Goal: Task Accomplishment & Management: Manage account settings

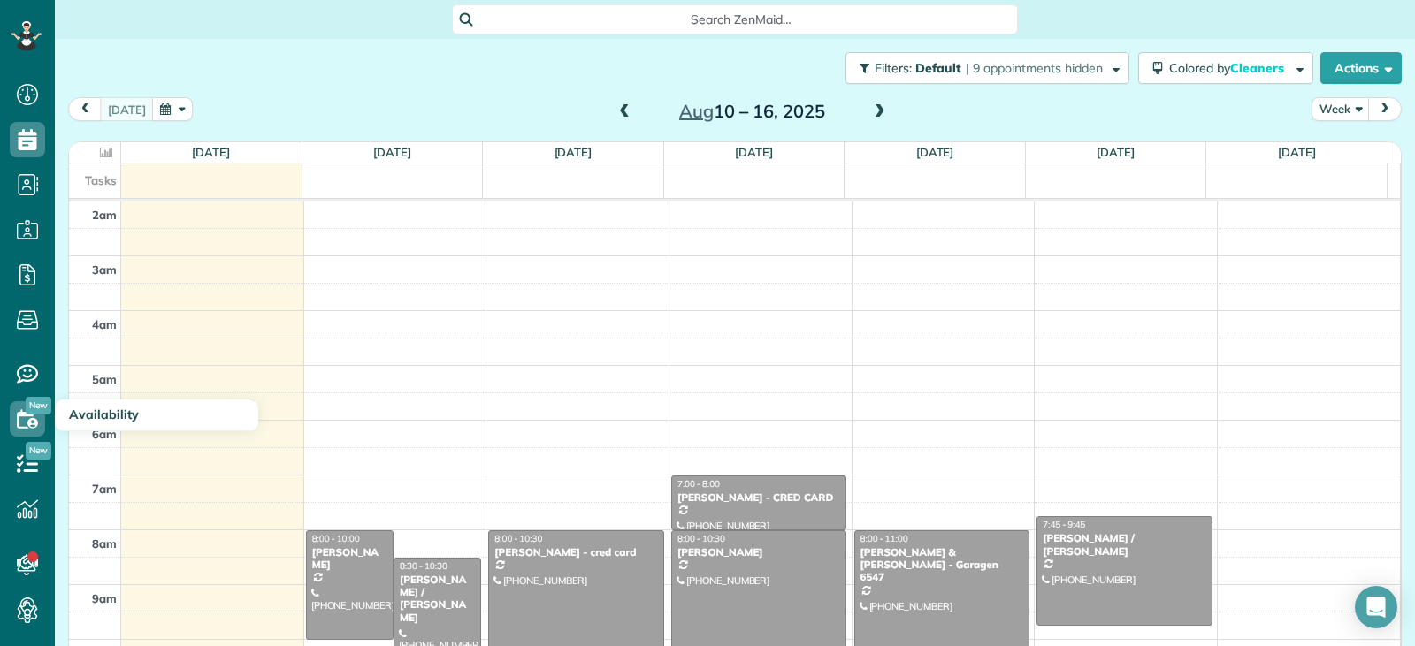
scroll to position [275, 0]
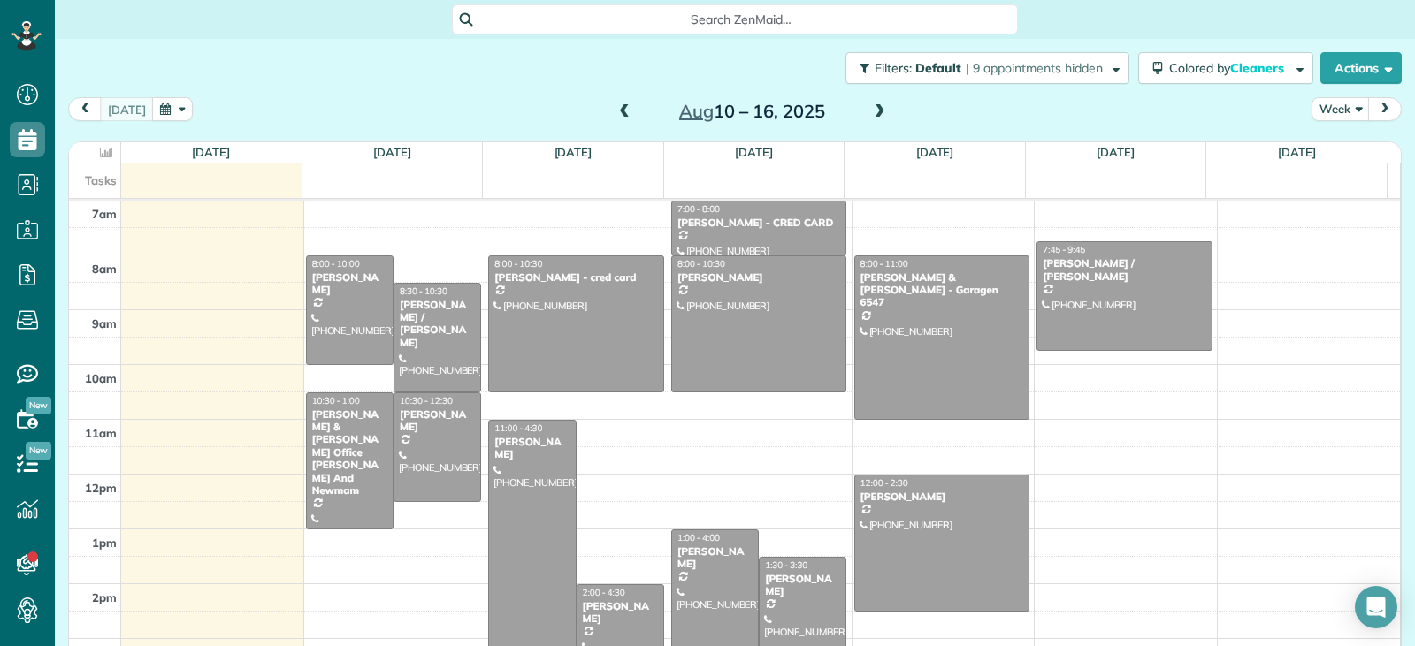
click at [622, 110] on span at bounding box center [624, 112] width 19 height 16
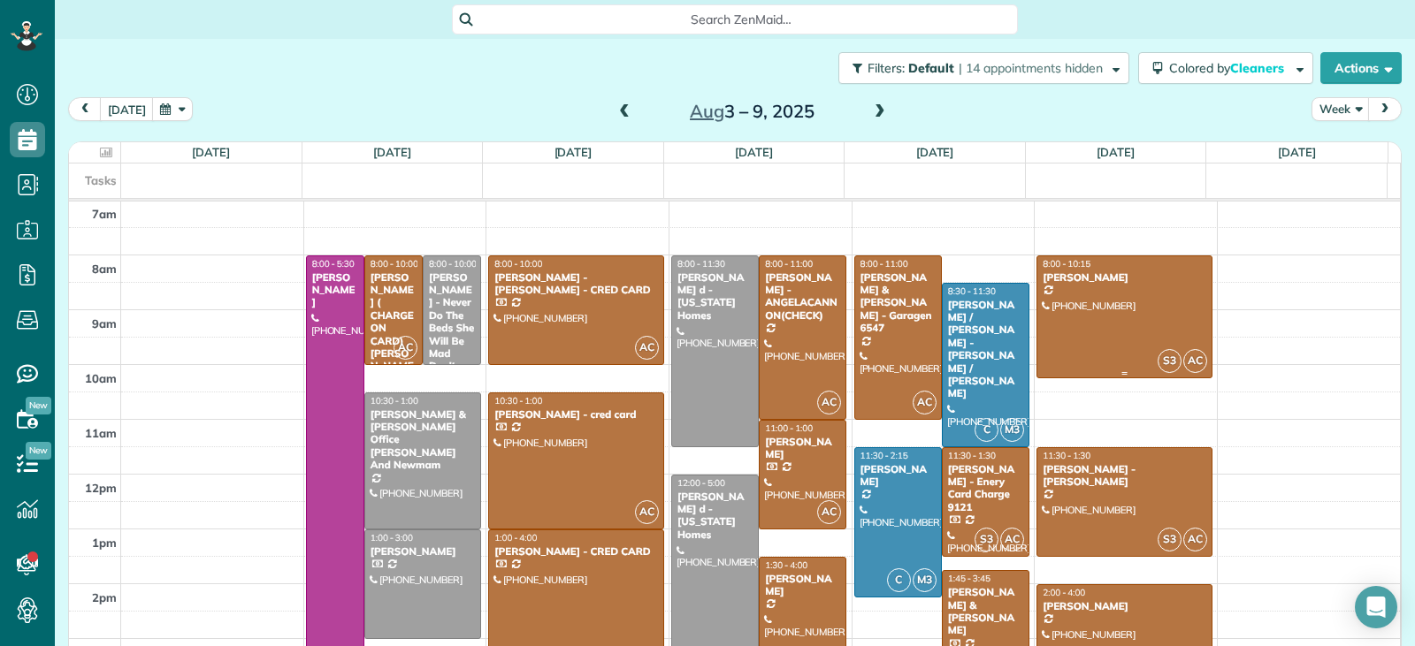
click at [1080, 328] on div at bounding box center [1124, 317] width 174 height 122
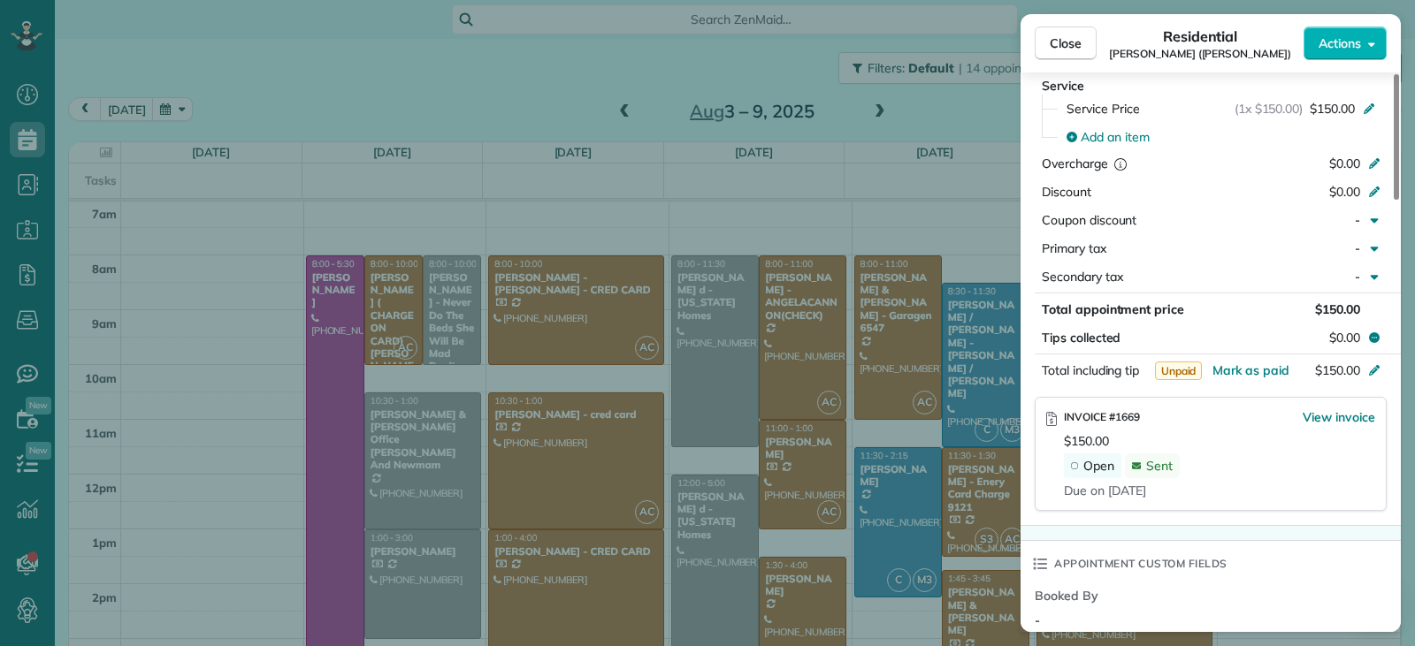
scroll to position [886, 0]
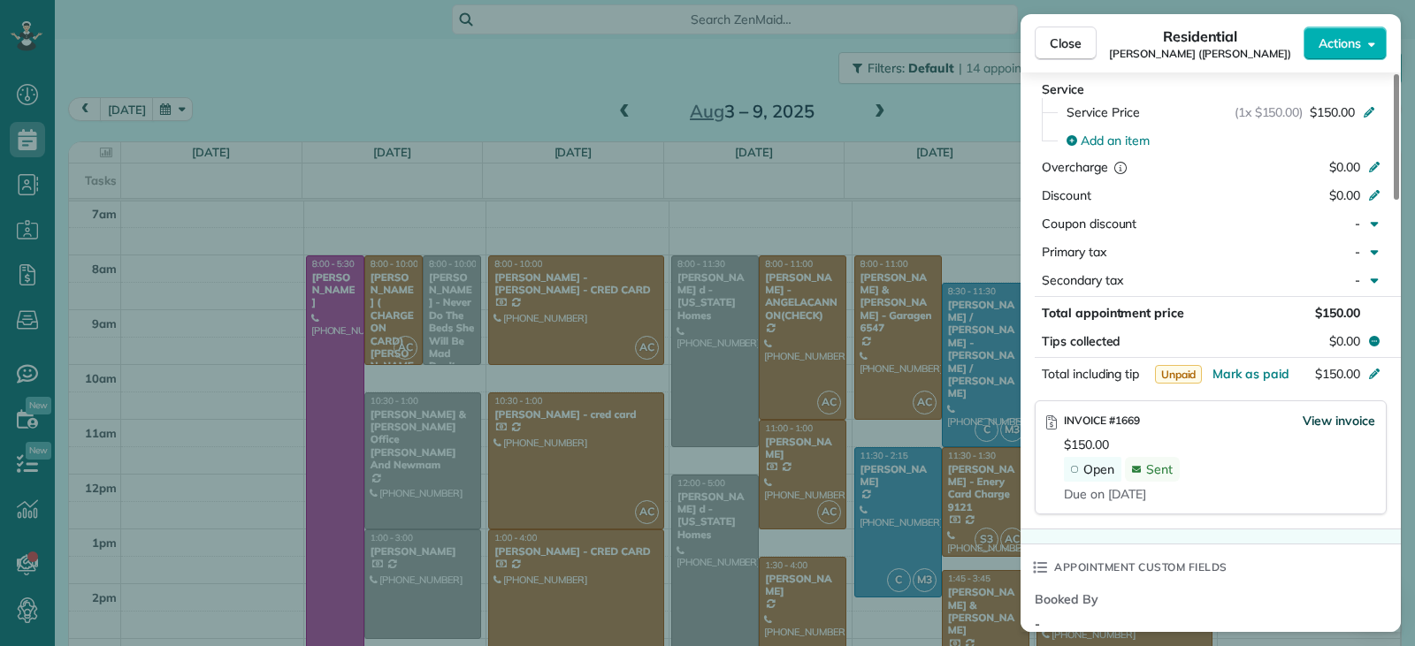
click at [1316, 424] on span "View invoice" at bounding box center [1338, 421] width 73 height 18
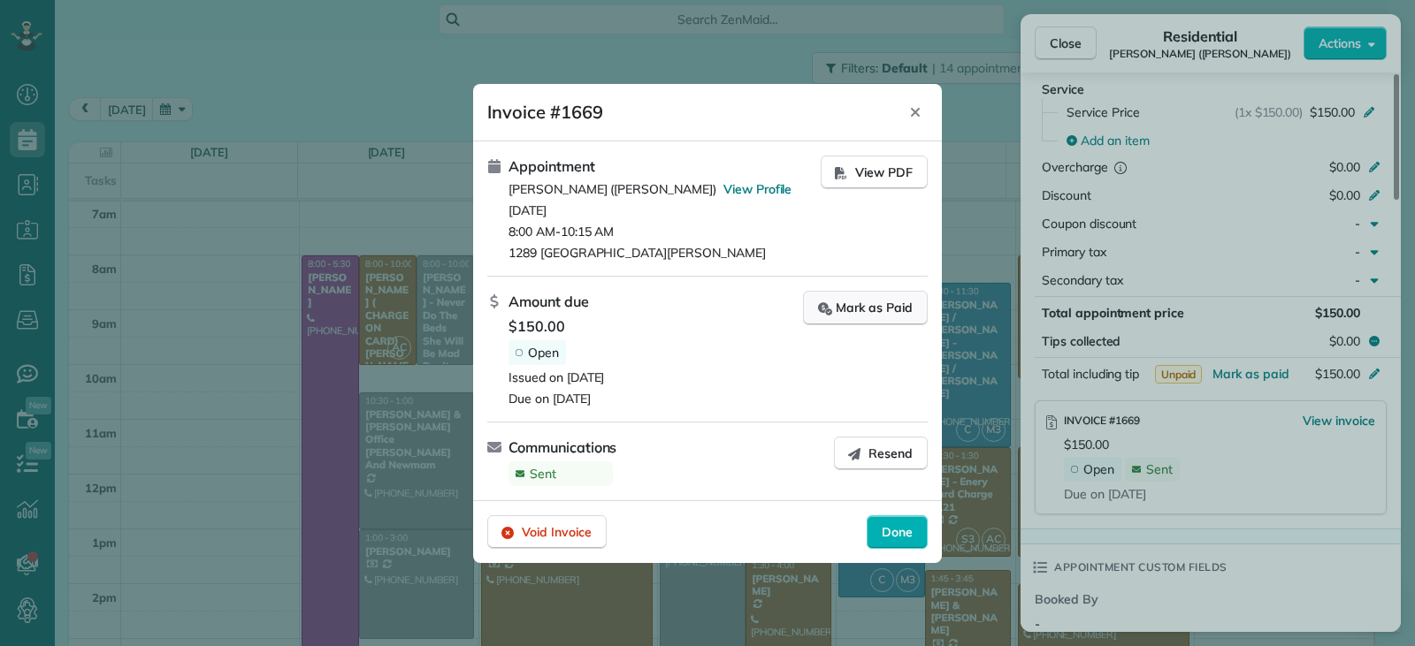
click at [859, 309] on div "Mark as Paid" at bounding box center [865, 308] width 95 height 19
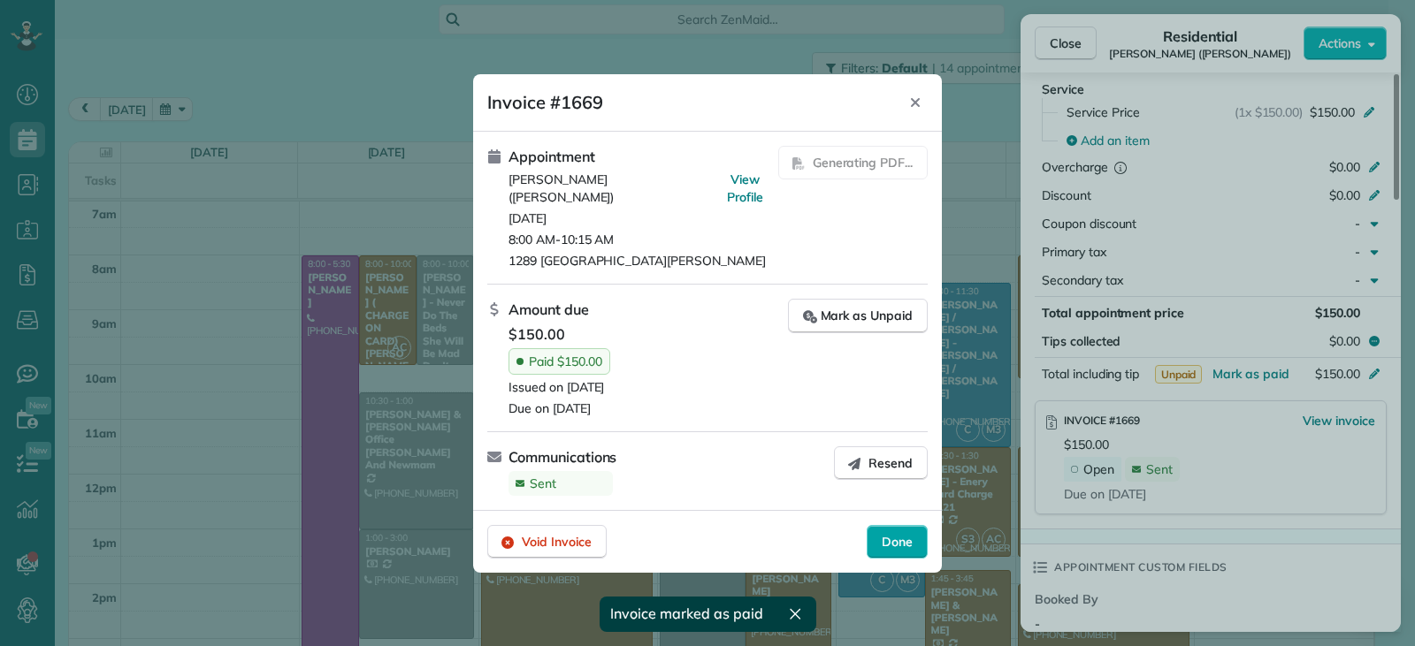
click at [909, 547] on span "Done" at bounding box center [897, 542] width 31 height 18
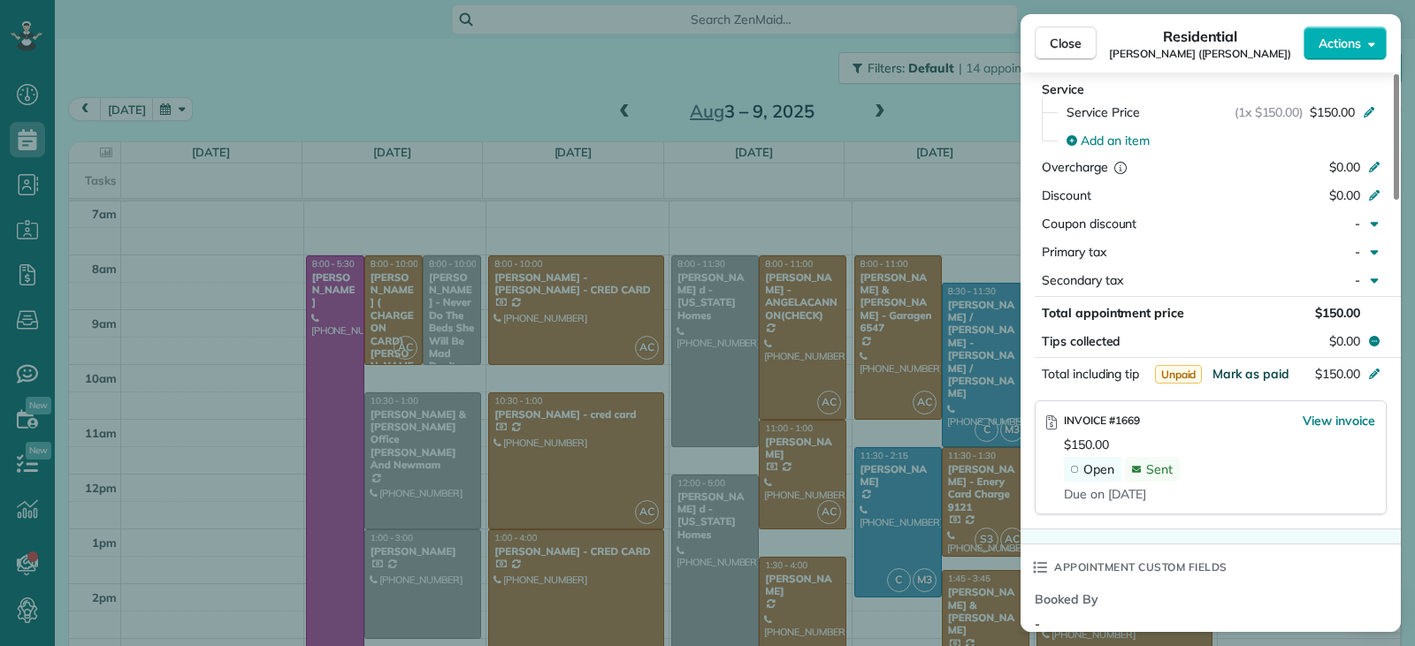
click at [1241, 374] on span "Mark as paid" at bounding box center [1250, 374] width 77 height 16
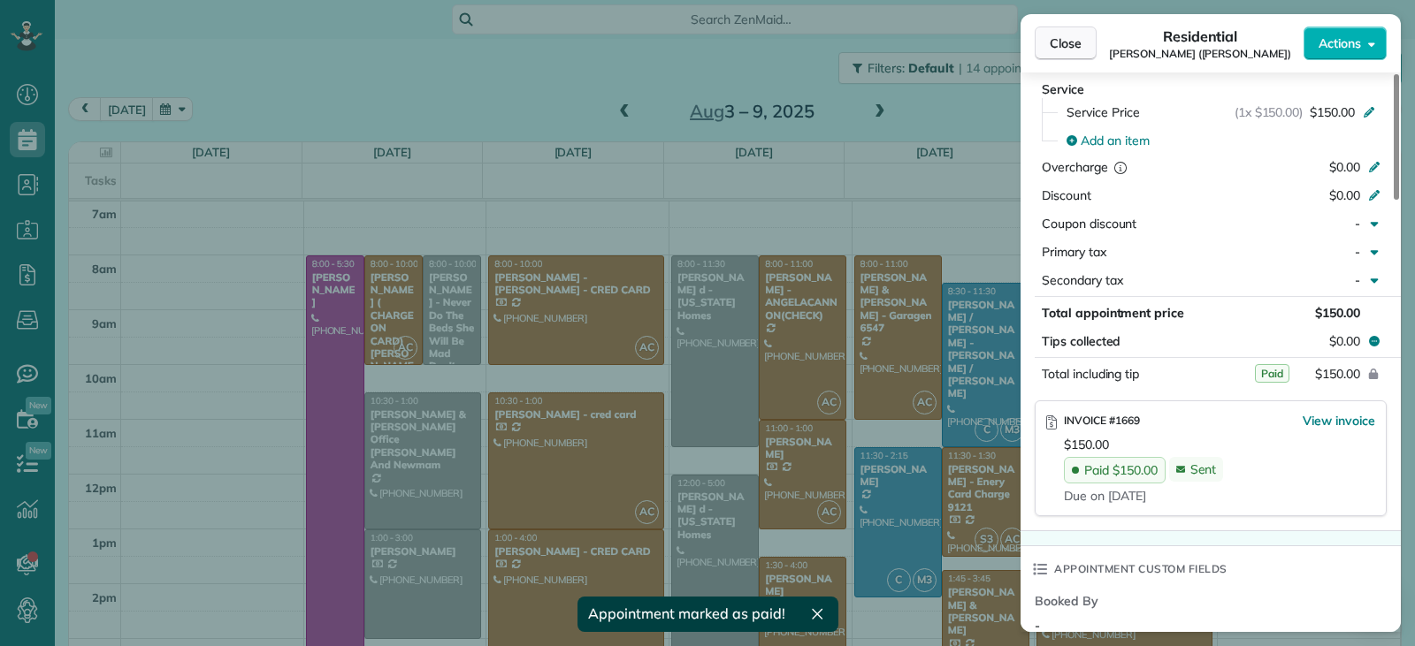
click at [1073, 37] on span "Close" at bounding box center [1066, 43] width 32 height 18
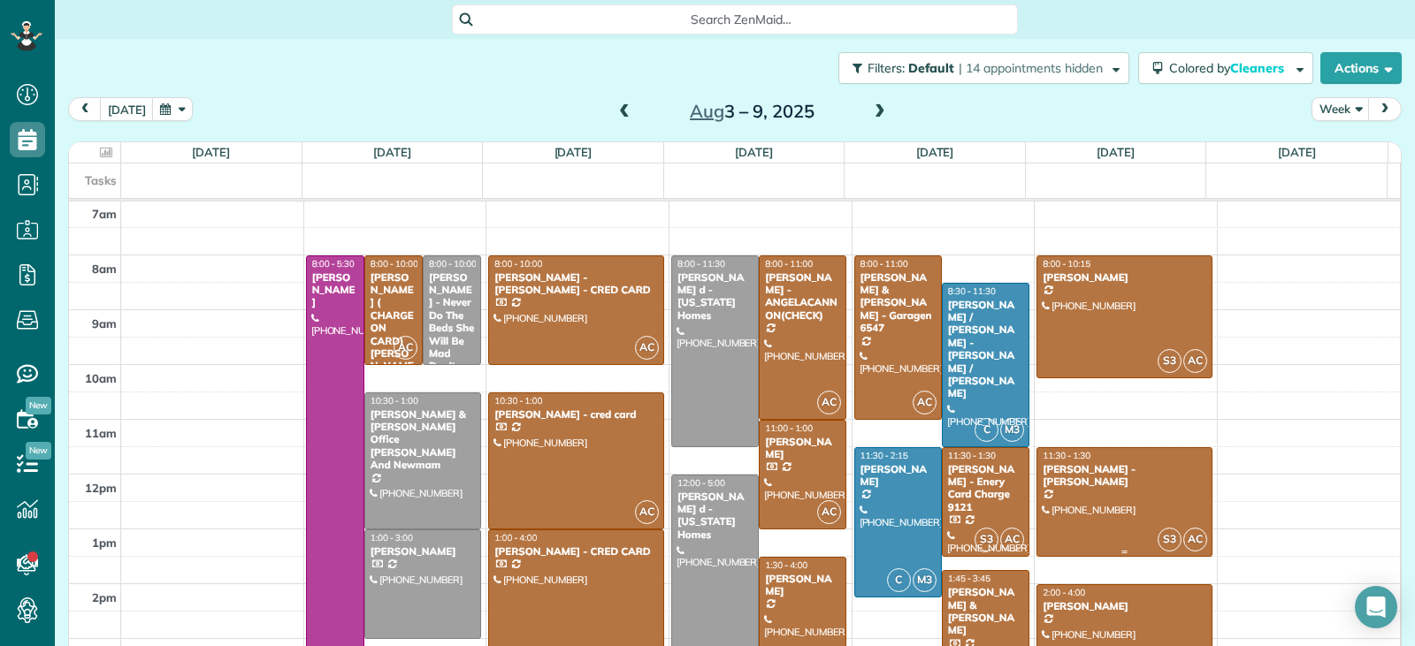
click at [1092, 508] on div at bounding box center [1124, 502] width 174 height 108
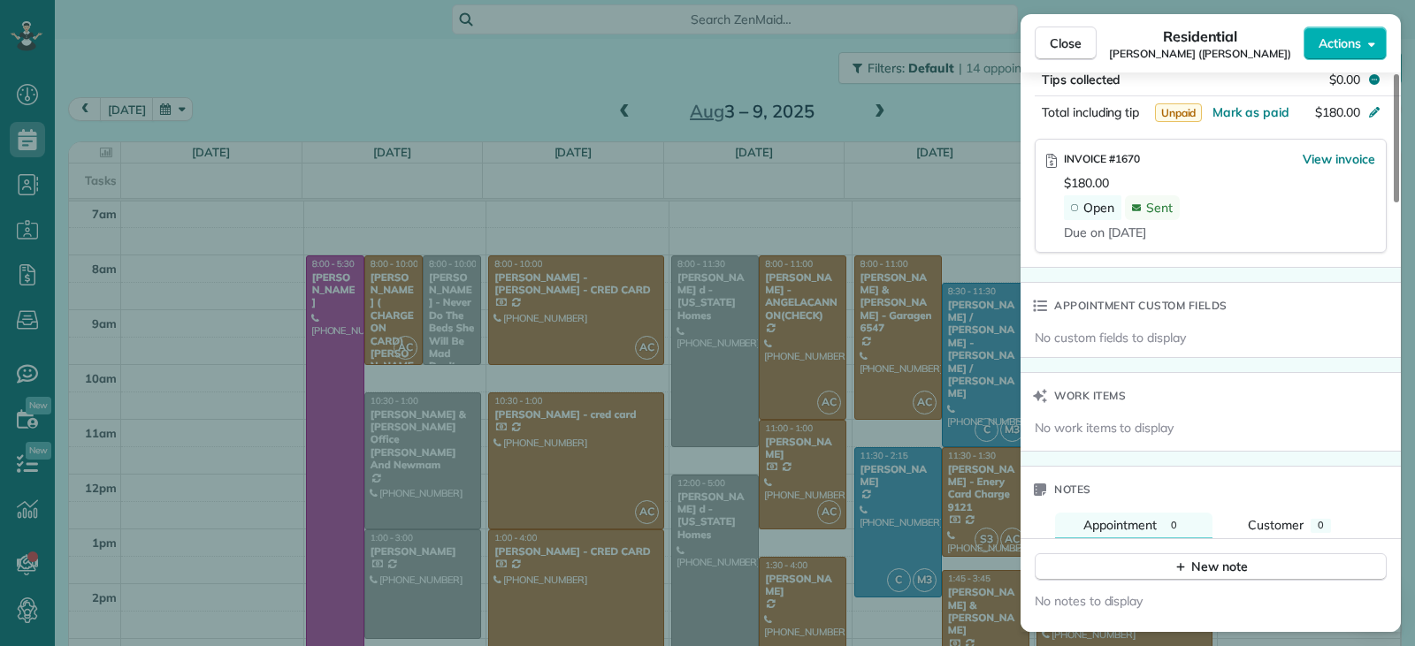
scroll to position [1156, 0]
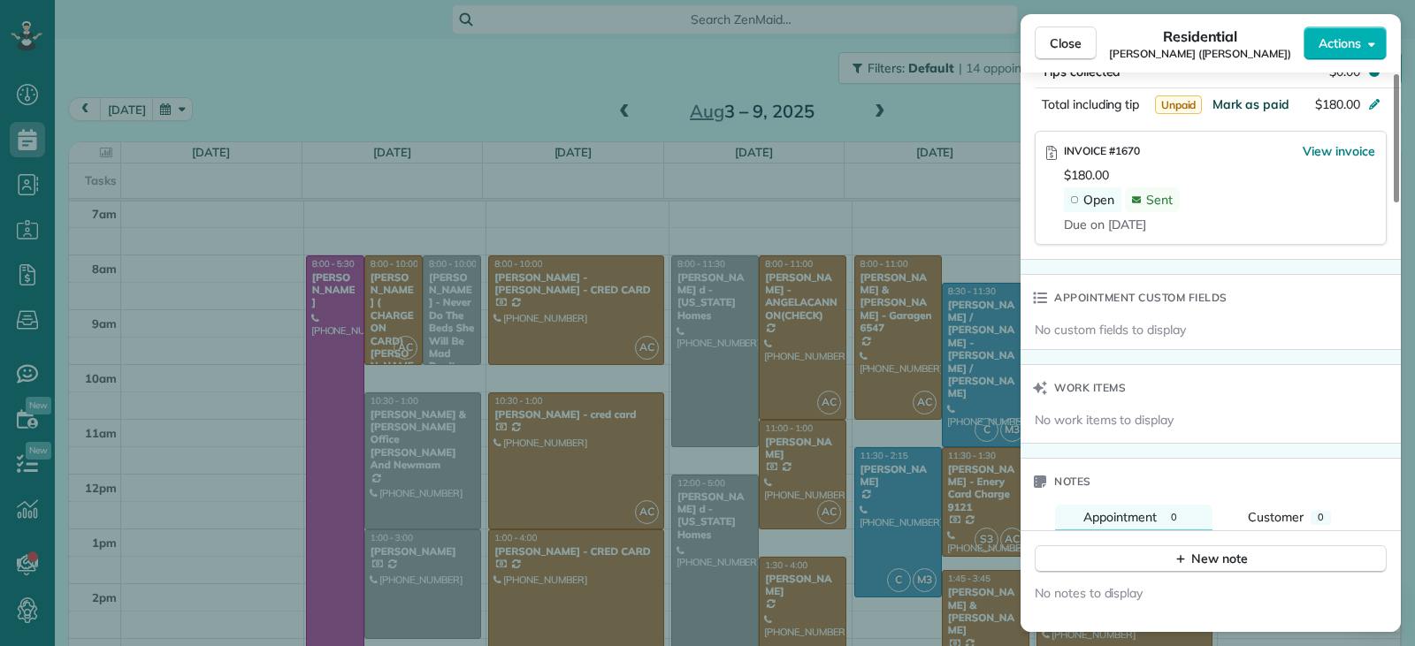
click at [1244, 105] on span "Mark as paid" at bounding box center [1250, 104] width 77 height 16
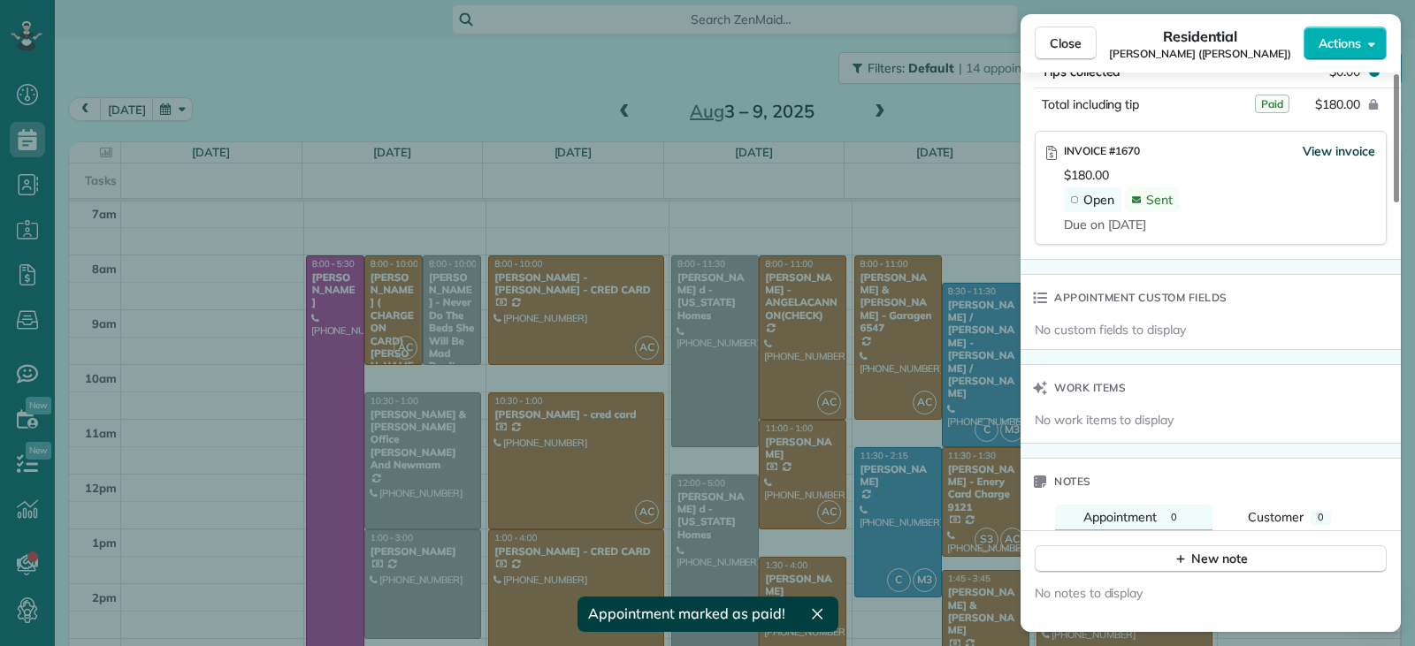
click at [1316, 155] on span "View invoice" at bounding box center [1338, 151] width 73 height 18
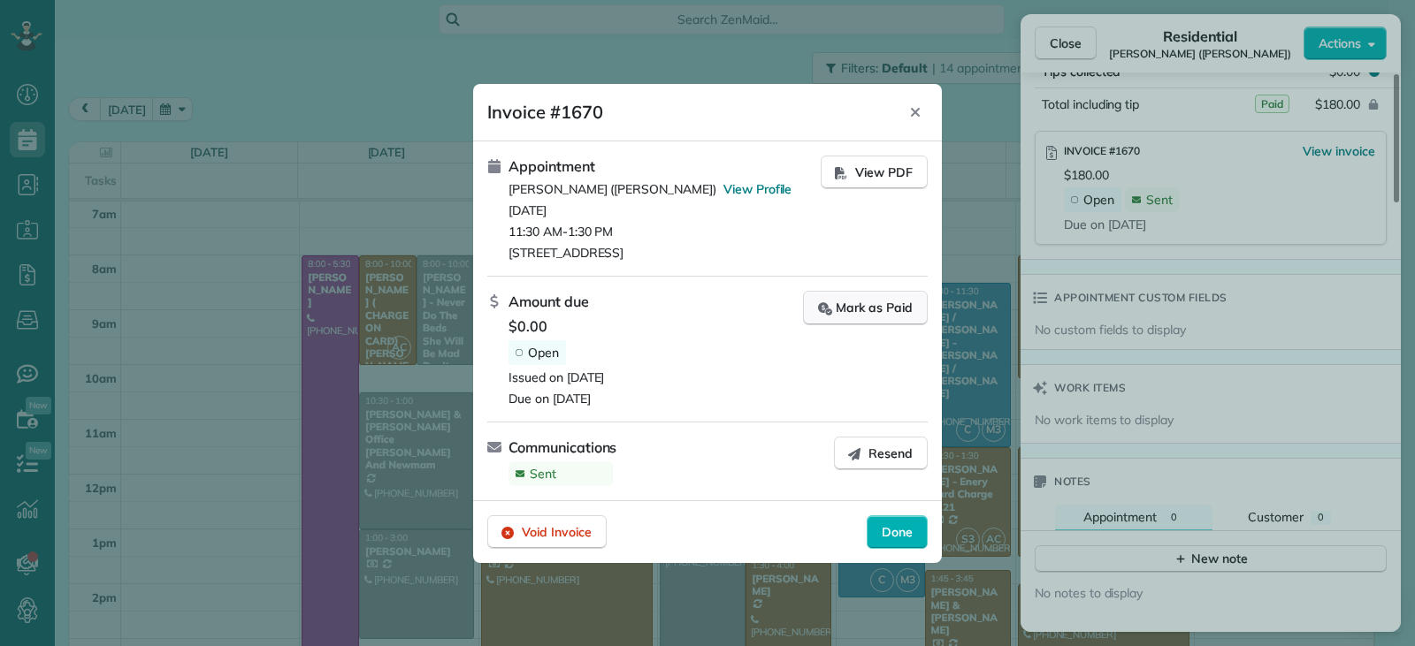
click at [887, 318] on button "Mark as Paid" at bounding box center [865, 308] width 125 height 34
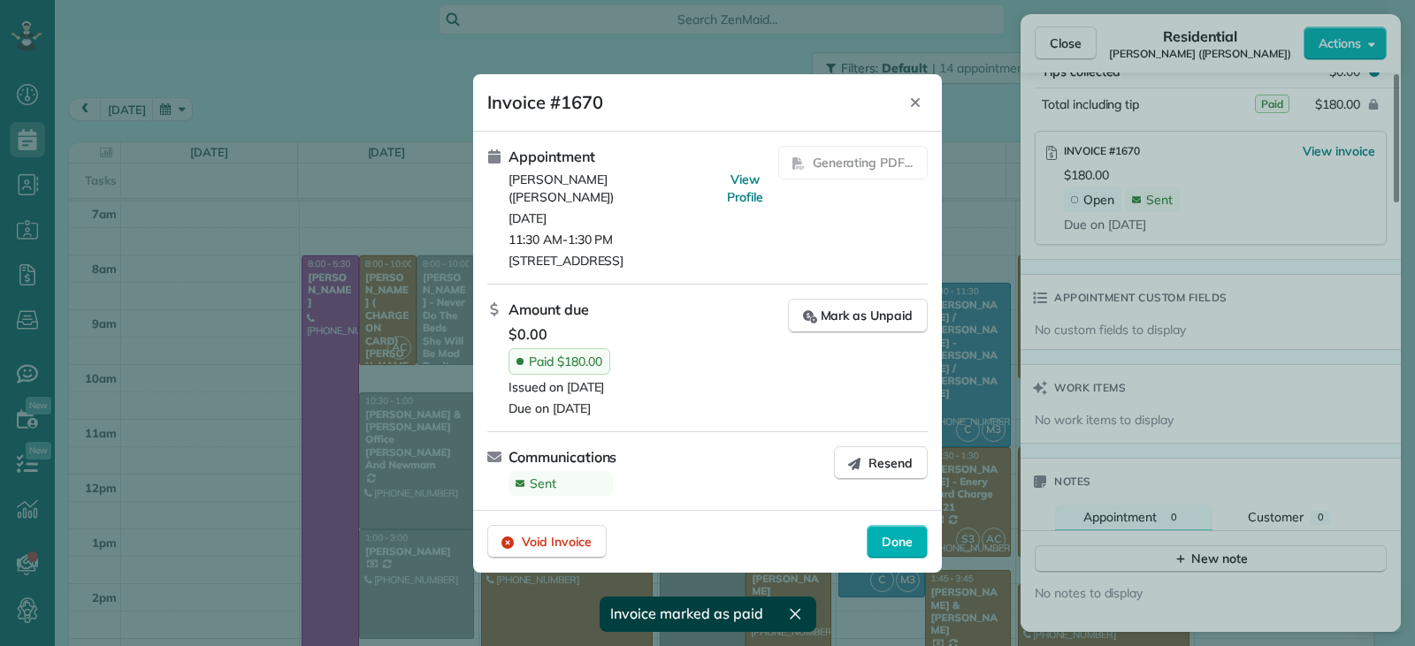
click at [900, 533] on span "Done" at bounding box center [897, 542] width 31 height 18
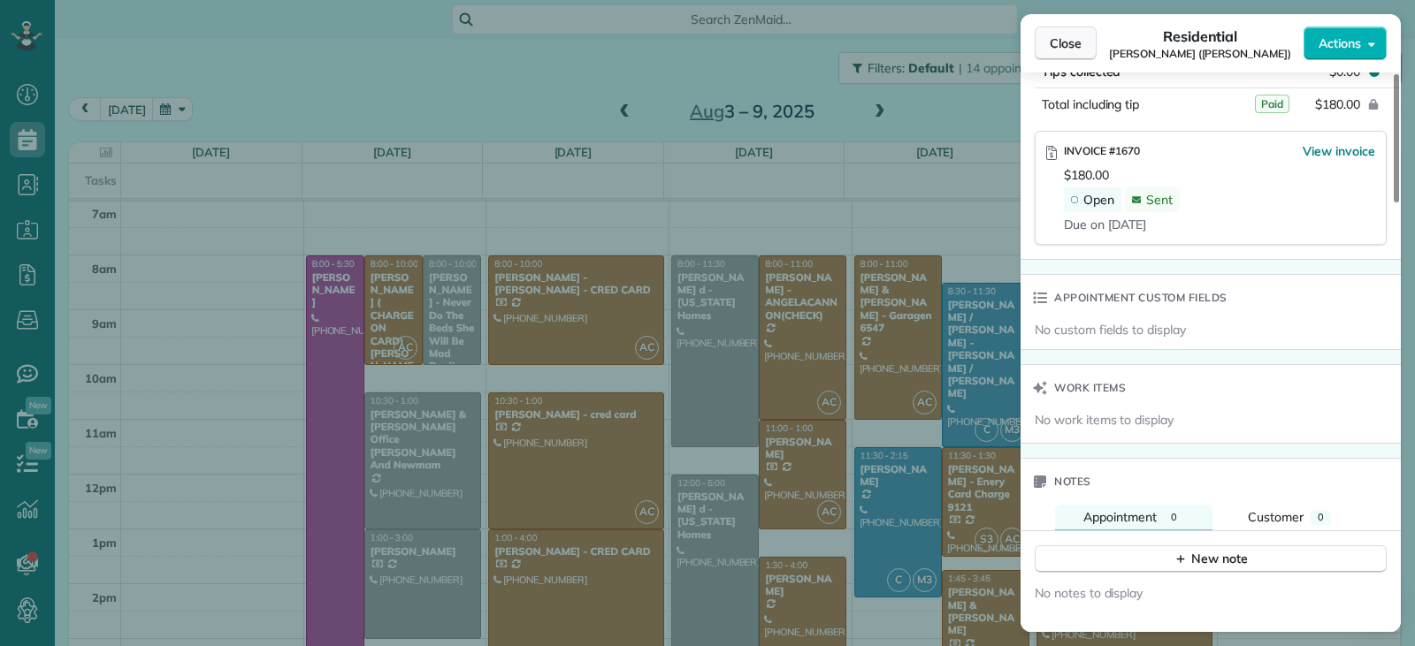
click at [1065, 52] on button "Close" at bounding box center [1066, 44] width 62 height 34
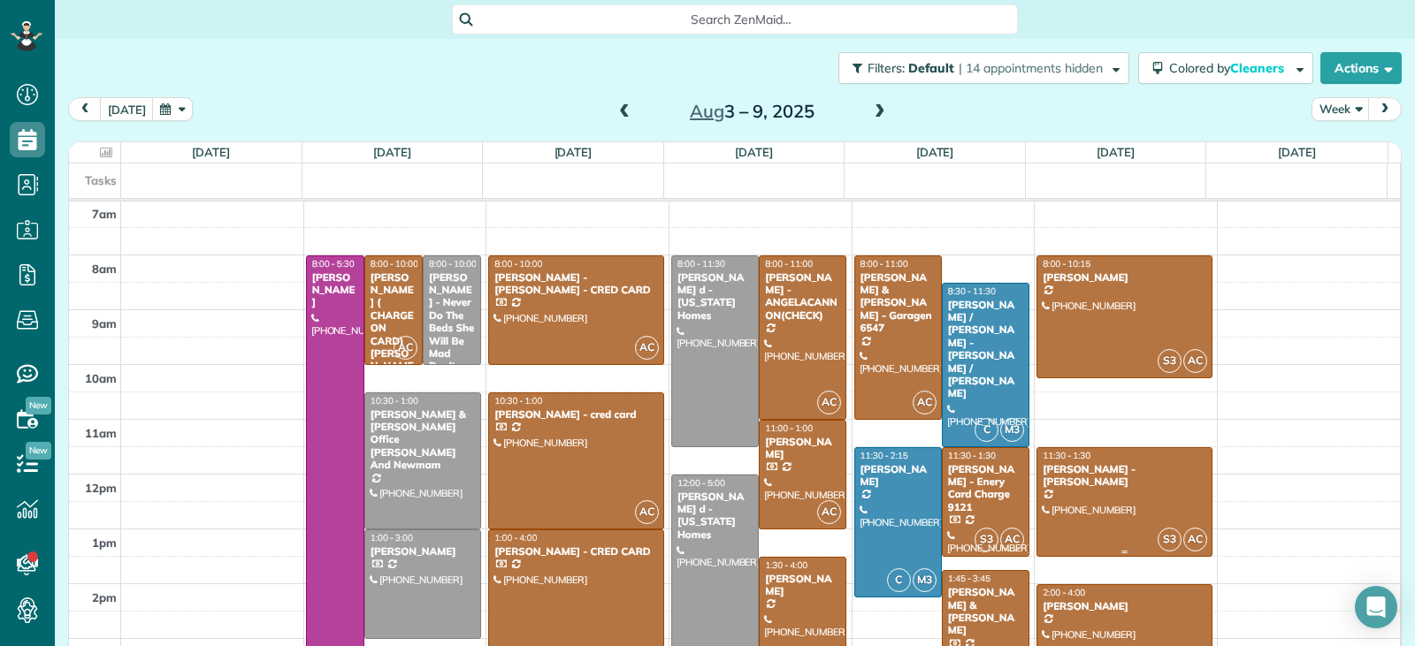
click at [1139, 500] on div at bounding box center [1124, 502] width 174 height 108
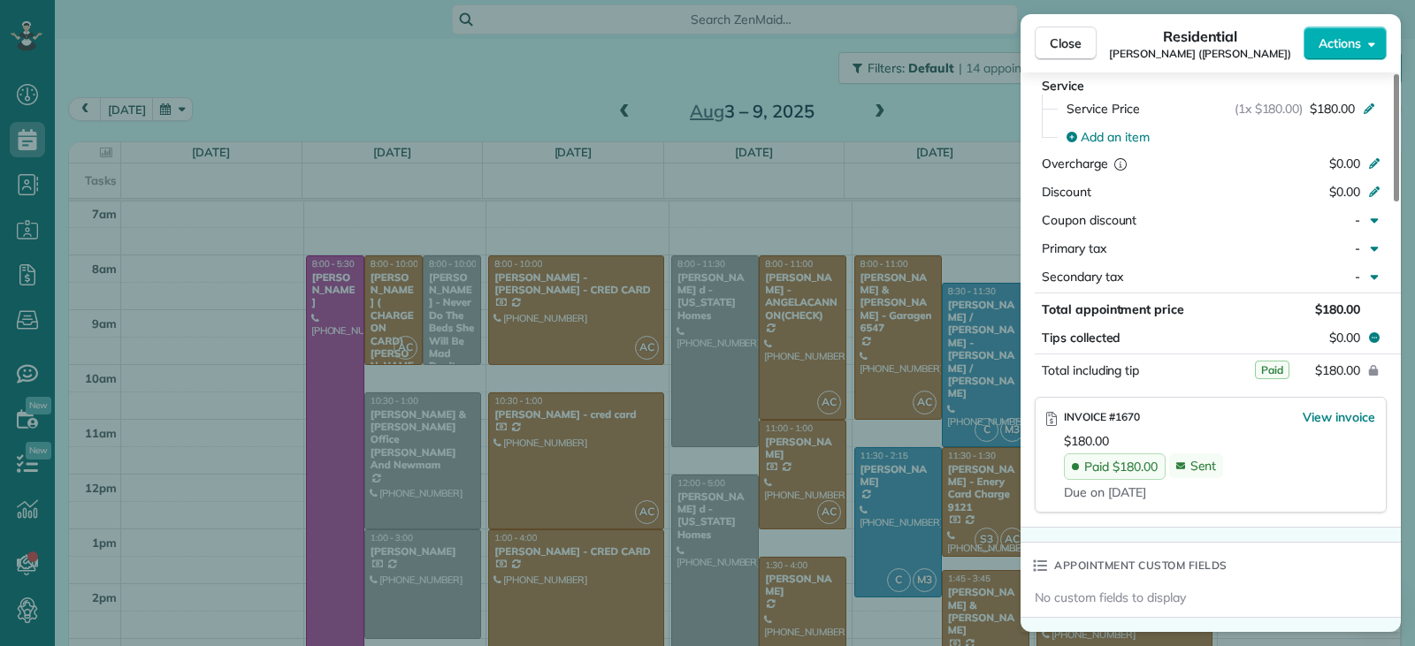
scroll to position [979, 0]
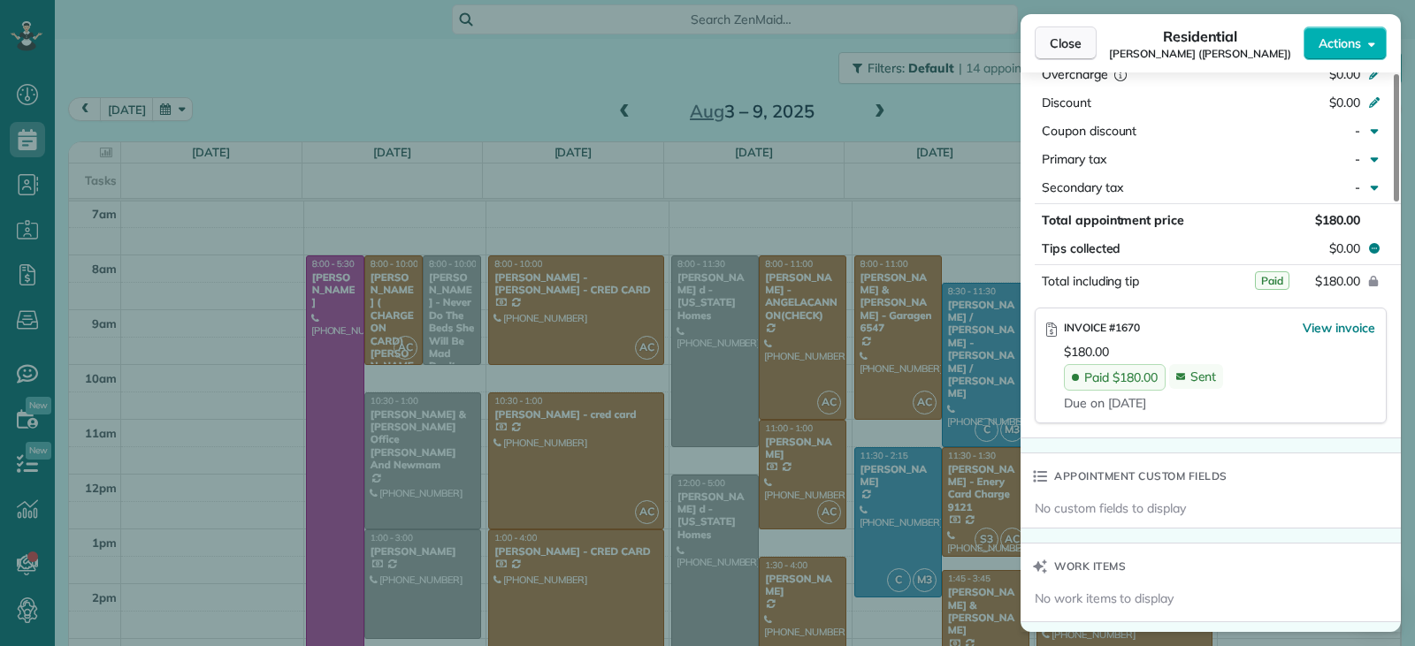
click at [1050, 50] on span "Close" at bounding box center [1066, 43] width 32 height 18
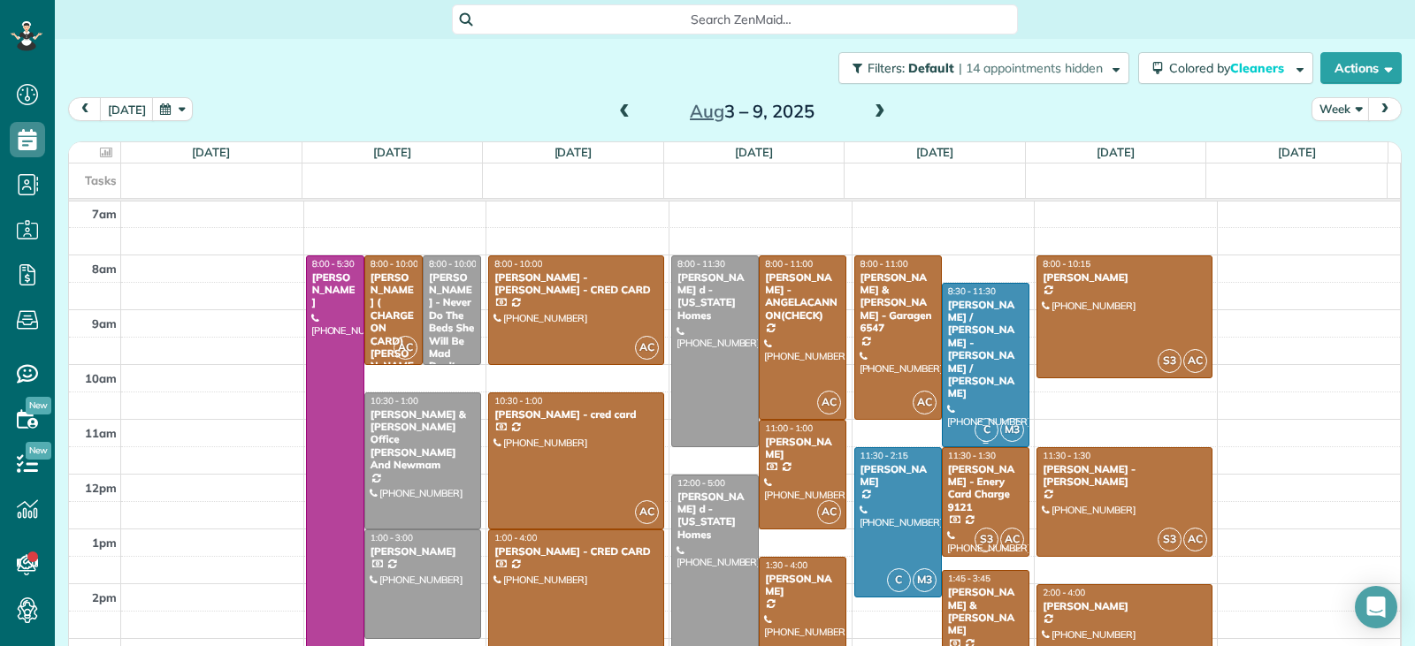
click at [982, 382] on div at bounding box center [986, 365] width 86 height 163
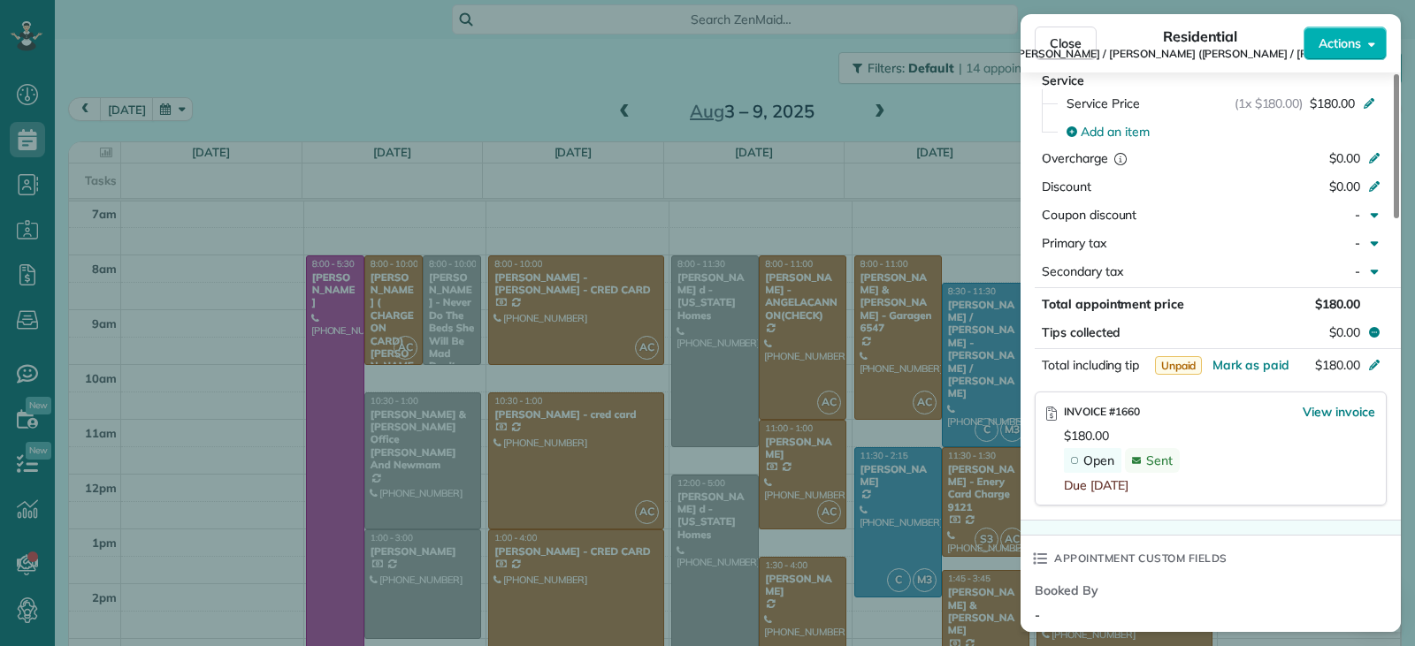
scroll to position [981, 0]
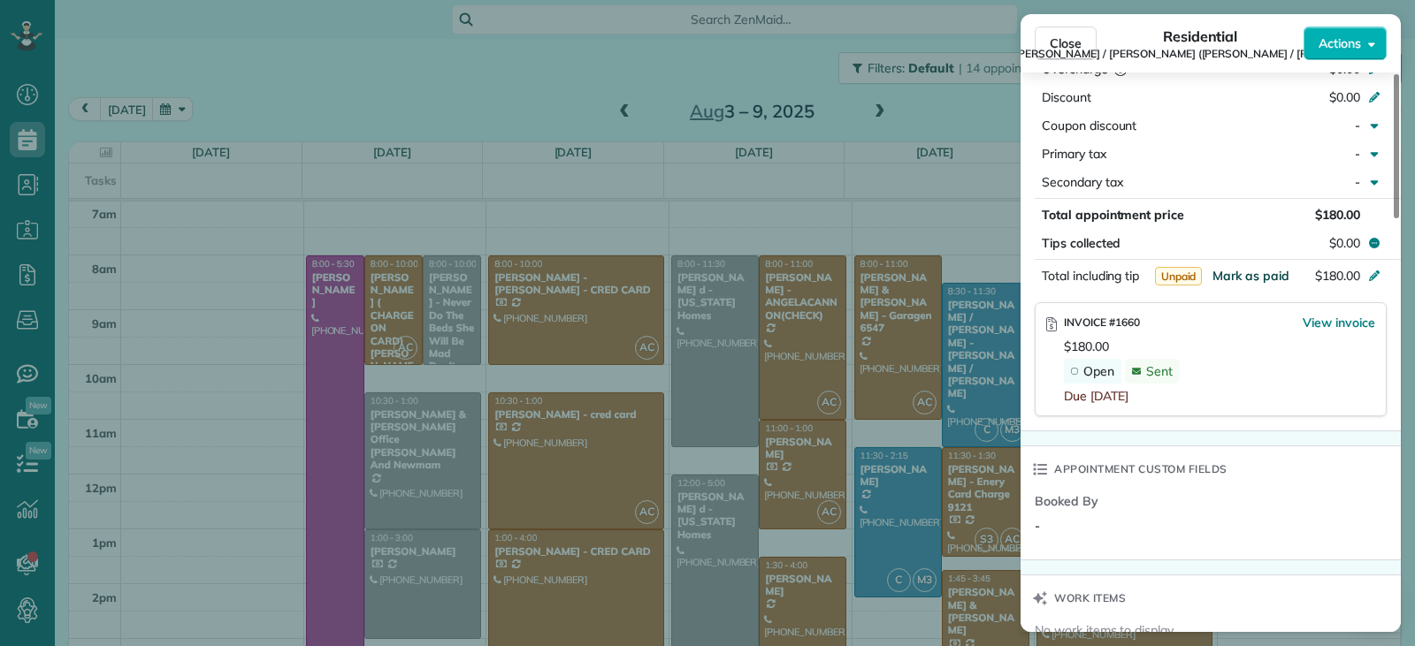
click at [1240, 268] on span "Mark as paid" at bounding box center [1250, 276] width 77 height 16
click at [1316, 314] on span "View invoice" at bounding box center [1338, 323] width 73 height 18
click at [1315, 314] on span "View invoice" at bounding box center [1338, 323] width 73 height 18
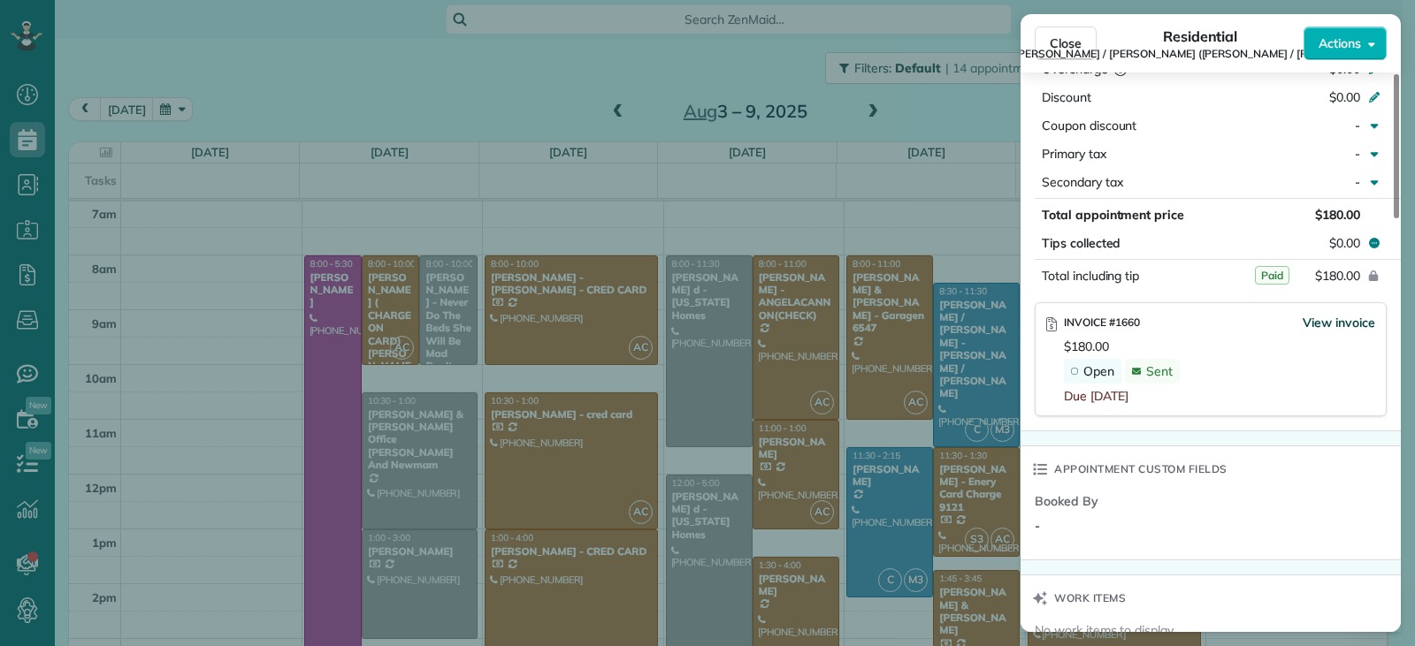
click at [1323, 314] on span "View invoice" at bounding box center [1338, 323] width 73 height 18
click at [1325, 314] on span "View invoice" at bounding box center [1338, 323] width 73 height 18
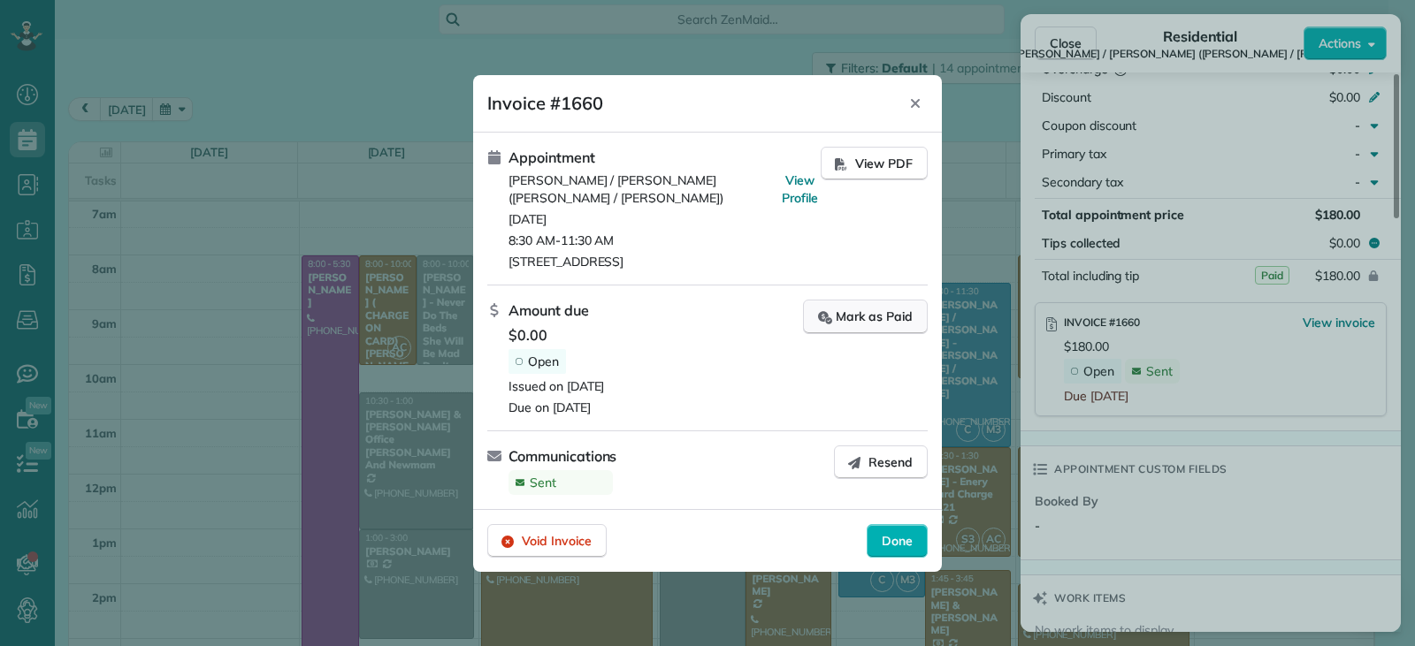
click at [862, 314] on div "Mark as Paid" at bounding box center [865, 317] width 95 height 19
click at [865, 308] on div "Mark as Paid" at bounding box center [865, 317] width 95 height 19
click at [859, 311] on div "Mark as Paid" at bounding box center [865, 317] width 95 height 19
click at [912, 109] on header "Invoice #1660 Close" at bounding box center [707, 103] width 469 height 57
click at [890, 535] on div "Done" at bounding box center [897, 541] width 61 height 34
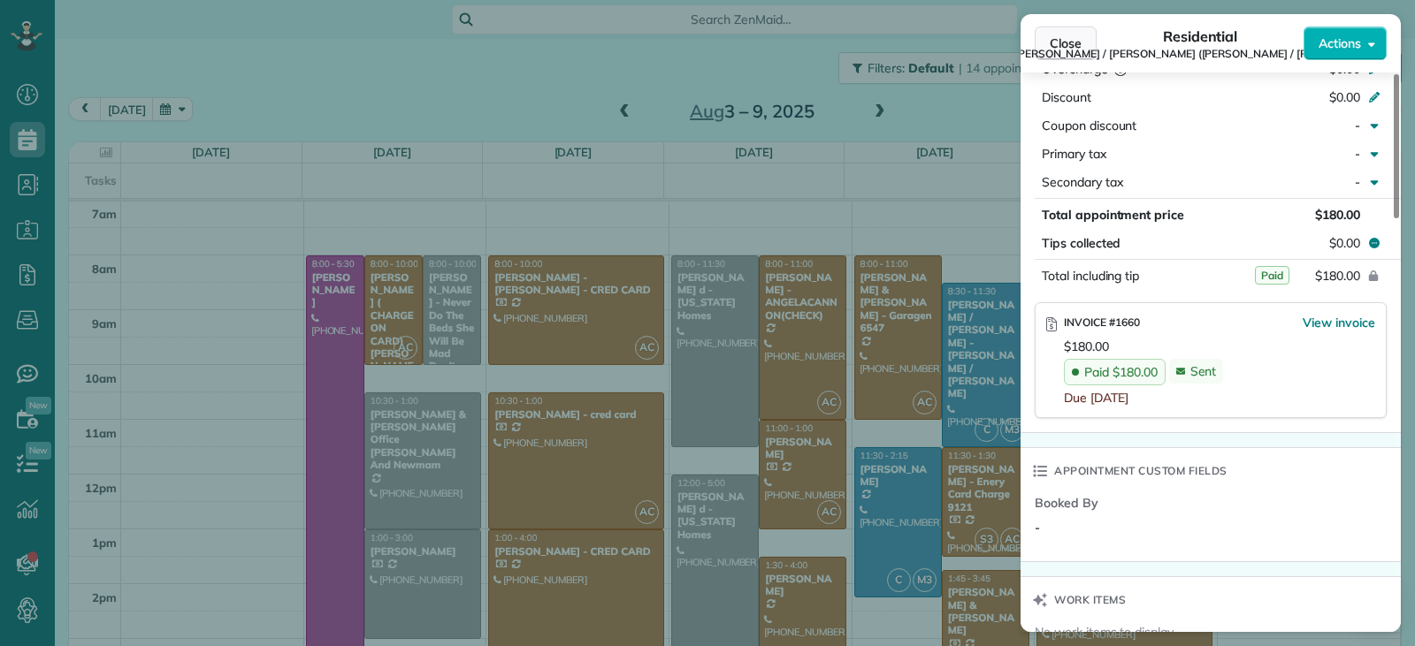
click at [1051, 39] on span "Close" at bounding box center [1066, 43] width 32 height 18
click at [1057, 52] on button "Close" at bounding box center [1066, 44] width 62 height 34
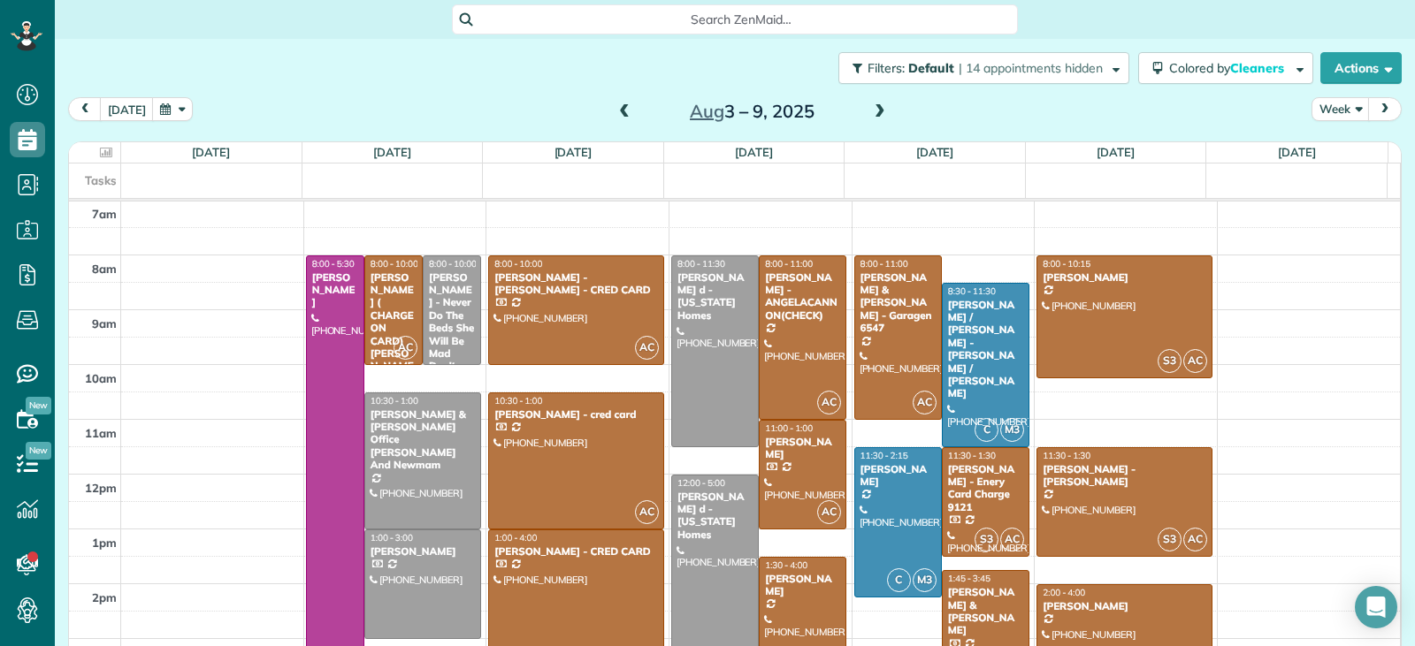
click at [615, 115] on span at bounding box center [624, 112] width 19 height 16
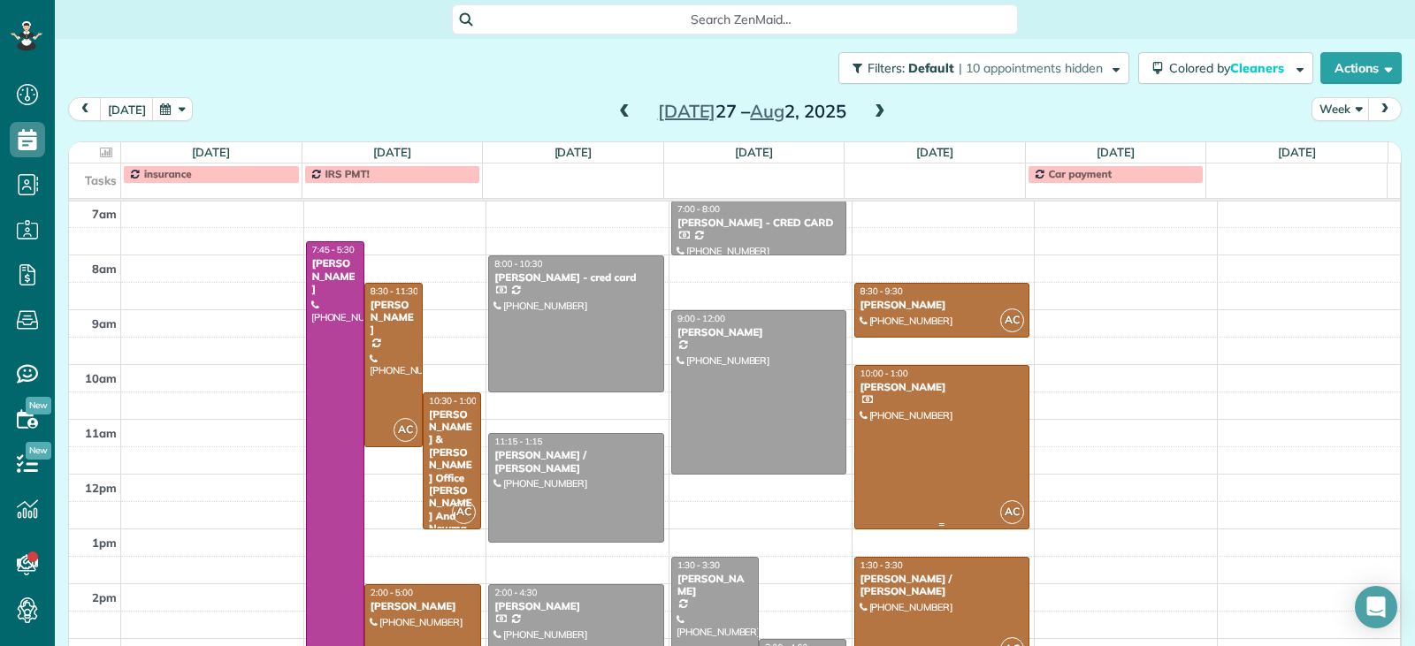
click at [891, 470] on div at bounding box center [942, 447] width 174 height 163
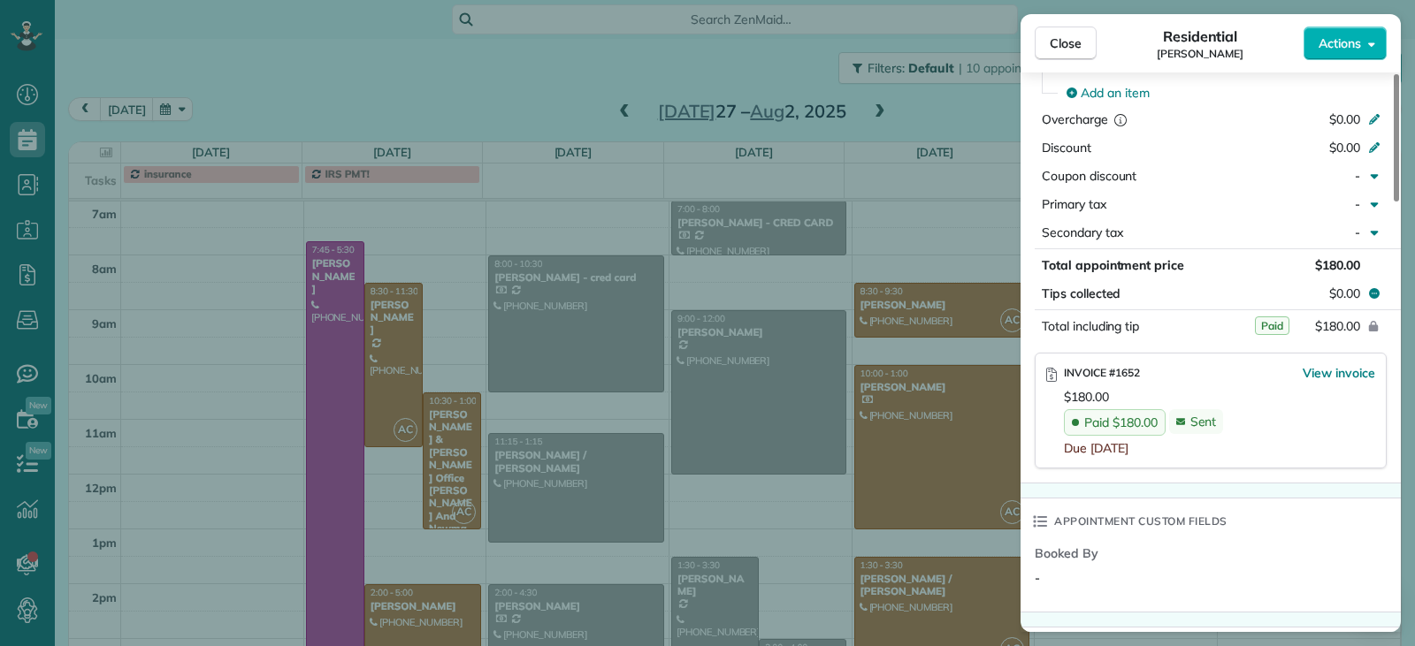
scroll to position [909, 0]
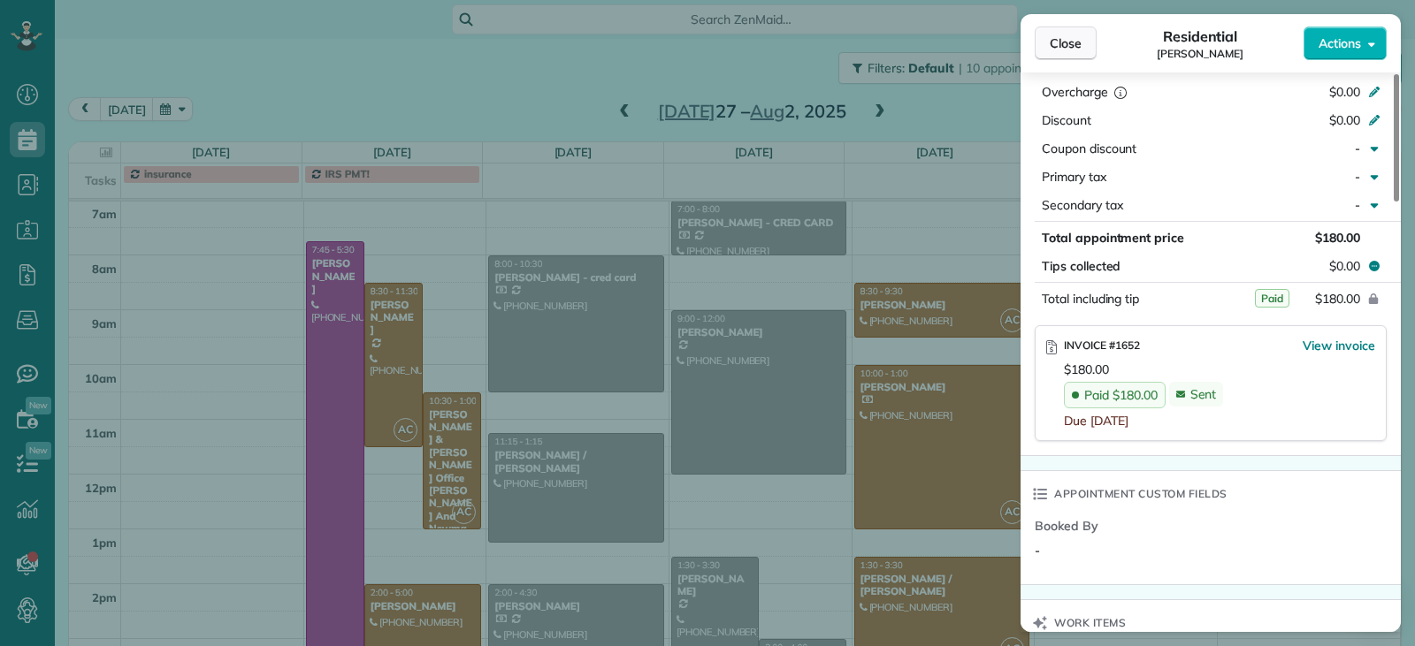
click at [1068, 49] on span "Close" at bounding box center [1066, 43] width 32 height 18
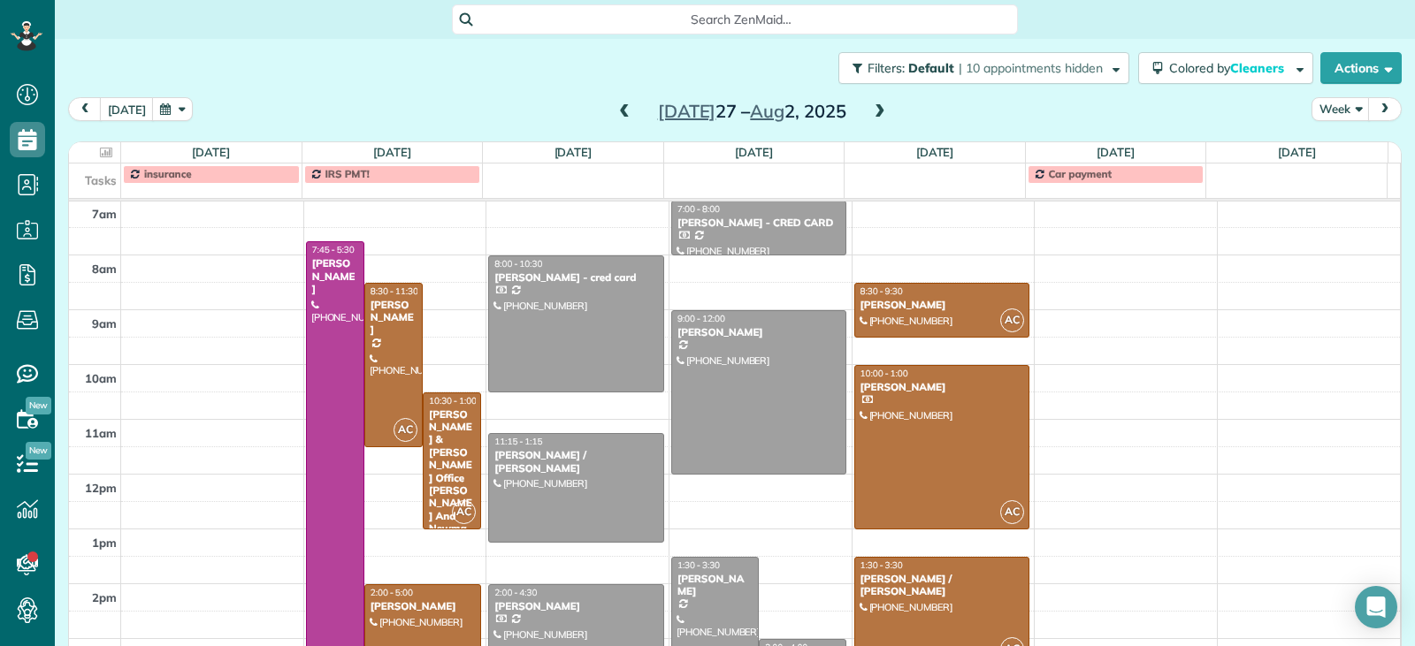
click at [401, 607] on div "[PERSON_NAME]" at bounding box center [423, 606] width 106 height 12
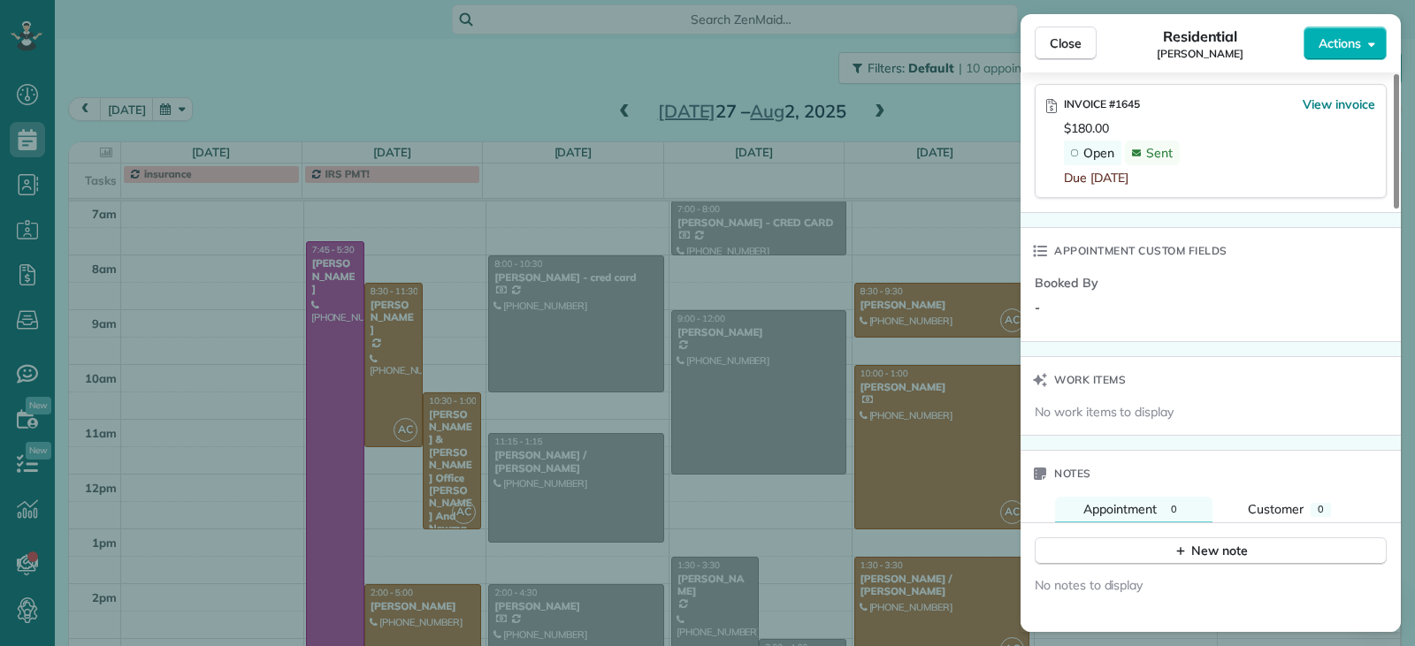
scroll to position [973, 0]
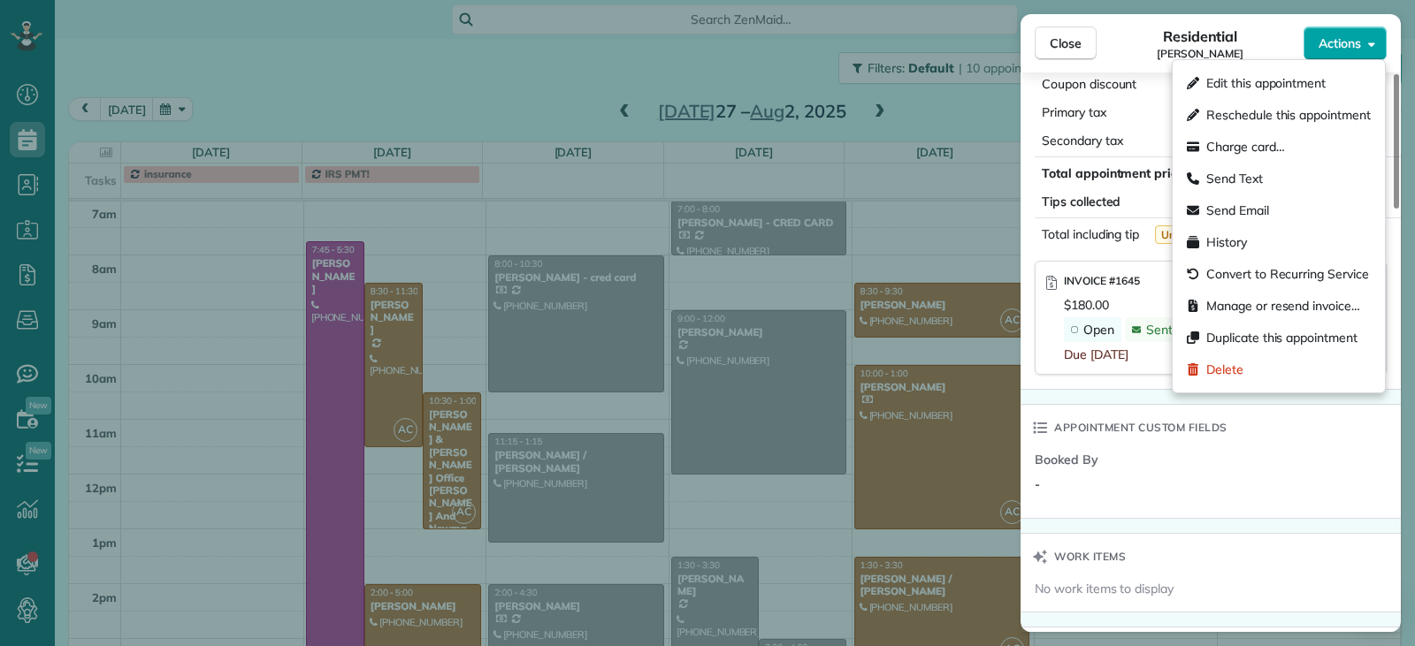
click at [1374, 45] on icon "button" at bounding box center [1371, 43] width 7 height 13
click at [1263, 141] on span "Charge card…" at bounding box center [1245, 147] width 79 height 18
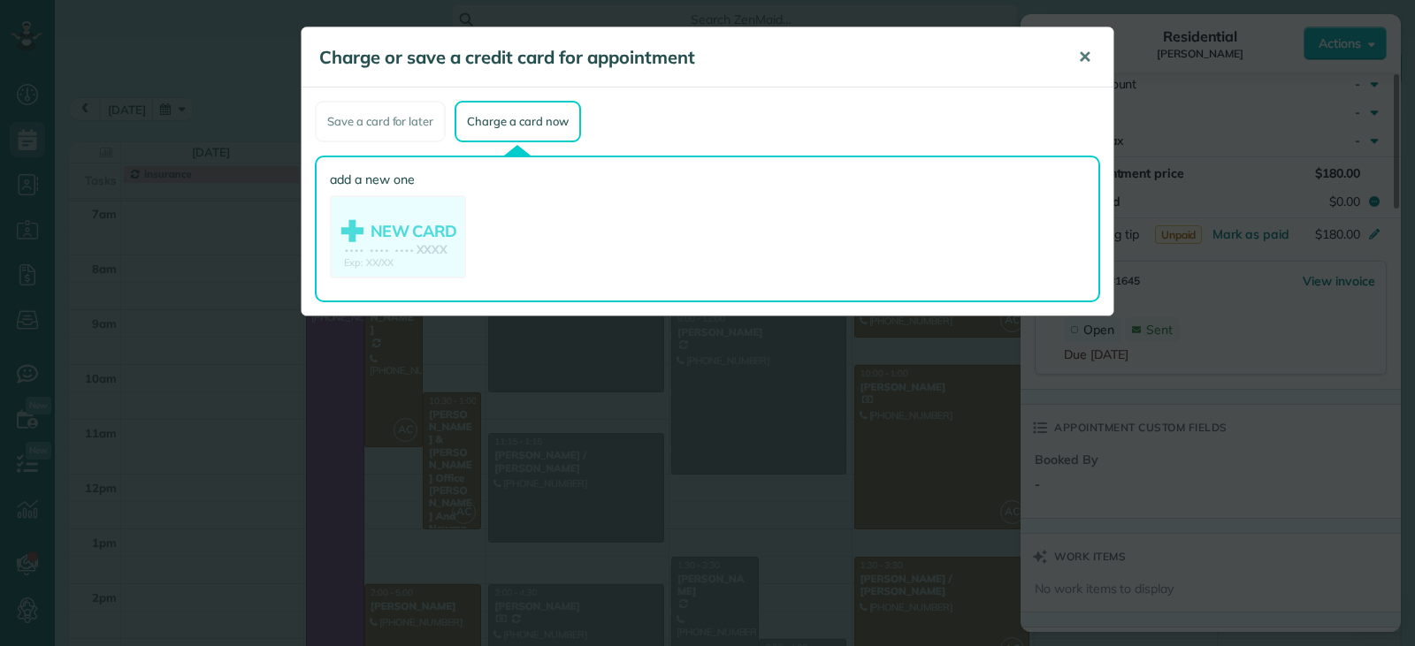
click at [1088, 60] on span "✕" at bounding box center [1084, 57] width 13 height 20
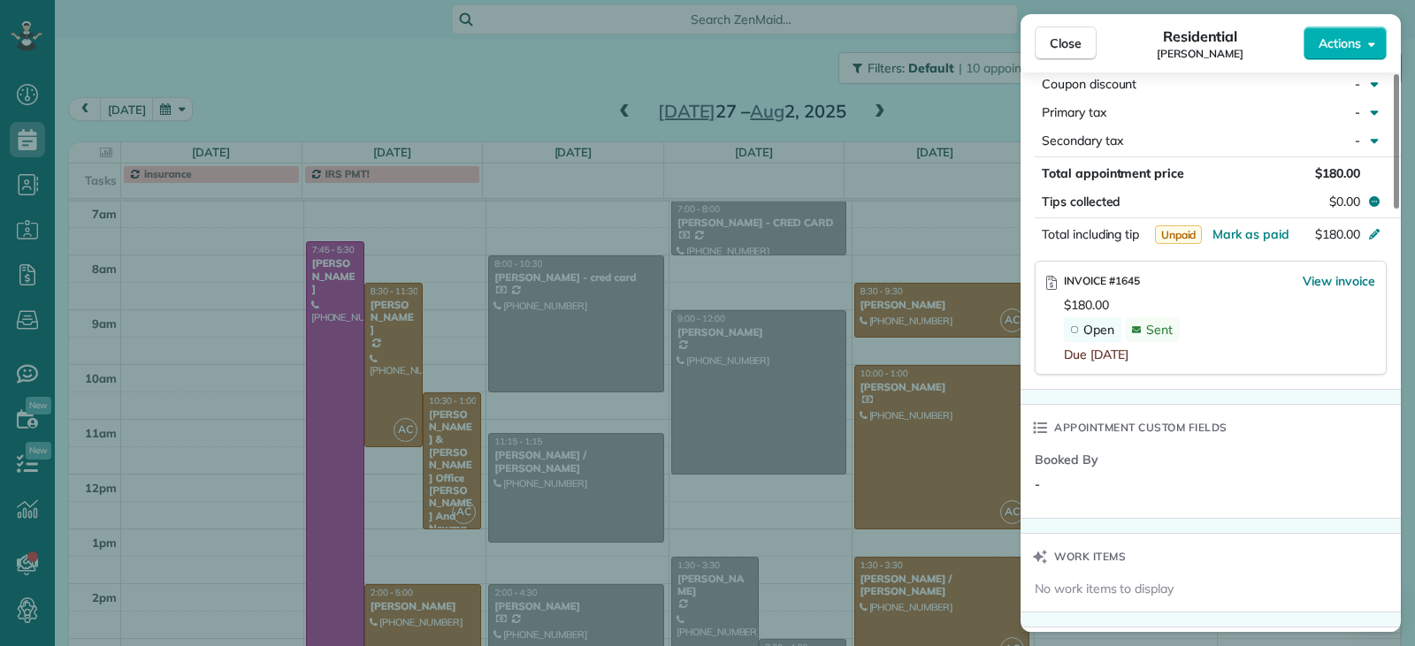
scroll to position [973, 0]
click at [1334, 277] on span "View invoice" at bounding box center [1338, 282] width 73 height 18
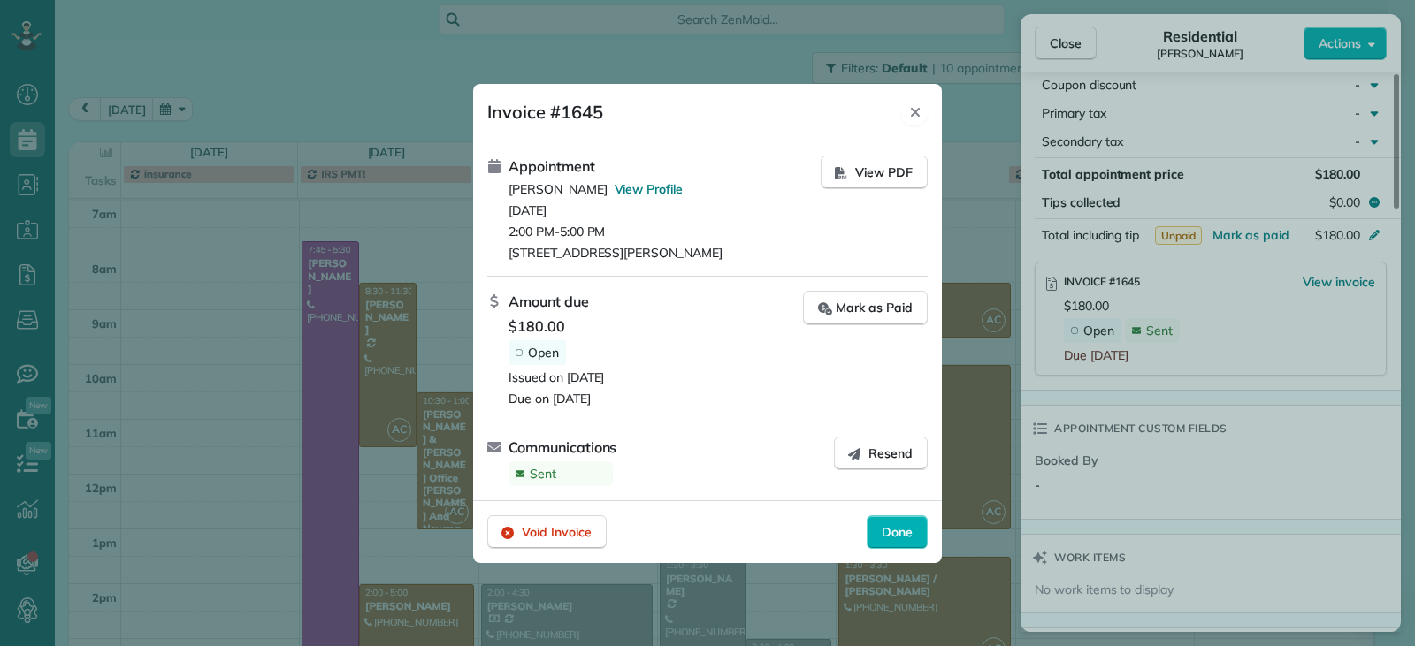
click at [920, 113] on icon "Close" at bounding box center [915, 112] width 14 height 14
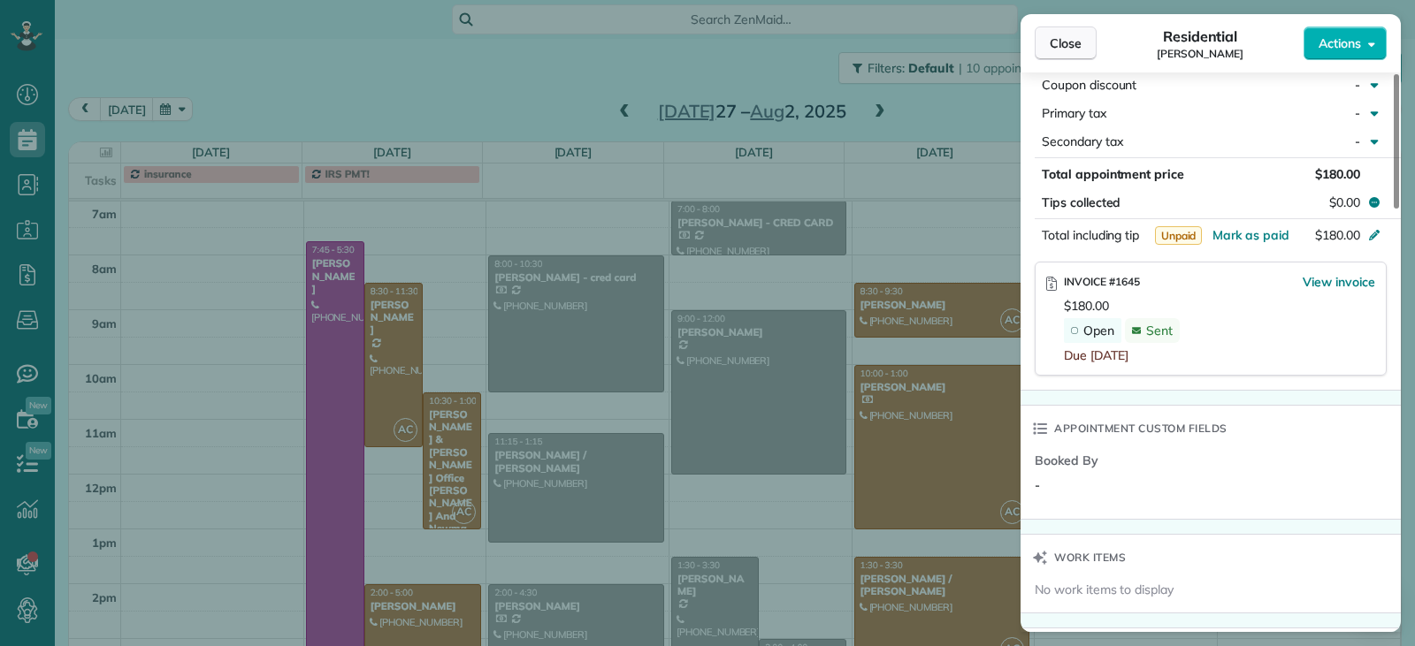
click at [1042, 39] on button "Close" at bounding box center [1066, 44] width 62 height 34
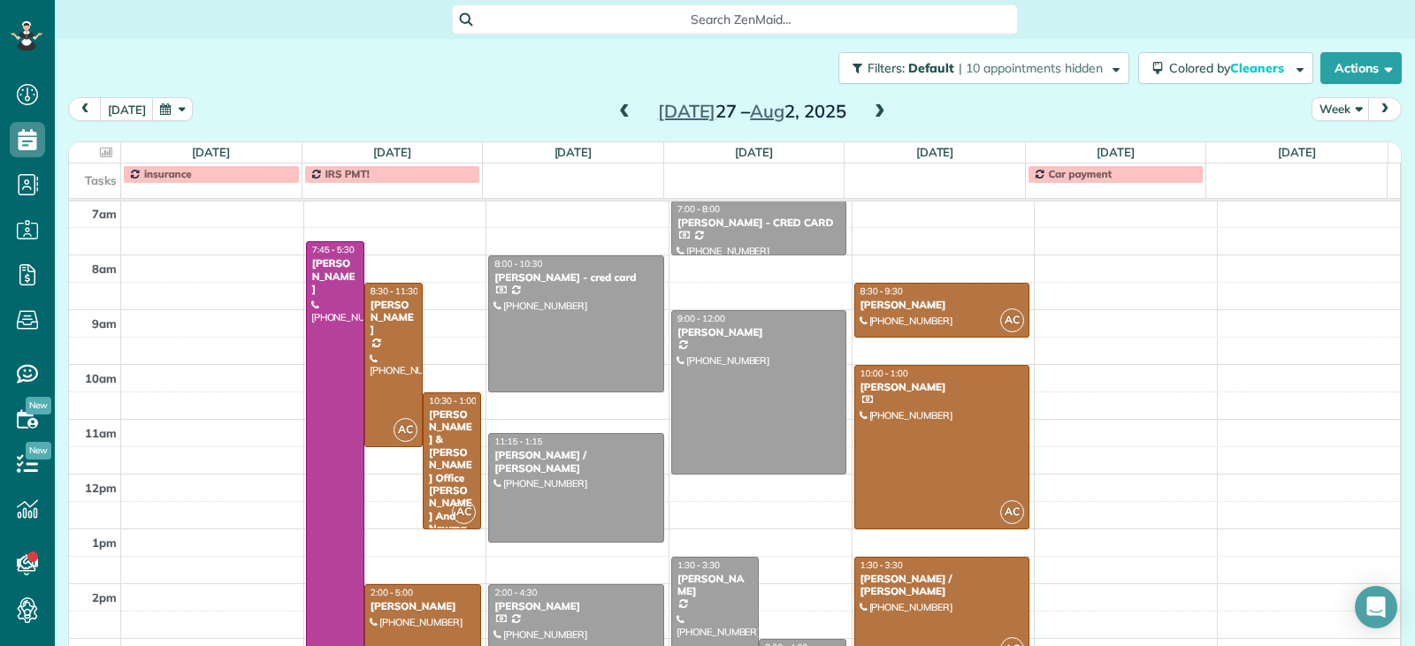
click at [875, 113] on span at bounding box center [879, 112] width 19 height 16
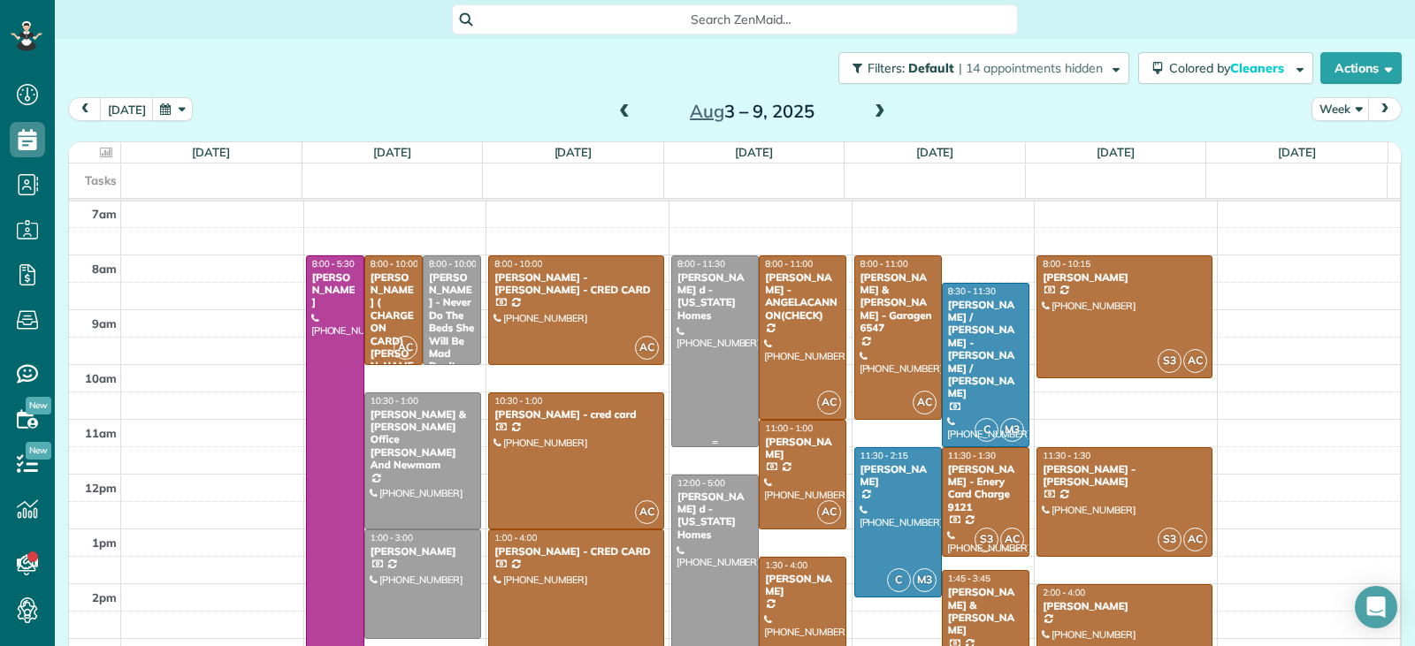
click at [683, 352] on div at bounding box center [715, 351] width 86 height 190
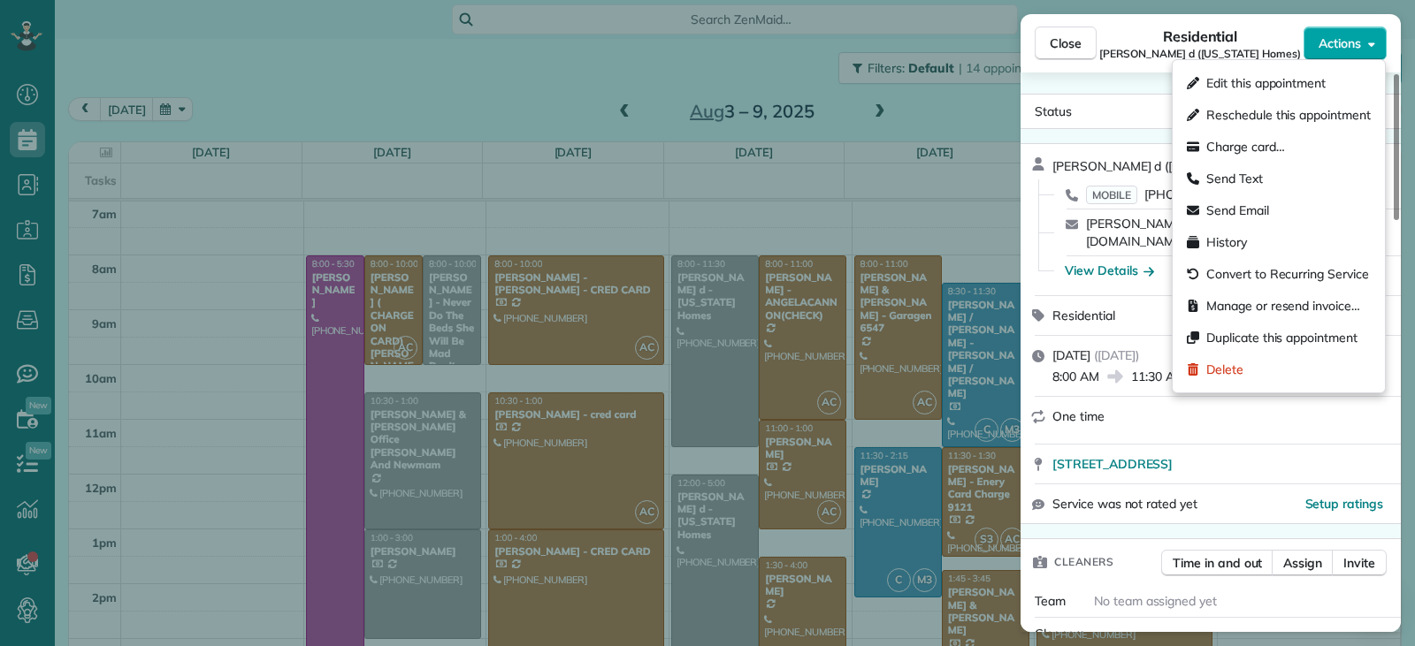
click at [1347, 44] on span "Actions" at bounding box center [1339, 43] width 42 height 18
click at [1279, 149] on span "Charge card…" at bounding box center [1245, 147] width 79 height 18
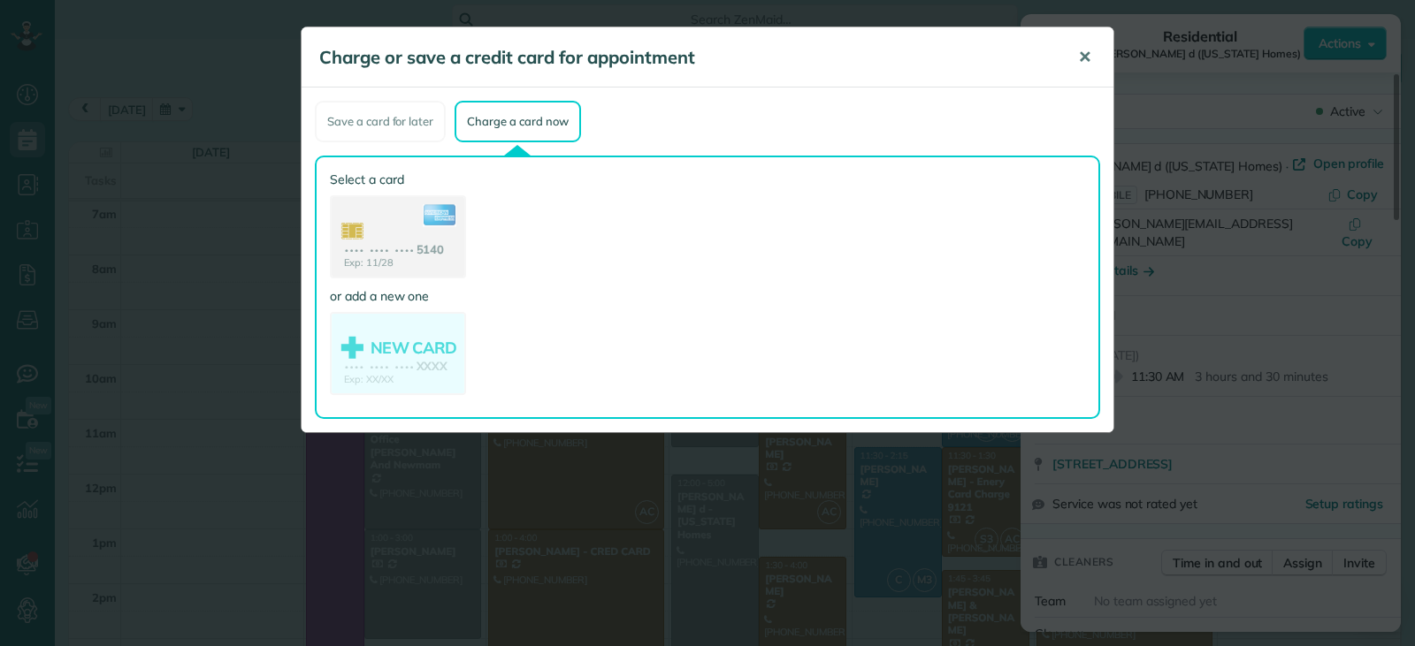
click at [1081, 64] on span "✕" at bounding box center [1084, 57] width 13 height 20
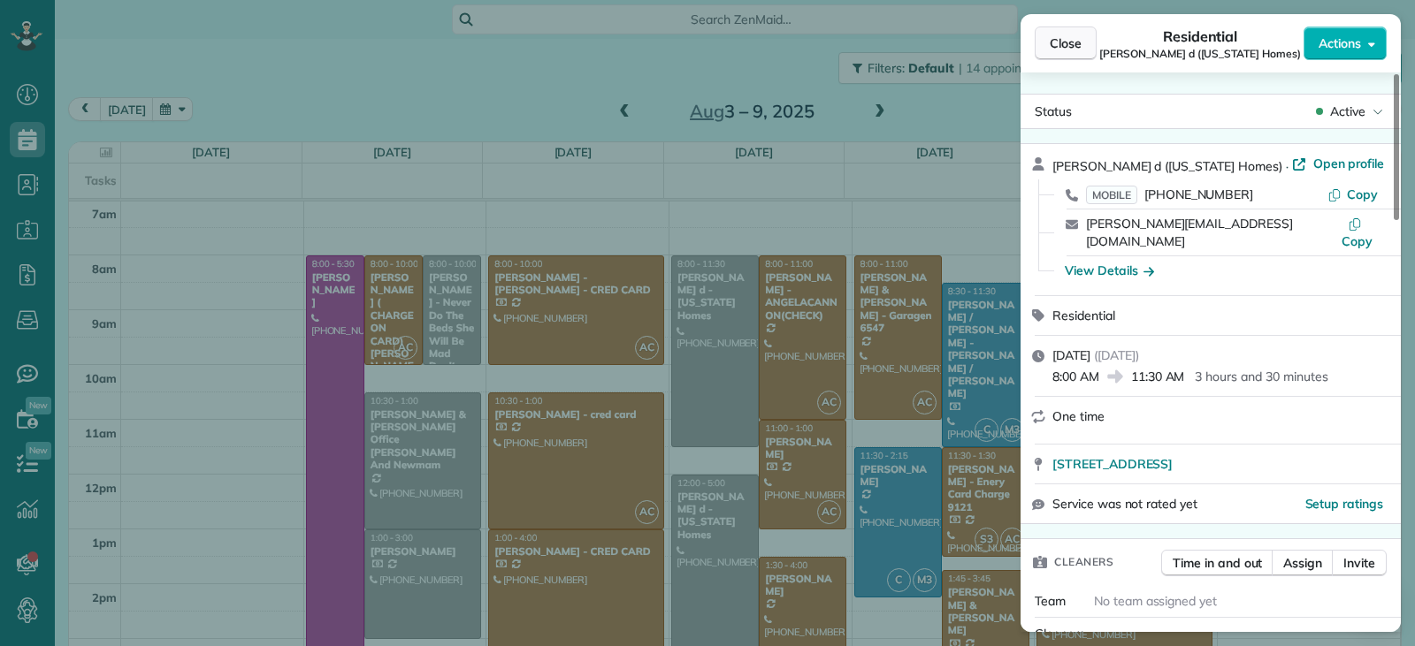
click at [1053, 50] on span "Close" at bounding box center [1066, 43] width 32 height 18
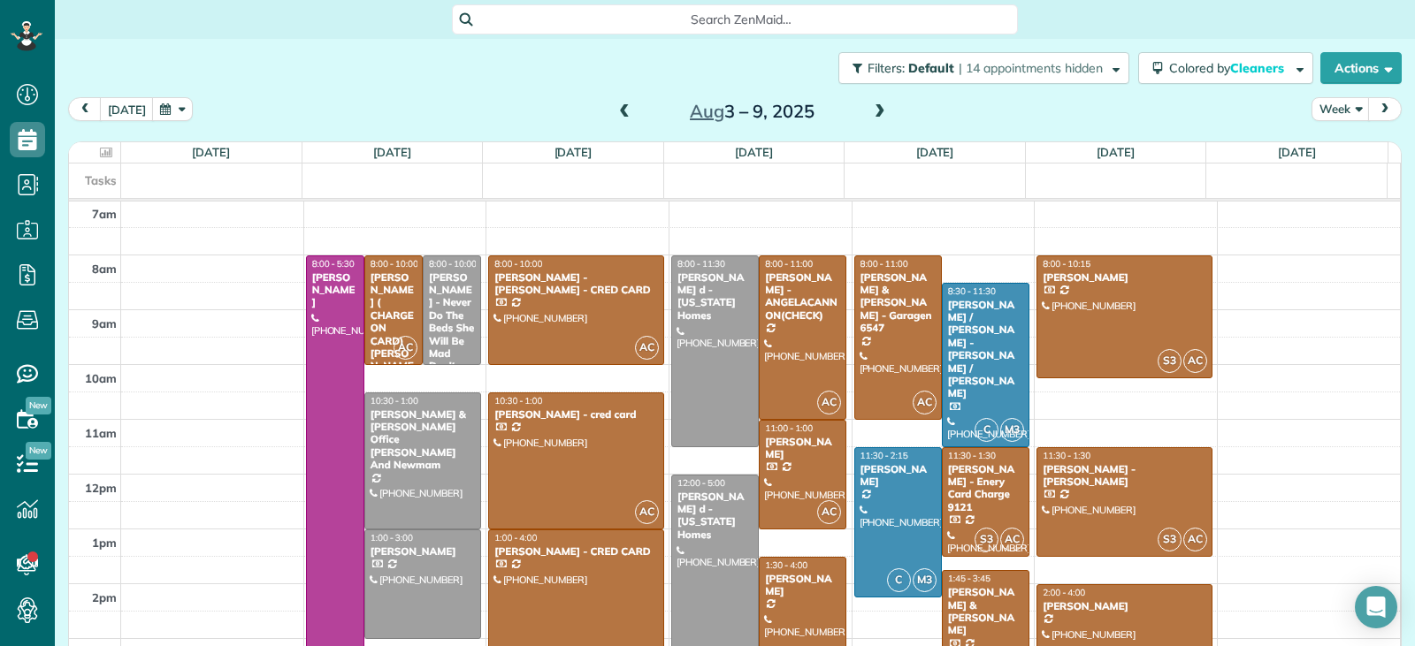
click at [616, 116] on span at bounding box center [624, 112] width 19 height 16
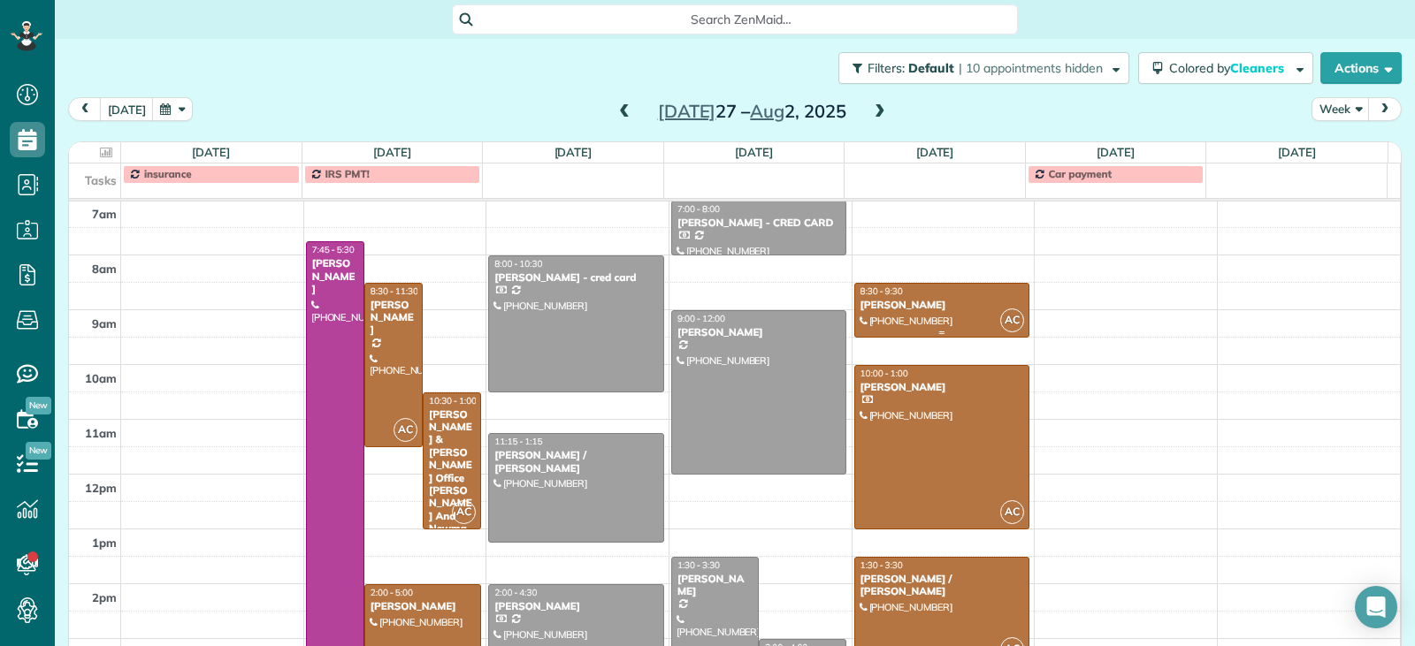
click at [905, 295] on div "8:30 - 9:30" at bounding box center [941, 291] width 165 height 11
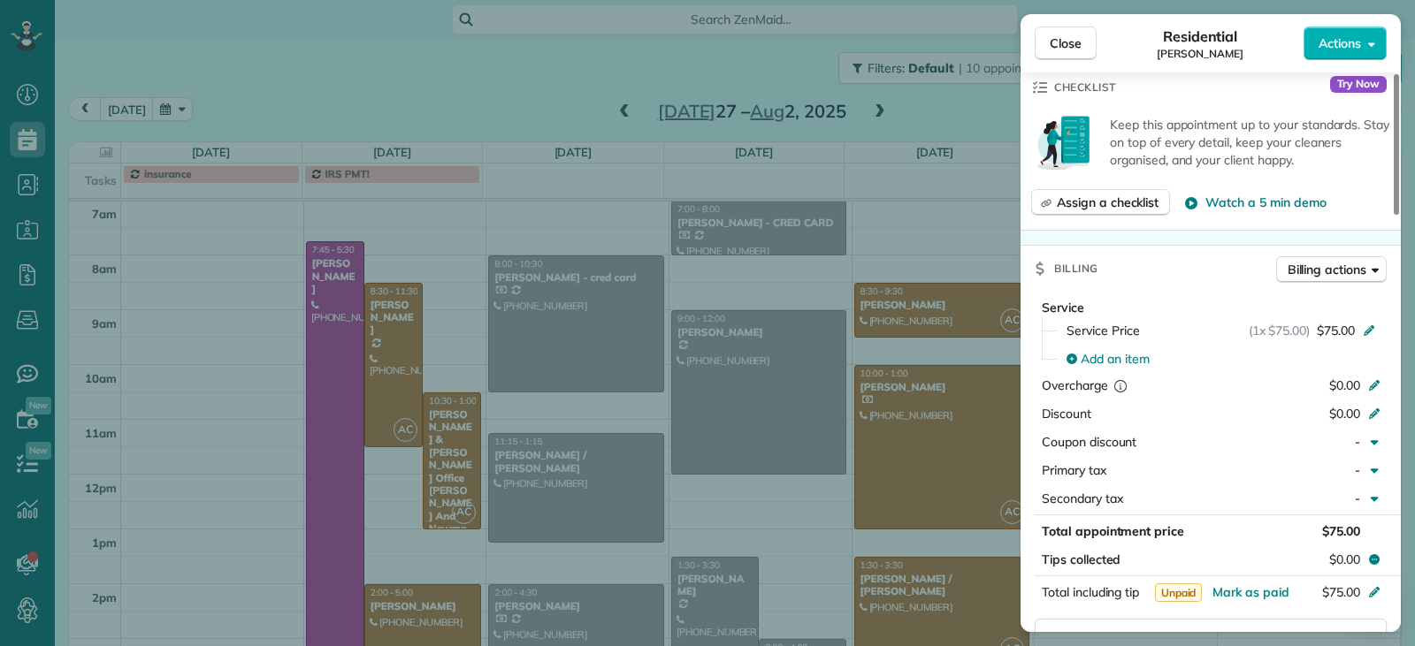
scroll to position [708, 0]
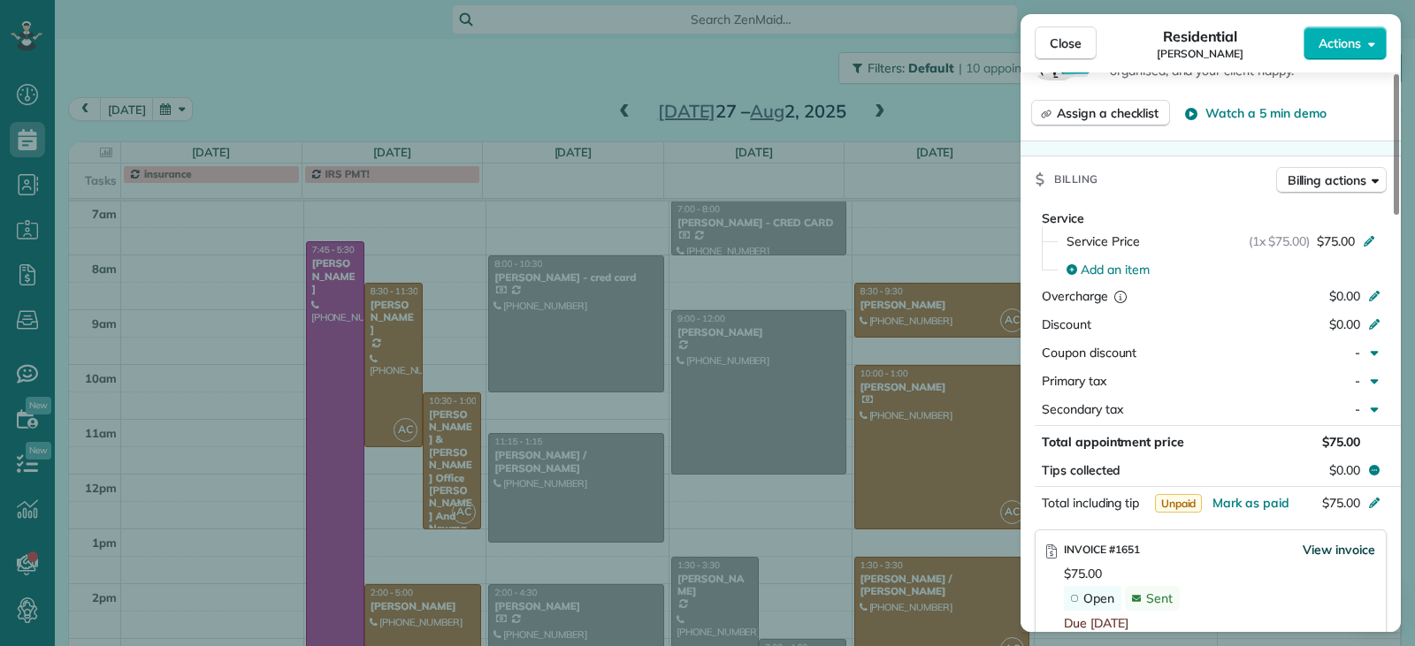
click at [1332, 547] on span "View invoice" at bounding box center [1338, 550] width 73 height 18
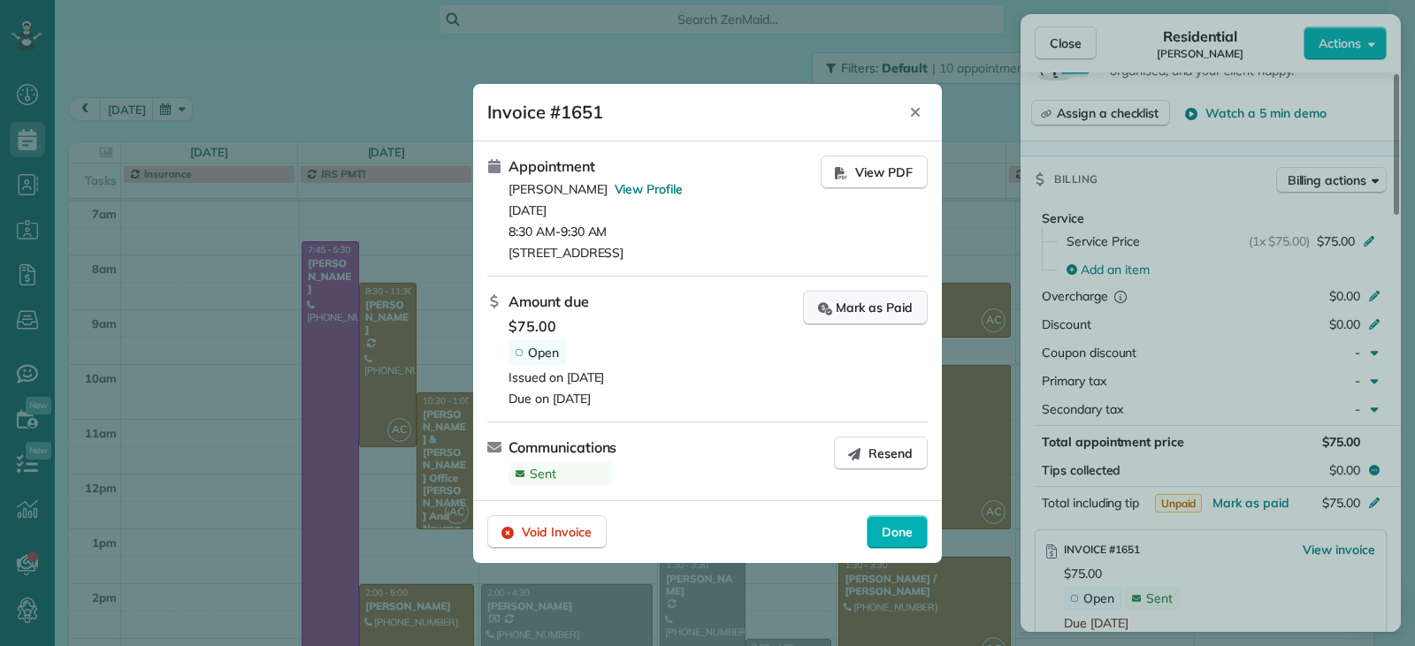
click at [843, 308] on div "Mark as Paid" at bounding box center [865, 308] width 95 height 19
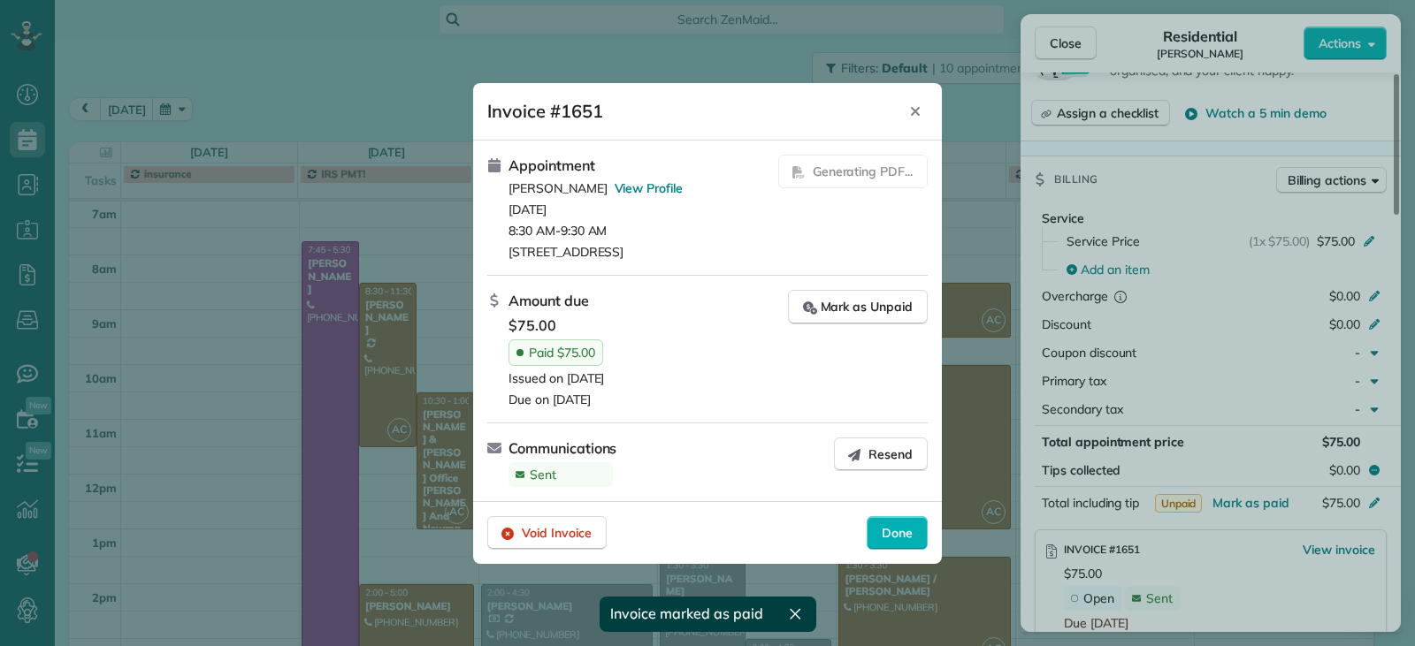
click at [884, 542] on span "Done" at bounding box center [897, 533] width 31 height 18
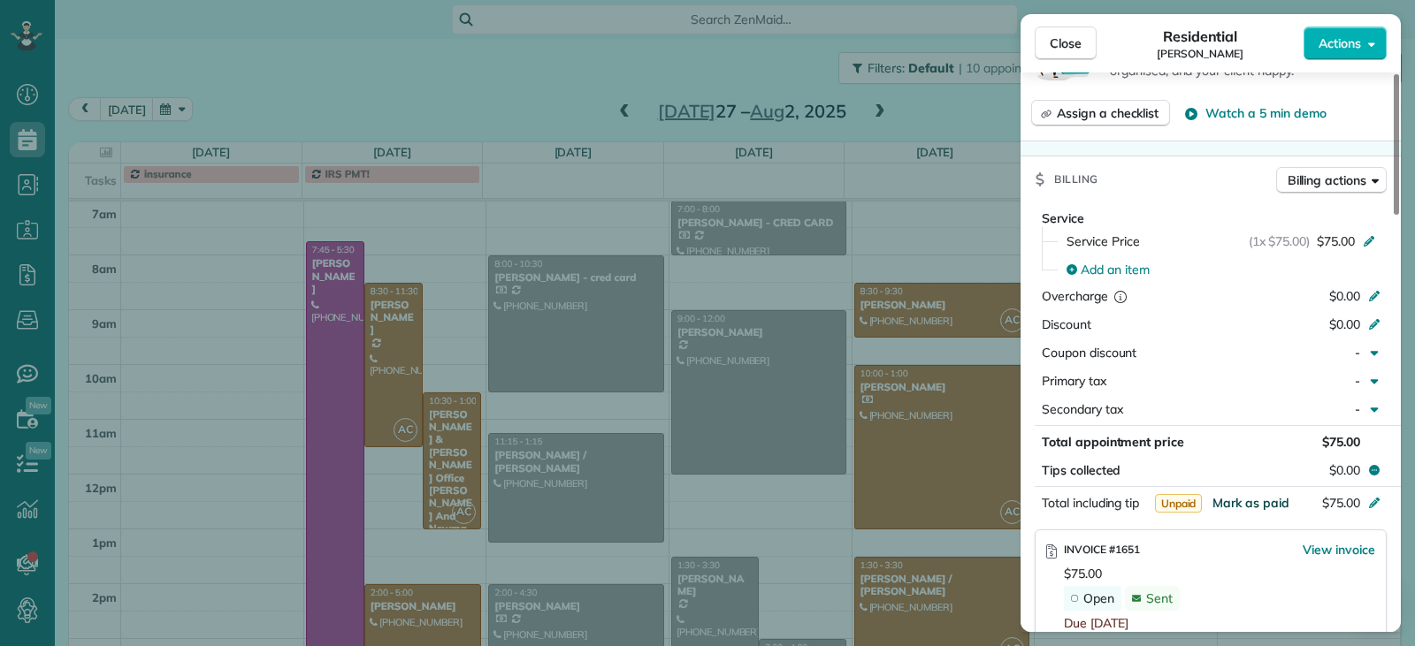
click at [1228, 503] on span "Mark as paid" at bounding box center [1250, 503] width 77 height 16
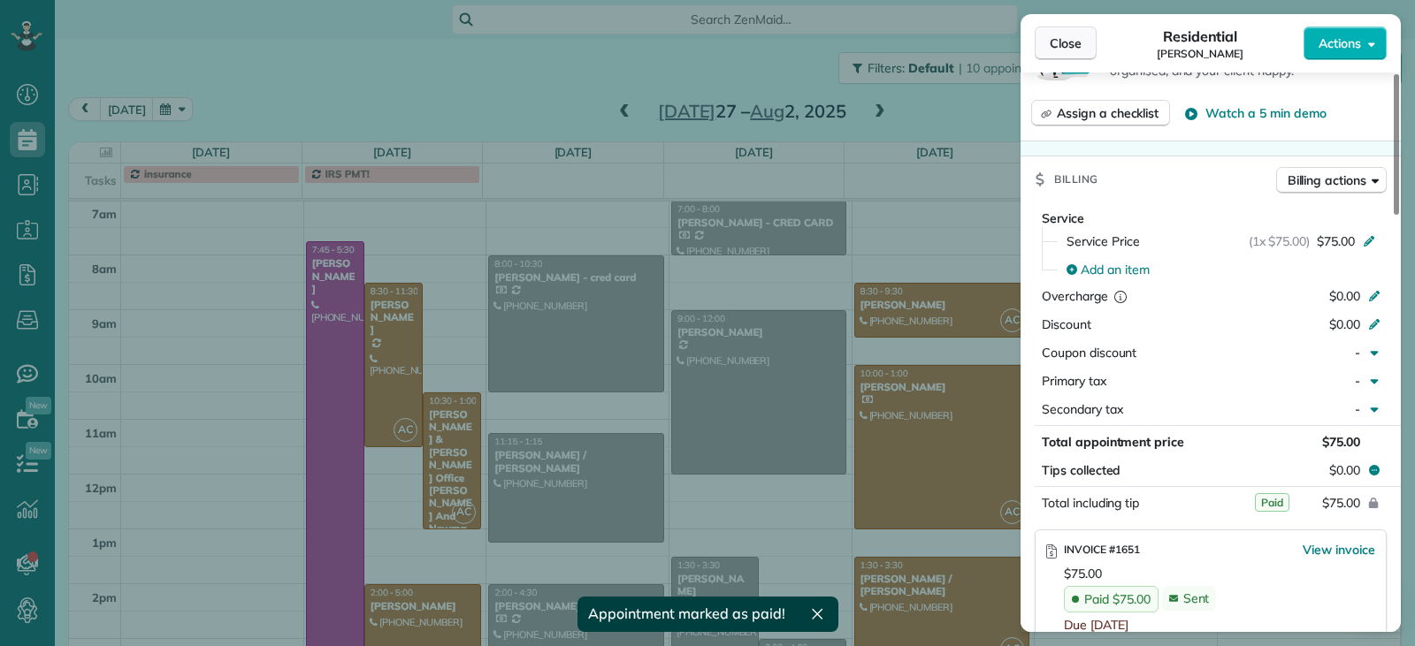
click at [1052, 48] on span "Close" at bounding box center [1066, 43] width 32 height 18
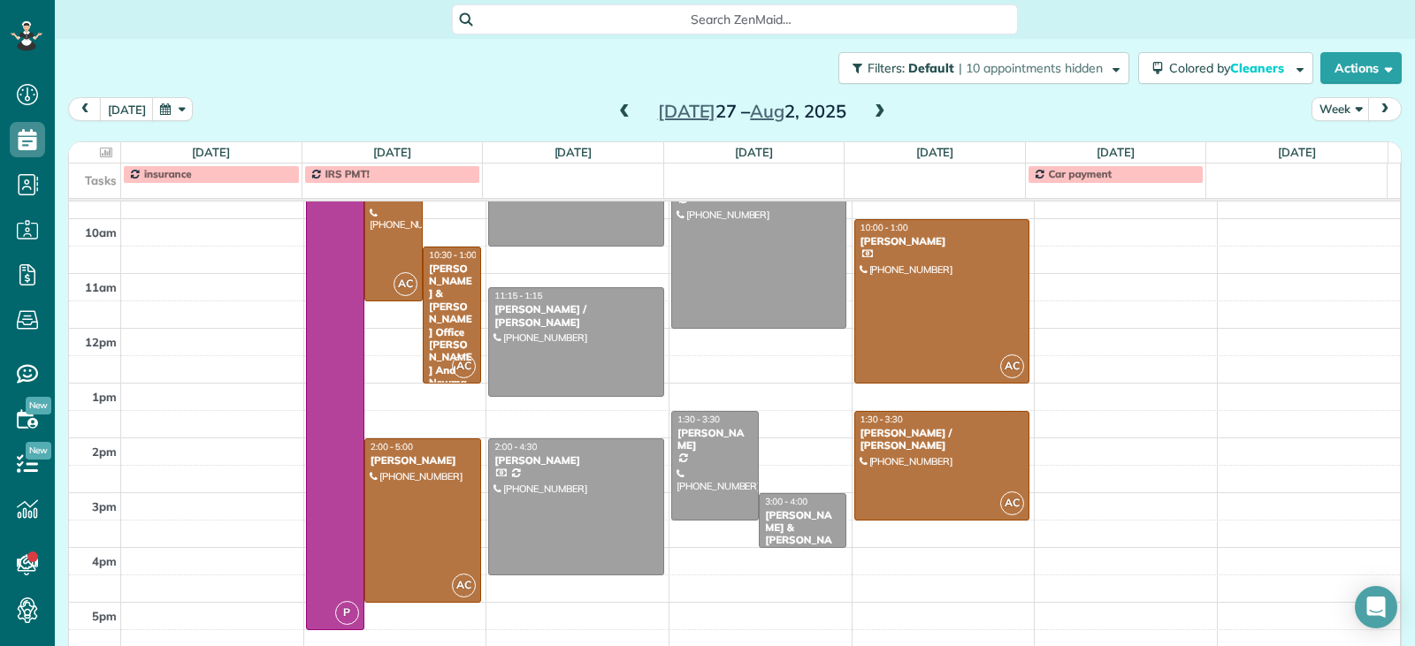
scroll to position [426, 0]
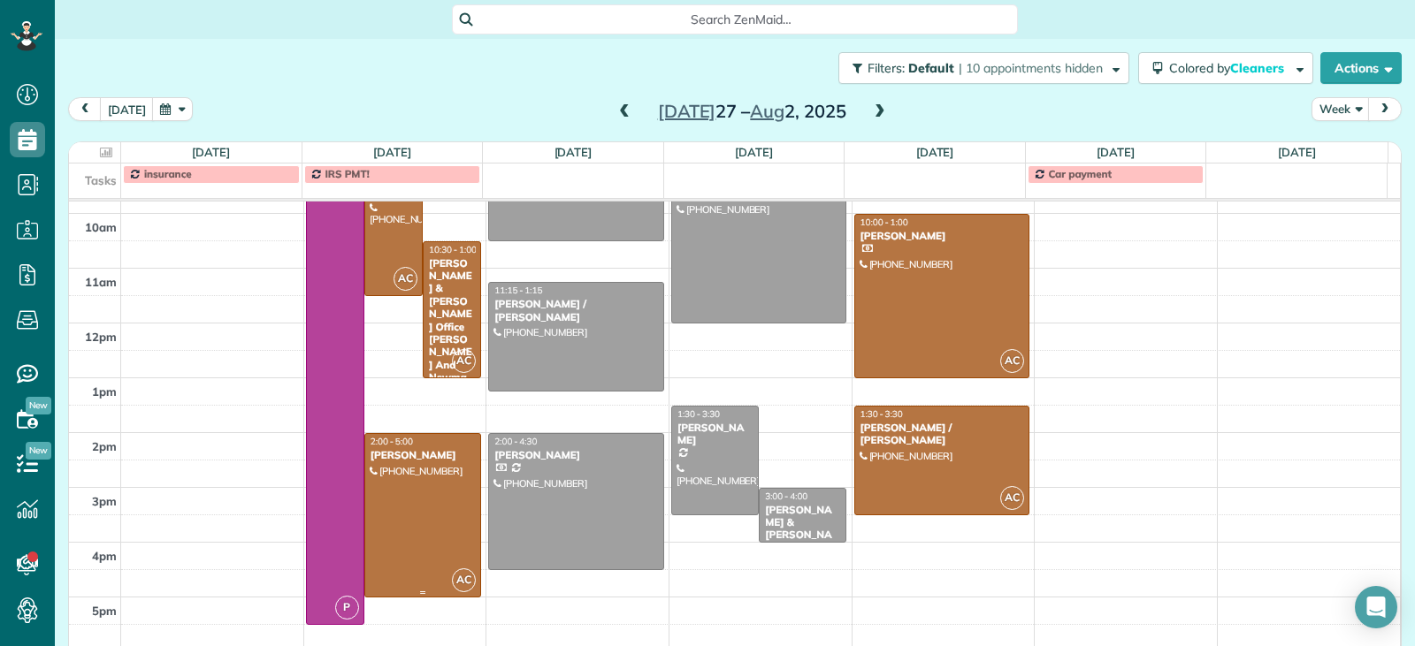
click at [398, 515] on div at bounding box center [422, 515] width 115 height 163
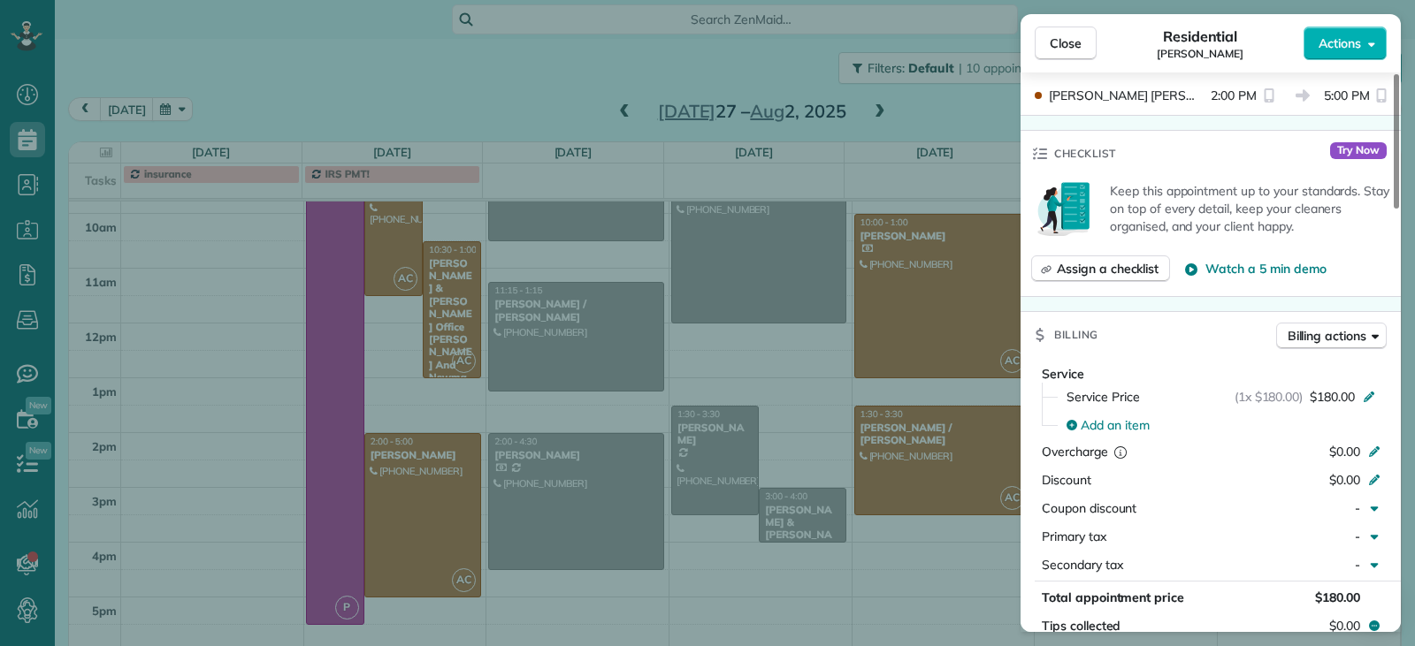
scroll to position [798, 0]
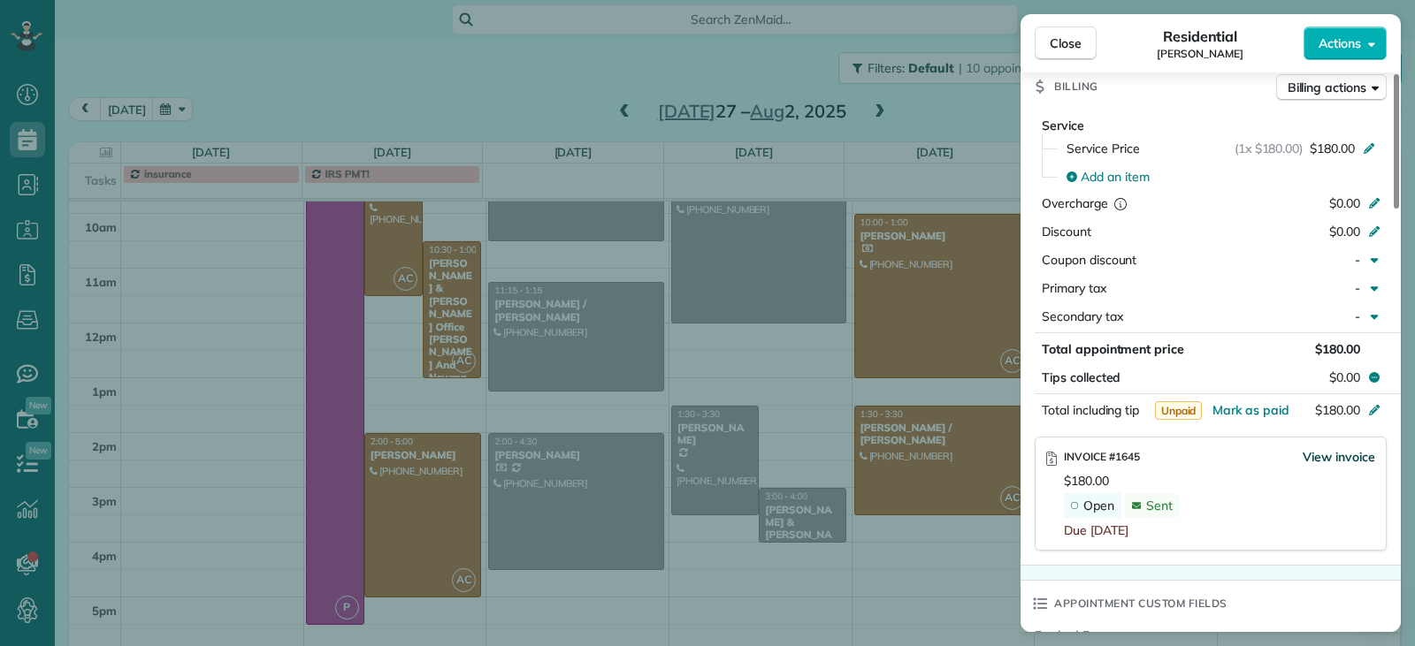
click at [1325, 455] on span "View invoice" at bounding box center [1338, 457] width 73 height 18
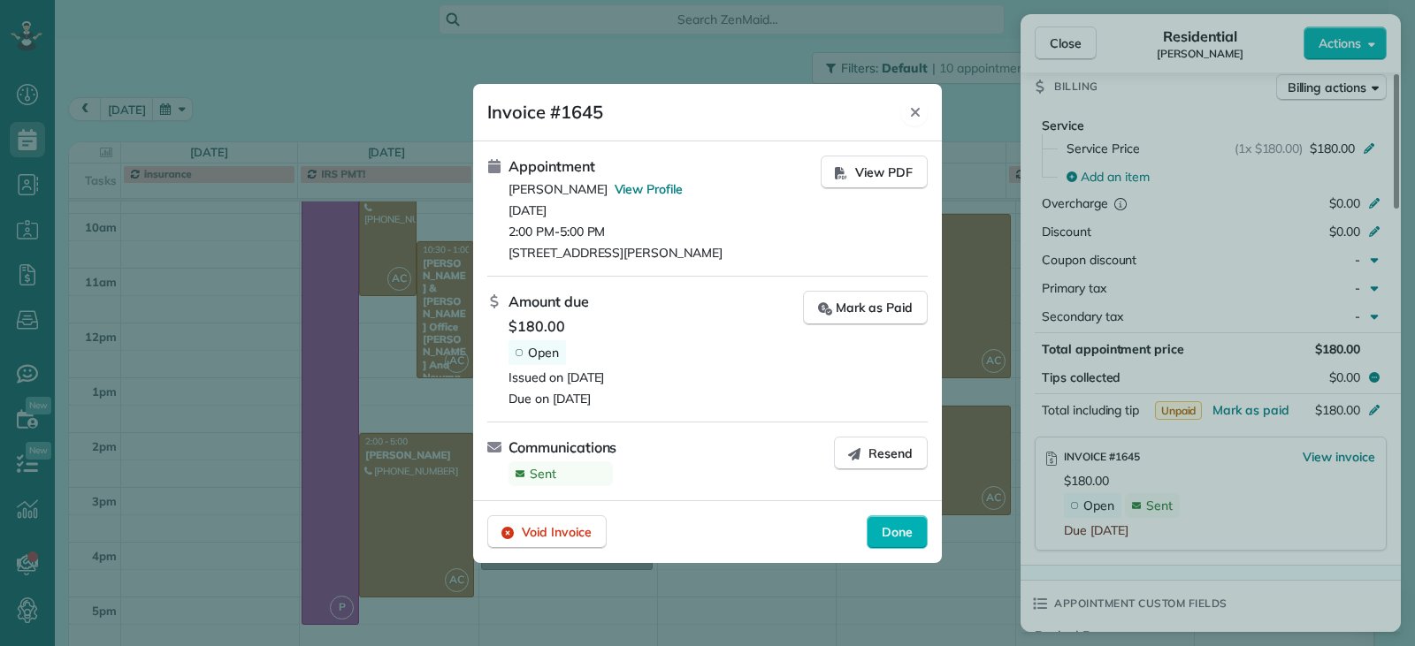
click at [923, 113] on div "Close" at bounding box center [914, 112] width 27 height 28
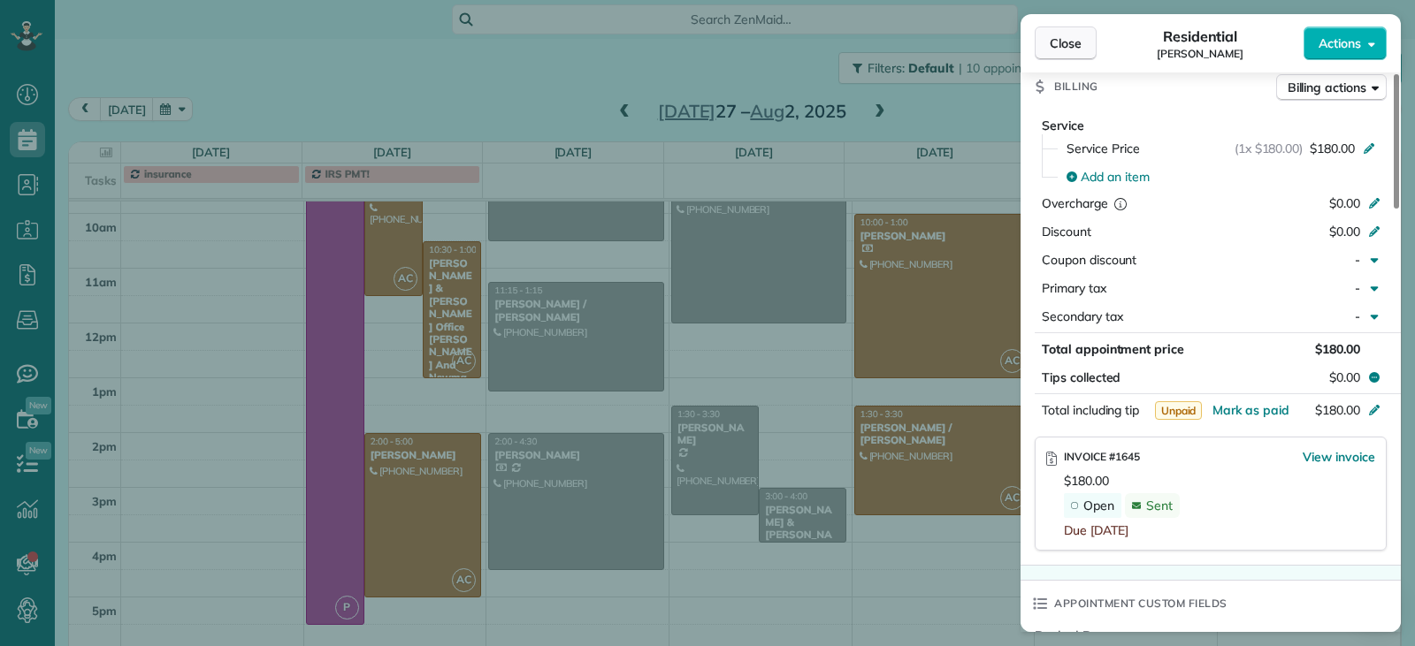
click at [1055, 35] on span "Close" at bounding box center [1066, 43] width 32 height 18
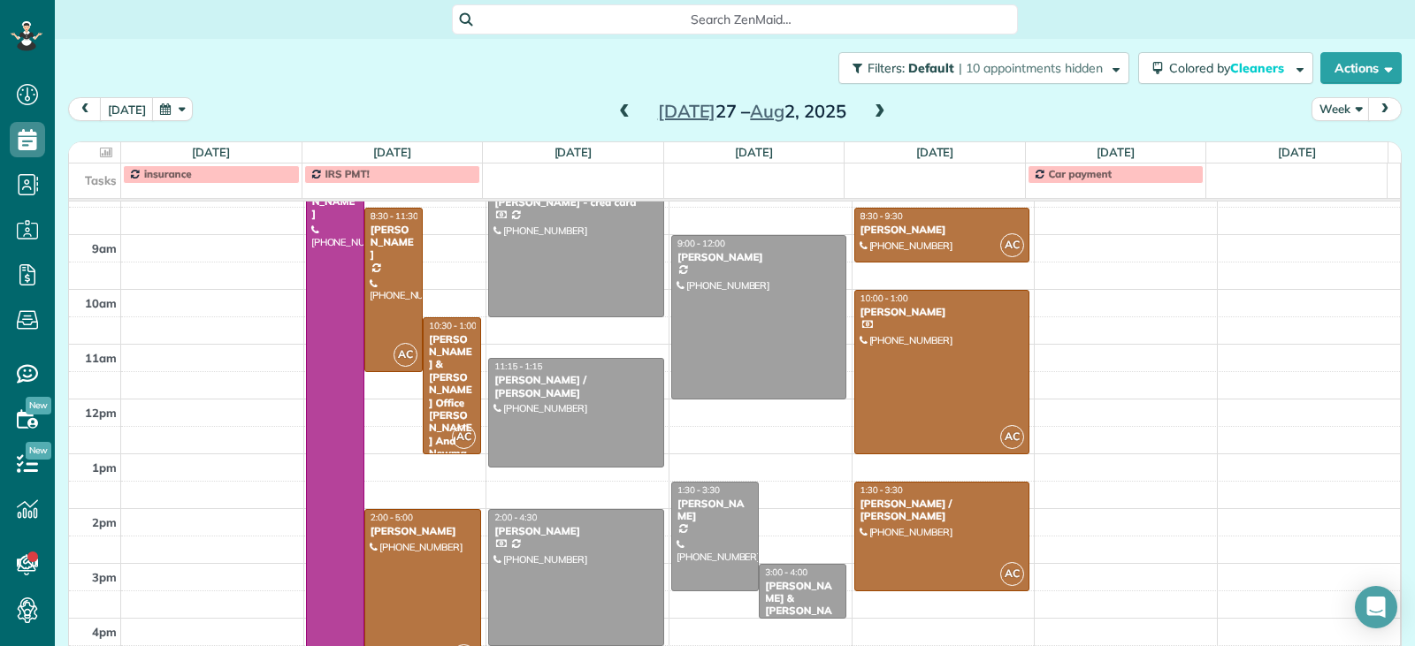
scroll to position [386, 0]
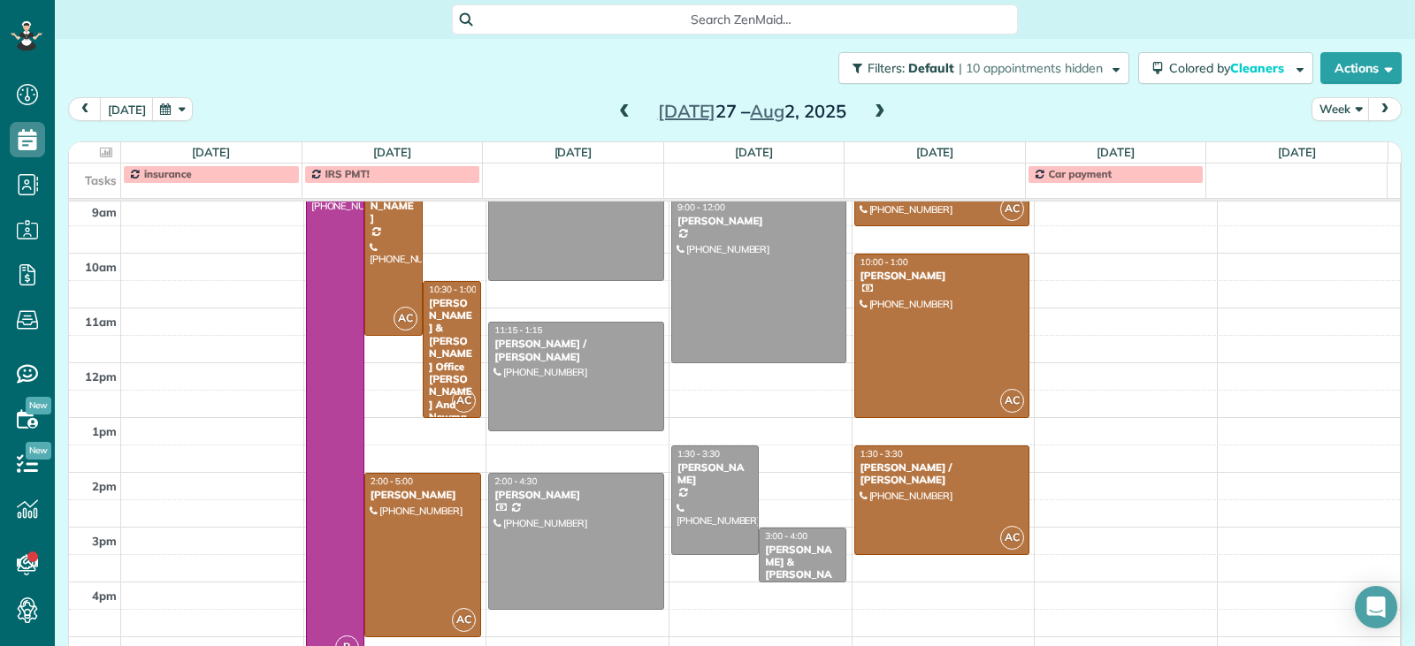
click at [615, 103] on span at bounding box center [624, 112] width 19 height 27
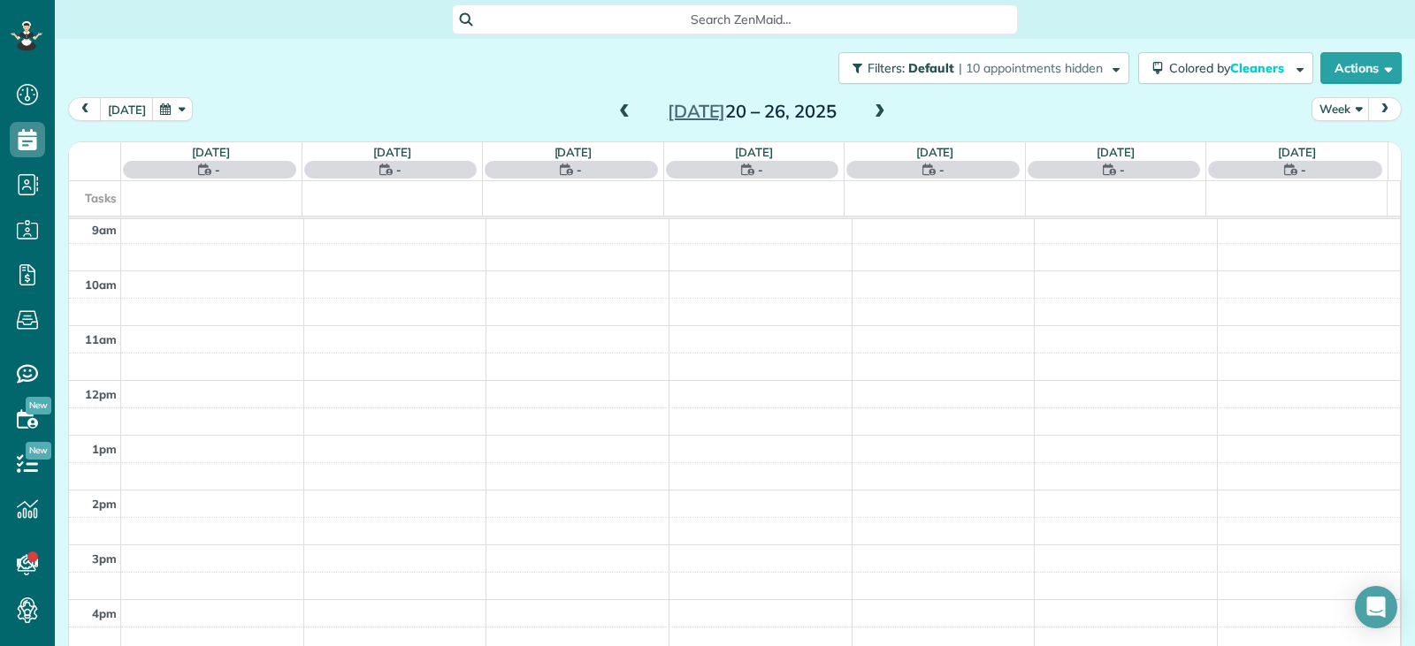
scroll to position [275, 0]
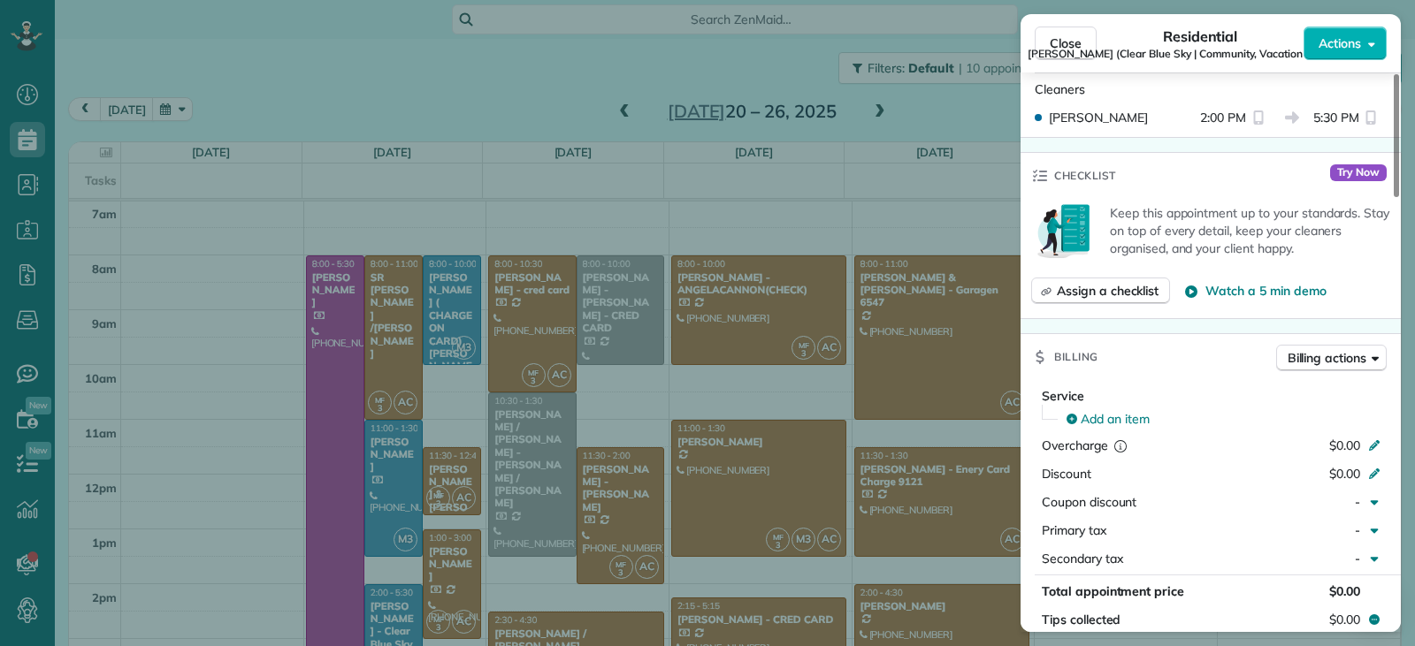
scroll to position [805, 0]
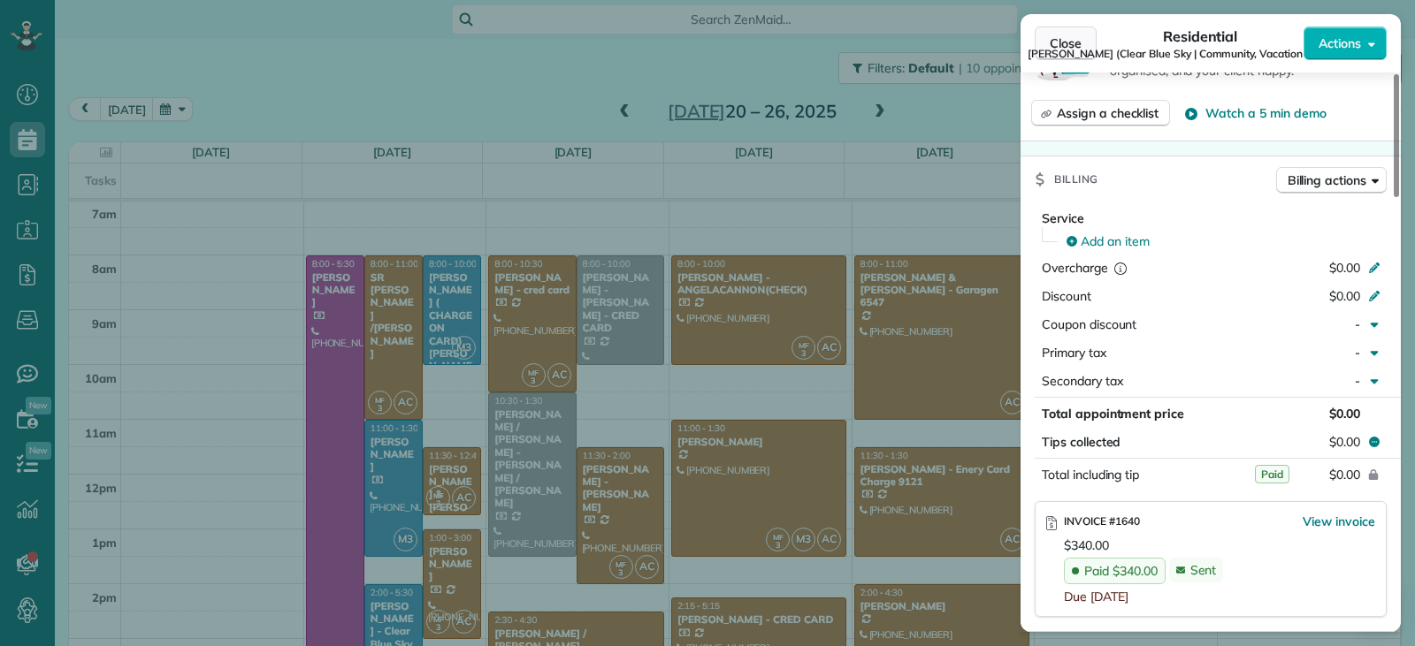
click at [1063, 38] on span "Close" at bounding box center [1066, 43] width 32 height 18
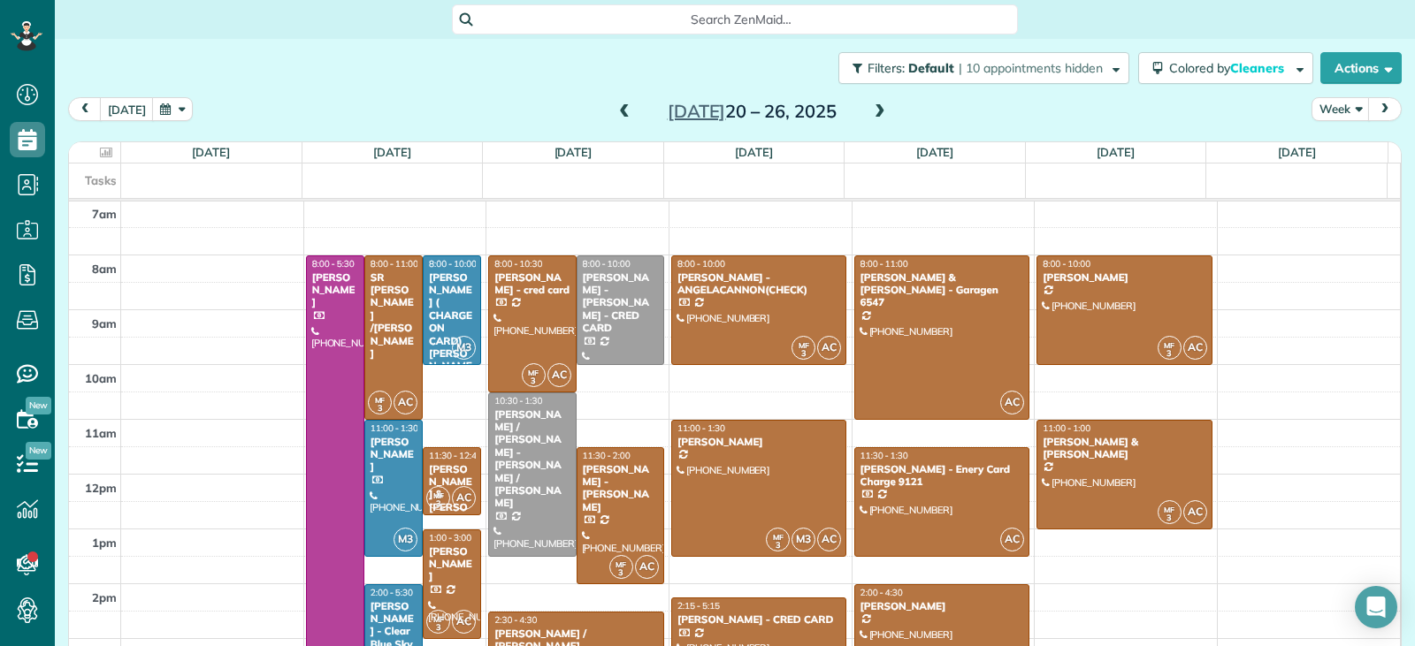
click at [621, 117] on span at bounding box center [624, 112] width 19 height 16
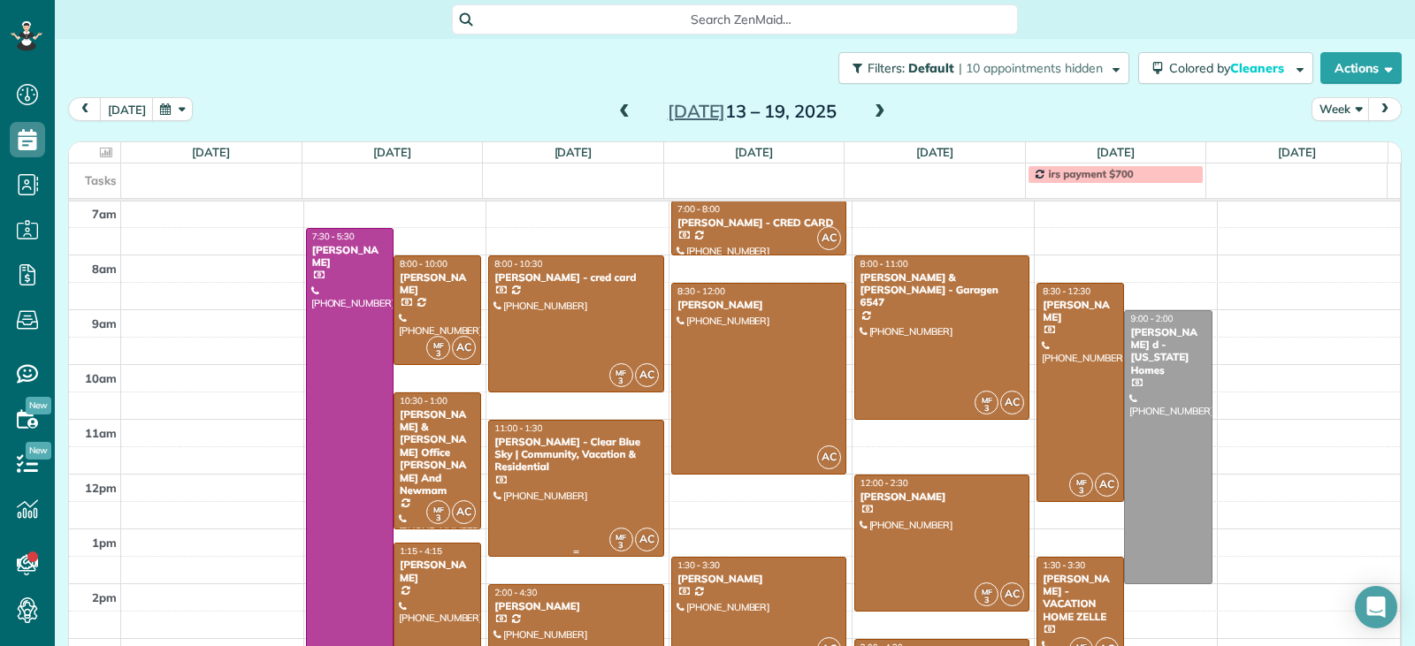
click at [586, 467] on div "[PERSON_NAME] - Clear Blue Sky | Community, Vacation & Residential" at bounding box center [575, 455] width 165 height 38
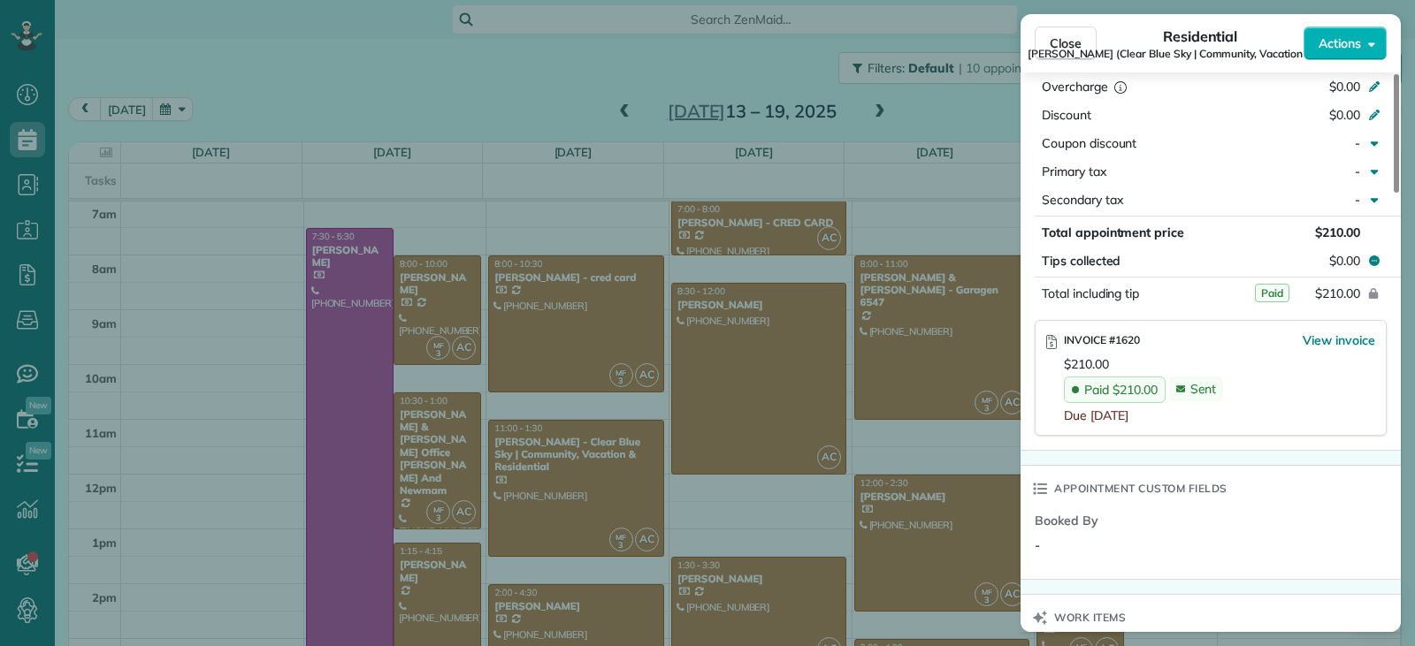
scroll to position [1061, 0]
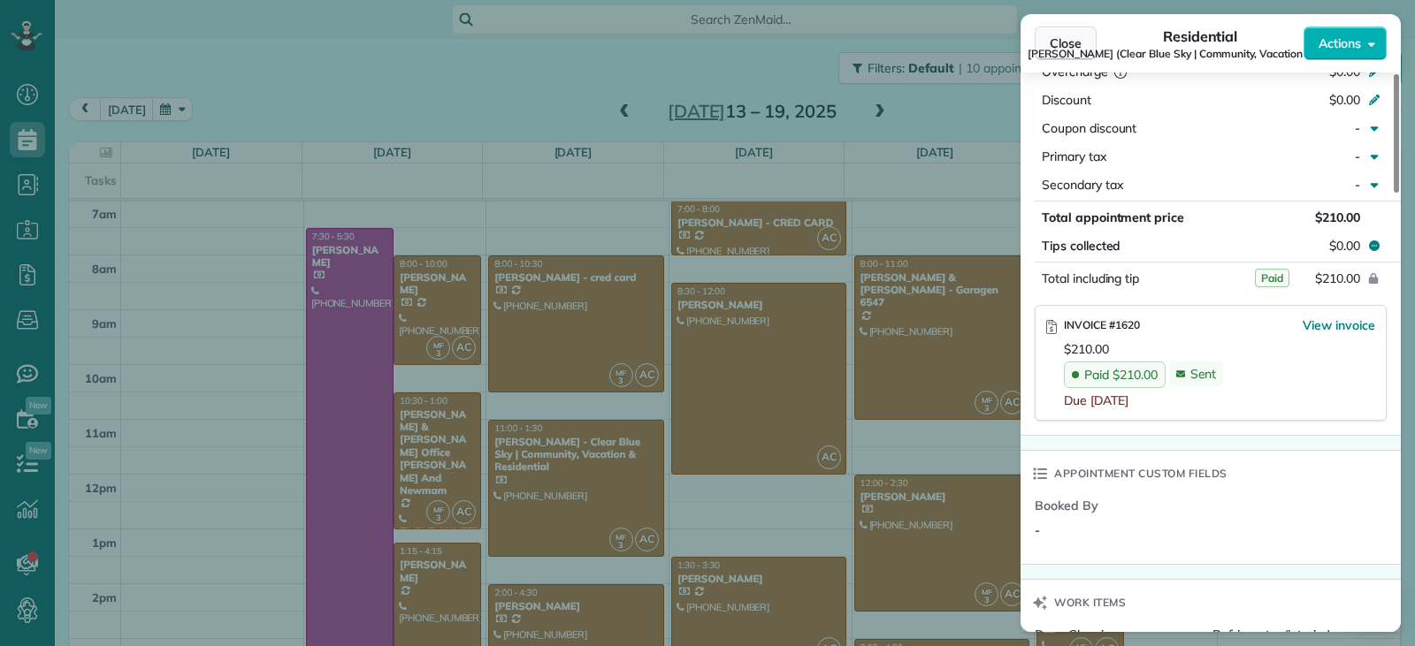
click at [1044, 34] on button "Close" at bounding box center [1066, 44] width 62 height 34
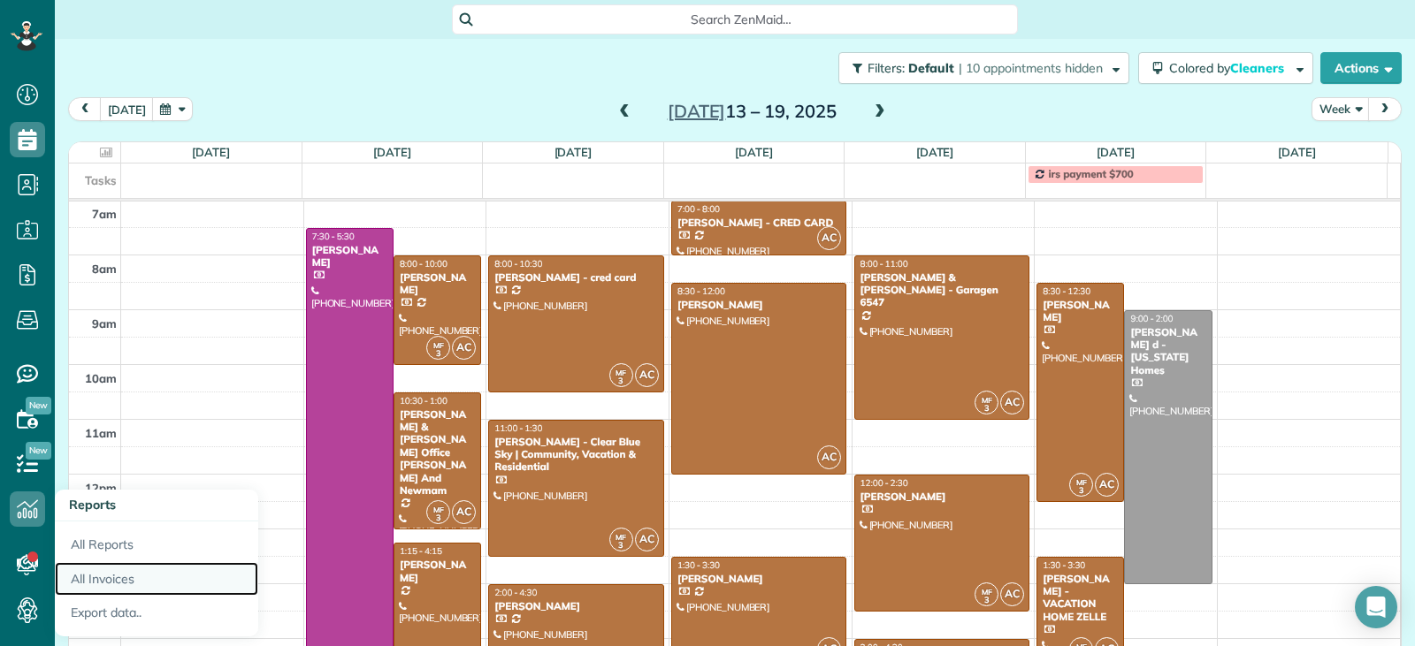
click at [111, 573] on link "All Invoices" at bounding box center [156, 579] width 203 height 34
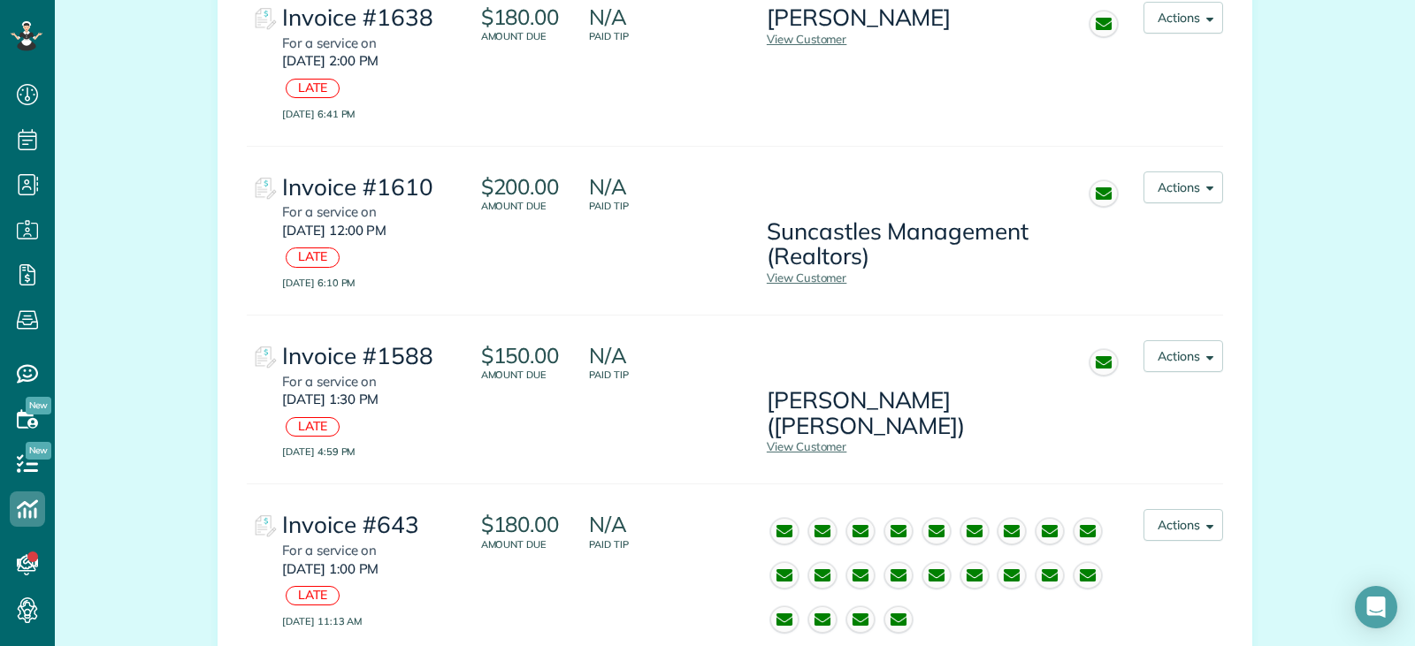
scroll to position [2511, 0]
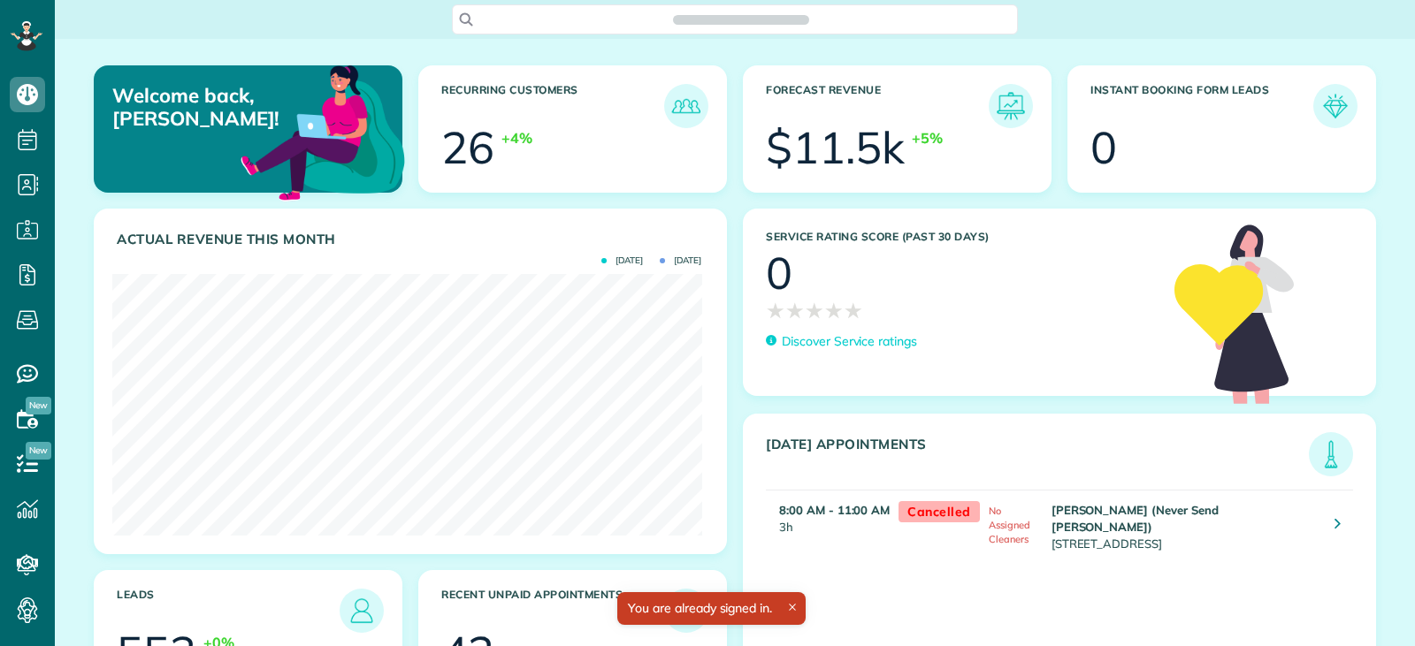
scroll to position [262, 589]
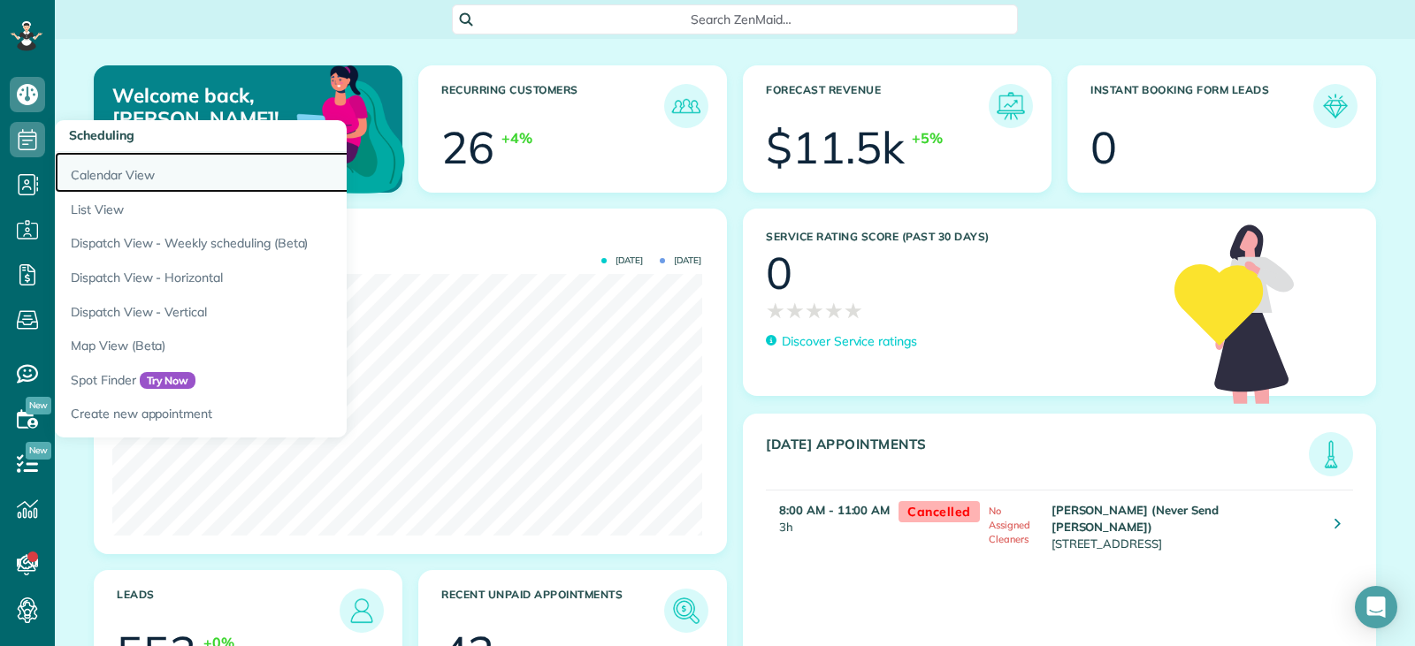
click at [128, 178] on link "Calendar View" at bounding box center [276, 172] width 442 height 41
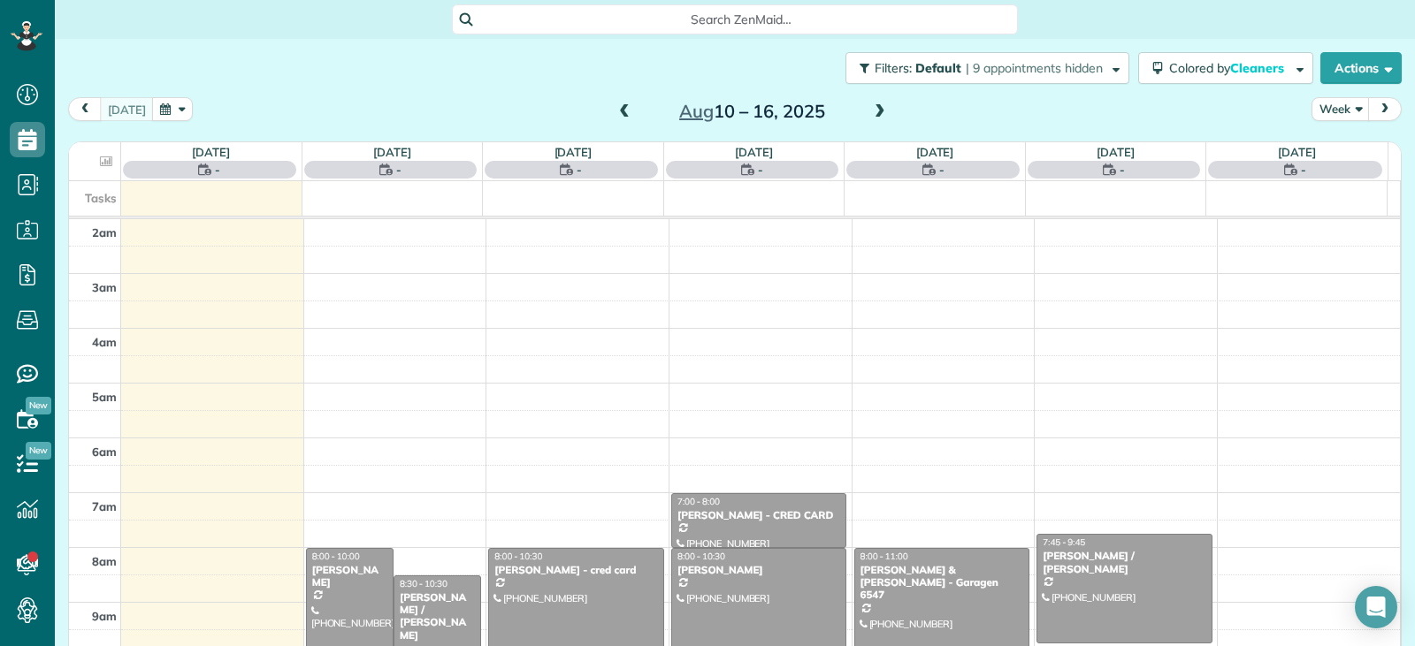
scroll to position [275, 0]
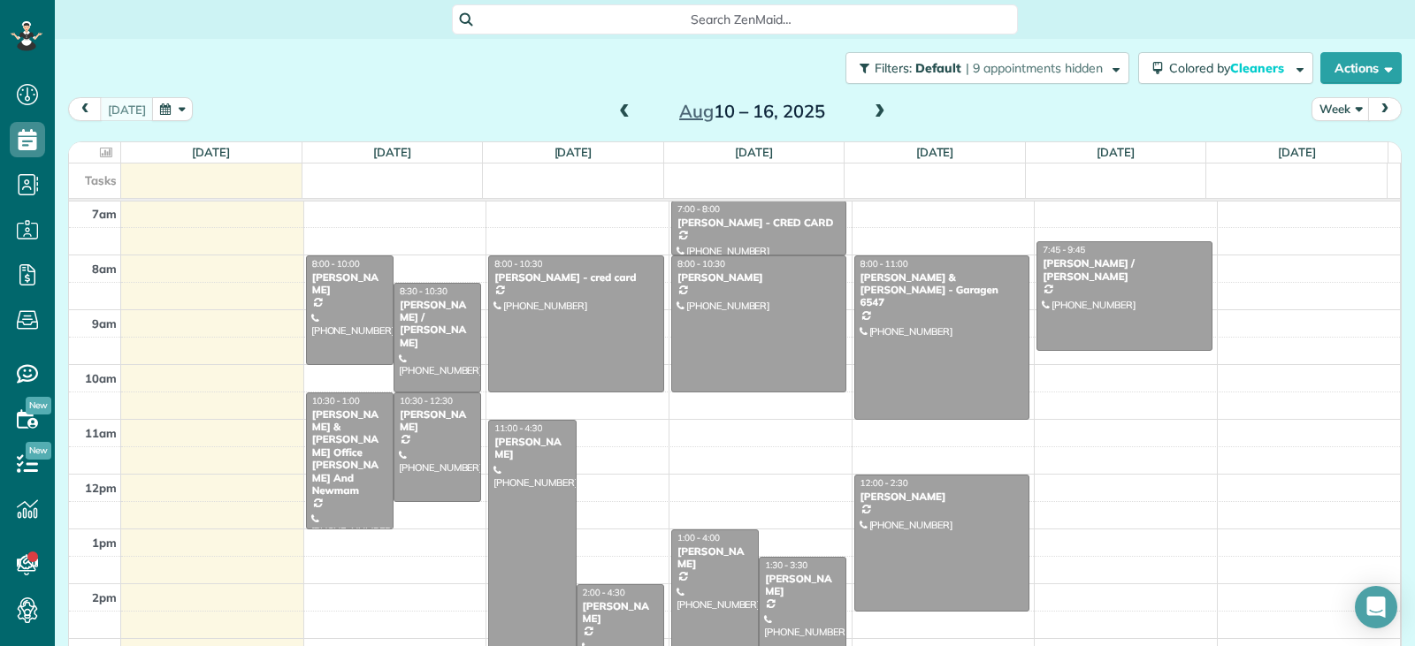
click at [618, 111] on span at bounding box center [624, 112] width 19 height 16
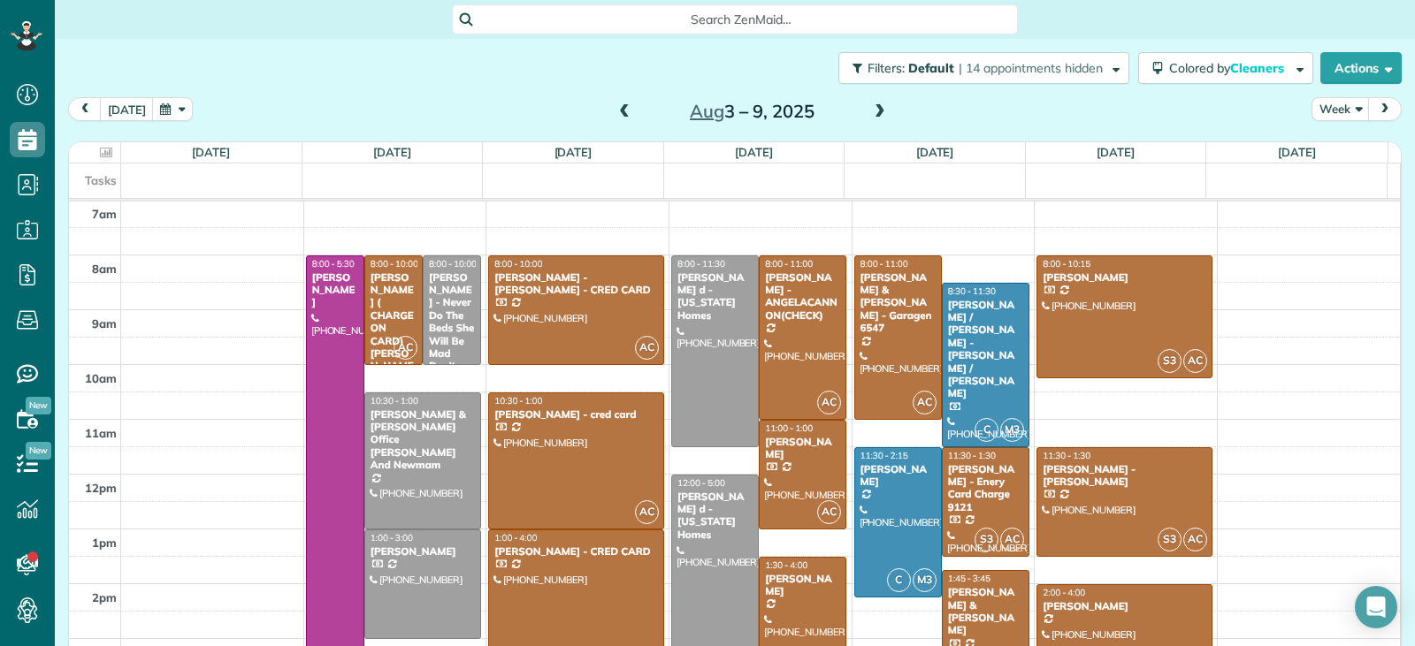
click at [617, 112] on span at bounding box center [624, 112] width 19 height 16
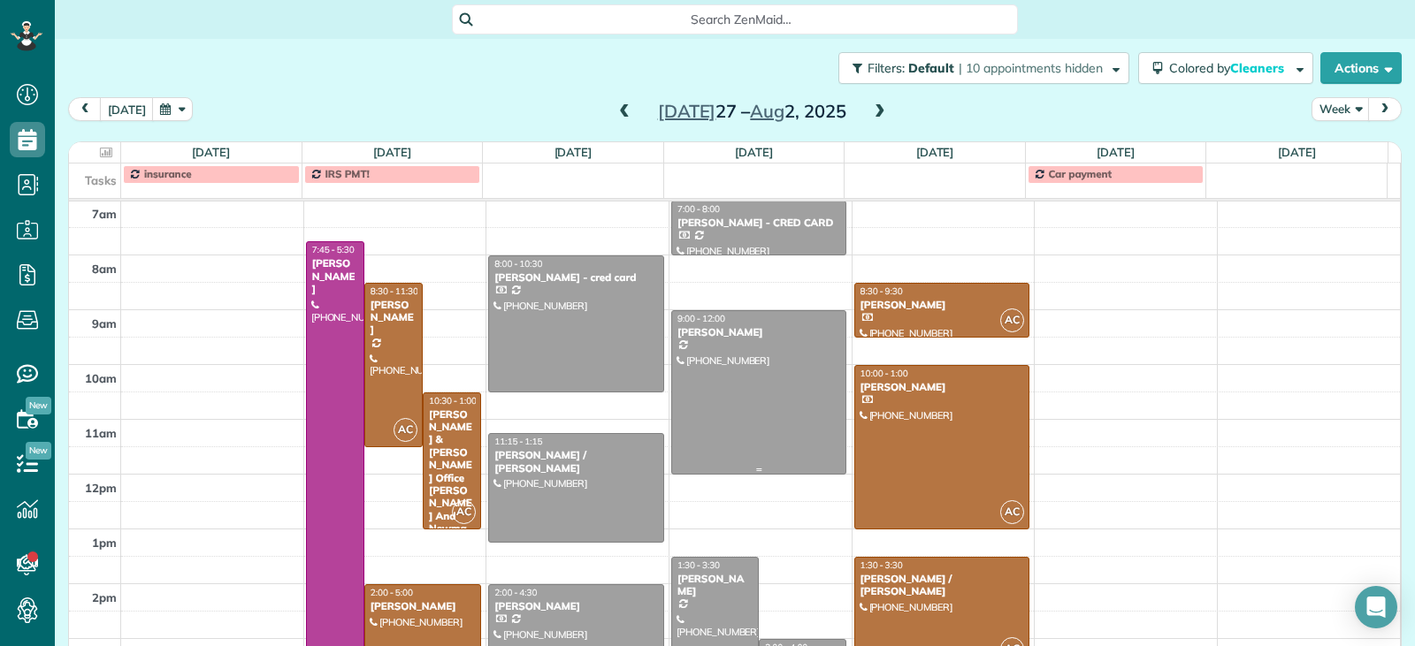
click at [725, 409] on div at bounding box center [759, 392] width 174 height 163
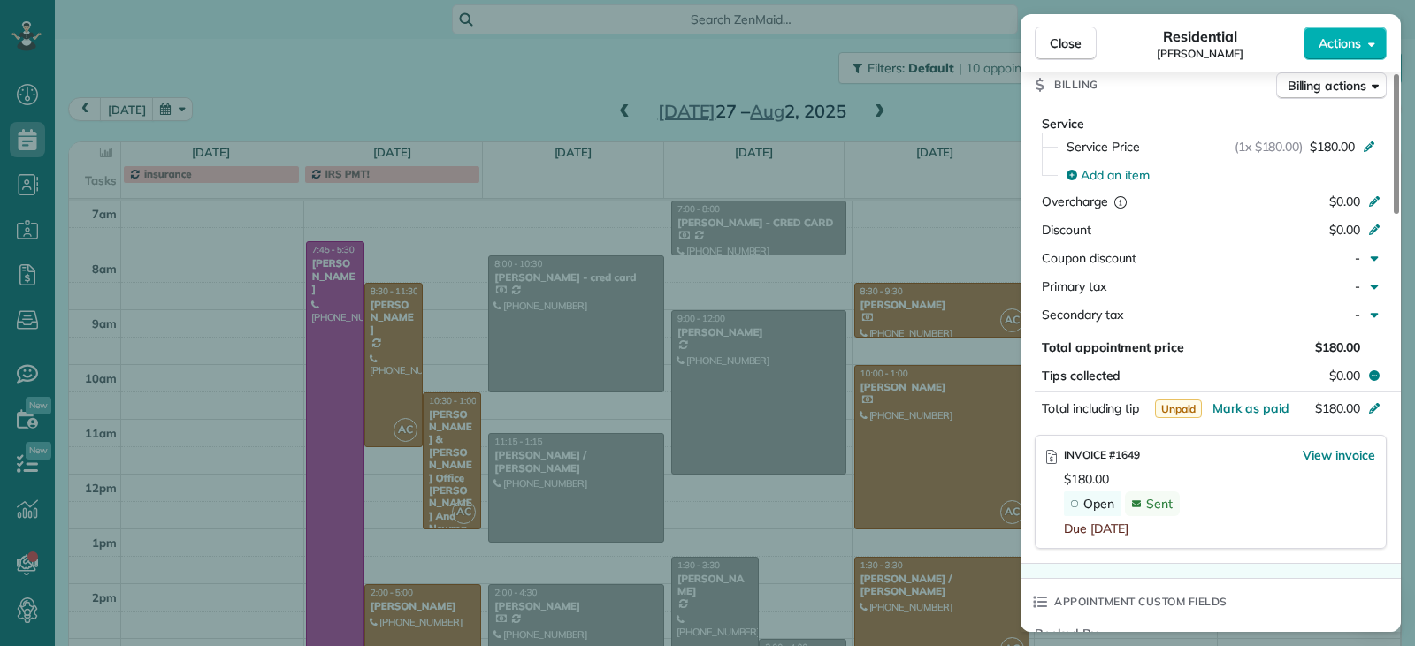
scroll to position [883, 0]
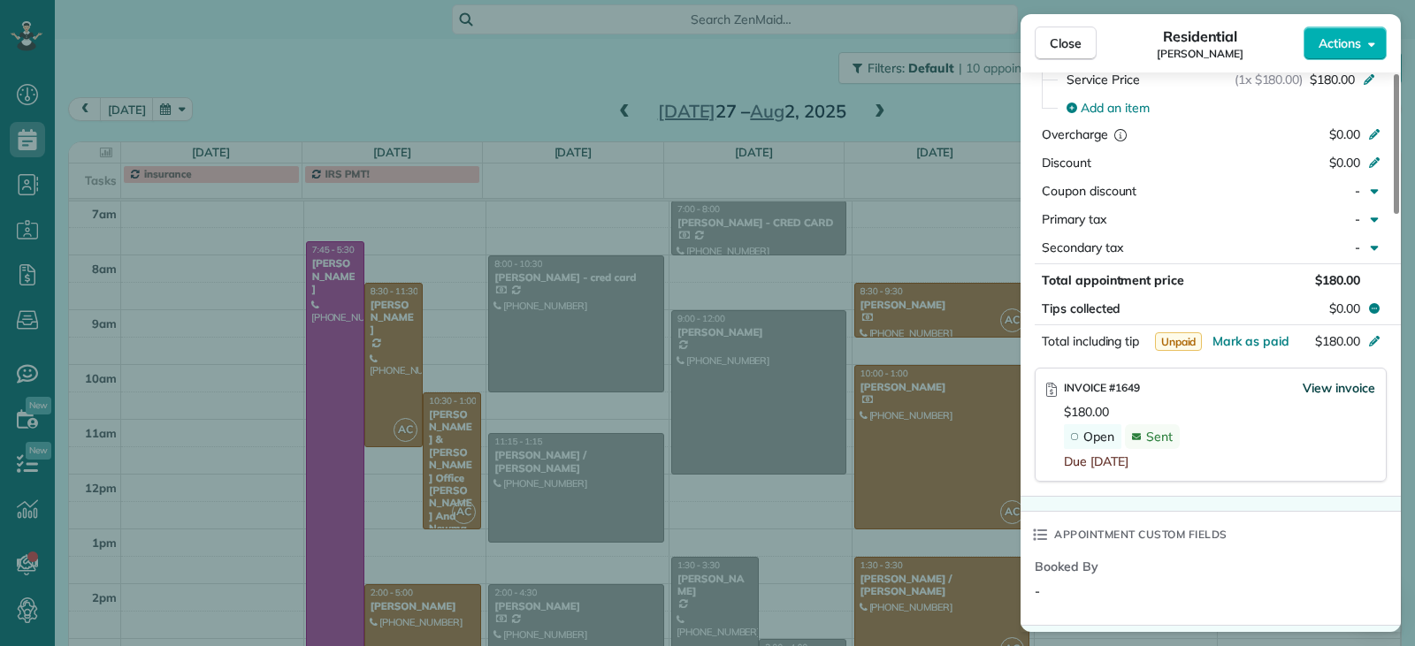
click at [1340, 393] on span "View invoice" at bounding box center [1338, 388] width 73 height 18
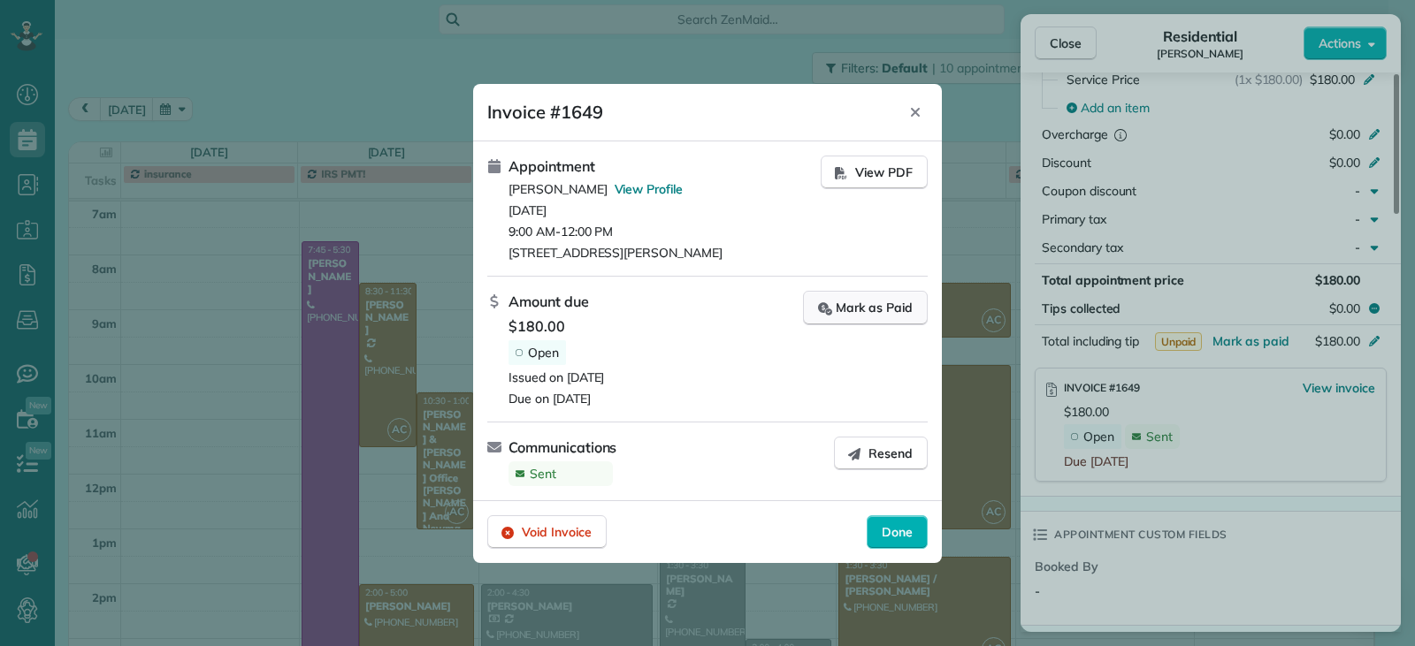
click at [882, 314] on div "Mark as Paid" at bounding box center [865, 308] width 95 height 19
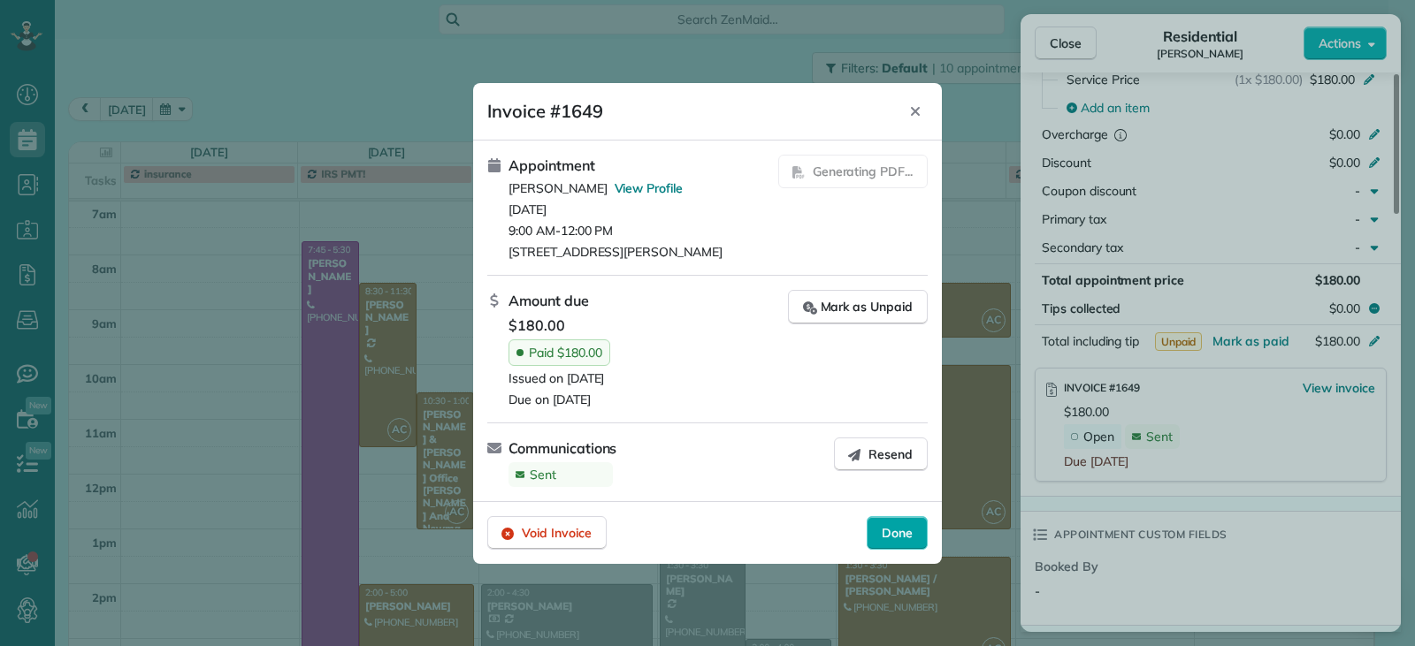
click at [894, 534] on span "Done" at bounding box center [897, 533] width 31 height 18
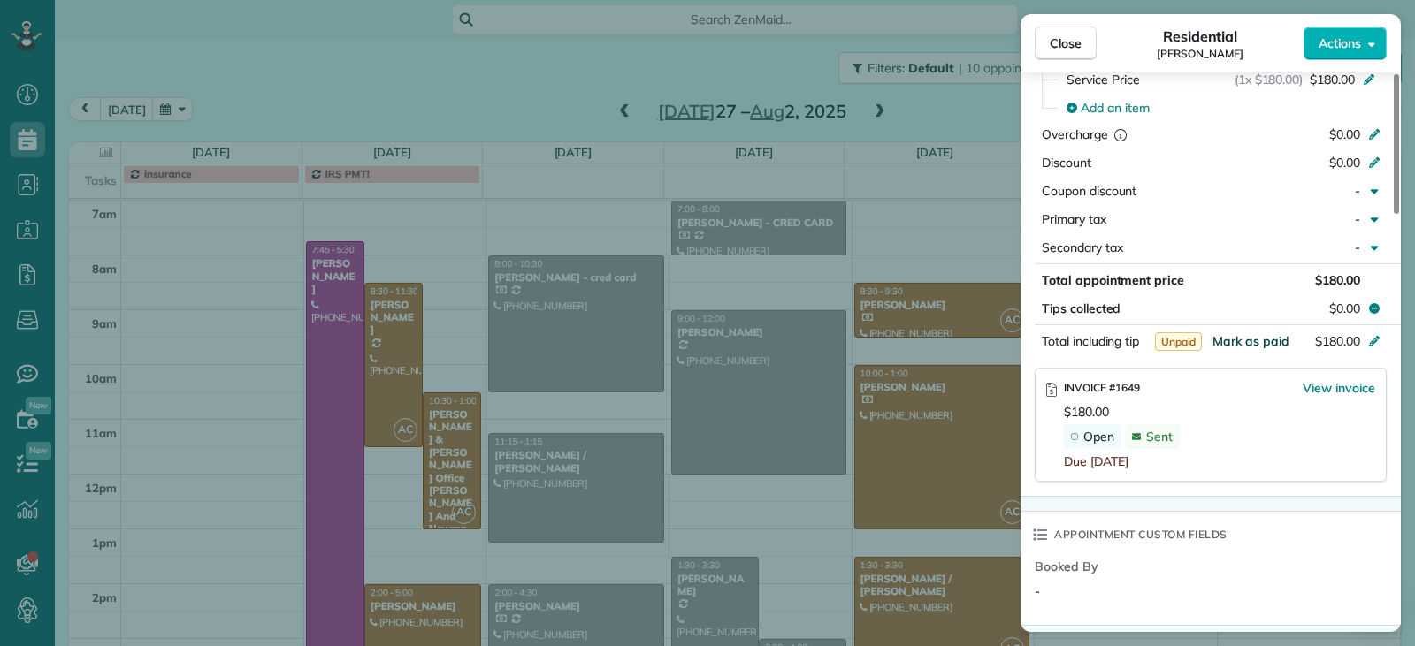
click at [1230, 344] on span "Mark as paid" at bounding box center [1250, 341] width 77 height 16
click at [1074, 59] on button "Close" at bounding box center [1066, 44] width 62 height 34
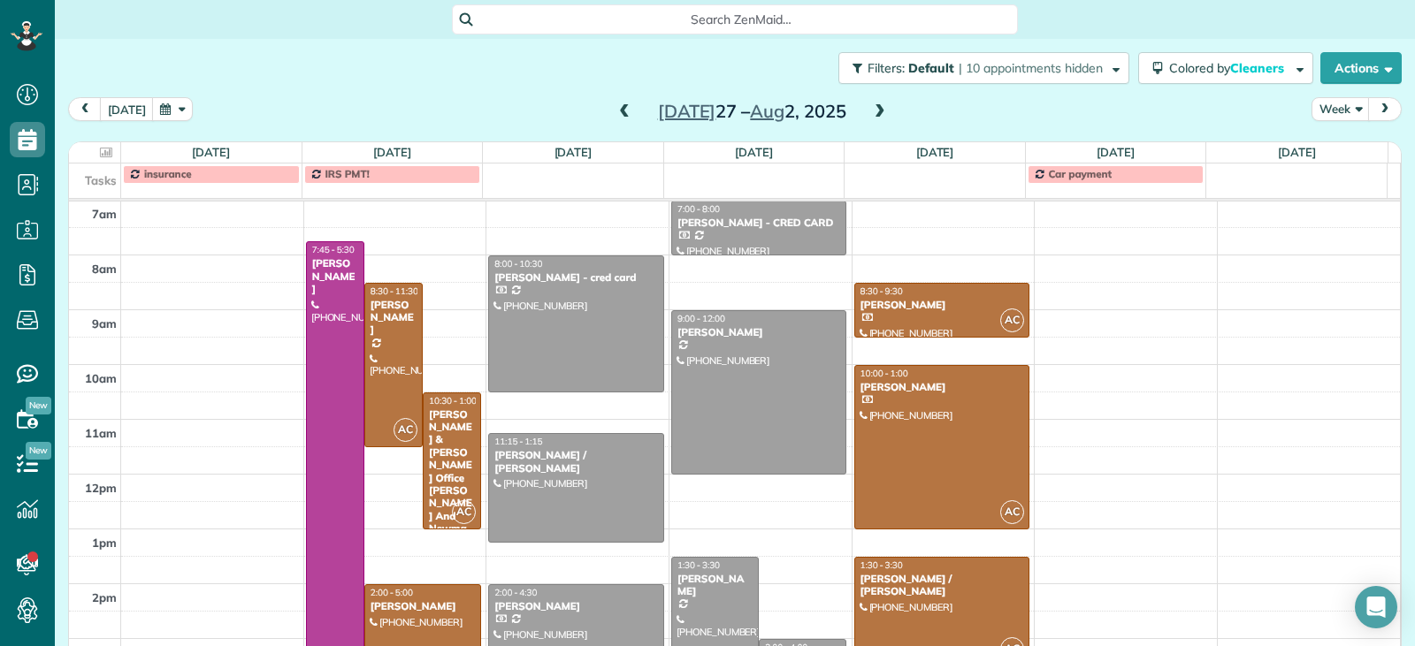
click at [877, 111] on span at bounding box center [879, 112] width 19 height 16
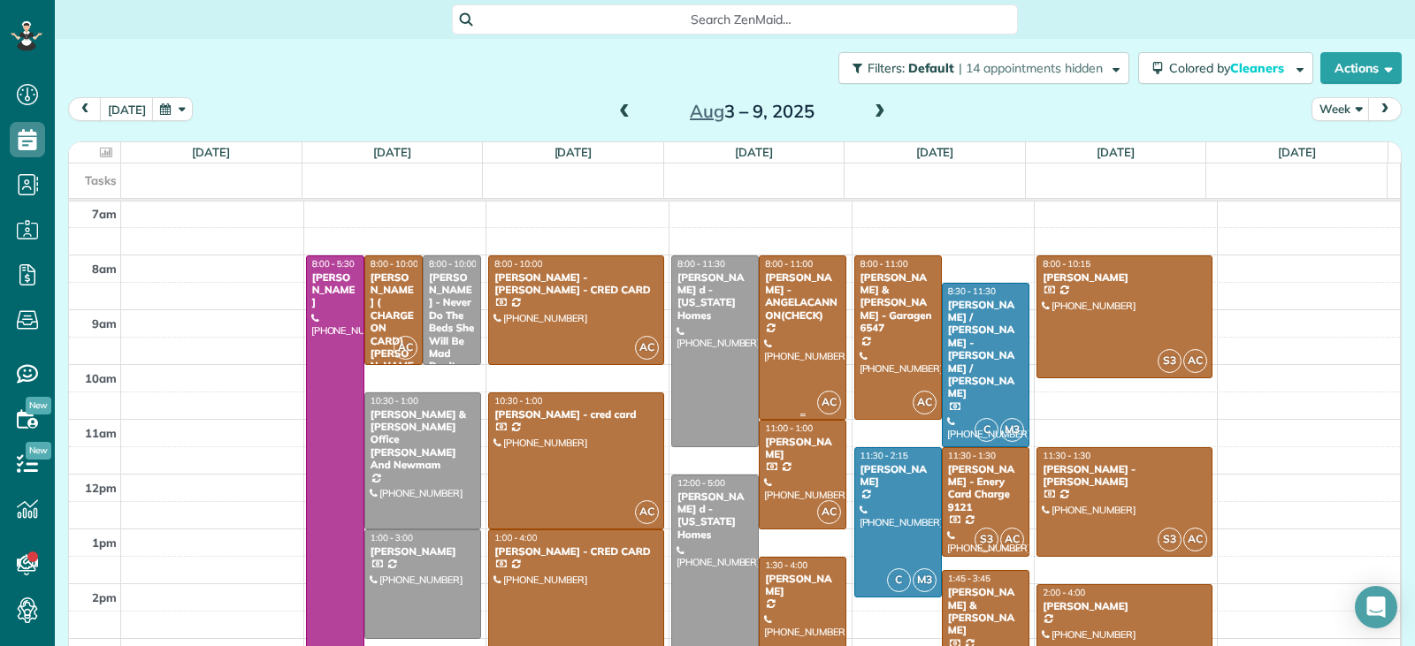
click at [801, 361] on div at bounding box center [803, 337] width 86 height 163
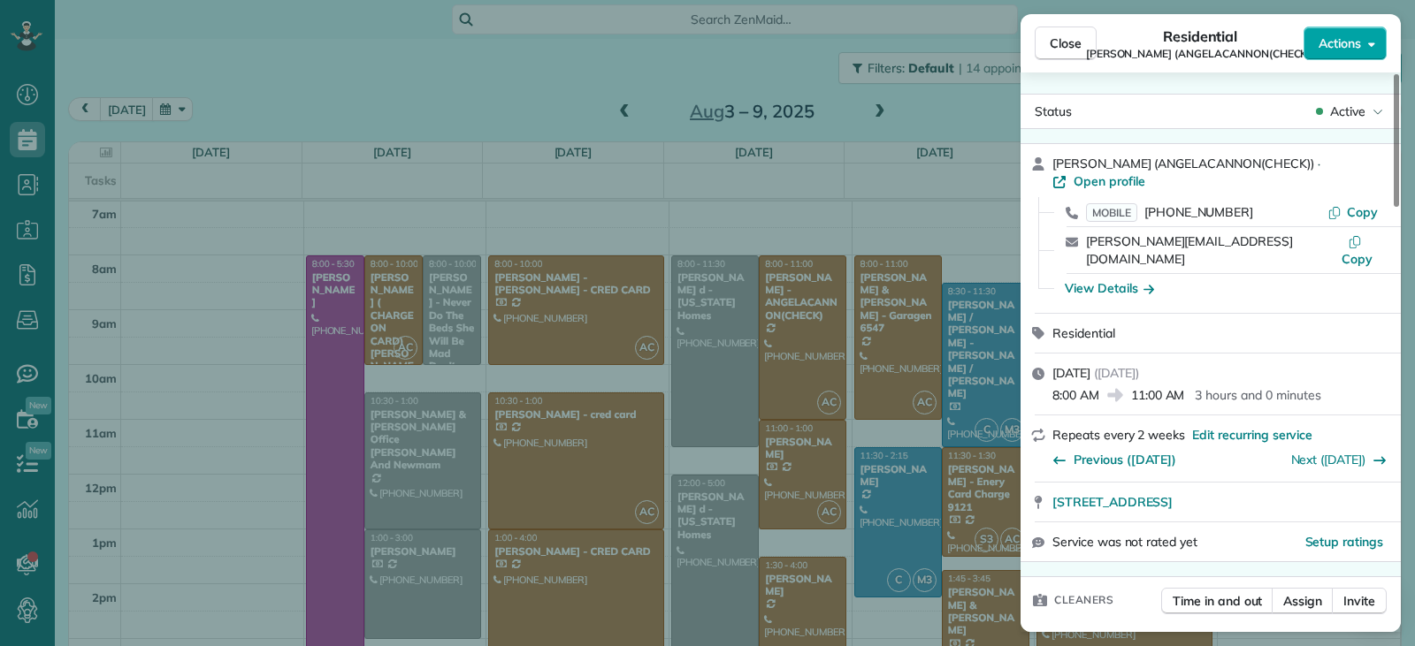
click at [1376, 42] on button "Actions" at bounding box center [1344, 44] width 83 height 34
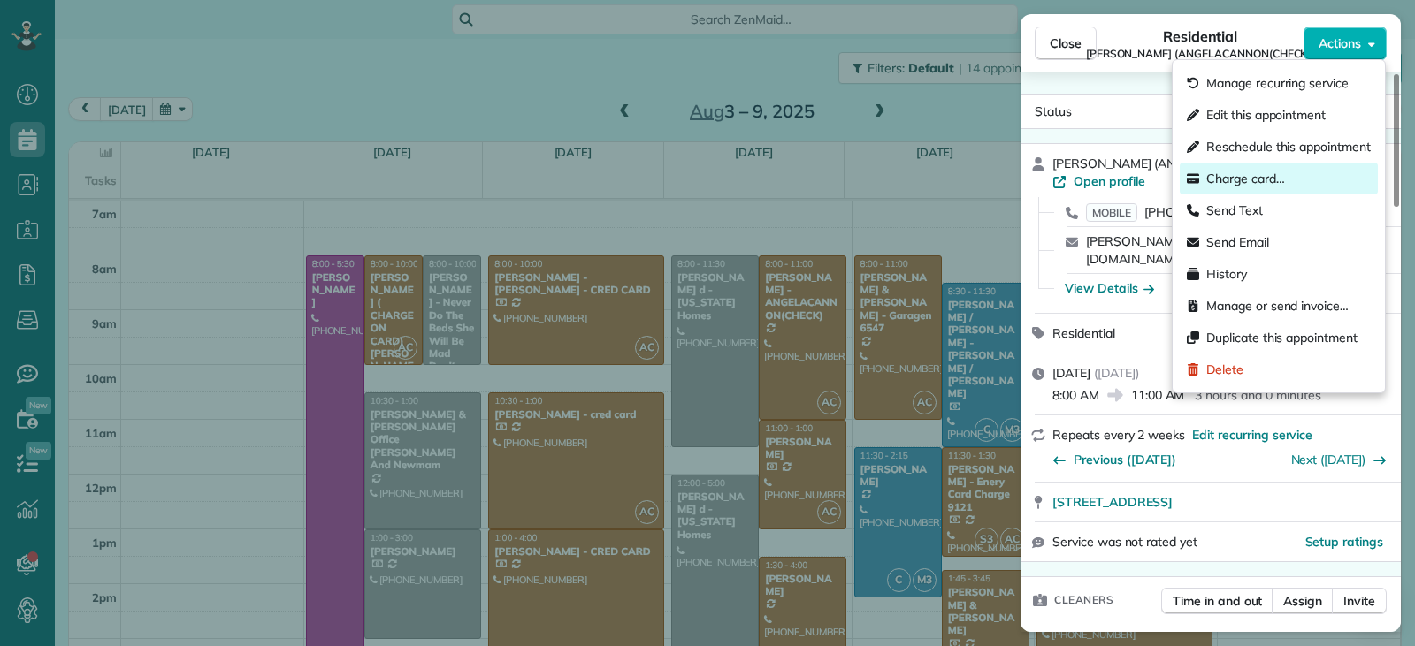
click at [1284, 190] on div "Charge card…" at bounding box center [1279, 179] width 198 height 32
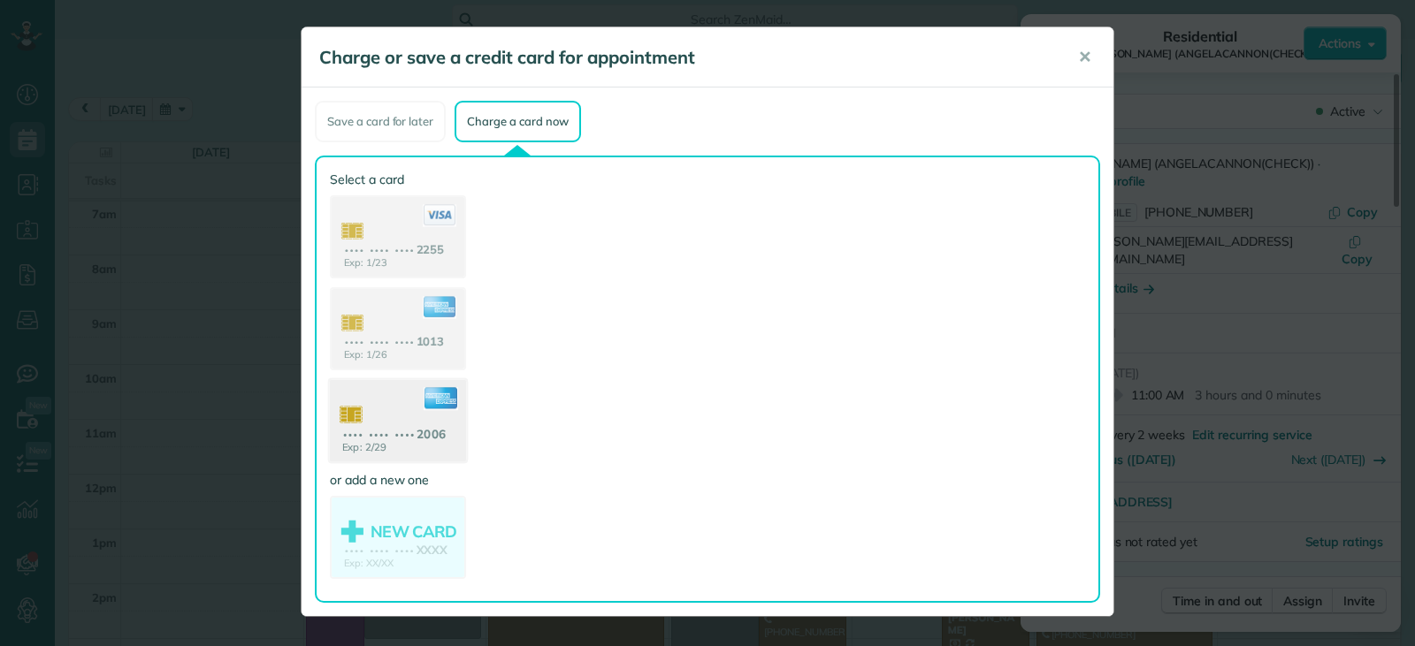
click at [448, 431] on use at bounding box center [398, 423] width 136 height 86
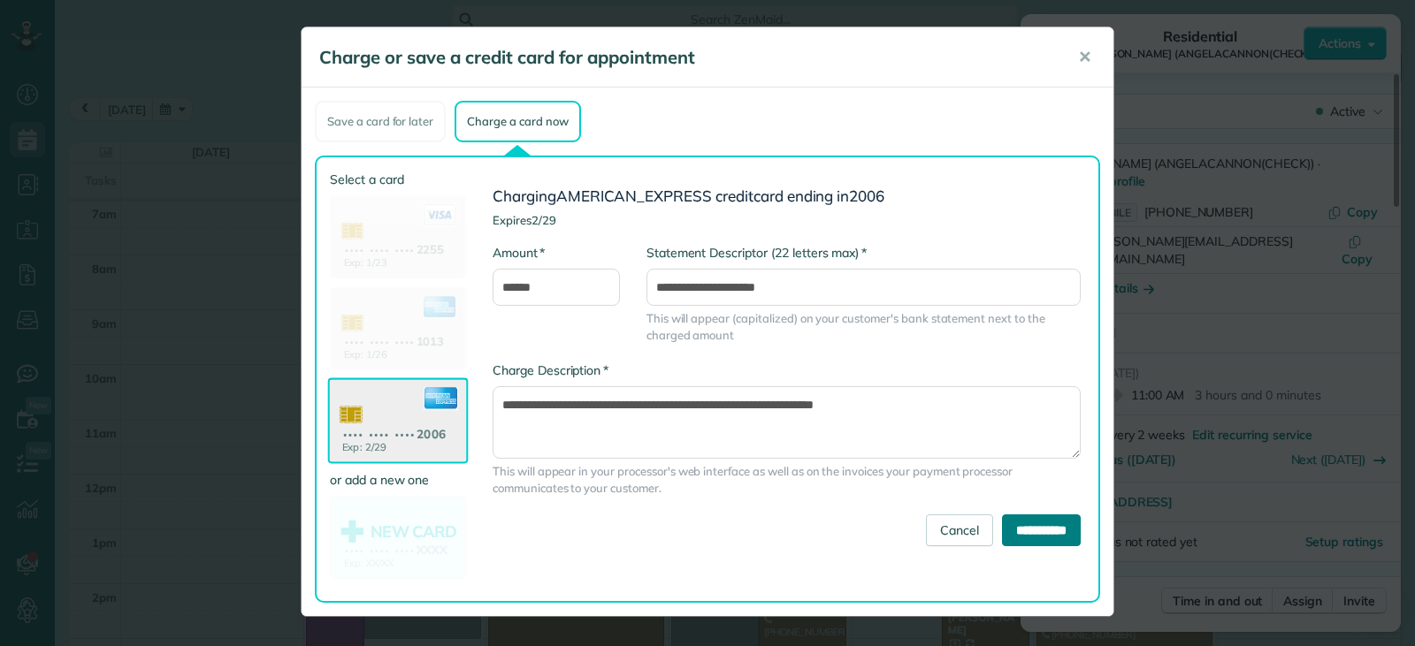
click at [1010, 535] on input "**********" at bounding box center [1041, 531] width 79 height 32
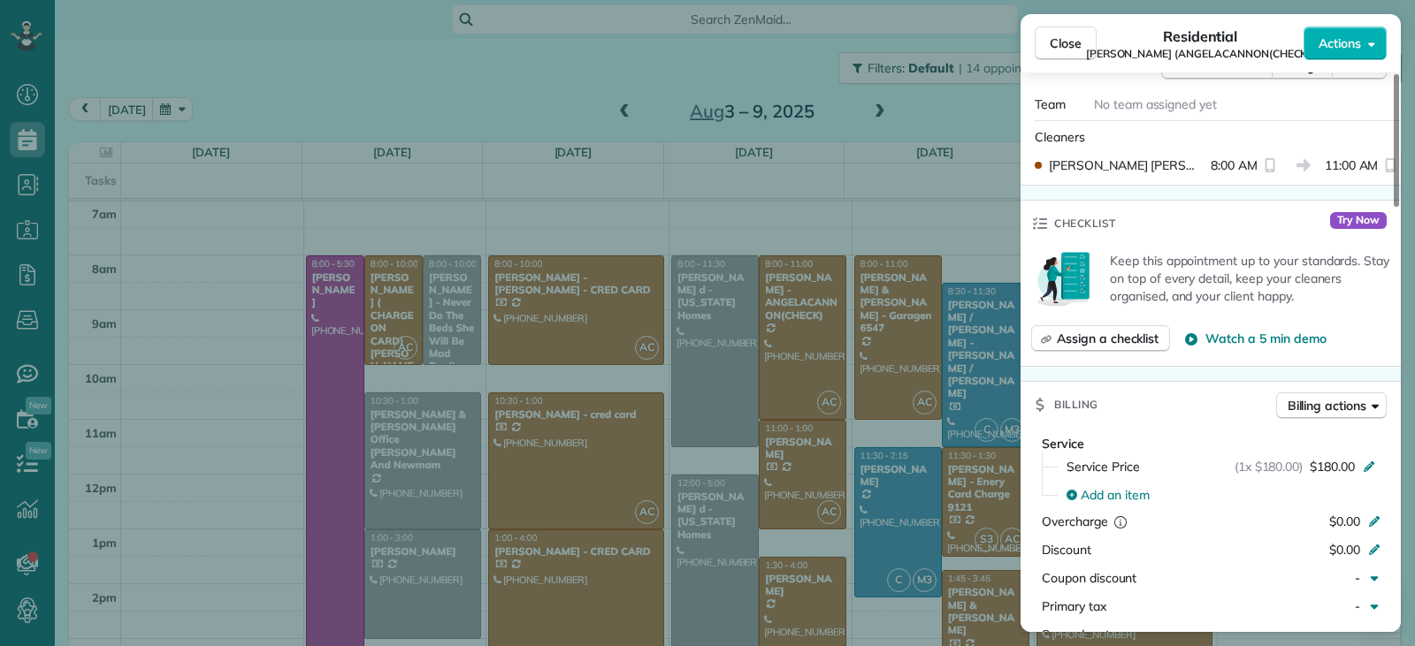
scroll to position [977, 0]
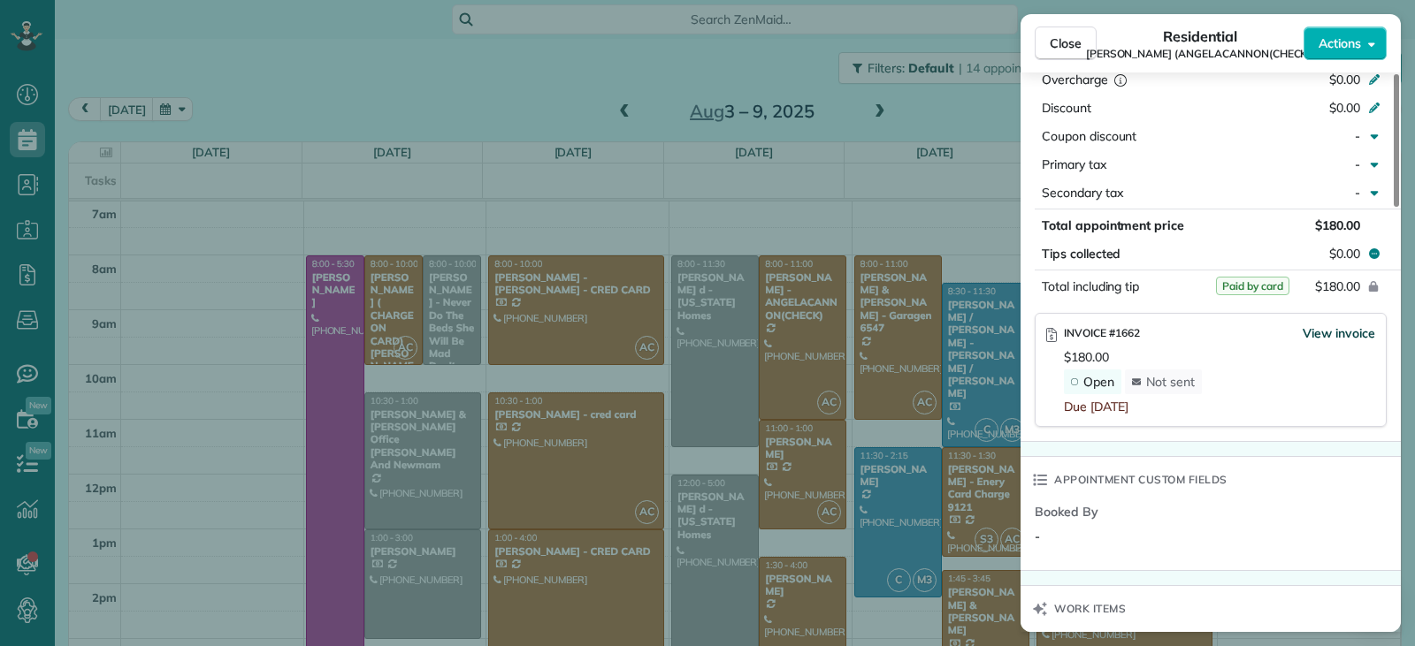
click at [1319, 324] on span "View invoice" at bounding box center [1338, 333] width 73 height 18
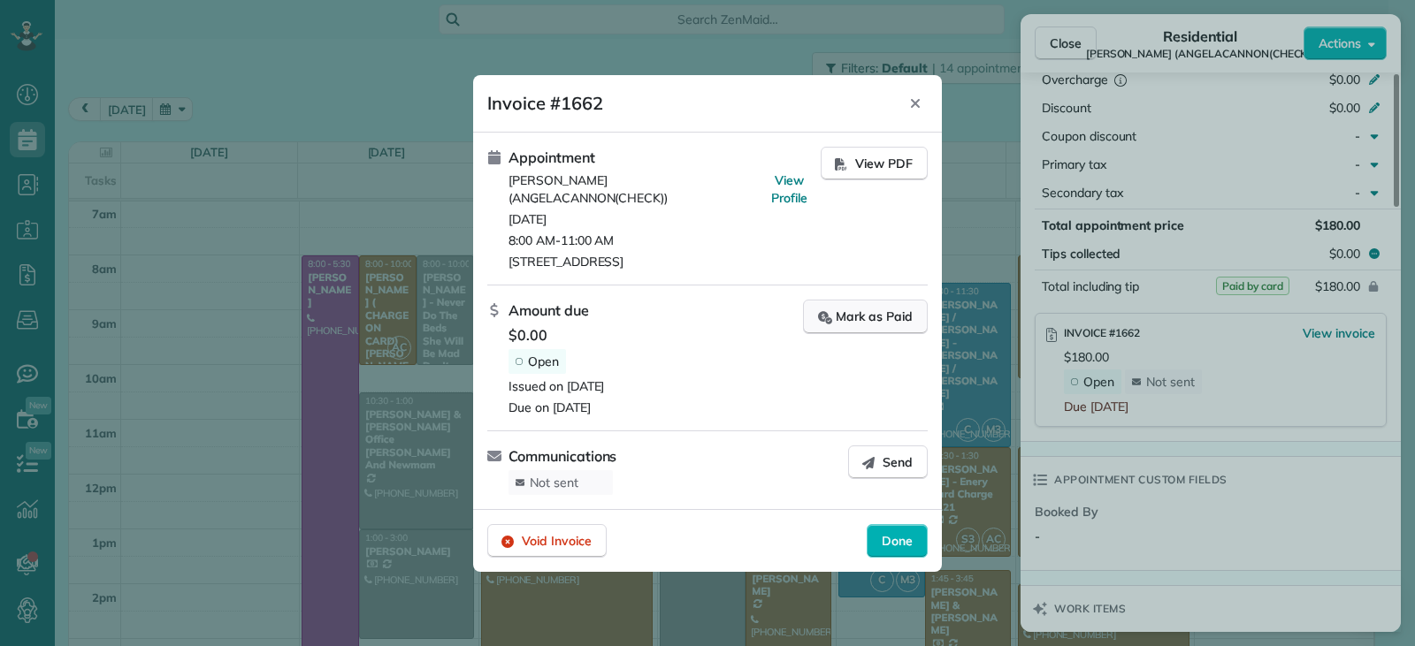
click at [866, 320] on div "Mark as Paid" at bounding box center [865, 317] width 95 height 19
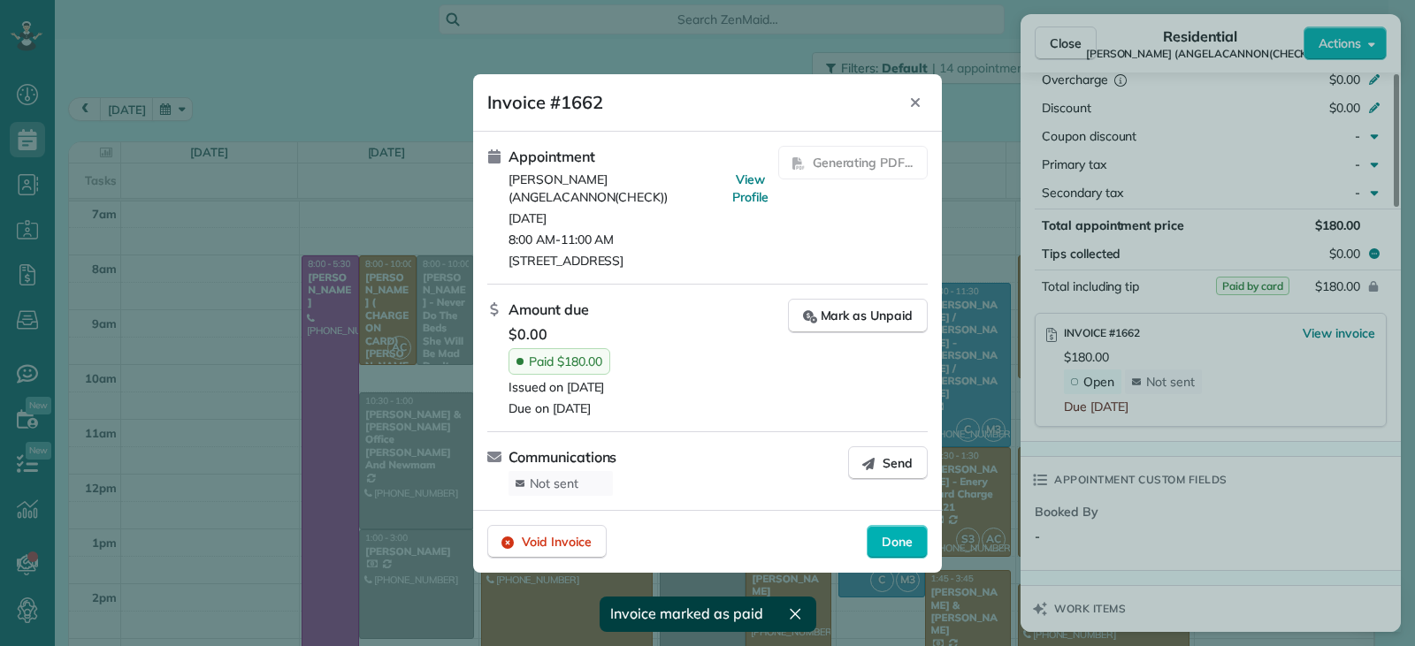
click at [889, 560] on footer "Void Invoice Done" at bounding box center [707, 541] width 469 height 63
click at [889, 546] on span "Done" at bounding box center [897, 542] width 31 height 18
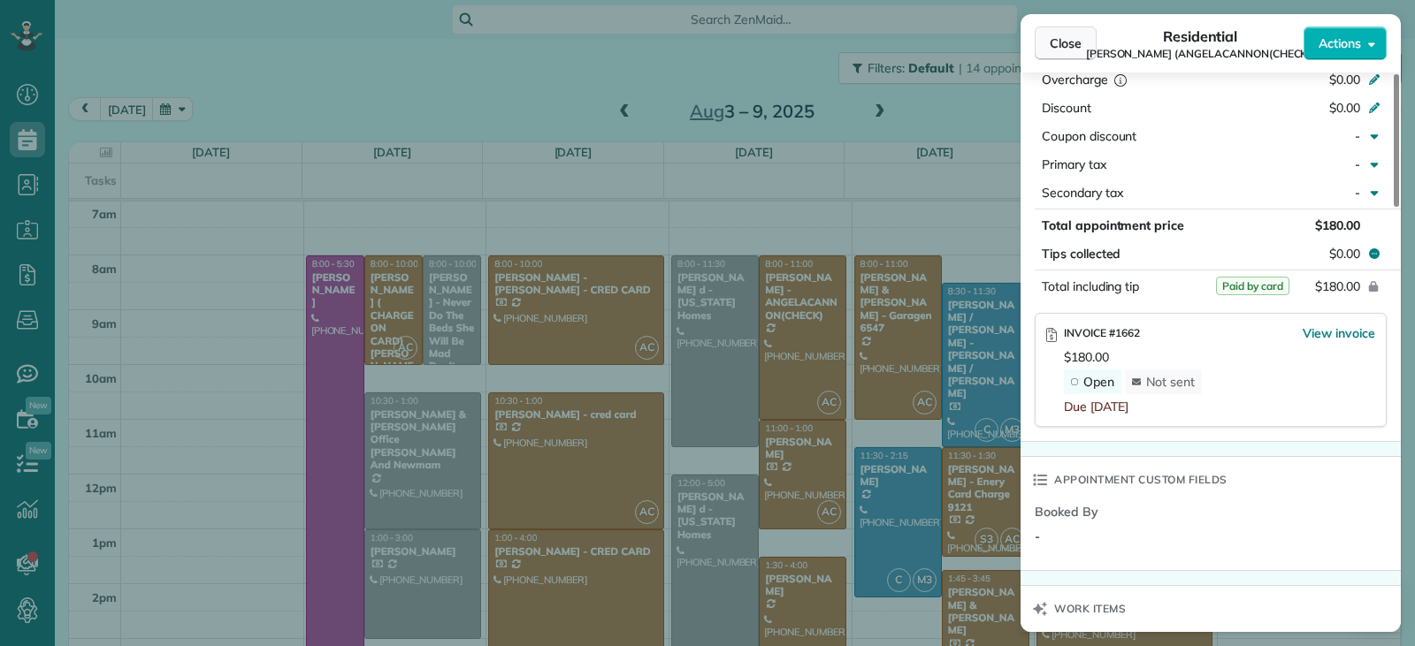
click at [1062, 45] on span "Close" at bounding box center [1066, 43] width 32 height 18
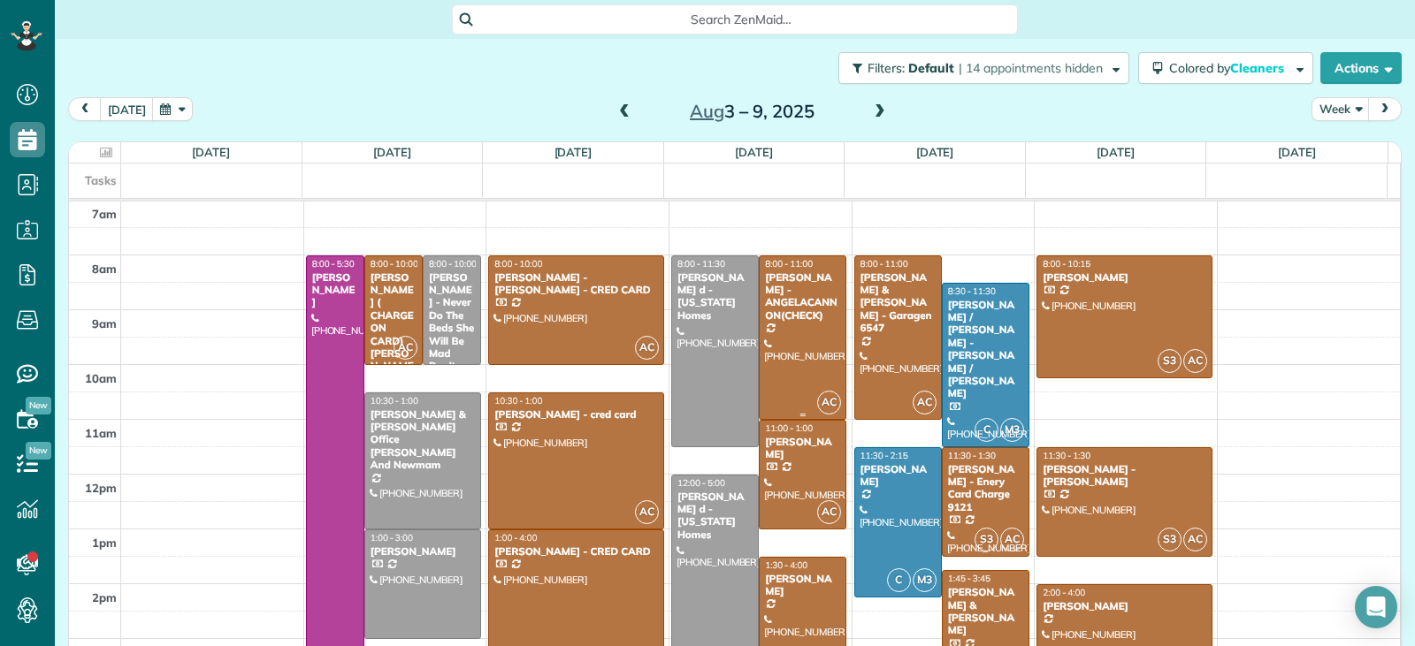
click at [778, 284] on div "Angela CANNON - ANGELACANNON(CHECK)" at bounding box center [802, 296] width 77 height 51
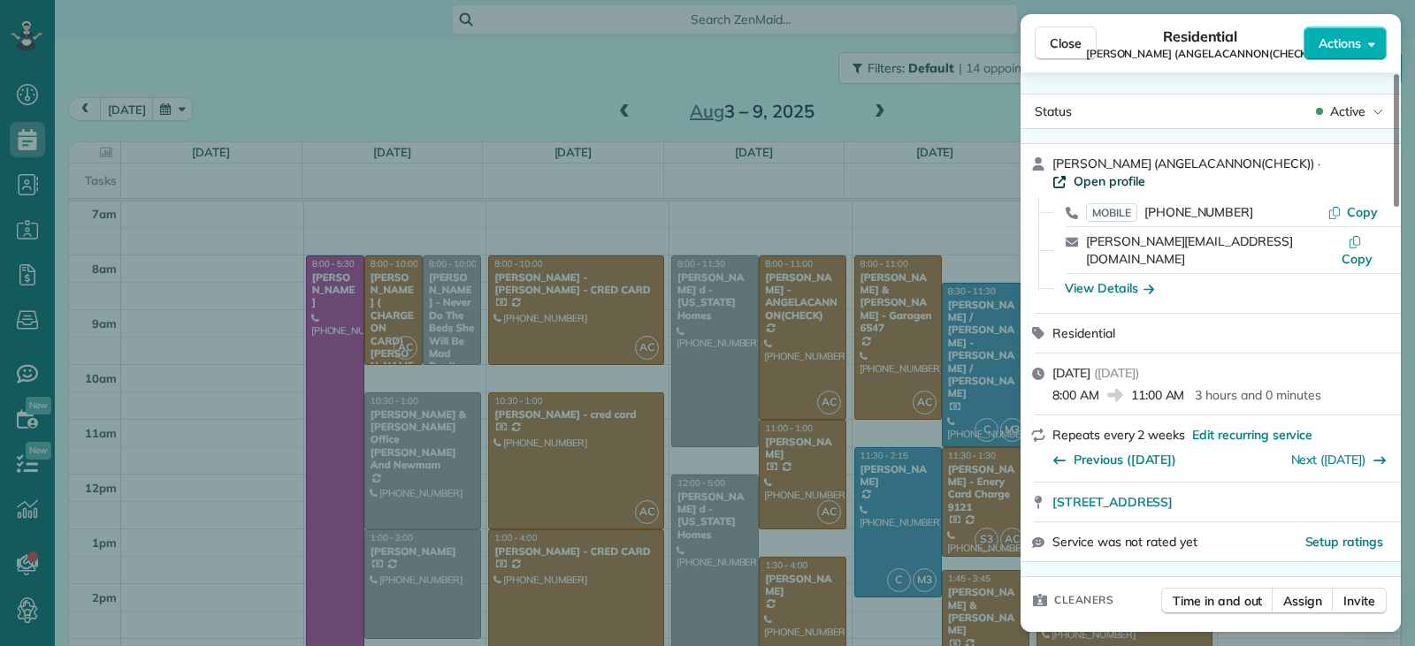
click at [1107, 183] on span "Open profile" at bounding box center [1109, 181] width 72 height 18
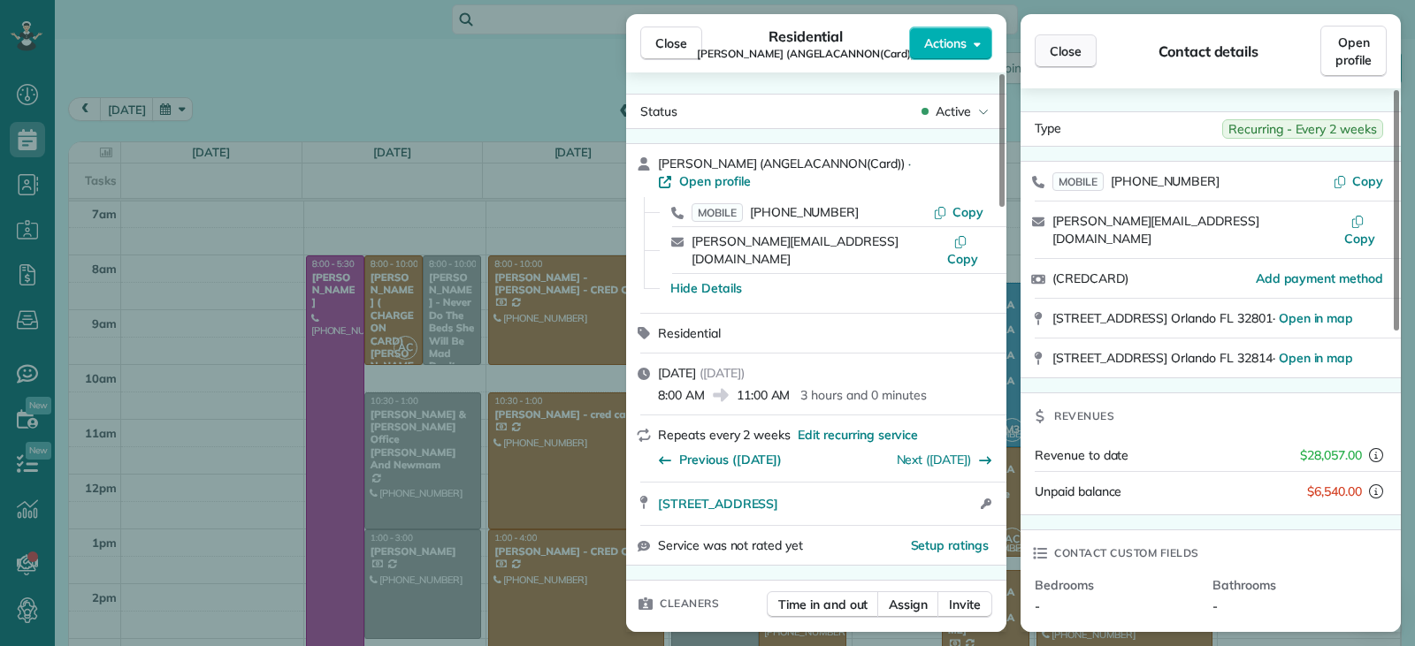
click at [1078, 50] on span "Close" at bounding box center [1066, 51] width 32 height 18
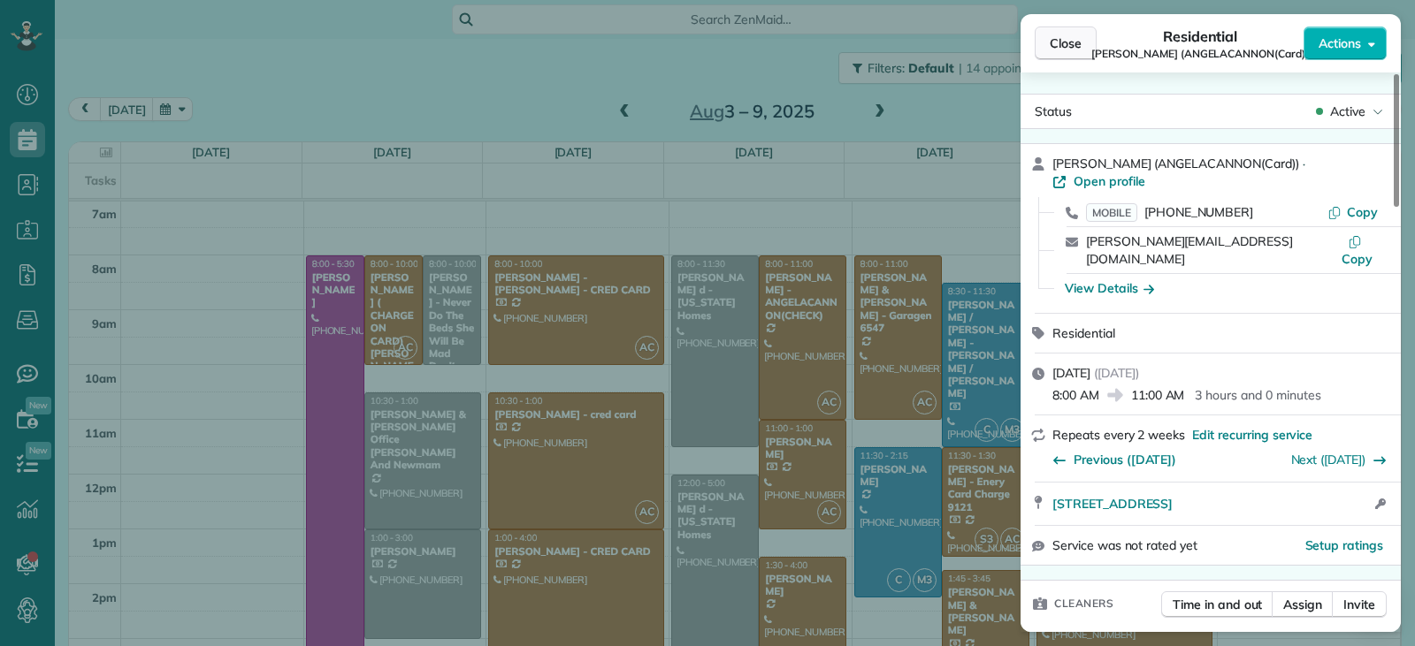
click at [1046, 46] on button "Close" at bounding box center [1066, 44] width 62 height 34
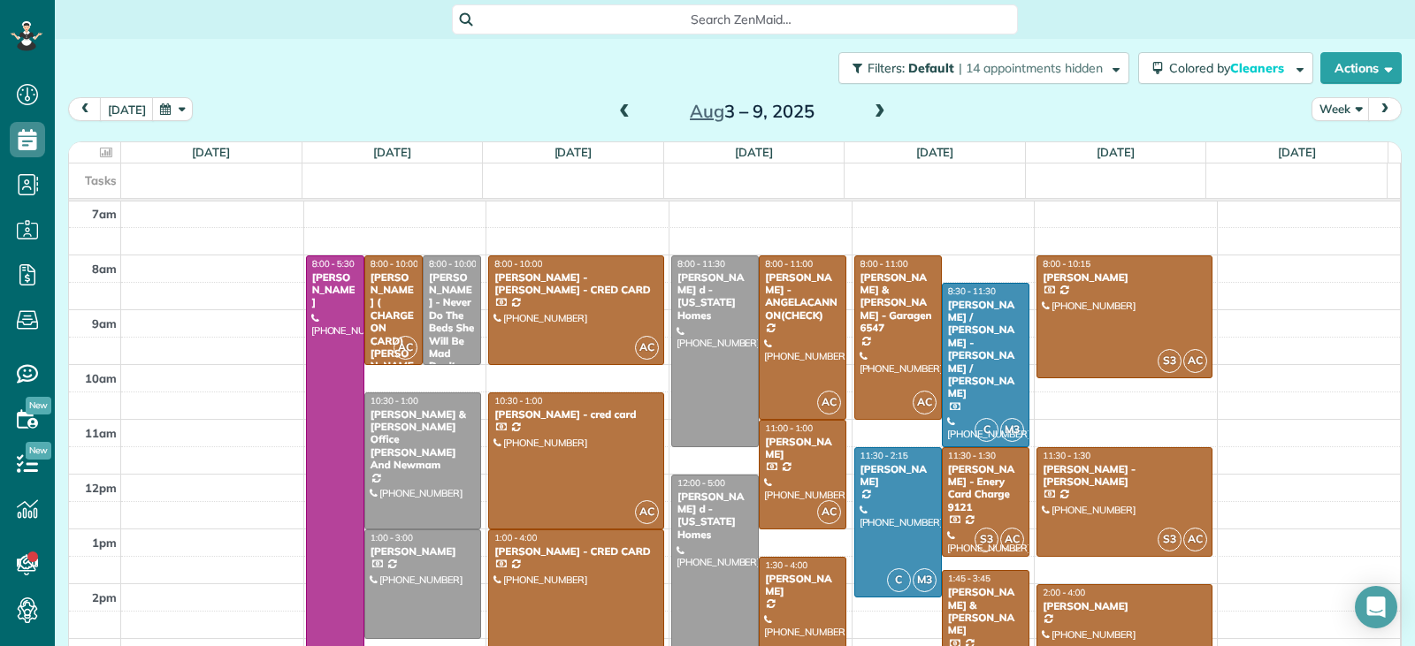
click at [615, 110] on span at bounding box center [624, 112] width 19 height 16
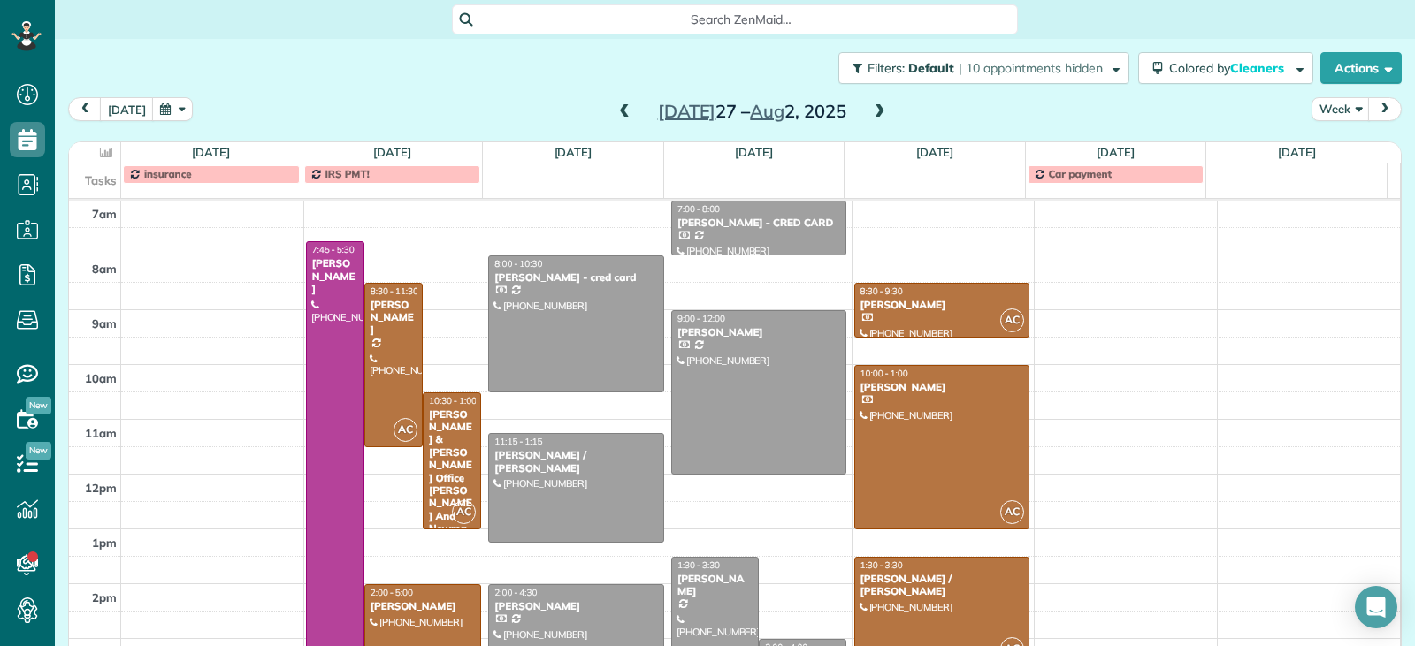
click at [870, 111] on span at bounding box center [879, 112] width 19 height 16
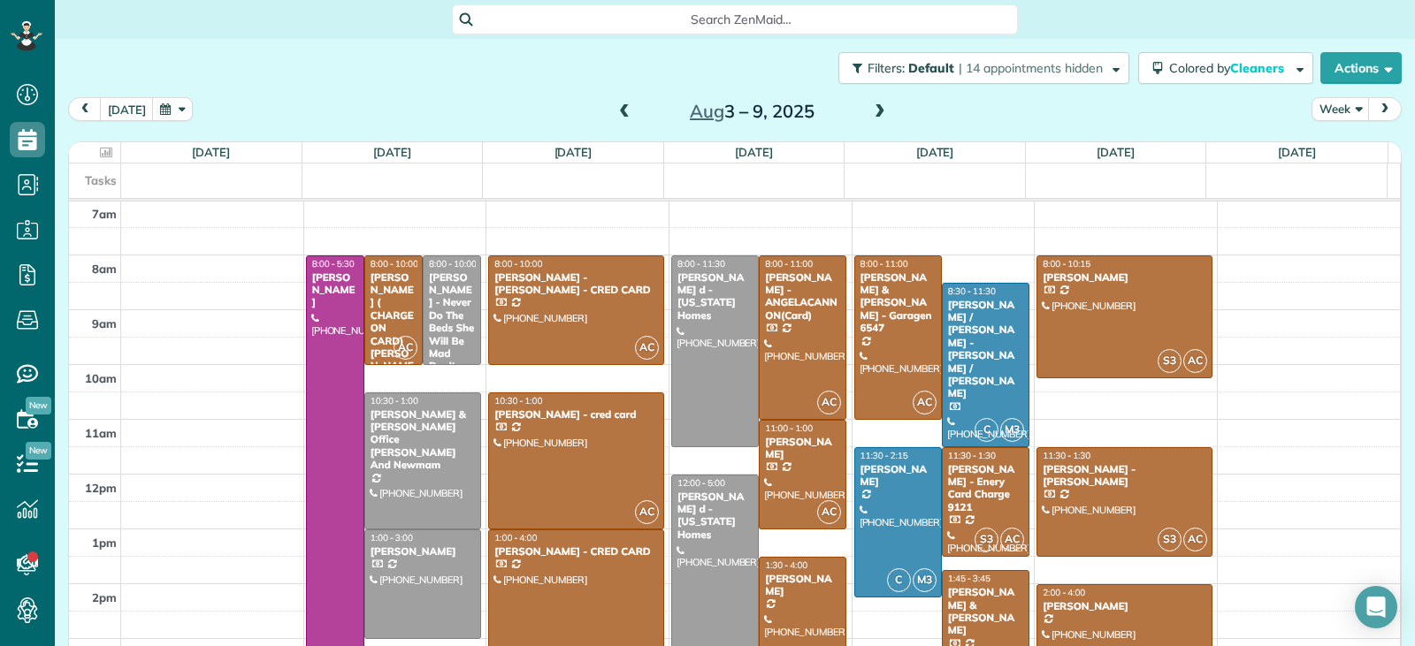
click at [870, 111] on span at bounding box center [879, 112] width 19 height 16
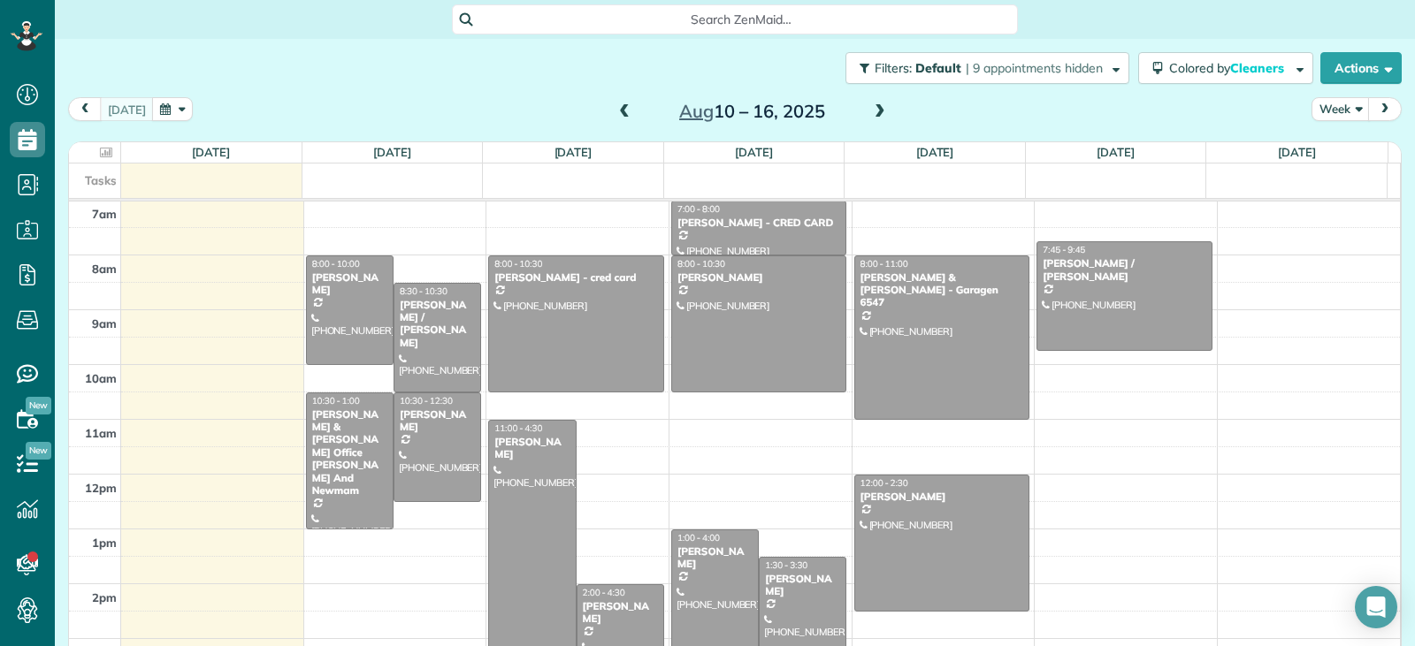
click at [620, 109] on span at bounding box center [624, 112] width 19 height 16
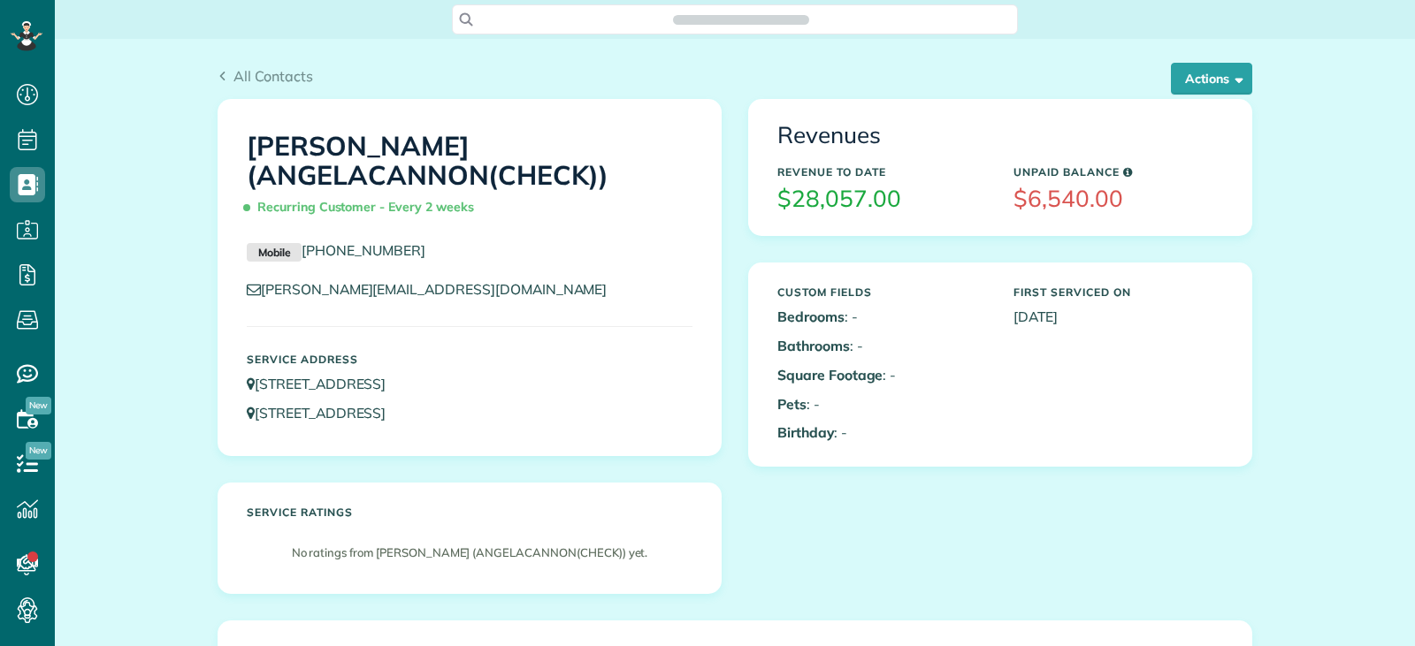
scroll to position [8, 8]
click at [1184, 85] on button "Actions" at bounding box center [1211, 79] width 81 height 32
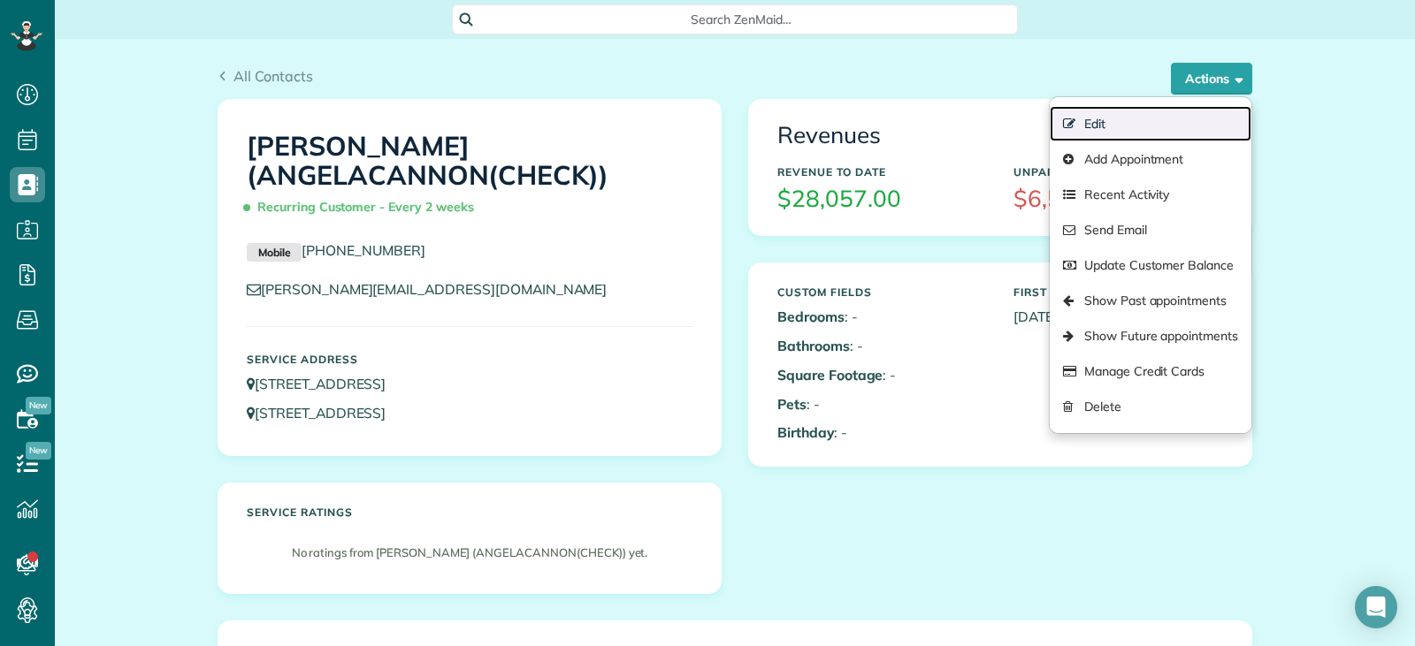
click at [1103, 134] on link "Edit" at bounding box center [1151, 123] width 202 height 35
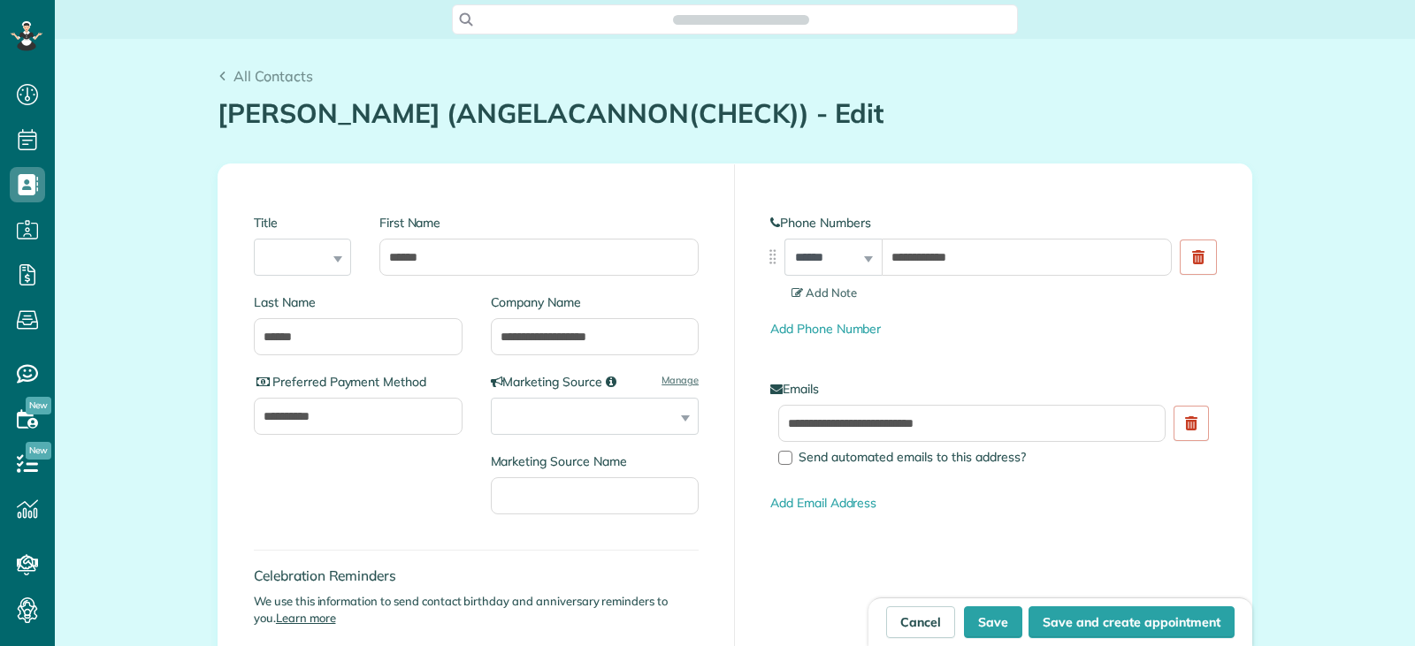
type input "**********"
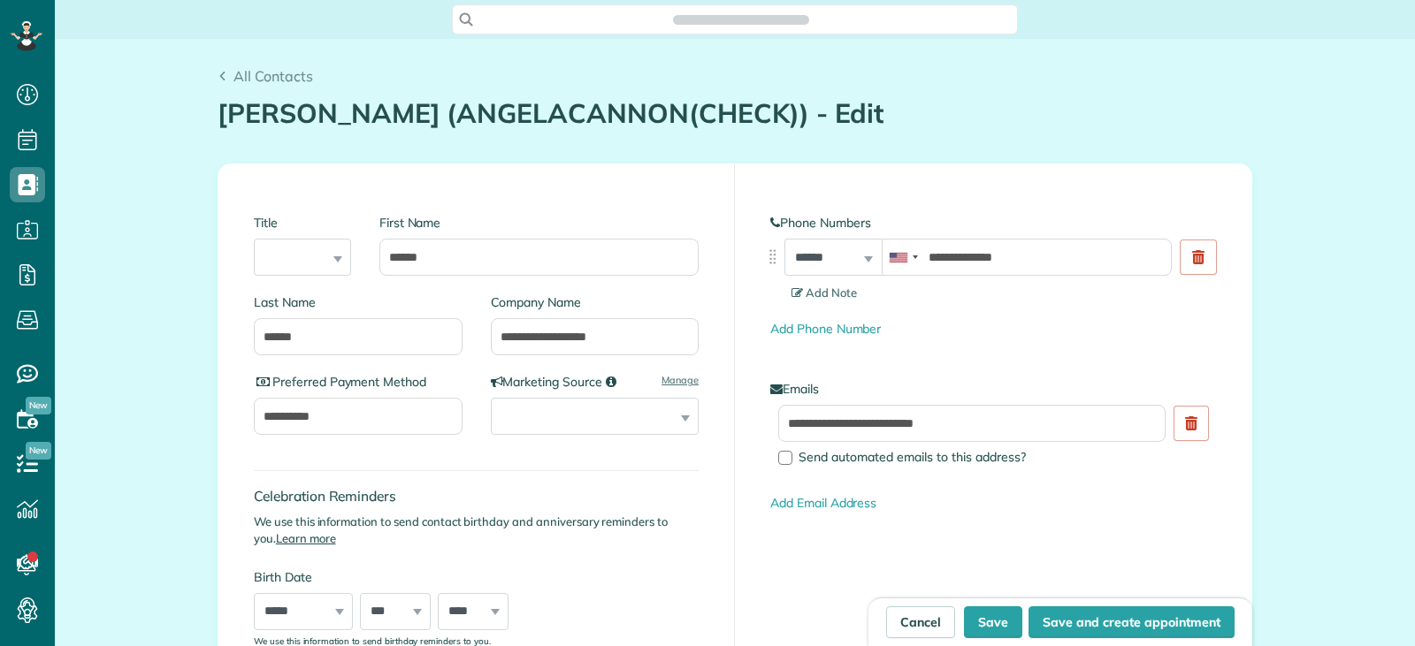
scroll to position [8, 8]
drag, startPoint x: 608, startPoint y: 340, endPoint x: 662, endPoint y: 337, distance: 54.0
click at [662, 337] on input "**********" at bounding box center [595, 336] width 209 height 37
type input "**********"
click at [1001, 622] on button "Save" at bounding box center [993, 623] width 58 height 32
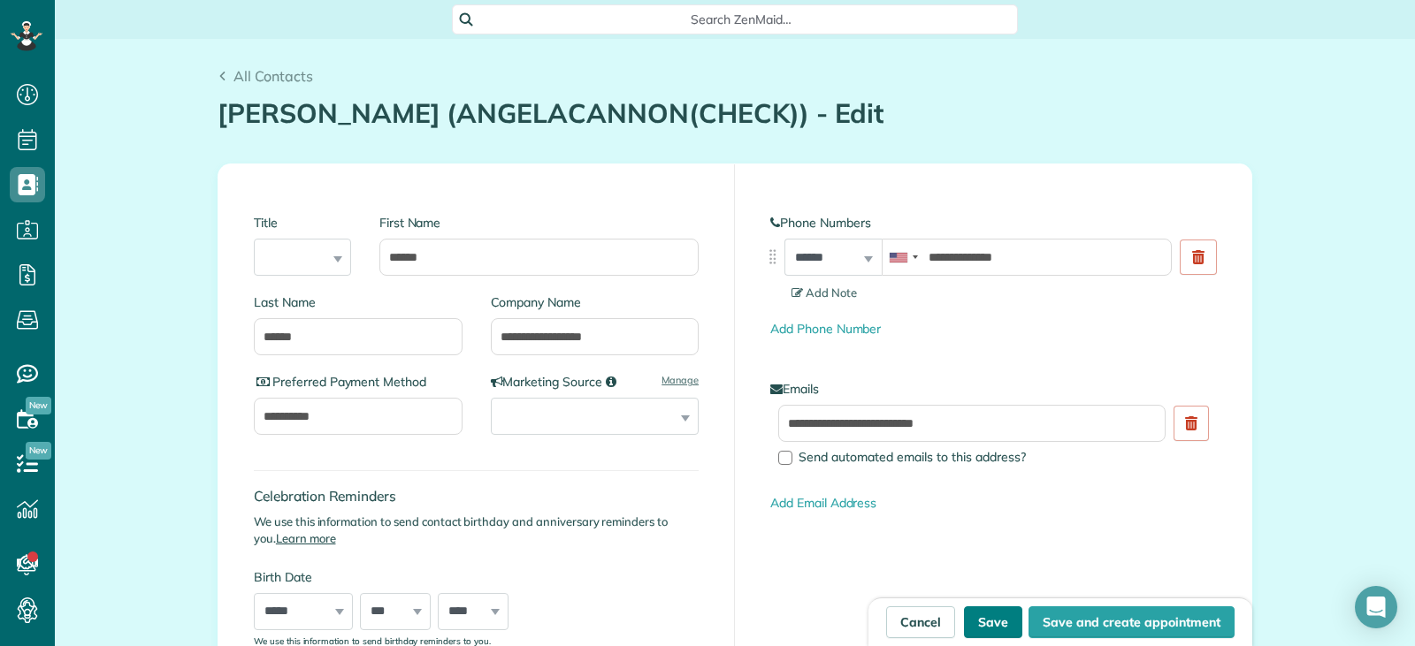
type input "**********"
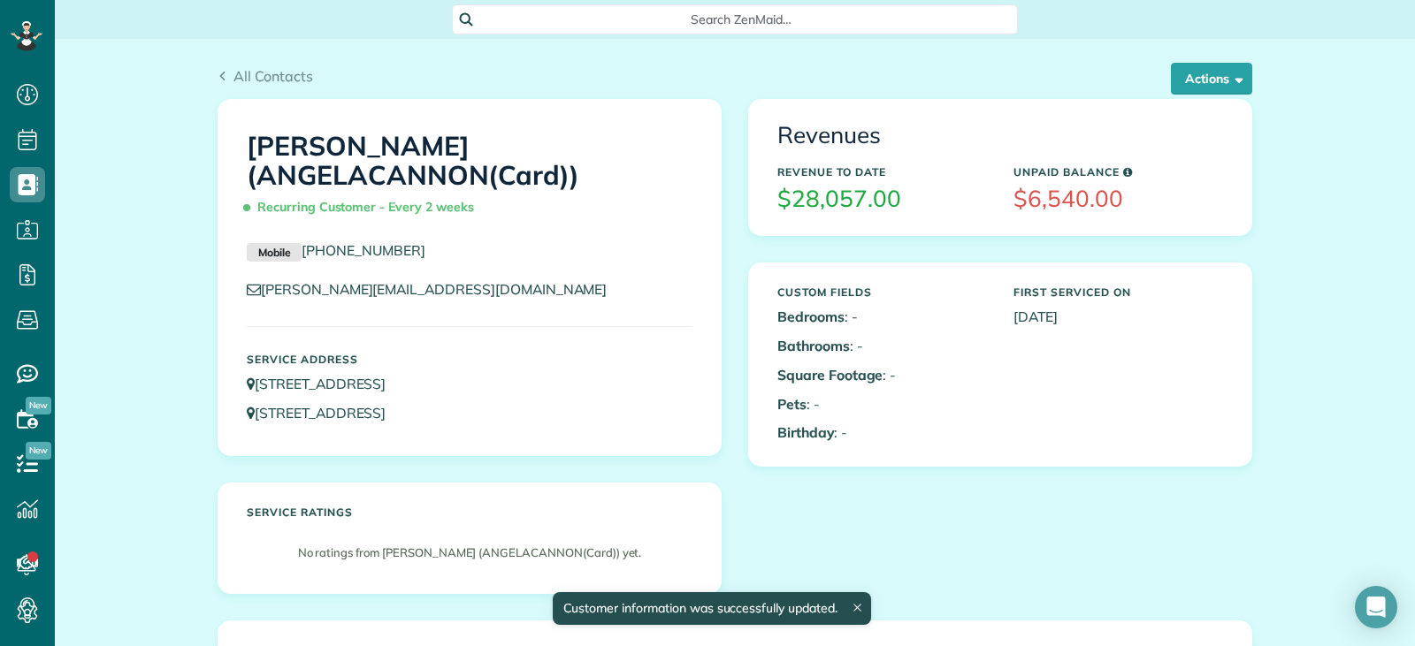
scroll to position [8, 8]
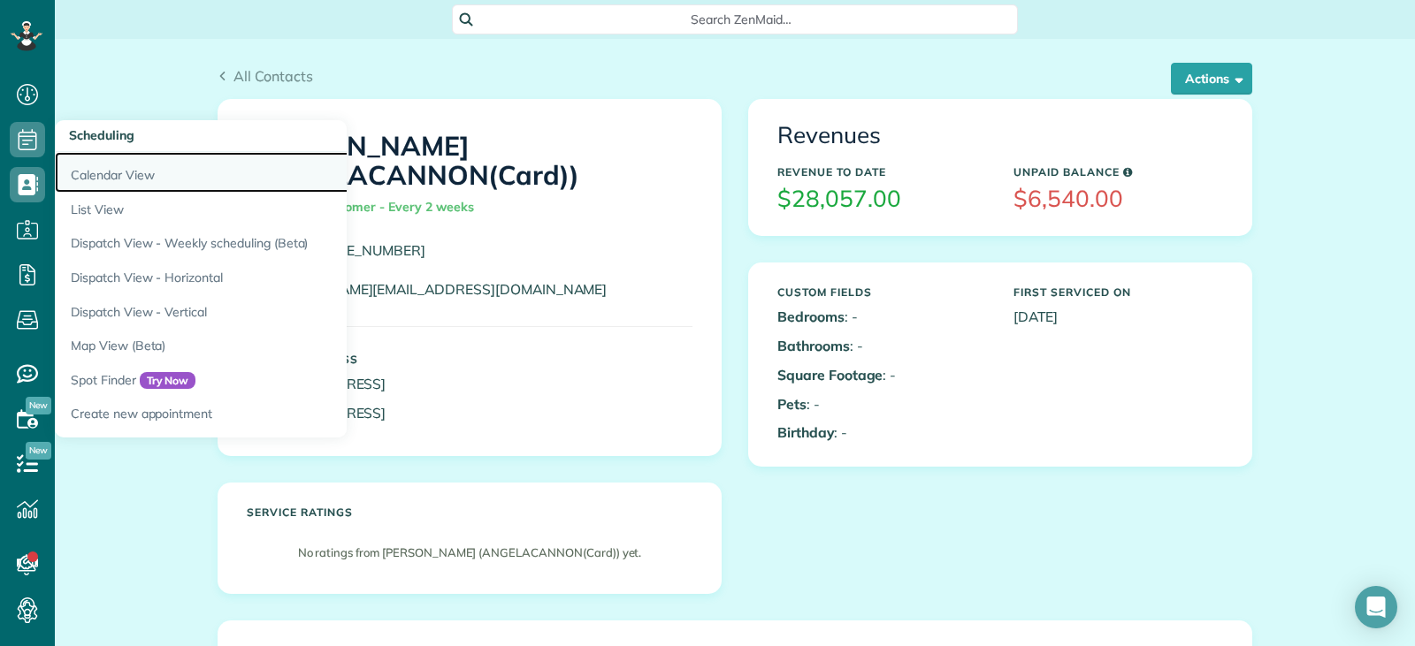
click at [94, 177] on link "Calendar View" at bounding box center [276, 172] width 442 height 41
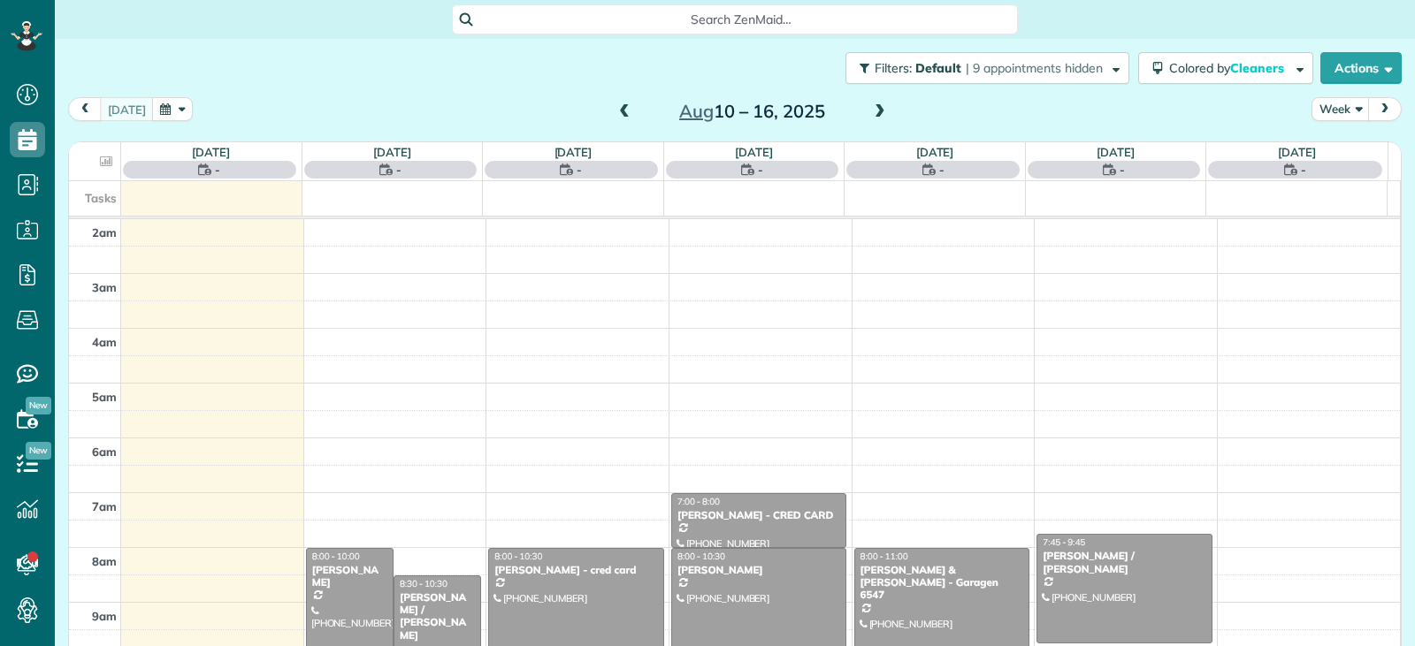
scroll to position [275, 0]
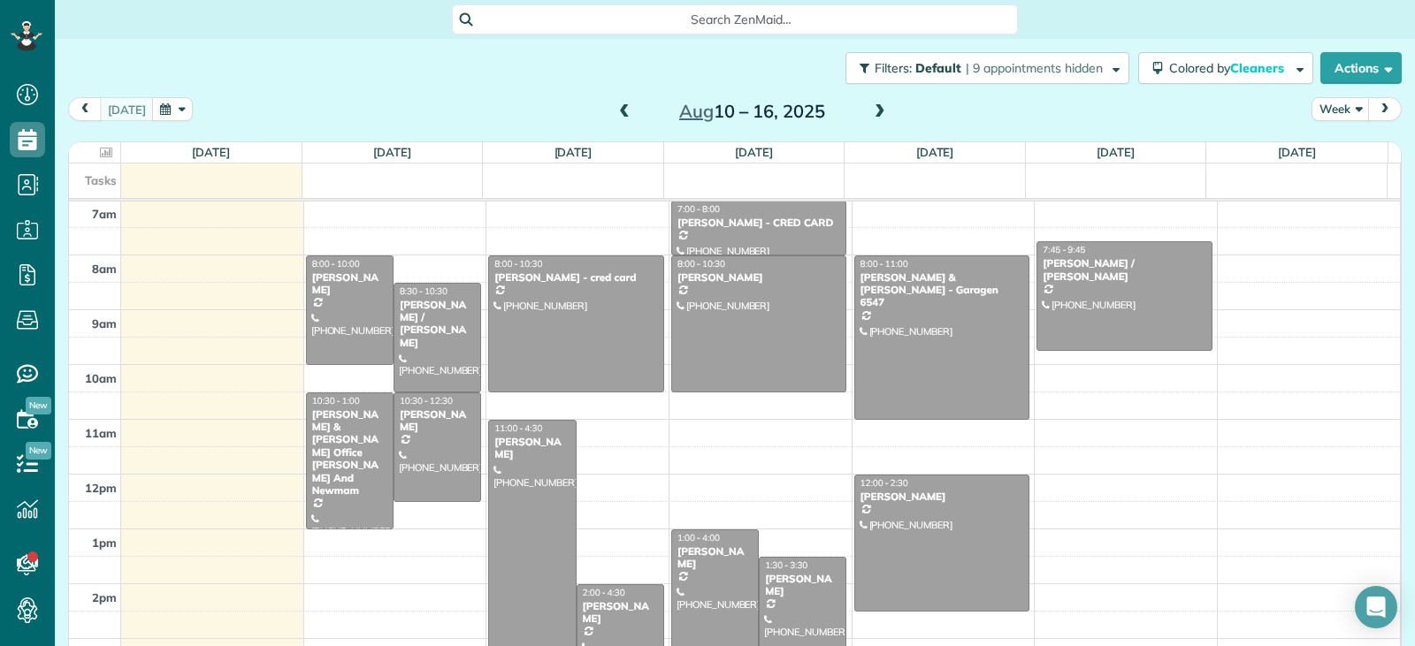
click at [615, 117] on span at bounding box center [624, 112] width 19 height 16
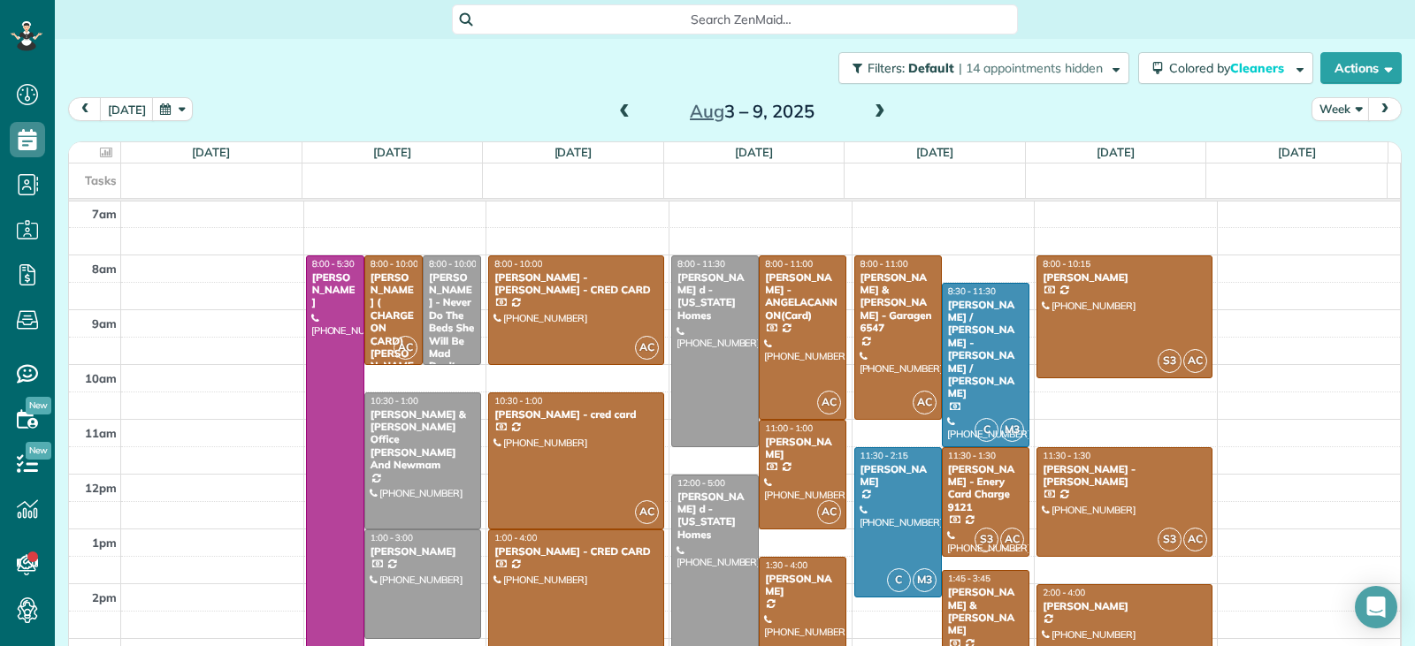
click at [797, 582] on div "[PERSON_NAME]" at bounding box center [802, 586] width 77 height 26
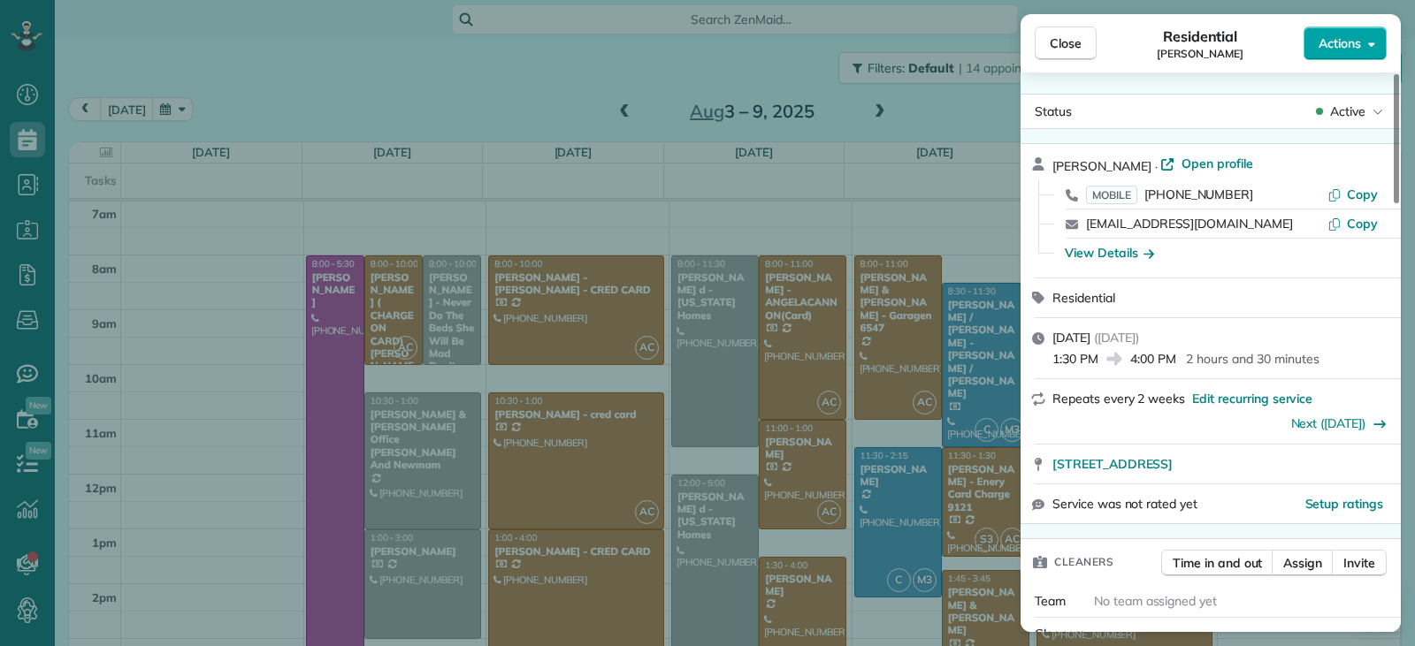
click at [1336, 43] on span "Actions" at bounding box center [1339, 43] width 42 height 18
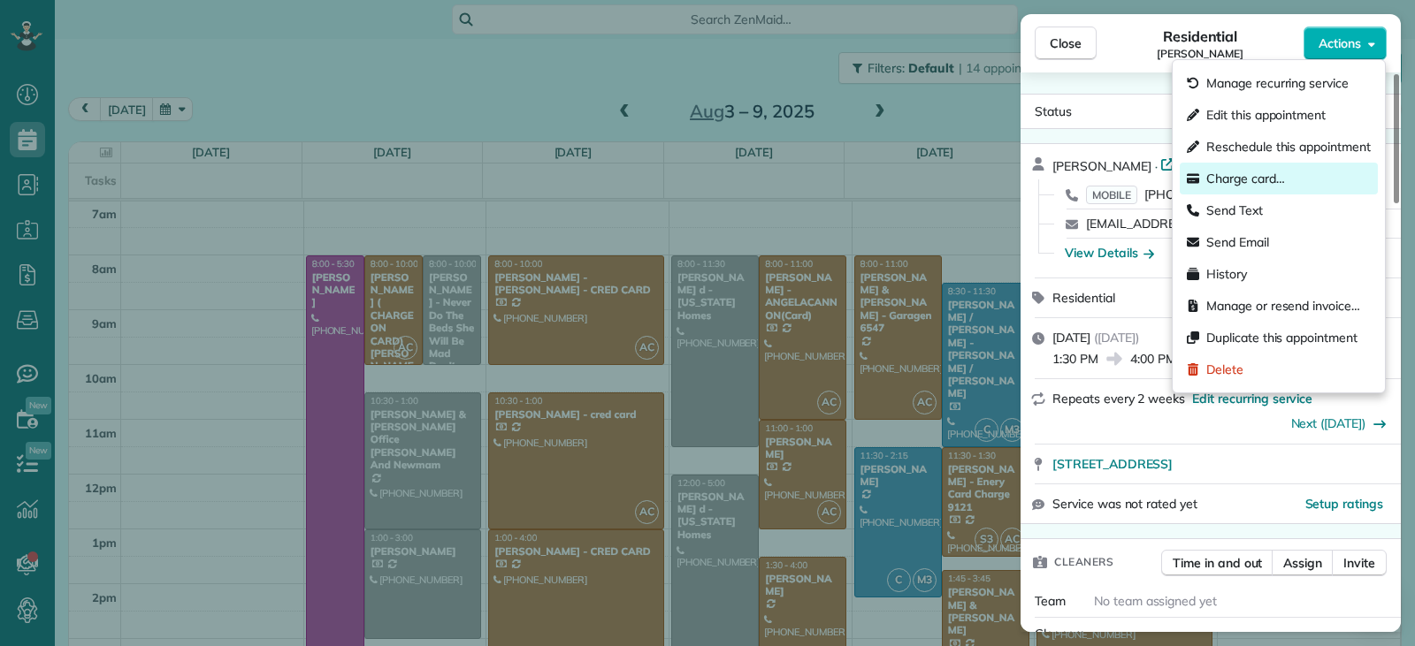
click at [1260, 180] on span "Charge card…" at bounding box center [1245, 179] width 79 height 18
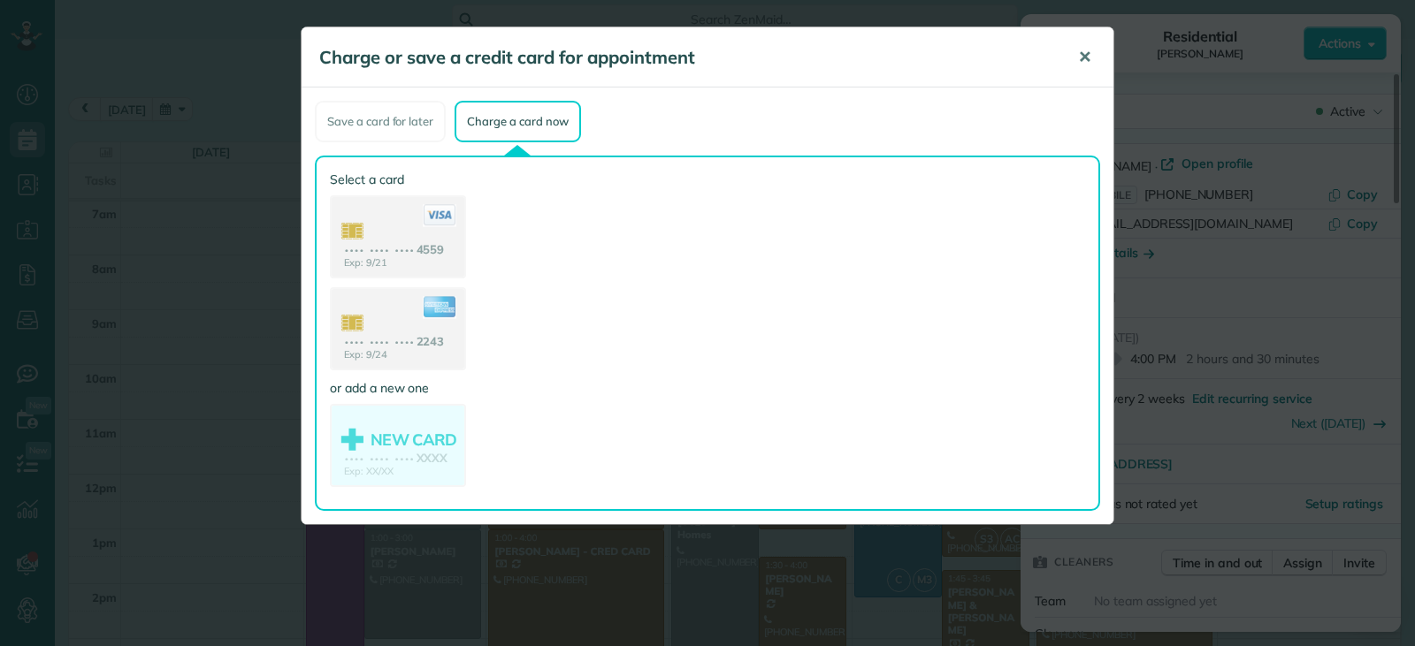
click at [1079, 61] on span "✕" at bounding box center [1084, 57] width 13 height 20
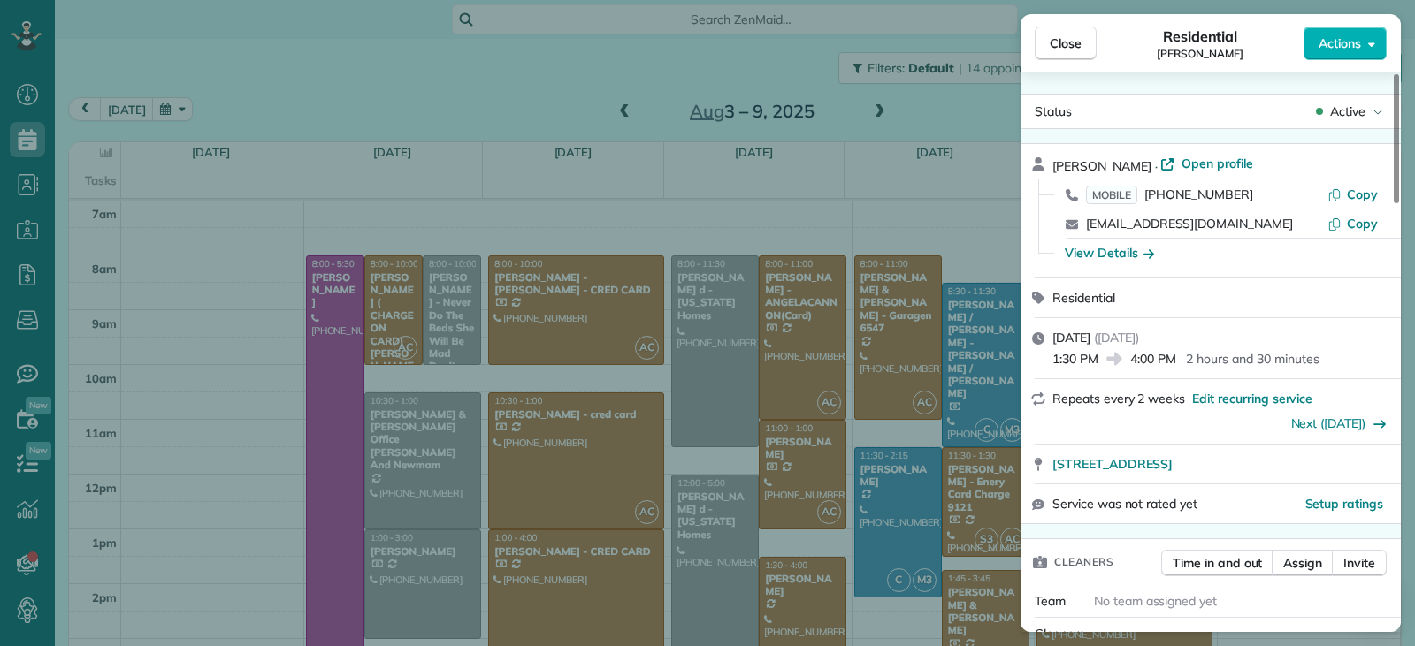
drag, startPoint x: 1043, startPoint y: 41, endPoint x: 1134, endPoint y: 79, distance: 97.9
click at [1049, 50] on button "Close" at bounding box center [1066, 44] width 62 height 34
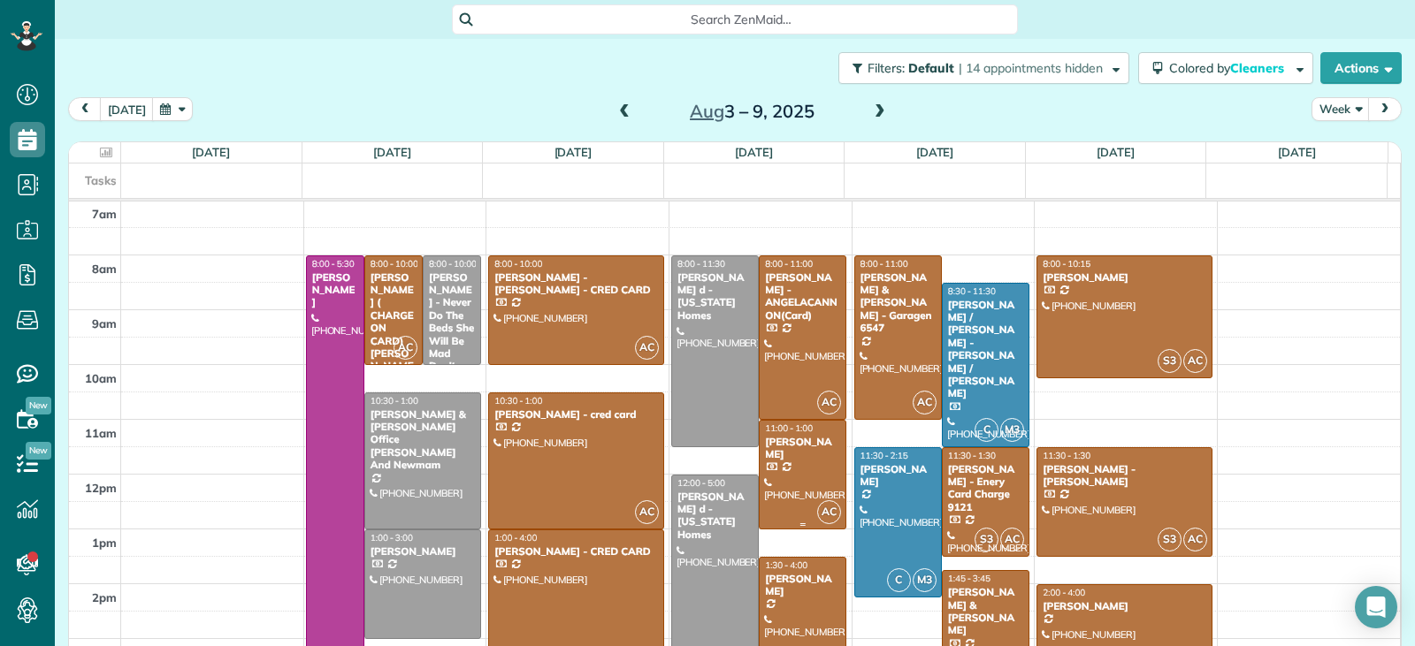
click at [772, 508] on div at bounding box center [803, 475] width 86 height 108
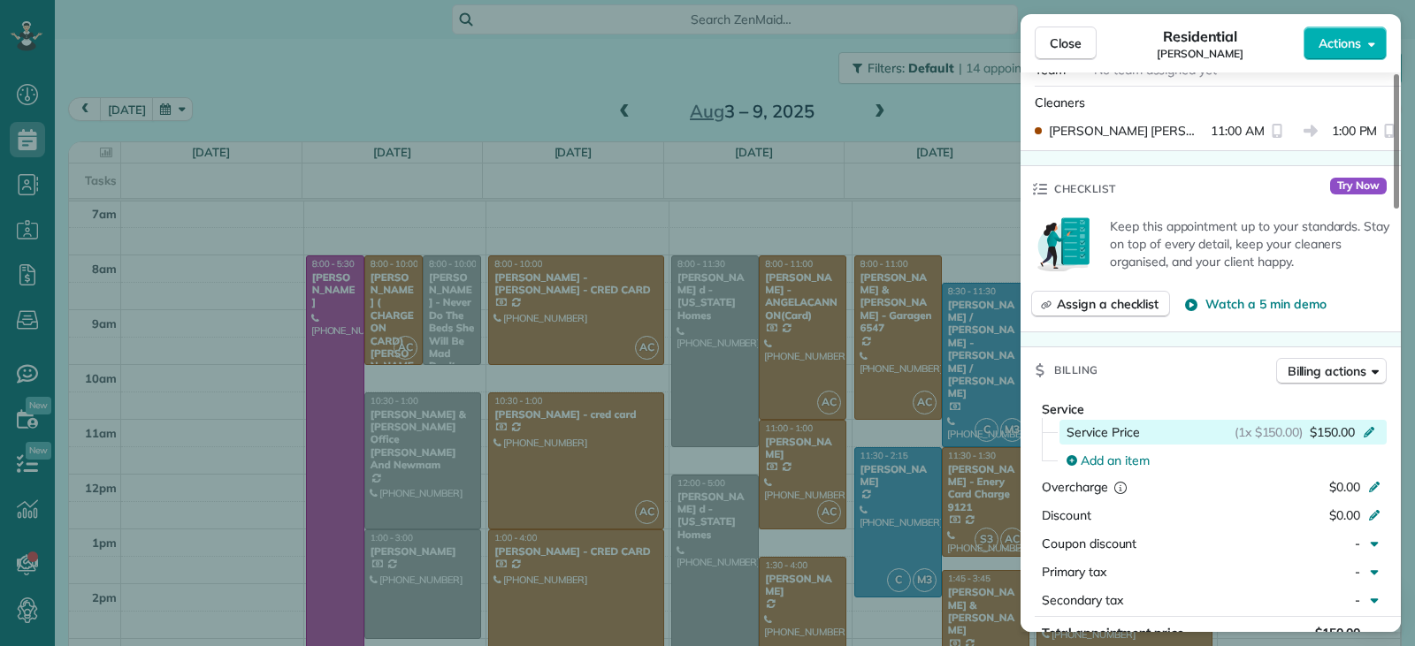
scroll to position [714, 0]
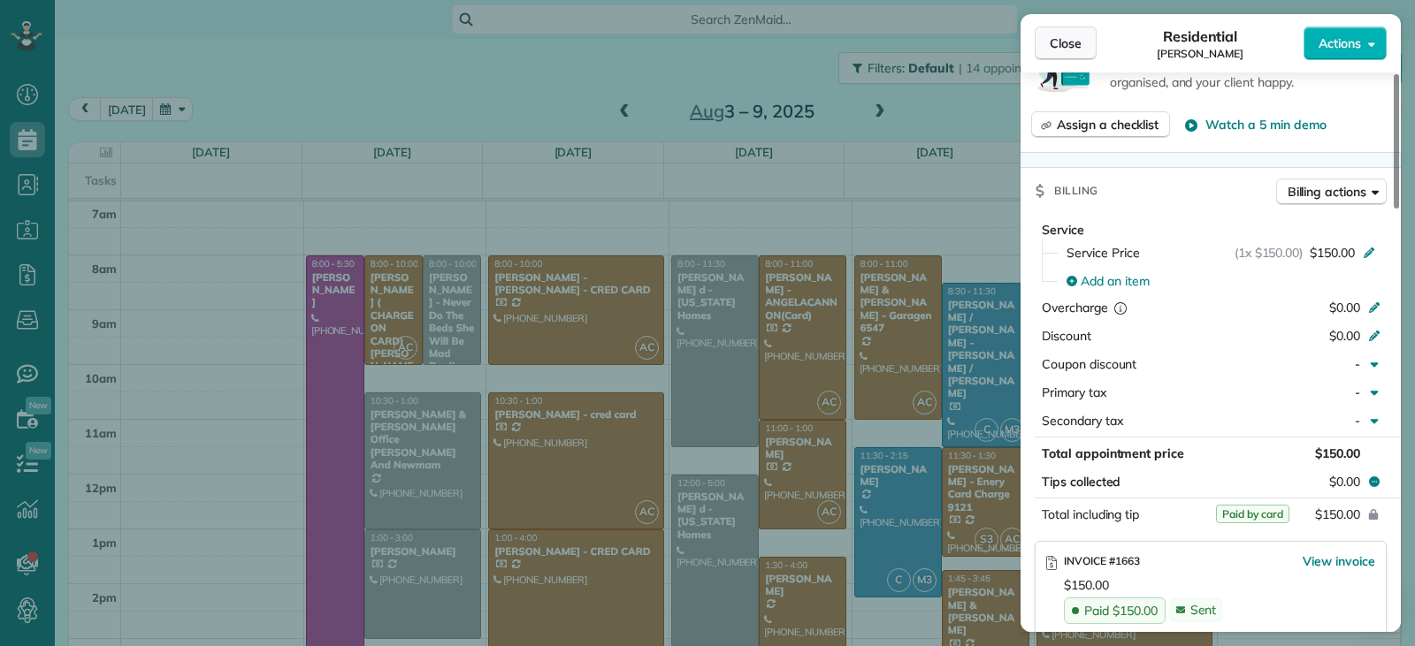
click at [1066, 44] on span "Close" at bounding box center [1066, 43] width 32 height 18
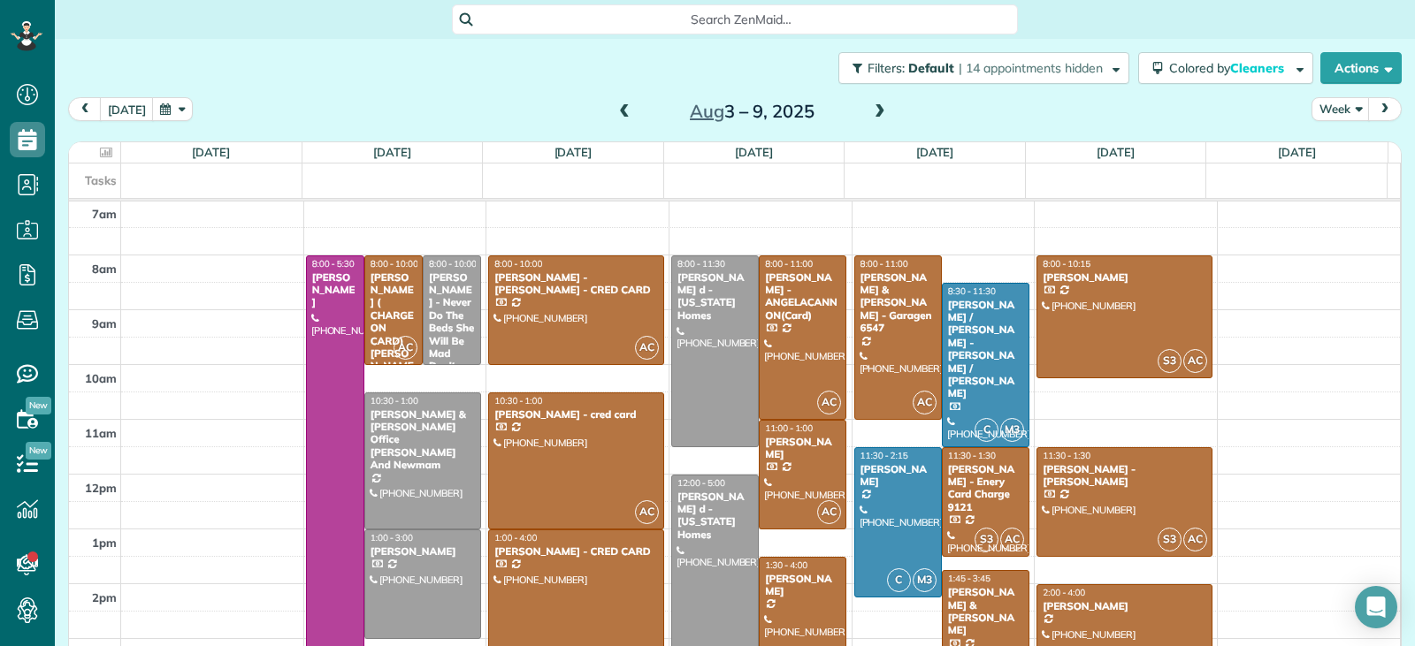
click at [622, 108] on span at bounding box center [624, 112] width 19 height 16
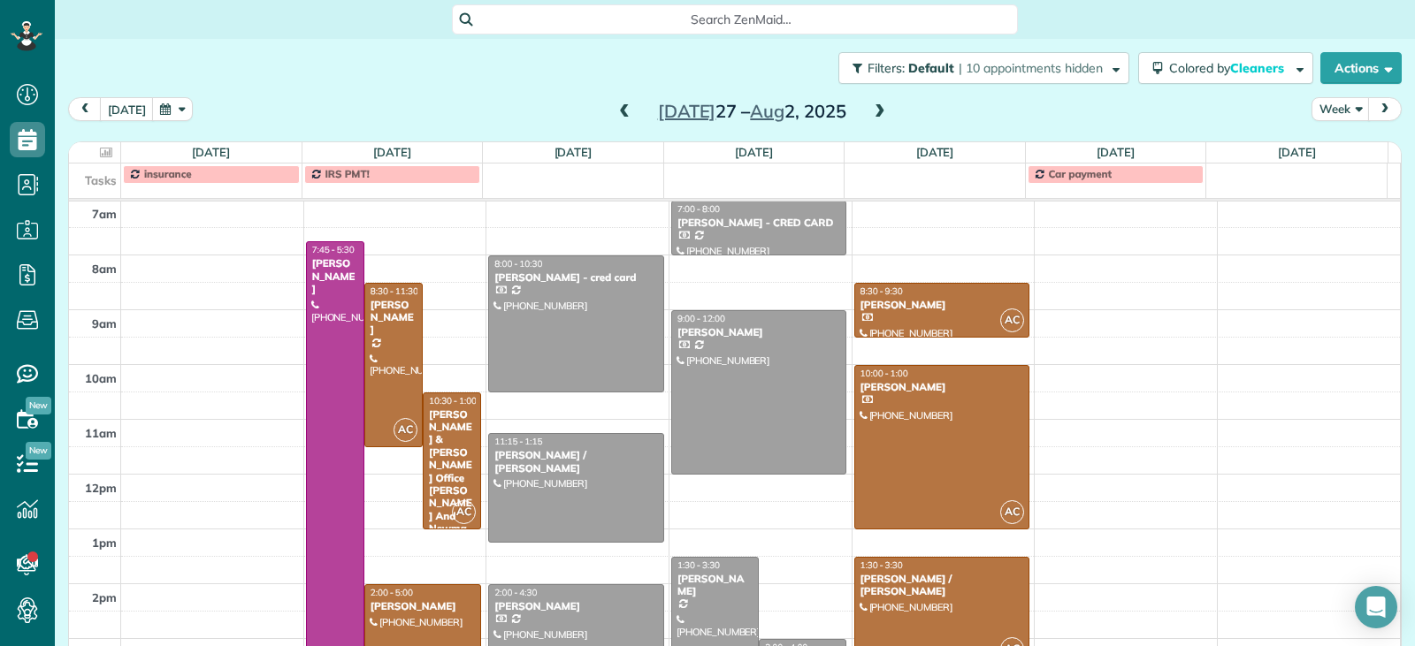
click at [709, 606] on div at bounding box center [715, 612] width 86 height 108
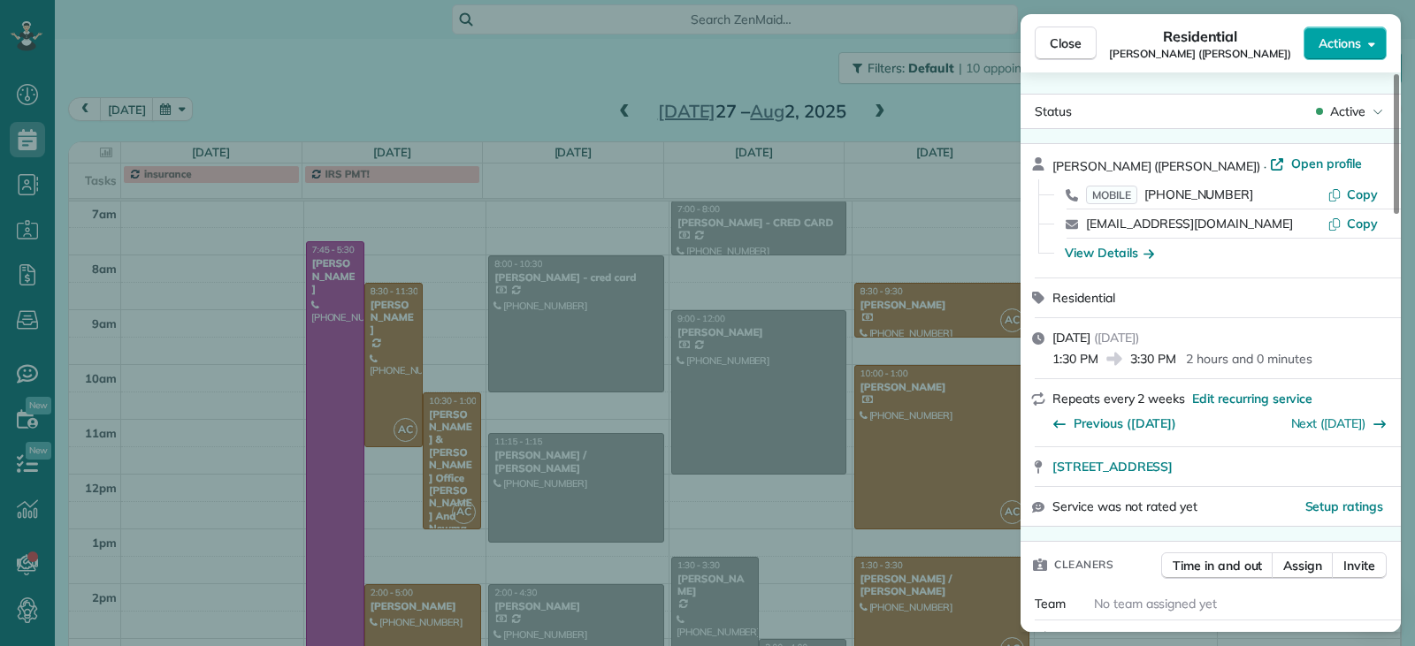
click at [1333, 50] on span "Actions" at bounding box center [1339, 43] width 42 height 18
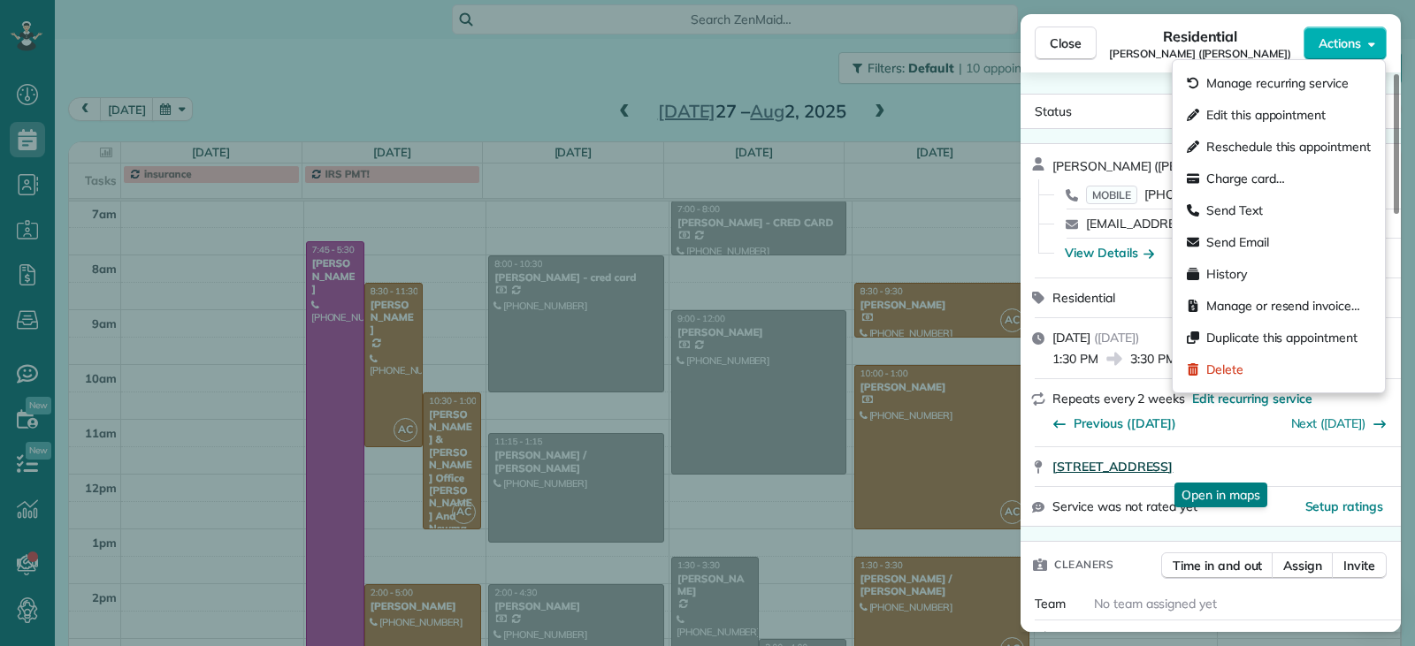
click at [1369, 470] on link "13109 Bromborough Drive Orlando FL 32832" at bounding box center [1221, 467] width 338 height 18
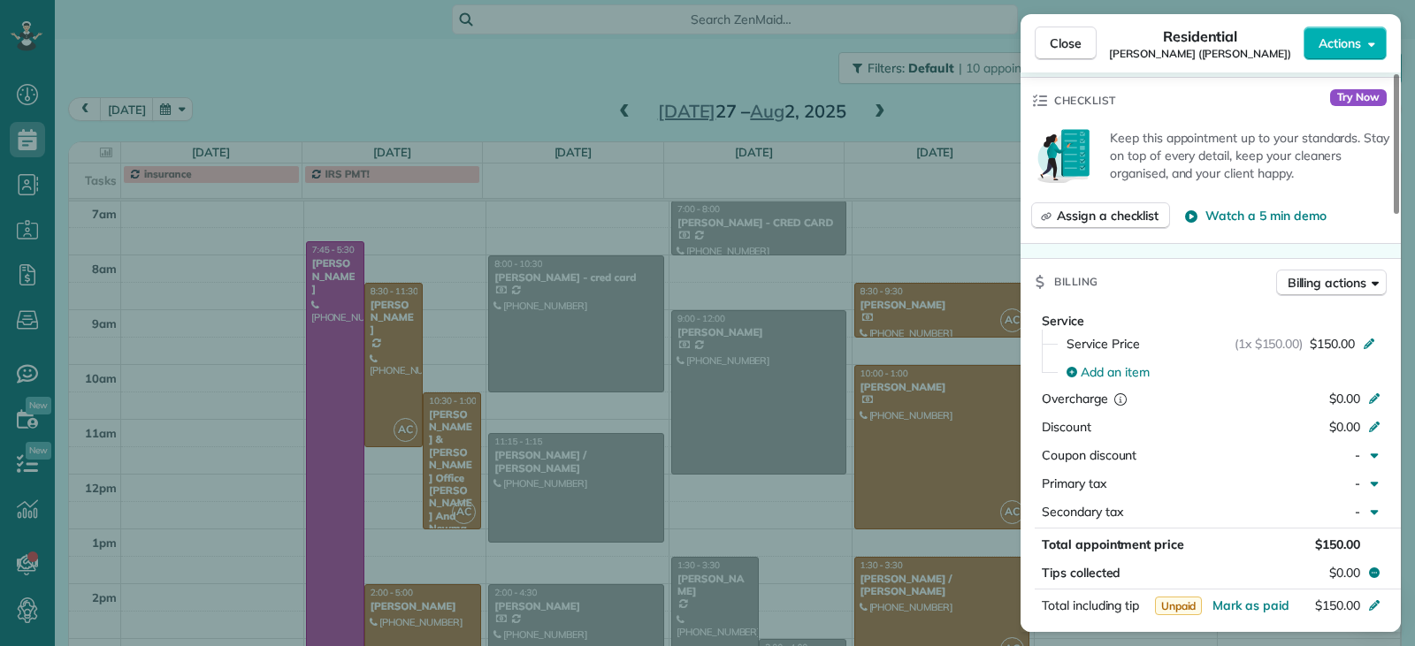
scroll to position [796, 0]
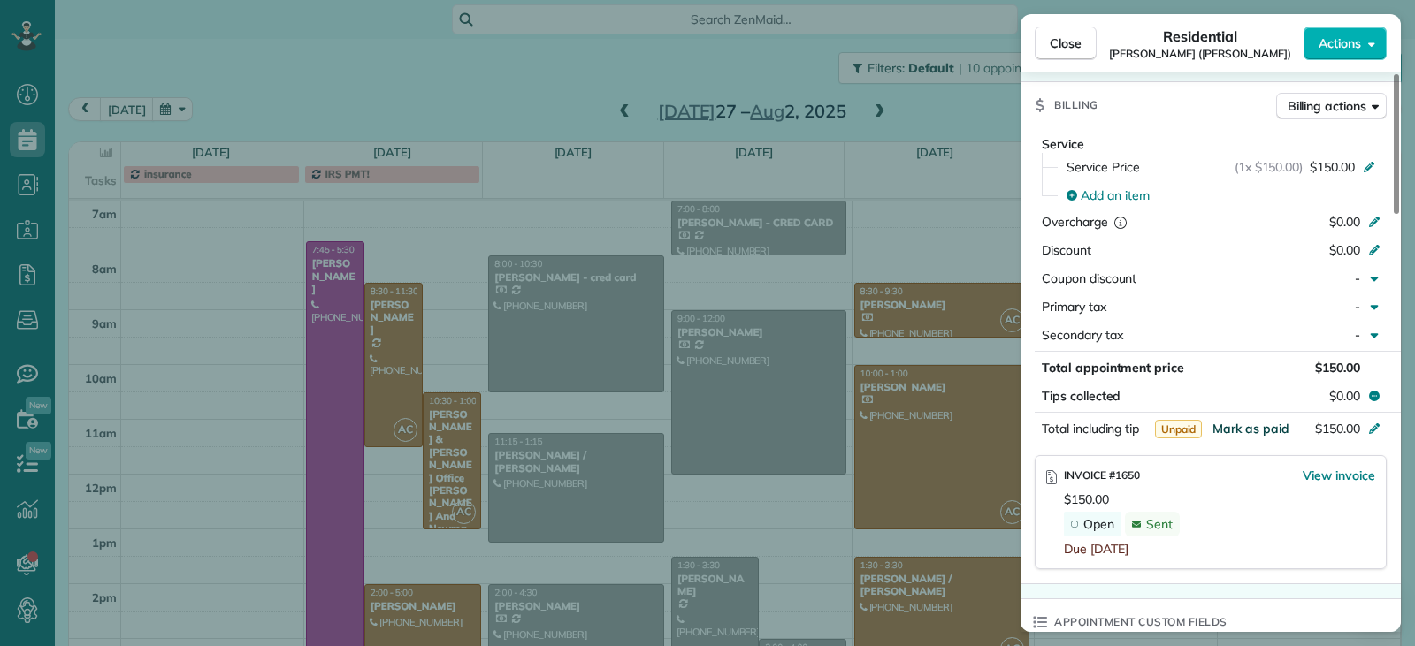
click at [1238, 433] on span "Mark as paid" at bounding box center [1250, 429] width 77 height 16
click at [1232, 430] on span "Mark as paid" at bounding box center [1250, 429] width 77 height 16
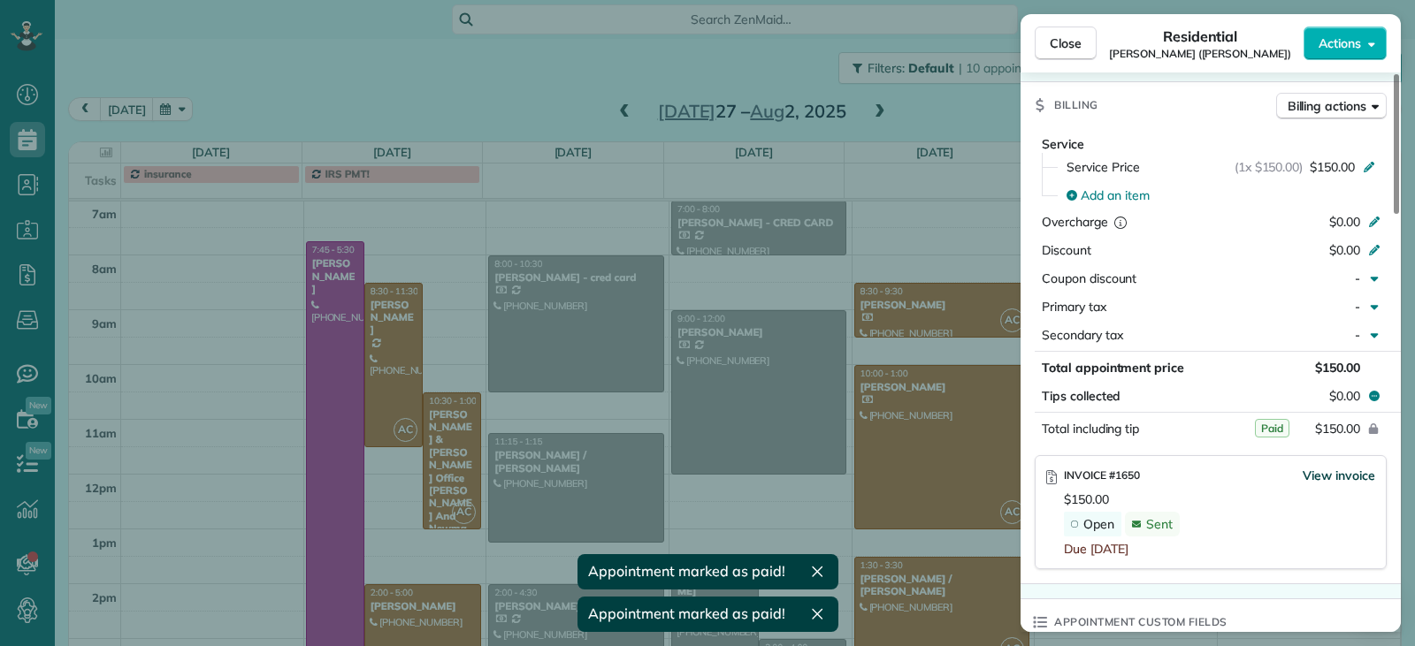
click at [1320, 477] on span "View invoice" at bounding box center [1338, 476] width 73 height 18
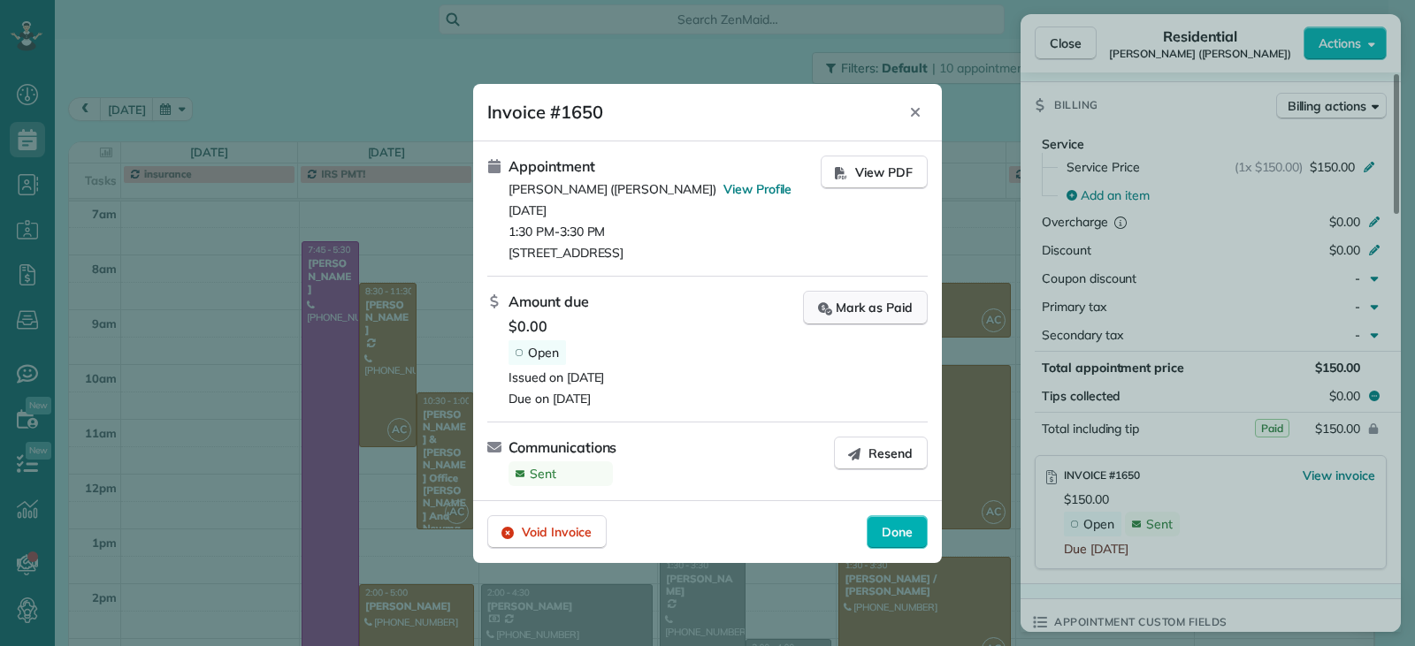
click at [879, 313] on div "Mark as Paid" at bounding box center [865, 308] width 95 height 19
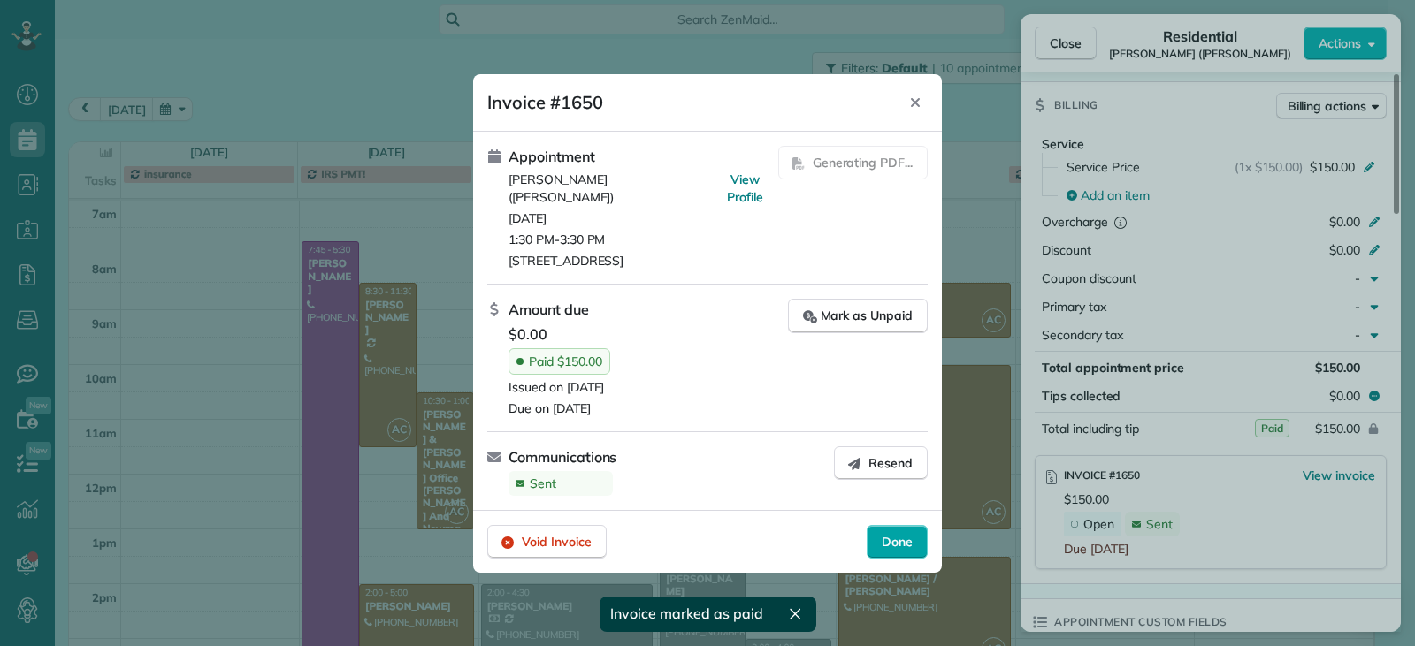
click at [883, 535] on span "Done" at bounding box center [897, 542] width 31 height 18
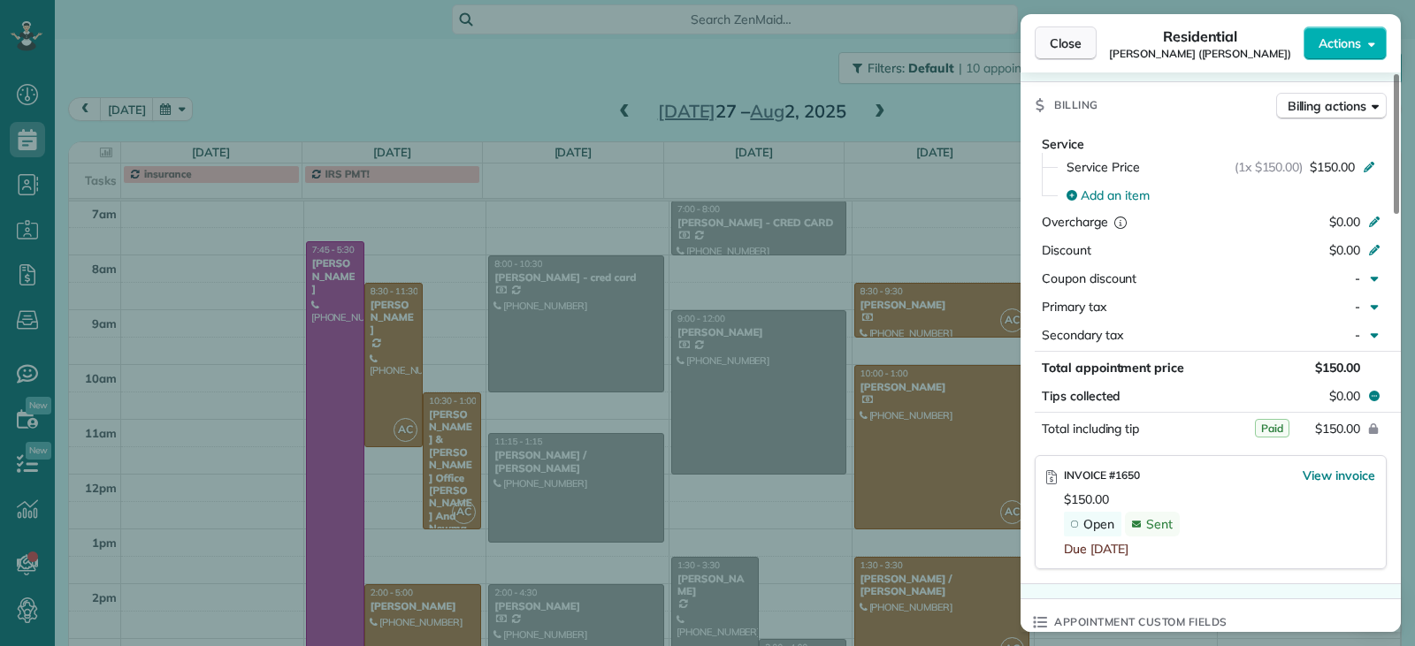
click at [1048, 37] on button "Close" at bounding box center [1066, 44] width 62 height 34
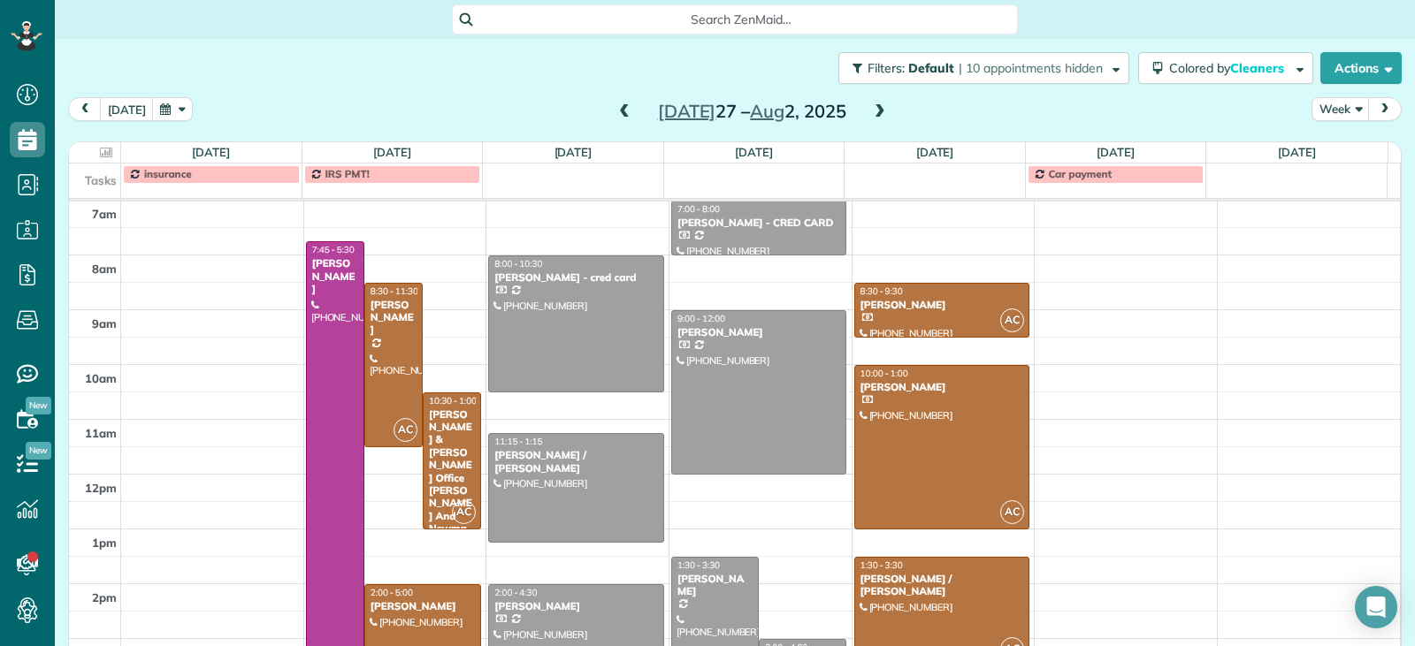
click at [615, 118] on span at bounding box center [624, 112] width 19 height 16
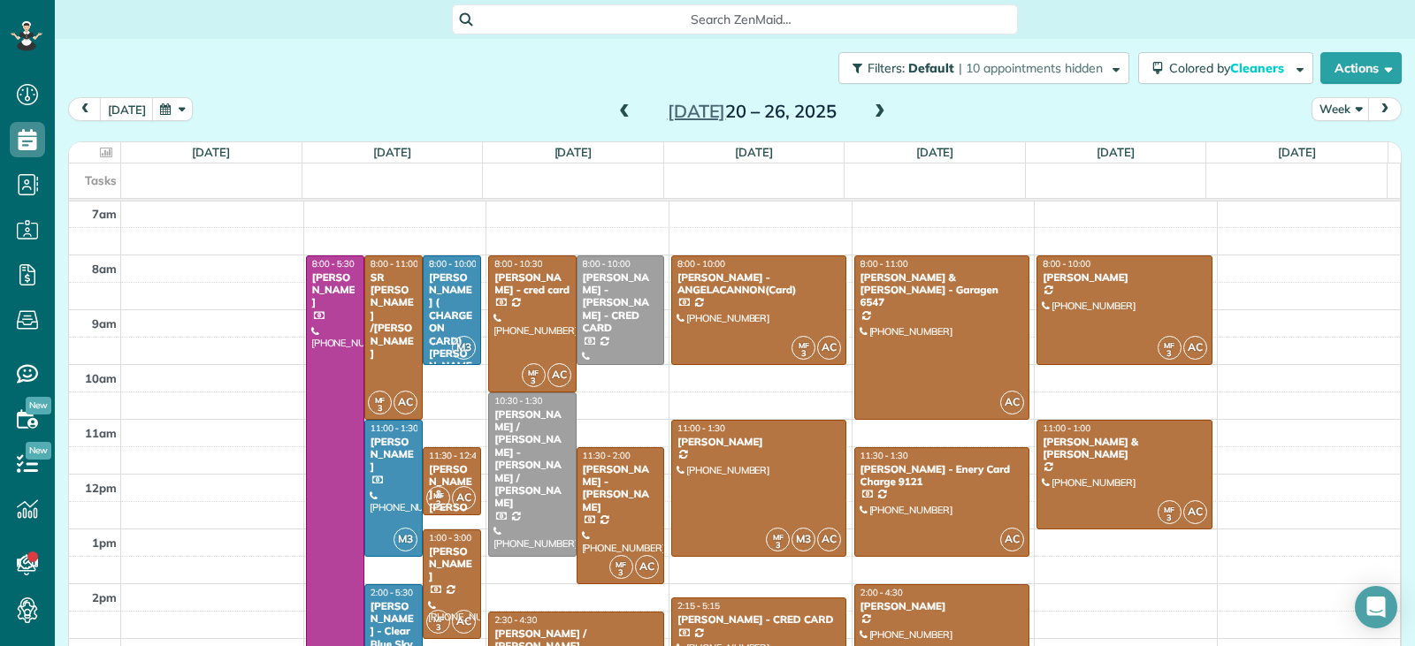
click at [615, 113] on span at bounding box center [624, 112] width 19 height 16
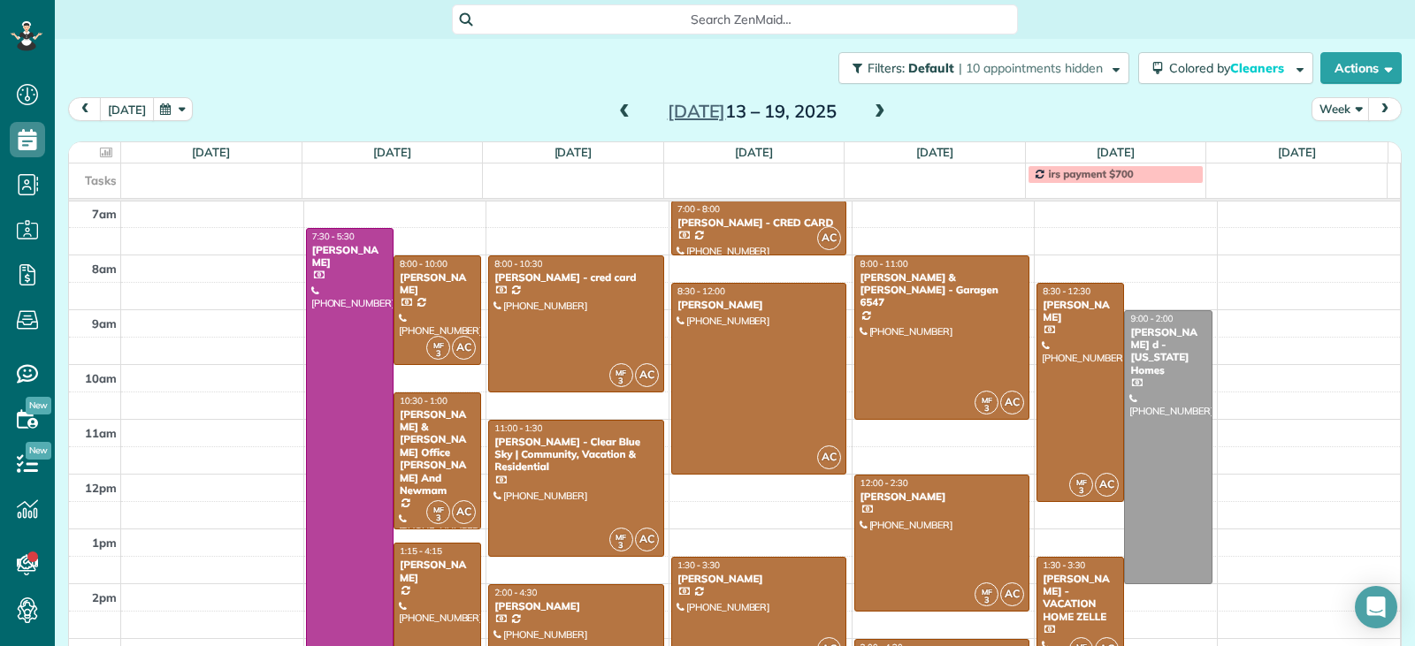
click at [117, 107] on button "today" at bounding box center [127, 109] width 54 height 24
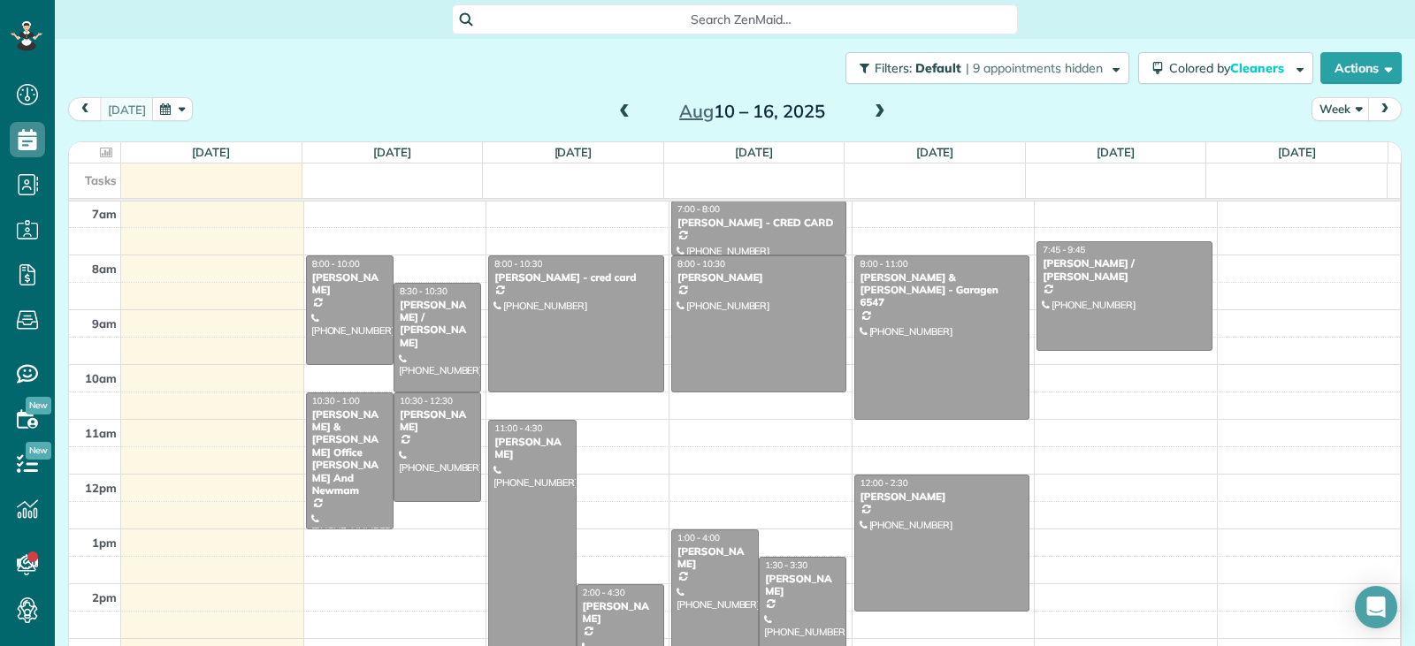
click at [615, 113] on span at bounding box center [624, 112] width 19 height 16
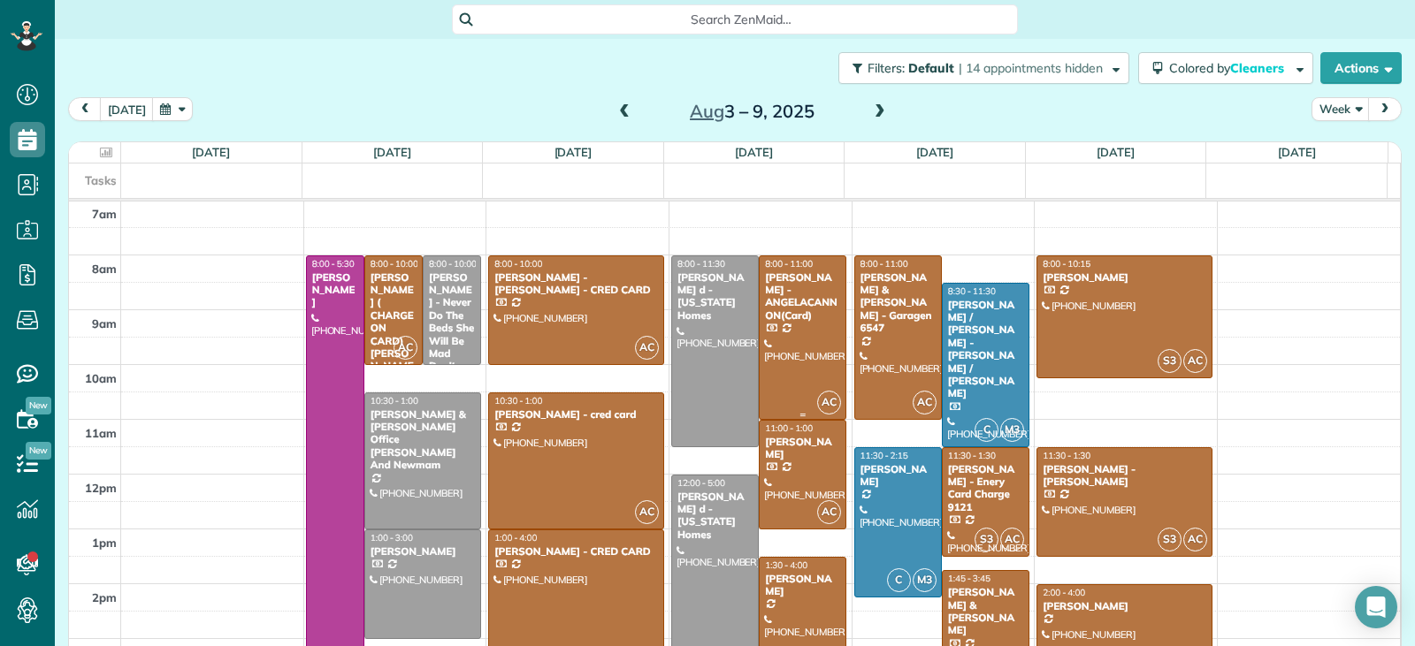
click at [779, 386] on div at bounding box center [803, 337] width 86 height 163
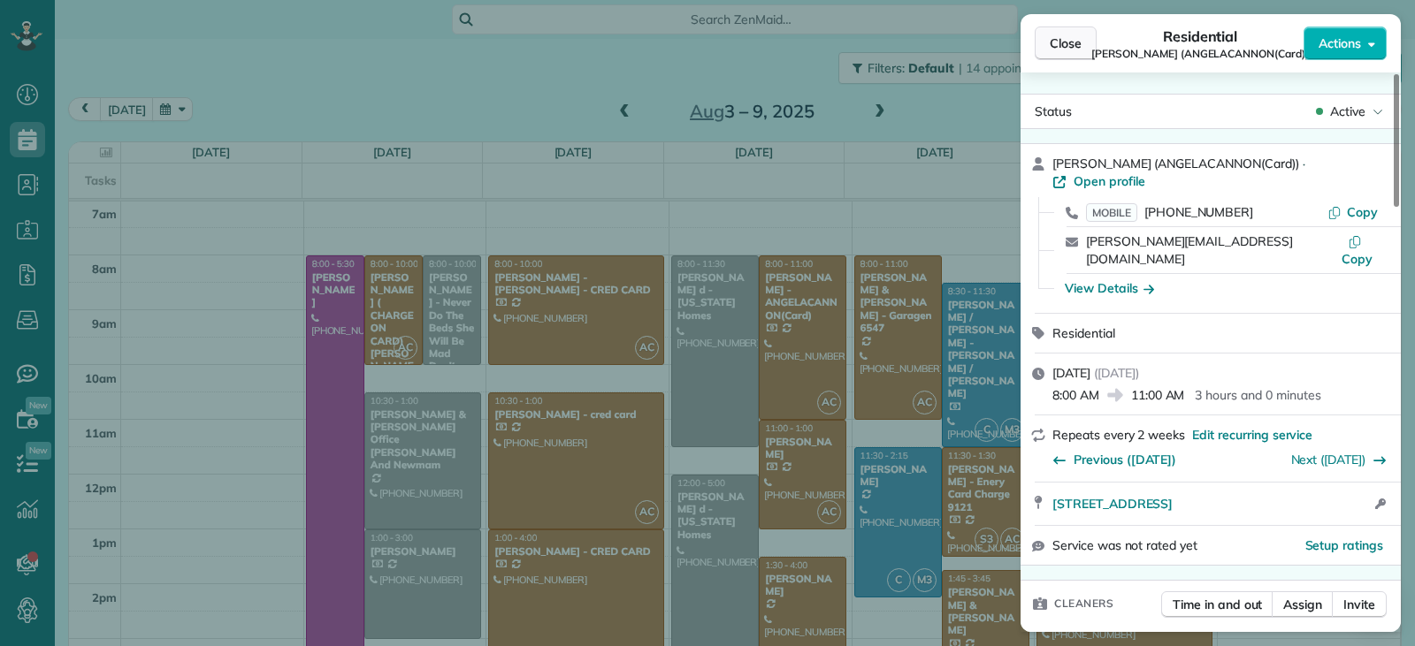
click at [1062, 54] on button "Close" at bounding box center [1066, 44] width 62 height 34
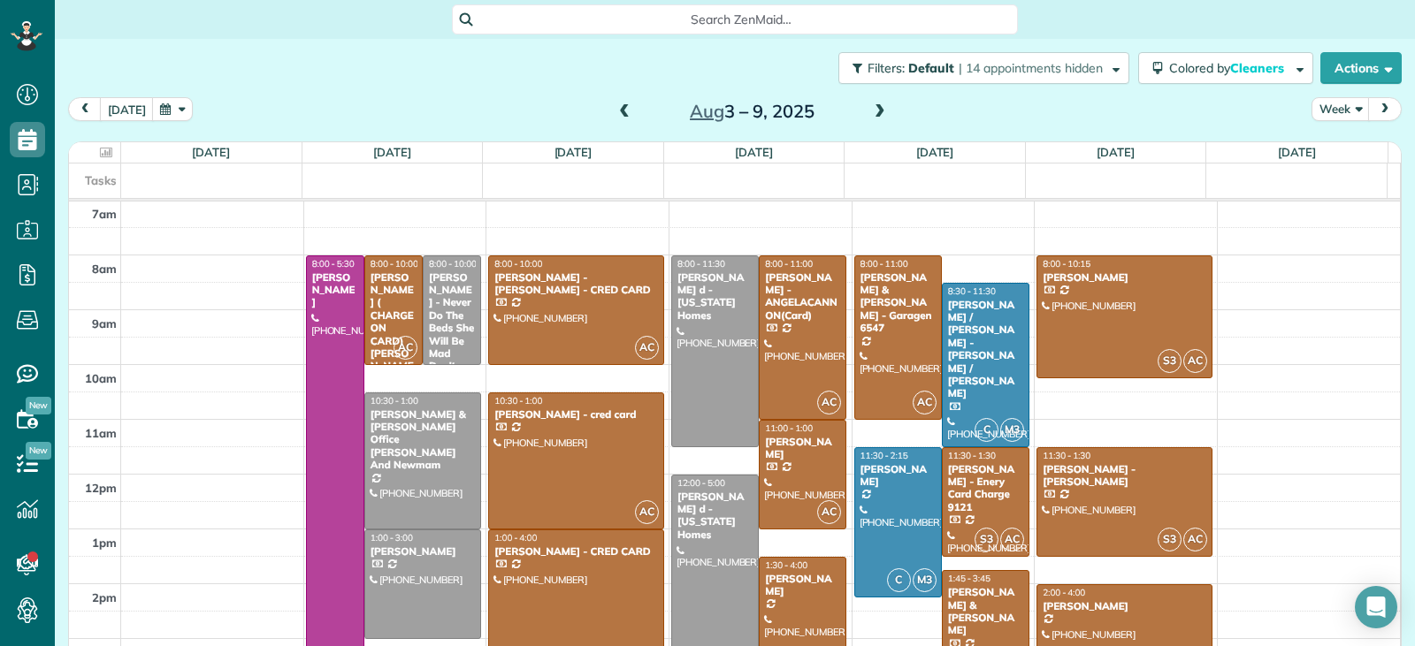
click at [870, 115] on span at bounding box center [879, 112] width 19 height 16
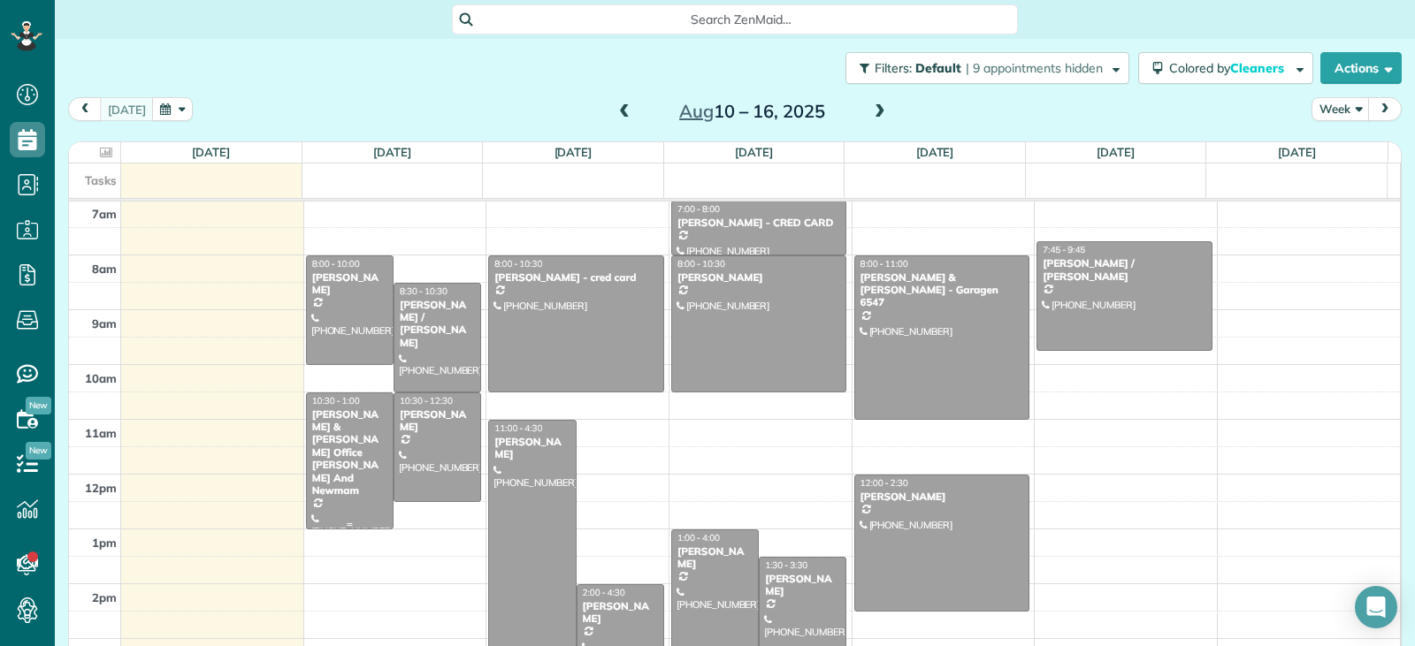
click at [362, 399] on div "10:30 - 1:00" at bounding box center [349, 400] width 77 height 11
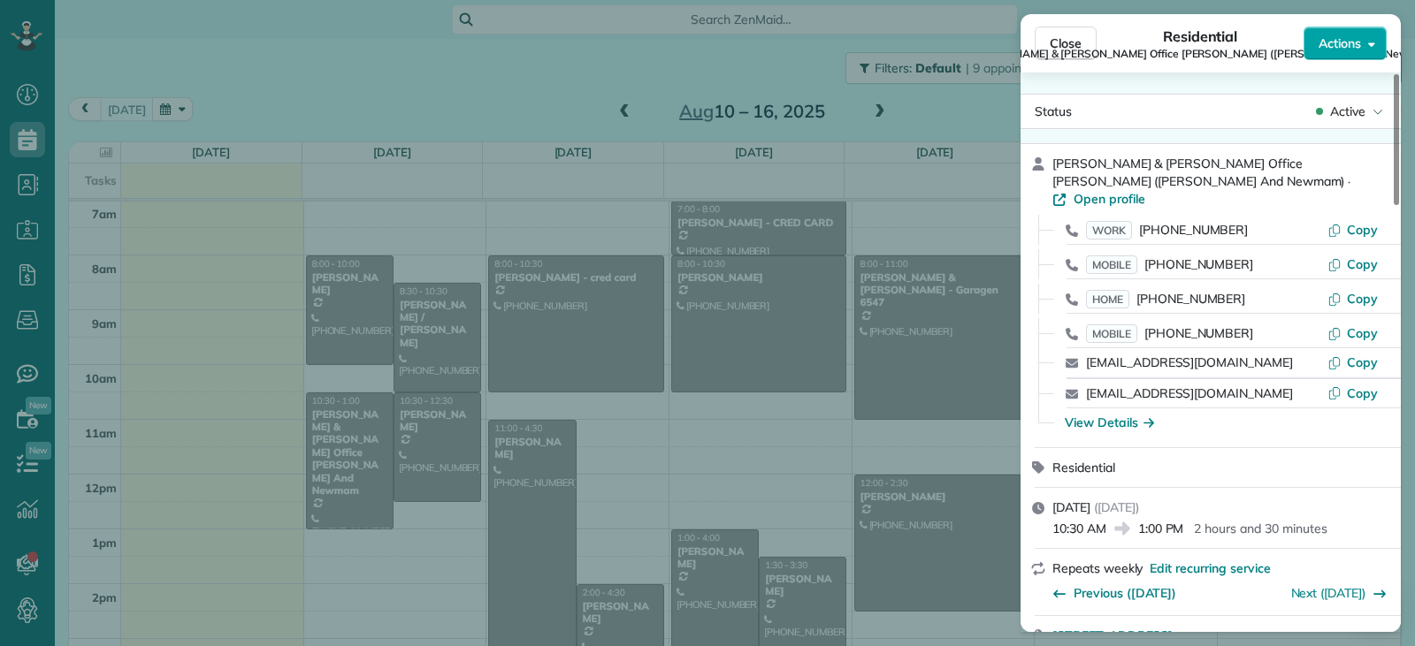
click at [1328, 42] on span "Actions" at bounding box center [1339, 43] width 42 height 18
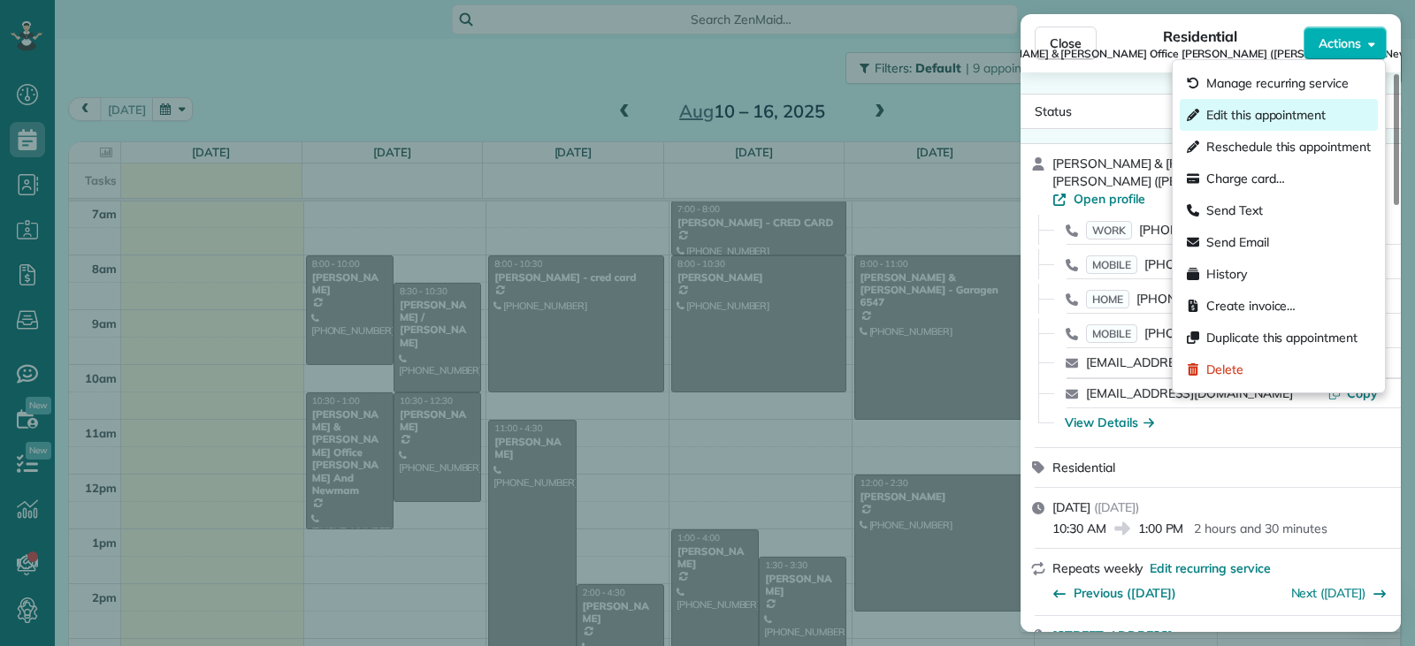
click at [1302, 119] on span "Edit this appointment" at bounding box center [1265, 115] width 119 height 18
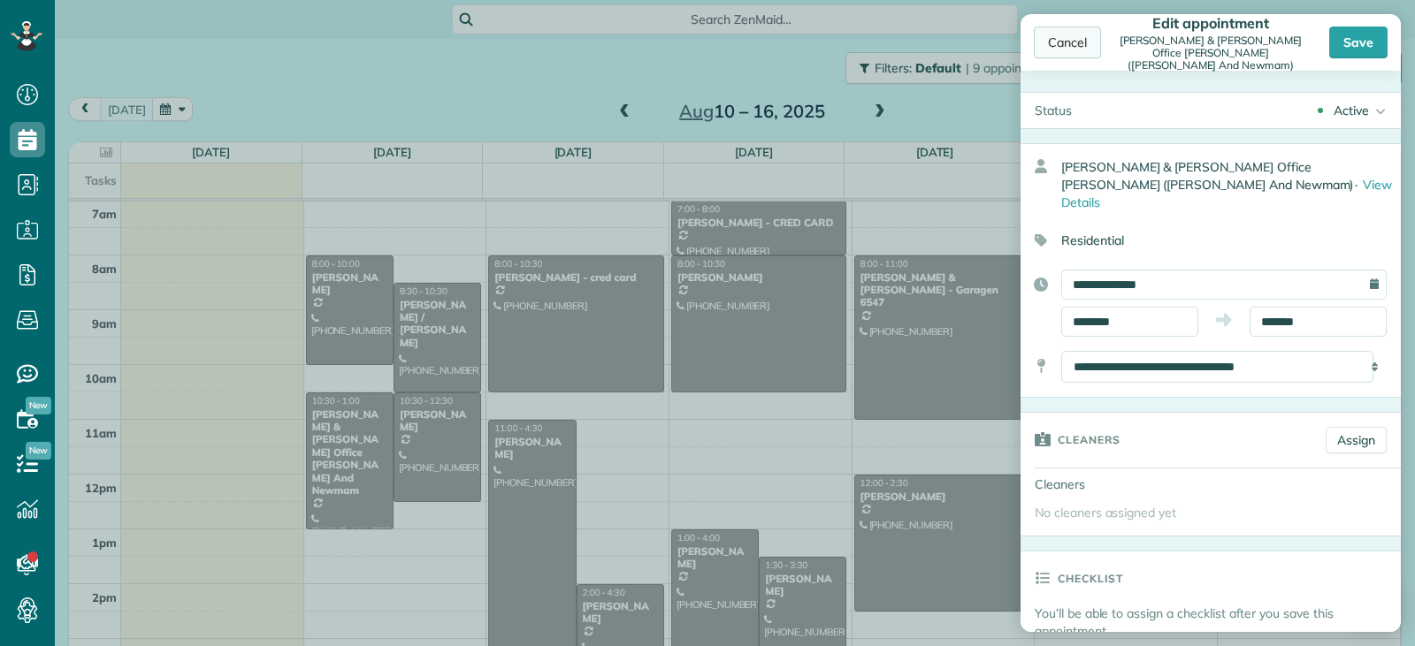
click at [1052, 45] on div "Cancel" at bounding box center [1067, 43] width 67 height 32
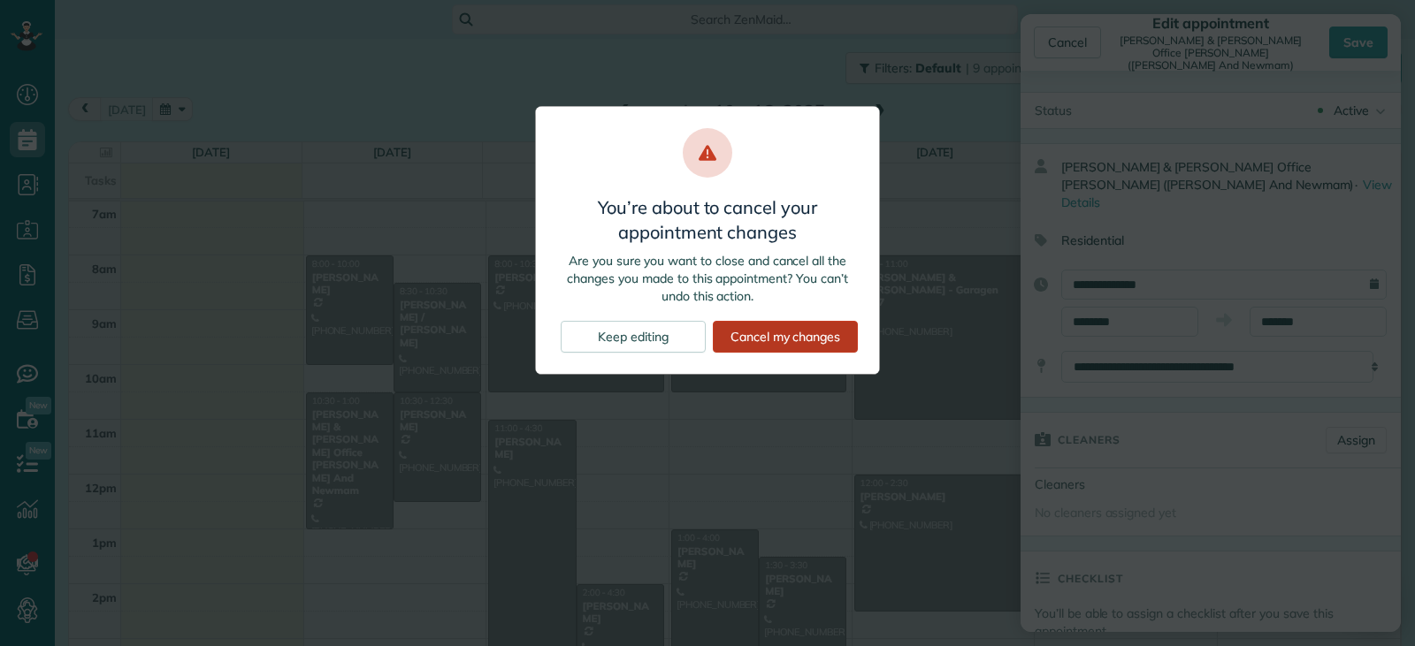
click at [775, 335] on div "Cancel my changes" at bounding box center [785, 337] width 145 height 32
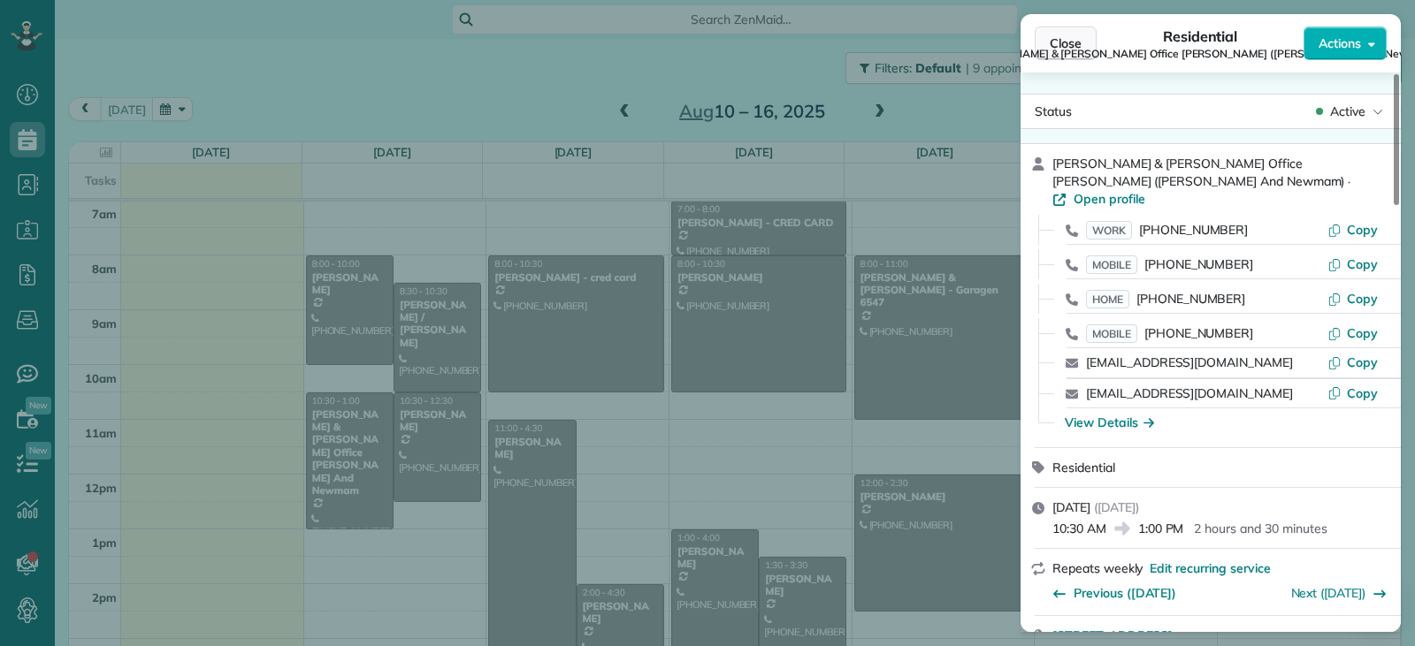
click at [1050, 42] on span "Close" at bounding box center [1066, 43] width 32 height 18
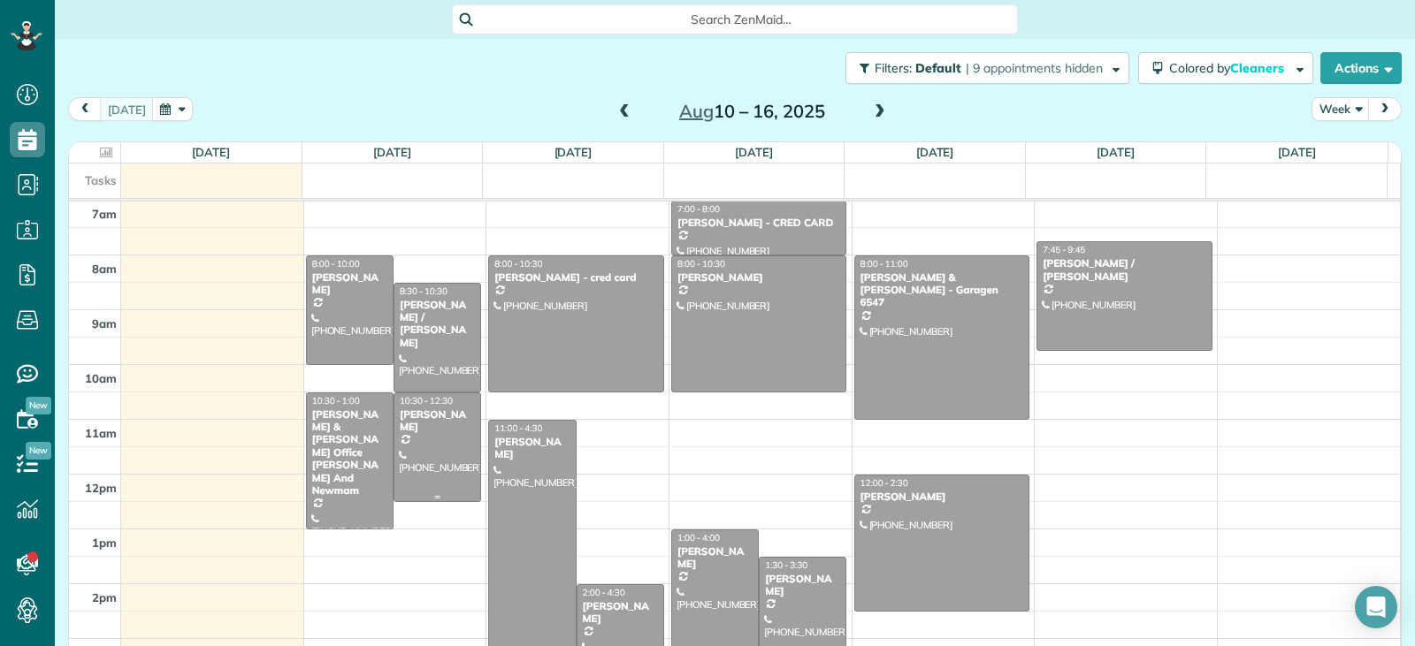
click at [434, 432] on div "[PERSON_NAME]" at bounding box center [437, 421] width 77 height 26
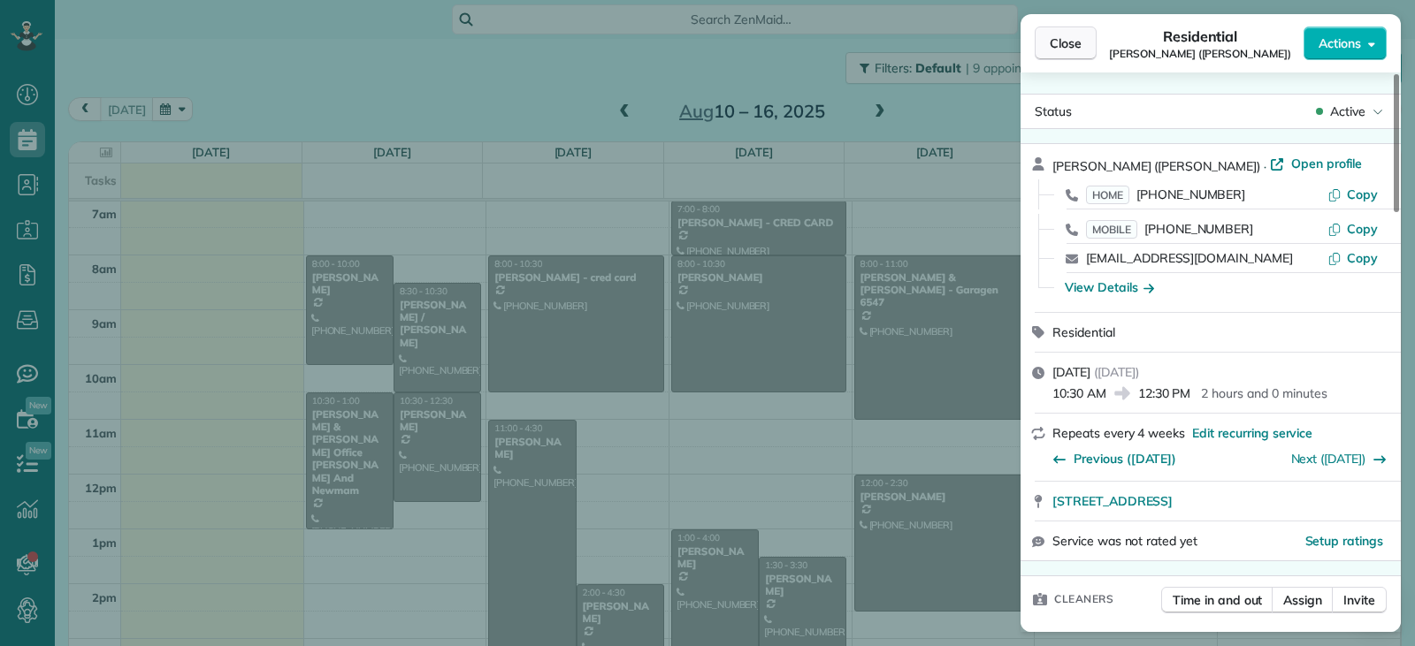
click at [1082, 53] on button "Close" at bounding box center [1066, 44] width 62 height 34
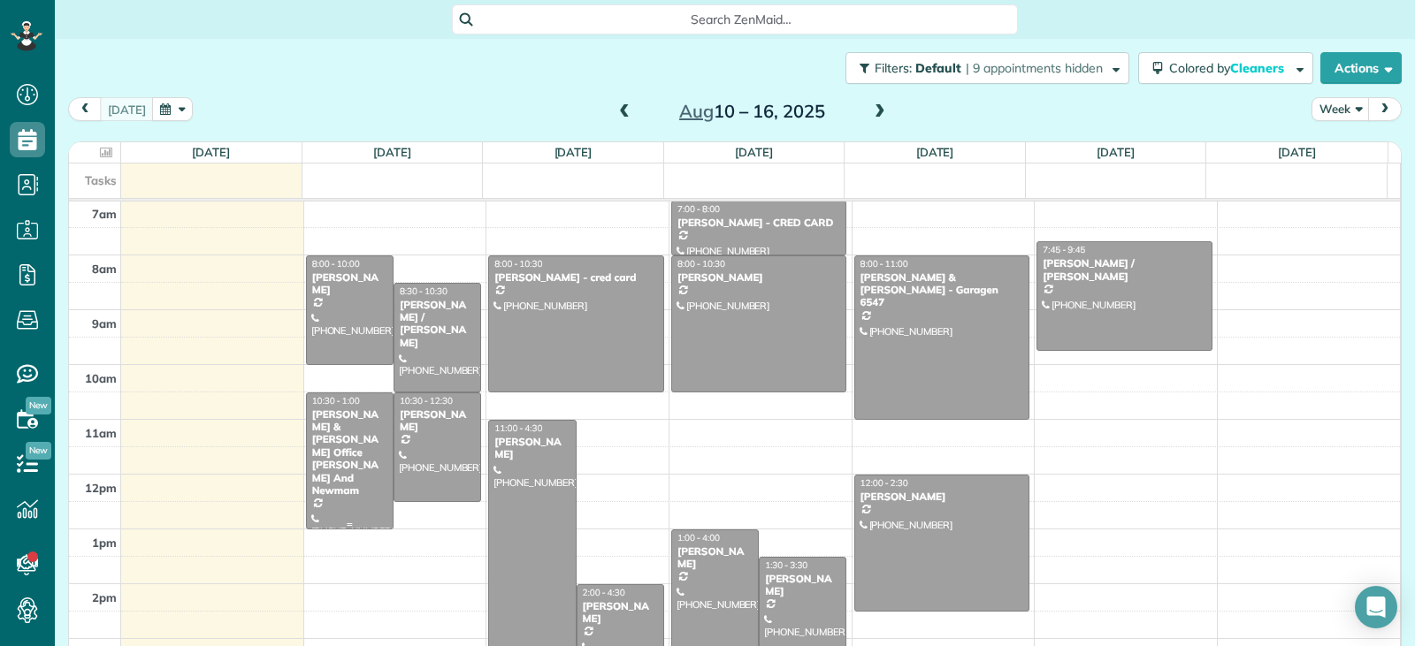
click at [340, 505] on div at bounding box center [350, 460] width 86 height 135
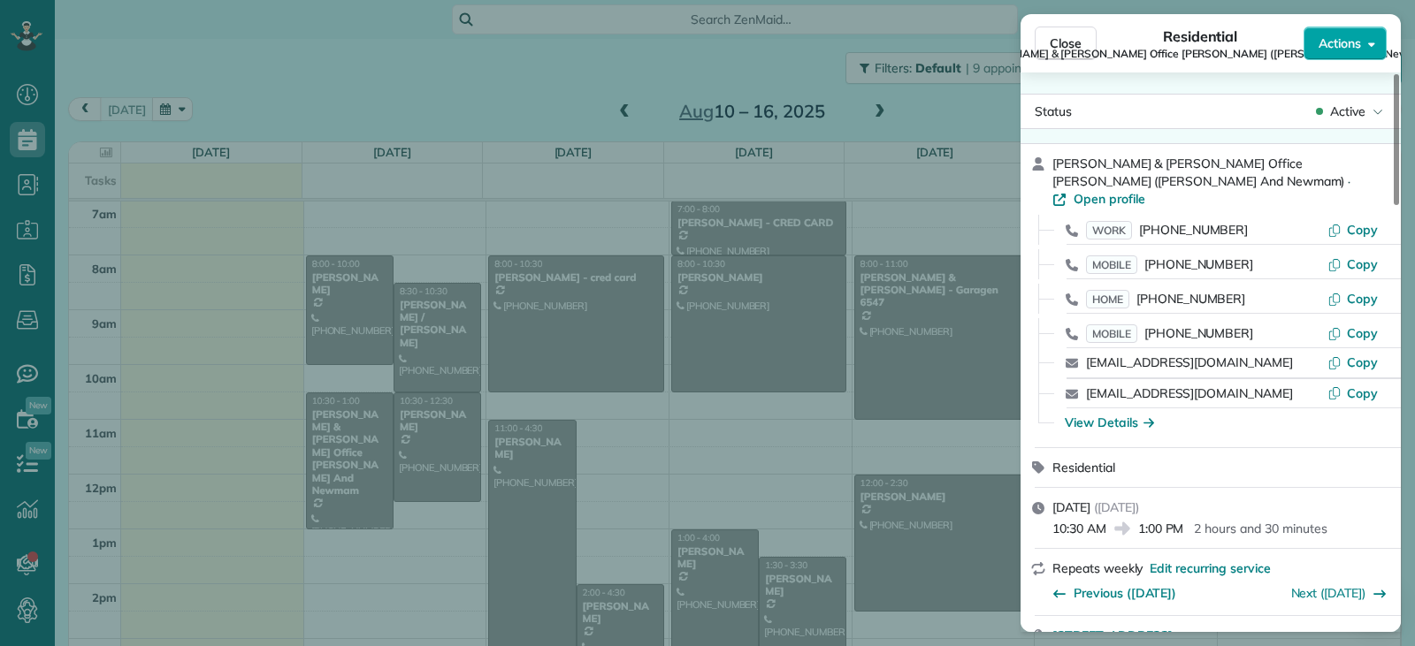
click at [1330, 50] on span "Actions" at bounding box center [1339, 43] width 42 height 18
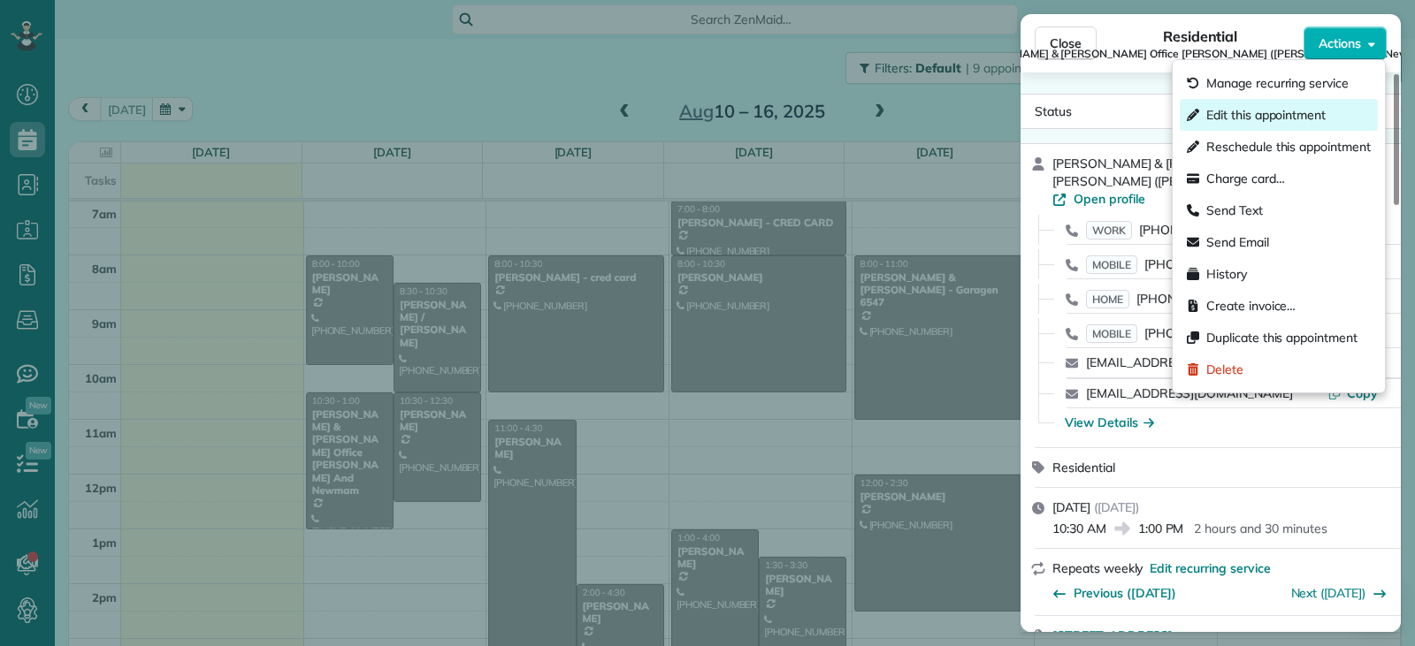
click at [1264, 121] on span "Edit this appointment" at bounding box center [1265, 115] width 119 height 18
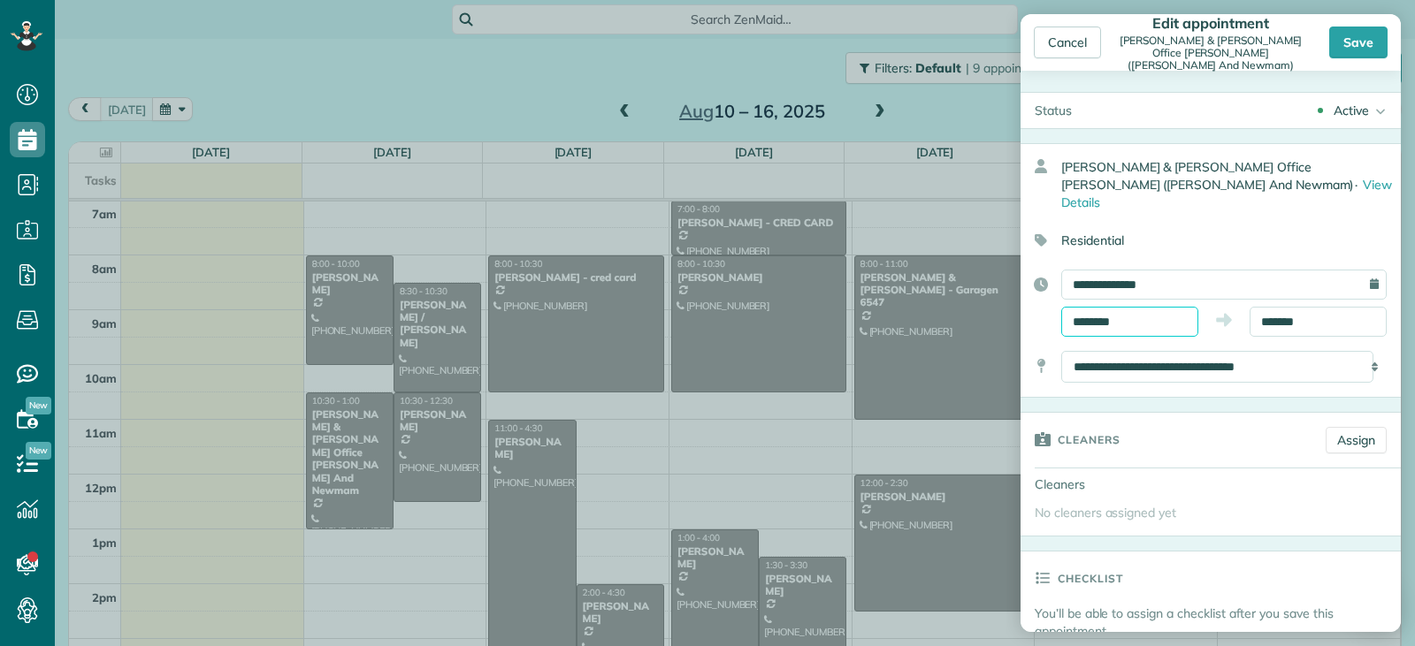
click at [1127, 307] on input "********" at bounding box center [1129, 322] width 137 height 30
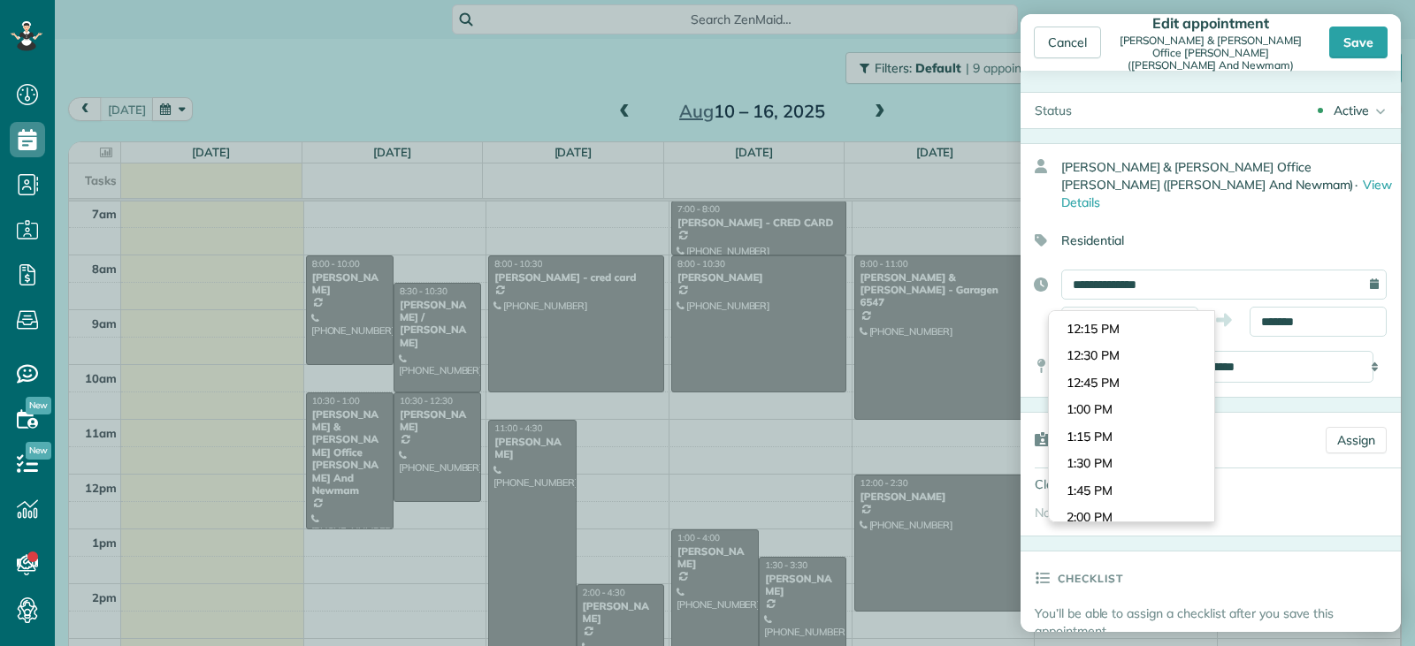
scroll to position [1327, 0]
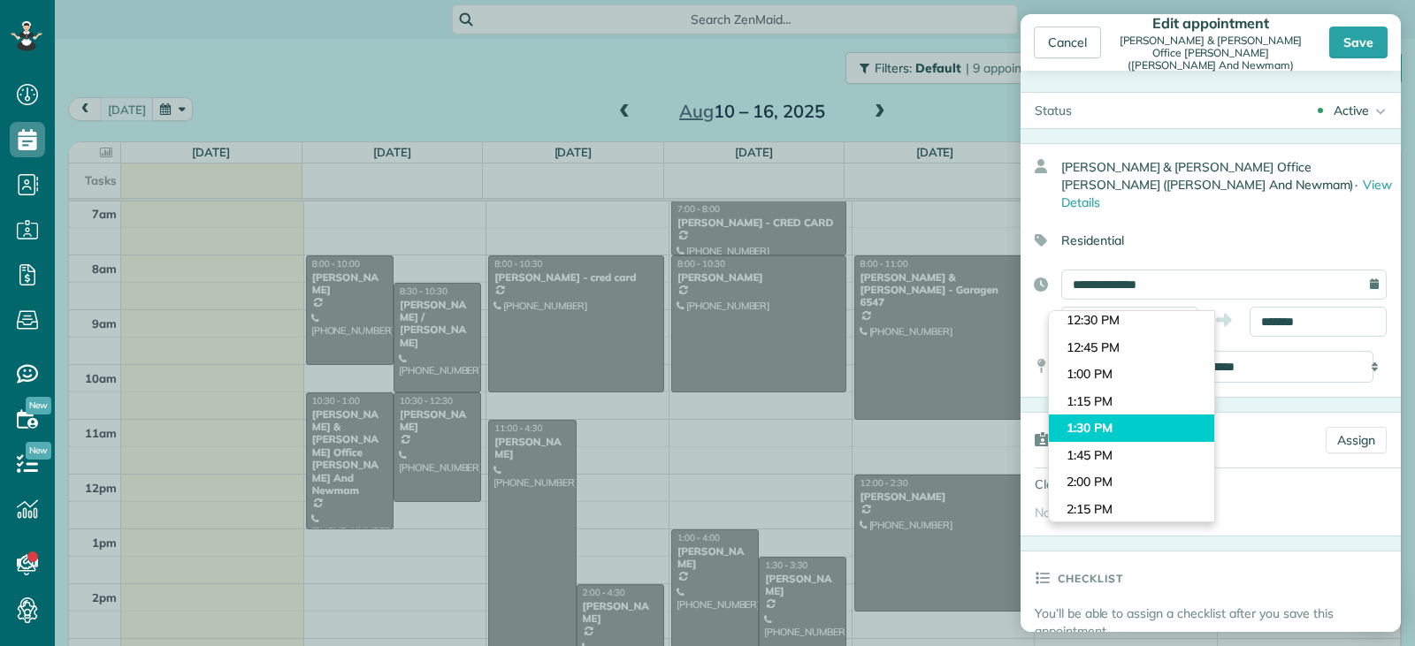
type input "*******"
click at [1097, 424] on body "Dashboard Scheduling Calendar View List View Dispatch View - Weekly scheduling …" at bounding box center [707, 323] width 1415 height 646
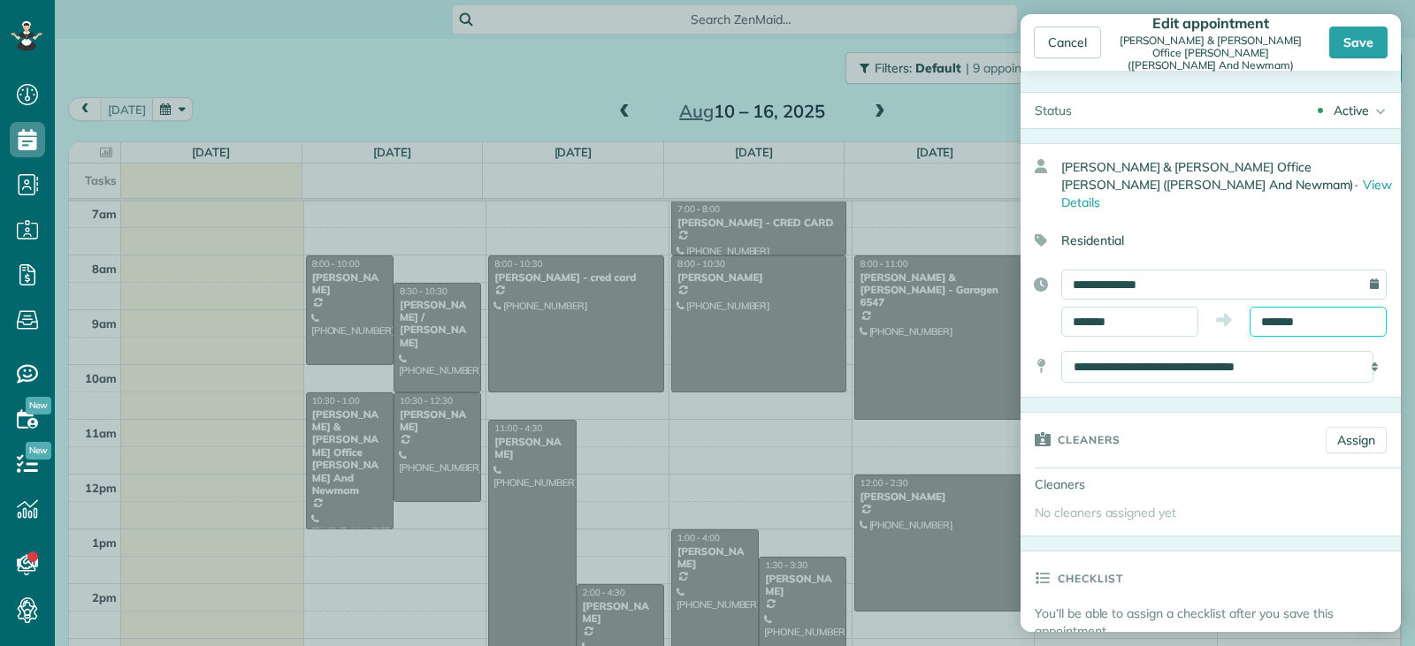
click at [1287, 307] on input "*******" at bounding box center [1317, 322] width 137 height 30
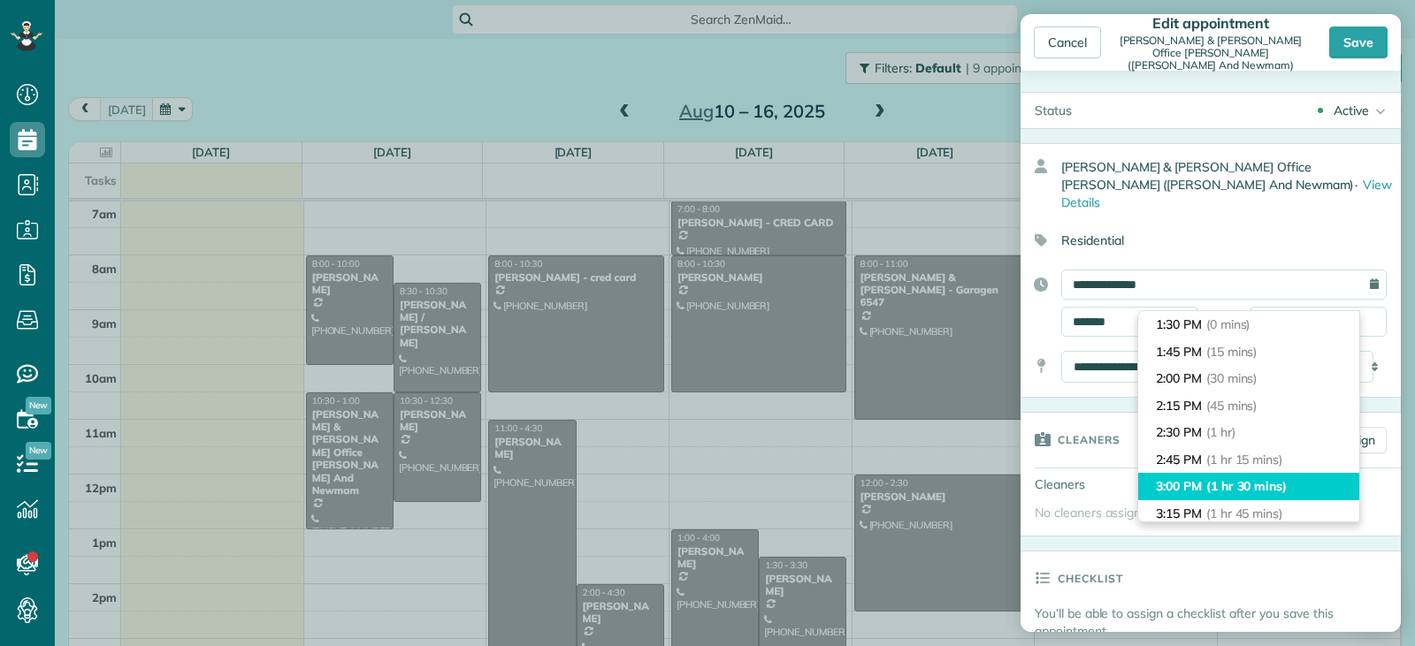
type input "*******"
click at [1264, 481] on span "(1 hr 30 mins)" at bounding box center [1246, 486] width 80 height 16
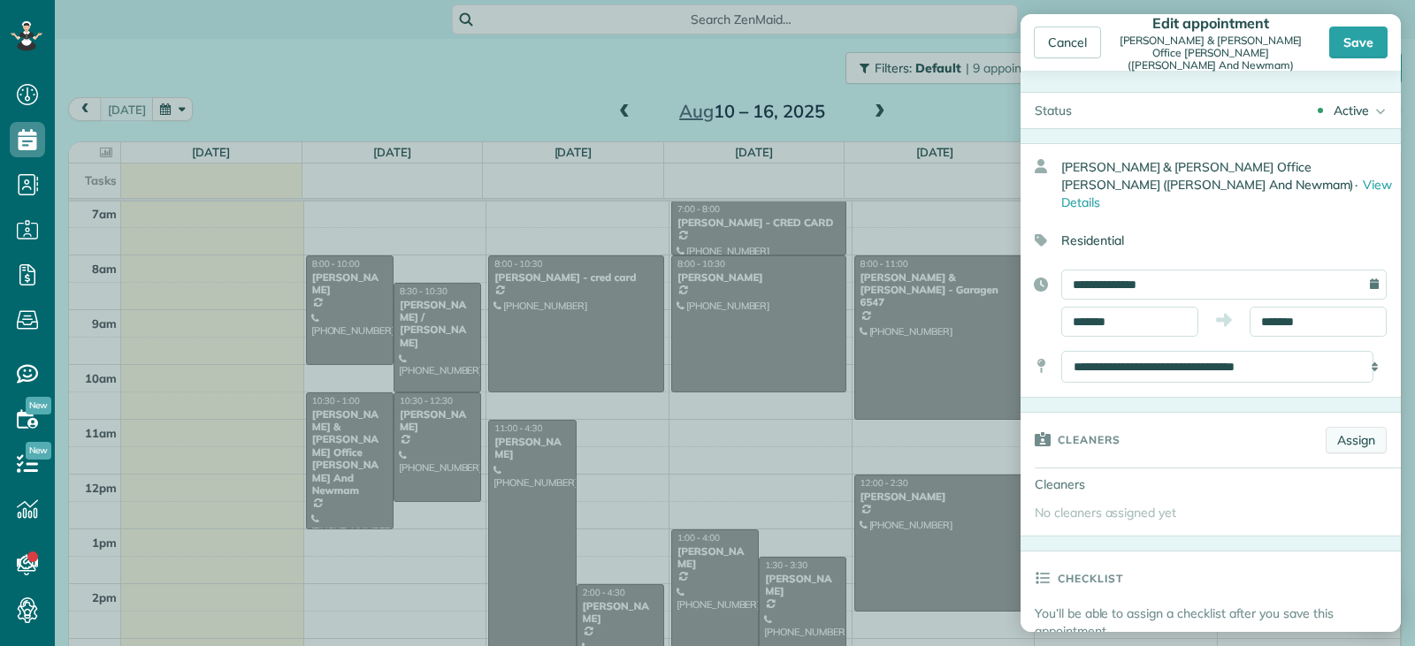
click at [1325, 427] on link "Assign" at bounding box center [1355, 440] width 61 height 27
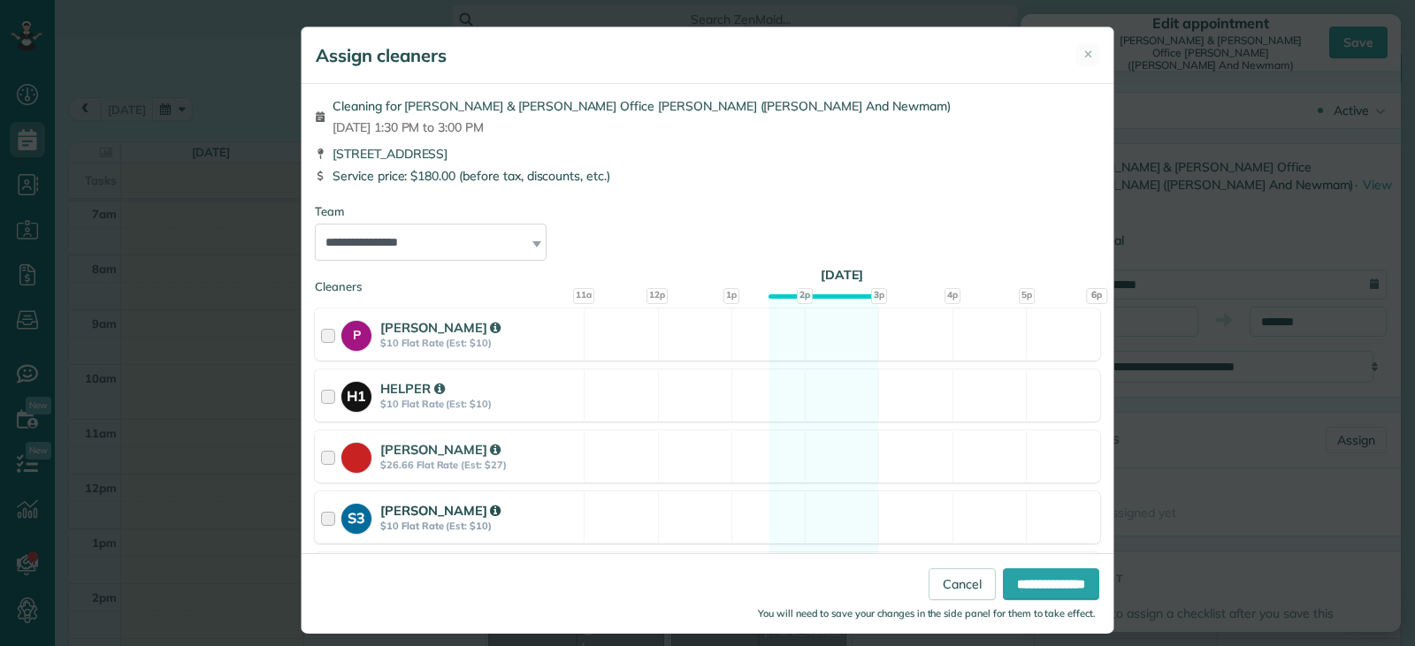
click at [486, 515] on div "SANGELA" at bounding box center [479, 510] width 198 height 19
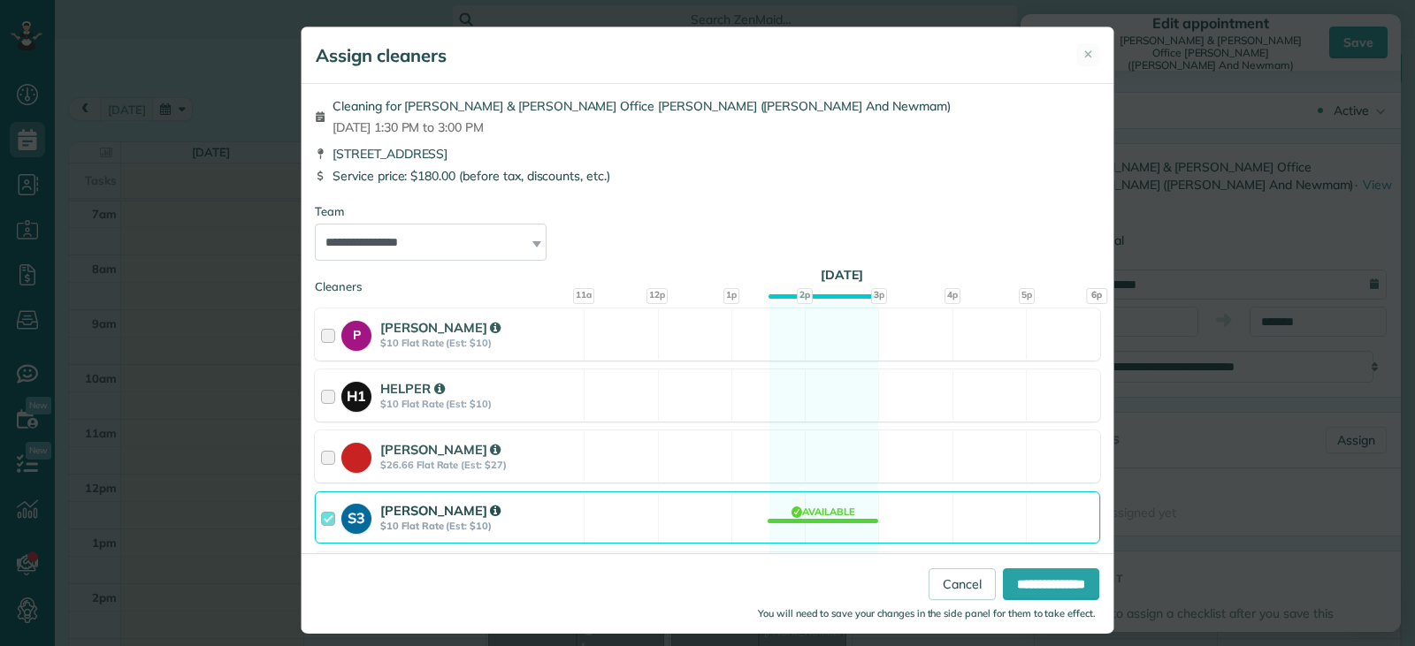
scroll to position [241, 0]
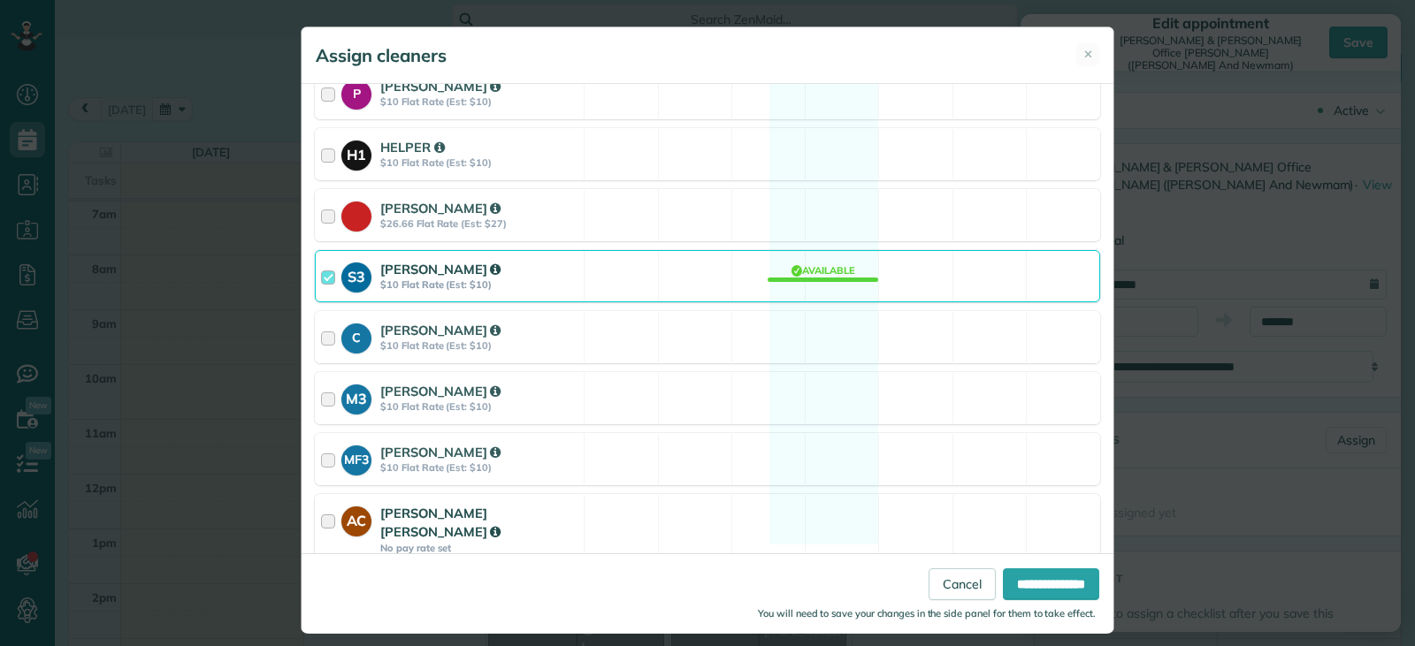
click at [328, 523] on div at bounding box center [331, 529] width 20 height 50
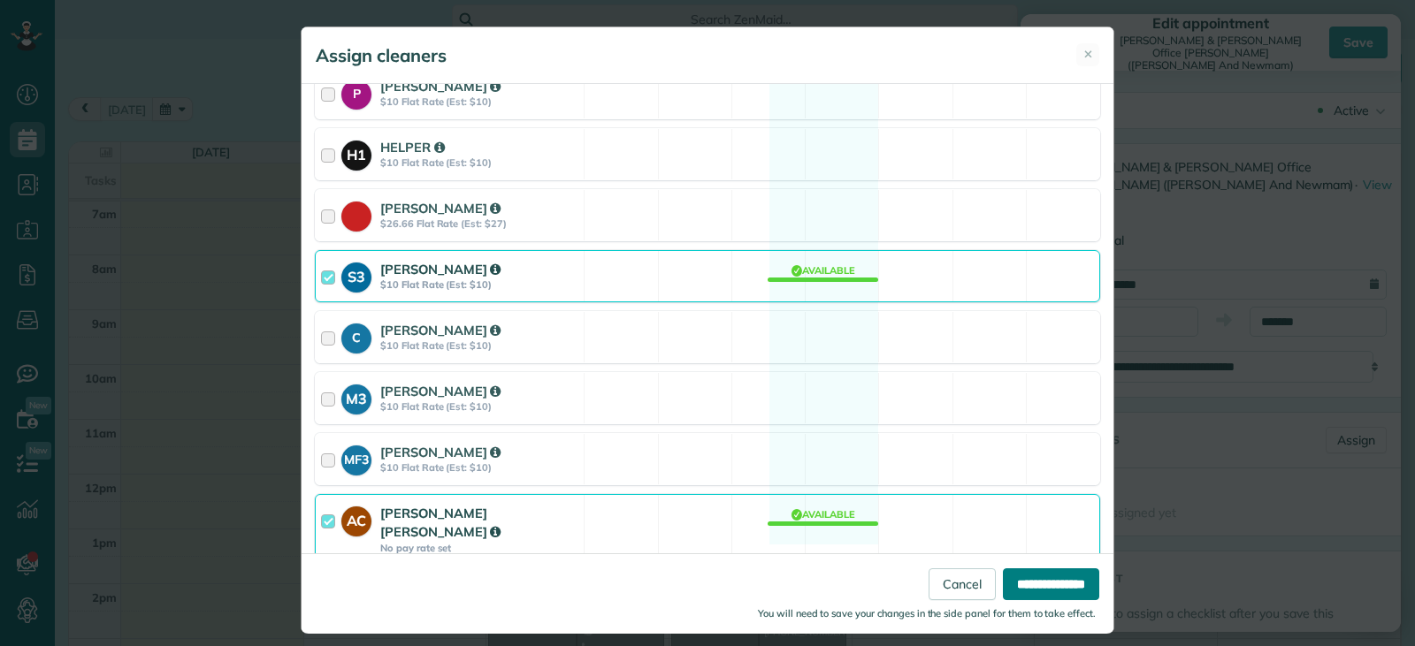
click at [1048, 583] on input "**********" at bounding box center [1051, 585] width 96 height 32
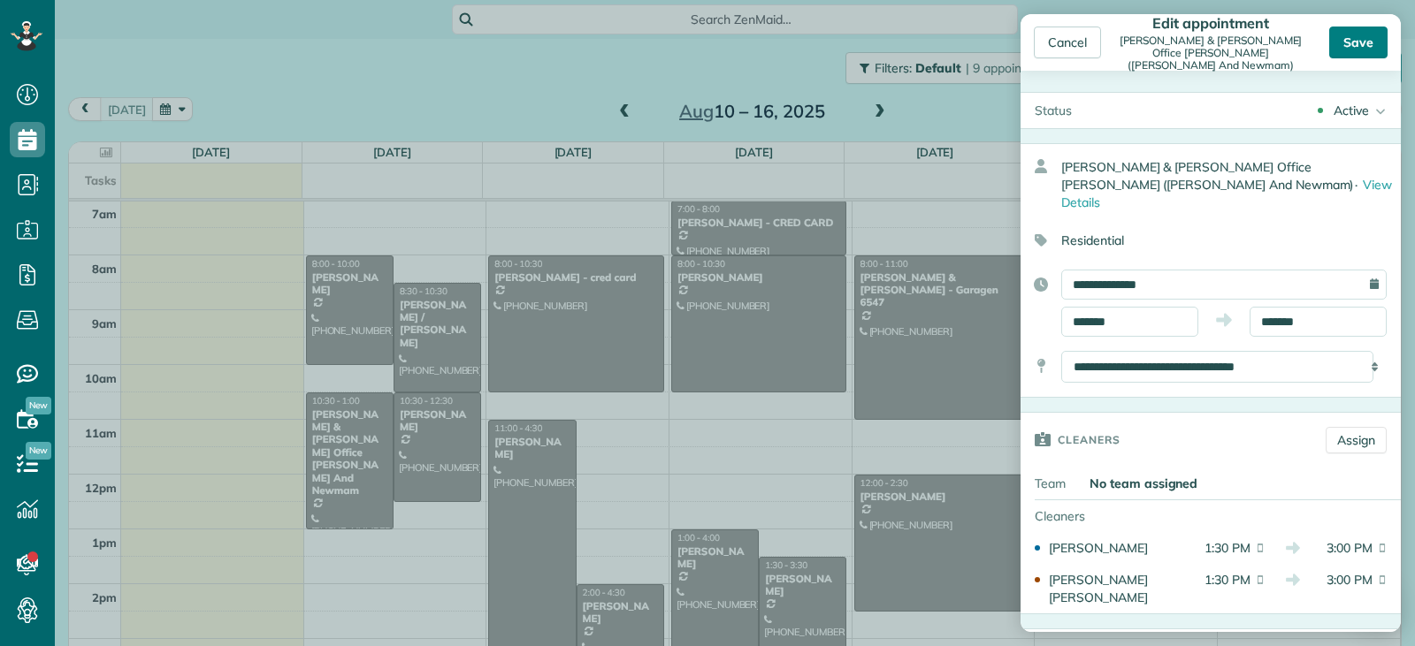
click at [1348, 39] on div "Save" at bounding box center [1358, 43] width 58 height 32
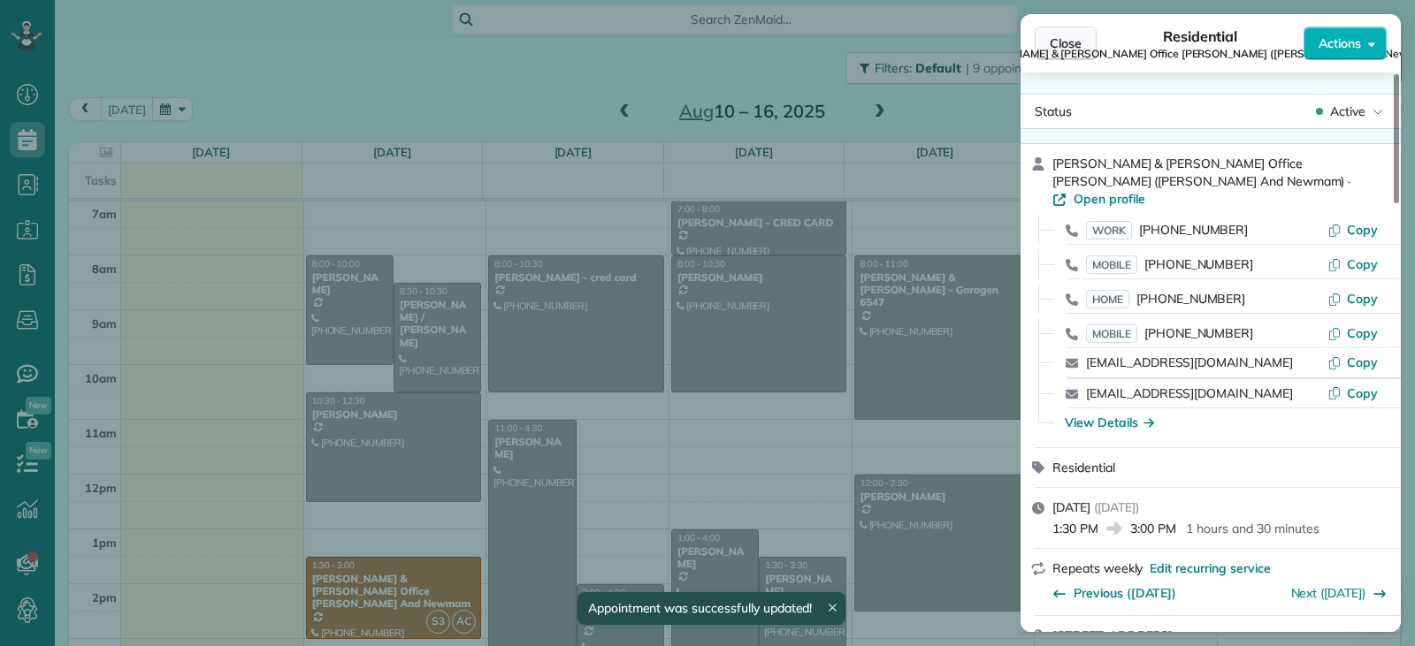
click at [1059, 52] on button "Close" at bounding box center [1066, 44] width 62 height 34
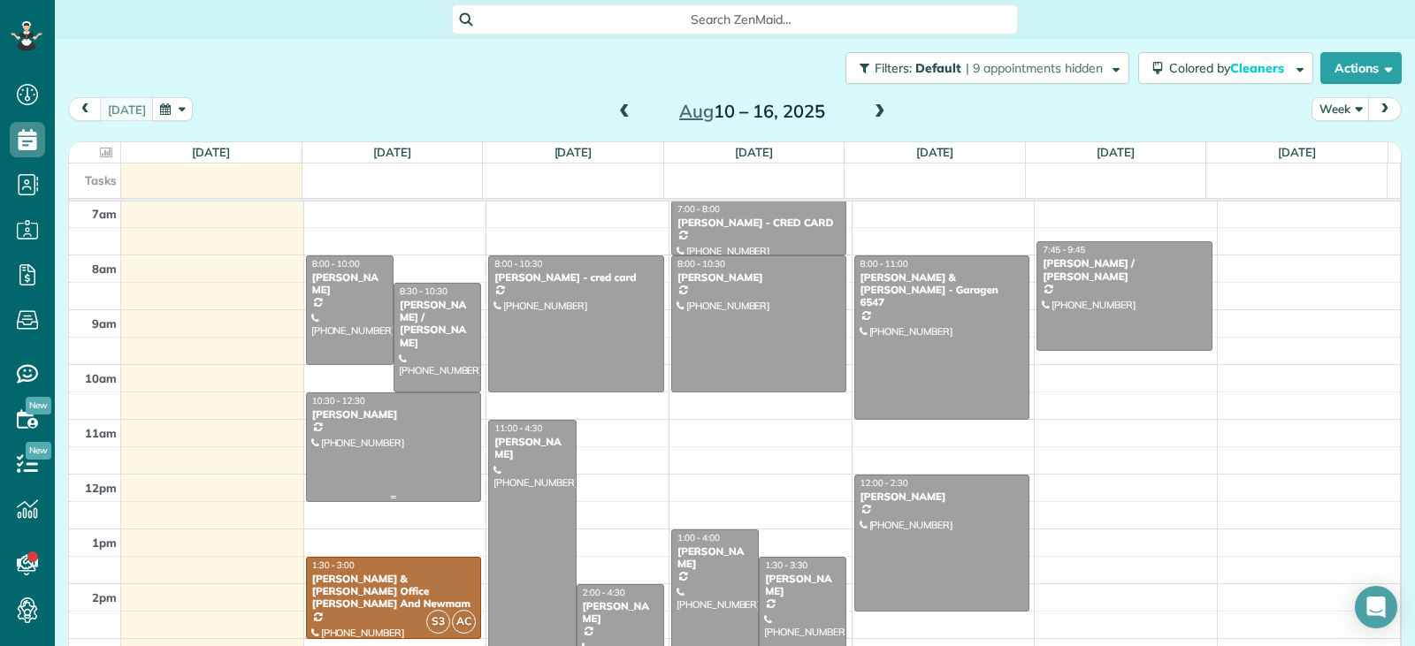
click at [396, 453] on div at bounding box center [394, 447] width 174 height 108
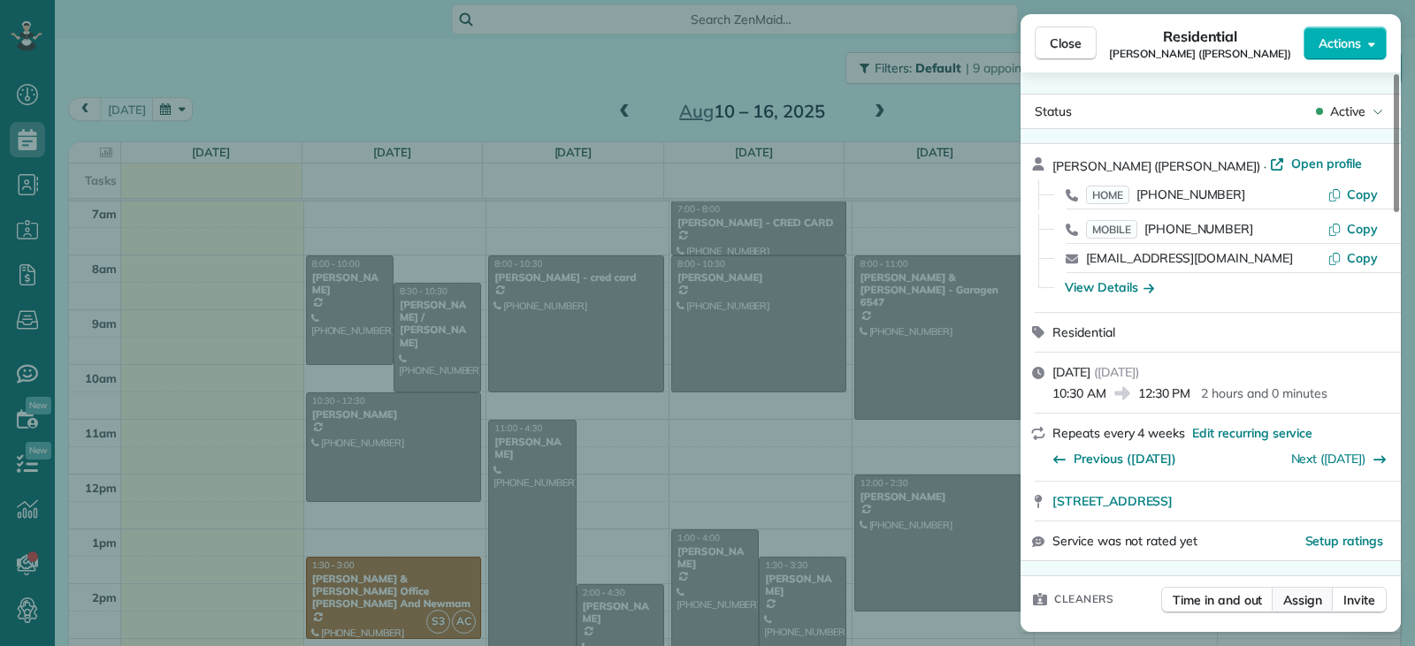
click at [1309, 607] on span "Assign" at bounding box center [1302, 601] width 39 height 18
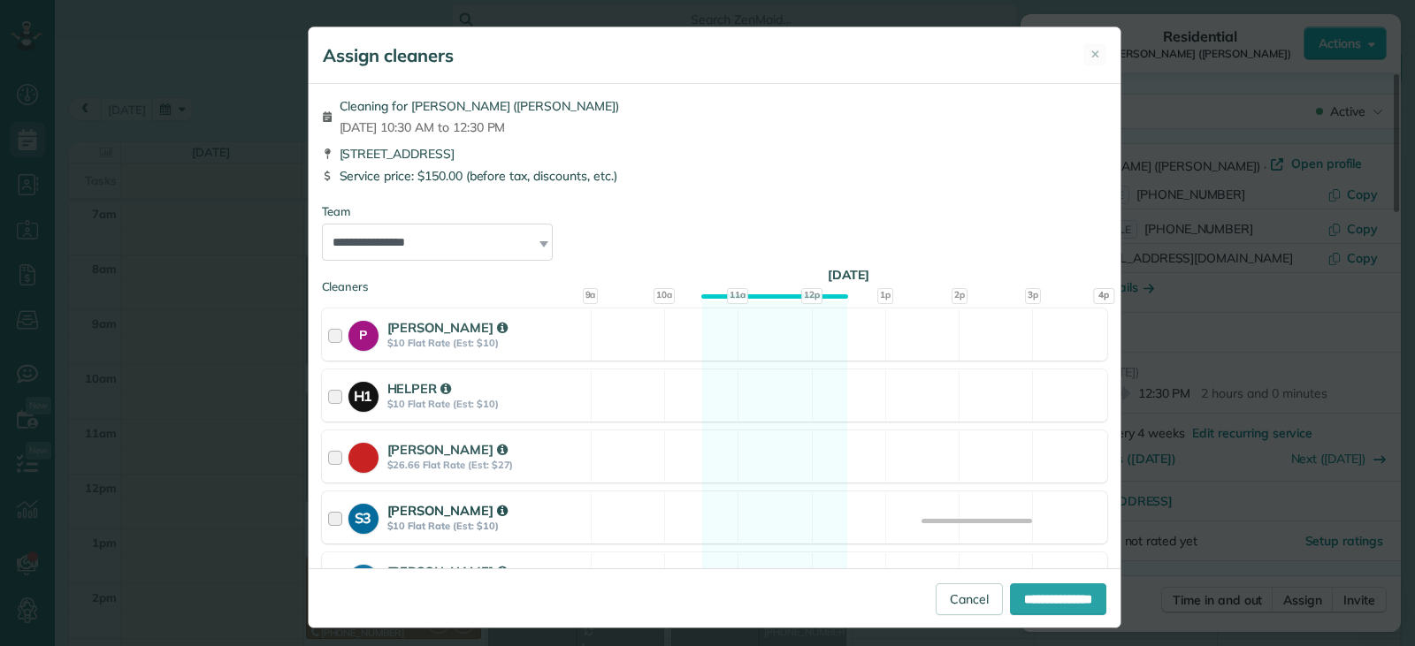
click at [429, 517] on strong "SANGELA" at bounding box center [447, 510] width 120 height 17
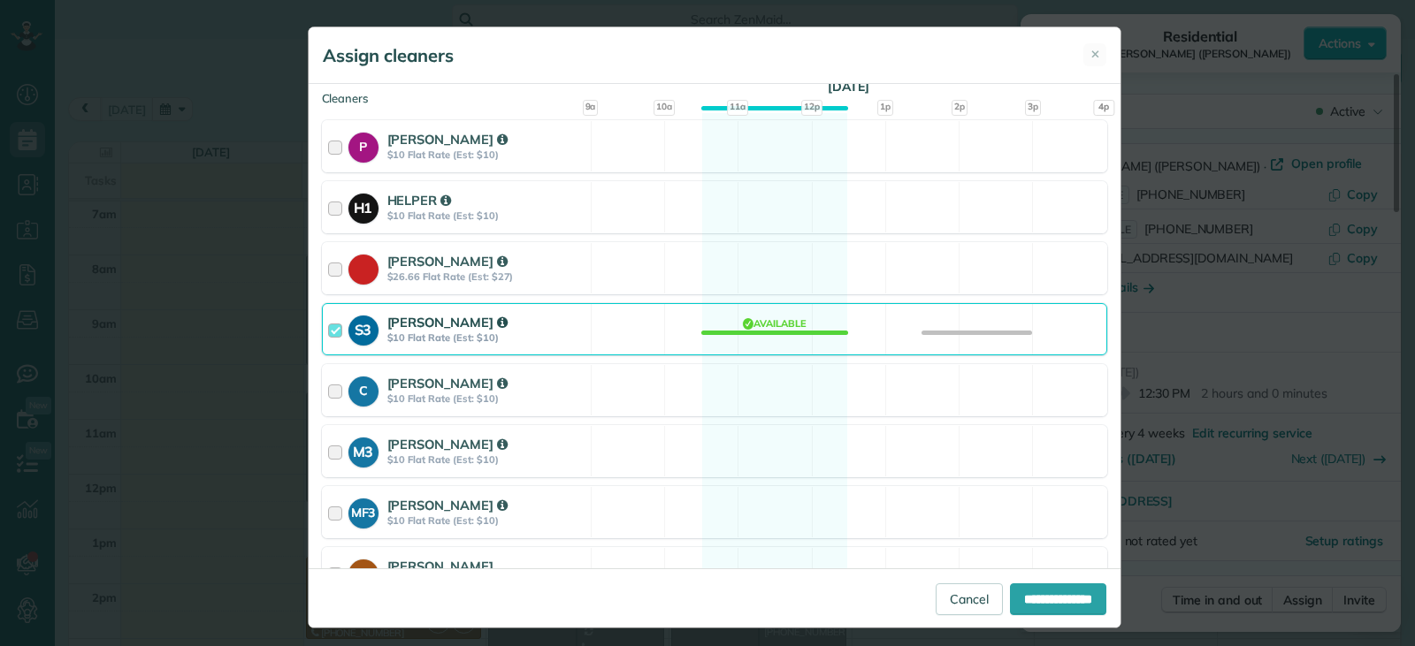
scroll to position [284, 0]
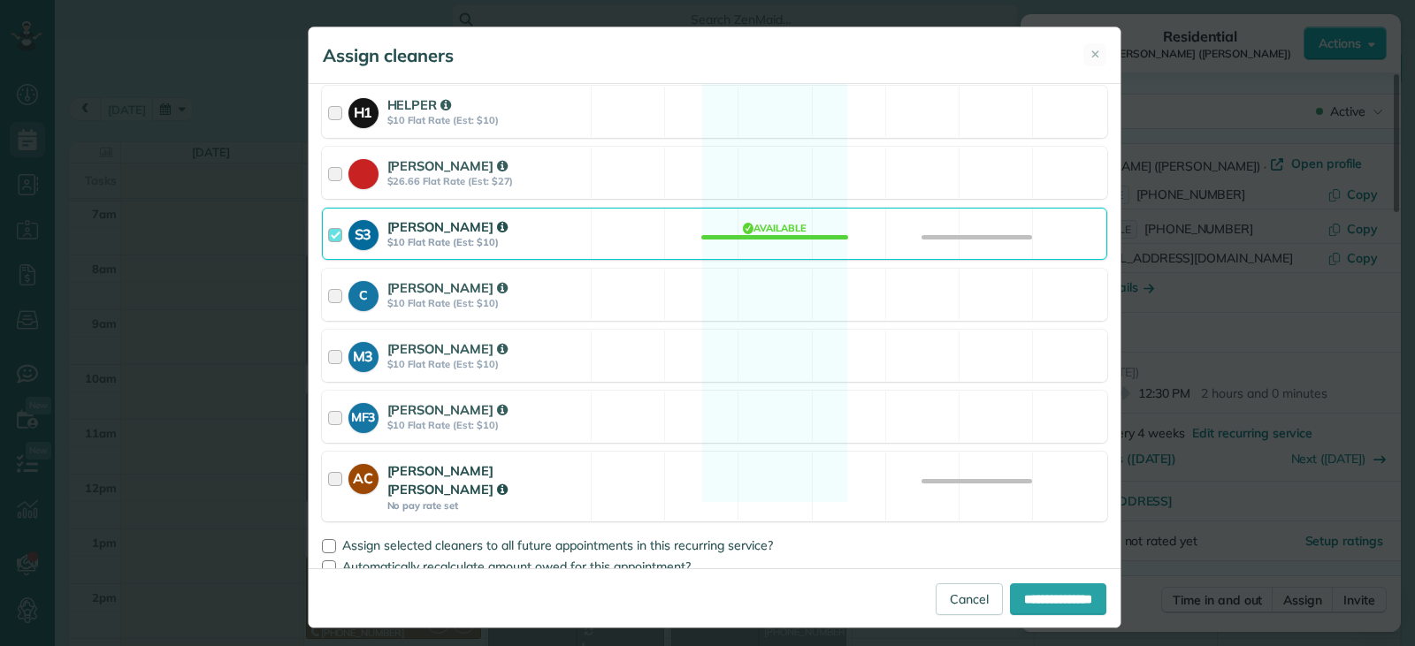
click at [333, 483] on div at bounding box center [338, 487] width 20 height 50
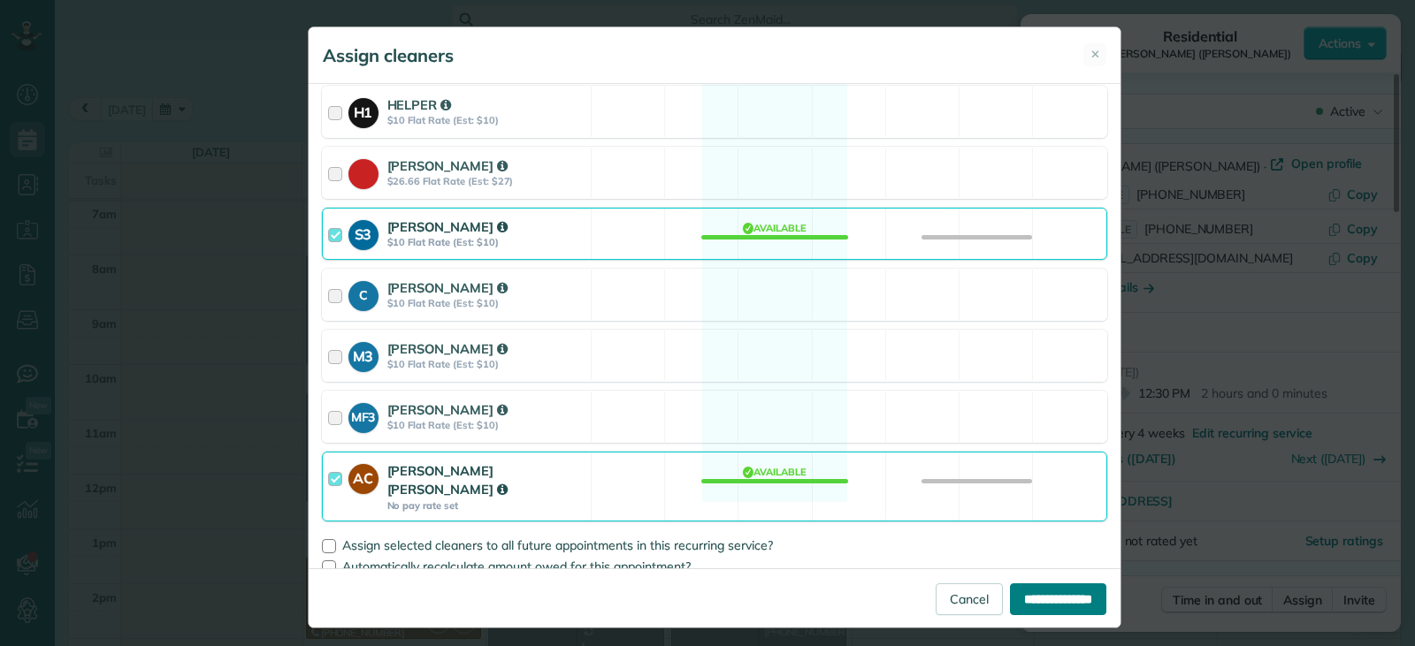
click at [1048, 607] on input "**********" at bounding box center [1058, 600] width 96 height 32
type input "**********"
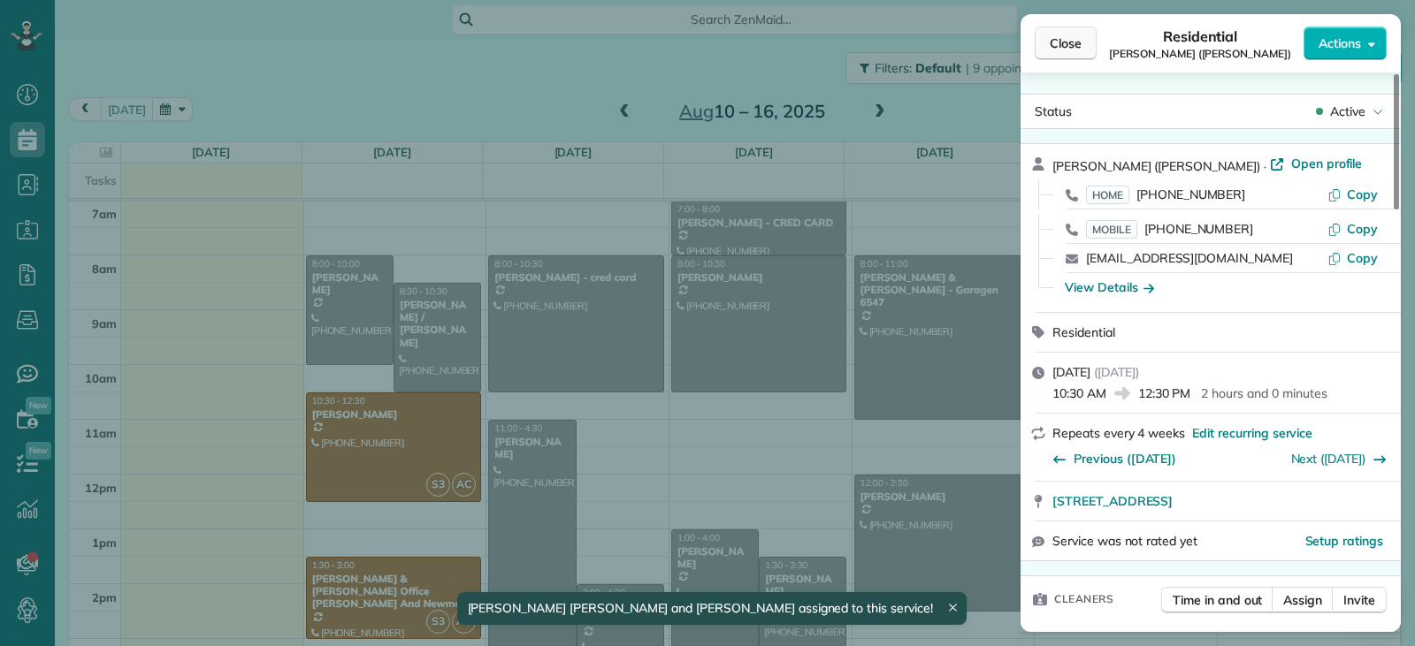
click at [1052, 50] on span "Close" at bounding box center [1066, 43] width 32 height 18
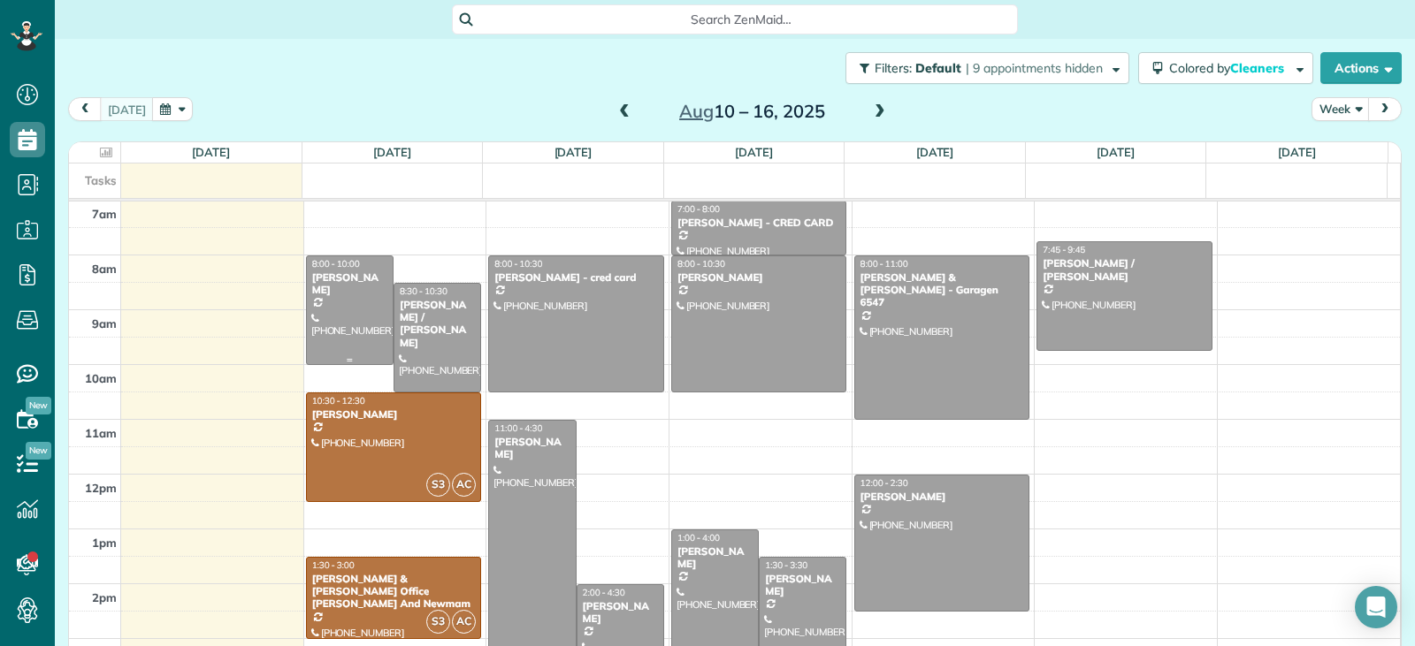
click at [336, 332] on div at bounding box center [350, 310] width 86 height 108
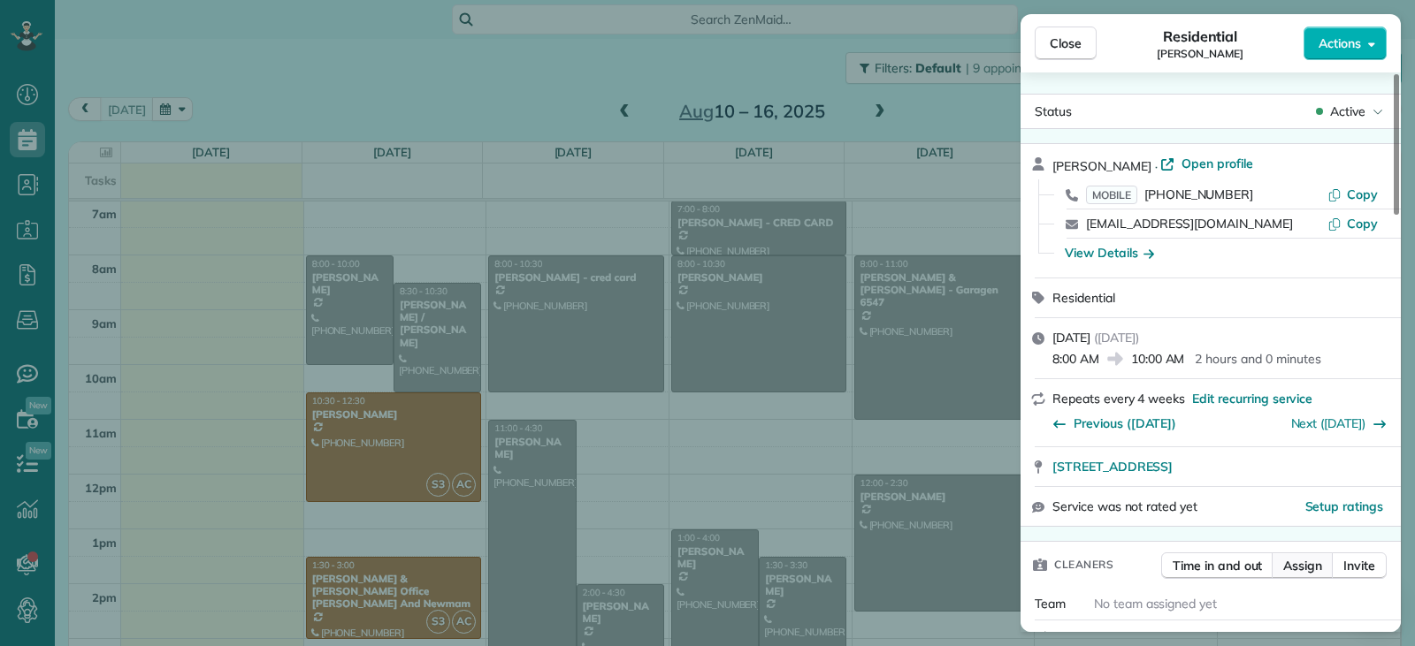
click at [1309, 559] on span "Assign" at bounding box center [1302, 566] width 39 height 18
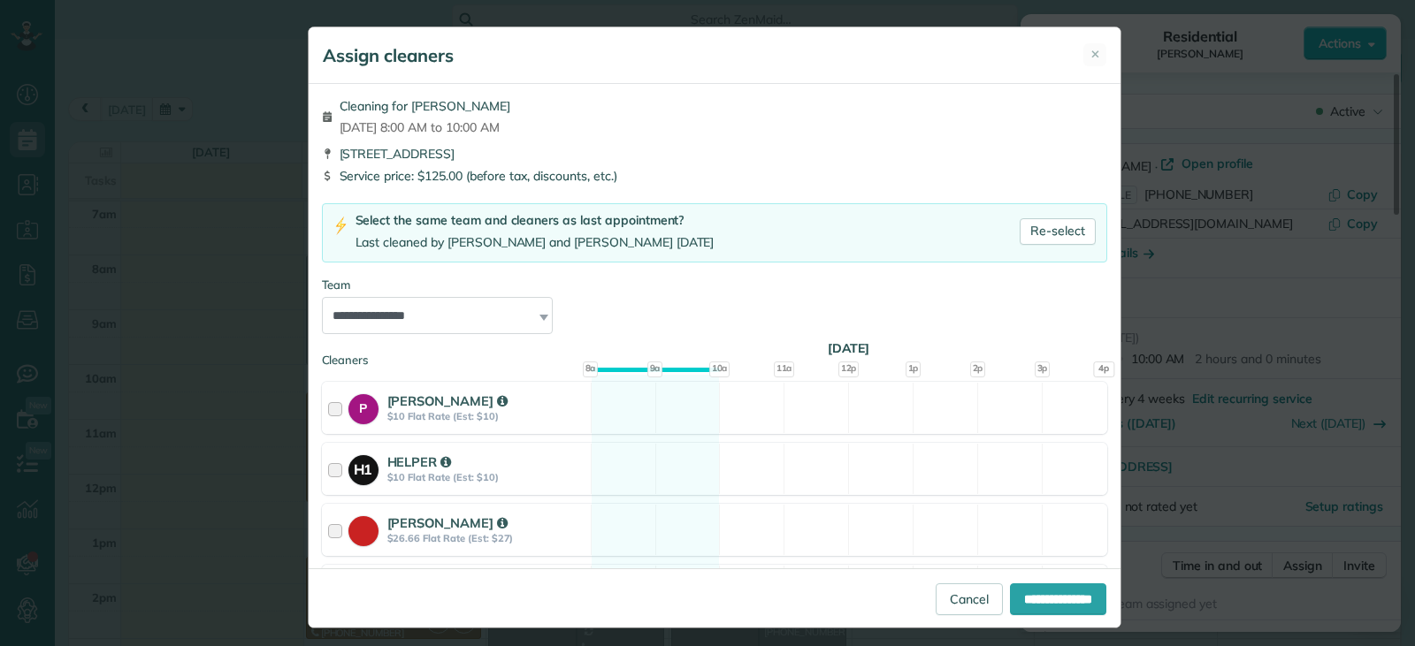
scroll to position [357, 0]
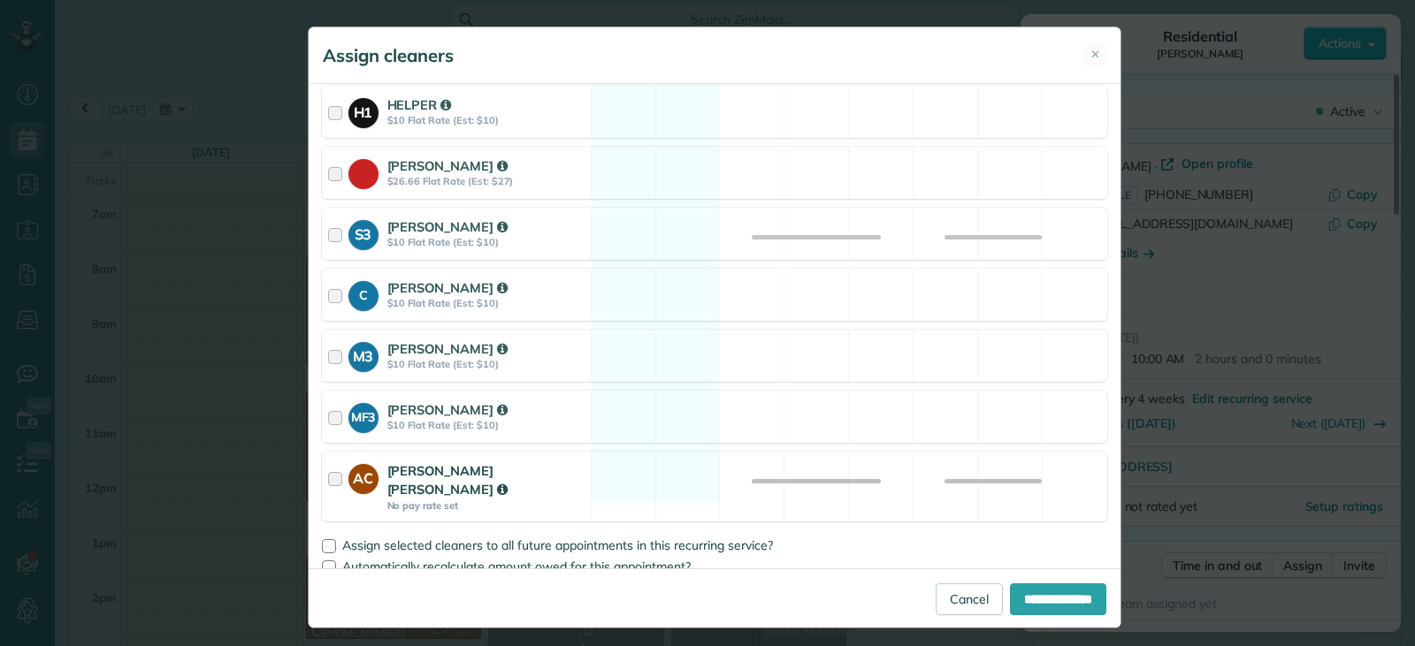
click at [409, 478] on strong "Ana Cristina" at bounding box center [447, 479] width 120 height 35
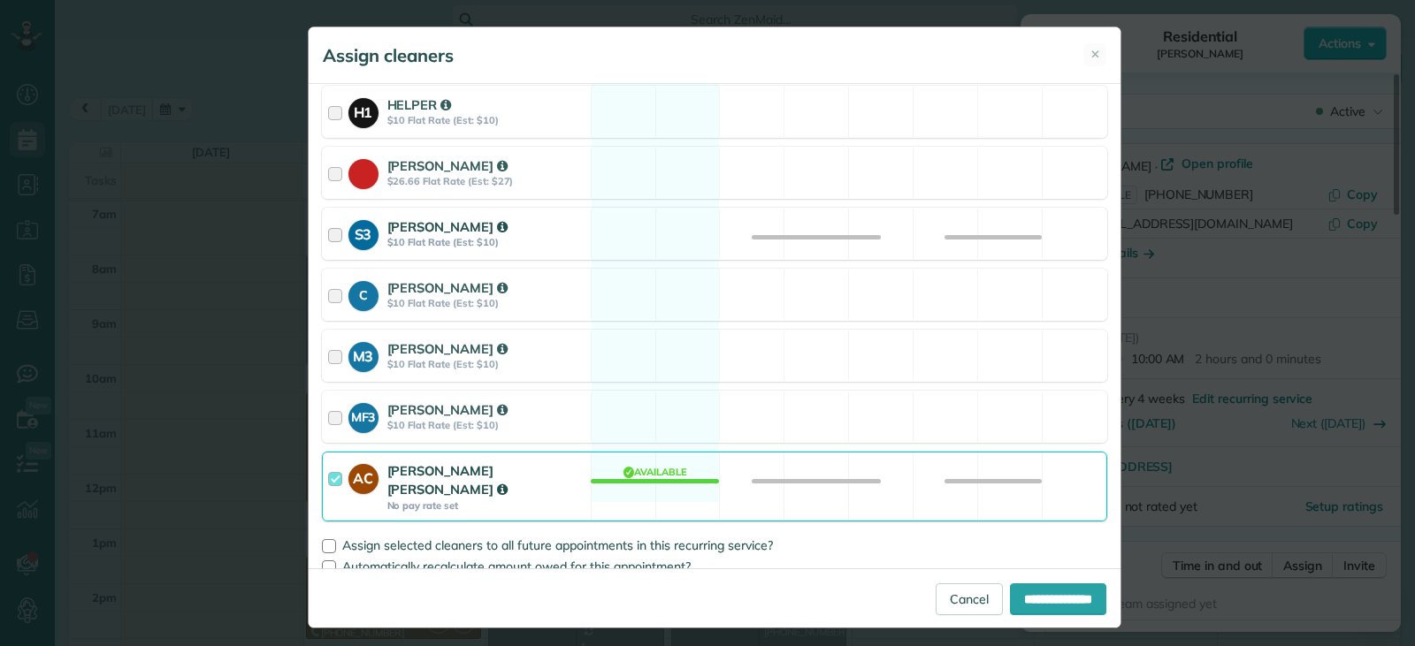
click at [402, 233] on strong "SANGELA" at bounding box center [447, 226] width 120 height 17
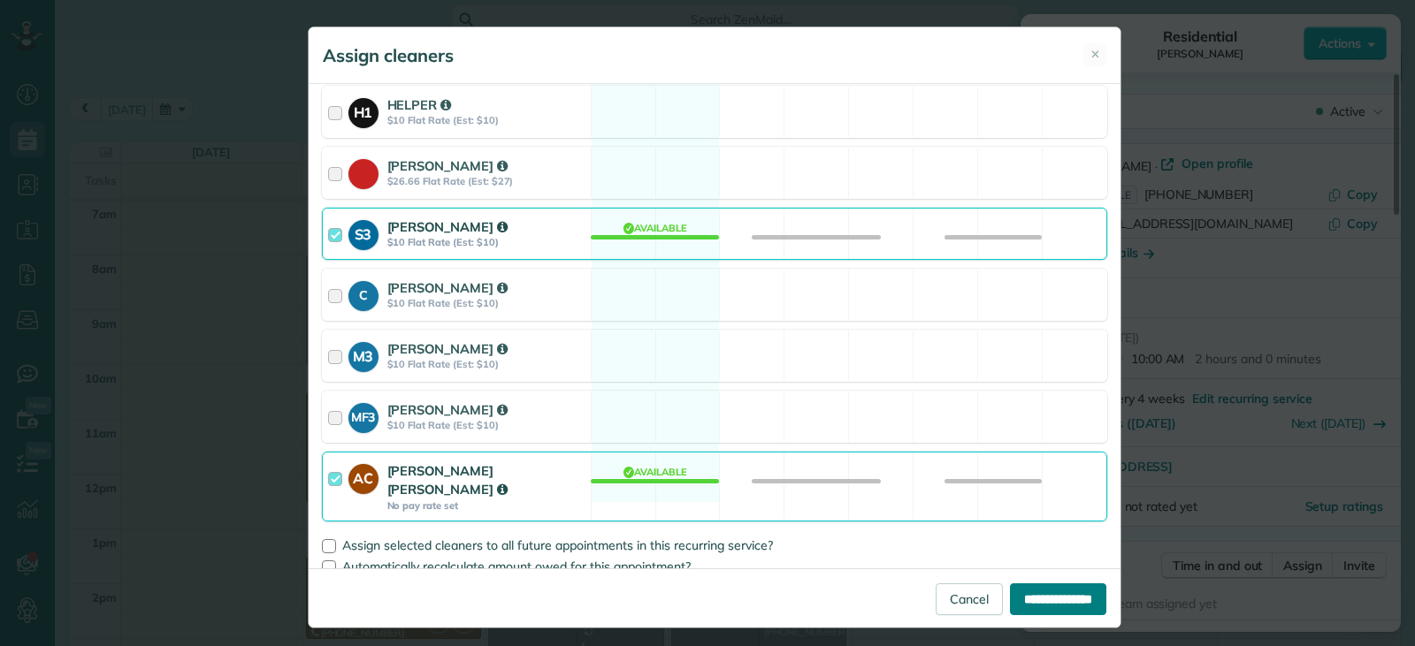
click at [1042, 603] on input "**********" at bounding box center [1058, 600] width 96 height 32
type input "**********"
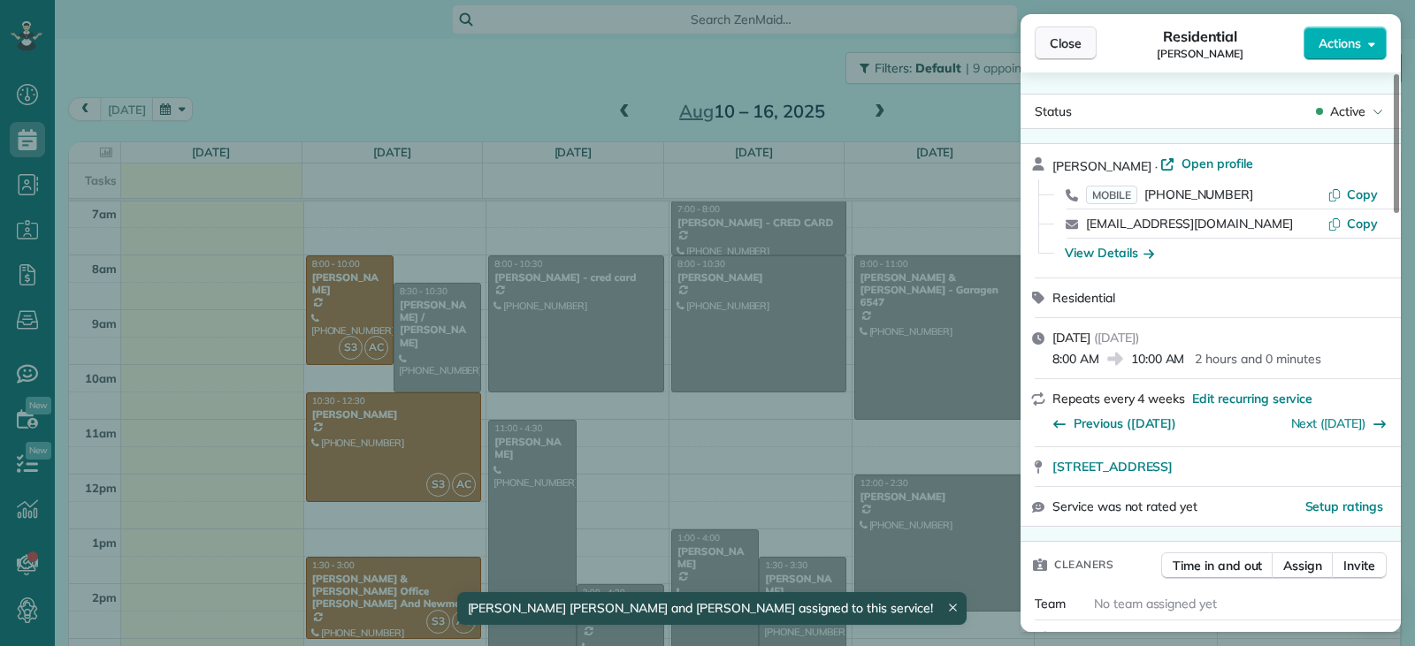
click at [1074, 43] on span "Close" at bounding box center [1066, 43] width 32 height 18
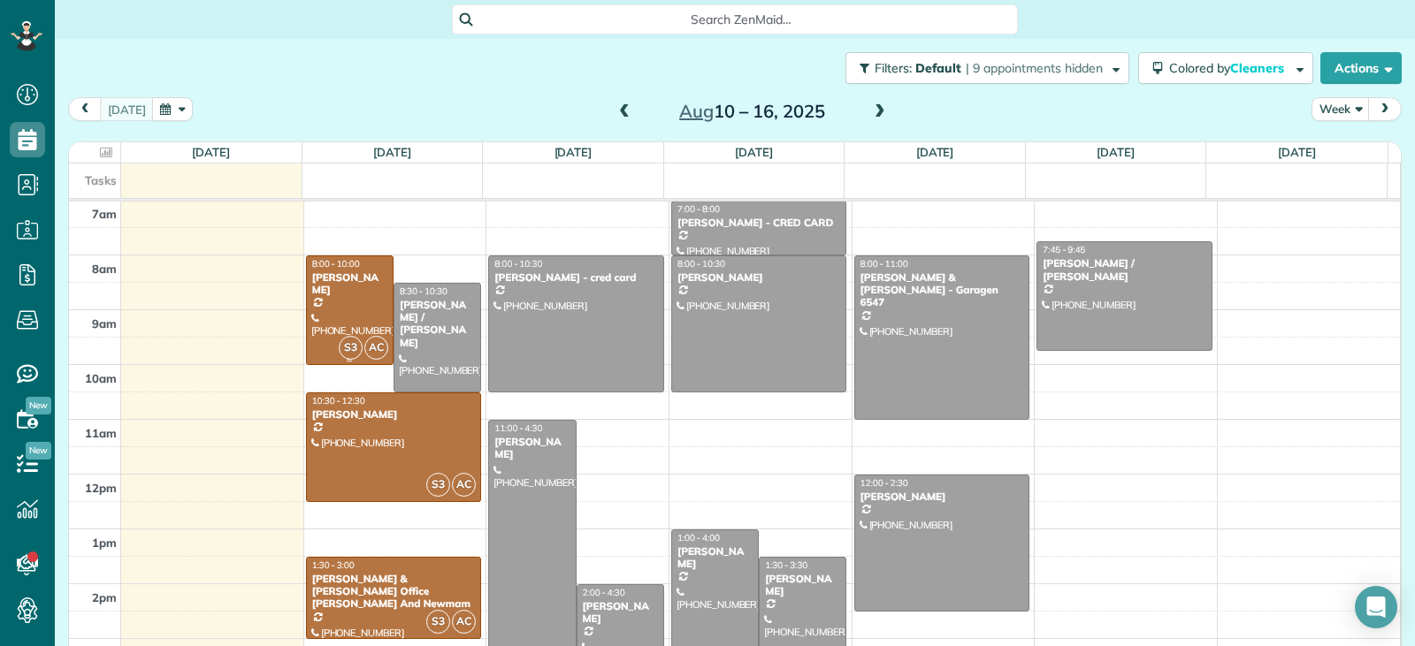
click at [370, 303] on div at bounding box center [350, 310] width 86 height 108
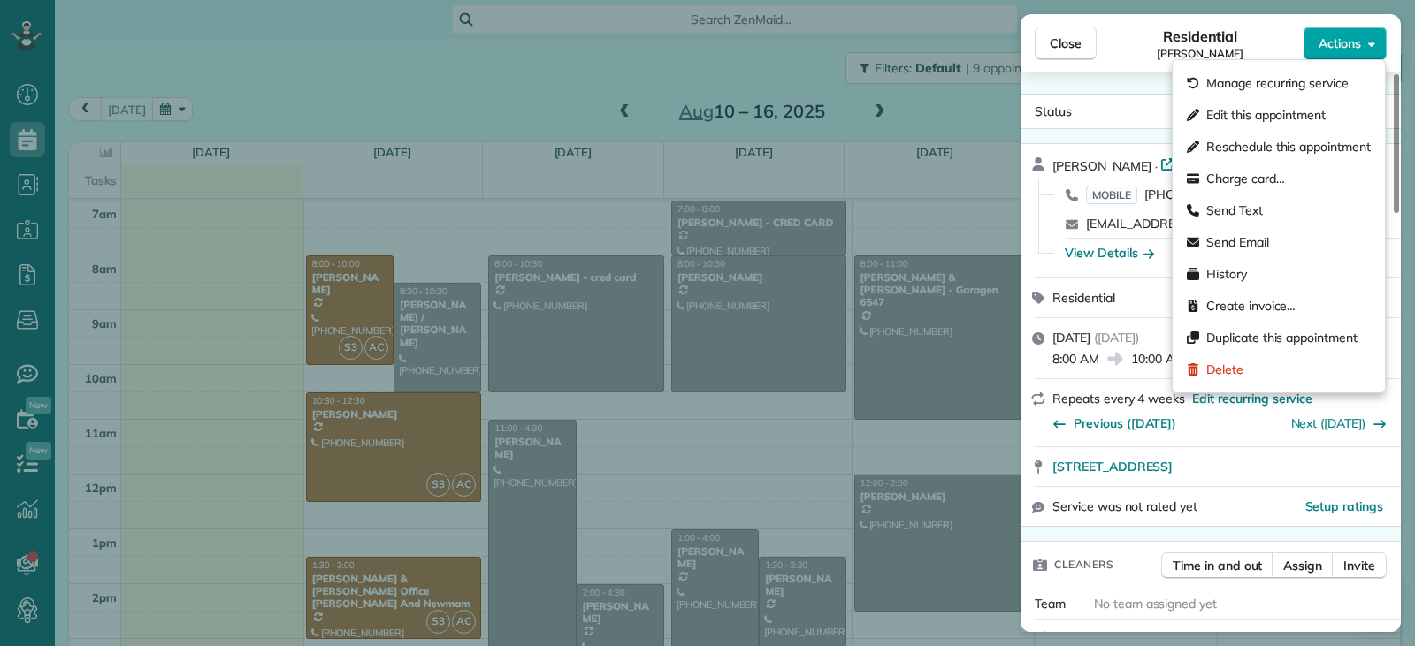
click at [1305, 42] on button "Actions" at bounding box center [1344, 44] width 83 height 34
click at [1247, 212] on span "Send Text" at bounding box center [1234, 211] width 57 height 18
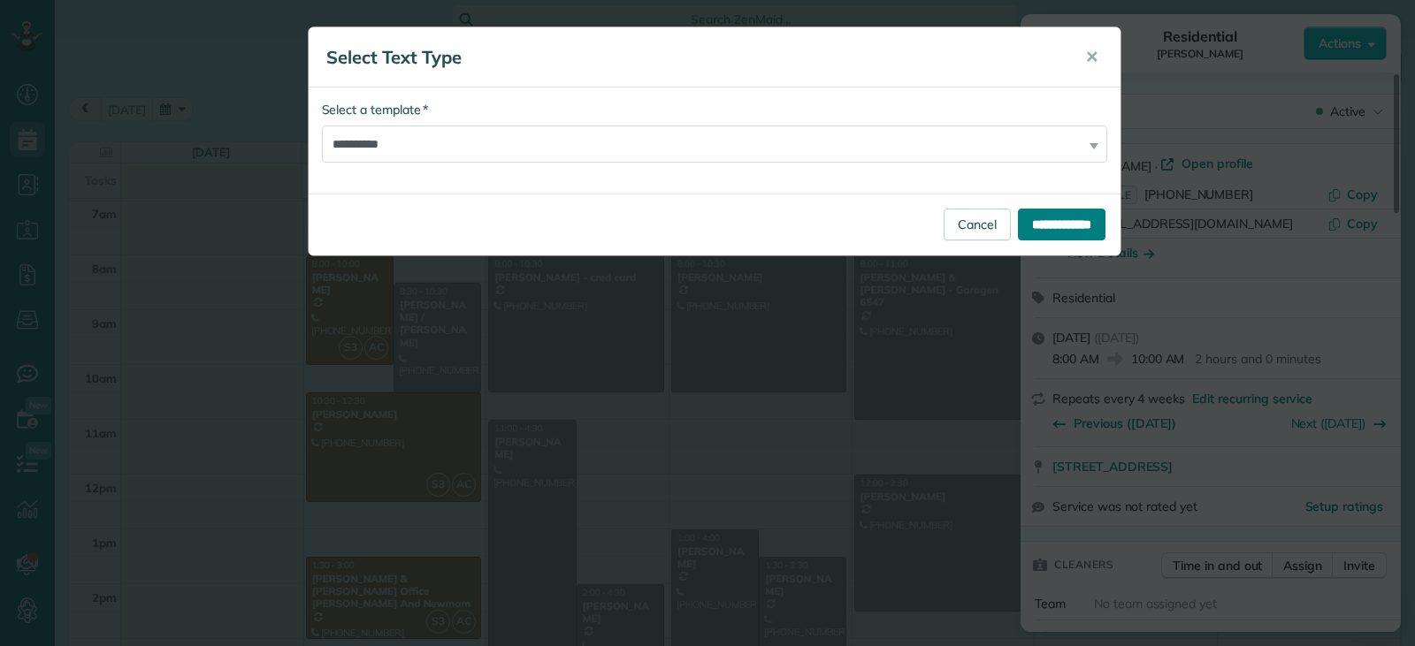
click at [1029, 225] on input "**********" at bounding box center [1062, 225] width 88 height 32
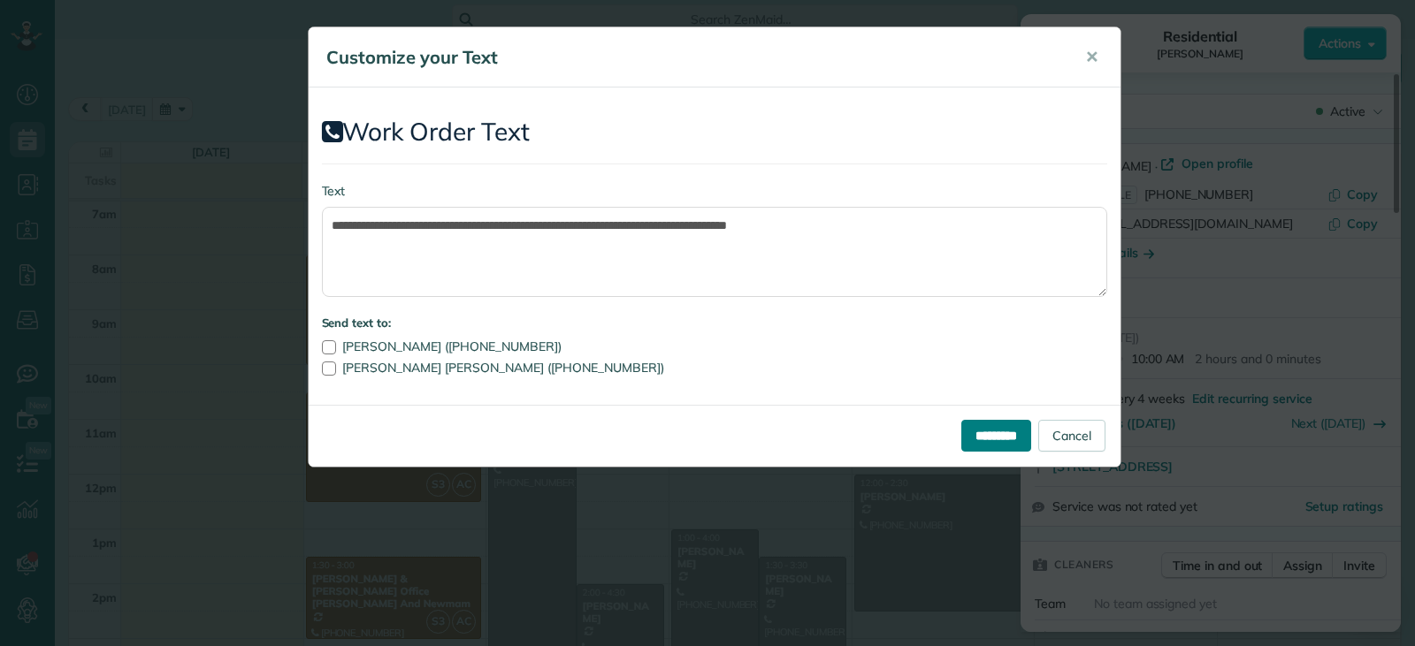
click at [979, 427] on input "*********" at bounding box center [996, 436] width 70 height 32
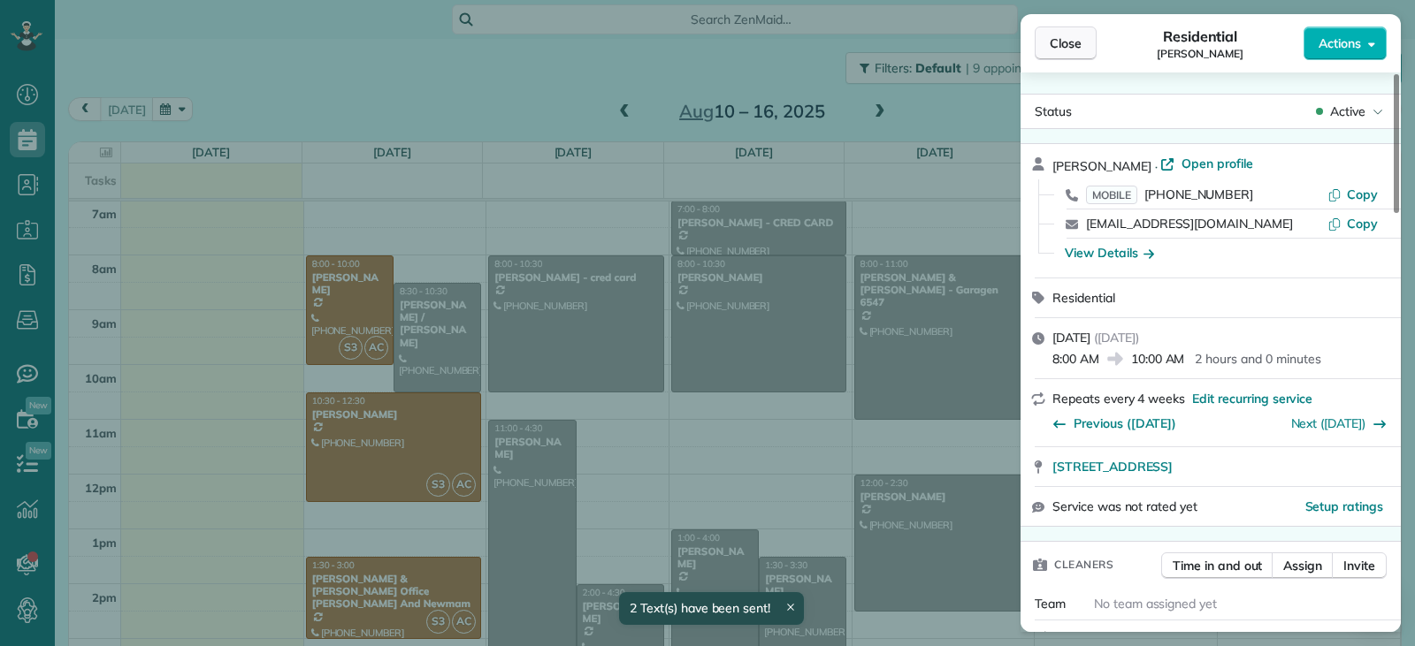
click at [1056, 34] on button "Close" at bounding box center [1066, 44] width 62 height 34
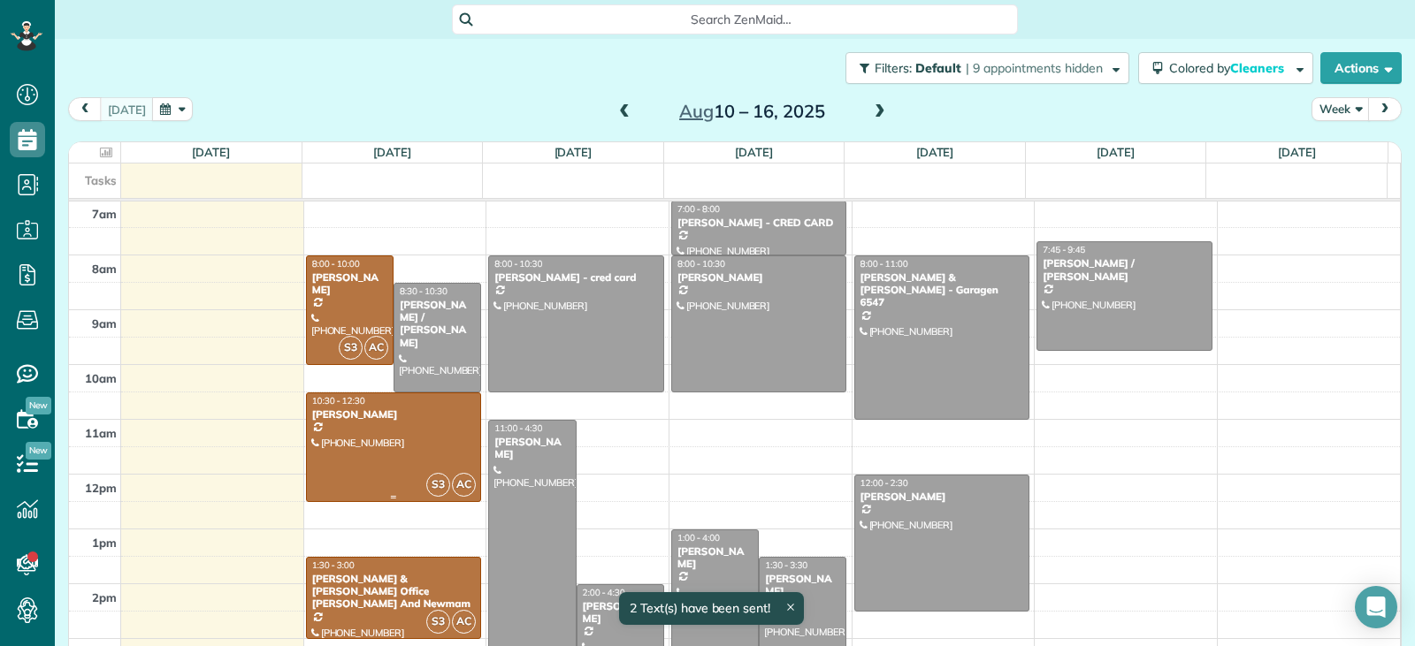
click at [424, 434] on div at bounding box center [394, 447] width 174 height 108
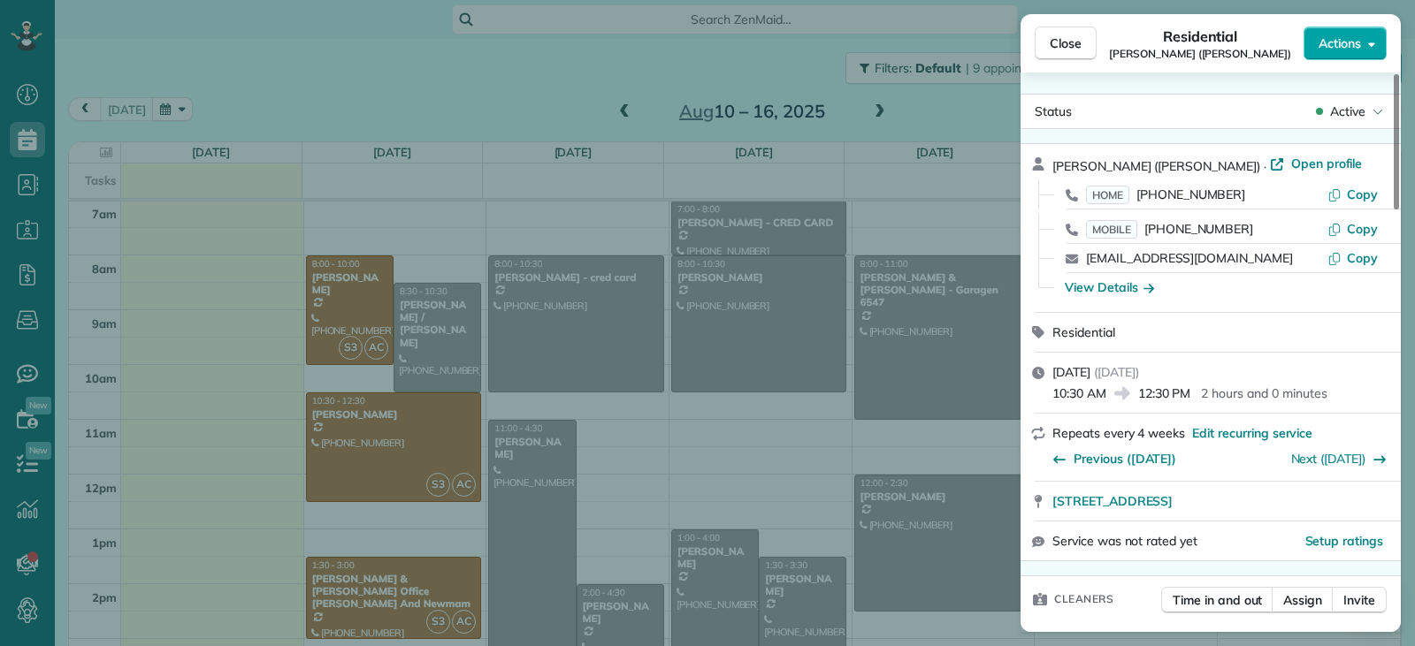
click at [1340, 40] on span "Actions" at bounding box center [1339, 43] width 42 height 18
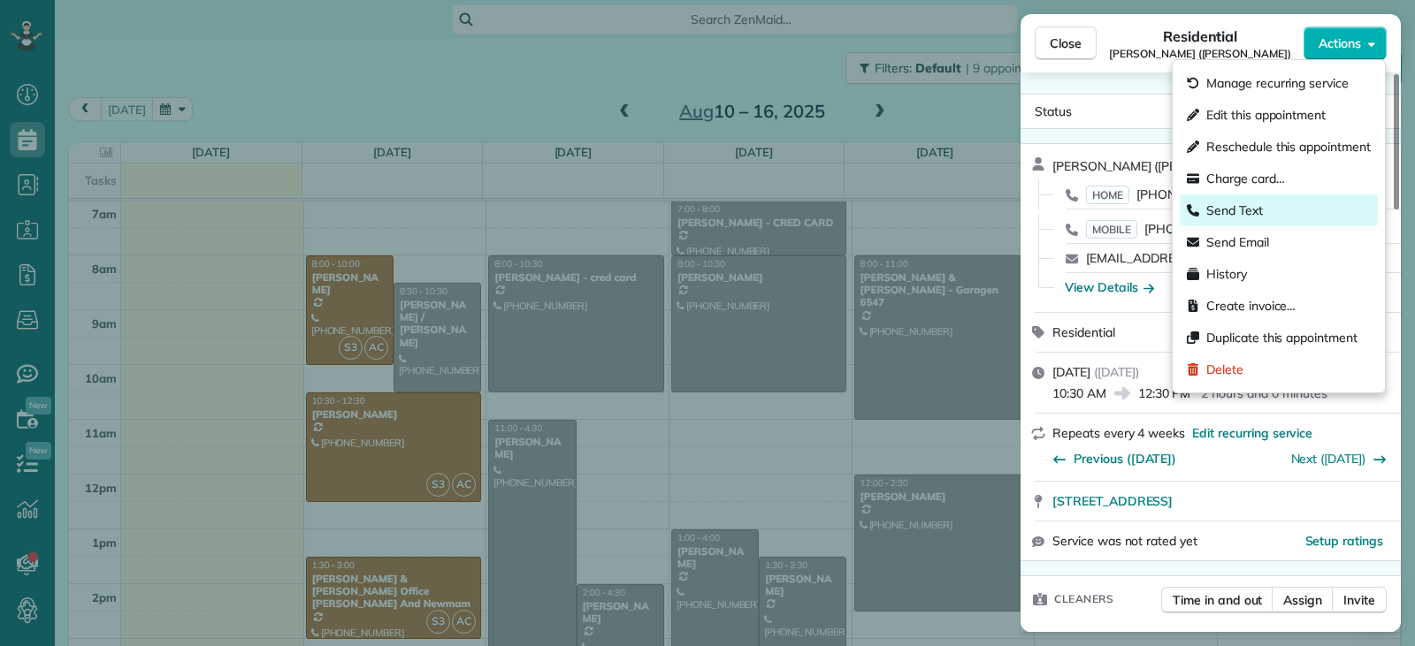
click at [1244, 209] on span "Send Text" at bounding box center [1234, 211] width 57 height 18
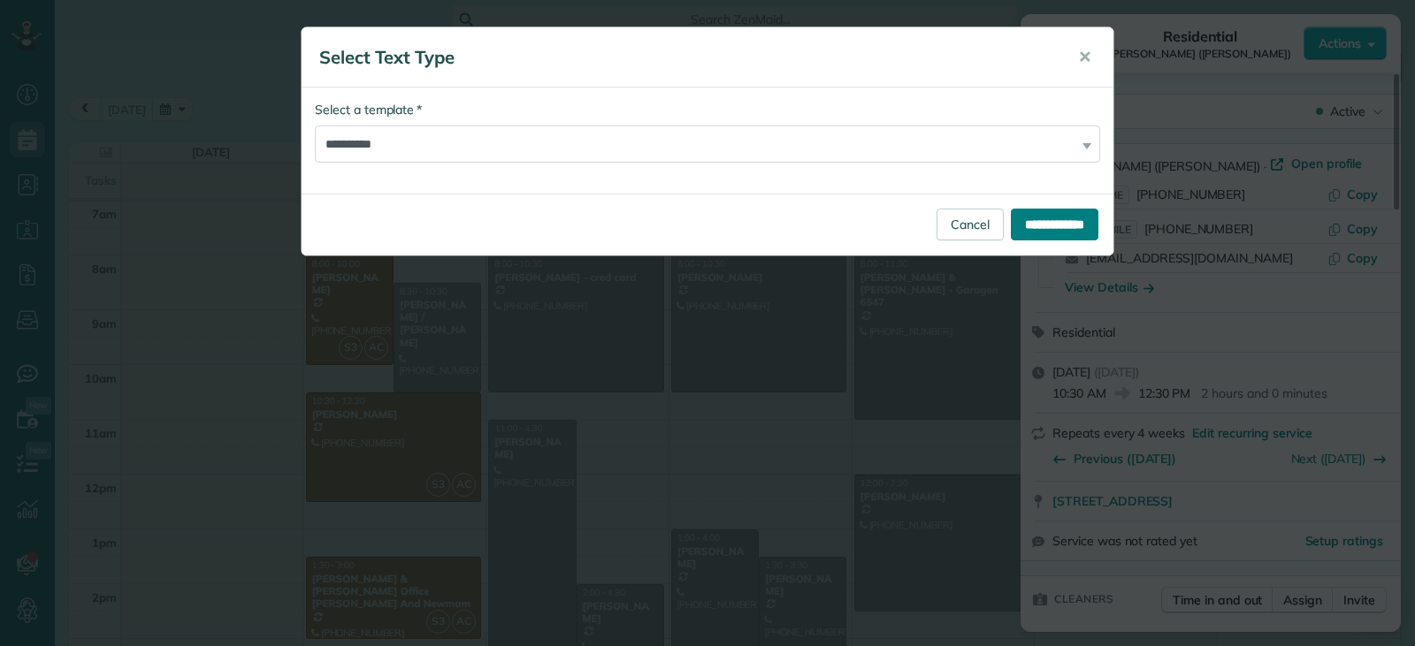
click at [1051, 225] on input "**********" at bounding box center [1055, 225] width 88 height 32
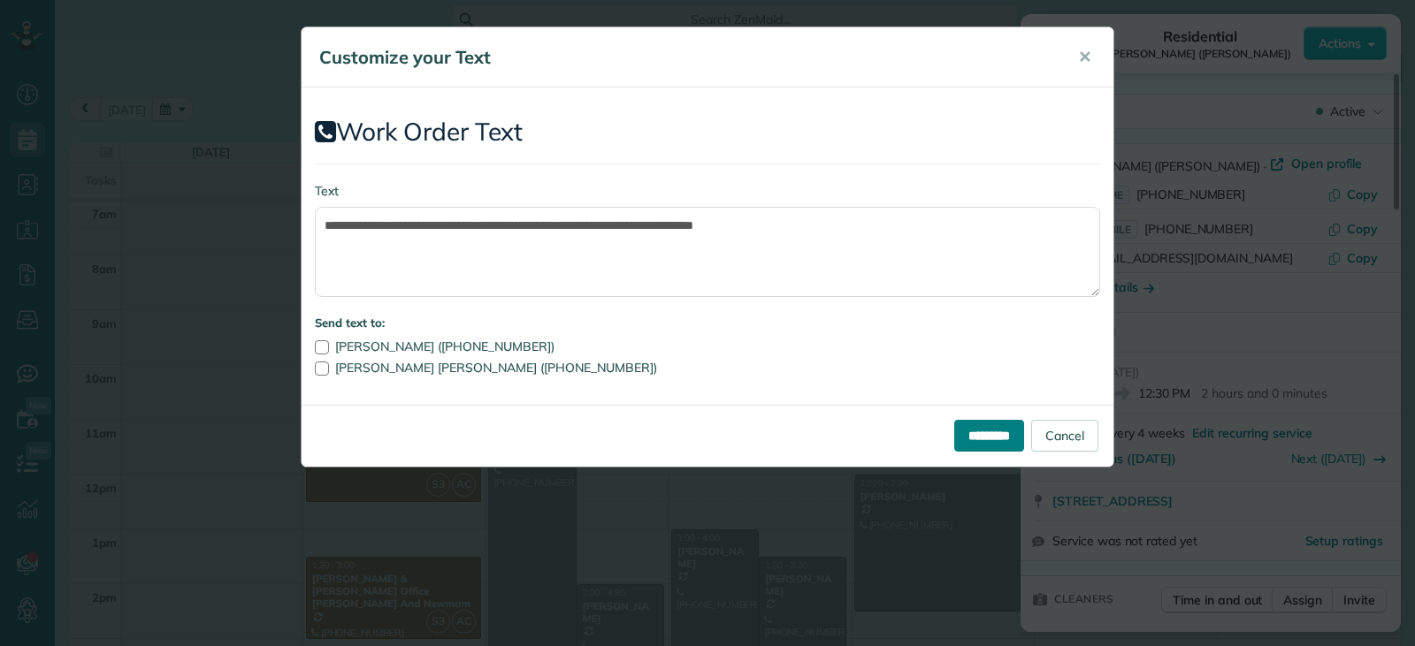
click at [1003, 437] on input "*********" at bounding box center [989, 436] width 70 height 32
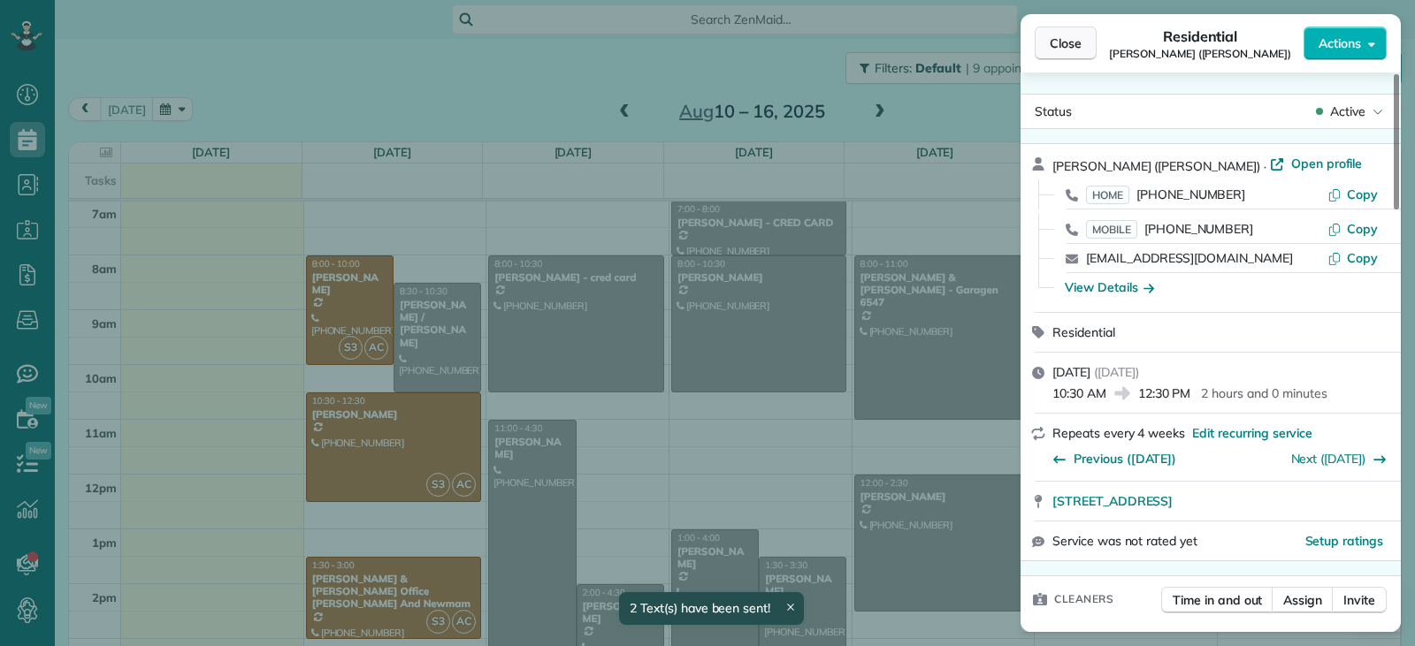
click at [1067, 48] on span "Close" at bounding box center [1066, 43] width 32 height 18
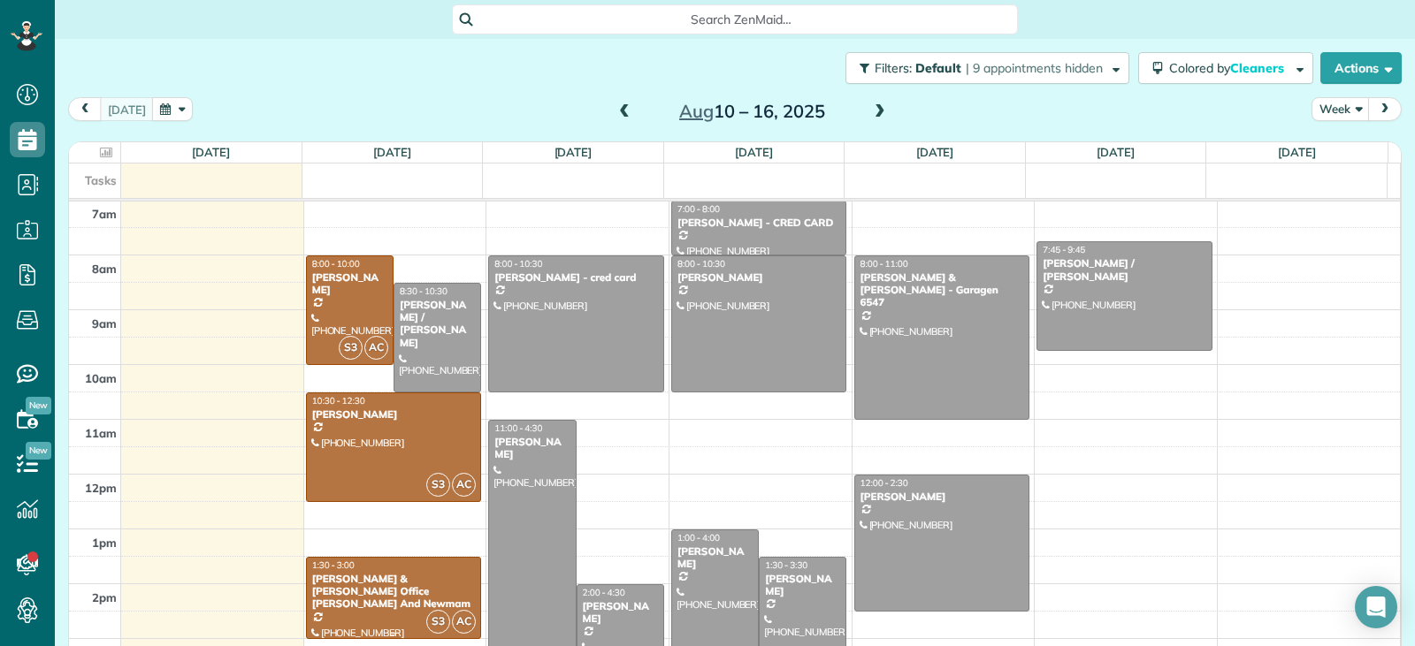
click at [421, 576] on div "[PERSON_NAME] & [PERSON_NAME] Office [PERSON_NAME] And Newmam" at bounding box center [393, 592] width 165 height 38
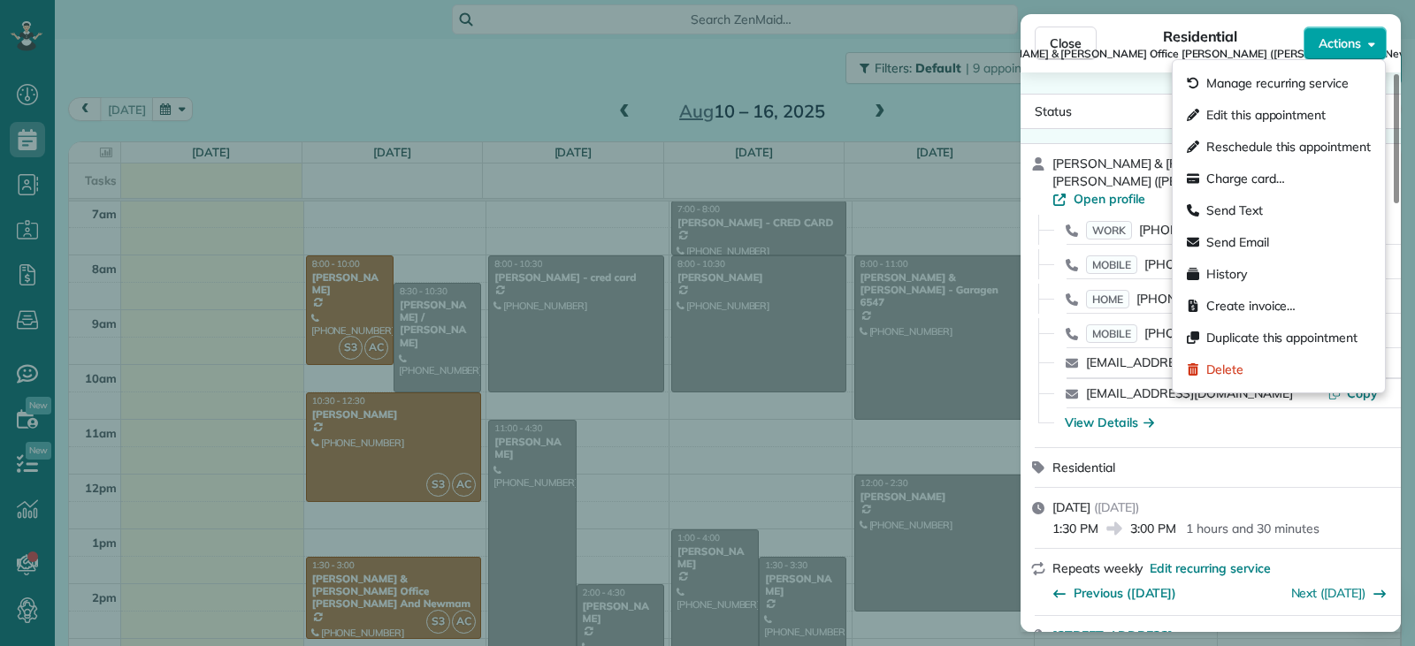
click at [1334, 46] on span "Actions" at bounding box center [1339, 43] width 42 height 18
click at [1233, 219] on div "Send Text" at bounding box center [1279, 211] width 198 height 32
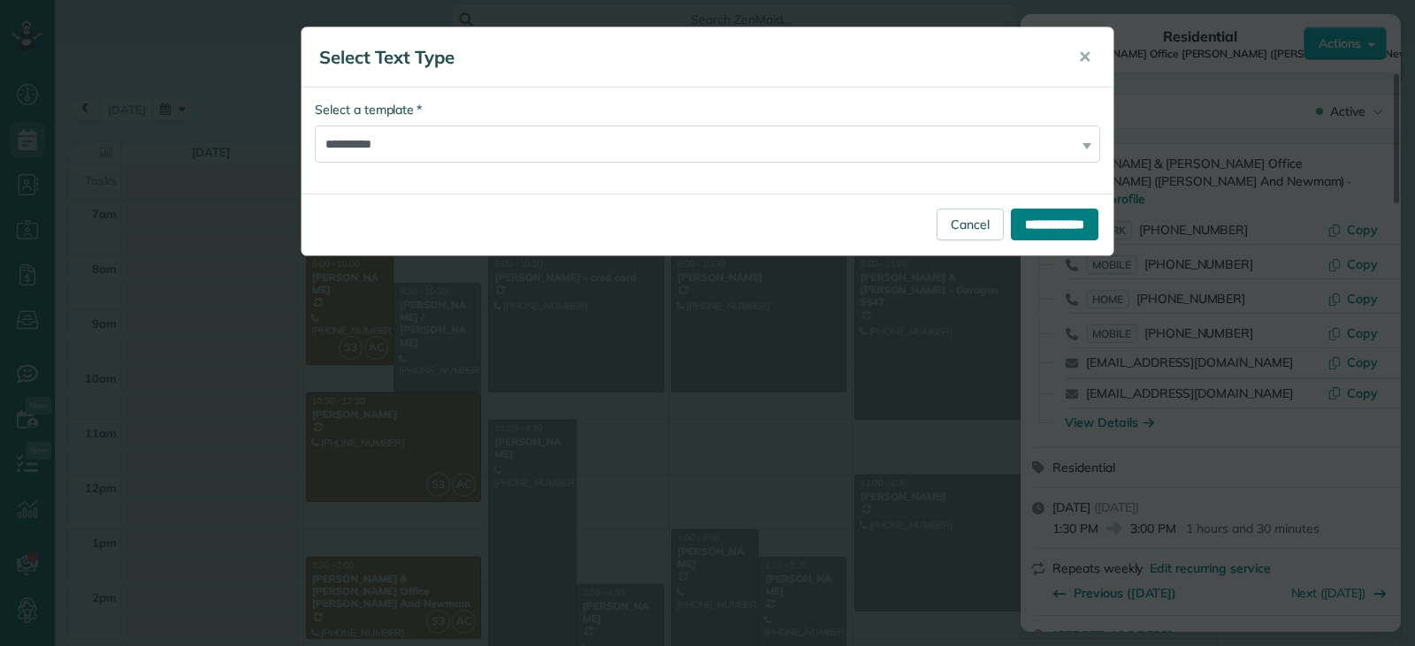
click at [1043, 218] on input "**********" at bounding box center [1055, 225] width 88 height 32
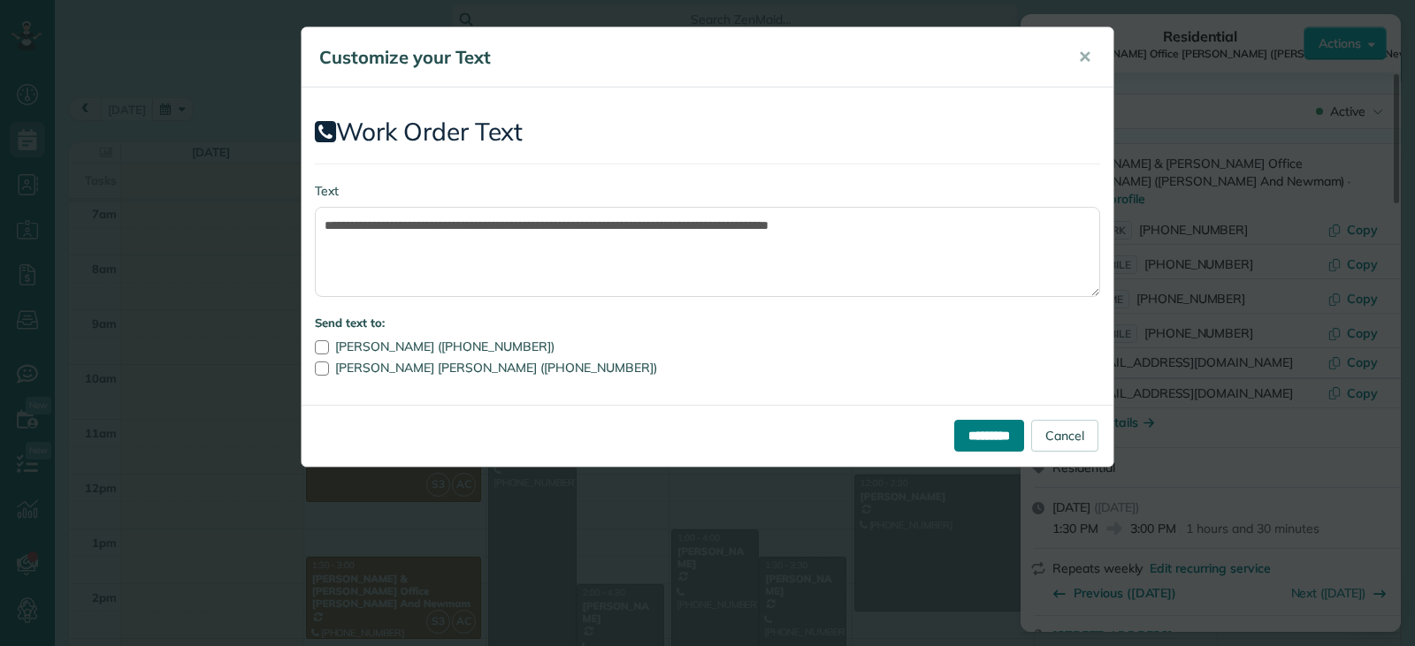
click at [968, 439] on input "*********" at bounding box center [989, 436] width 70 height 32
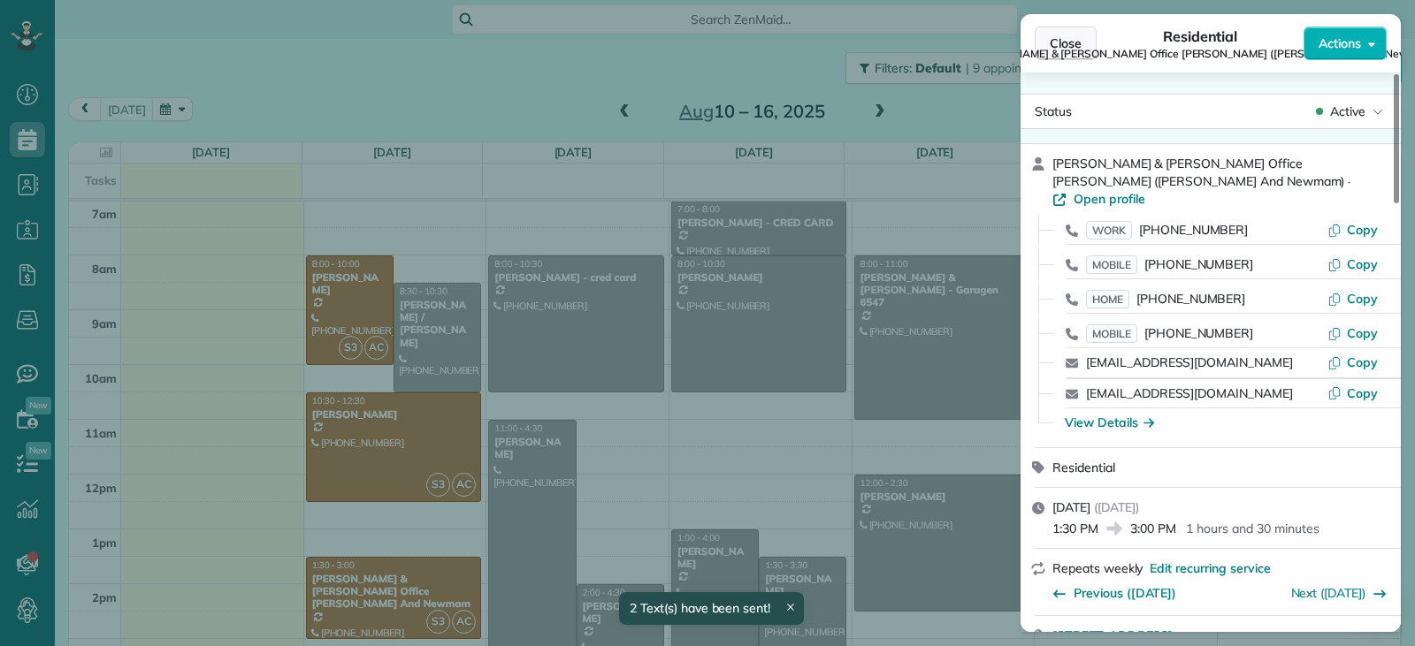
click at [1037, 34] on button "Close" at bounding box center [1066, 44] width 62 height 34
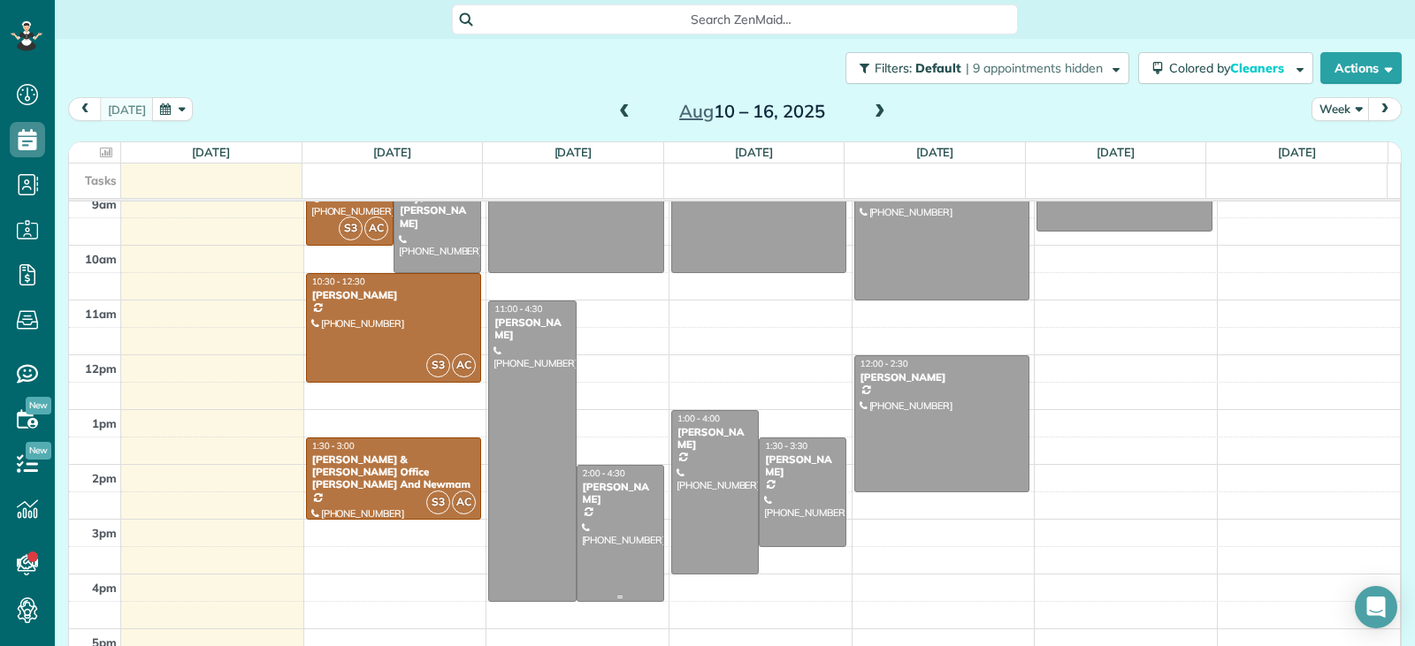
scroll to position [408, 0]
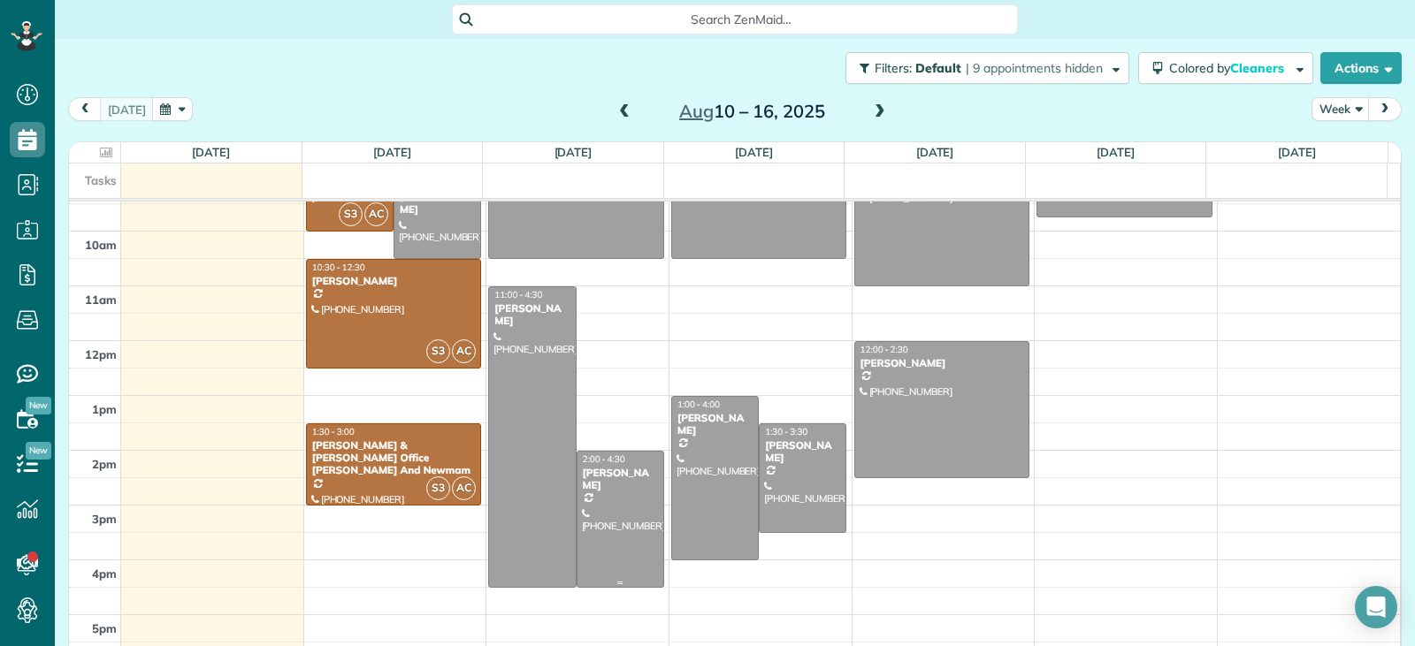
click at [597, 523] on div at bounding box center [620, 519] width 86 height 135
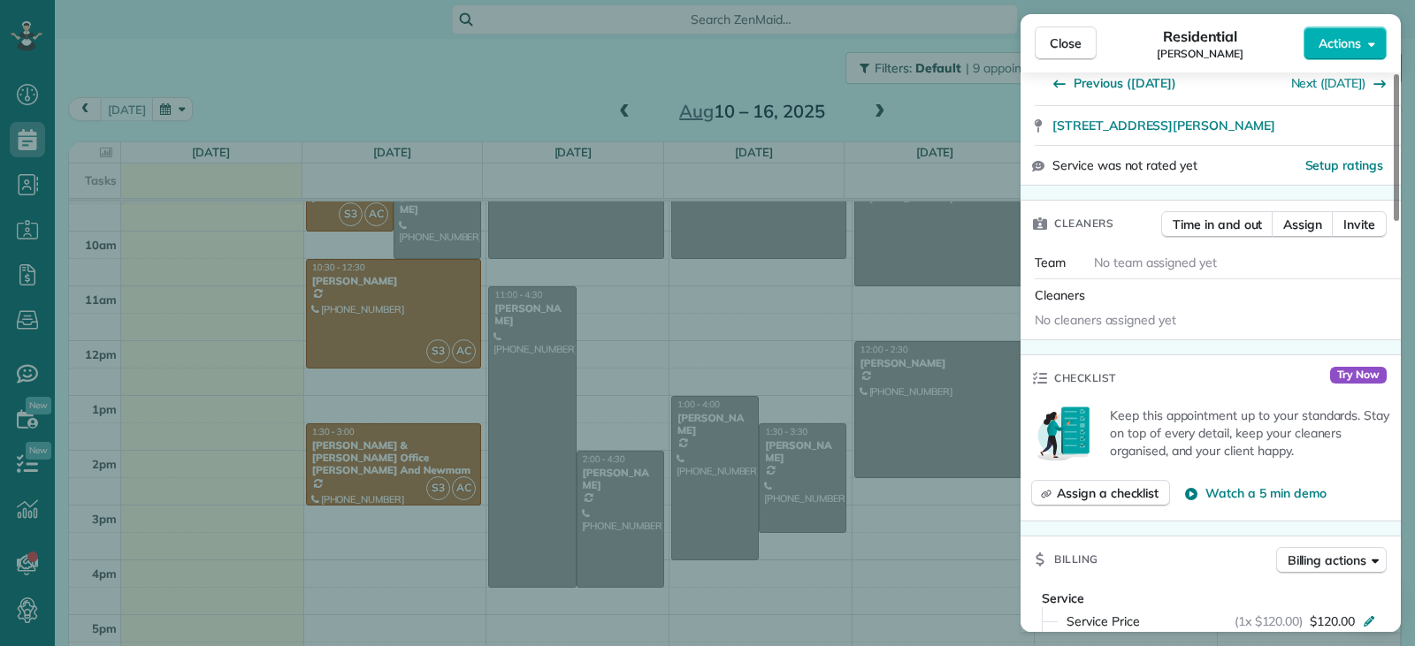
scroll to position [538, 0]
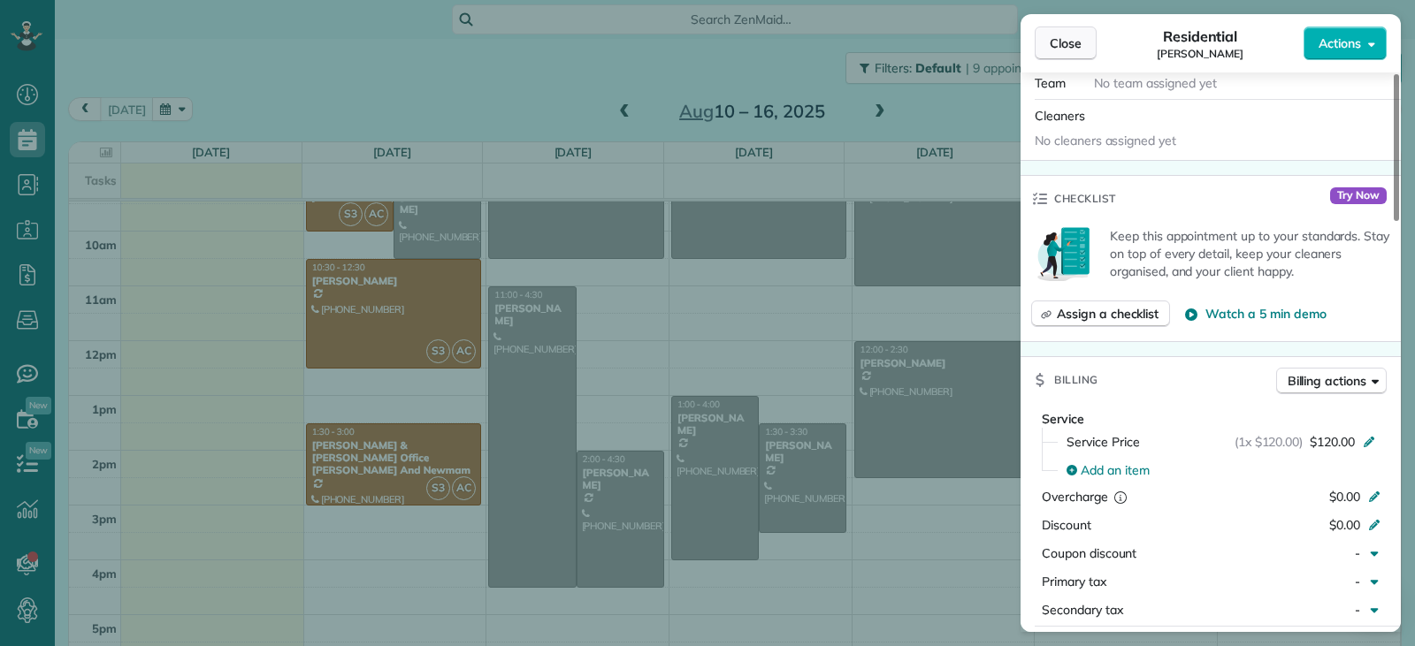
click at [1066, 53] on button "Close" at bounding box center [1066, 44] width 62 height 34
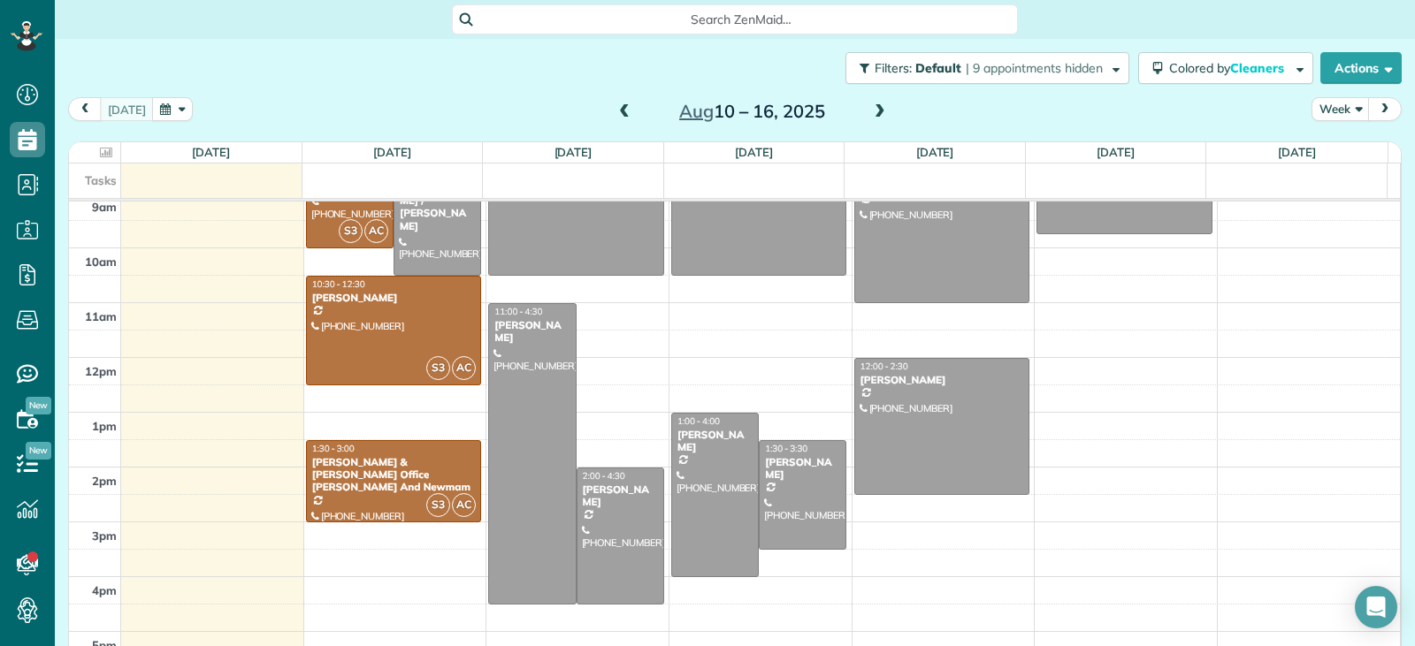
scroll to position [408, 0]
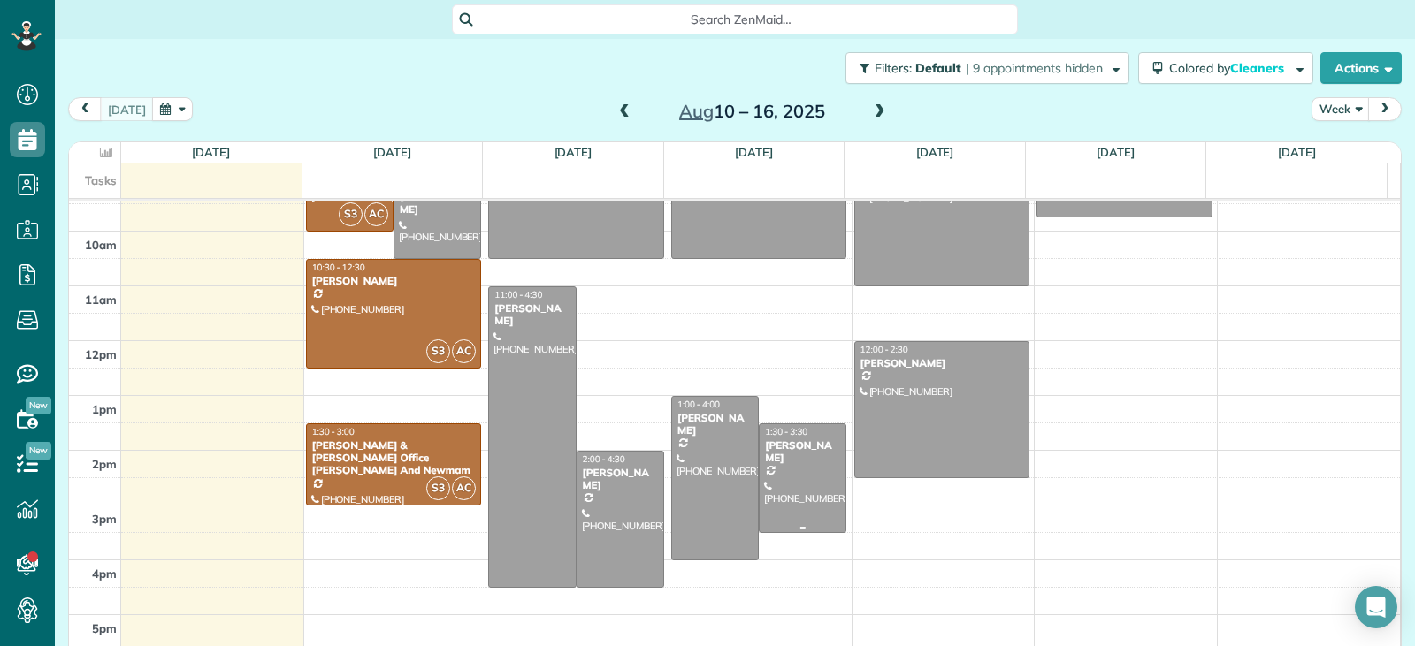
click at [806, 438] on div "1:30 - 3:30 Lawrence Lamos - ZELLE" at bounding box center [802, 445] width 77 height 39
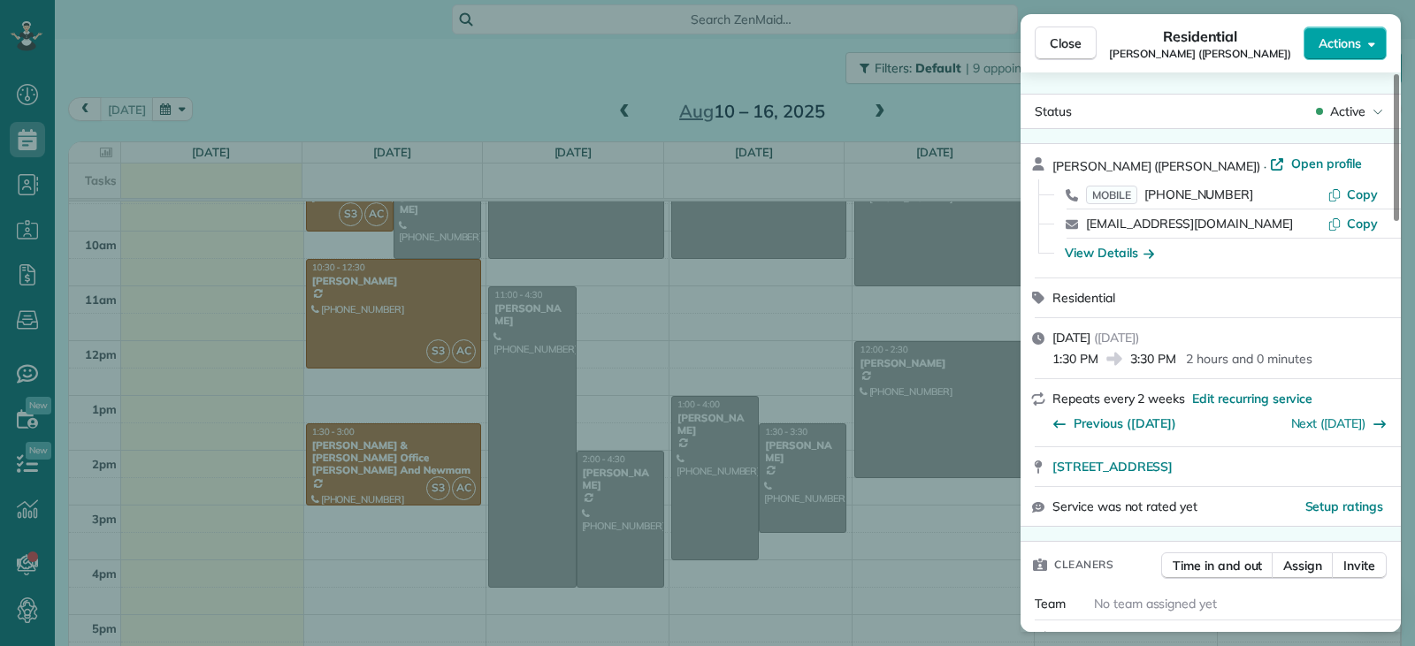
click at [1329, 40] on span "Actions" at bounding box center [1339, 43] width 42 height 18
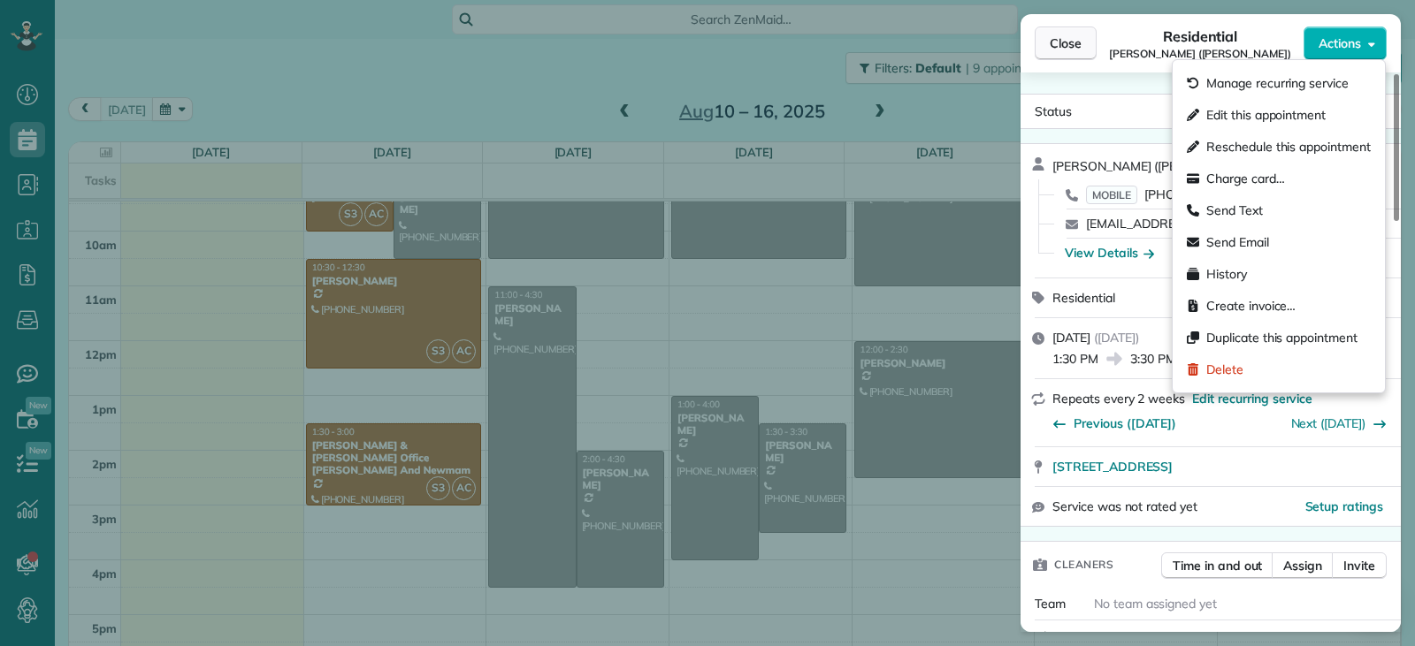
click at [1050, 53] on button "Close" at bounding box center [1066, 44] width 62 height 34
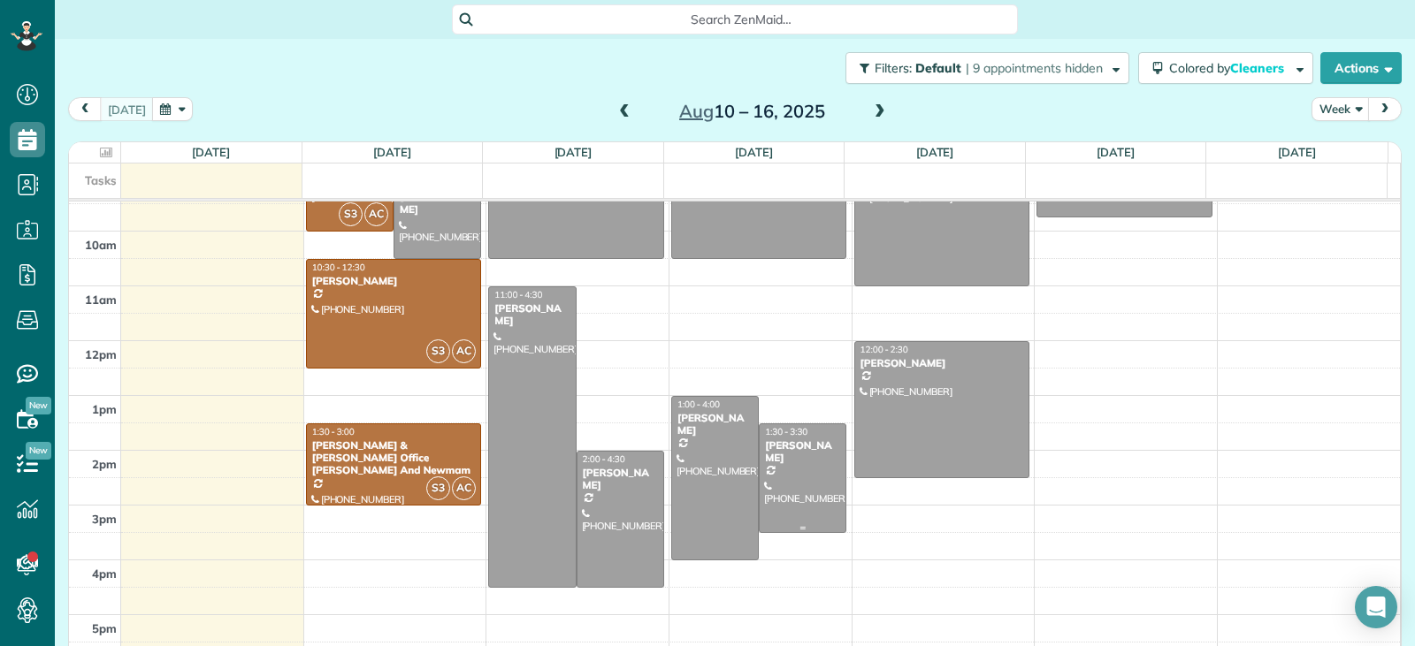
scroll to position [320, 0]
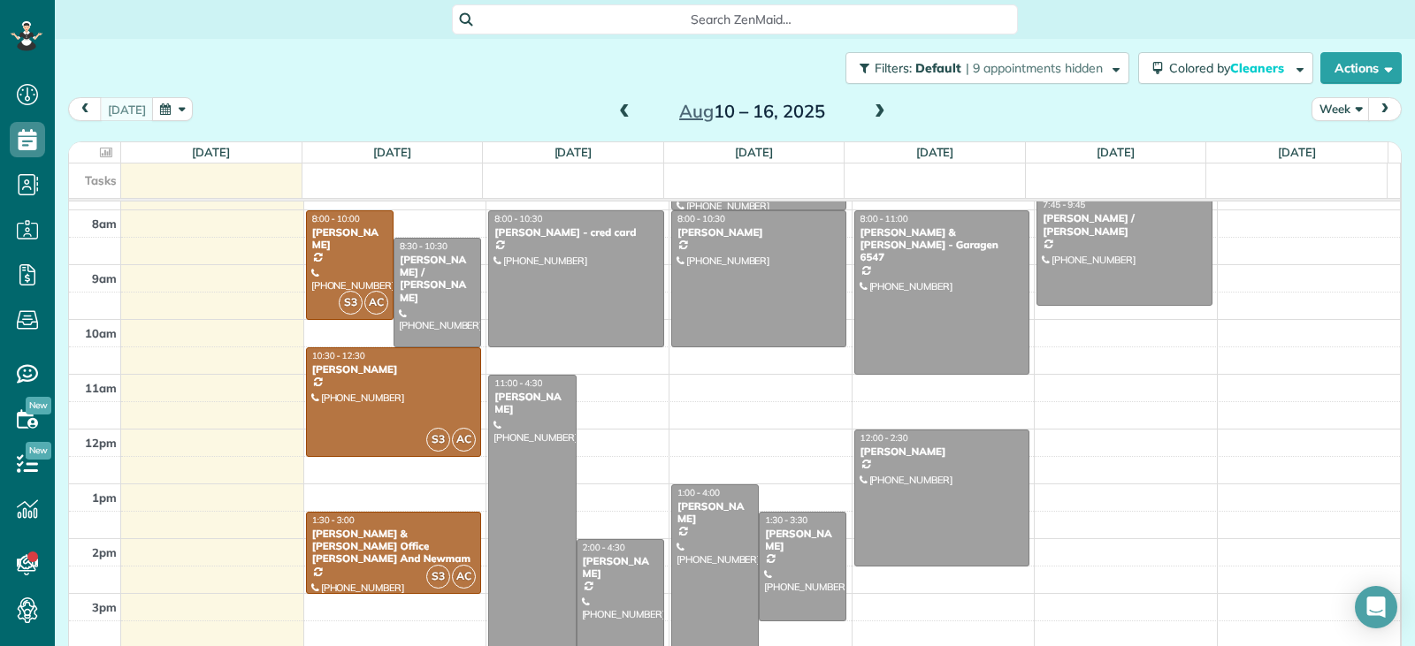
click at [523, 490] on div at bounding box center [532, 526] width 86 height 300
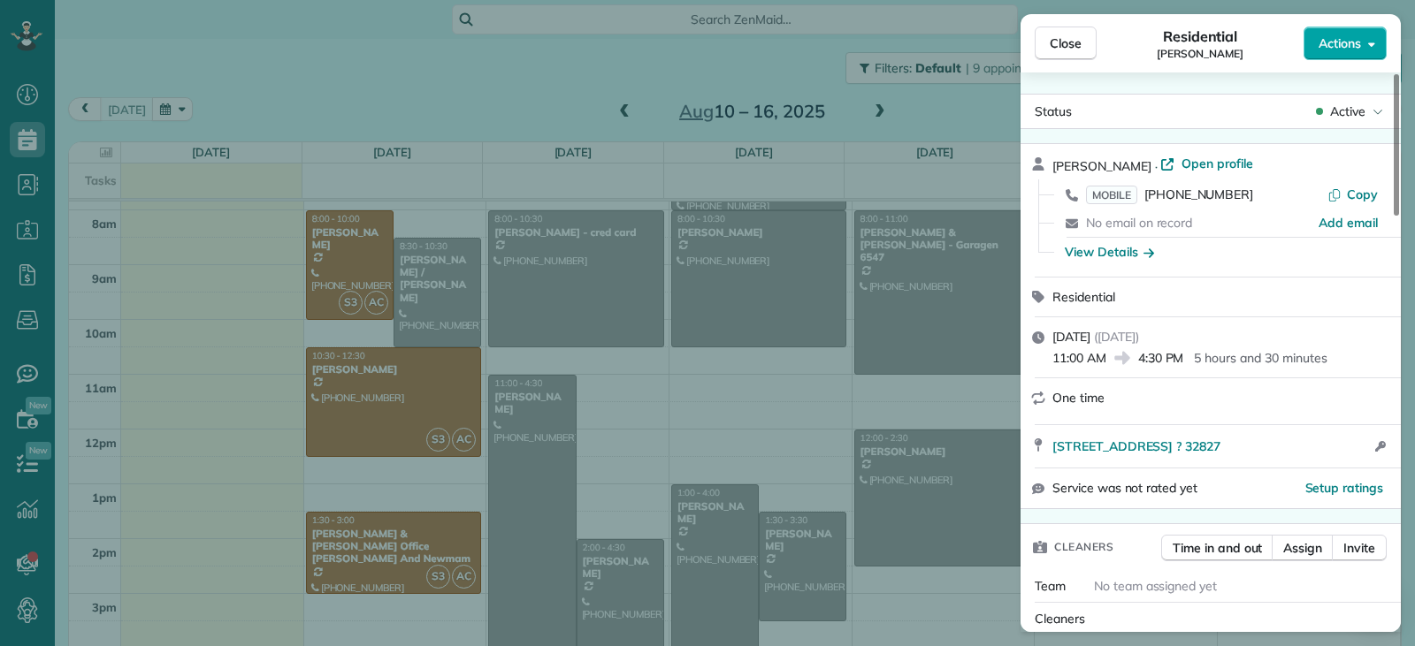
click at [1334, 49] on span "Actions" at bounding box center [1339, 43] width 42 height 18
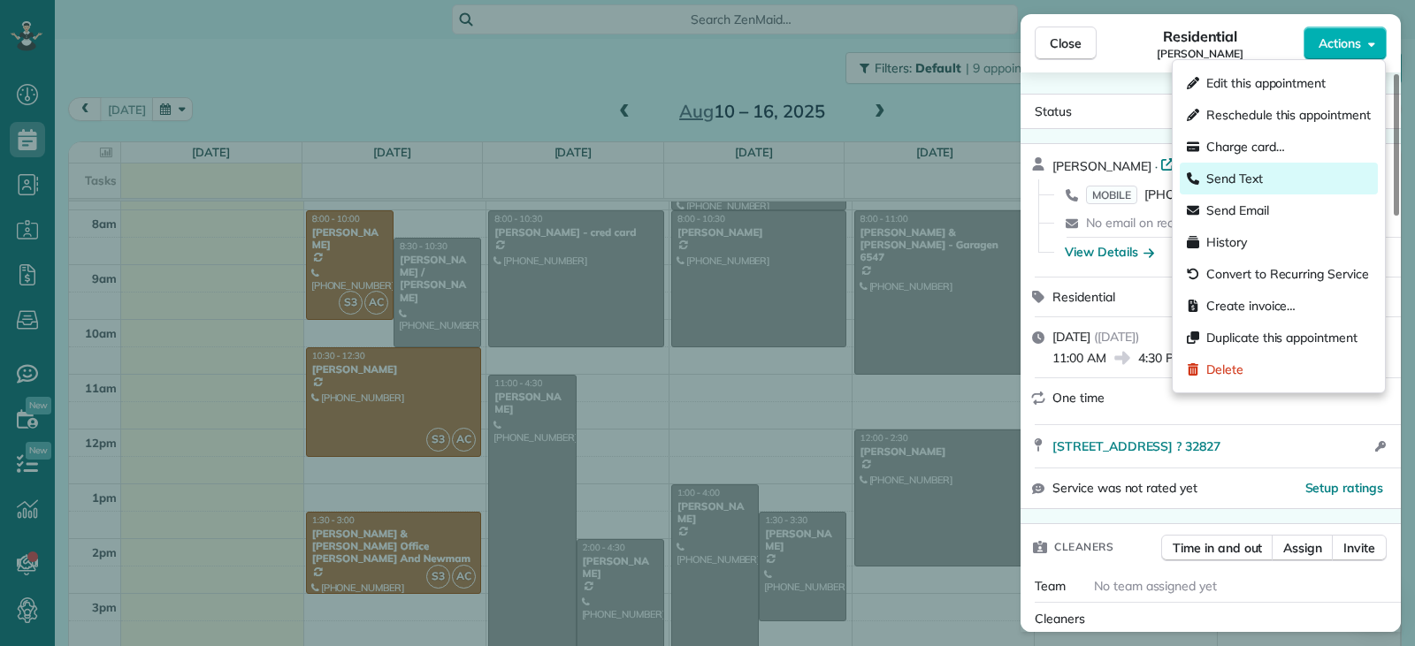
click at [1250, 179] on span "Send Text" at bounding box center [1234, 179] width 57 height 18
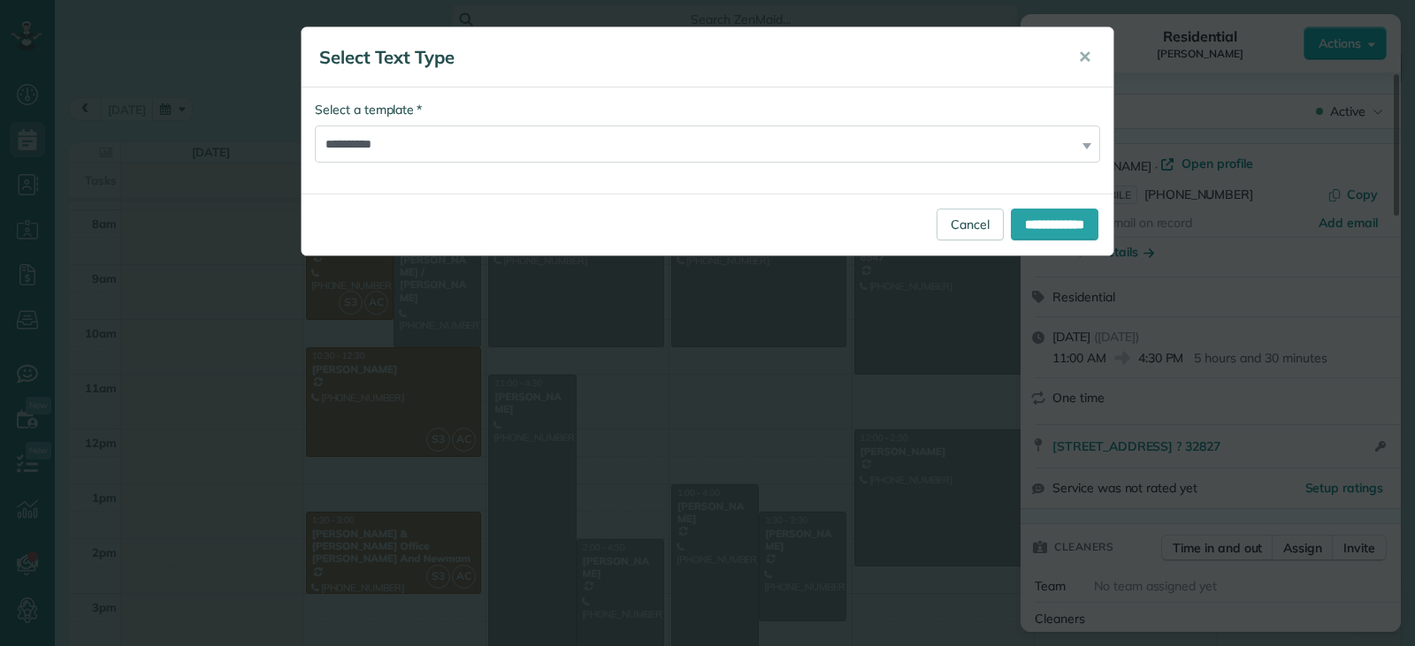
click at [1085, 149] on div "**********" at bounding box center [707, 132] width 785 height 62
click at [1085, 146] on div "**********" at bounding box center [707, 132] width 785 height 62
click at [1088, 142] on select "**********" at bounding box center [707, 144] width 785 height 37
select select "******"
click at [315, 126] on select "**********" at bounding box center [707, 144] width 785 height 37
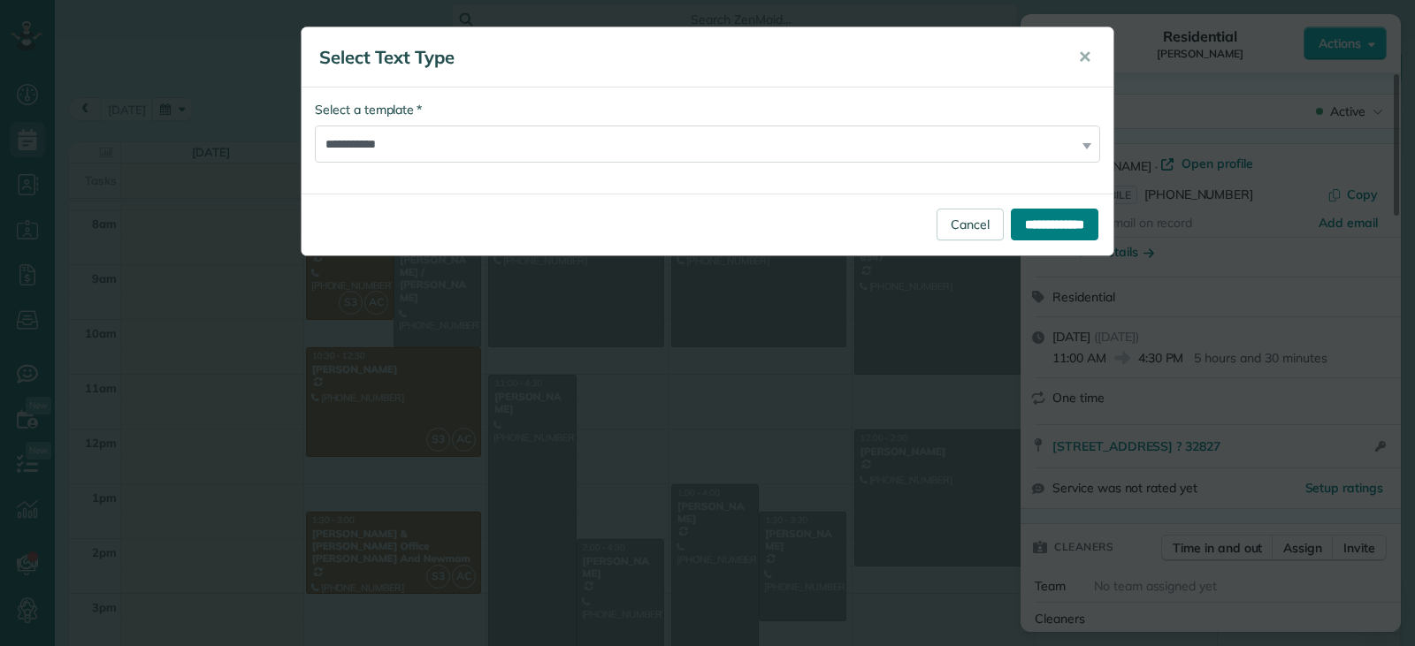
click at [1019, 225] on input "**********" at bounding box center [1055, 225] width 88 height 32
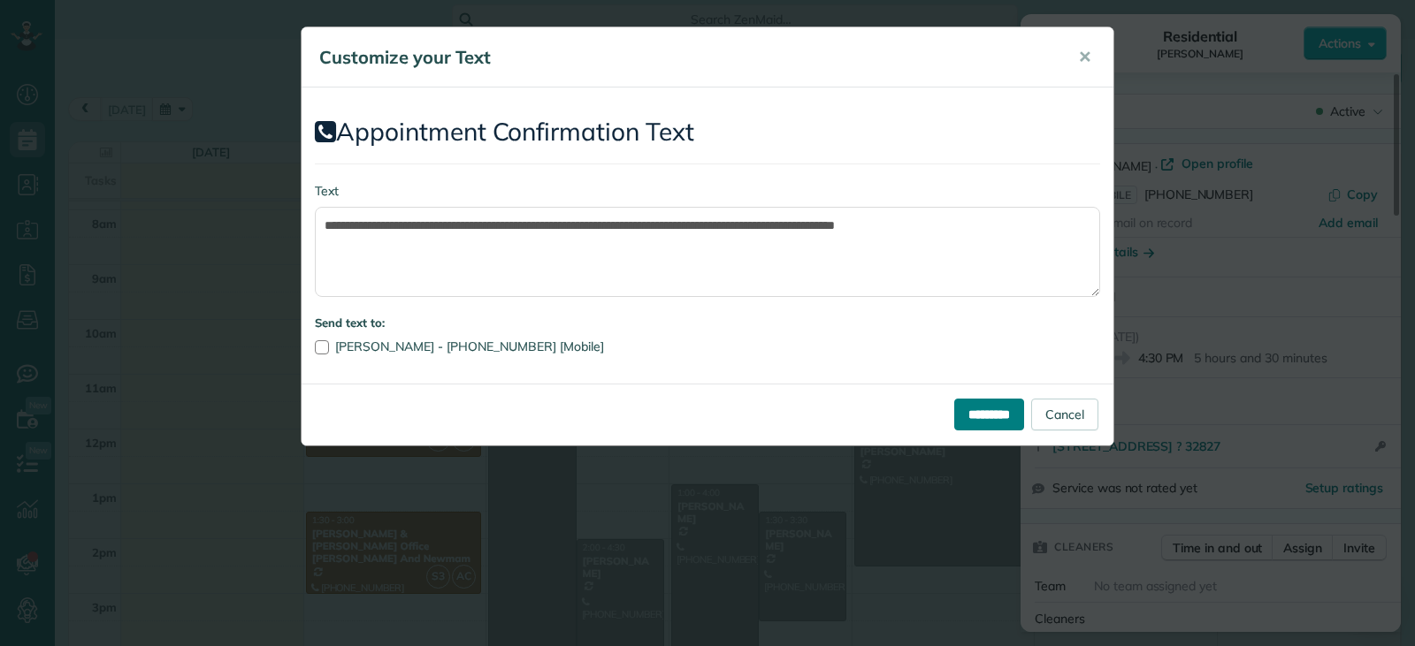
click at [962, 417] on input "*********" at bounding box center [989, 415] width 70 height 32
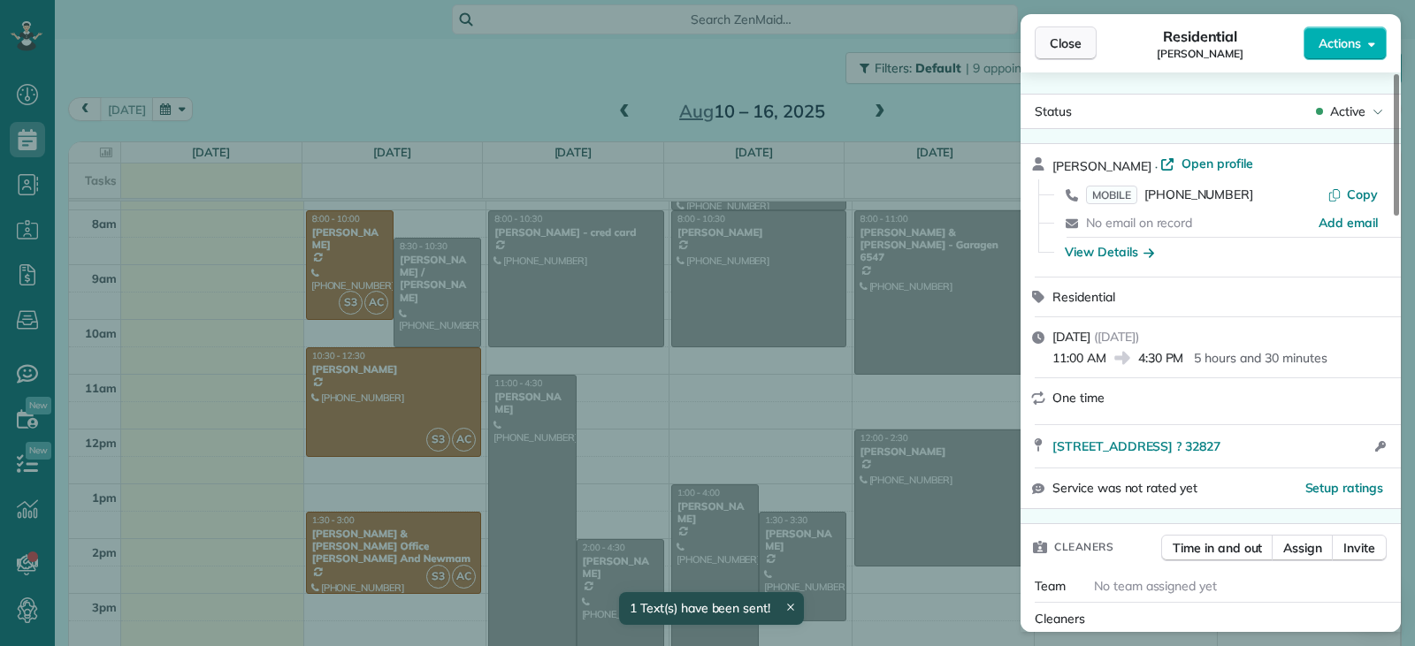
click at [1066, 51] on span "Close" at bounding box center [1066, 43] width 32 height 18
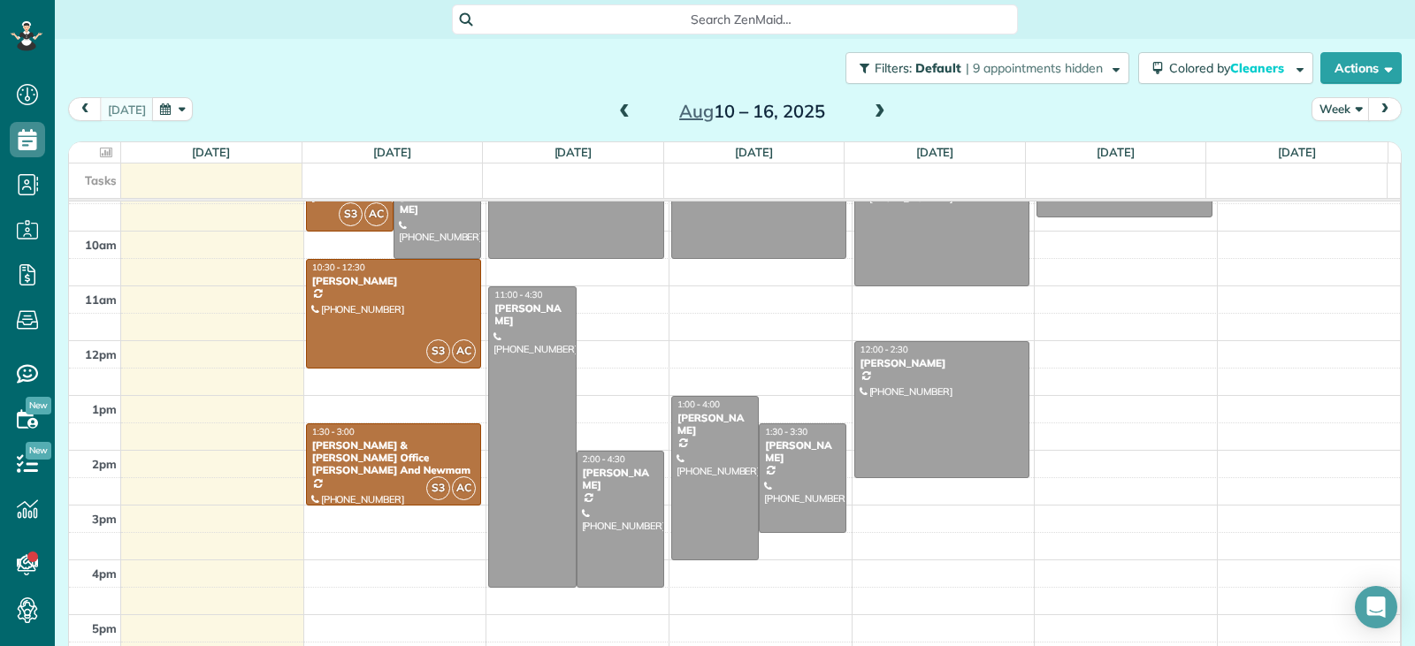
scroll to position [320, 0]
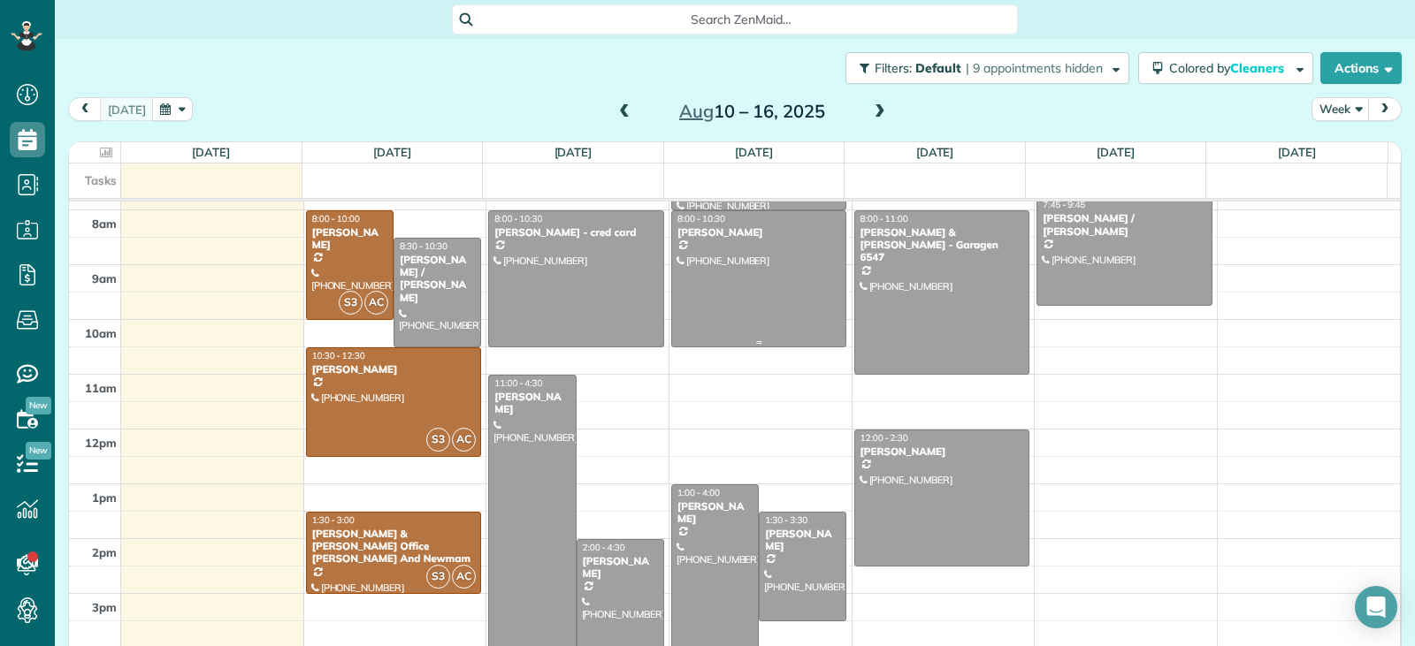
click at [736, 289] on div at bounding box center [759, 278] width 174 height 135
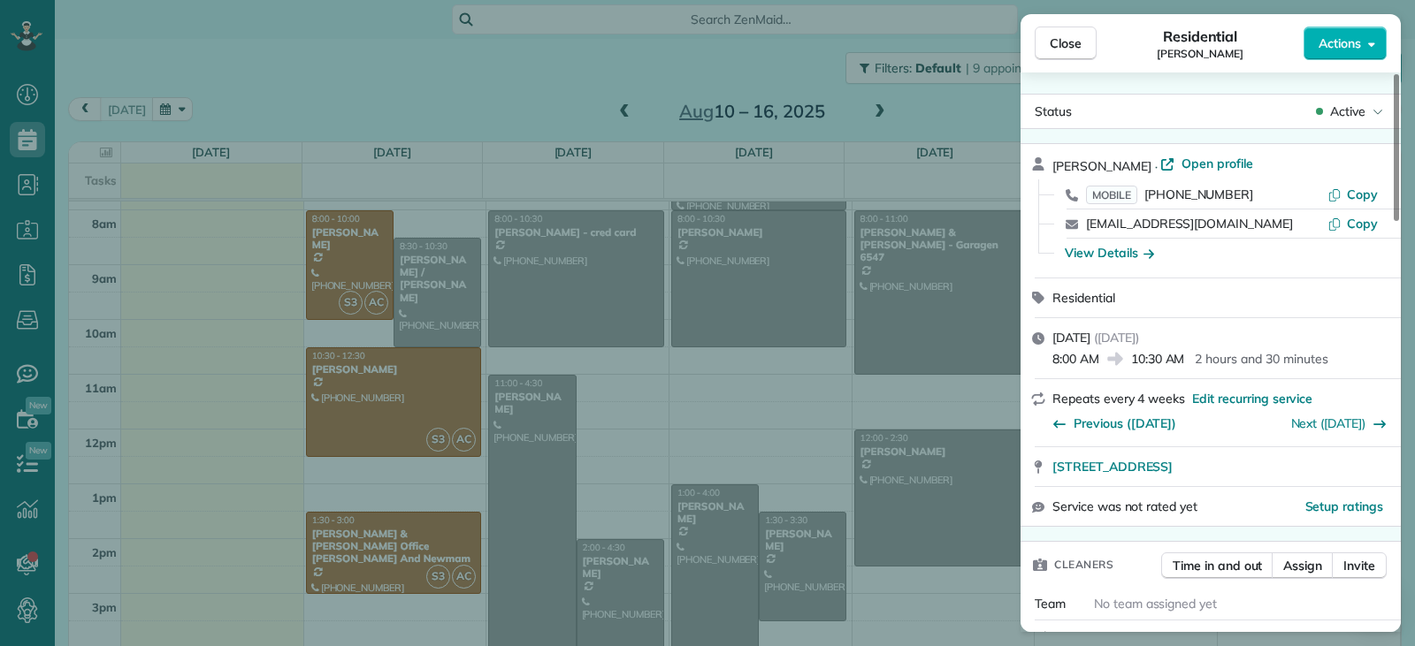
click at [1347, 50] on span "Actions" at bounding box center [1339, 43] width 42 height 18
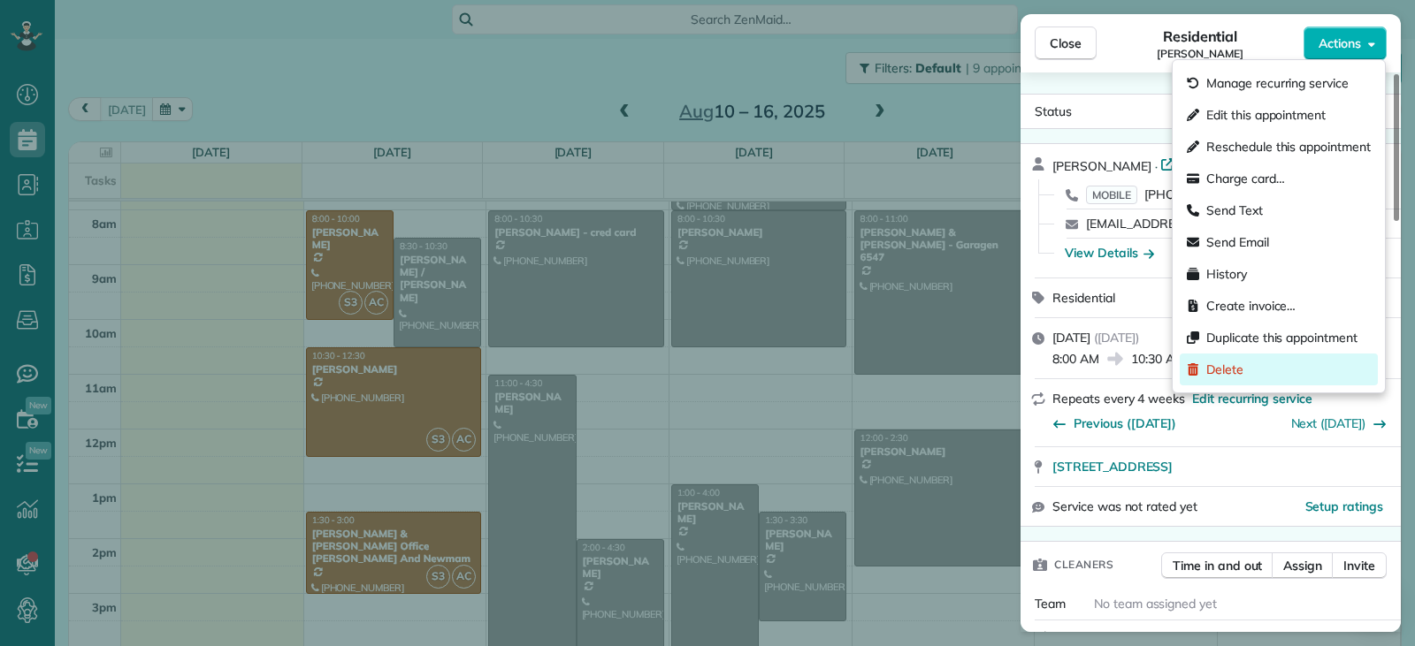
click at [1241, 370] on span "Delete" at bounding box center [1224, 370] width 37 height 18
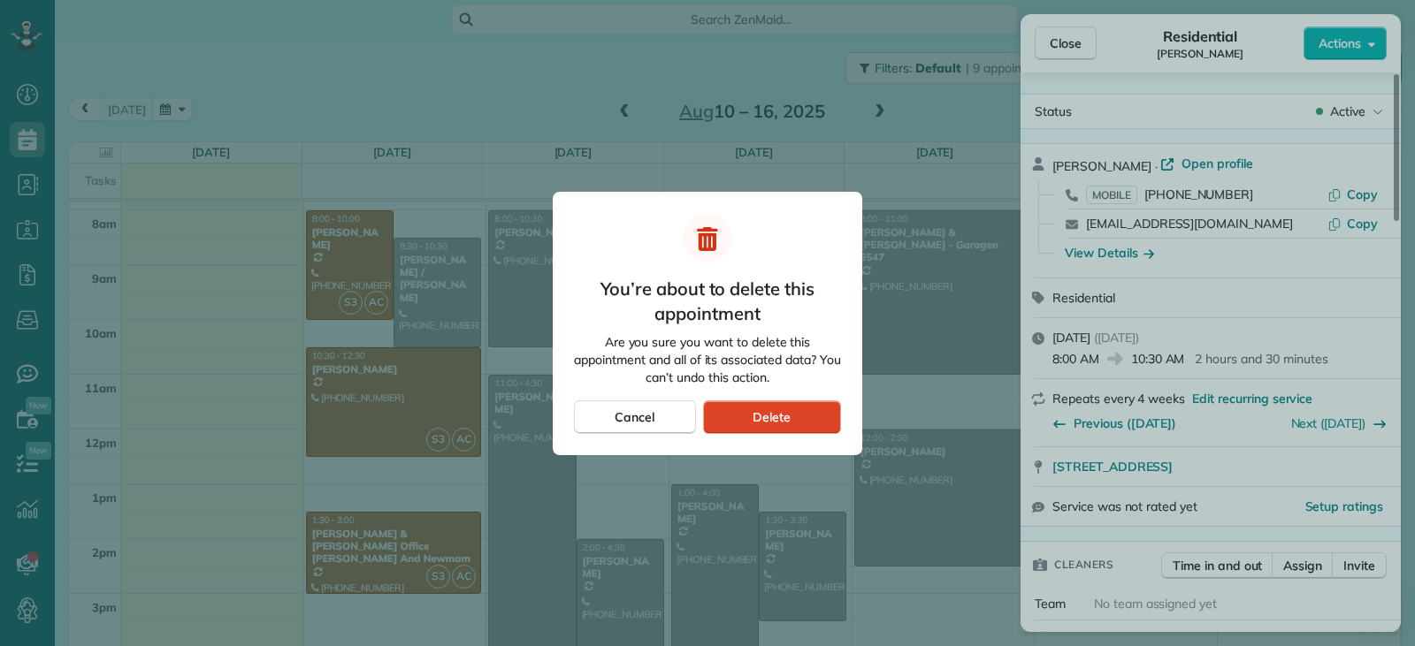
click at [744, 425] on div "Delete" at bounding box center [772, 418] width 138 height 34
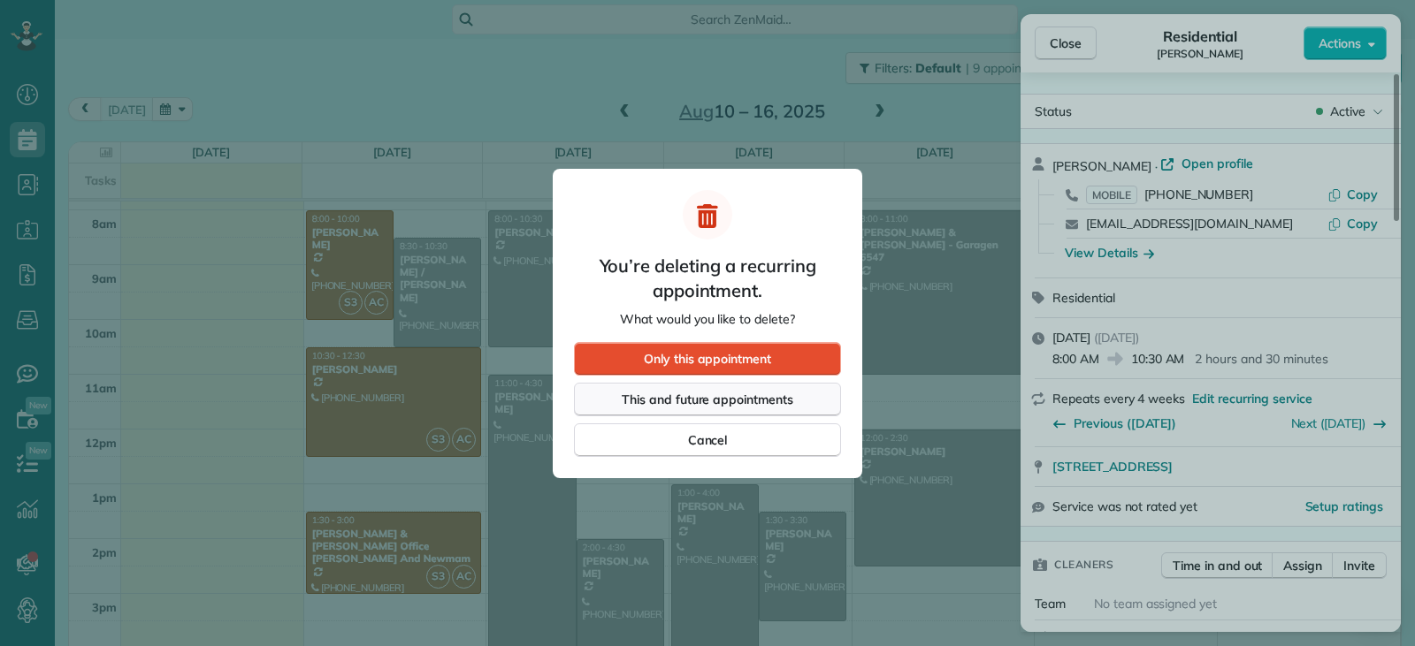
click at [731, 395] on span "This and future appointments" at bounding box center [708, 400] width 172 height 18
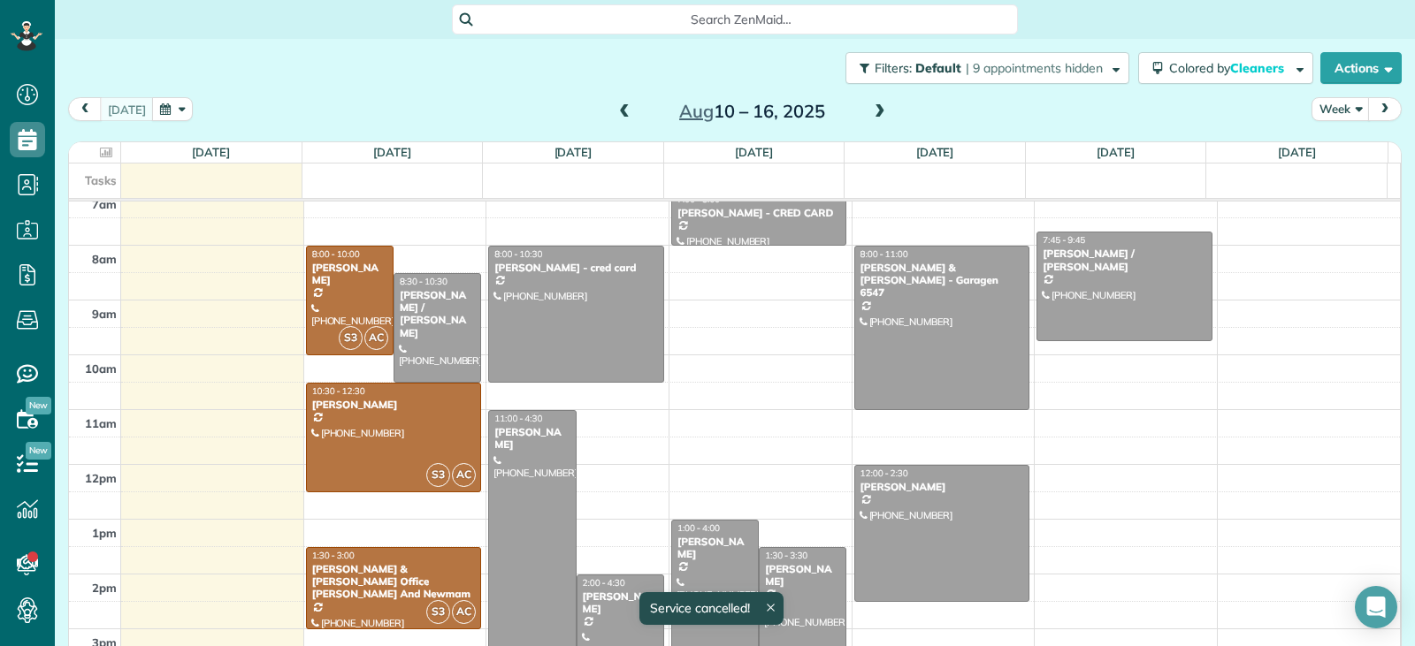
scroll to position [249, 0]
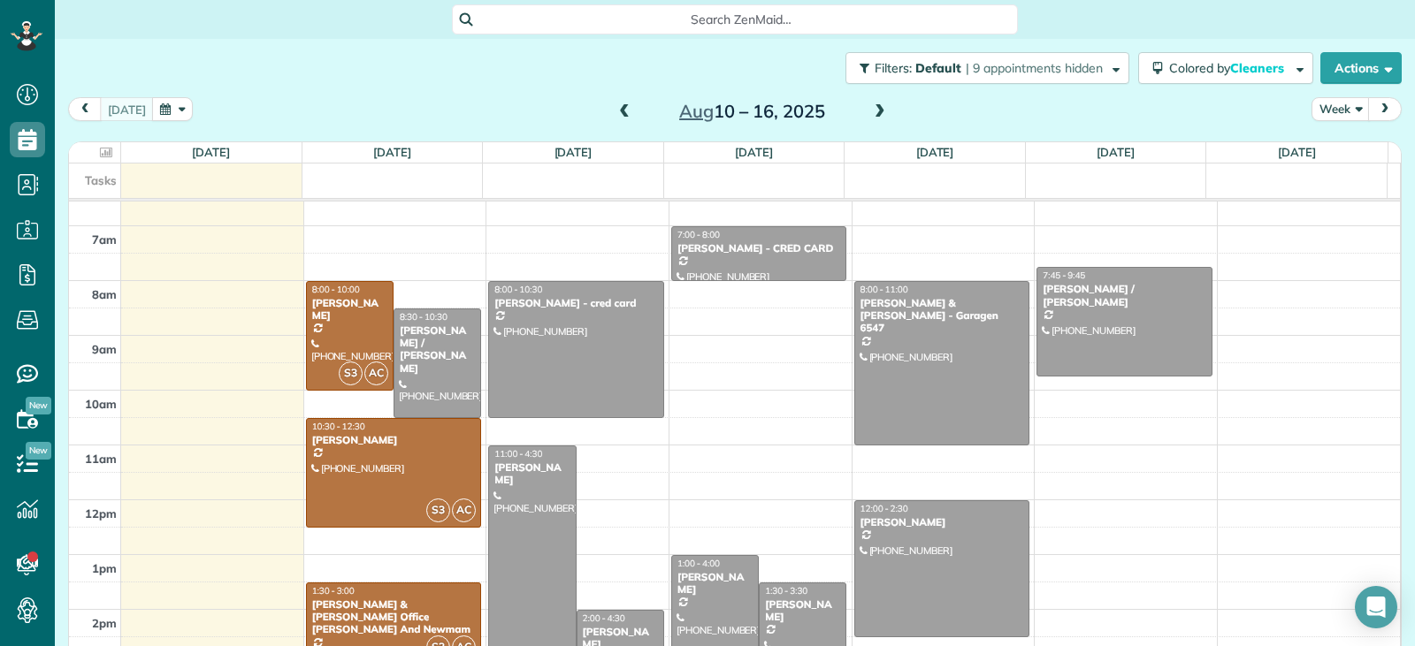
click at [709, 584] on div at bounding box center [715, 637] width 86 height 163
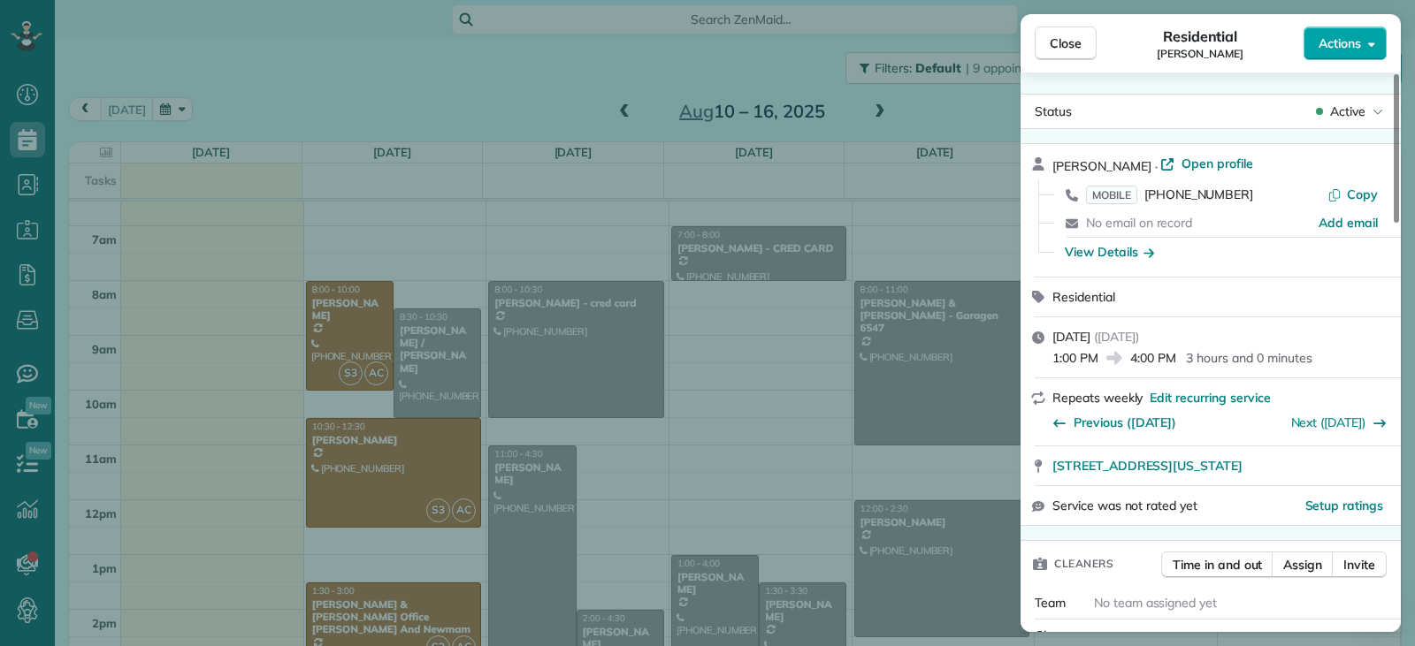
click at [1329, 45] on span "Actions" at bounding box center [1339, 43] width 42 height 18
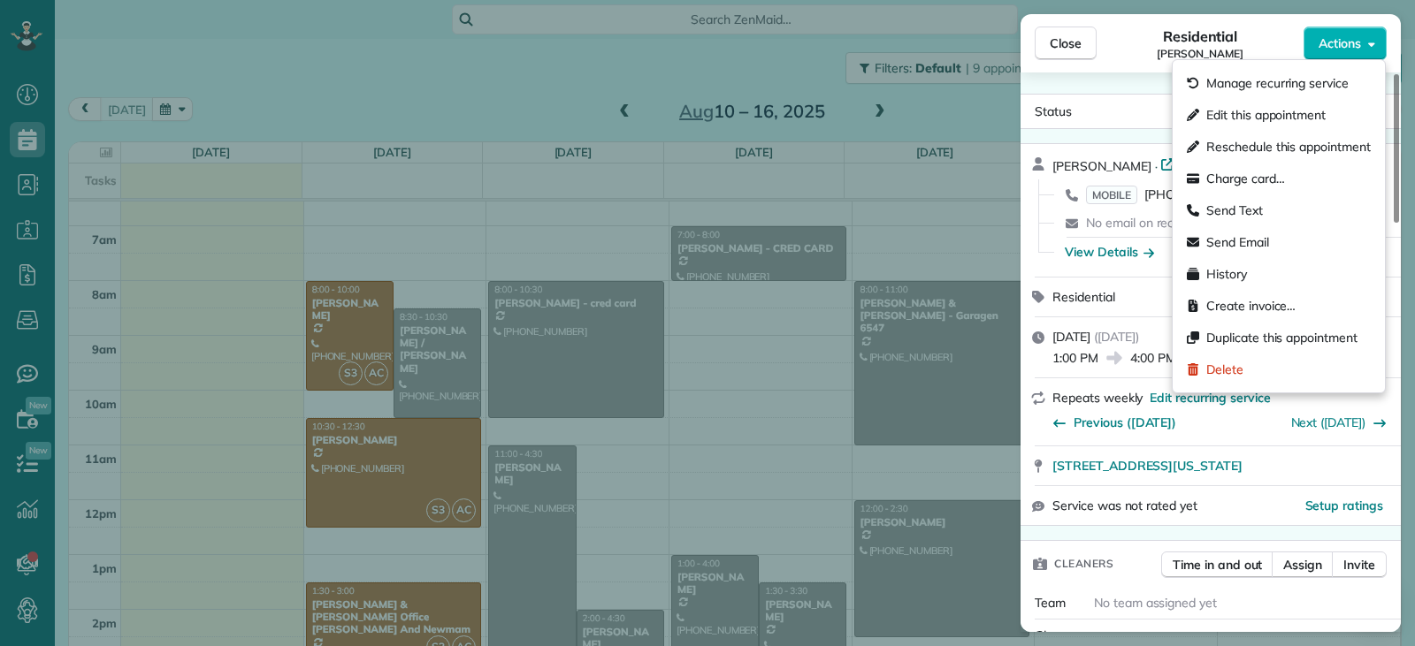
click at [1273, 118] on span "Edit this appointment" at bounding box center [1265, 115] width 119 height 18
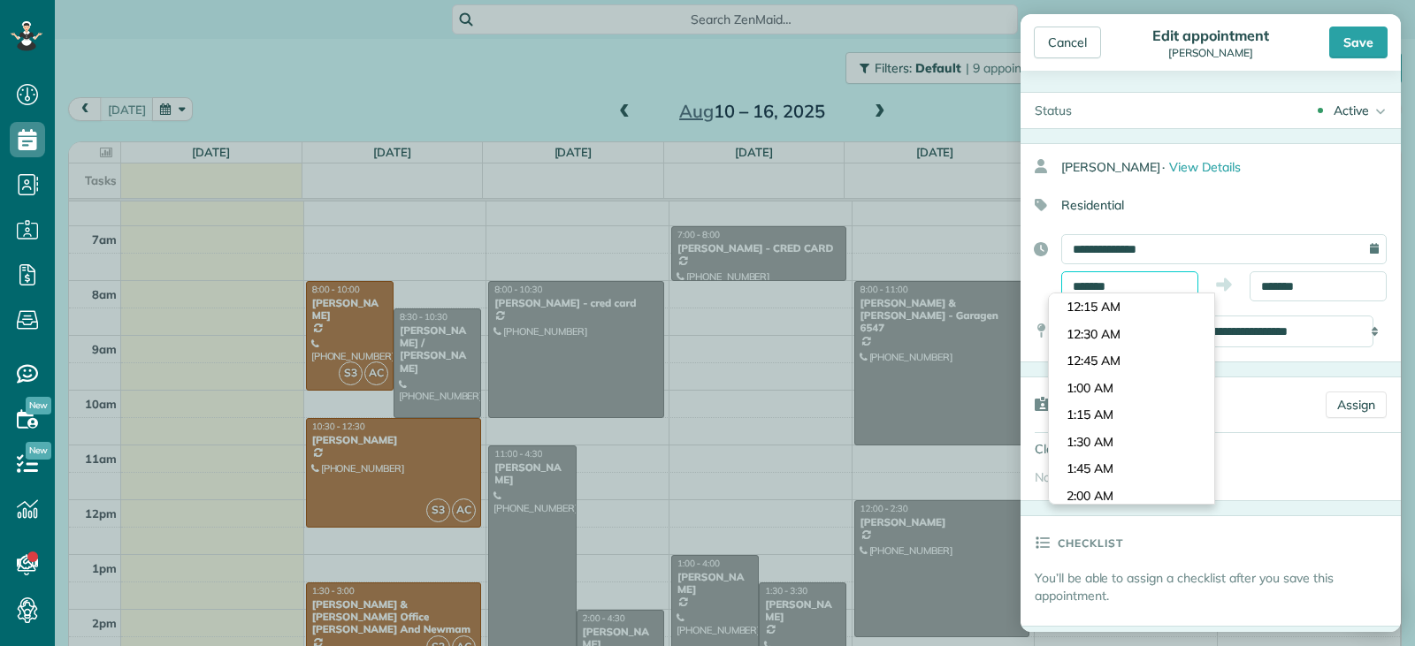
click at [1128, 280] on input "*******" at bounding box center [1129, 286] width 137 height 30
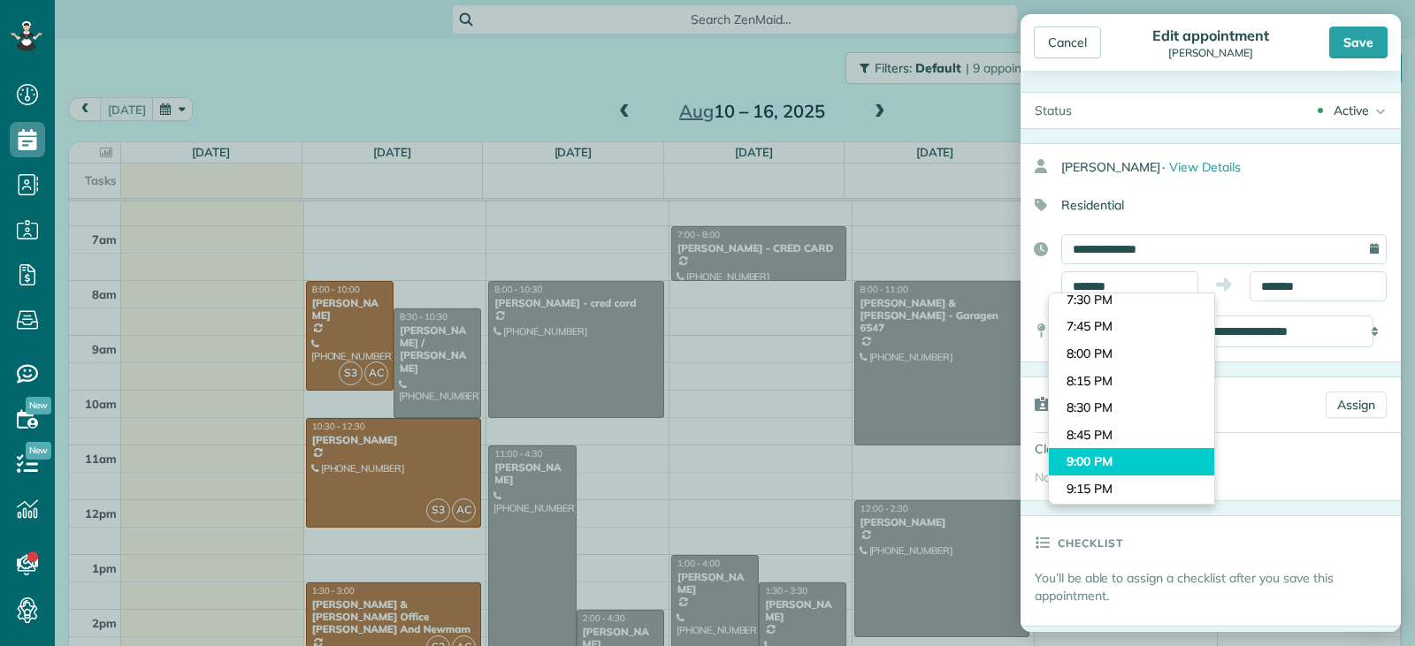
type input "*******"
click at [1095, 466] on body "Dashboard Scheduling Calendar View List View Dispatch View - Weekly scheduling …" at bounding box center [707, 323] width 1415 height 646
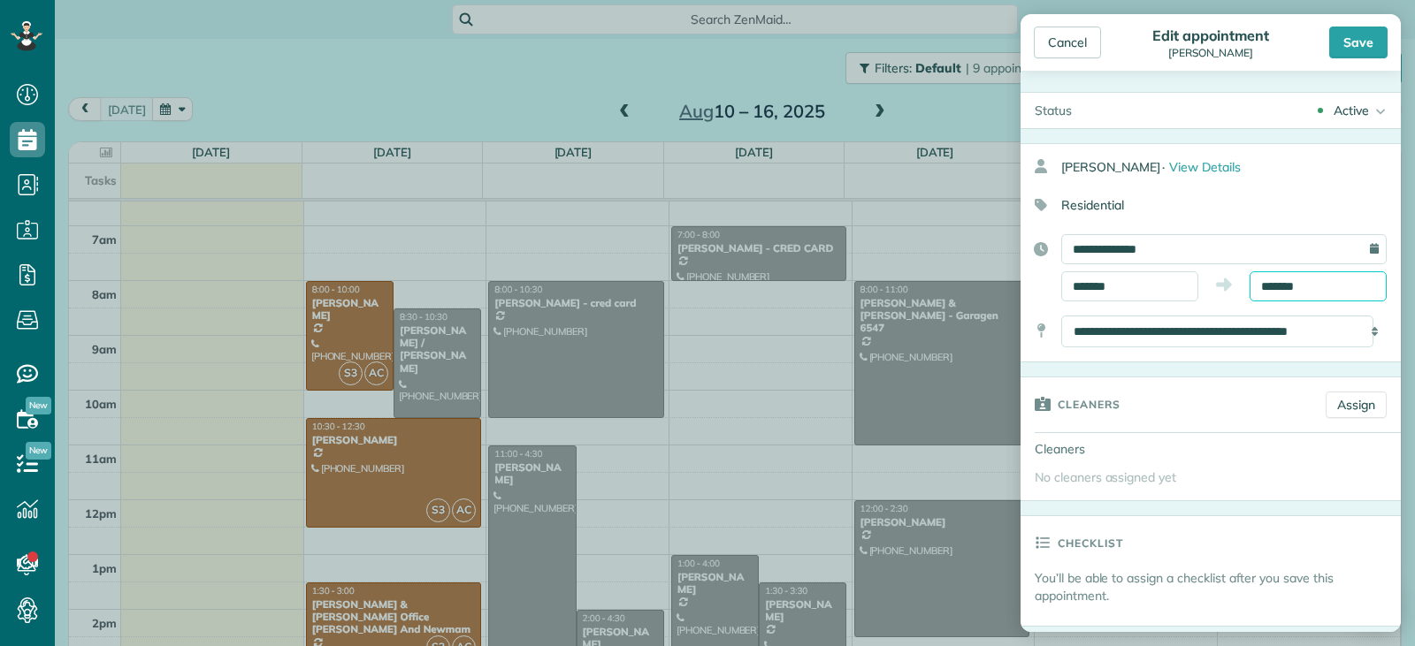
click at [1281, 291] on input "*******" at bounding box center [1317, 286] width 137 height 30
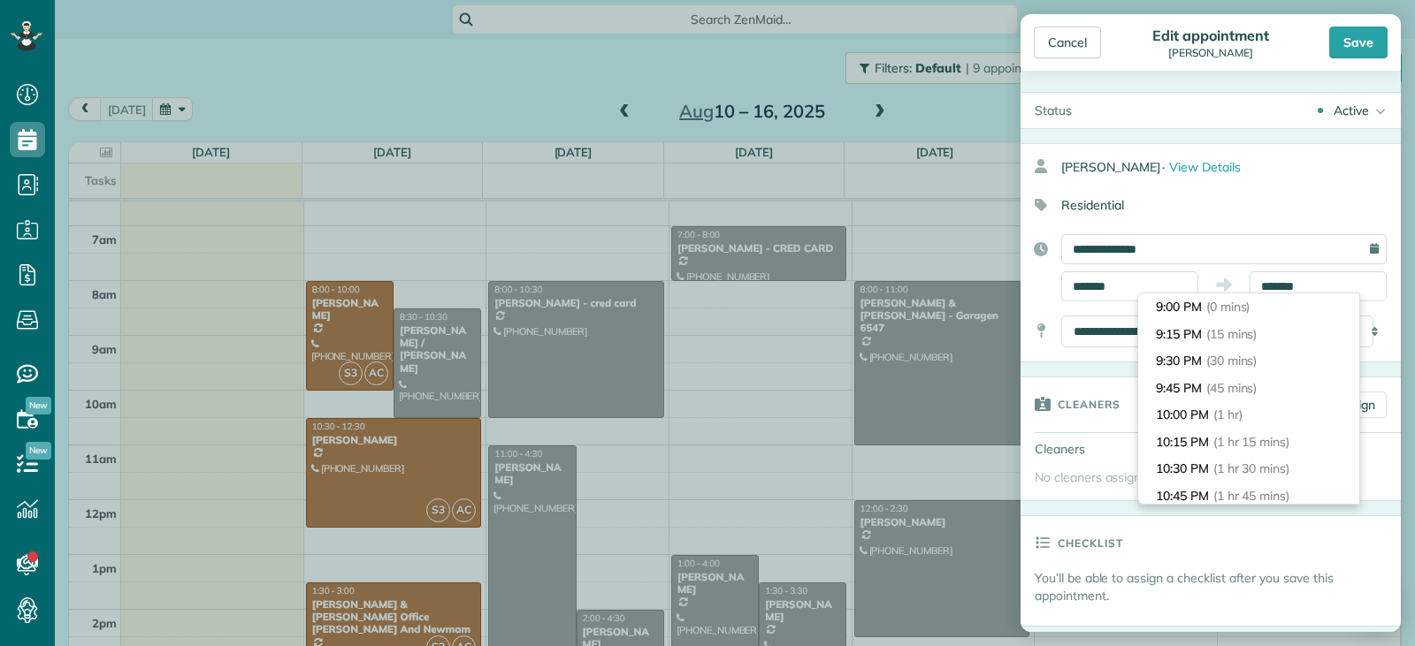
scroll to position [141, 0]
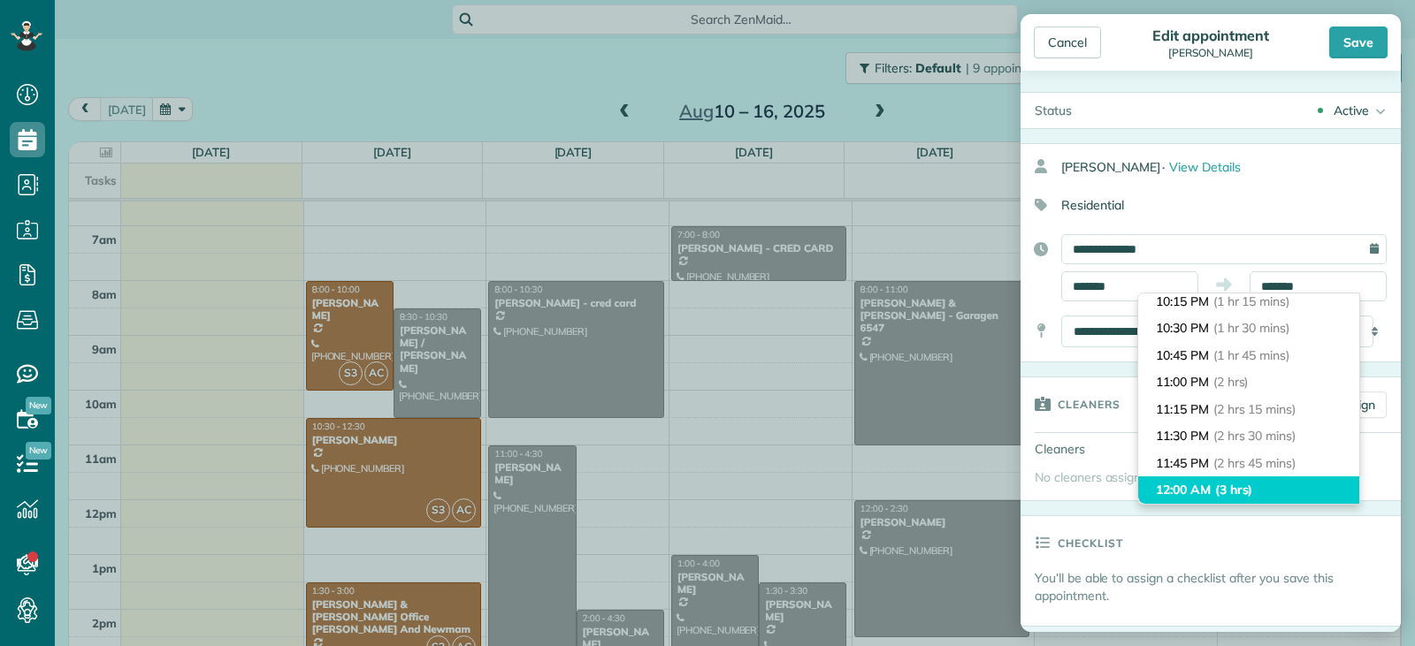
type input "********"
click at [1224, 496] on span "(3 hrs)" at bounding box center [1234, 490] width 38 height 16
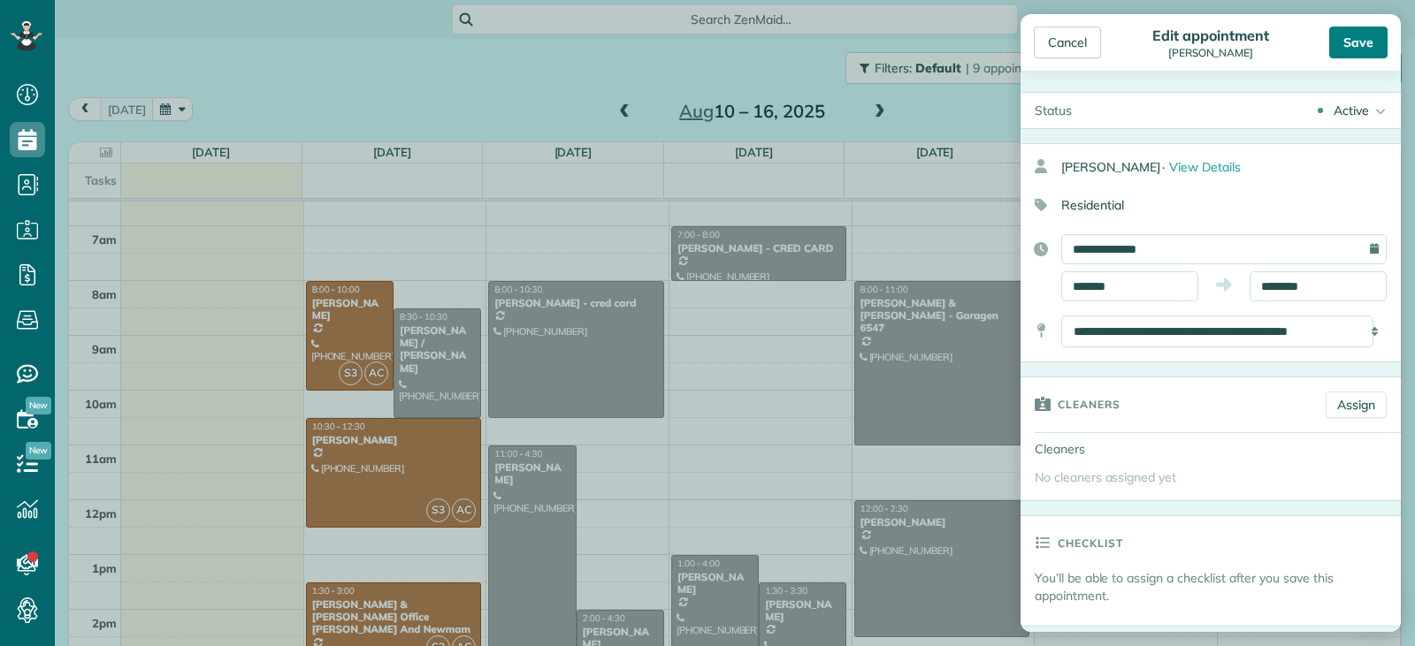
click at [1345, 44] on div "Save" at bounding box center [1358, 43] width 58 height 32
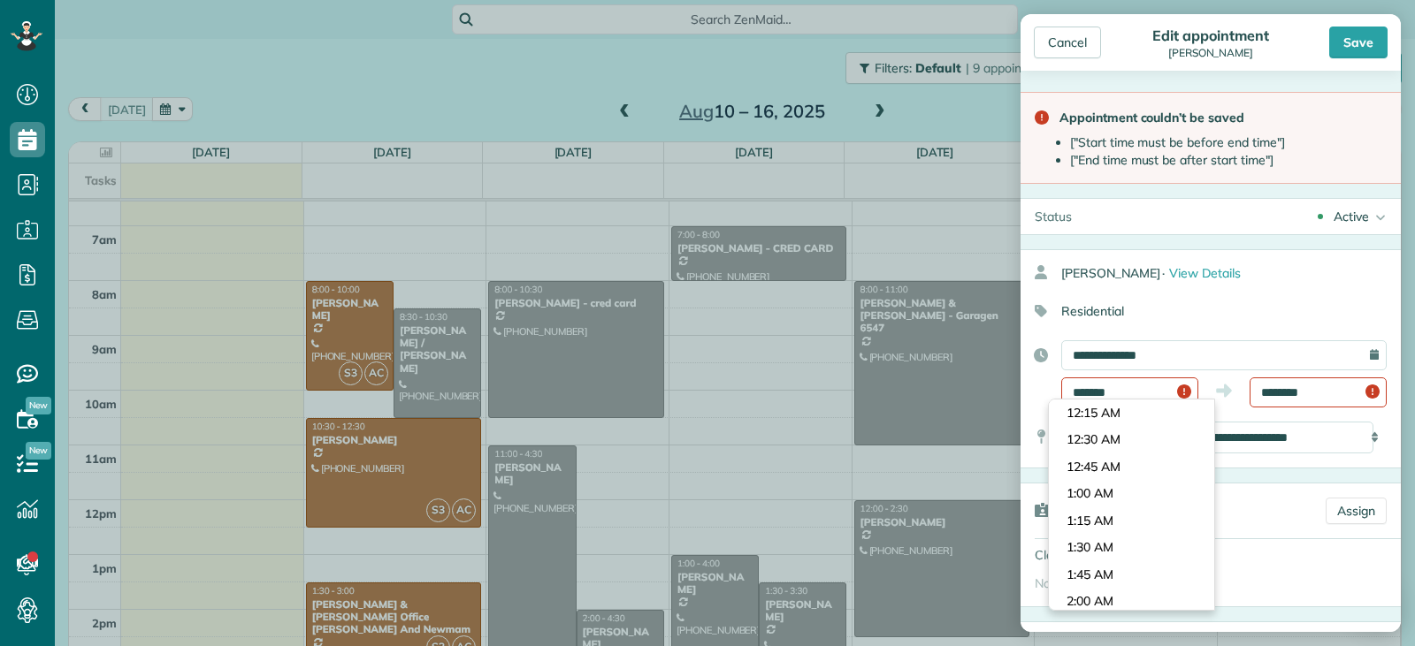
click at [1135, 404] on body "Dashboard Scheduling Calendar View List View Dispatch View - Weekly scheduling …" at bounding box center [707, 323] width 1415 height 646
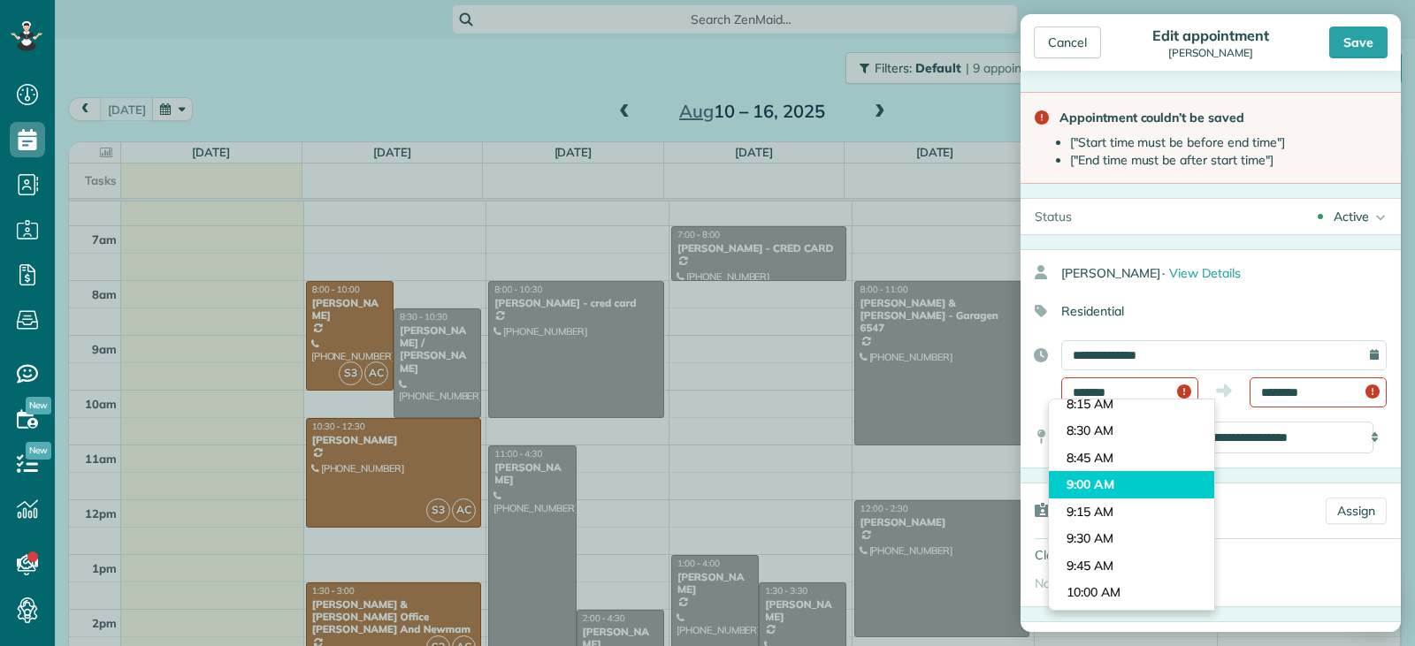
type input "*******"
click at [1110, 485] on body "Dashboard Scheduling Calendar View List View Dispatch View - Weekly scheduling …" at bounding box center [707, 323] width 1415 height 646
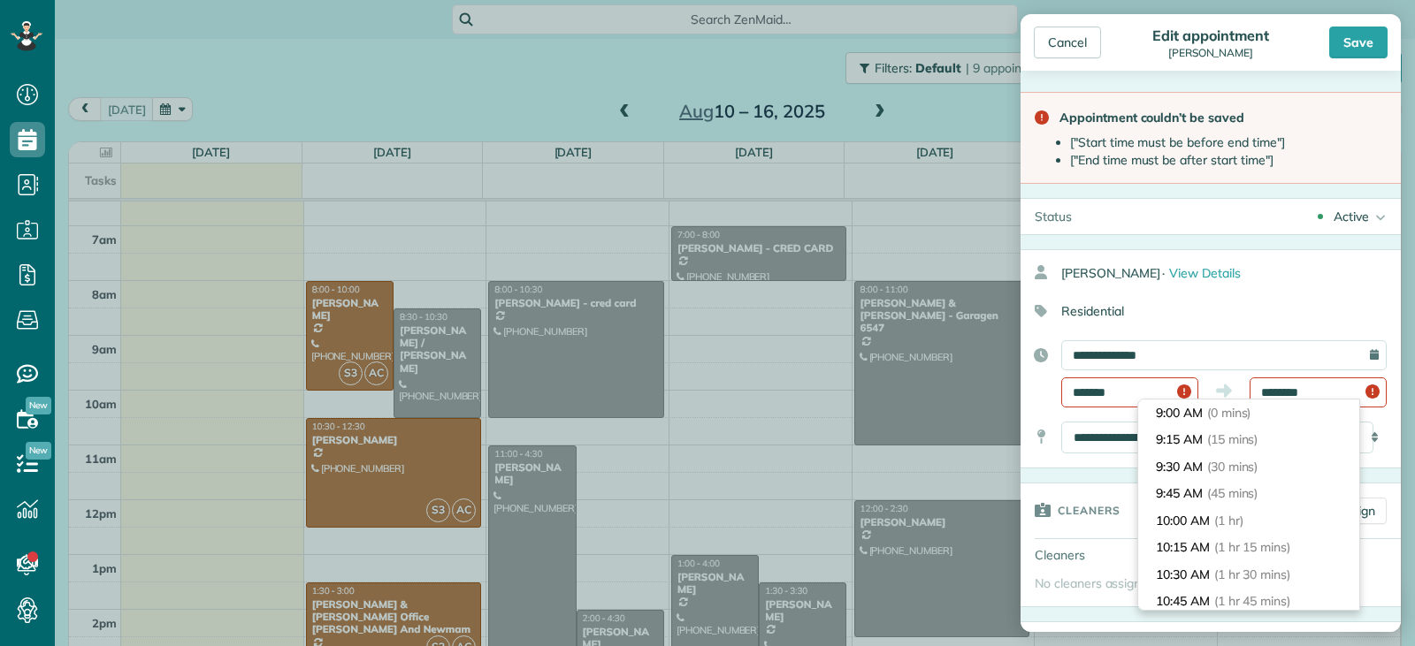
click at [1306, 392] on input "********" at bounding box center [1317, 393] width 137 height 30
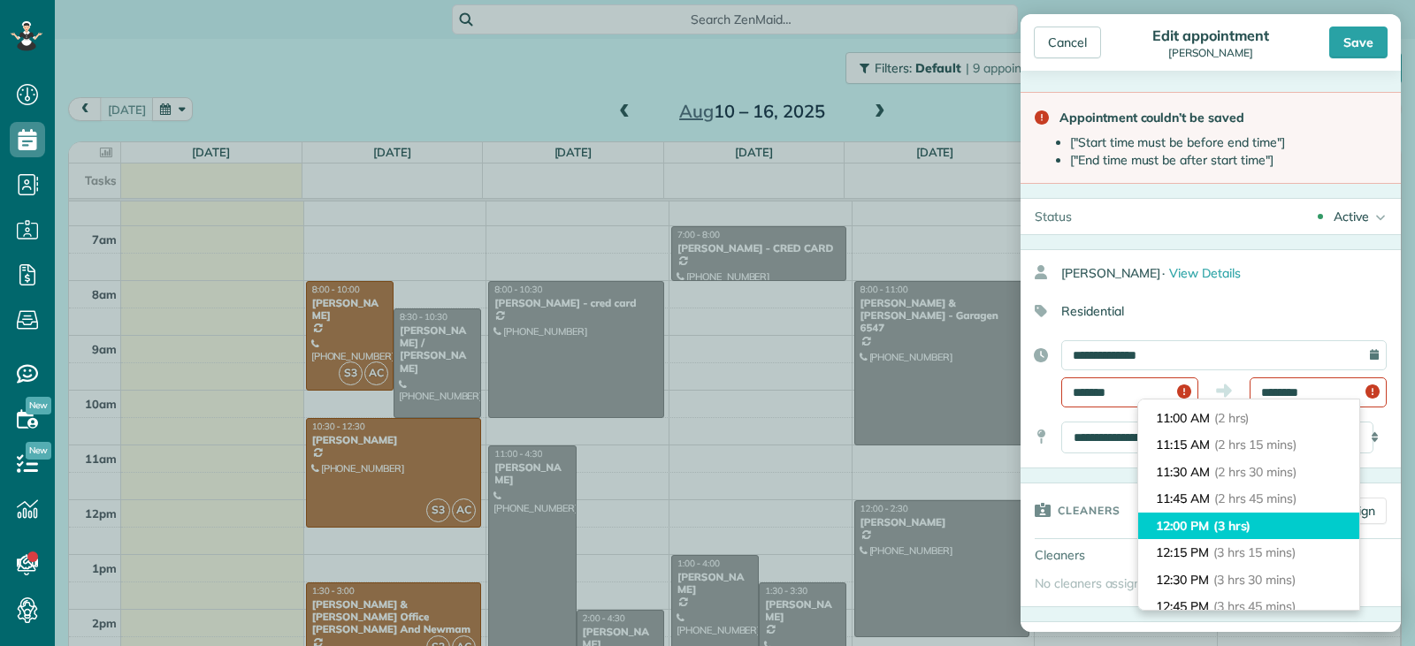
click at [1256, 520] on li "12:00 PM (3 hrs)" at bounding box center [1248, 526] width 221 height 27
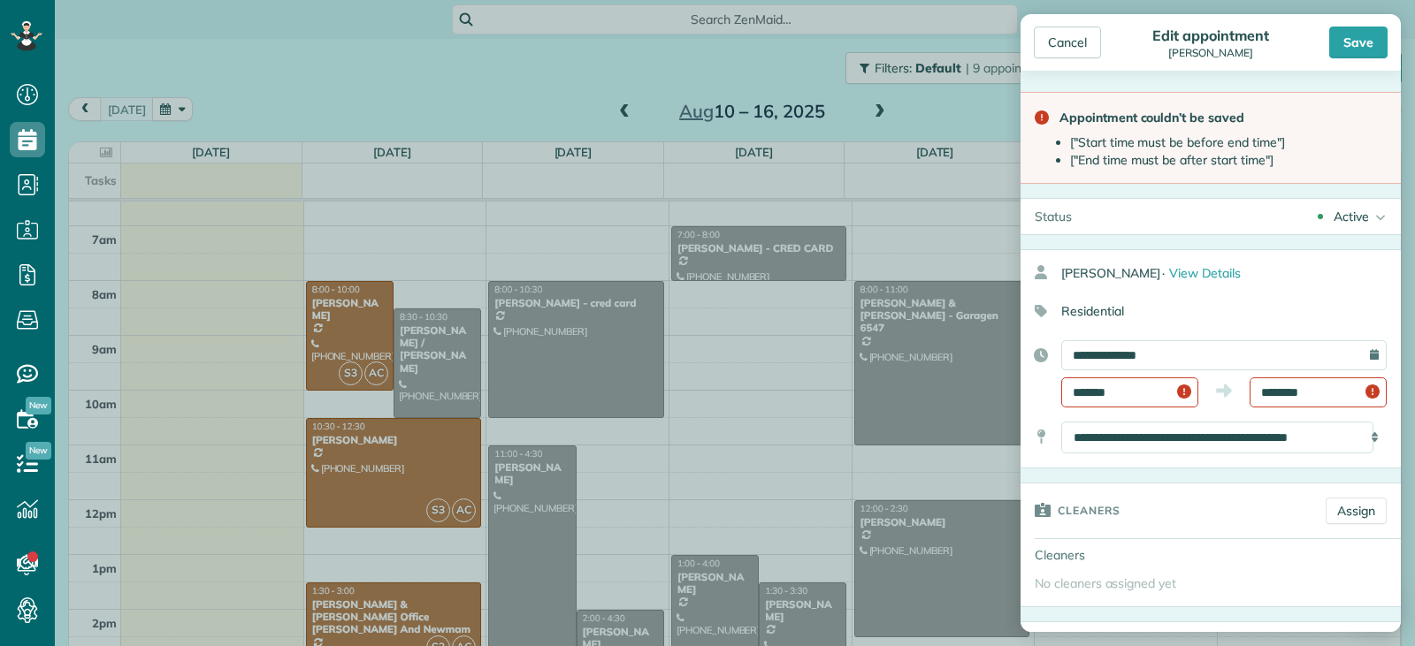
click at [1316, 401] on input "********" at bounding box center [1317, 393] width 137 height 30
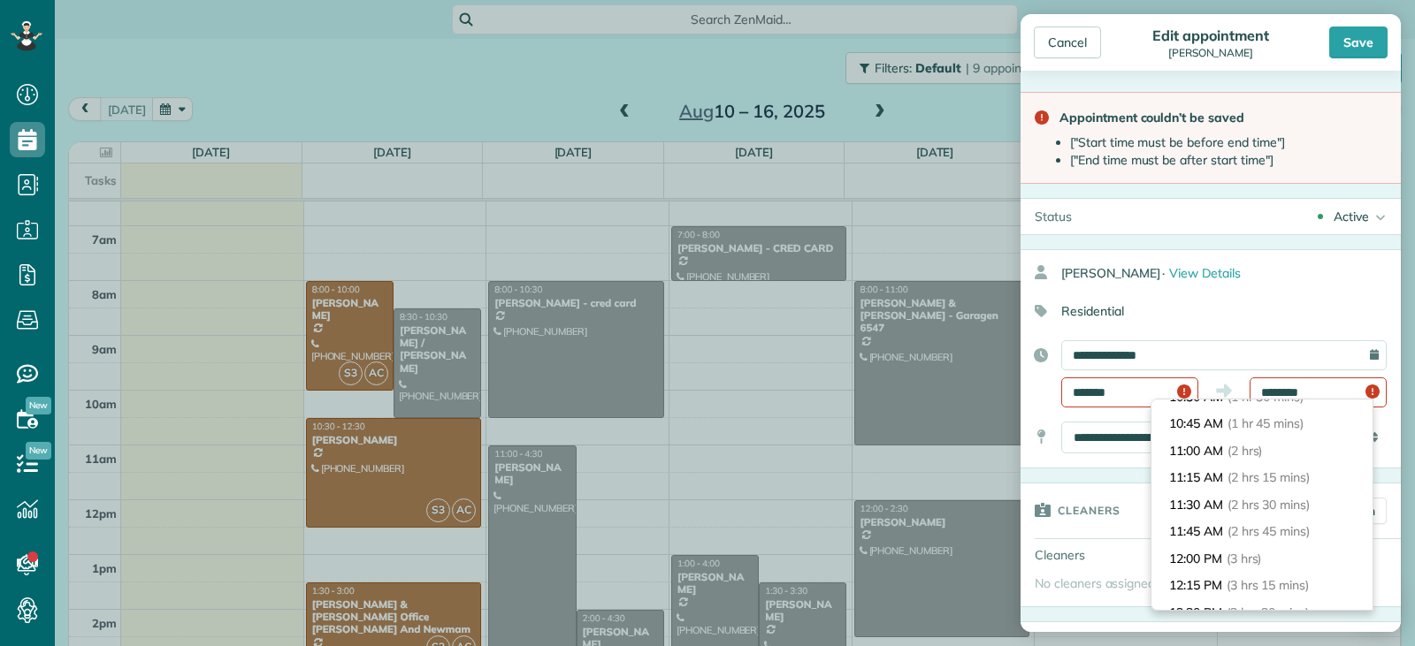
scroll to position [212, 0]
type input "********"
click at [1247, 492] on span "(2 hrs 45 mins)" at bounding box center [1268, 497] width 82 height 16
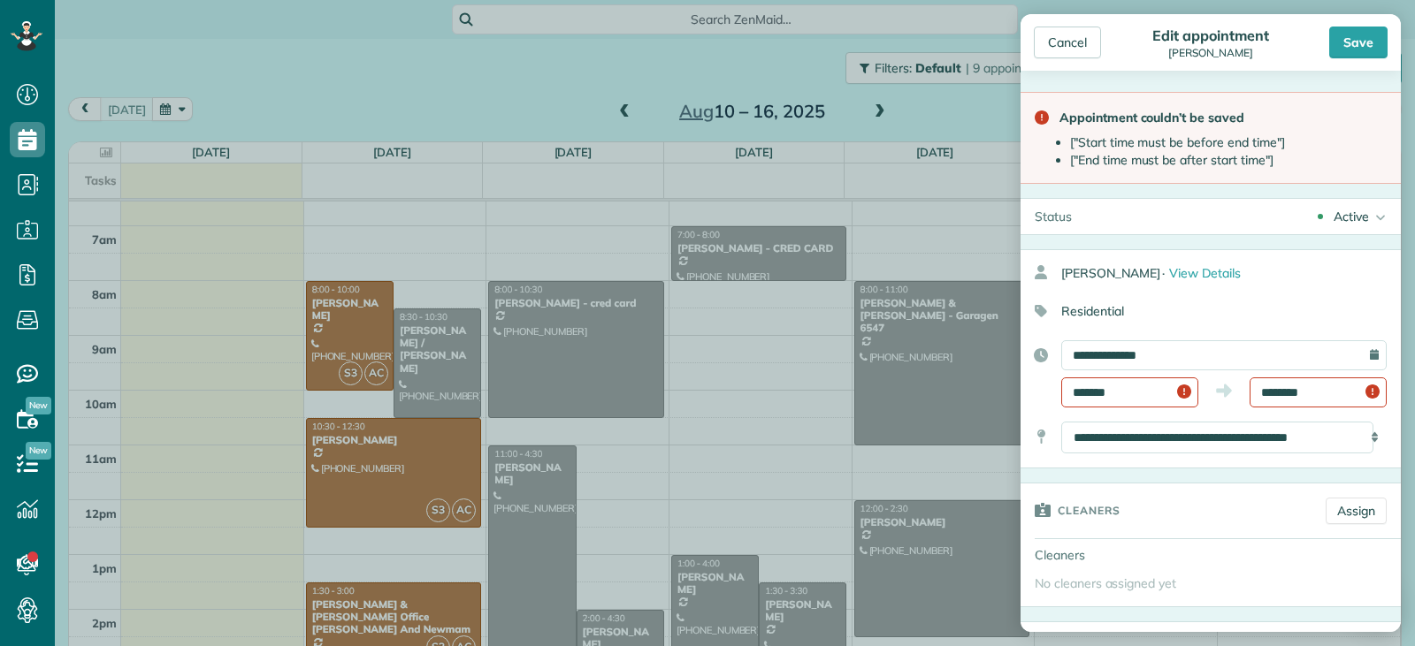
click at [1247, 492] on div "Cleaners" at bounding box center [1165, 510] width 291 height 53
click at [1076, 31] on div "Cancel" at bounding box center [1067, 43] width 67 height 32
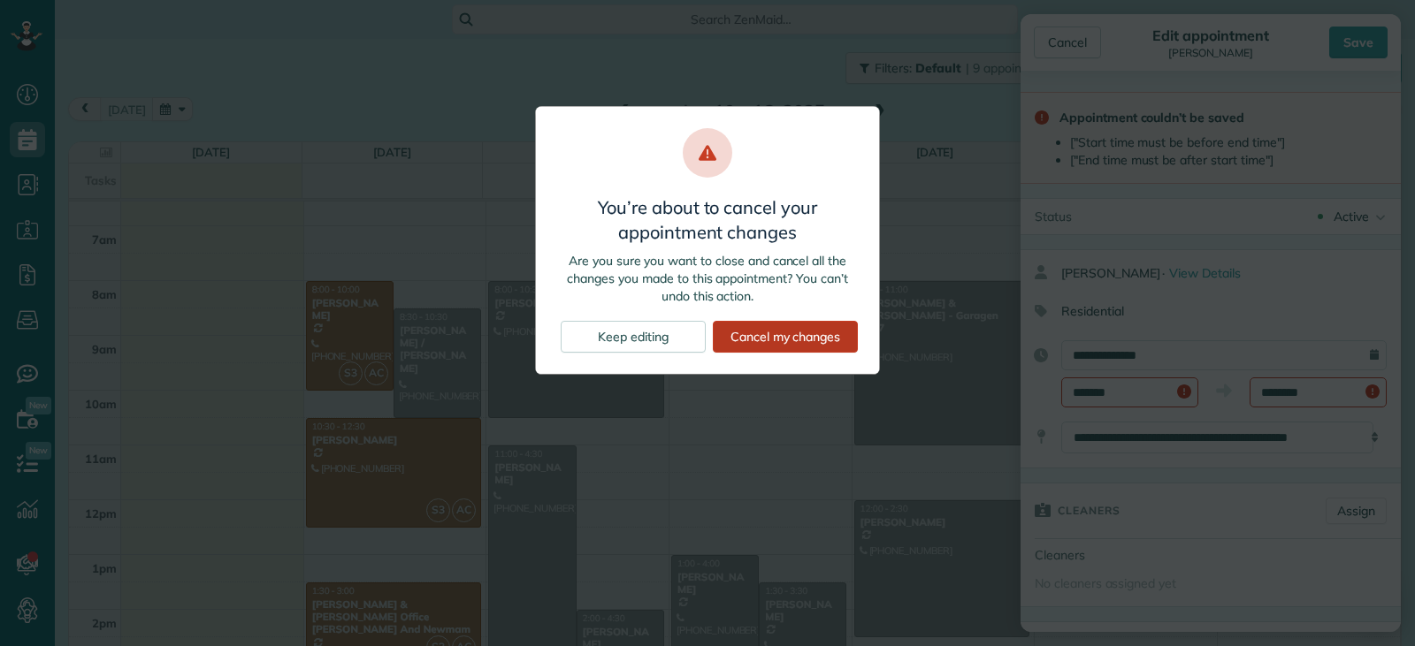
click at [783, 335] on div "Cancel my changes" at bounding box center [785, 337] width 145 height 32
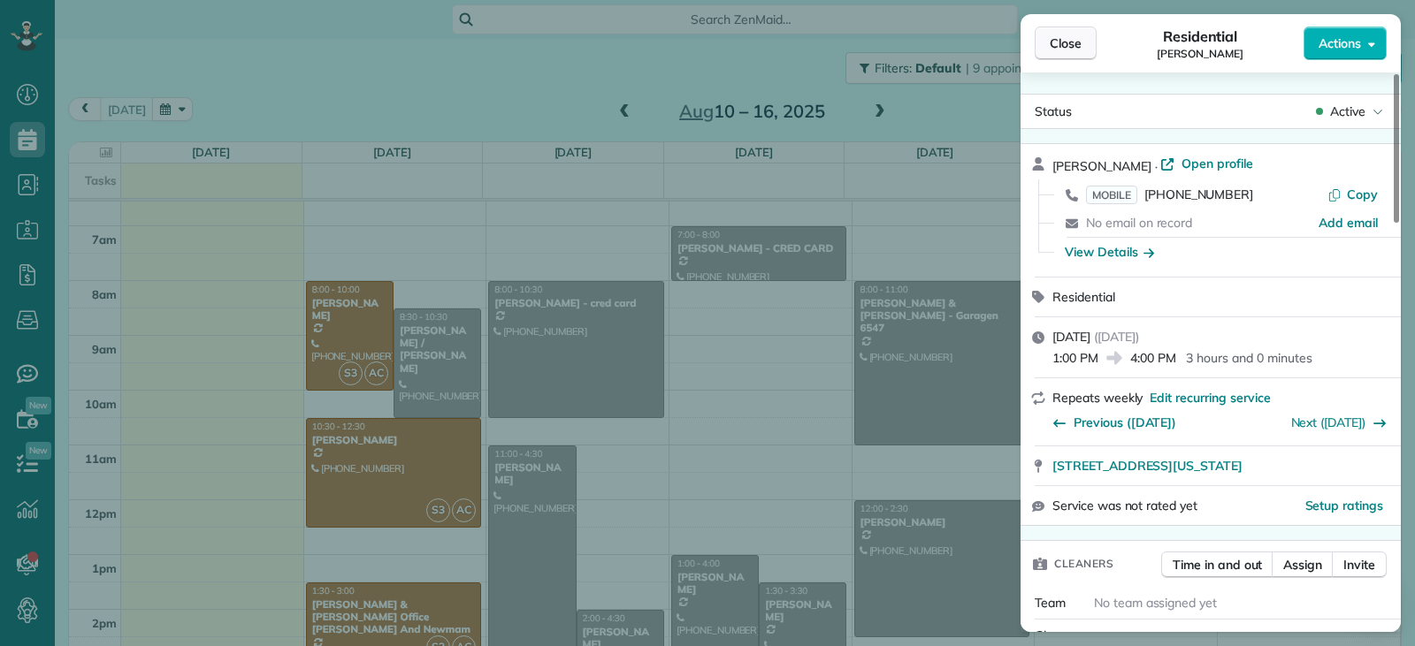
drag, startPoint x: 1070, startPoint y: 31, endPoint x: 1047, endPoint y: 179, distance: 150.3
click at [1071, 31] on button "Close" at bounding box center [1066, 44] width 62 height 34
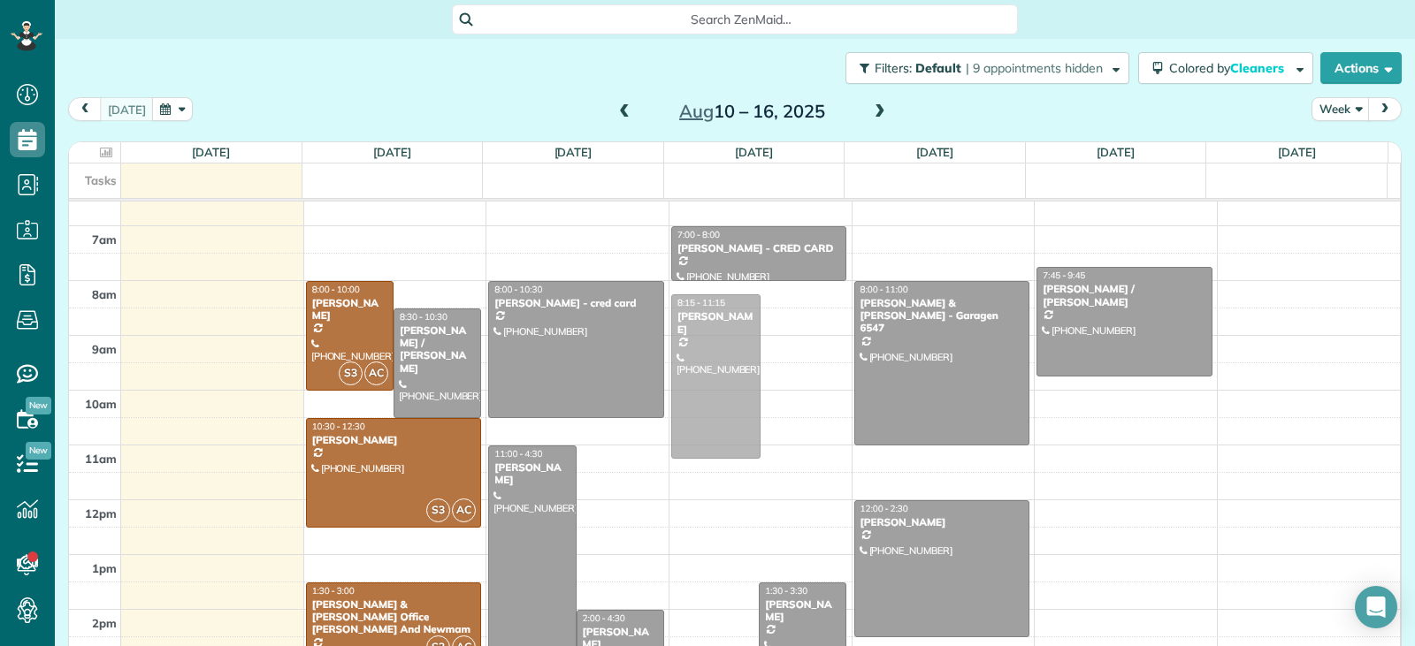
drag, startPoint x: 690, startPoint y: 603, endPoint x: 710, endPoint y: 349, distance: 254.6
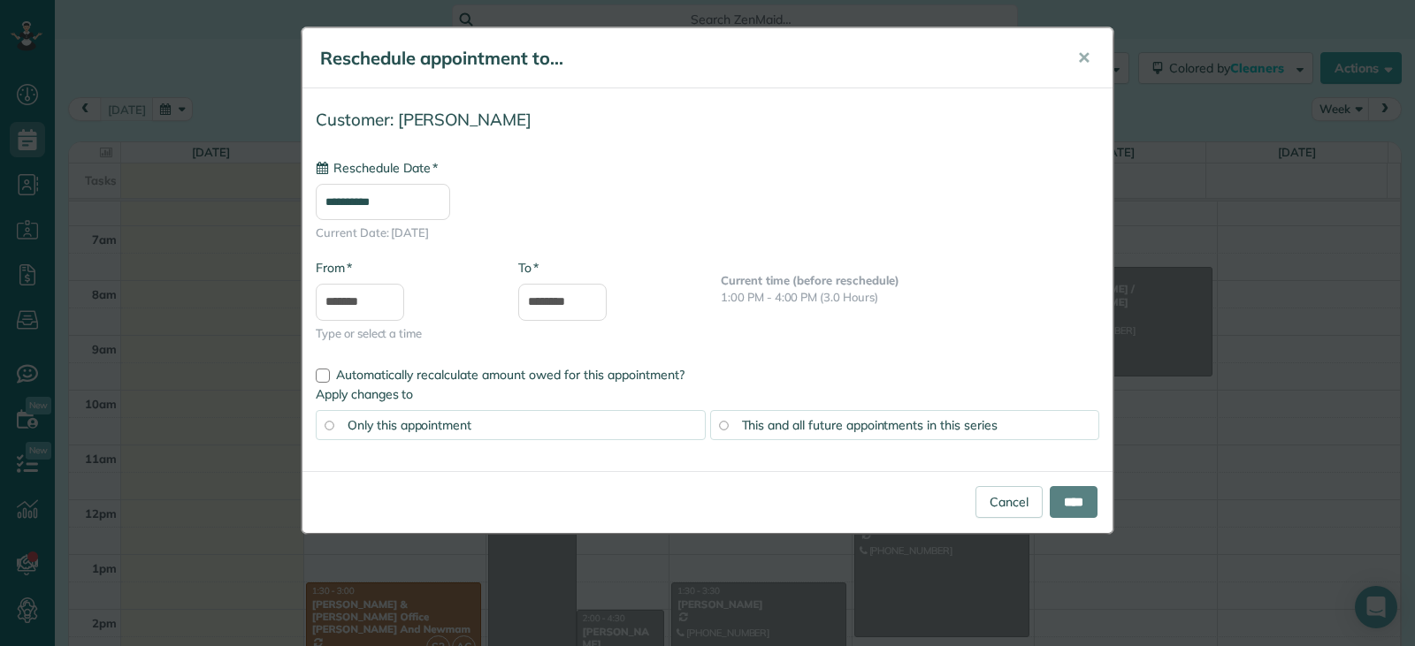
type input "**********"
click at [1051, 506] on input "****" at bounding box center [1074, 502] width 48 height 32
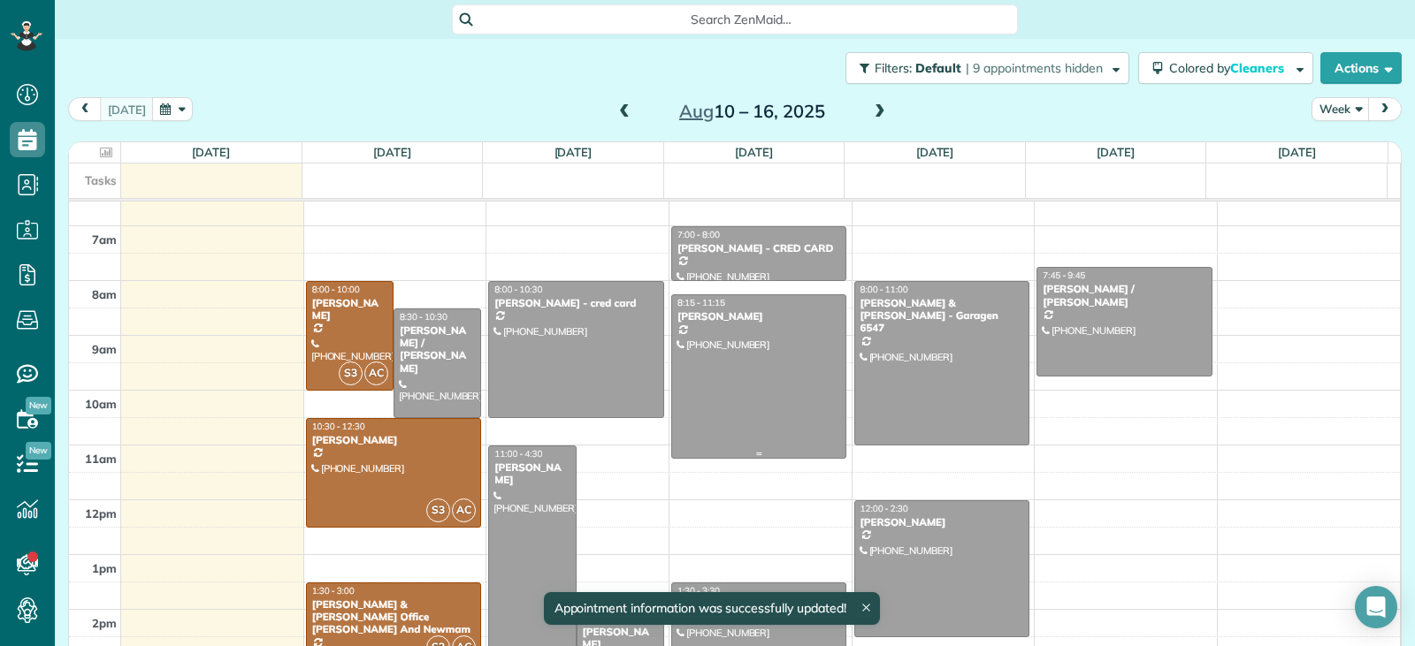
click at [757, 317] on div "[PERSON_NAME]" at bounding box center [758, 316] width 165 height 12
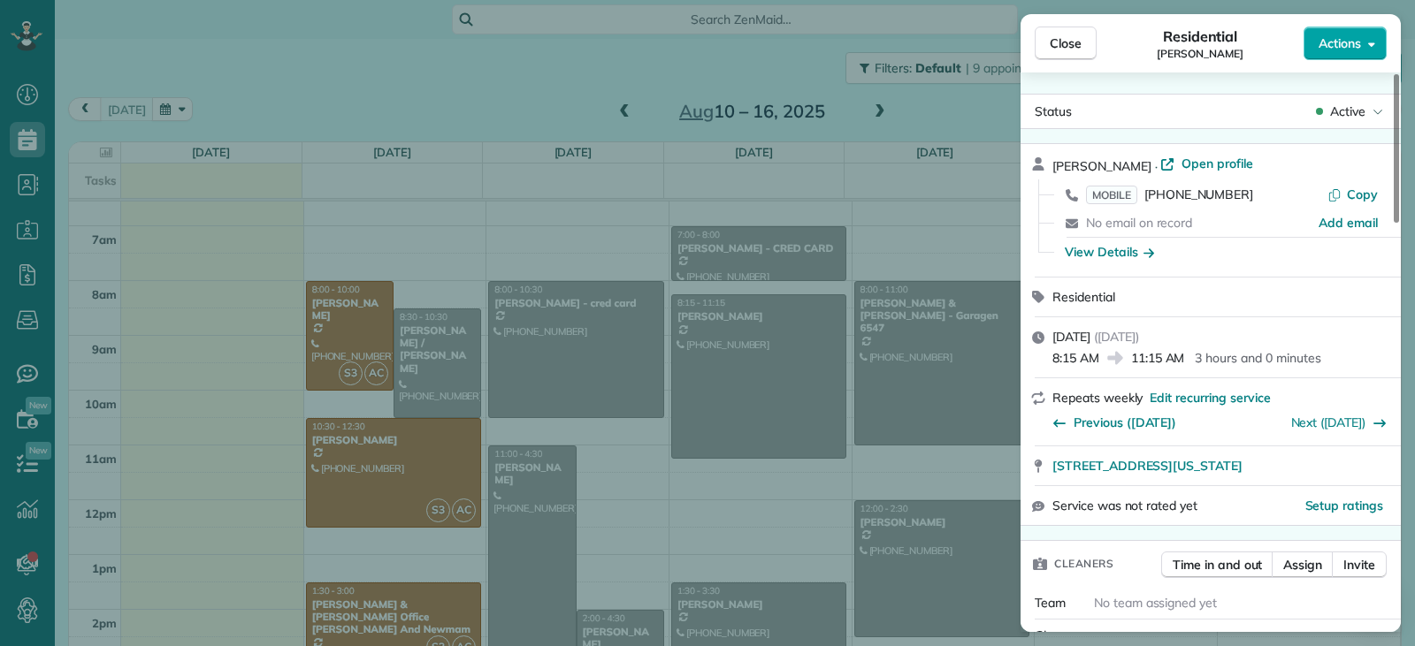
click at [1335, 52] on button "Actions" at bounding box center [1344, 44] width 83 height 34
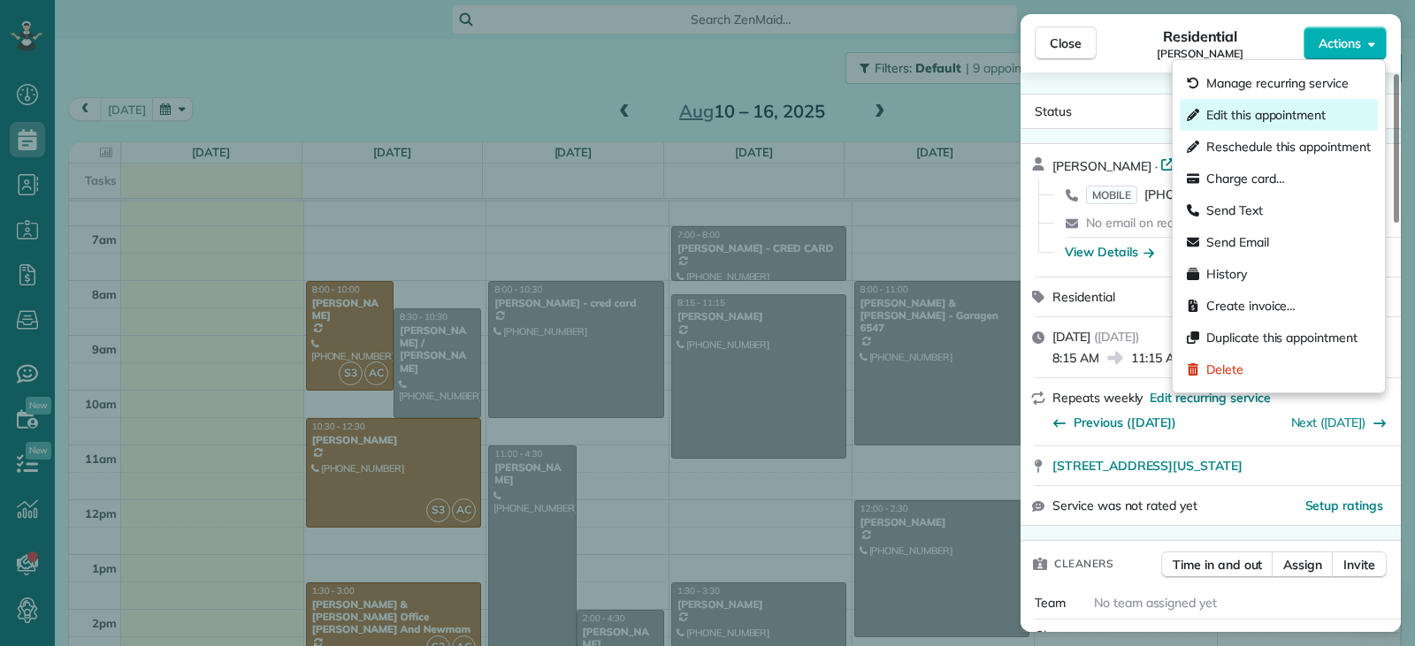
click at [1264, 114] on span "Edit this appointment" at bounding box center [1265, 115] width 119 height 18
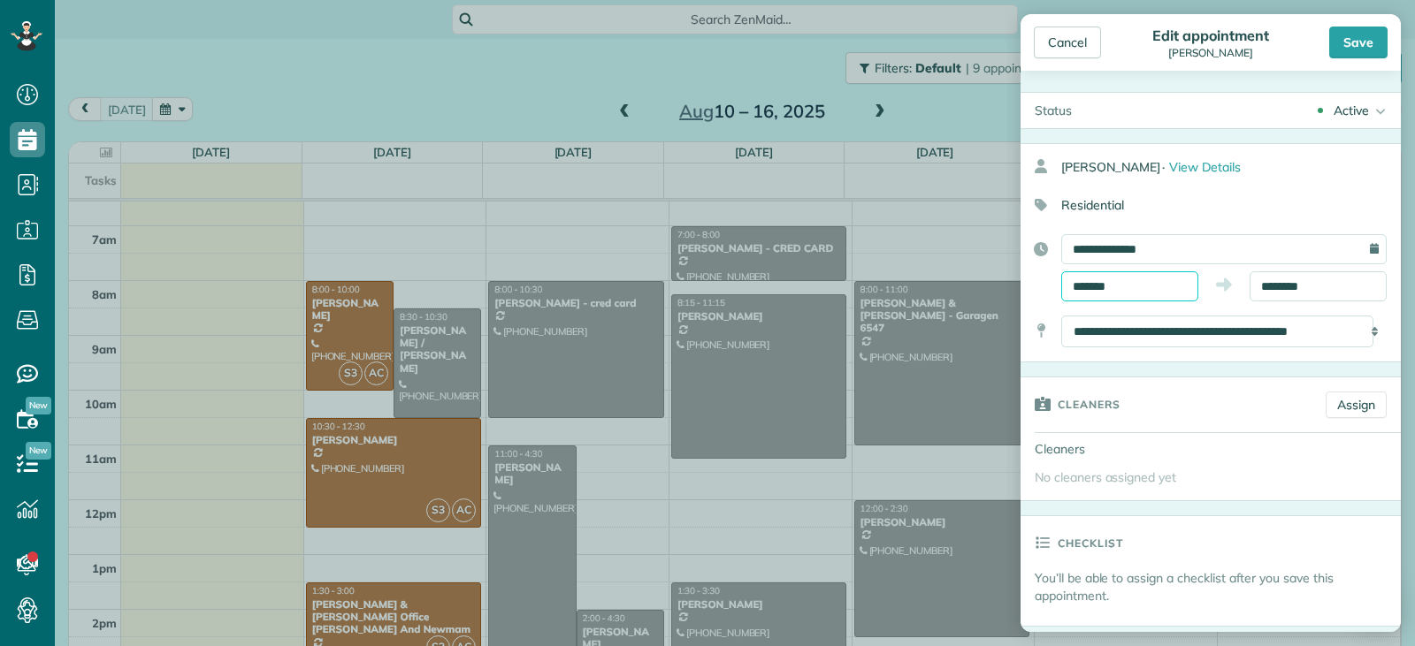
click at [1157, 294] on body "Dashboard Scheduling Calendar View List View Dispatch View - Weekly scheduling …" at bounding box center [707, 323] width 1415 height 646
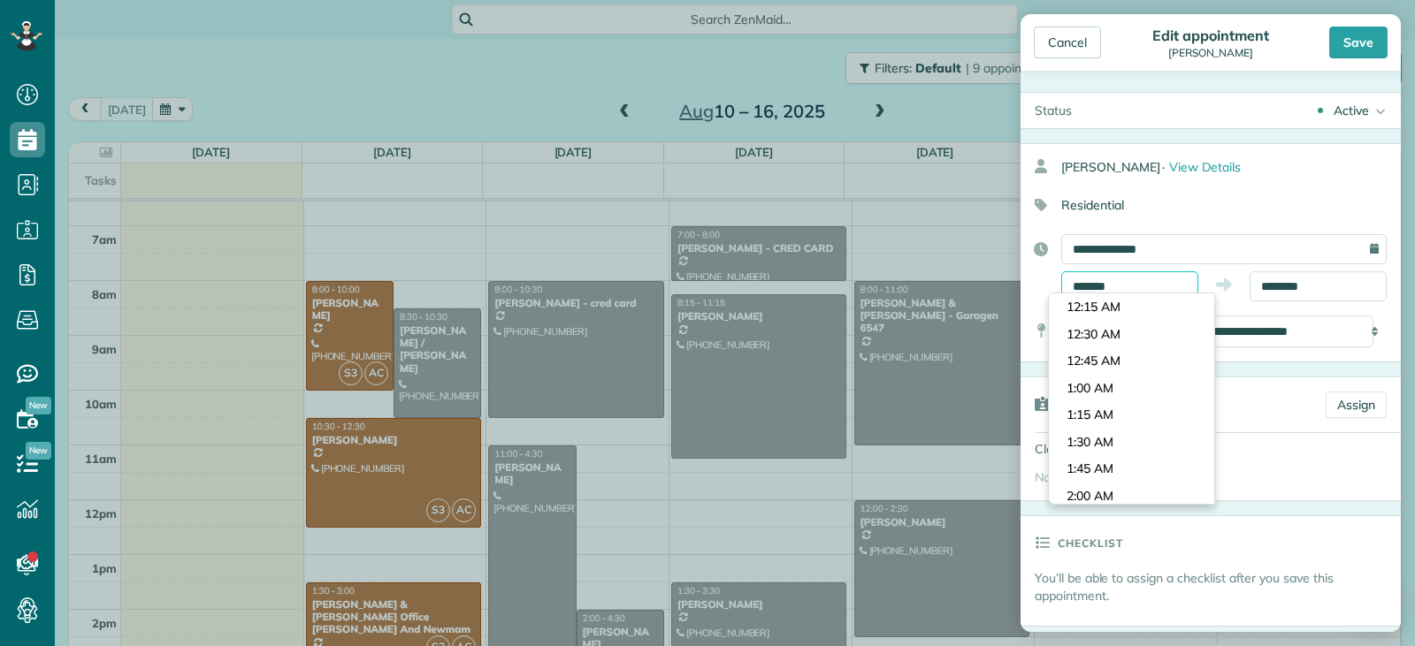
scroll to position [836, 0]
type input "*******"
click at [1157, 408] on body "Dashboard Scheduling Calendar View List View Dispatch View - Weekly scheduling …" at bounding box center [707, 323] width 1415 height 646
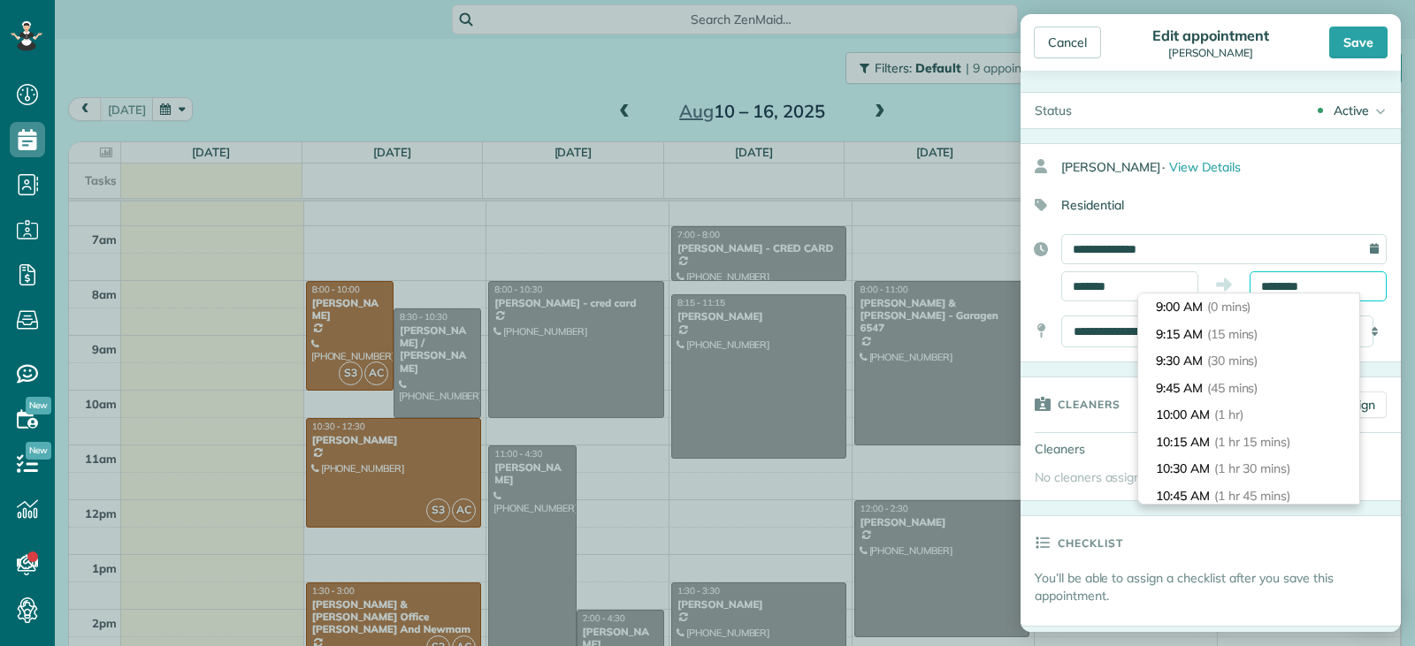
click at [1316, 286] on input "********" at bounding box center [1317, 286] width 137 height 30
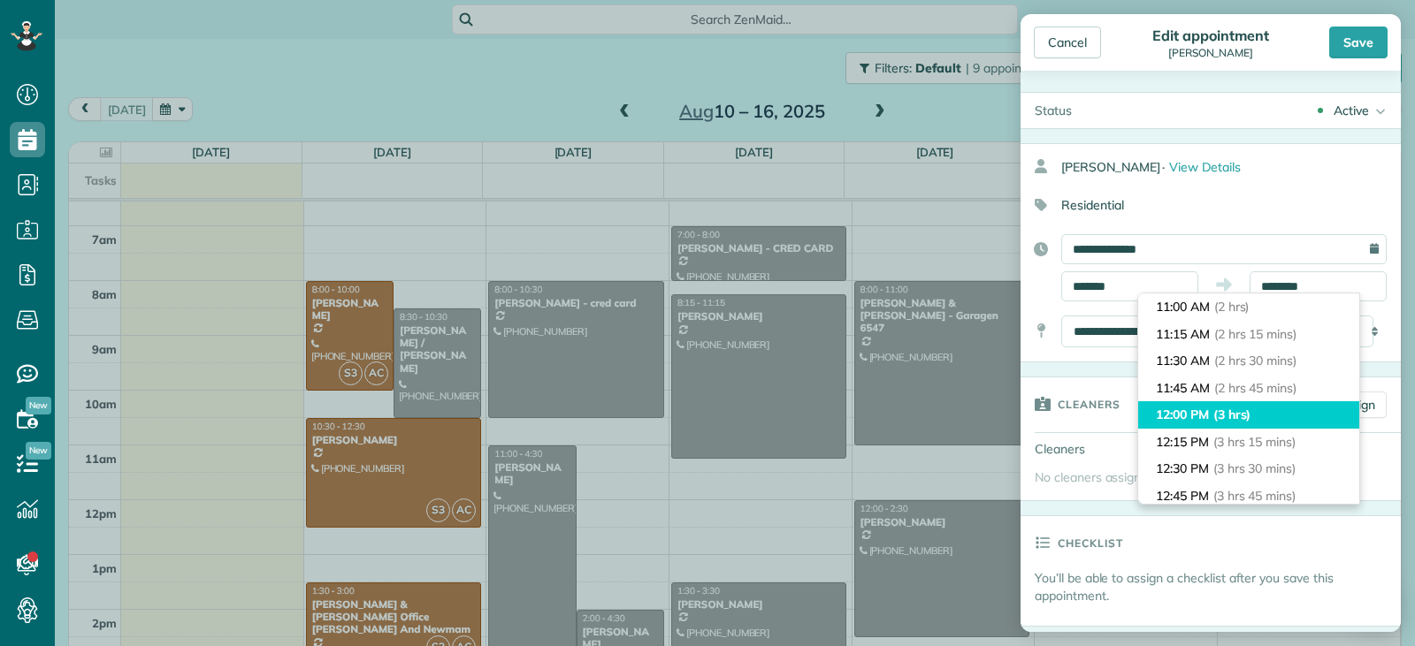
type input "********"
click at [1268, 406] on li "12:00 PM (3 hrs)" at bounding box center [1248, 414] width 221 height 27
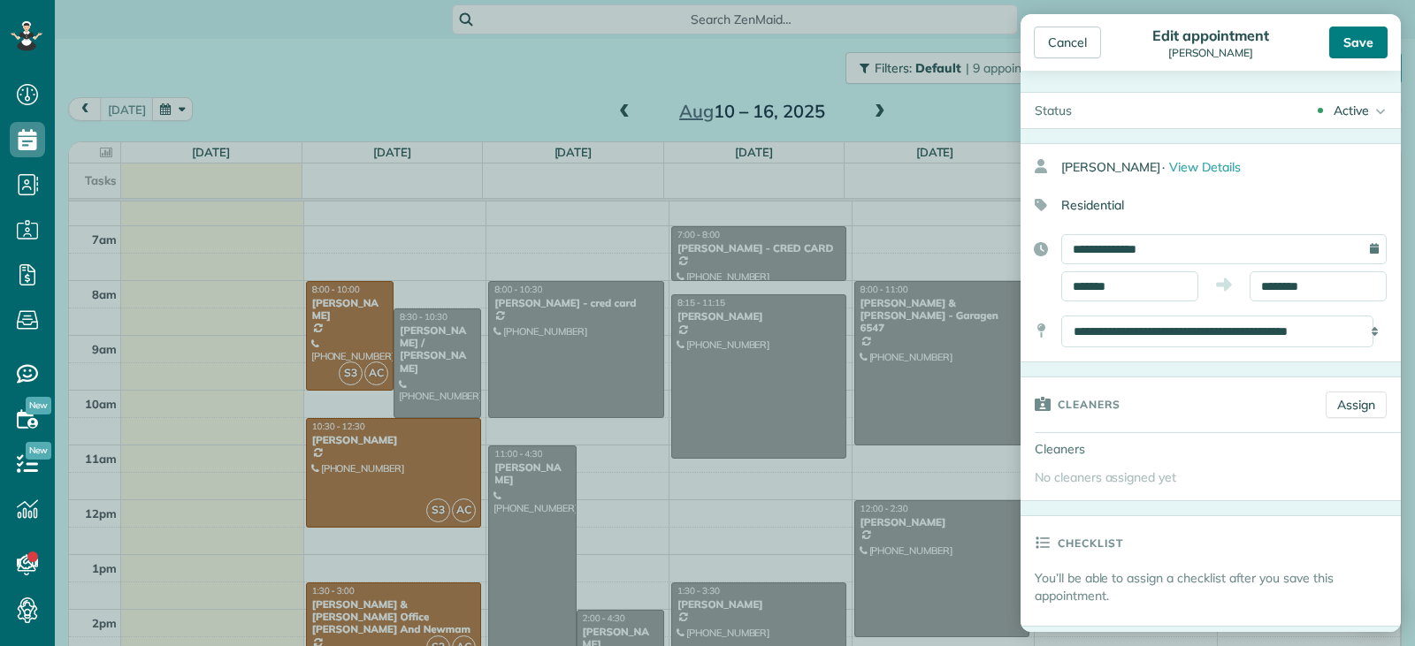
click at [1348, 42] on div "Save" at bounding box center [1358, 43] width 58 height 32
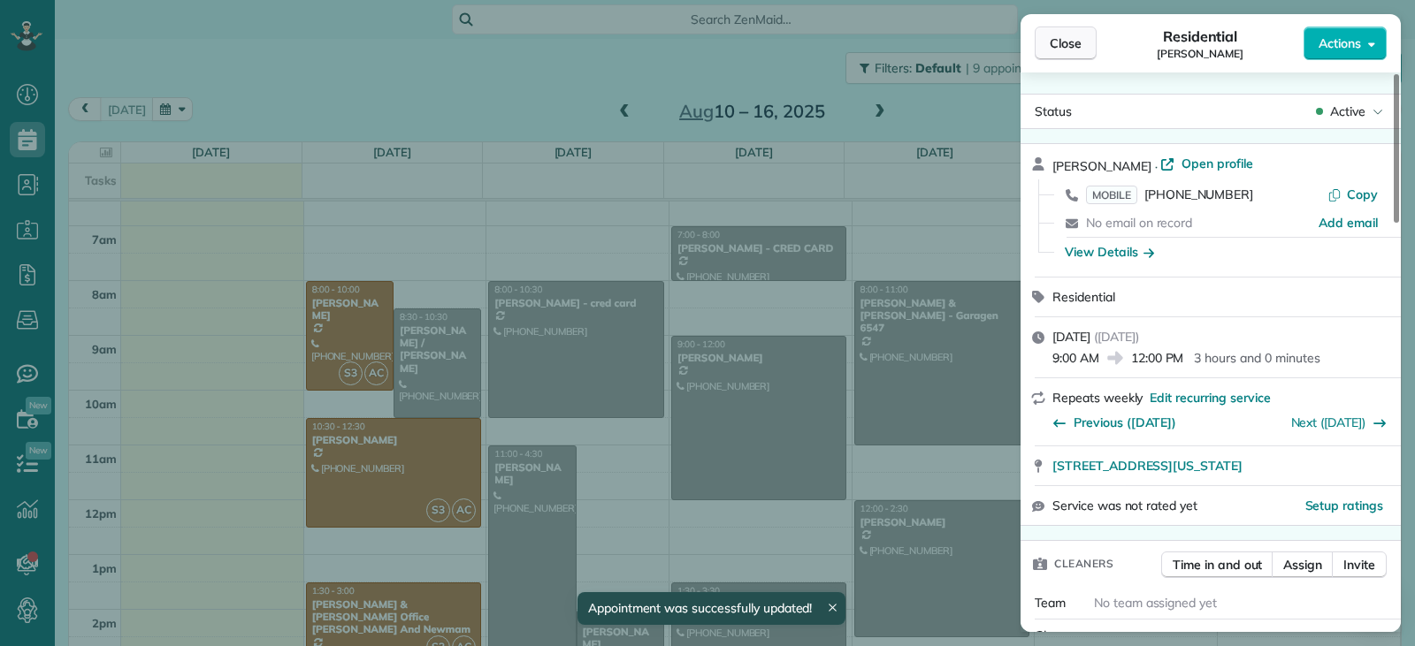
click at [1071, 48] on span "Close" at bounding box center [1066, 43] width 32 height 18
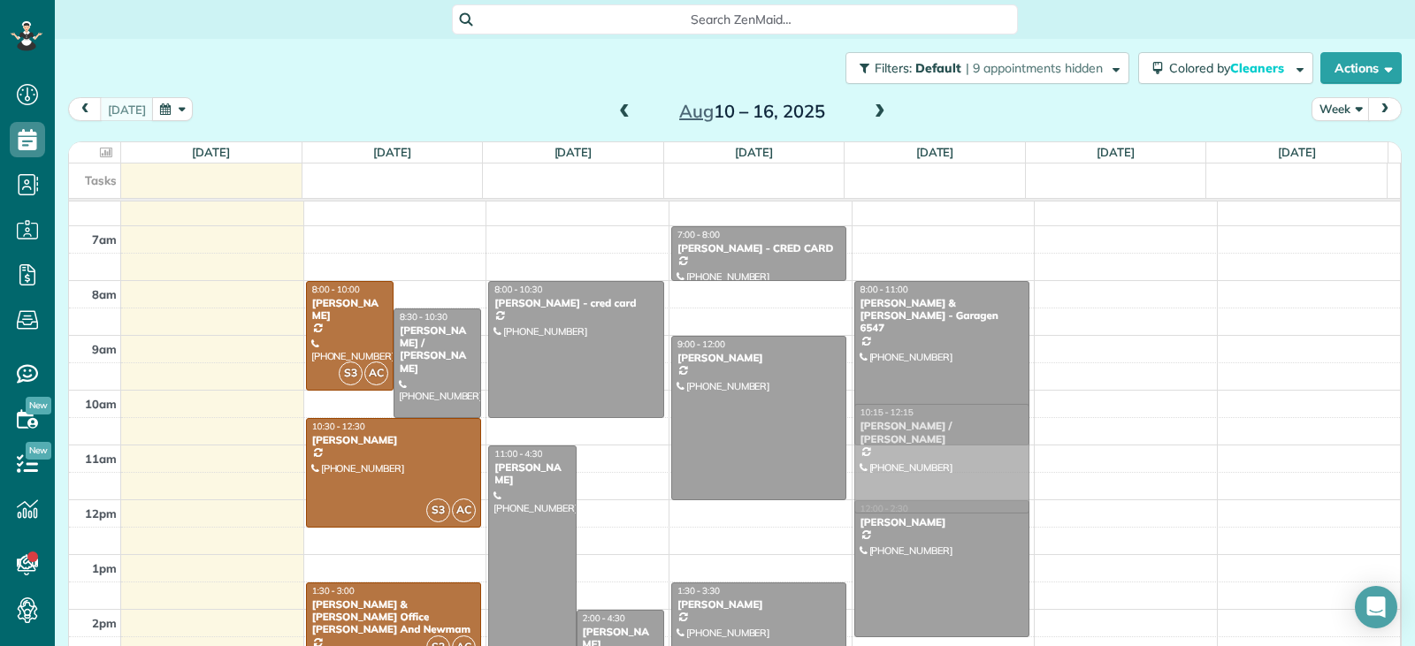
drag, startPoint x: 1126, startPoint y: 329, endPoint x: 964, endPoint y: 460, distance: 208.1
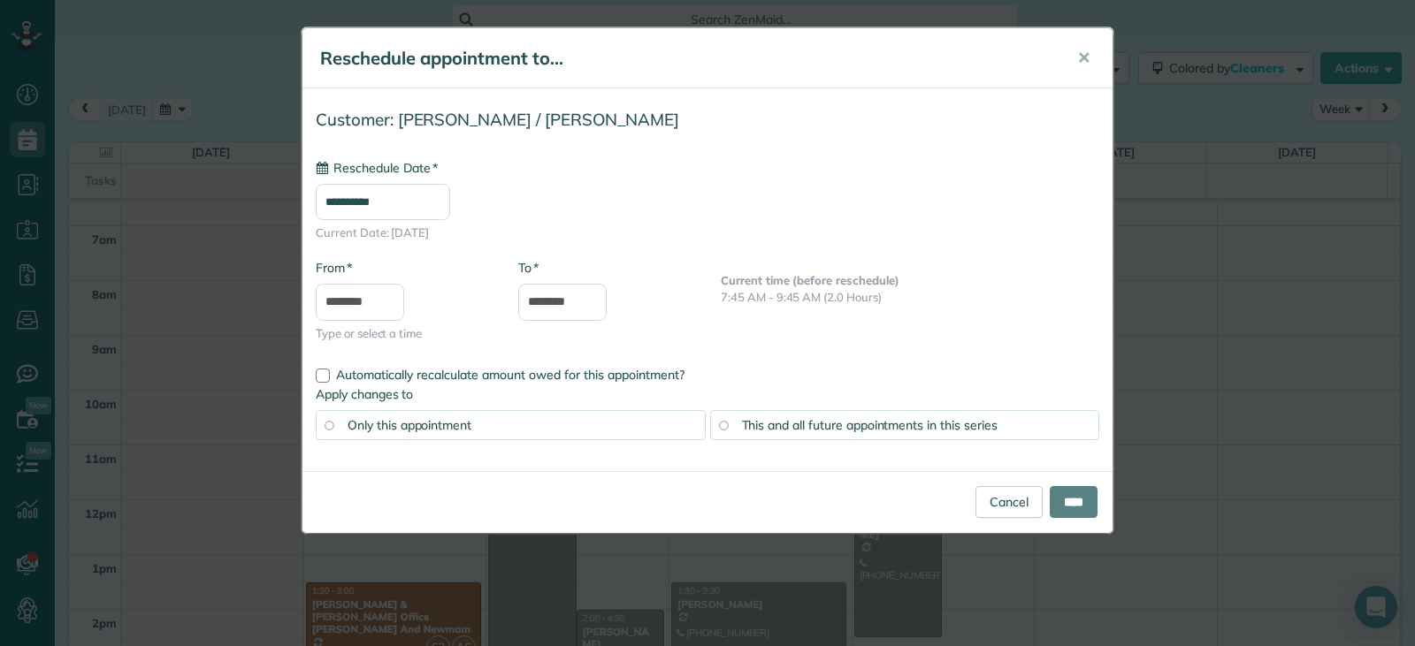
type input "**********"
click at [1057, 501] on input "****" at bounding box center [1074, 502] width 48 height 32
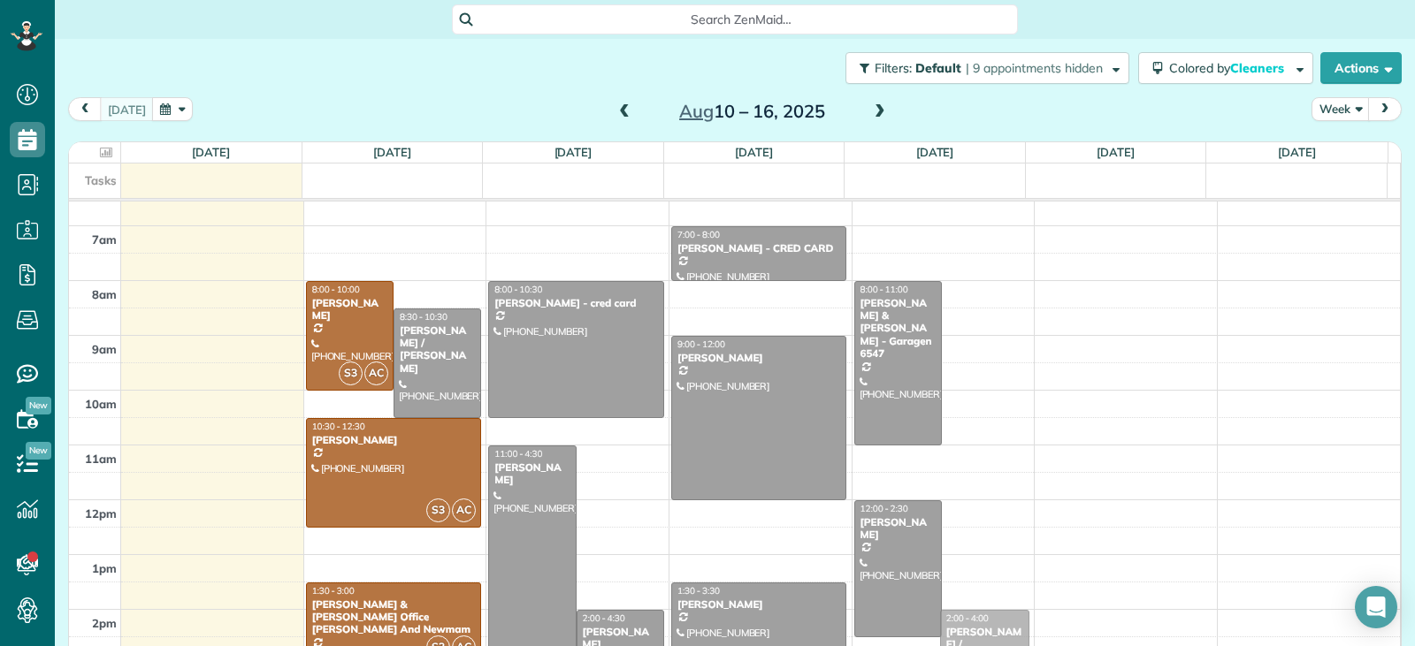
drag, startPoint x: 973, startPoint y: 439, endPoint x: 955, endPoint y: 644, distance: 205.0
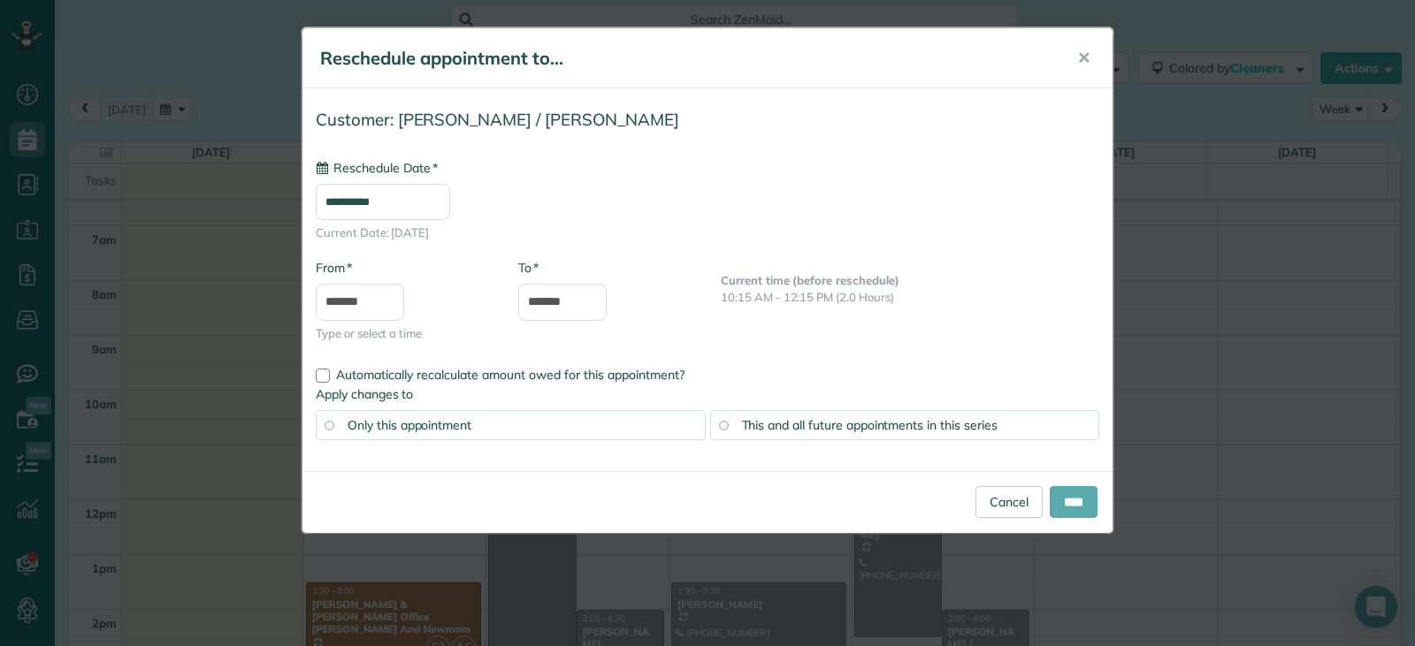
type input "**********"
click at [1058, 504] on input "****" at bounding box center [1074, 502] width 48 height 32
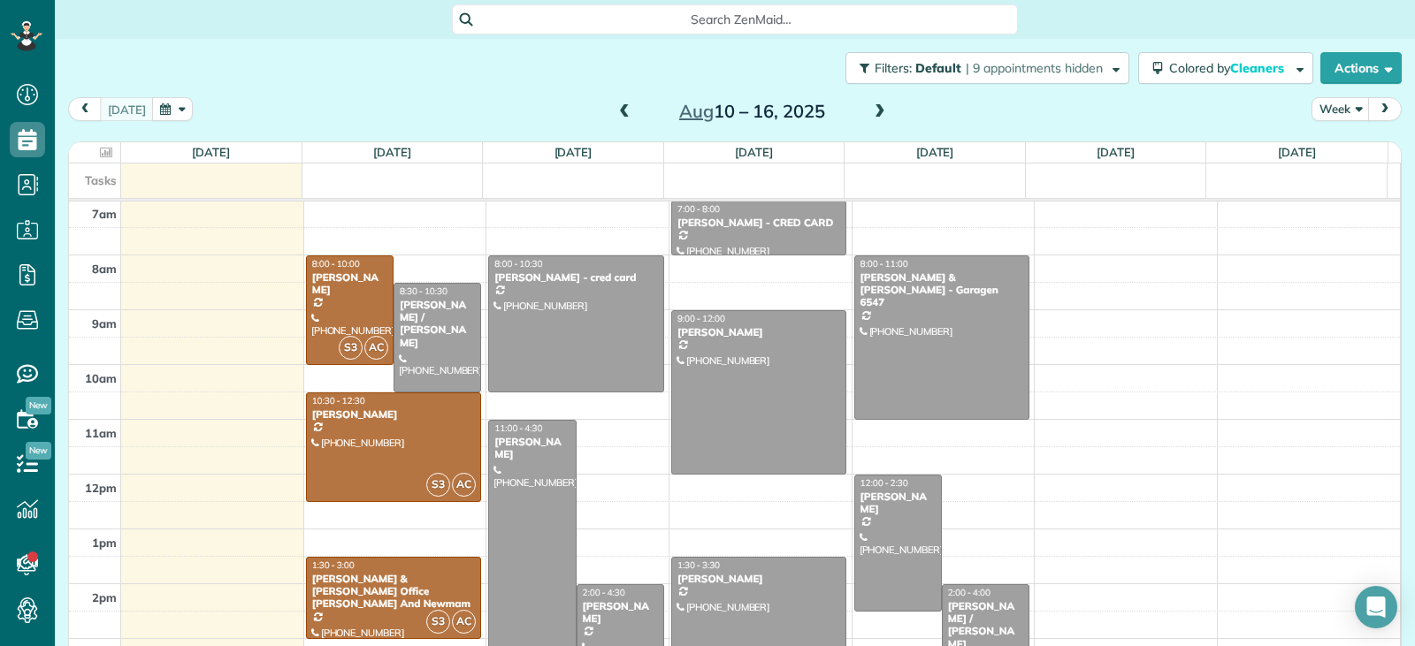
scroll to position [232, 0]
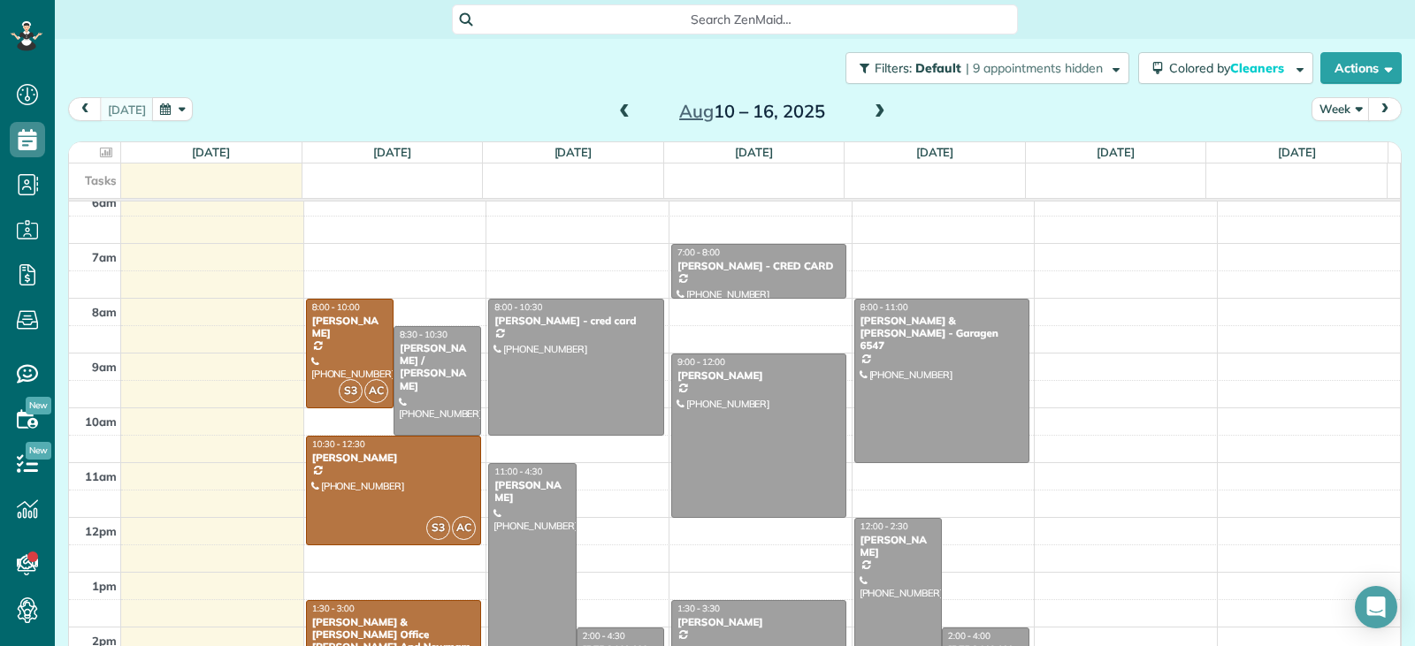
click at [615, 112] on span at bounding box center [624, 112] width 19 height 16
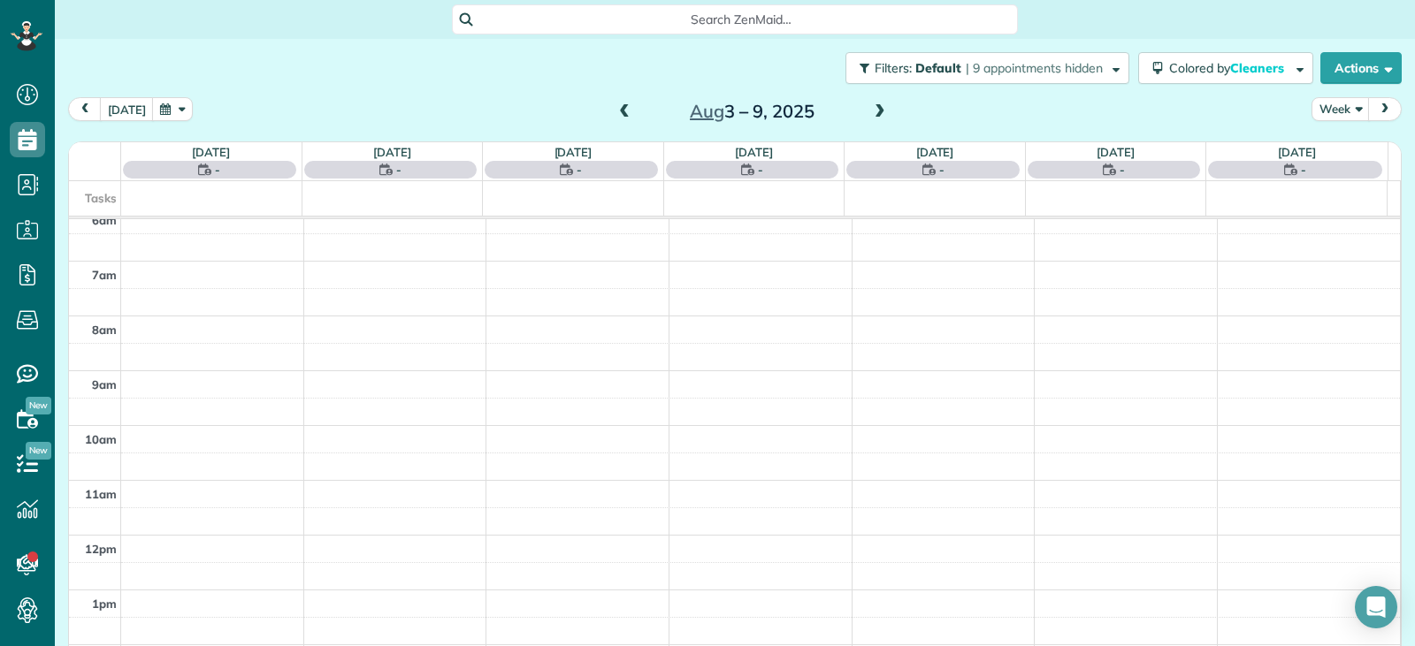
scroll to position [275, 0]
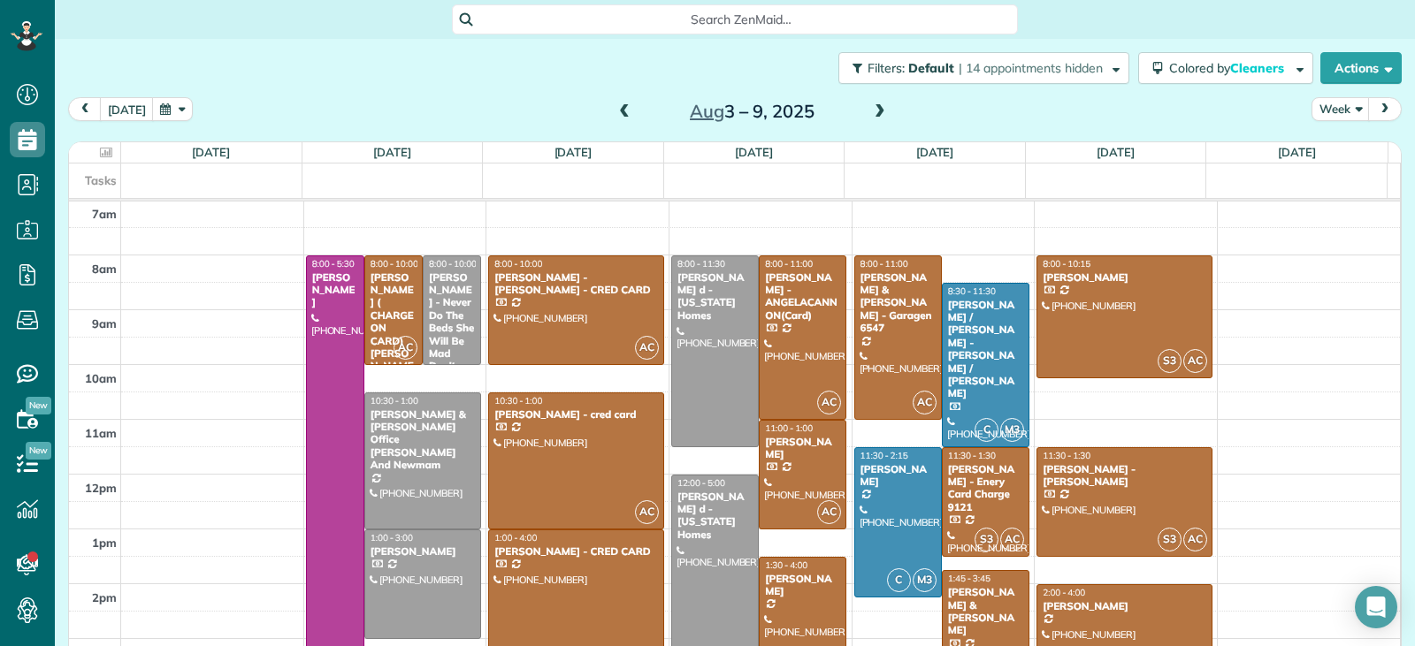
click at [615, 110] on span at bounding box center [624, 112] width 19 height 16
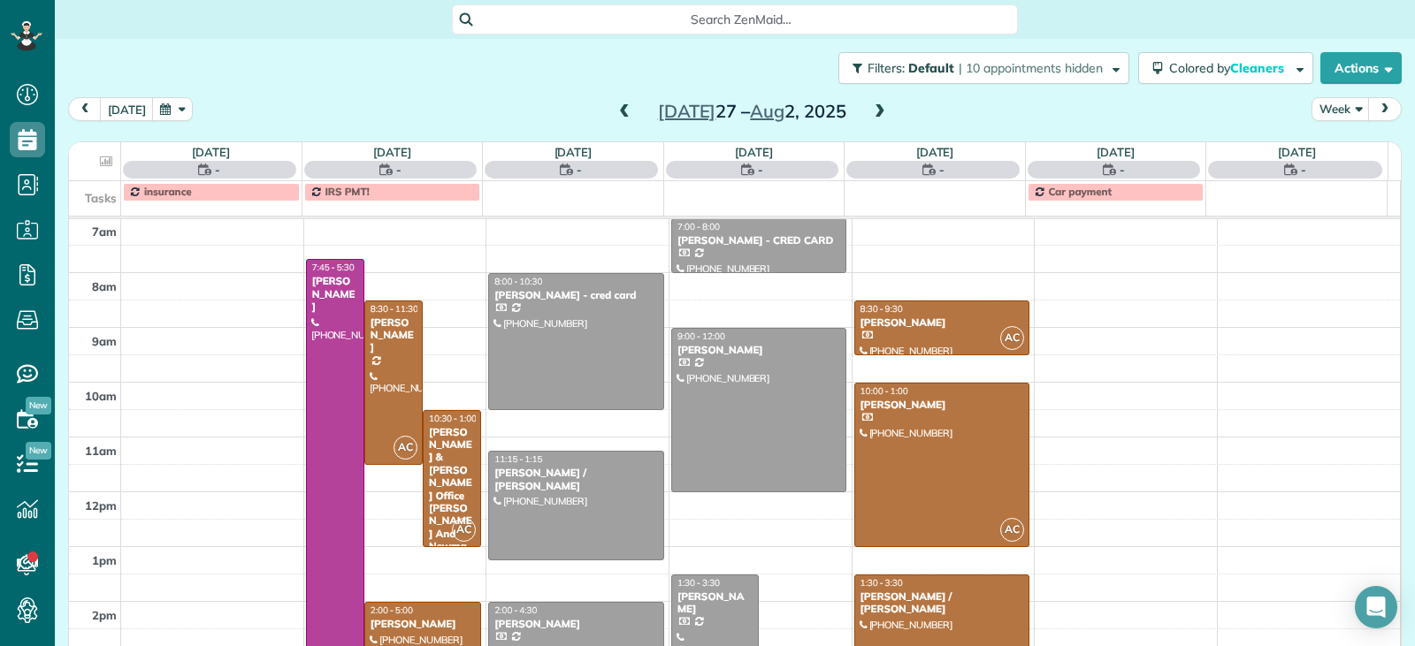
click at [615, 110] on span at bounding box center [624, 112] width 19 height 16
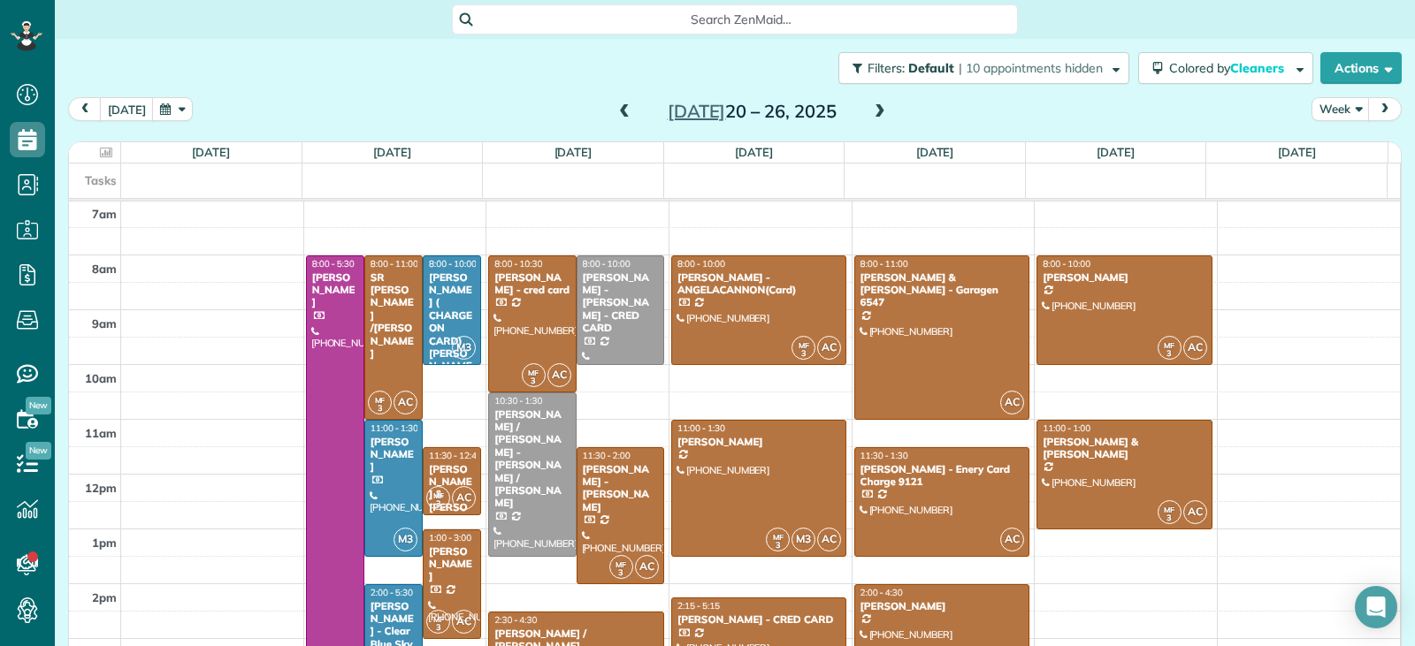
click at [615, 110] on span at bounding box center [624, 112] width 19 height 16
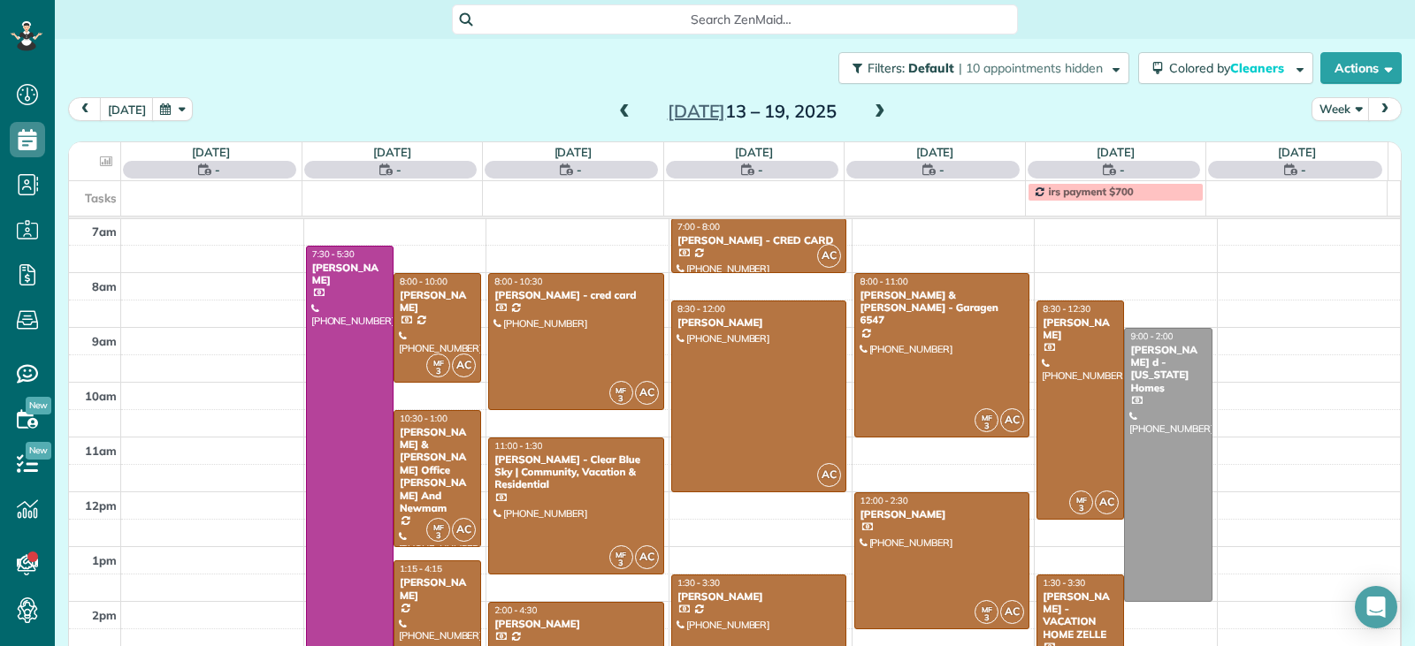
click at [615, 110] on span at bounding box center [624, 112] width 19 height 16
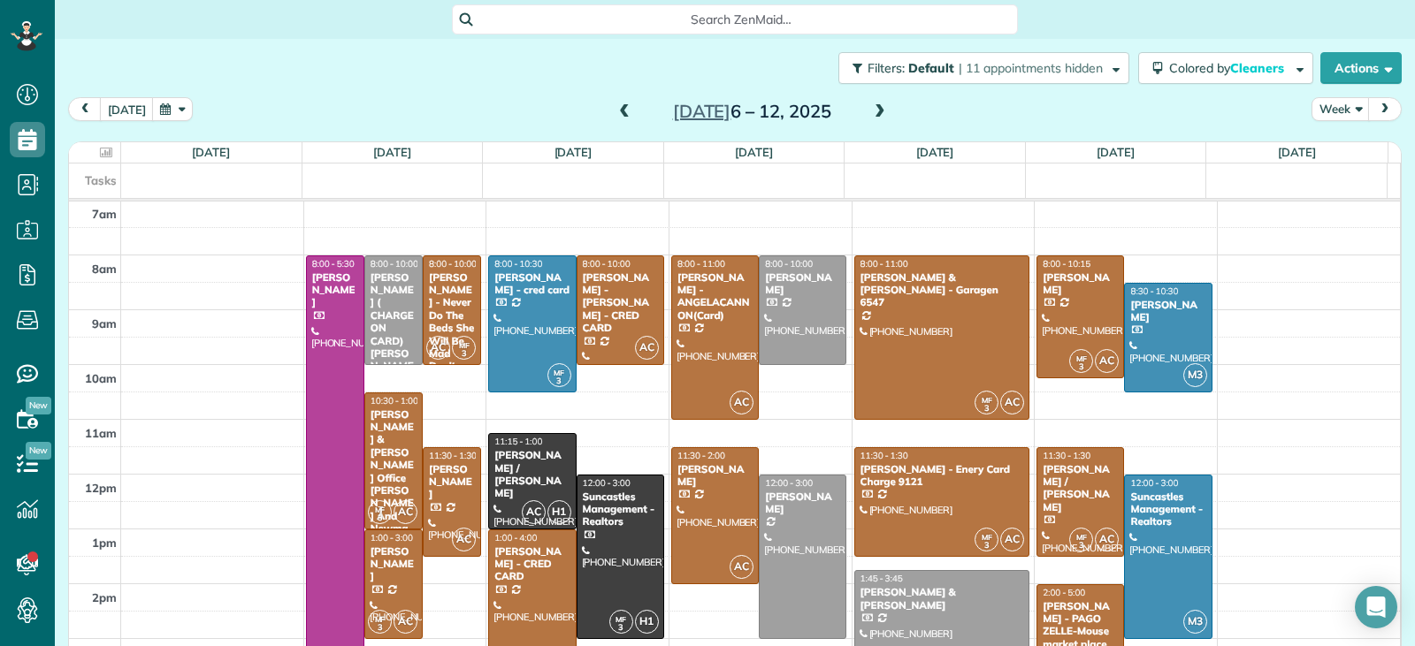
click at [615, 110] on span at bounding box center [624, 112] width 19 height 16
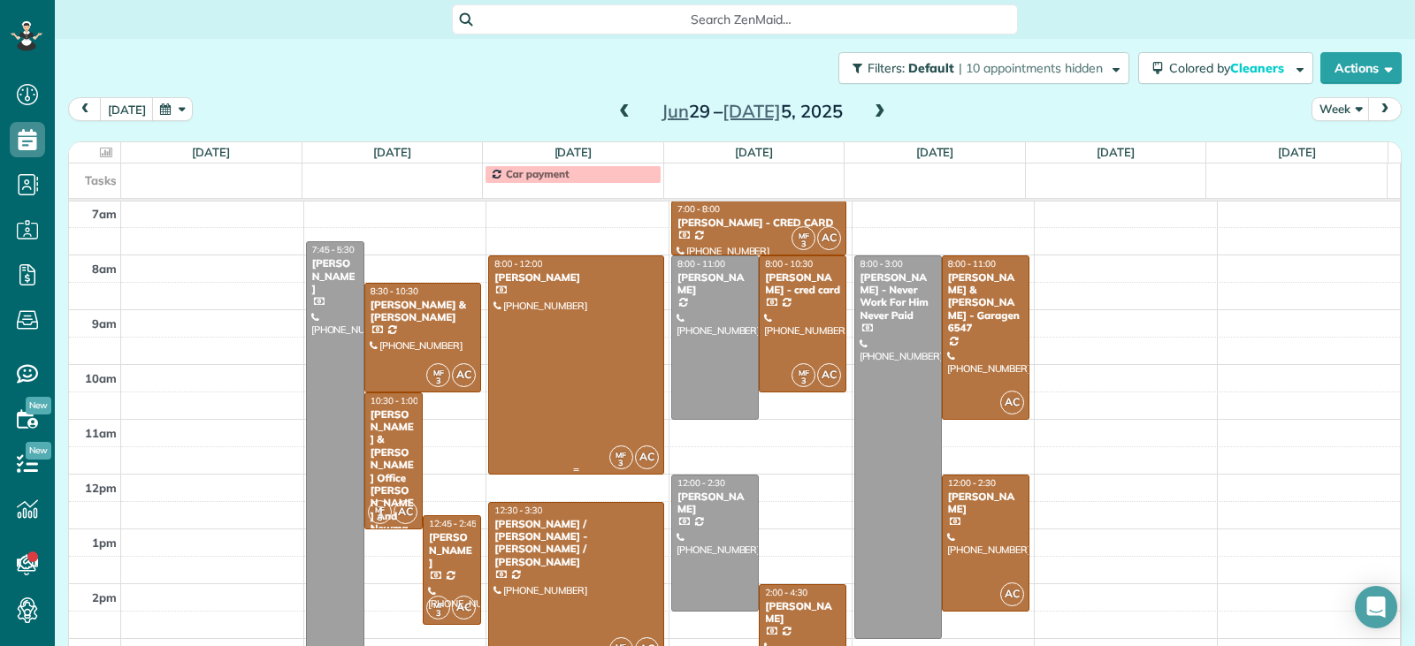
click at [565, 367] on div at bounding box center [576, 365] width 174 height 218
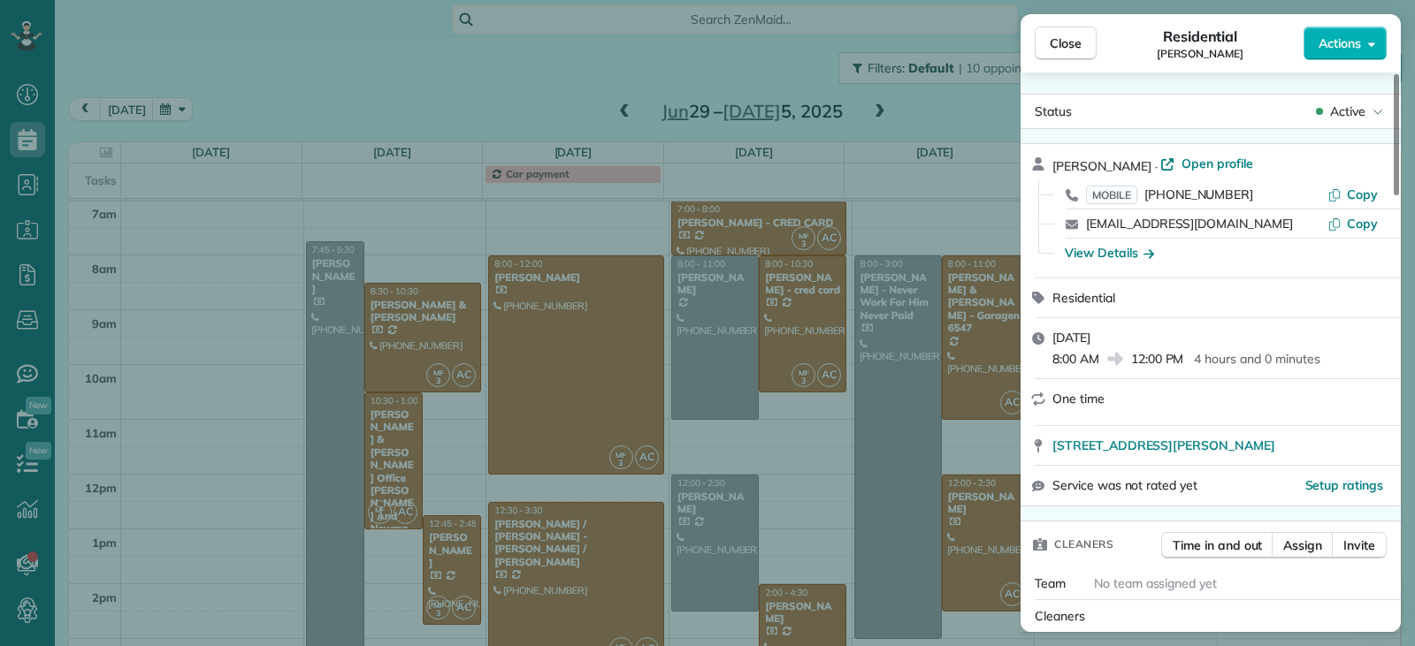
click at [1386, 340] on div "Tuesday, July 01, 2025 8:00 AM 12:00 PM 4 hours and 0 minutes" at bounding box center [1221, 348] width 338 height 39
click at [1394, 348] on div "Tuesday, July 01, 2025 8:00 AM 12:00 PM 4 hours and 0 minutes" at bounding box center [1210, 348] width 380 height 60
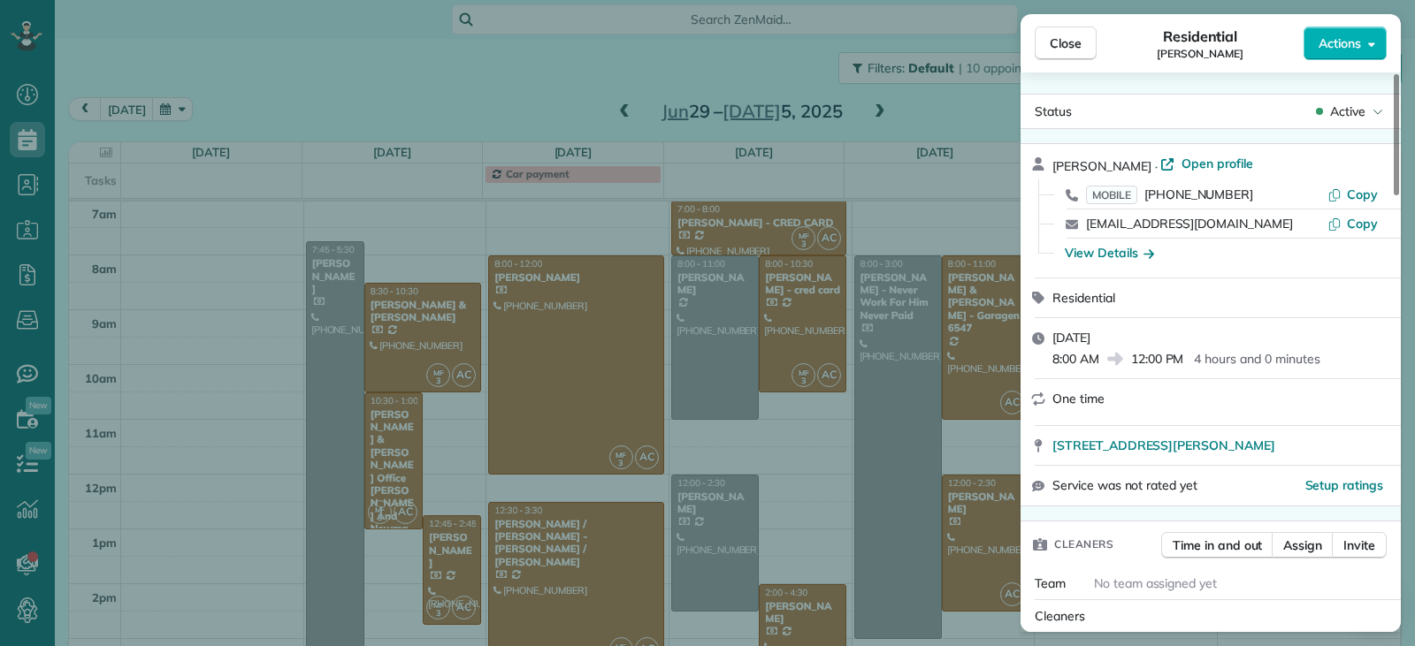
click at [1390, 264] on div "Meldami Lim · Open profile MOBILE (407) 738-5035 Copy meldaminlim@yahoo.com Cop…" at bounding box center [1210, 211] width 380 height 134
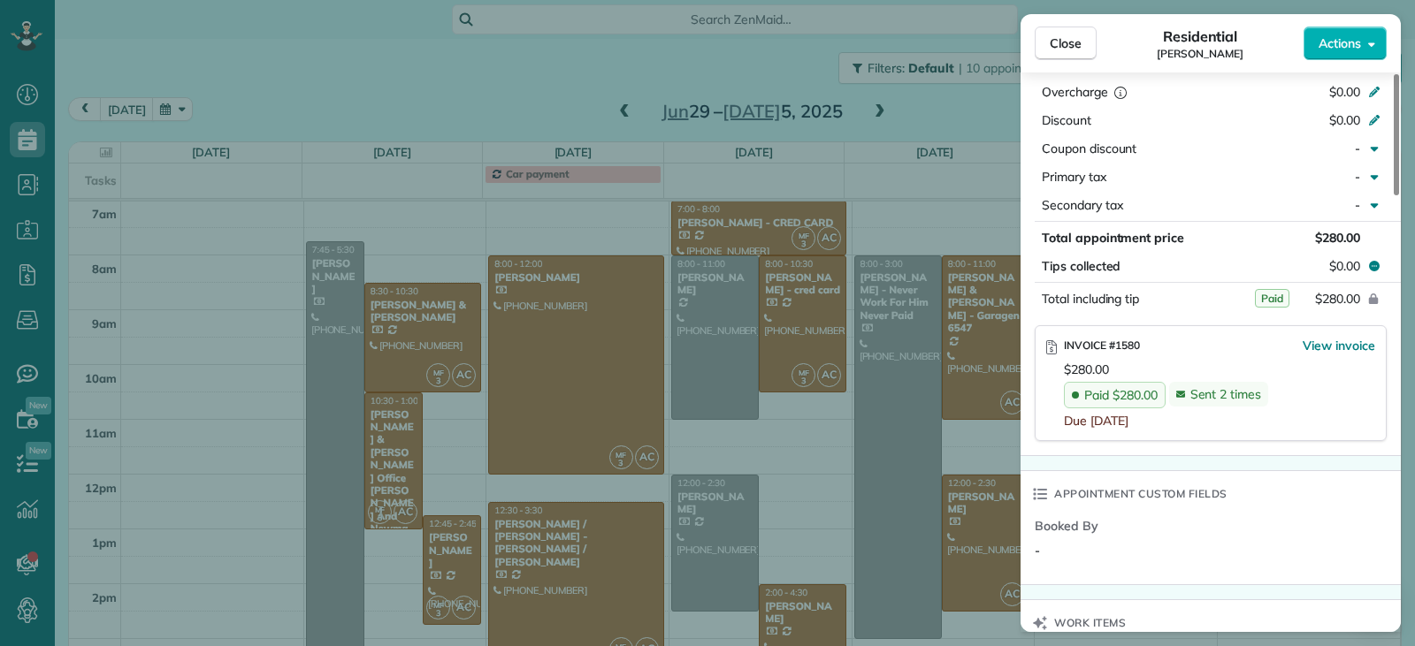
scroll to position [973, 0]
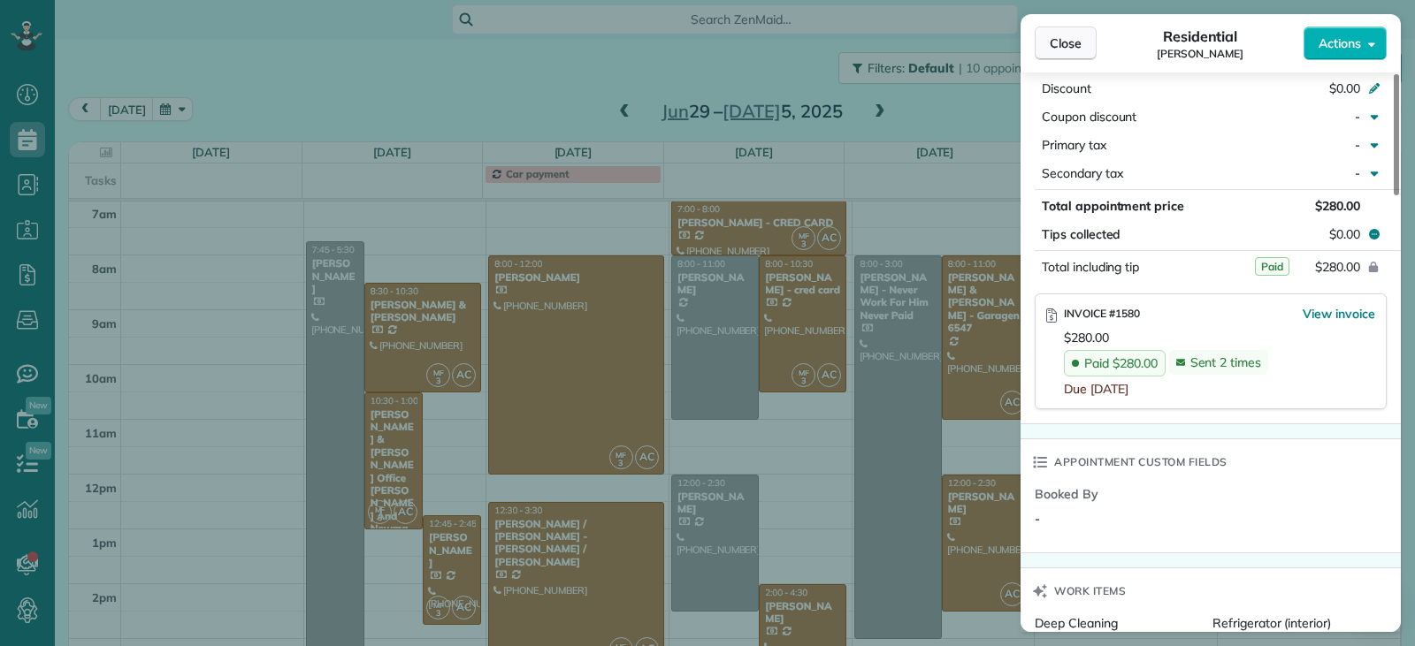
click at [1077, 51] on span "Close" at bounding box center [1066, 43] width 32 height 18
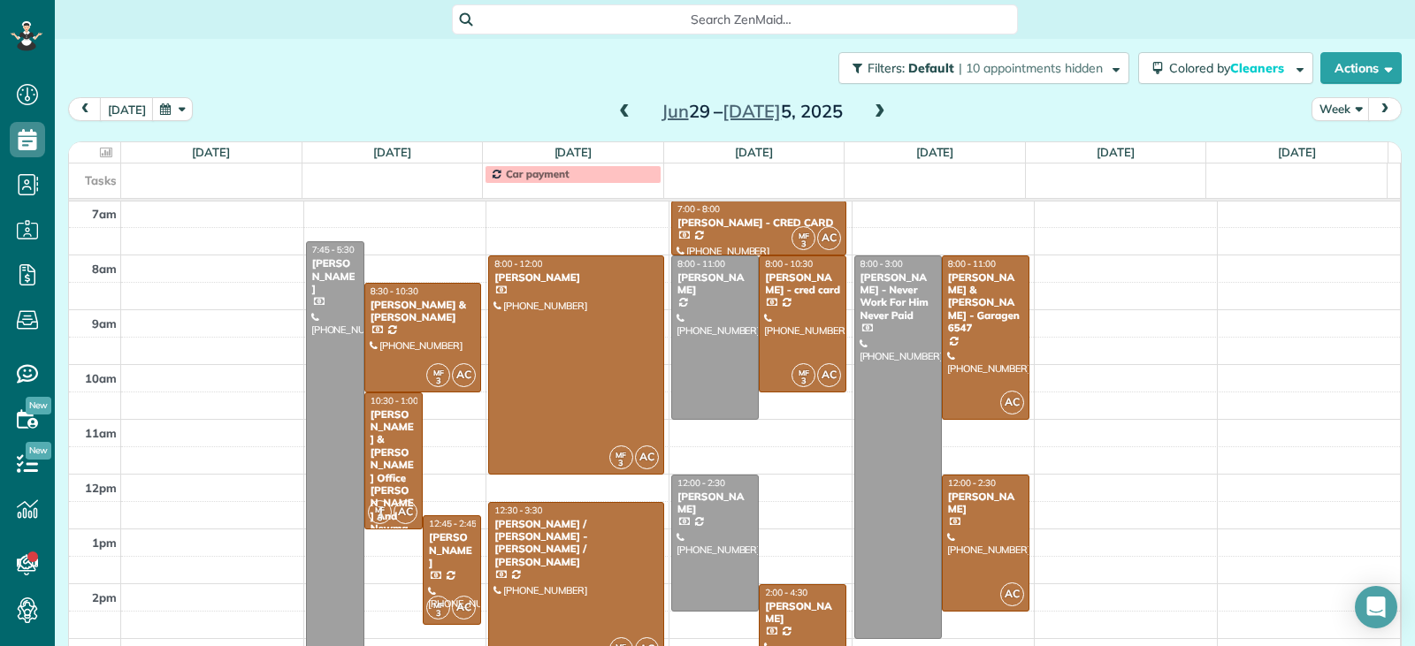
click at [606, 560] on div at bounding box center [576, 584] width 174 height 163
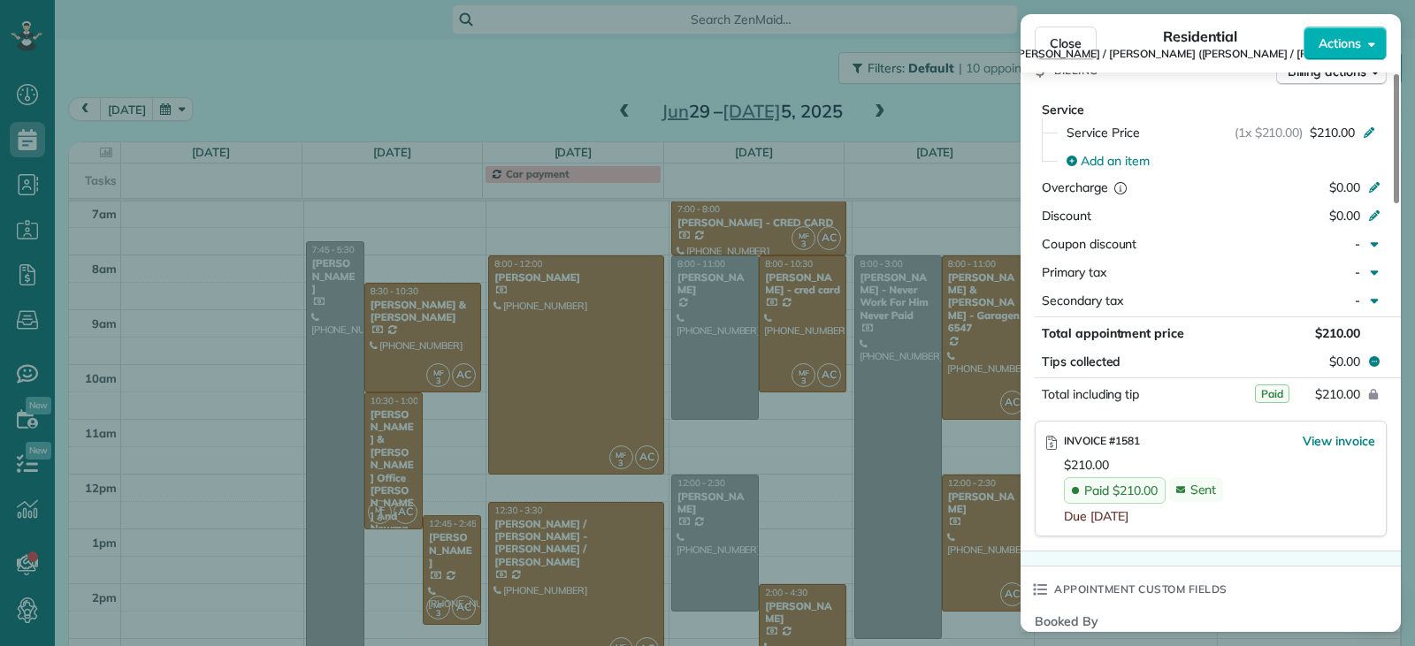
scroll to position [884, 0]
click at [1072, 52] on button "Close" at bounding box center [1066, 44] width 62 height 34
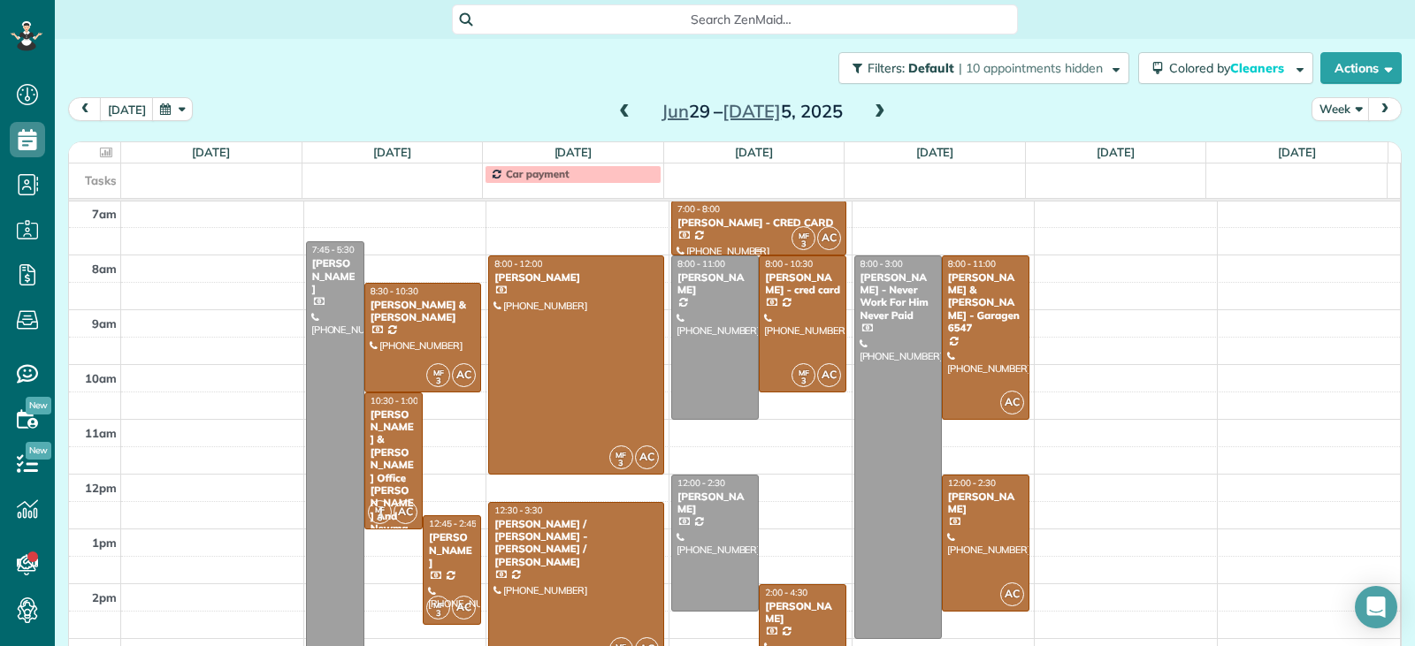
click at [760, 228] on div "[PERSON_NAME] - CRED CARD" at bounding box center [758, 223] width 165 height 12
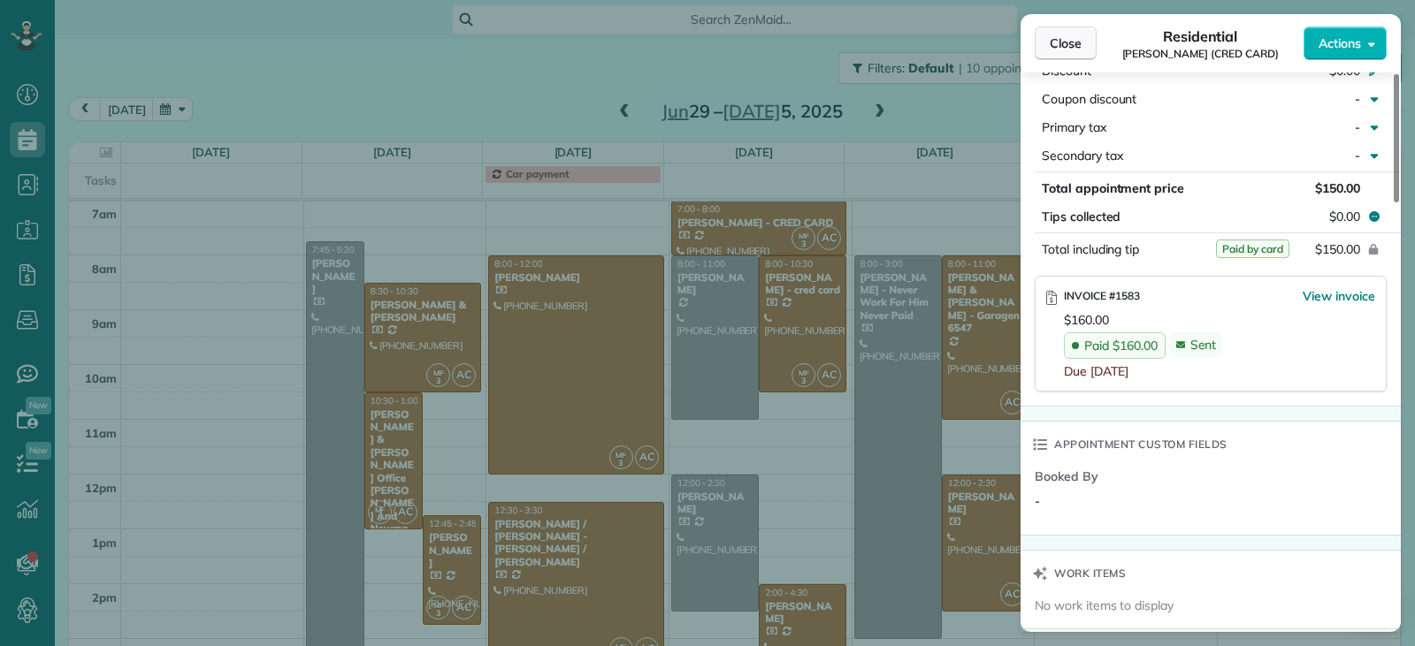
scroll to position [1055, 0]
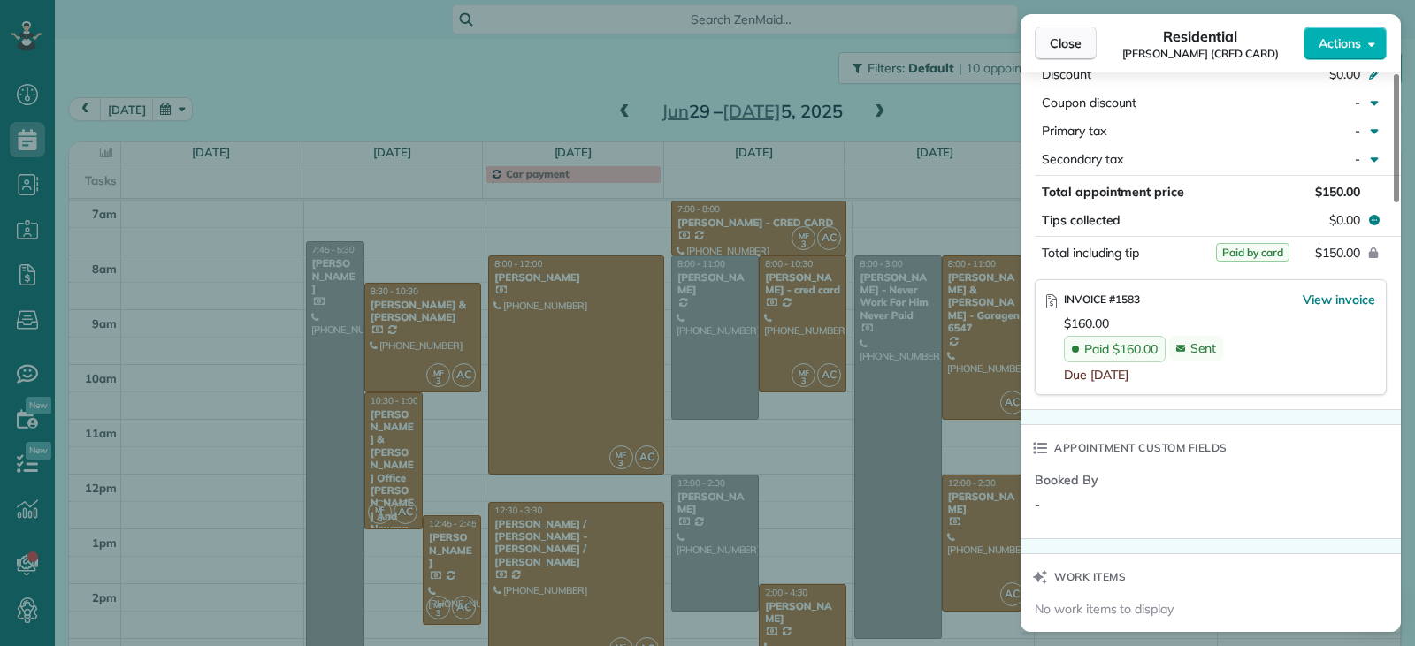
click at [1078, 39] on span "Close" at bounding box center [1066, 43] width 32 height 18
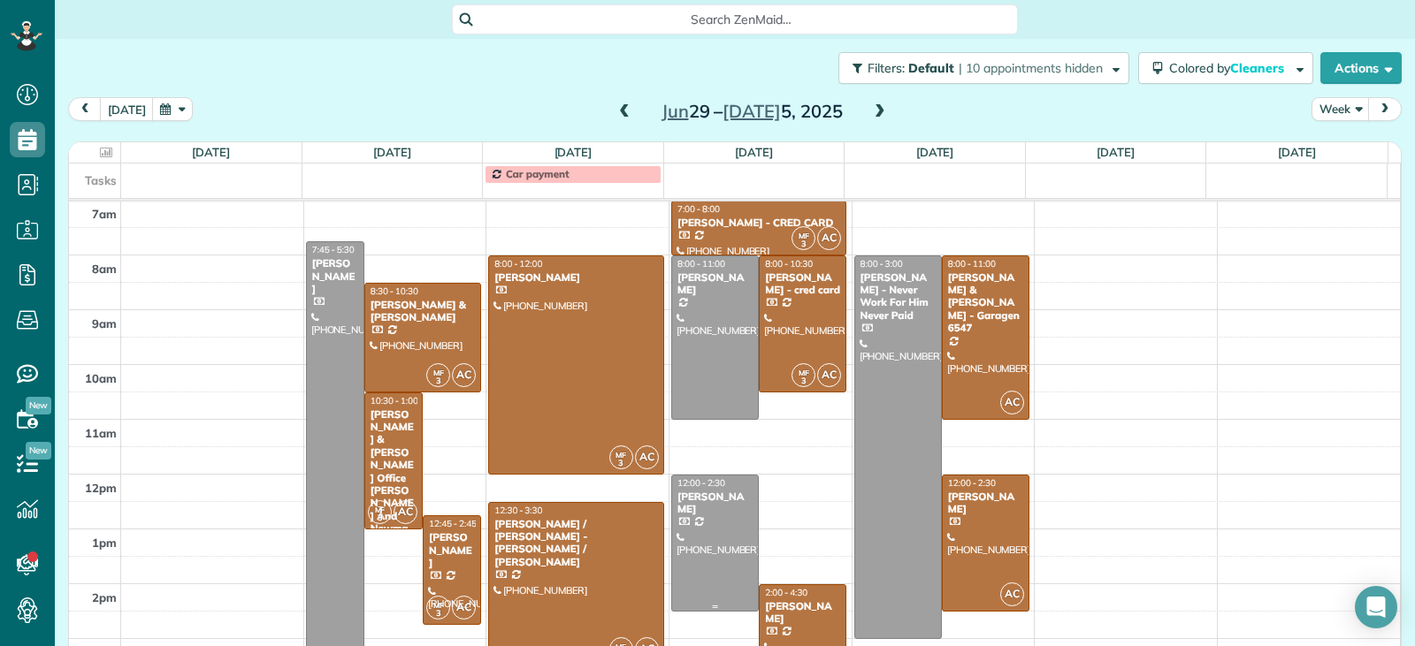
click at [717, 554] on div at bounding box center [715, 543] width 86 height 135
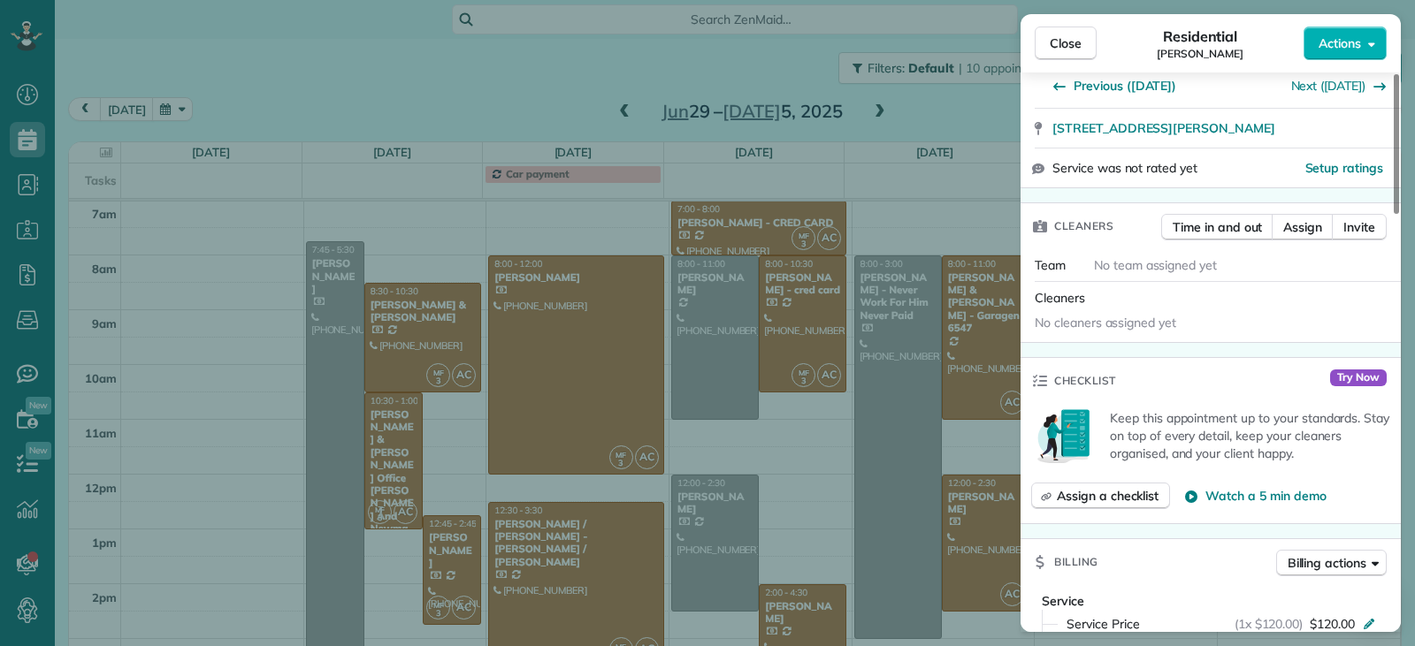
scroll to position [887, 0]
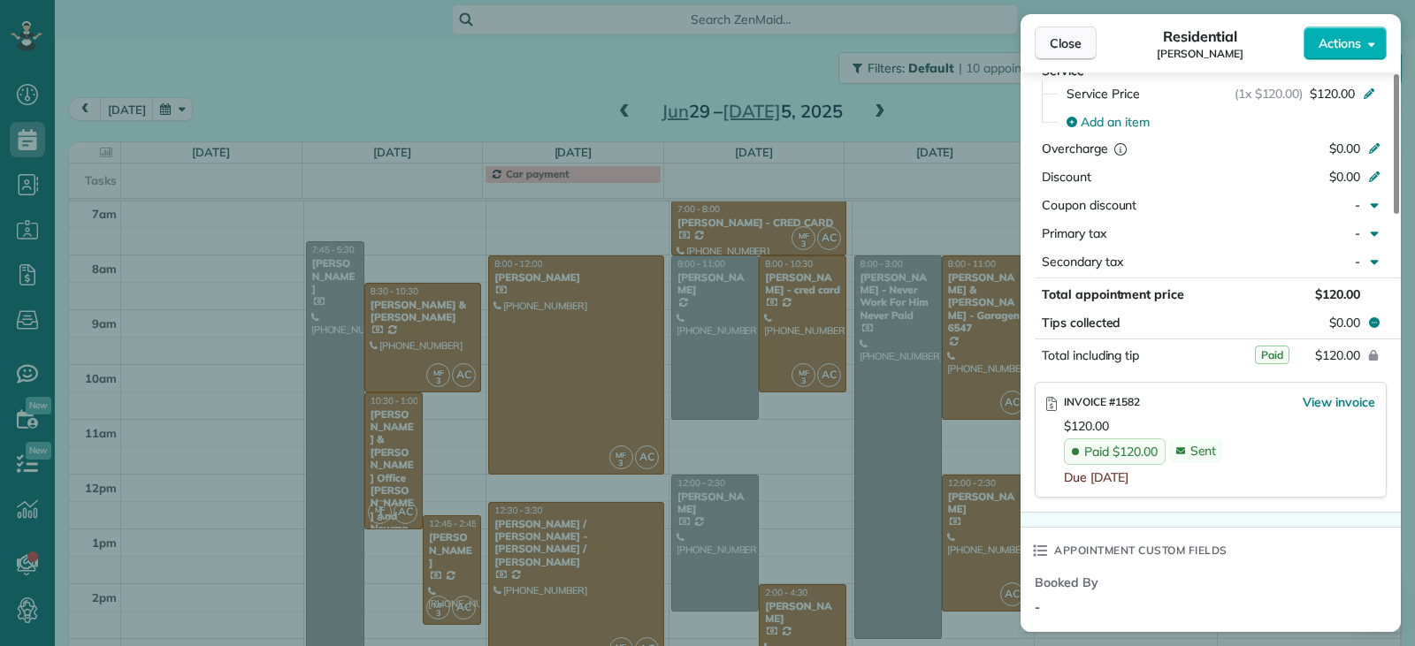
click at [1069, 35] on span "Close" at bounding box center [1066, 43] width 32 height 18
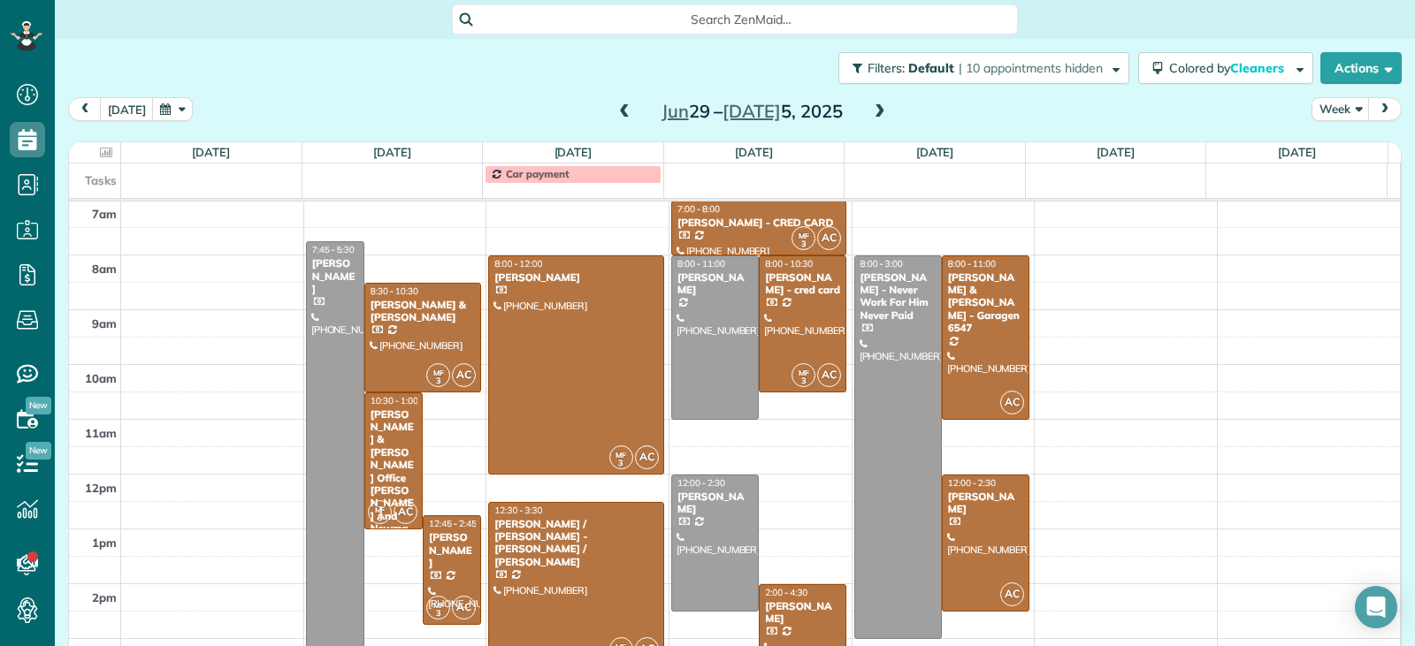
click at [813, 597] on div "2:00 - 4:30" at bounding box center [802, 592] width 77 height 11
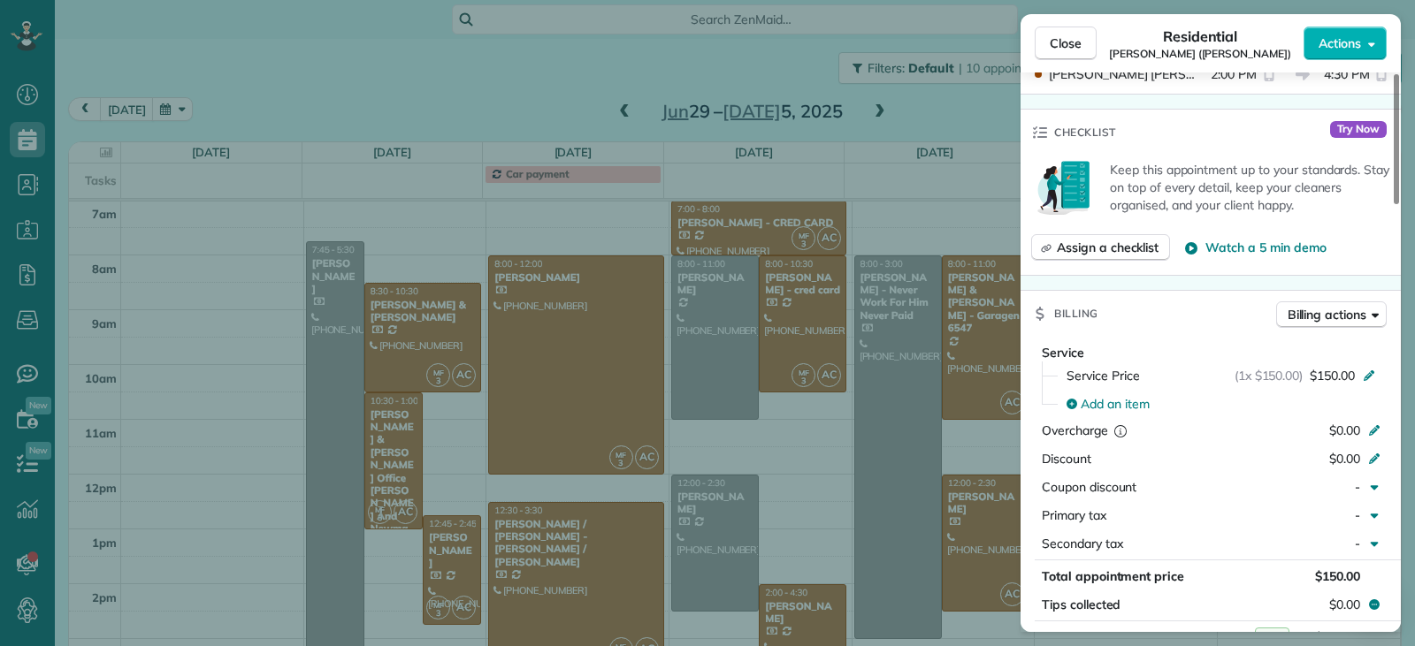
scroll to position [889, 0]
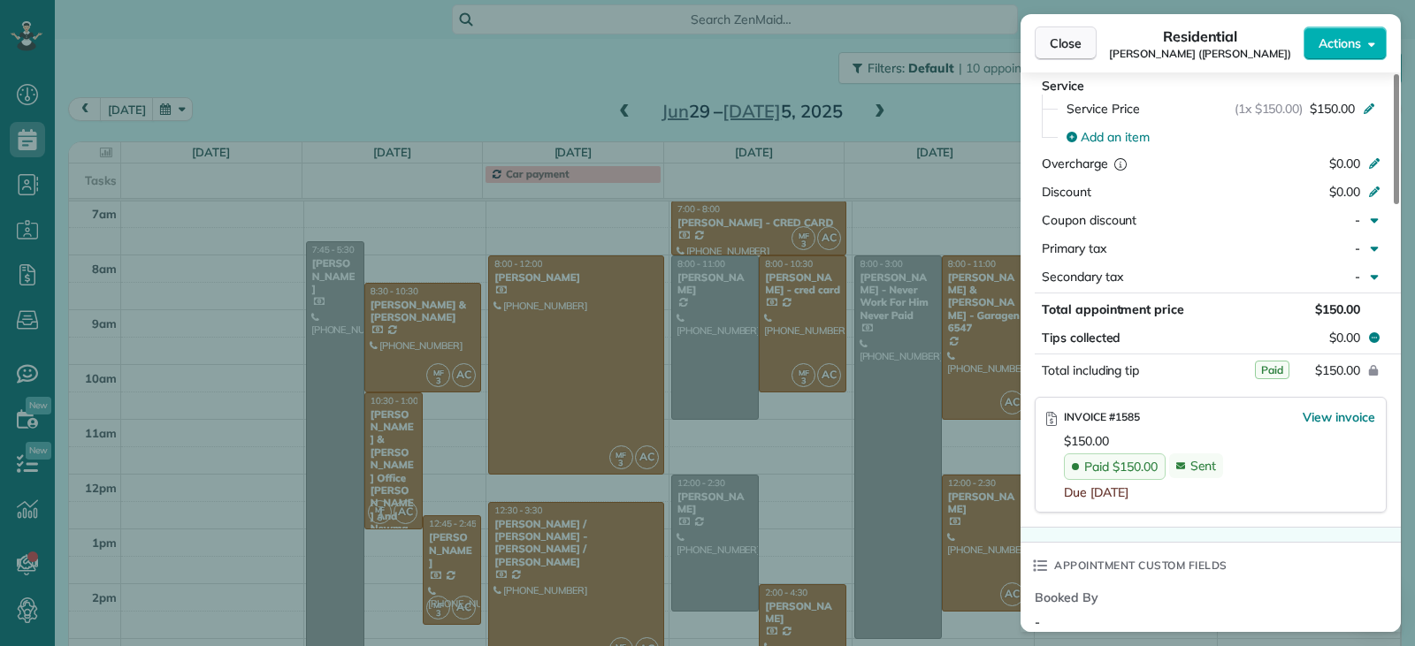
click at [1042, 43] on button "Close" at bounding box center [1066, 44] width 62 height 34
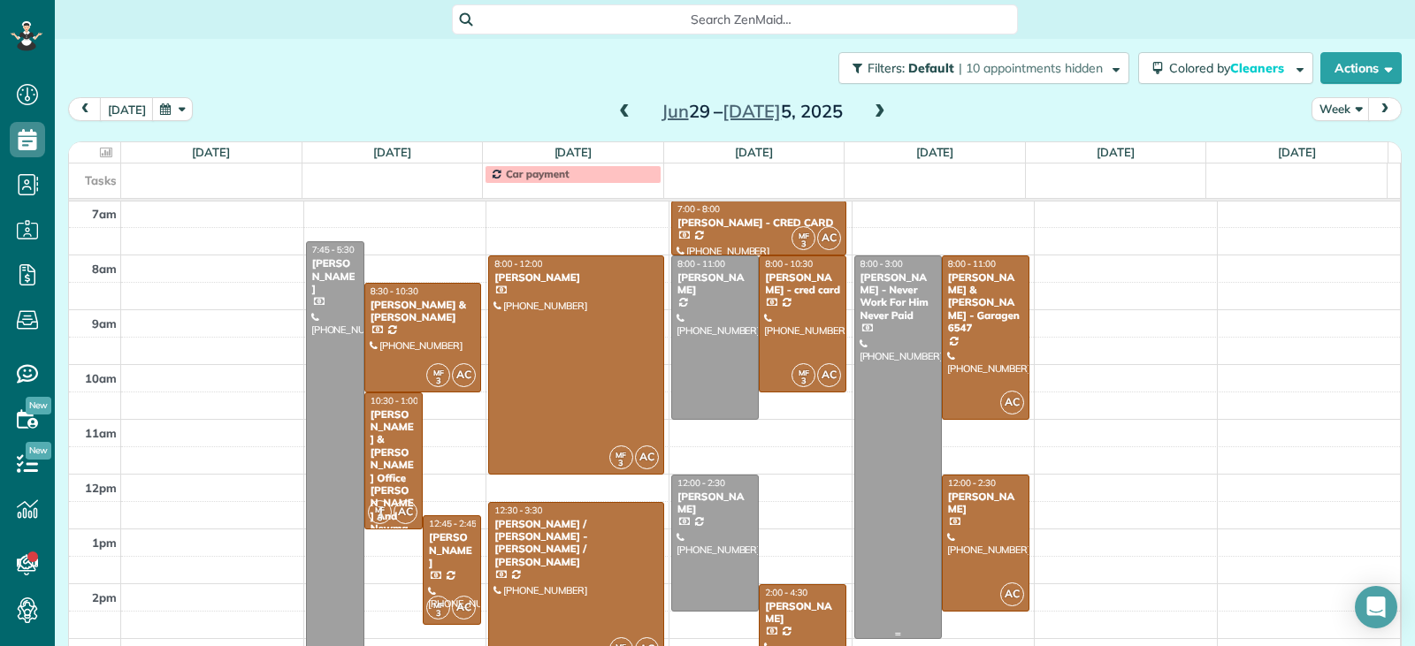
click at [901, 362] on div at bounding box center [898, 447] width 86 height 382
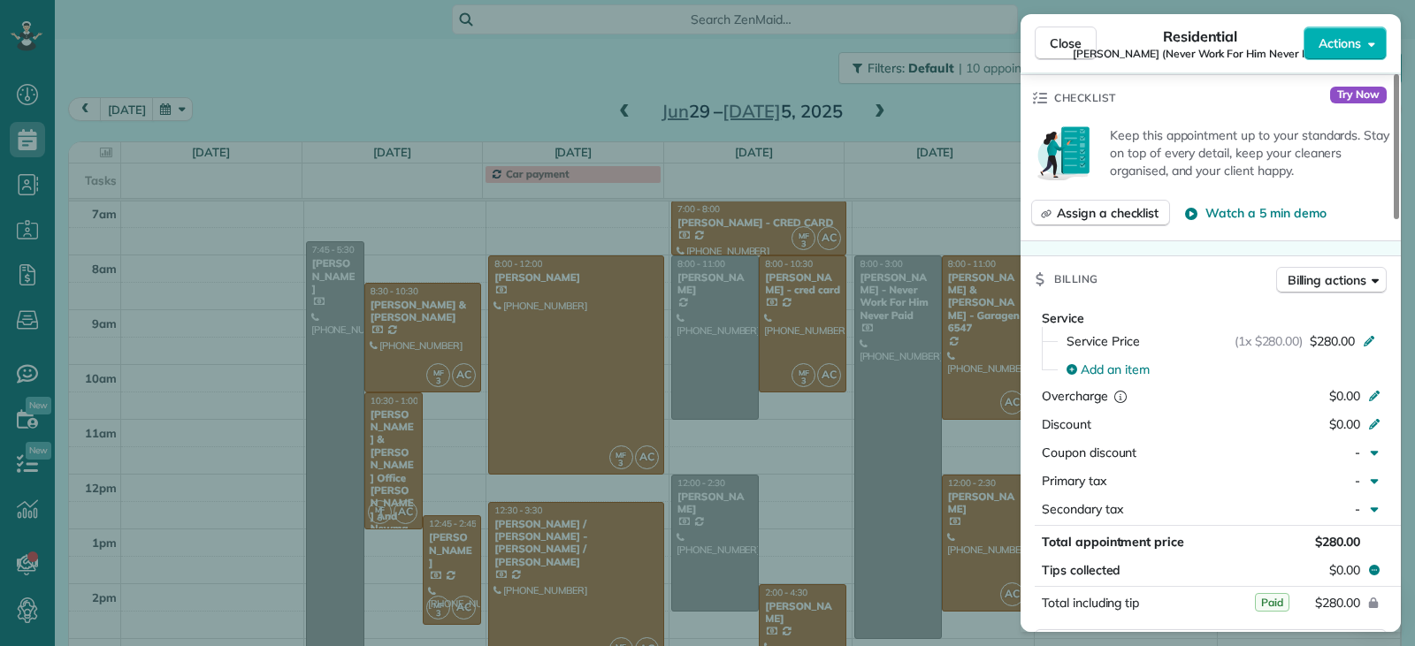
scroll to position [798, 0]
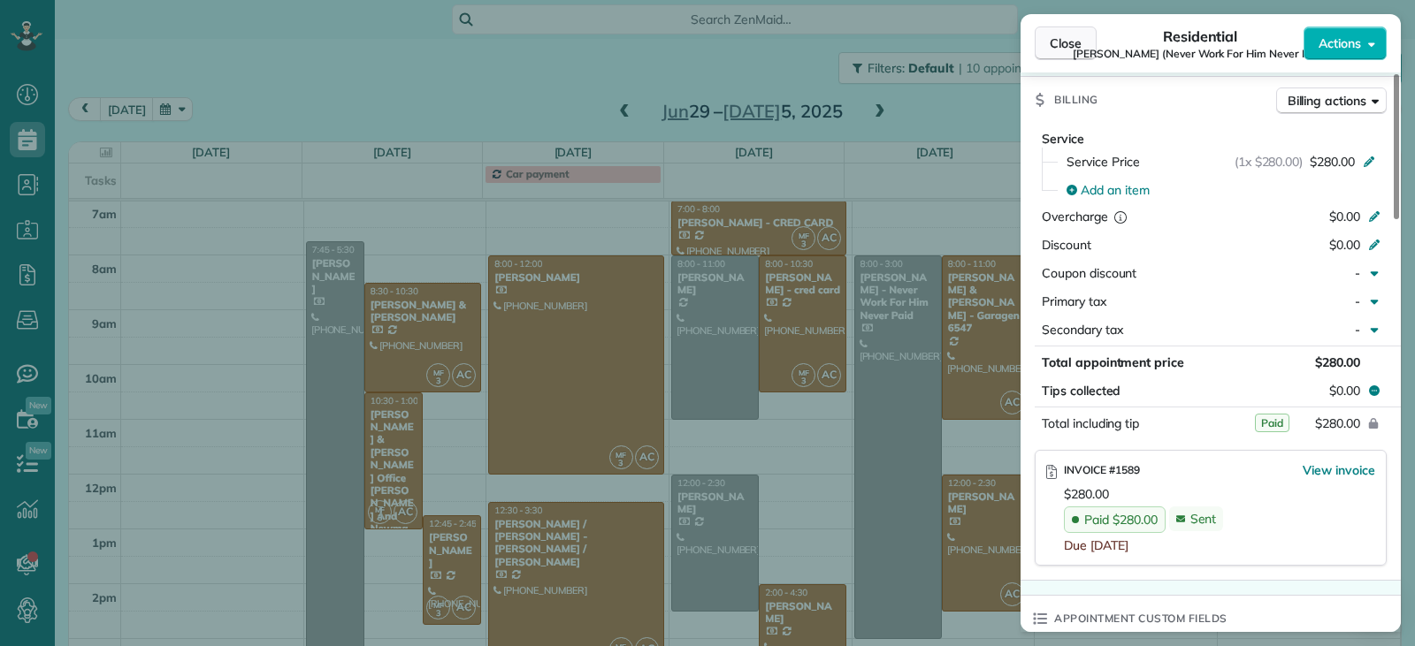
click at [1073, 46] on span "Close" at bounding box center [1066, 43] width 32 height 18
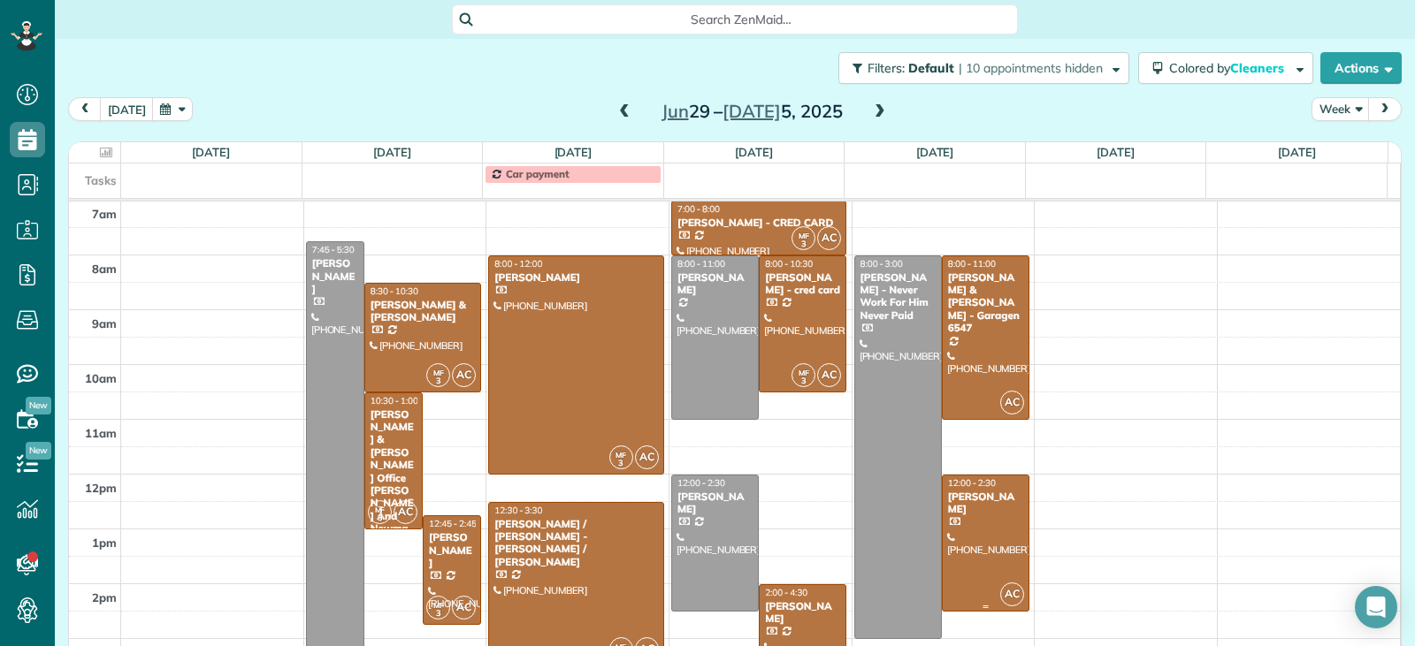
click at [971, 528] on div at bounding box center [986, 543] width 86 height 135
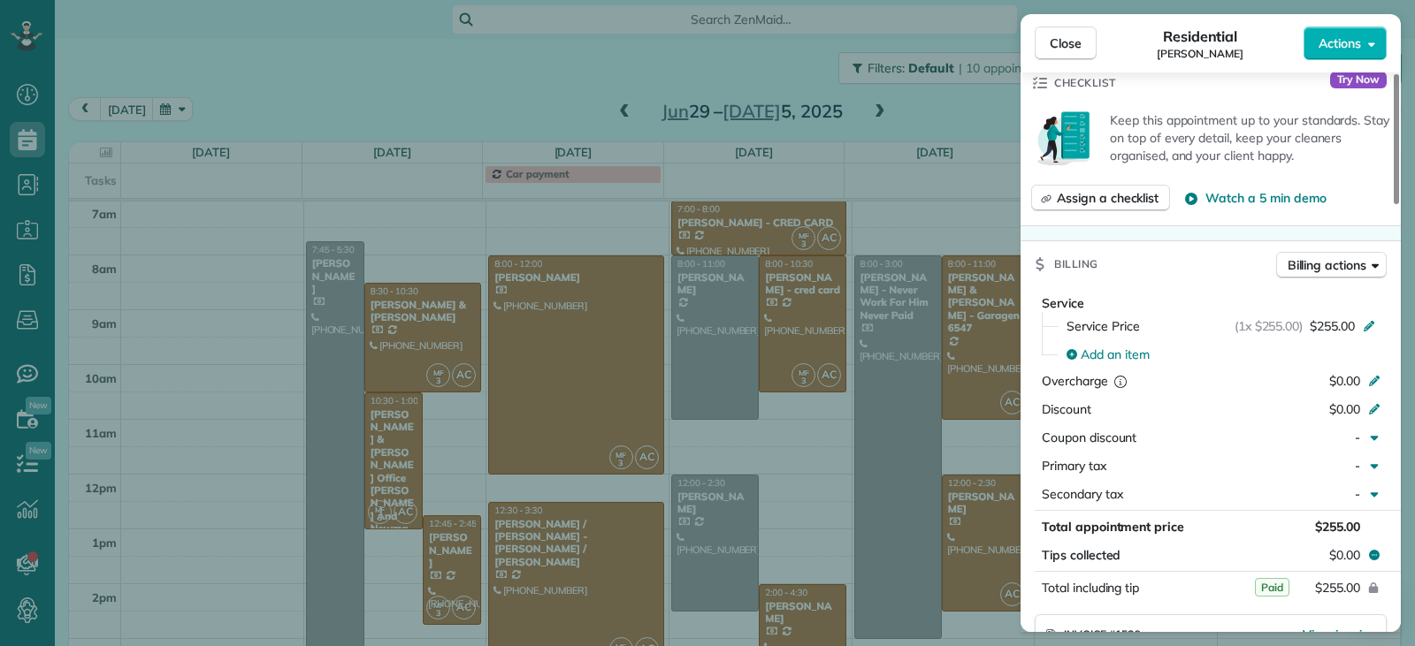
scroll to position [798, 0]
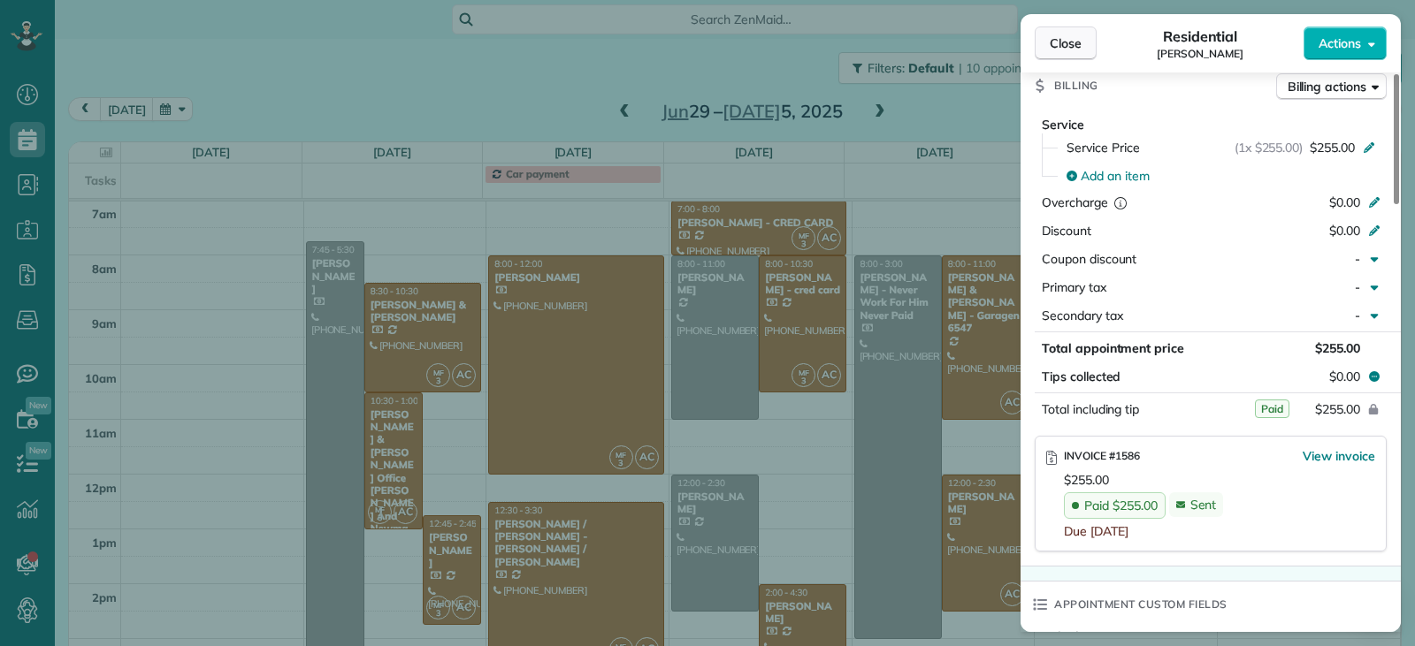
click at [1048, 43] on button "Close" at bounding box center [1066, 44] width 62 height 34
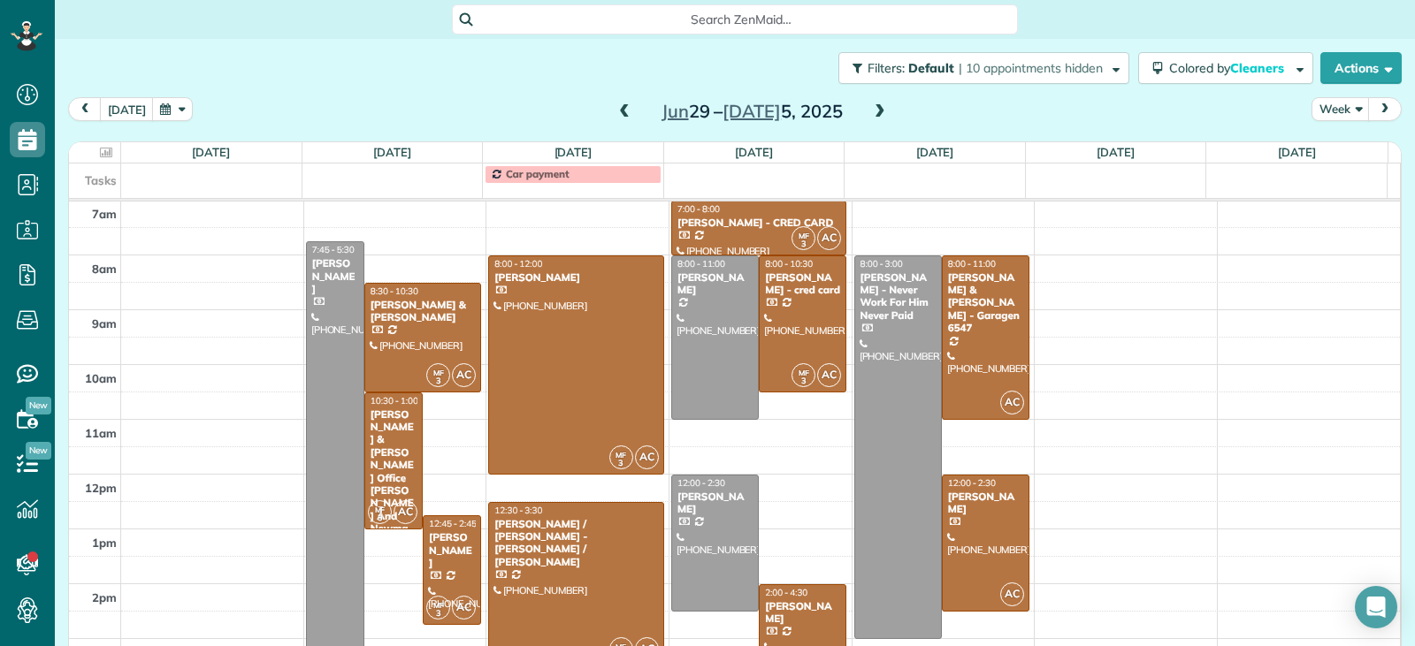
click at [875, 105] on span at bounding box center [879, 112] width 19 height 16
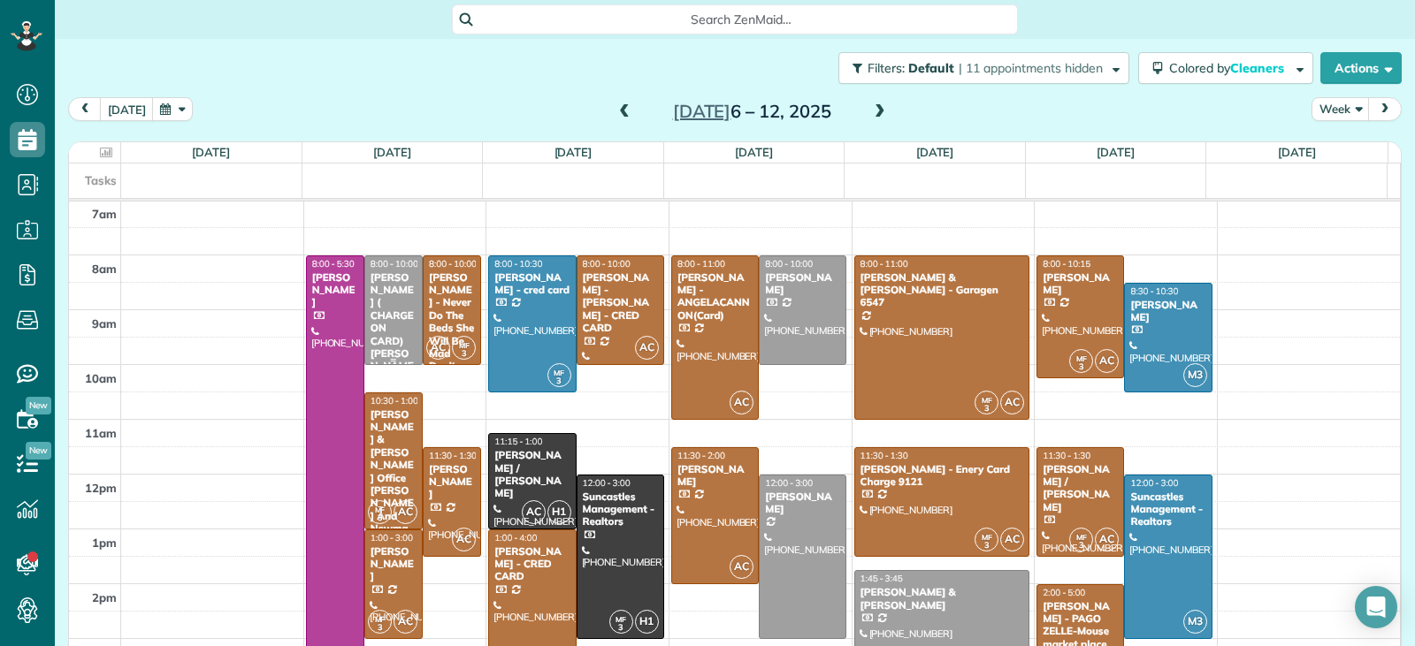
click at [394, 299] on div "[PERSON_NAME] ( CHARGE ON CARD) [PERSON_NAME]" at bounding box center [394, 328] width 48 height 114
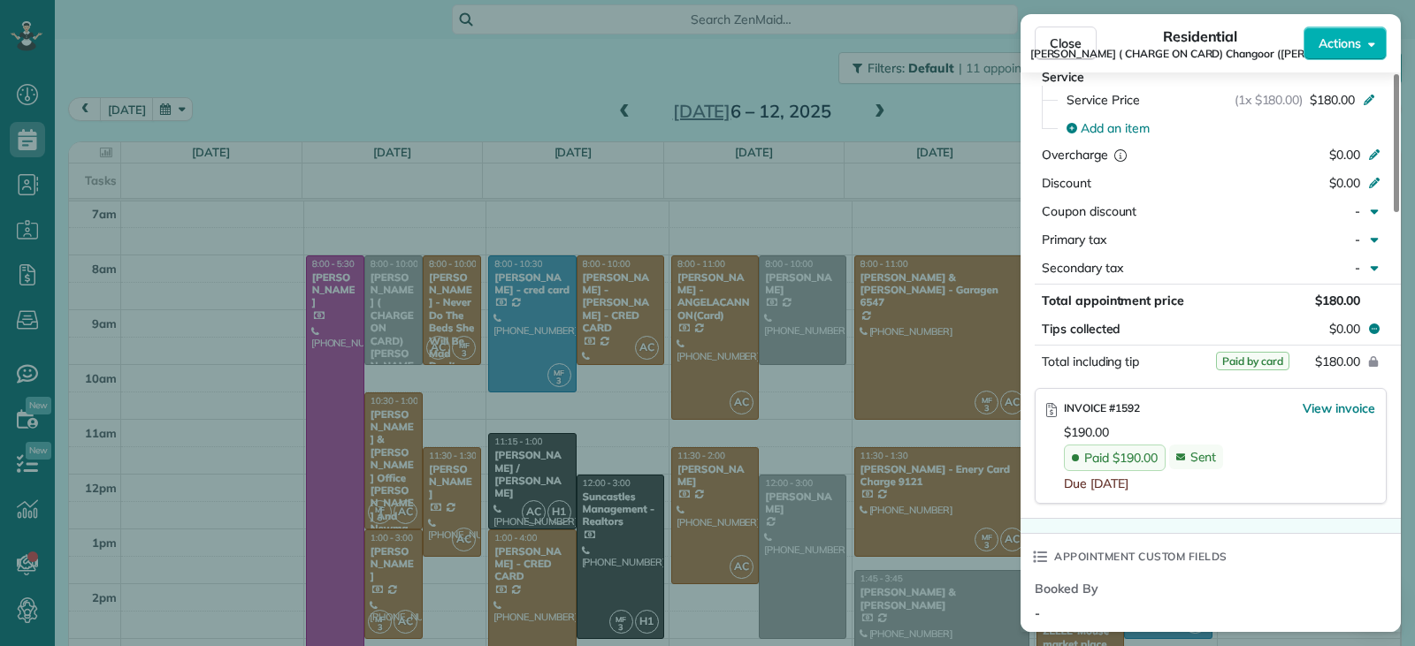
scroll to position [884, 0]
click at [1073, 50] on span "Close" at bounding box center [1066, 43] width 32 height 18
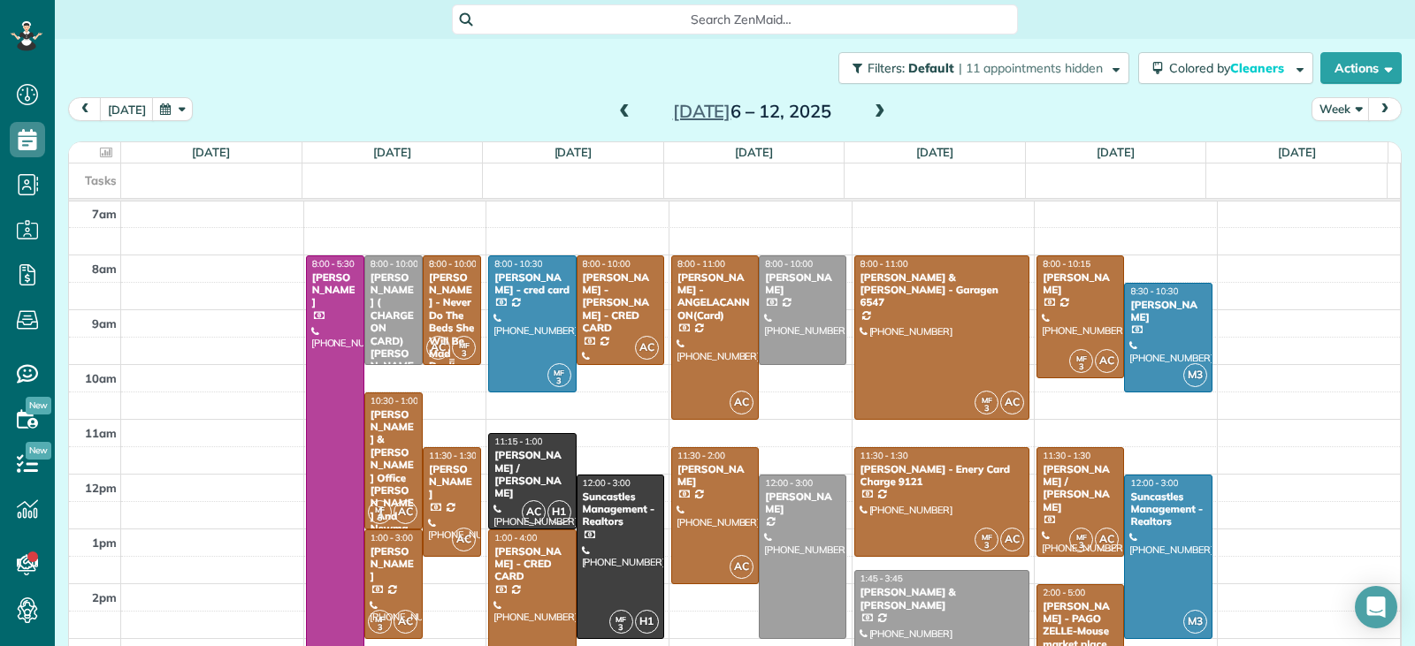
click at [454, 309] on div "[PERSON_NAME] - Never Do The Beds She Will Be Mad Don't - [PERSON_NAME] required" at bounding box center [452, 347] width 48 height 153
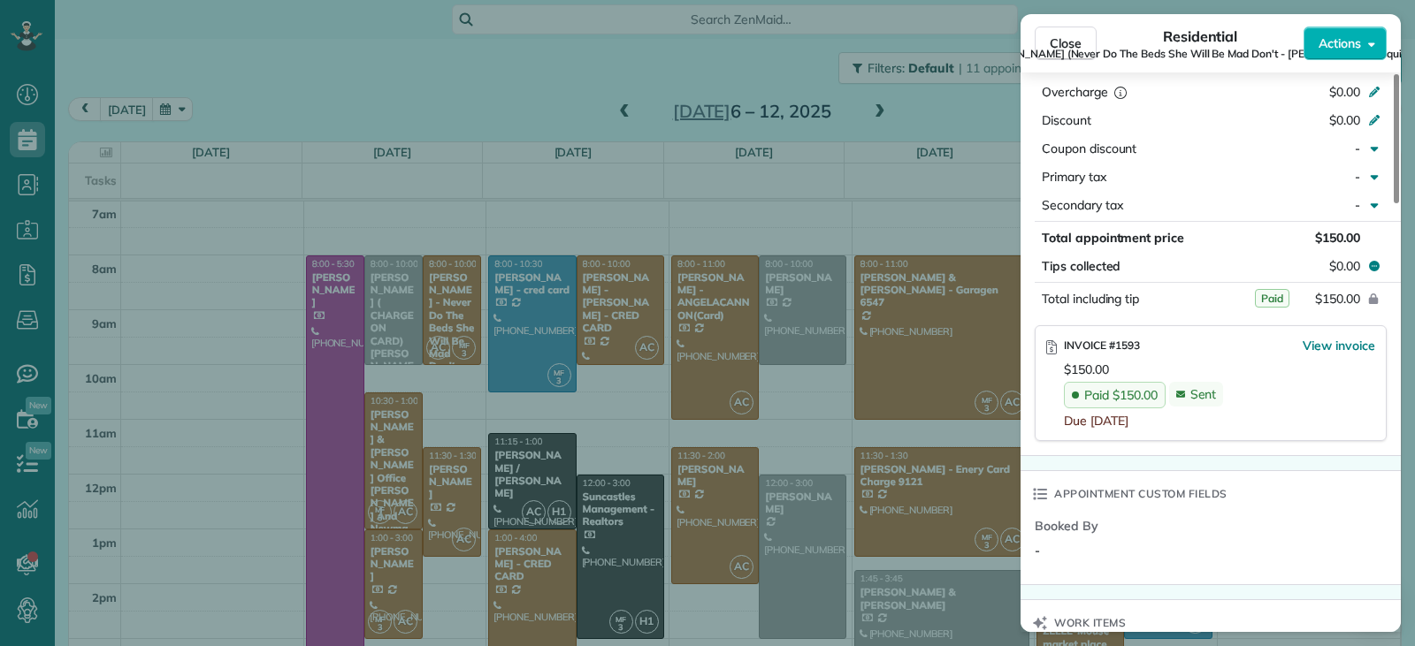
scroll to position [1149, 0]
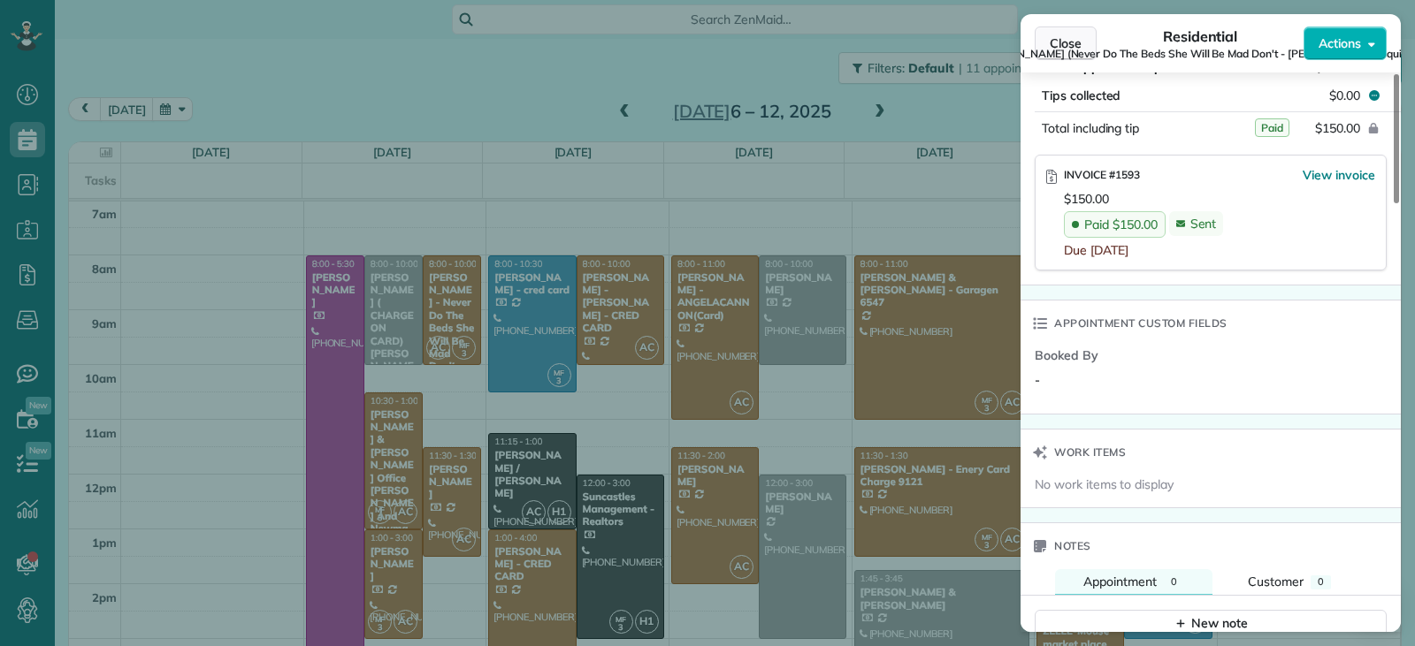
click at [1065, 38] on span "Close" at bounding box center [1066, 43] width 32 height 18
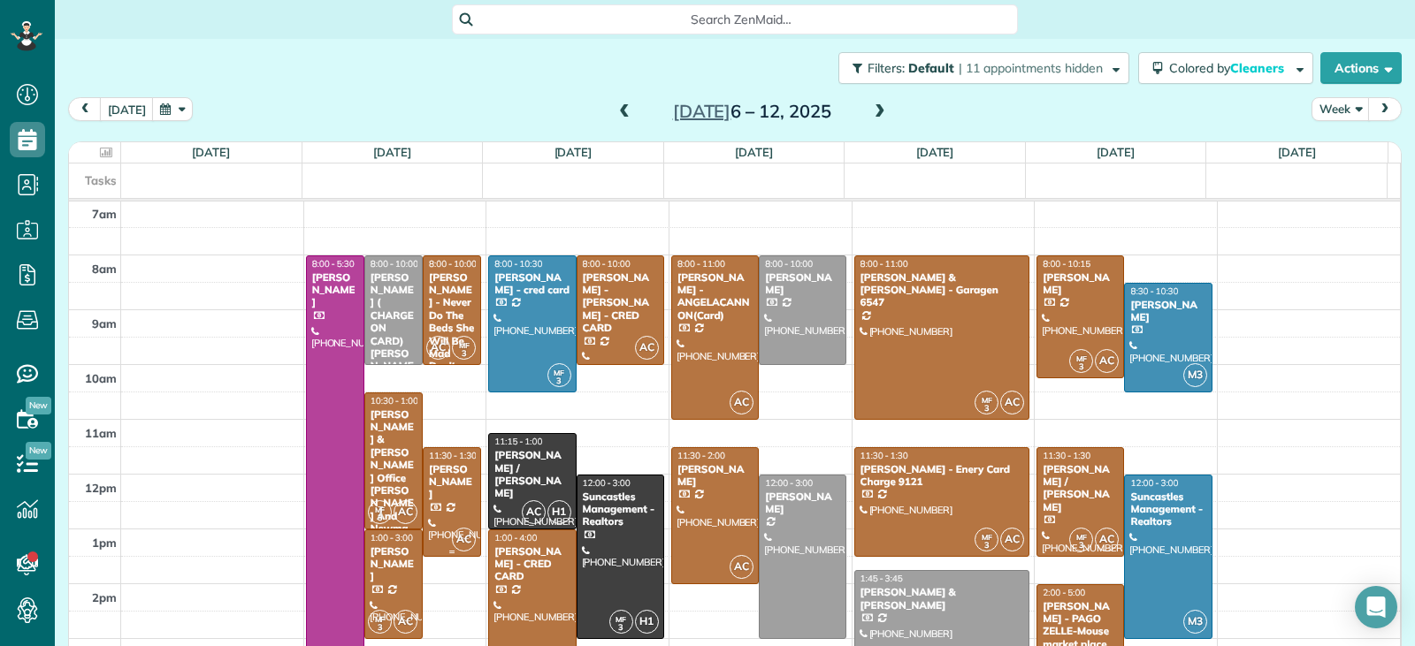
click at [461, 497] on div at bounding box center [452, 502] width 57 height 108
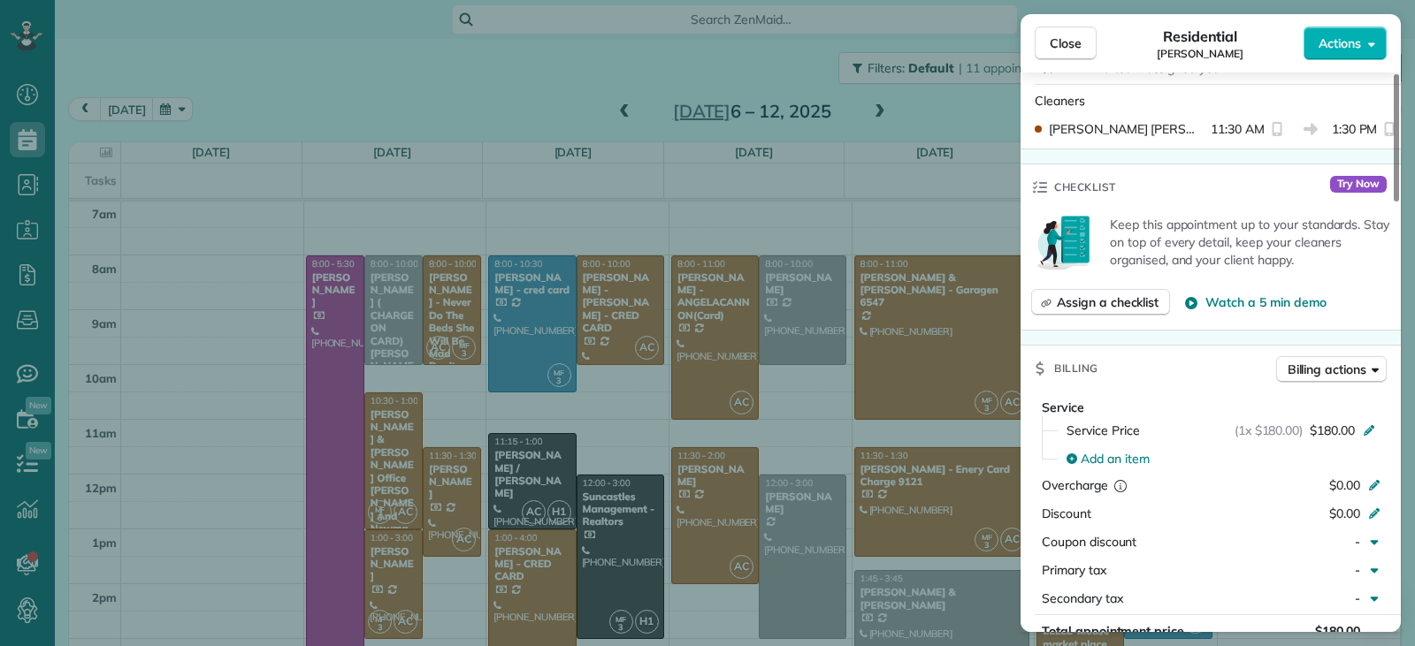
scroll to position [713, 0]
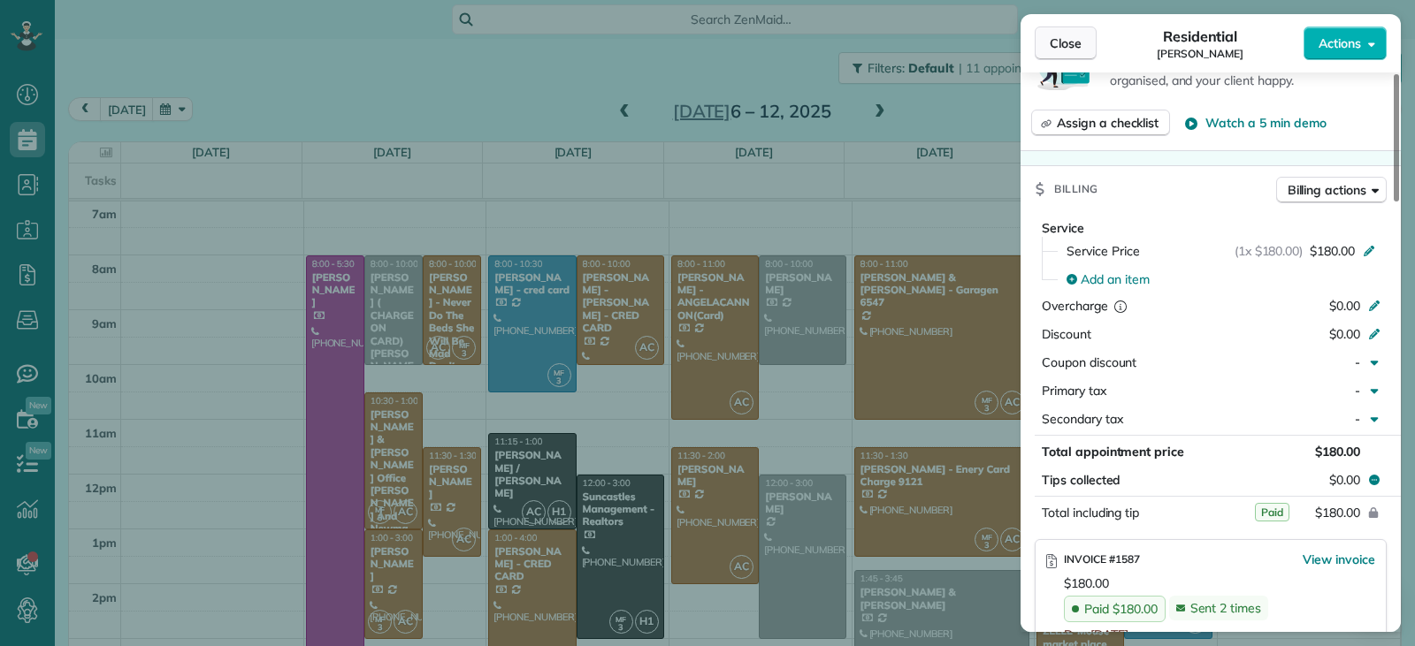
click at [1086, 39] on button "Close" at bounding box center [1066, 44] width 62 height 34
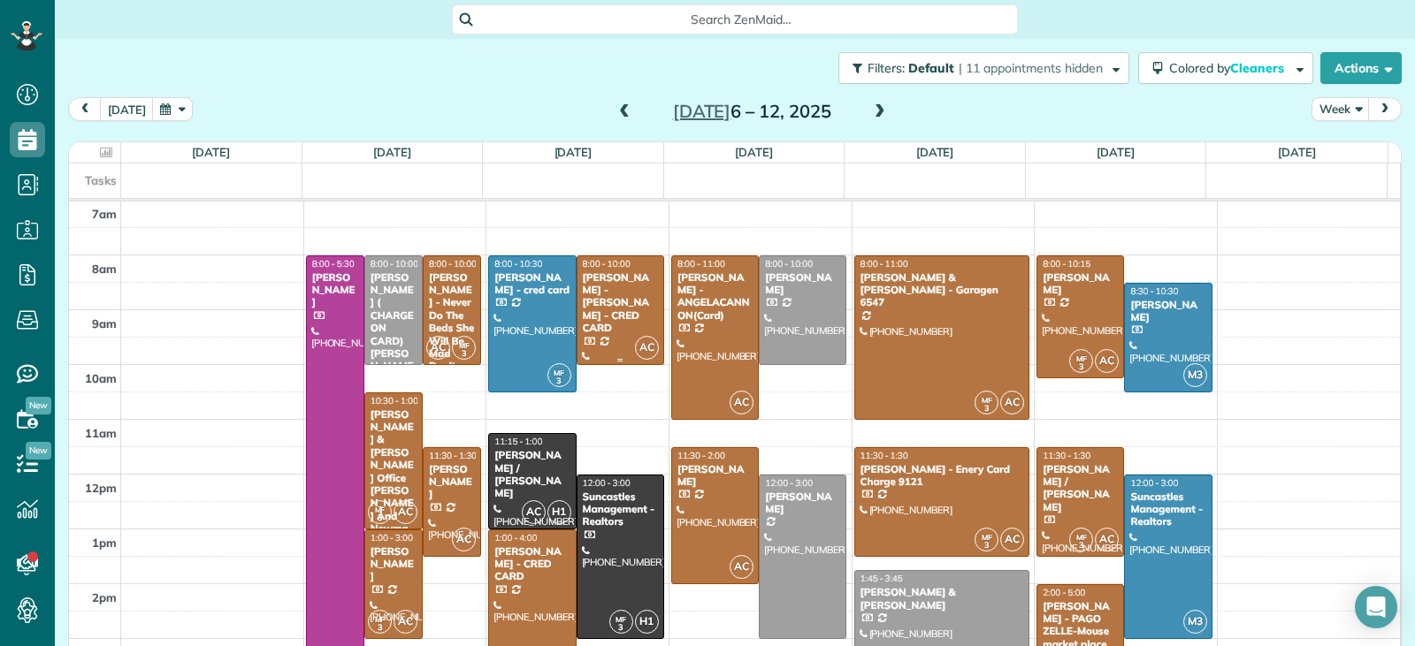
click at [629, 305] on div "[PERSON_NAME] -[PERSON_NAME] - CRED CARD" at bounding box center [620, 303] width 77 height 64
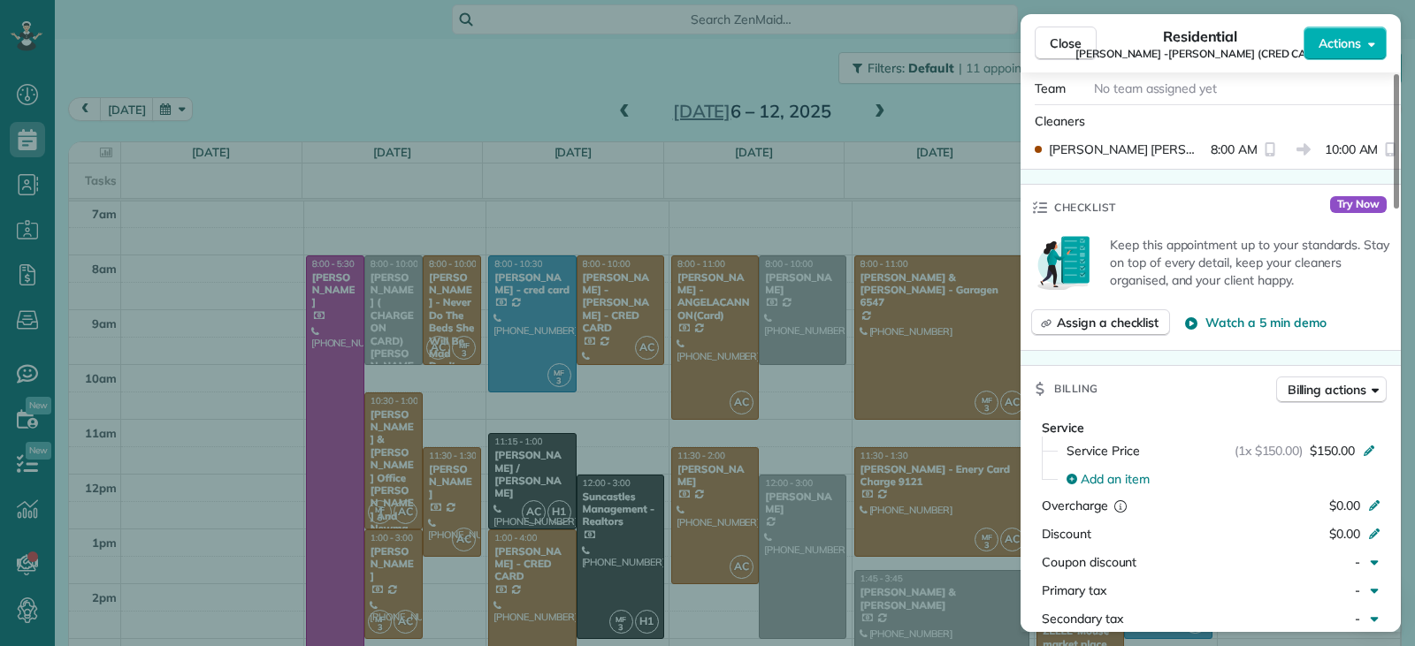
scroll to position [799, 0]
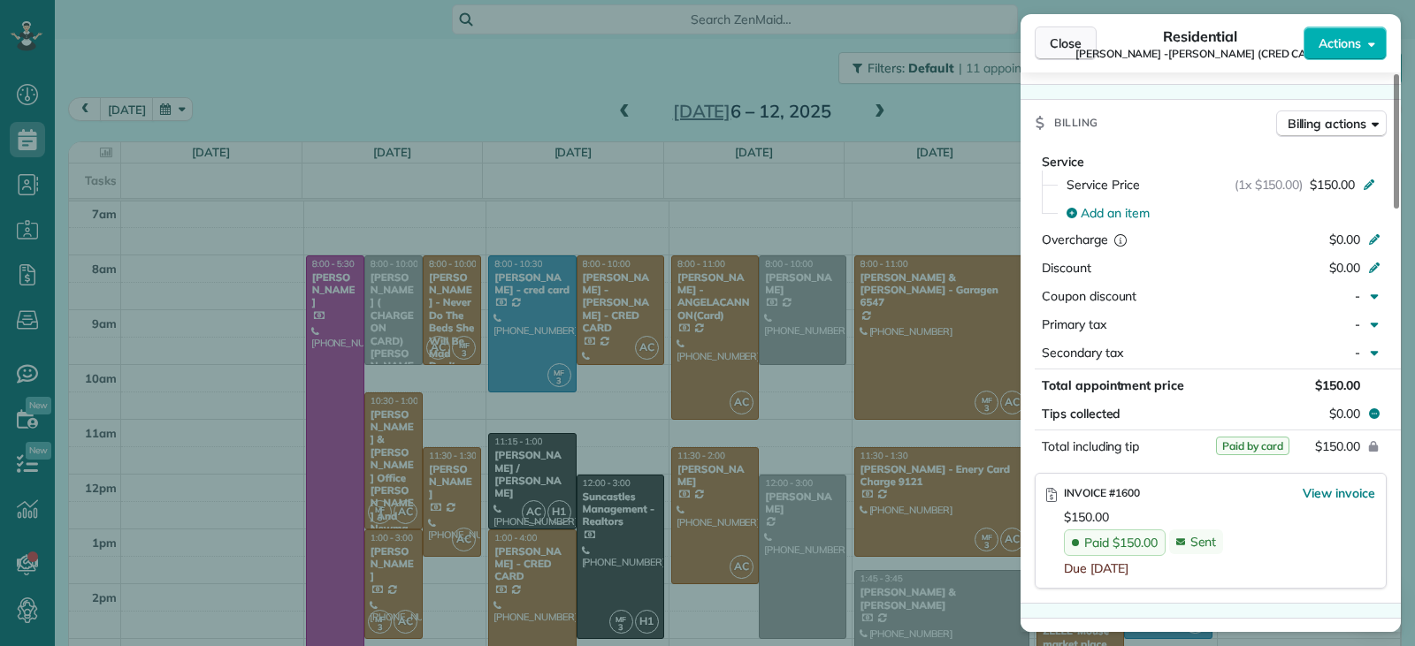
click at [1072, 53] on button "Close" at bounding box center [1066, 44] width 62 height 34
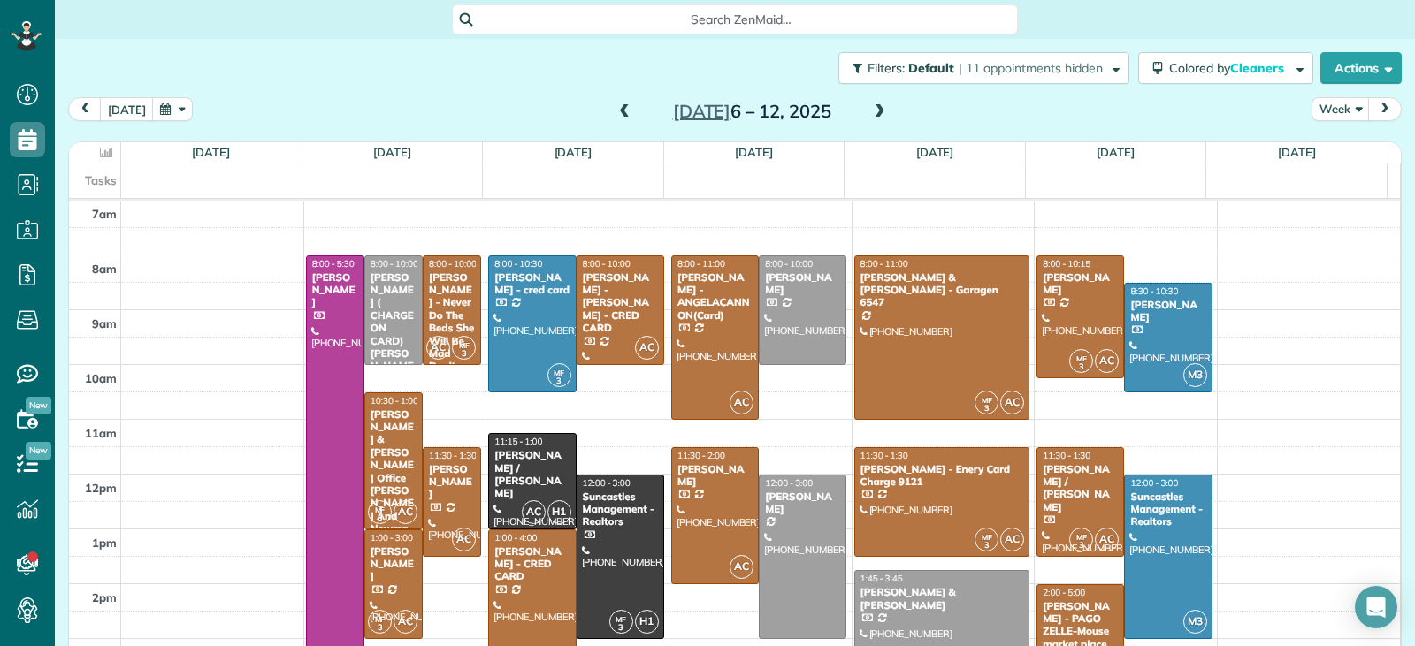
click at [523, 603] on div at bounding box center [532, 612] width 86 height 163
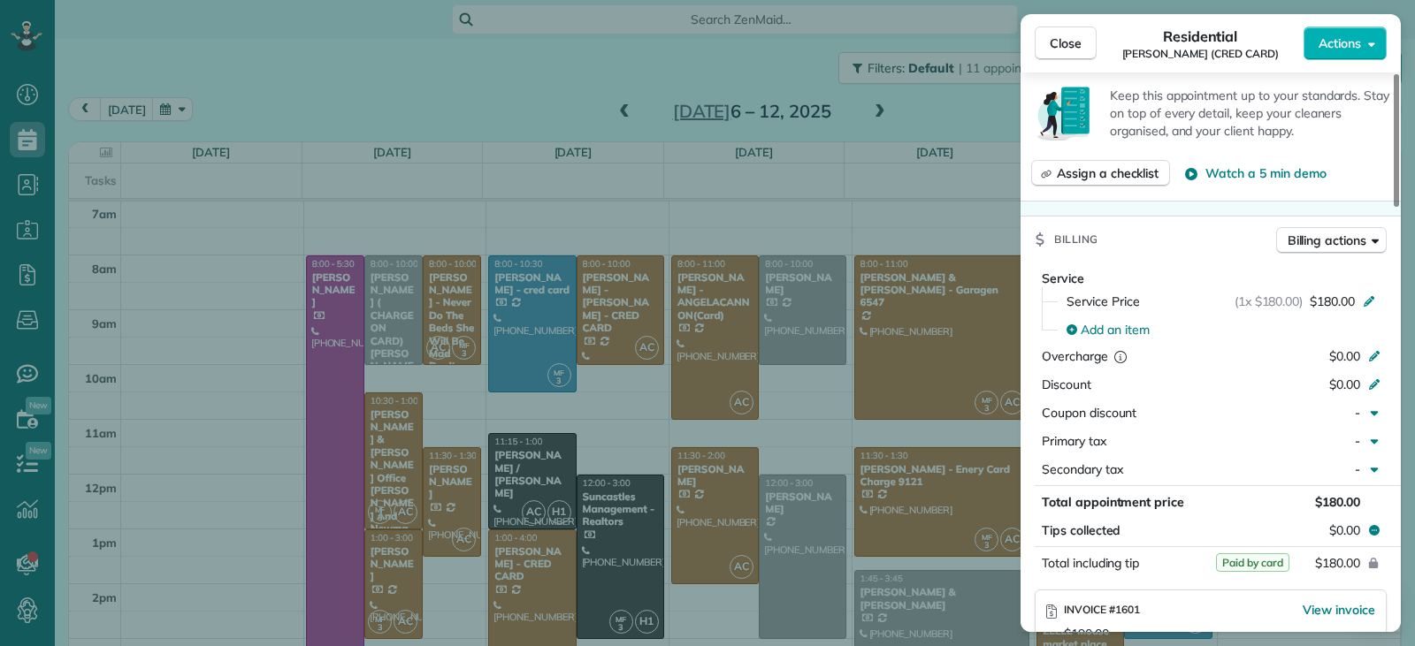
scroll to position [890, 0]
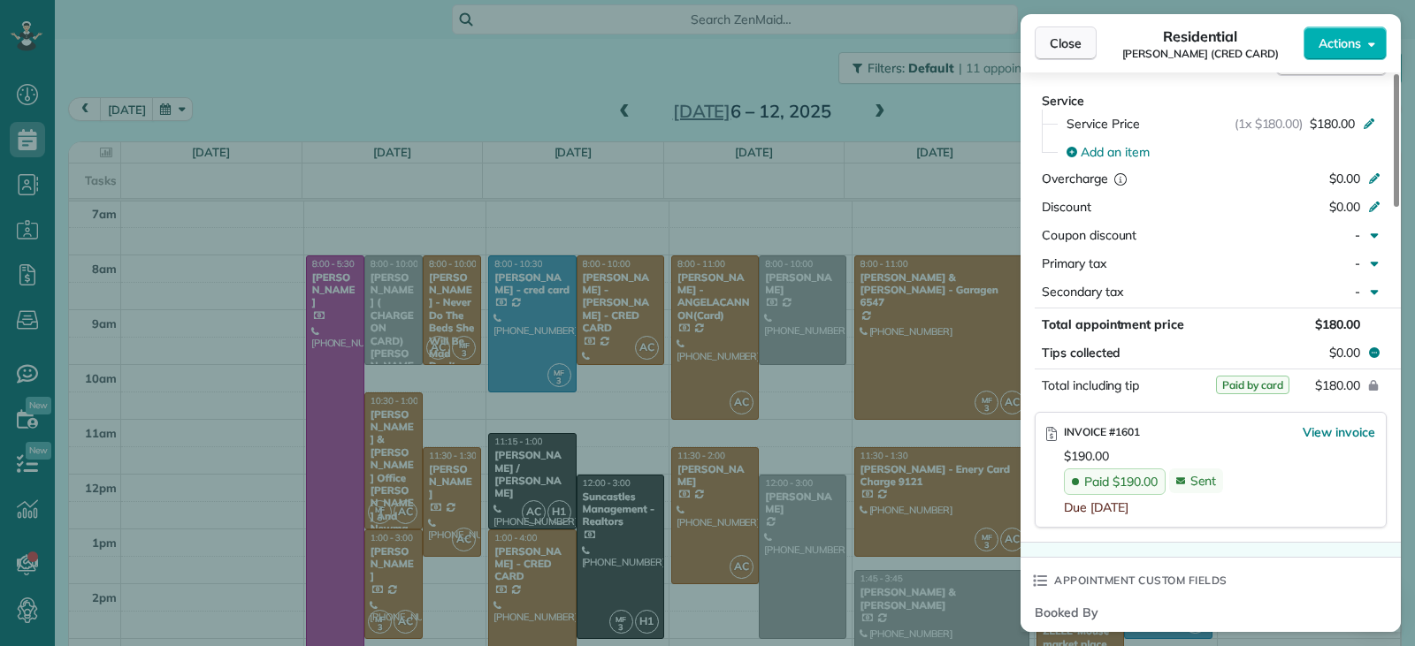
click at [1082, 37] on button "Close" at bounding box center [1066, 44] width 62 height 34
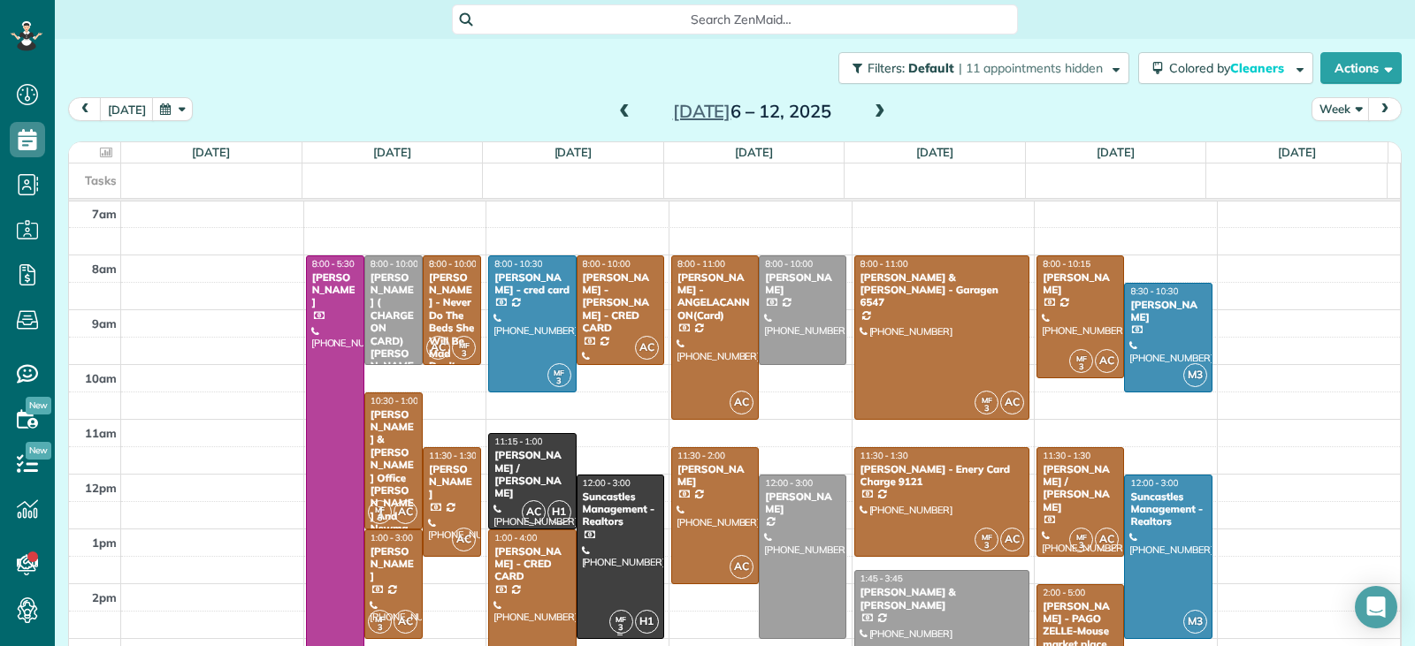
click at [631, 531] on div at bounding box center [620, 557] width 86 height 163
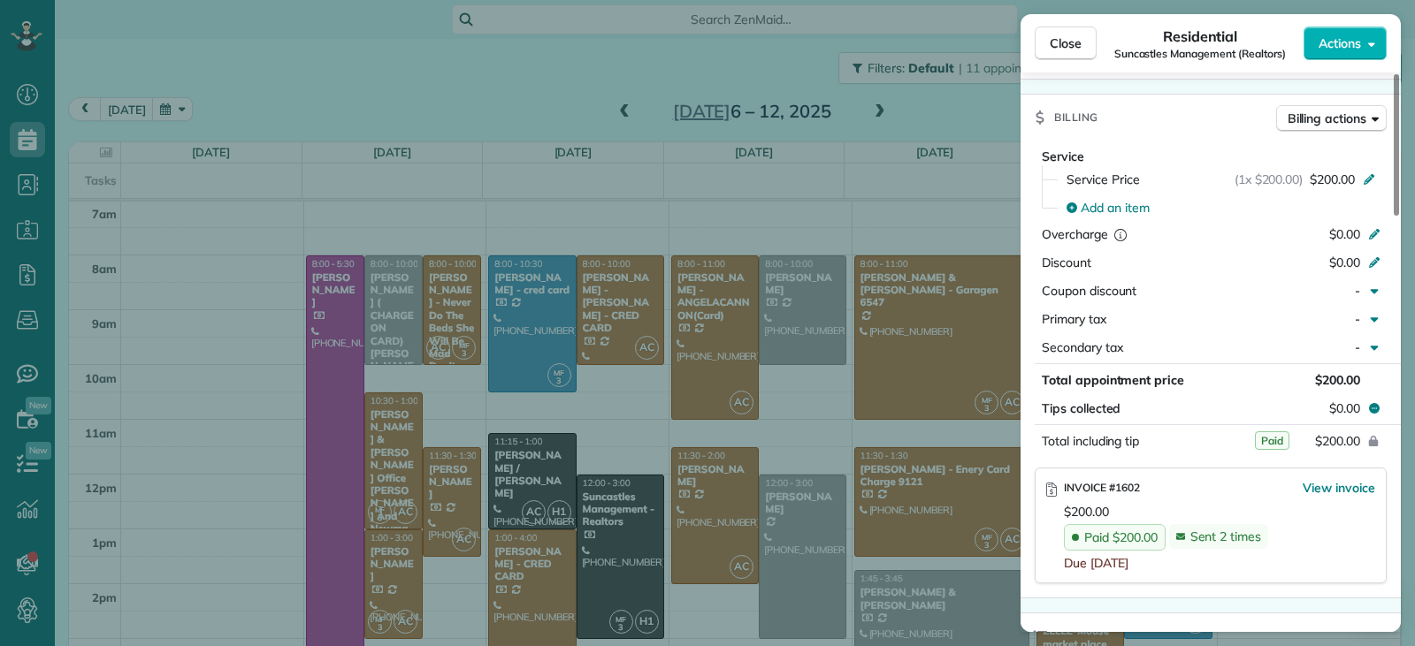
scroll to position [888, 0]
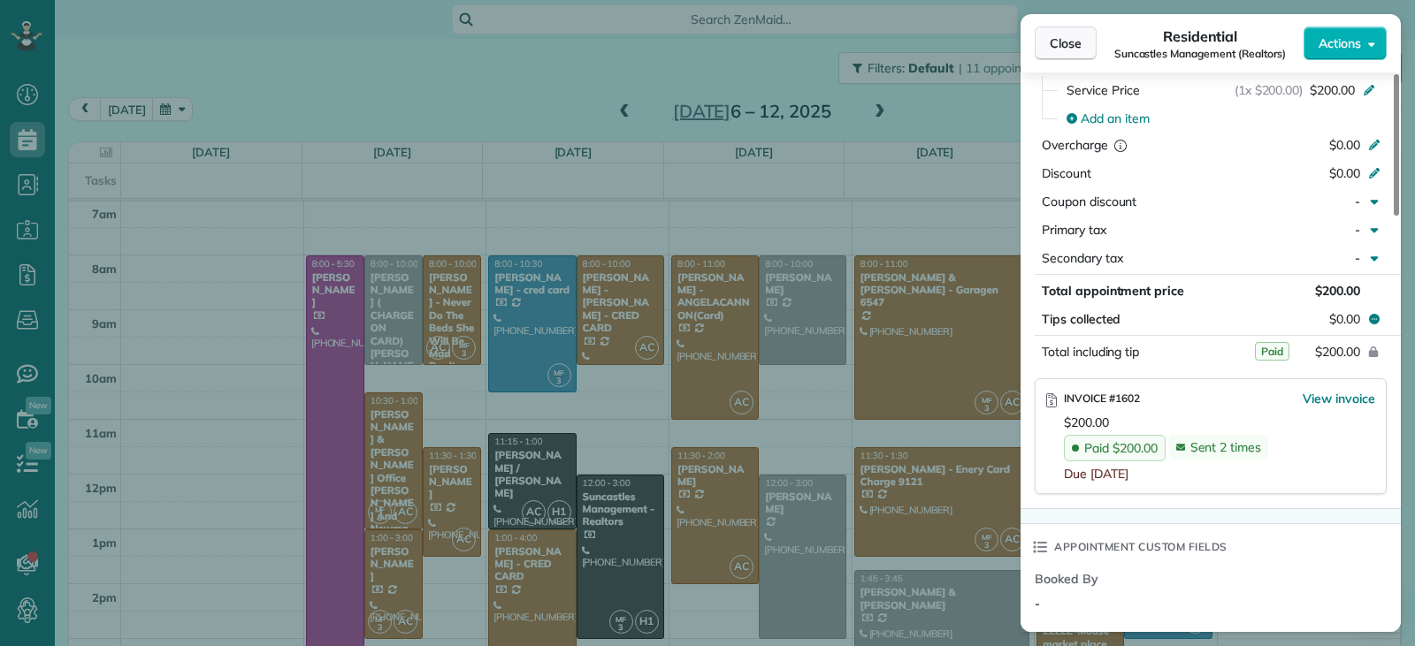
click at [1068, 44] on span "Close" at bounding box center [1066, 43] width 32 height 18
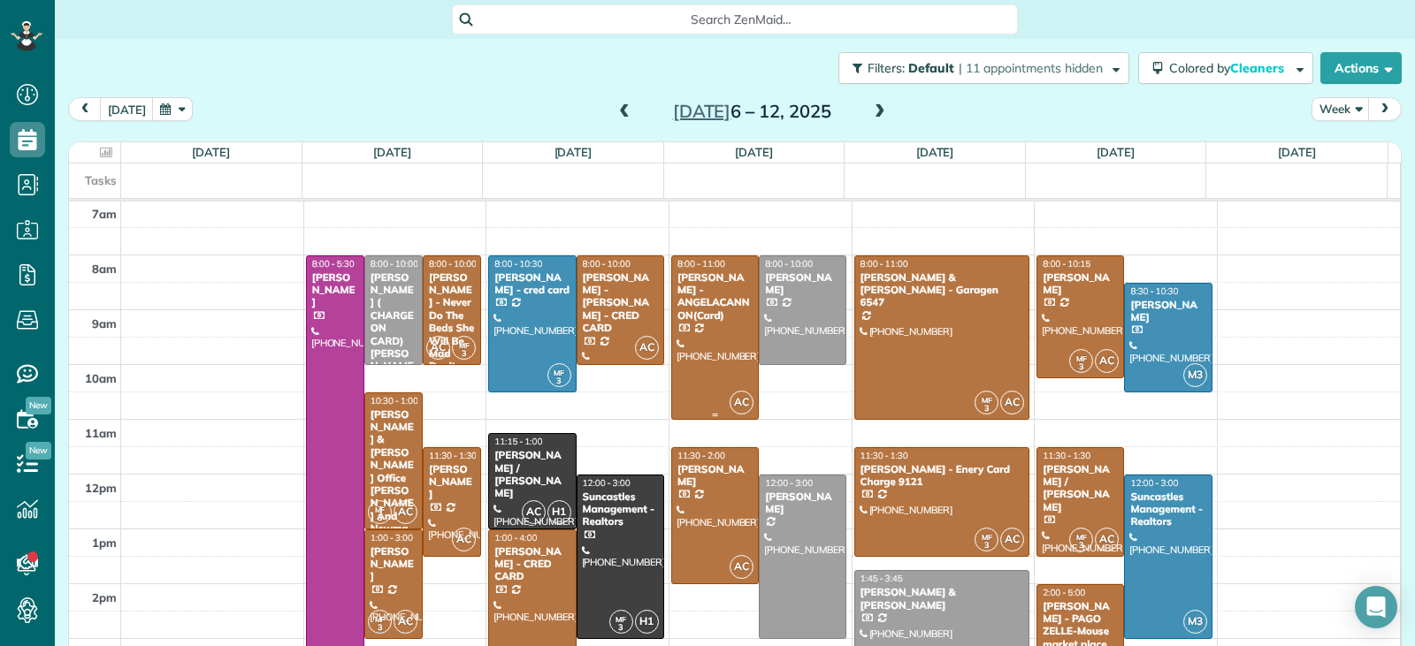
click at [730, 355] on div at bounding box center [715, 337] width 86 height 163
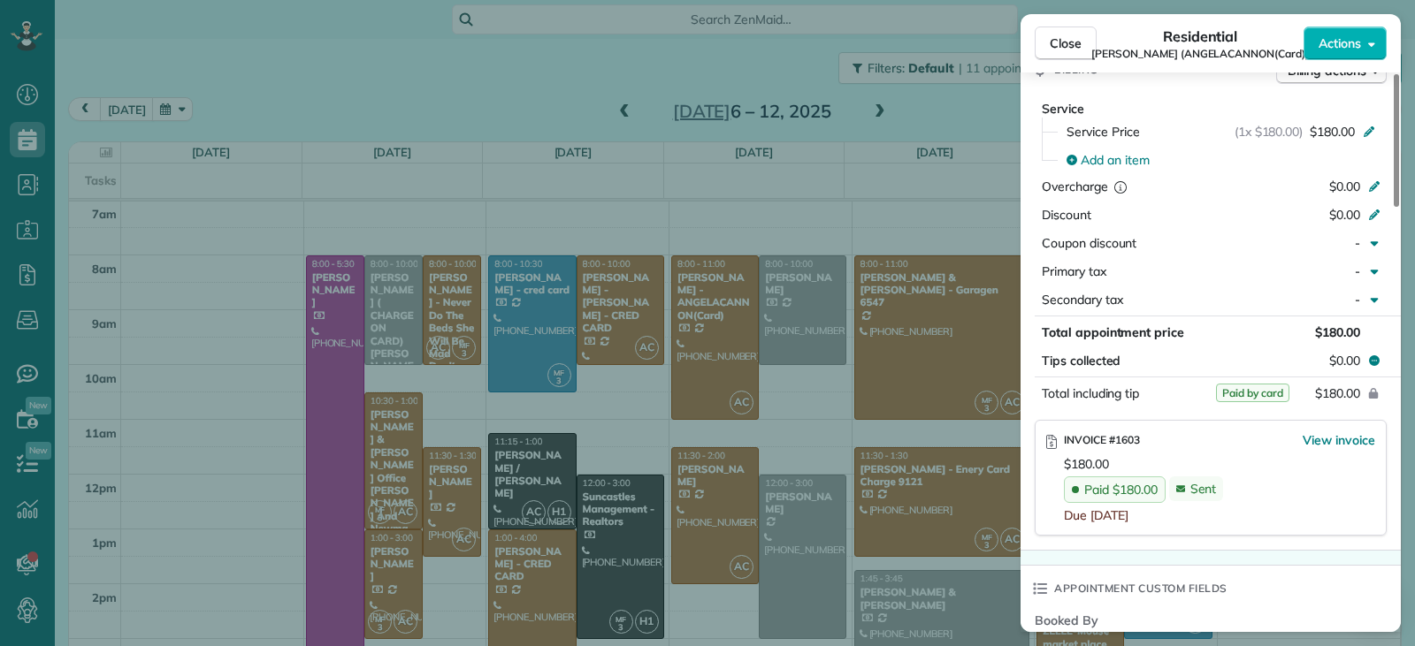
scroll to position [890, 0]
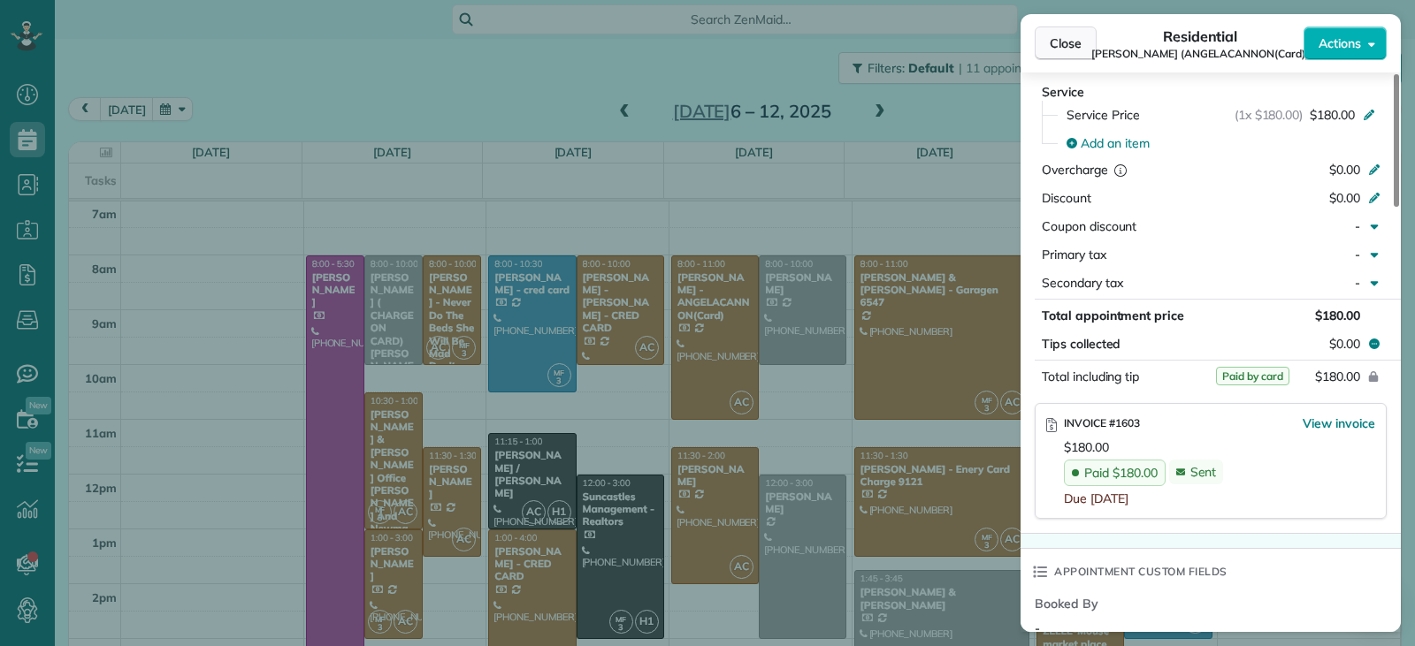
click at [1065, 52] on button "Close" at bounding box center [1066, 44] width 62 height 34
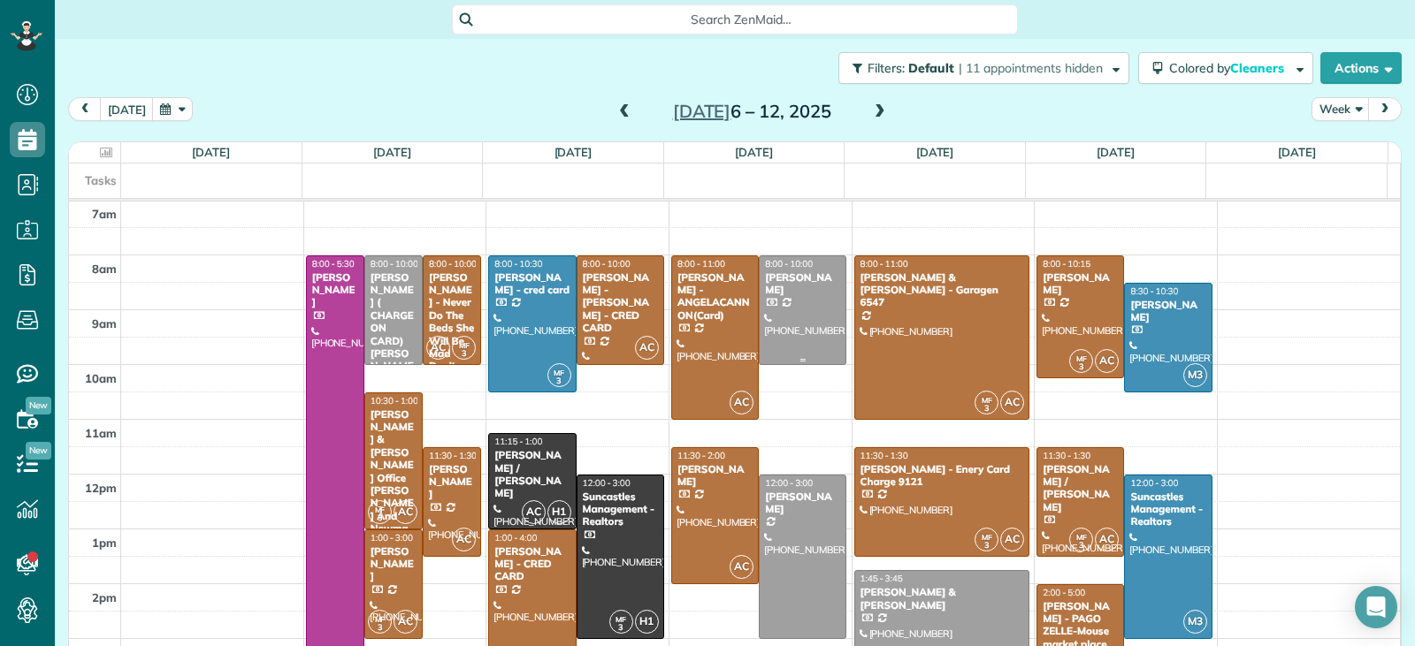
click at [796, 332] on div at bounding box center [803, 310] width 86 height 108
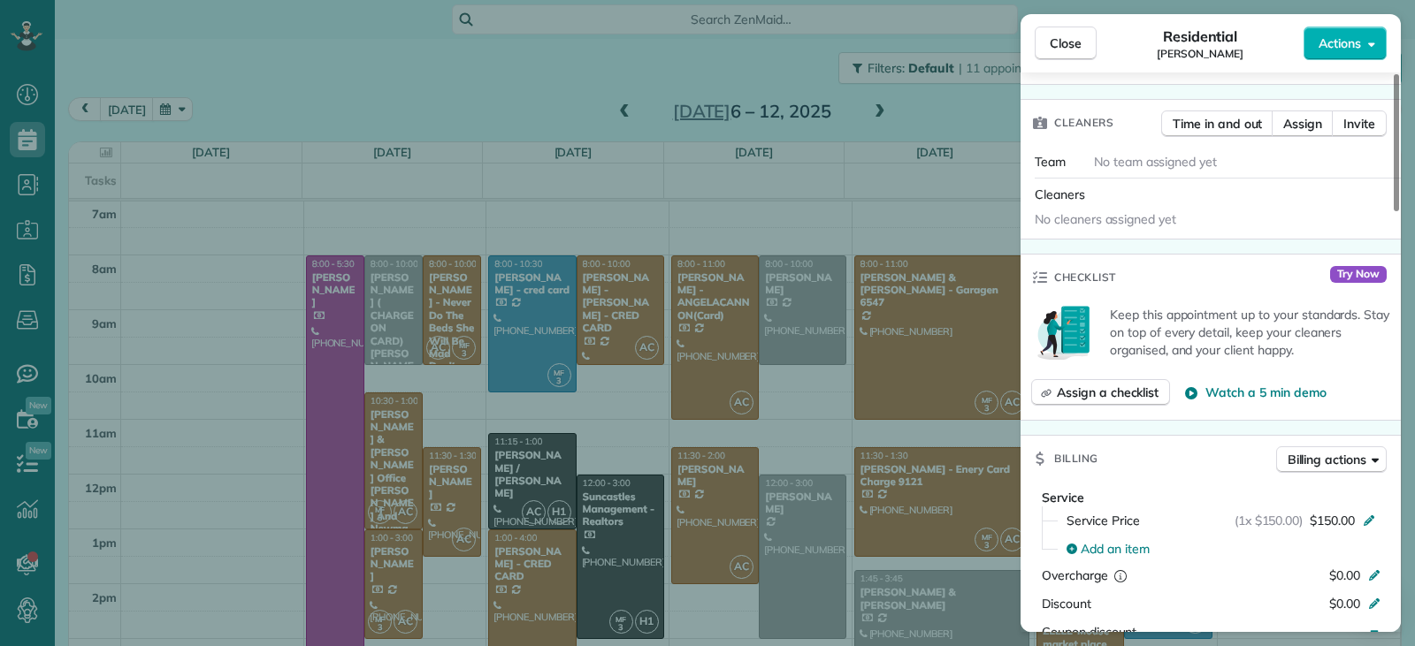
scroll to position [796, 0]
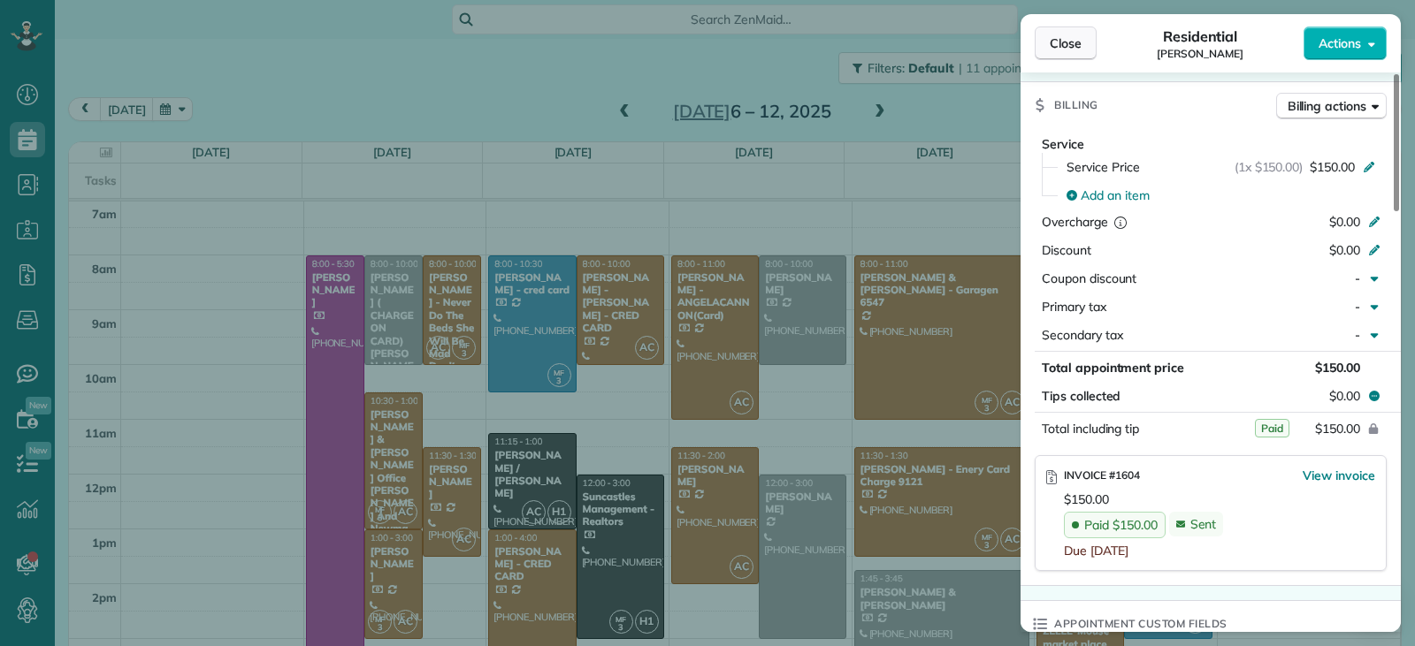
click at [1083, 34] on button "Close" at bounding box center [1066, 44] width 62 height 34
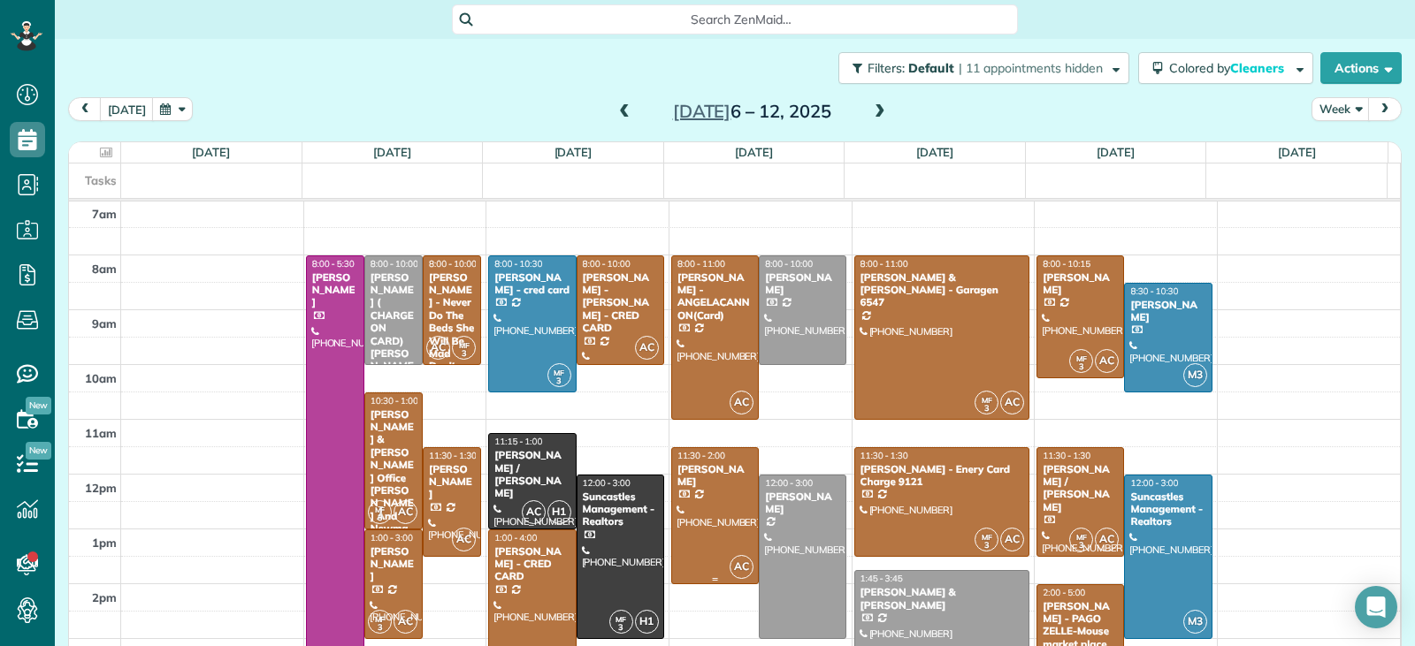
click at [722, 511] on div at bounding box center [715, 515] width 86 height 135
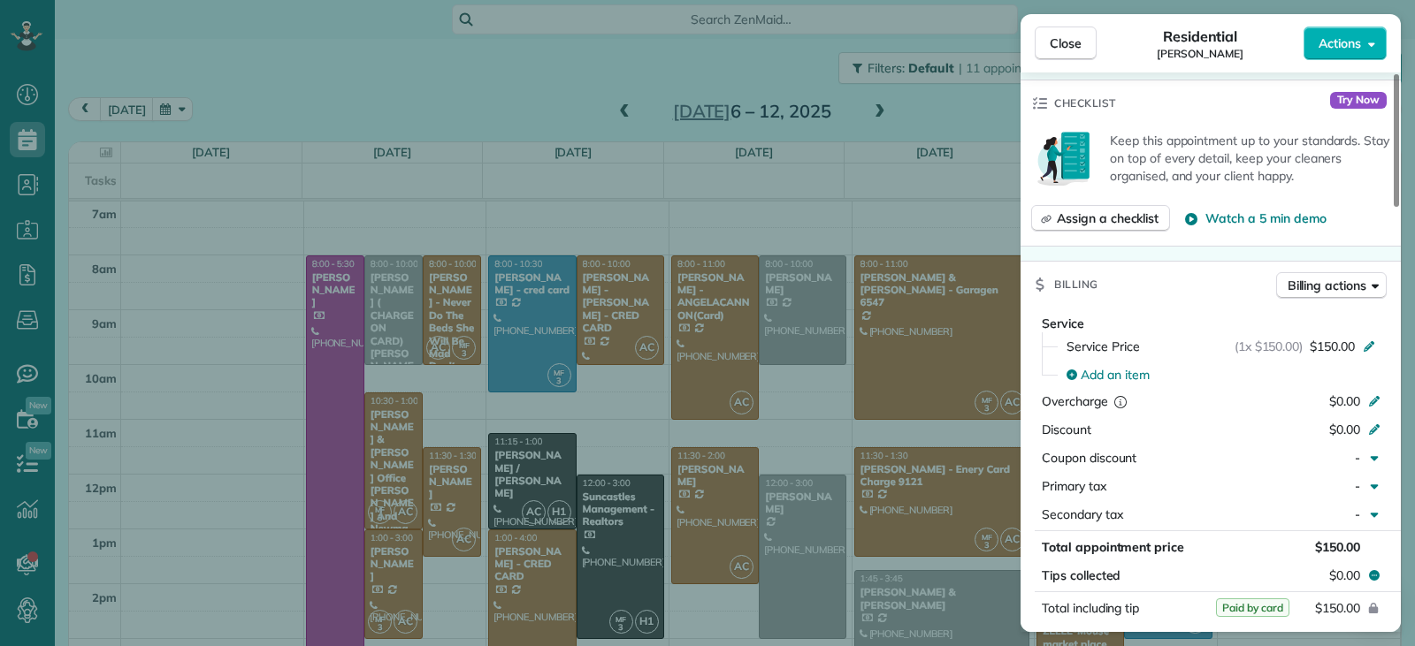
scroll to position [711, 0]
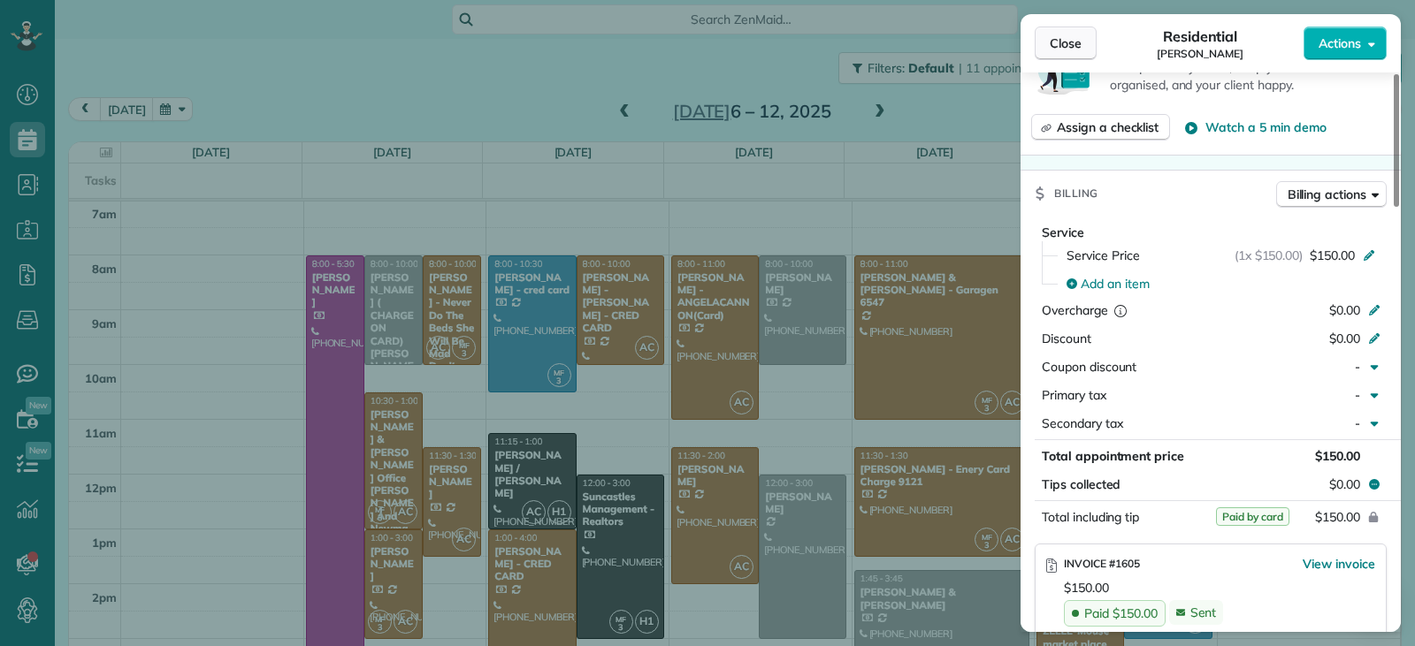
click at [1083, 48] on button "Close" at bounding box center [1066, 44] width 62 height 34
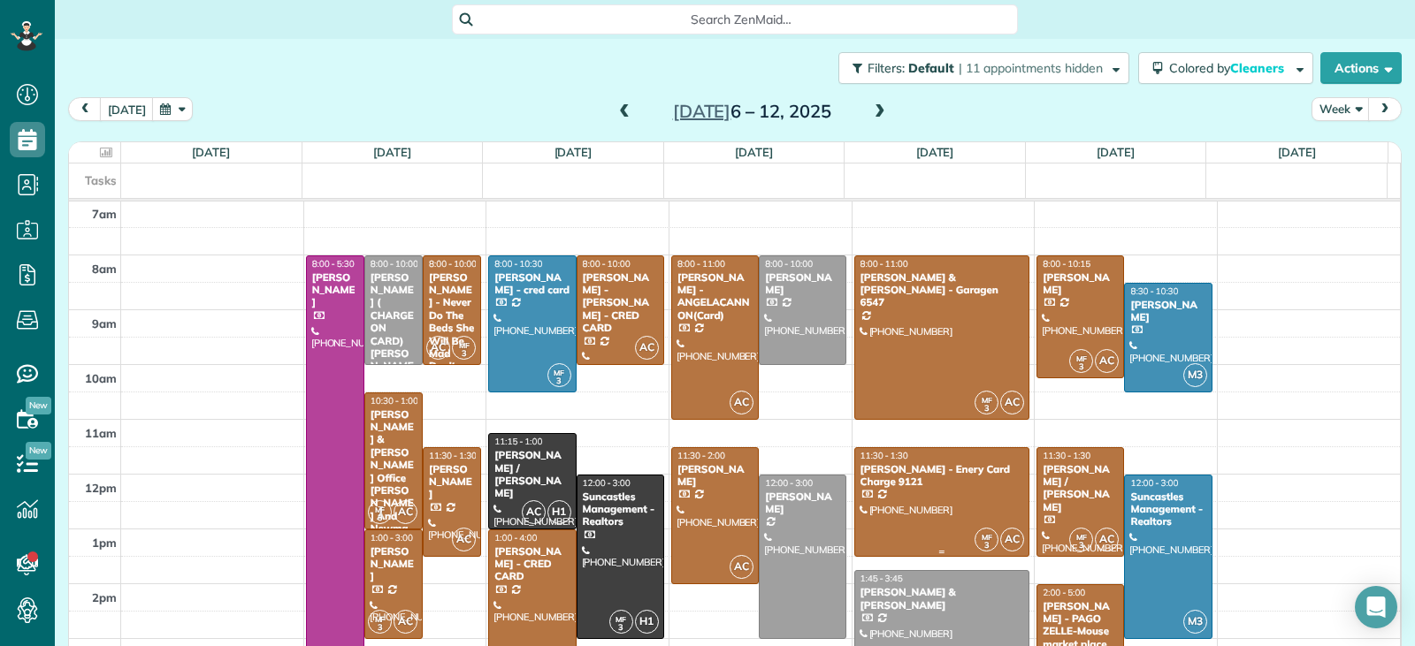
click at [965, 496] on div at bounding box center [942, 502] width 174 height 108
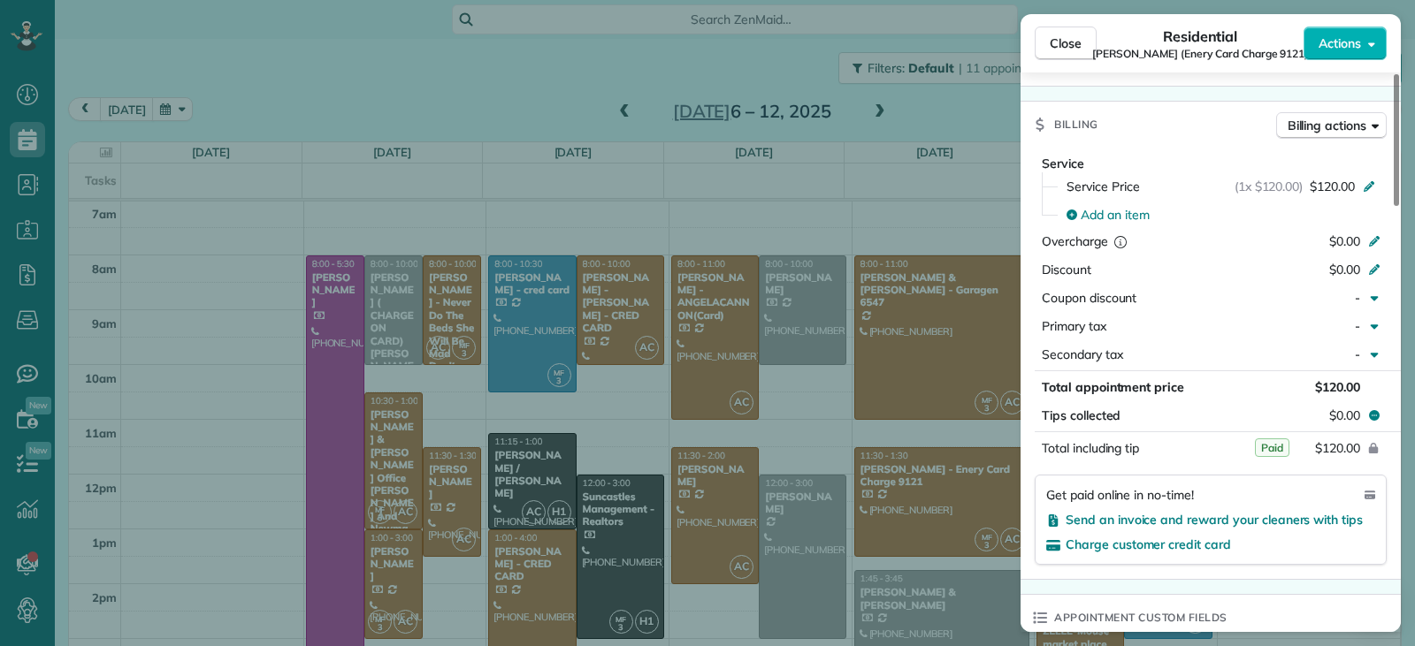
scroll to position [887, 0]
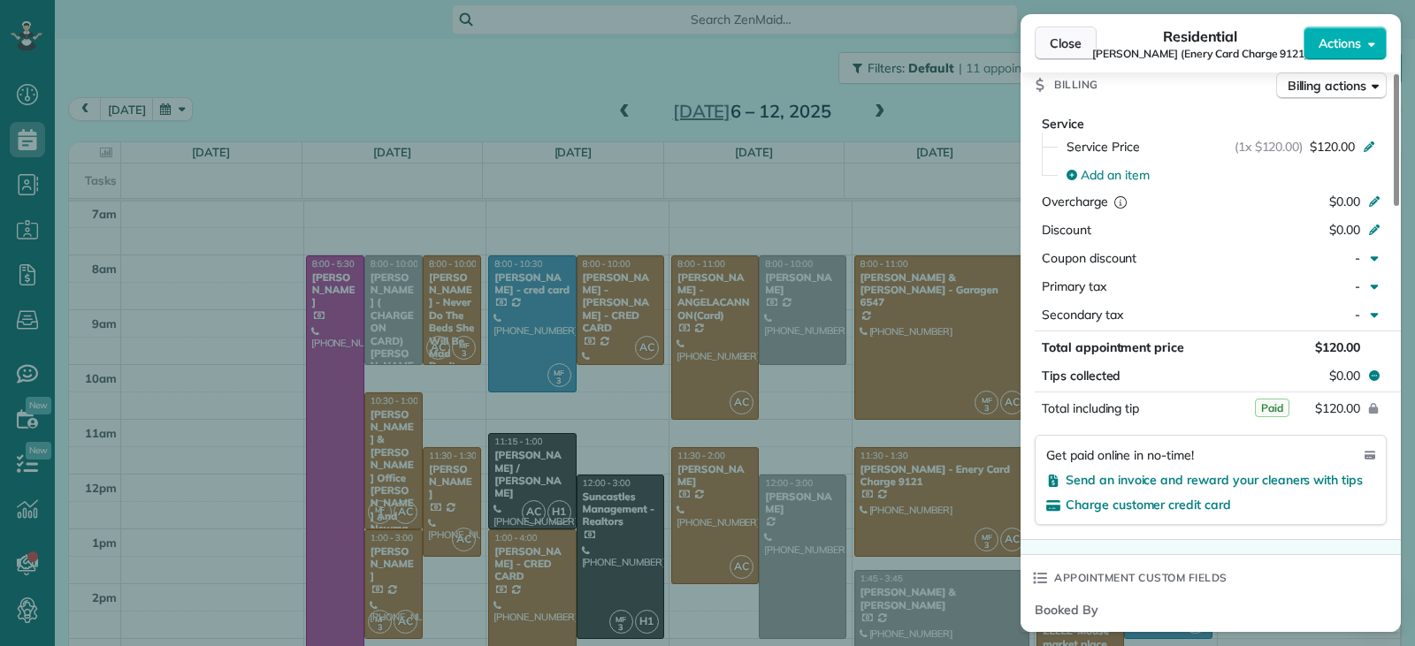
click at [1050, 48] on span "Close" at bounding box center [1066, 43] width 32 height 18
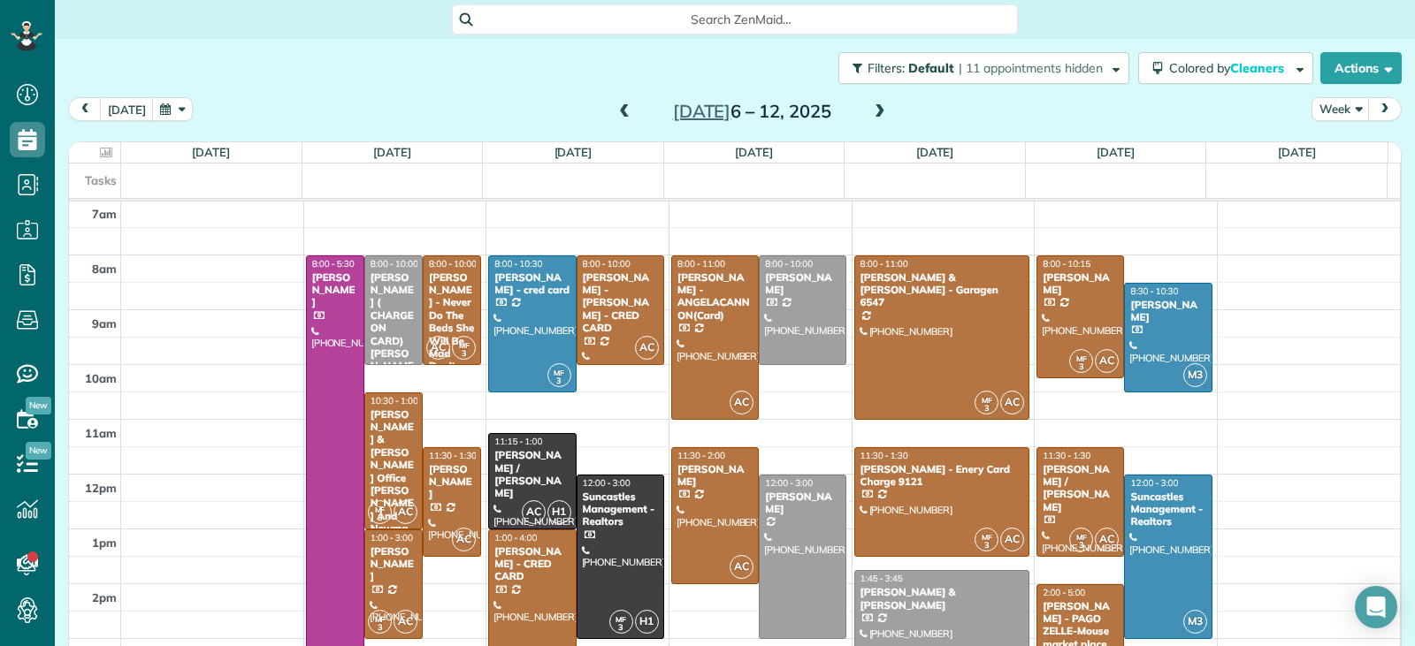
click at [960, 607] on div at bounding box center [942, 625] width 174 height 108
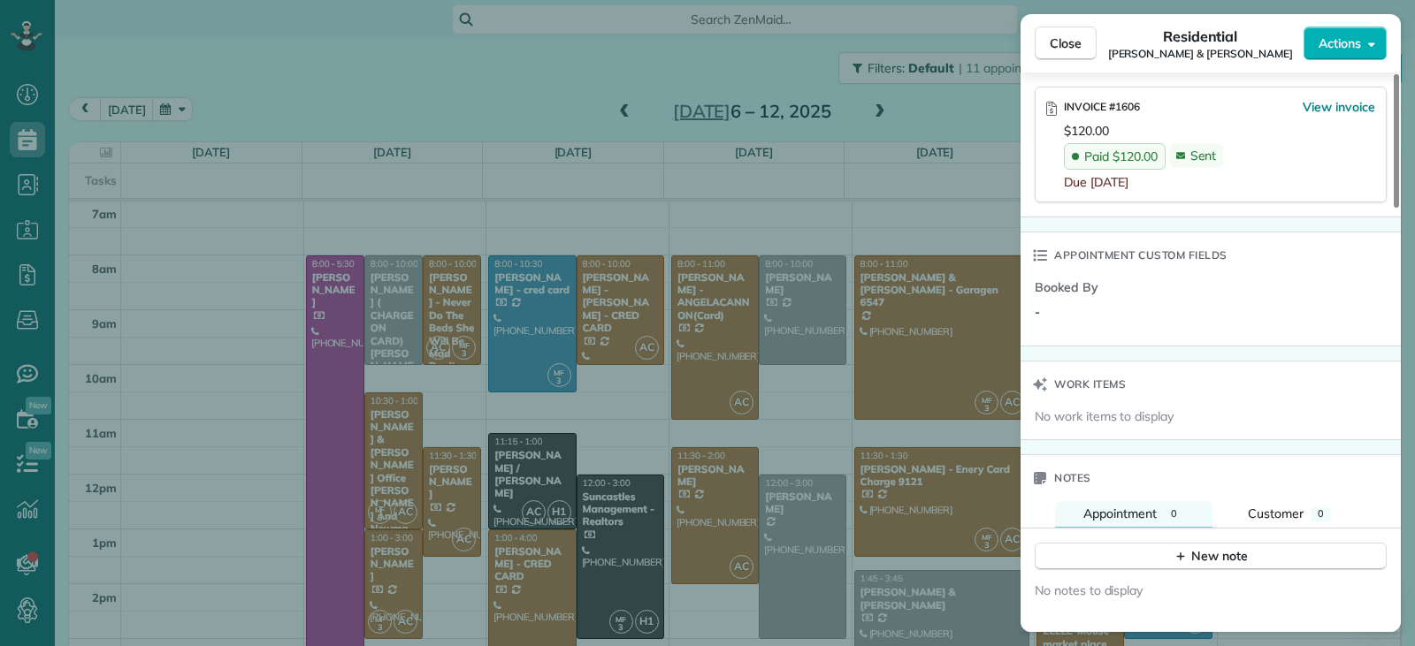
scroll to position [1238, 0]
click at [1063, 42] on span "Close" at bounding box center [1066, 43] width 32 height 18
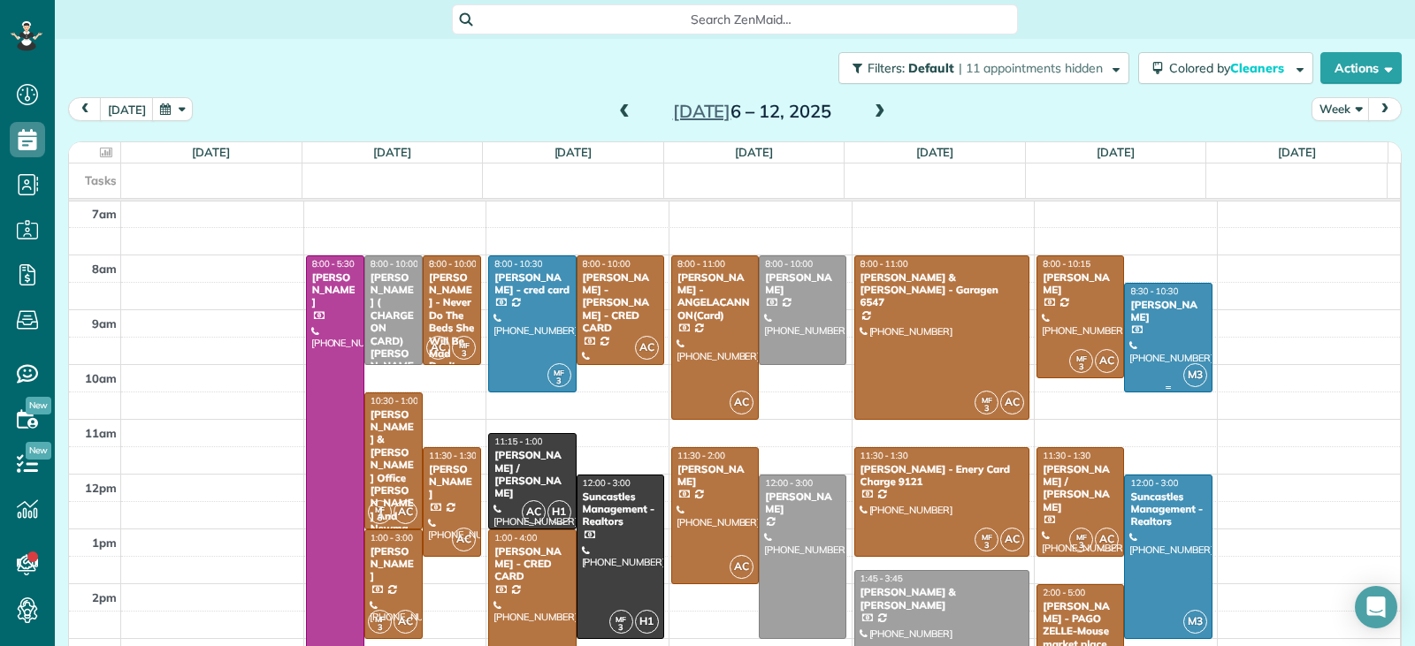
click at [1157, 324] on div at bounding box center [1168, 338] width 86 height 108
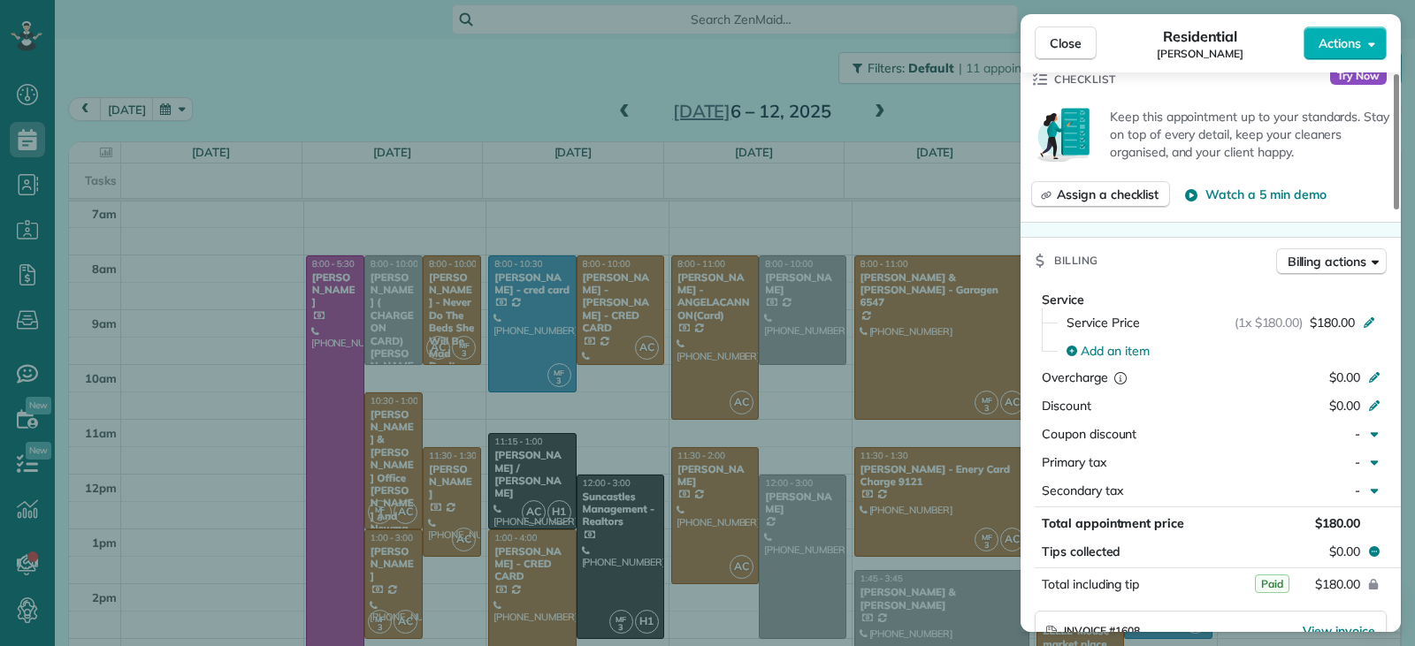
scroll to position [802, 0]
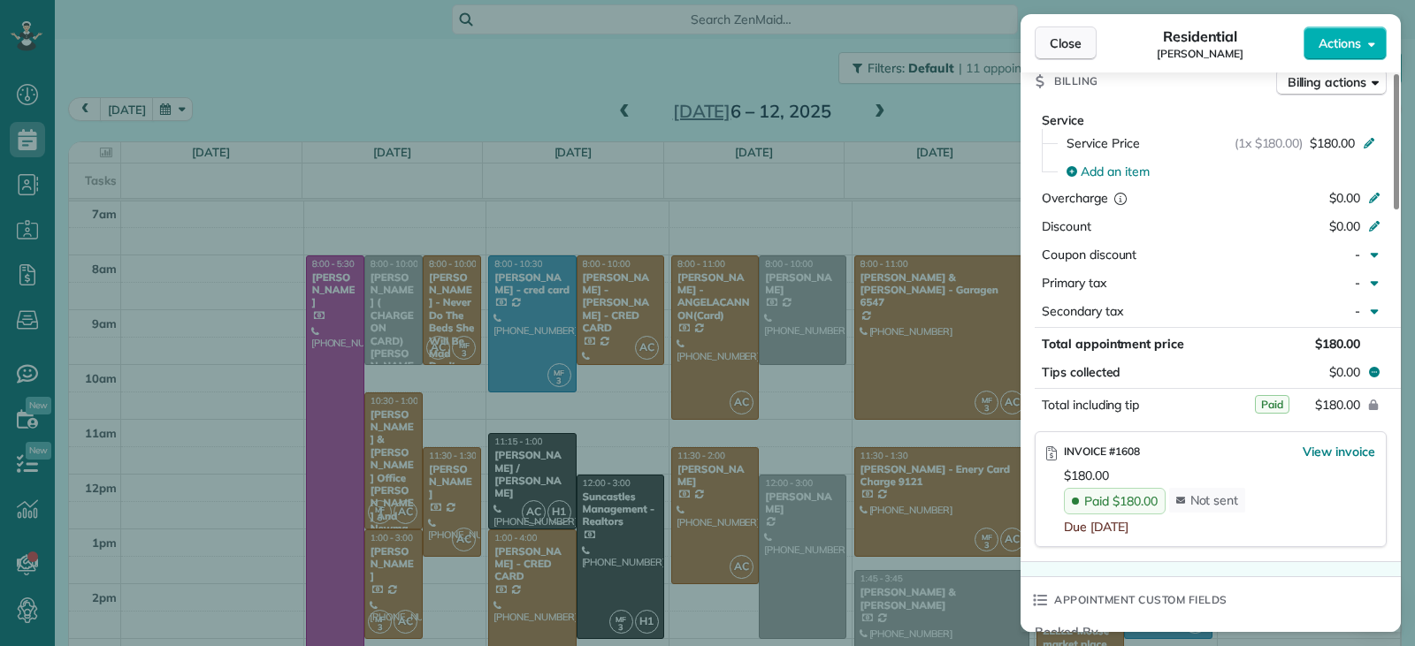
click at [1058, 44] on span "Close" at bounding box center [1066, 43] width 32 height 18
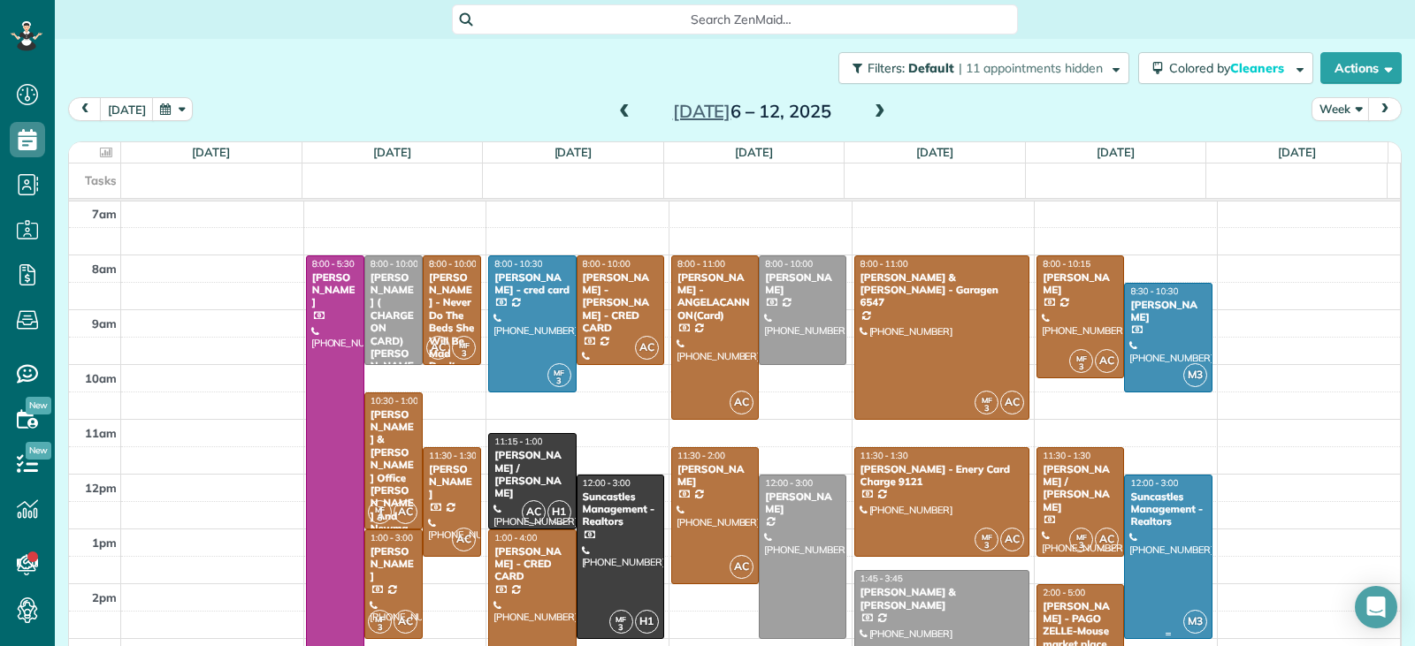
click at [1153, 553] on div at bounding box center [1168, 557] width 86 height 163
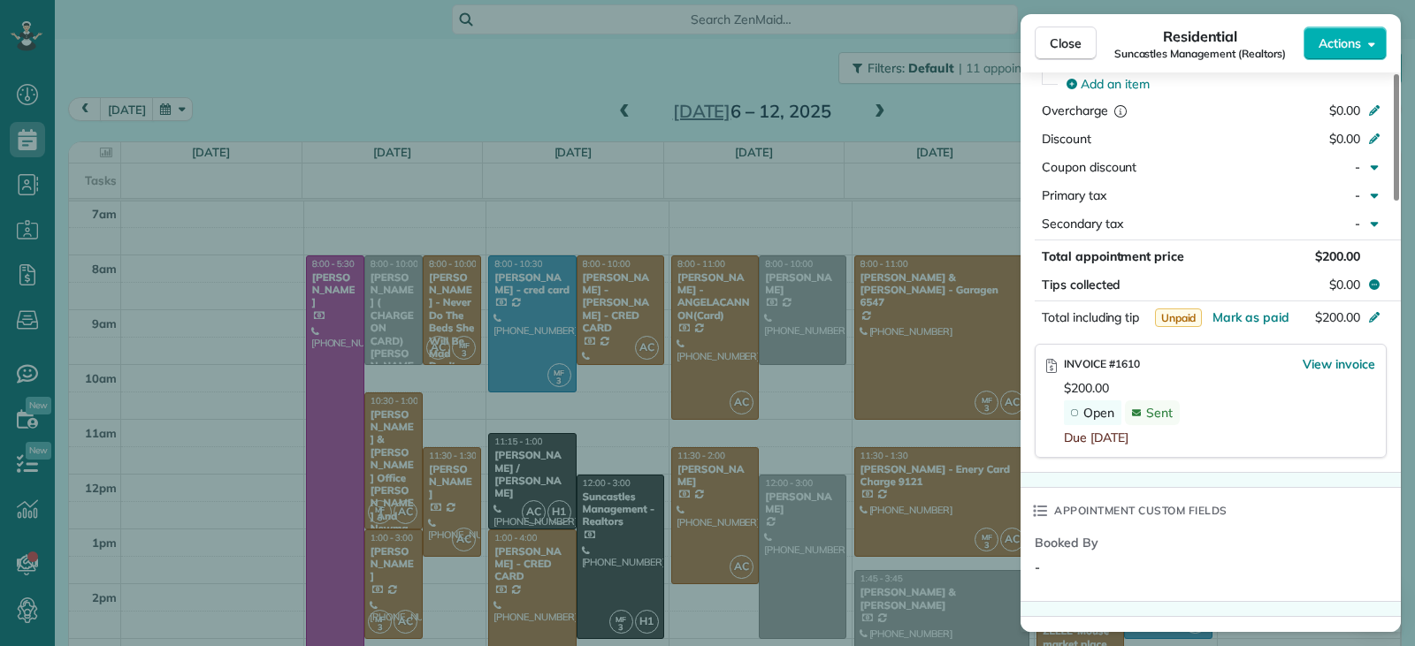
scroll to position [884, 0]
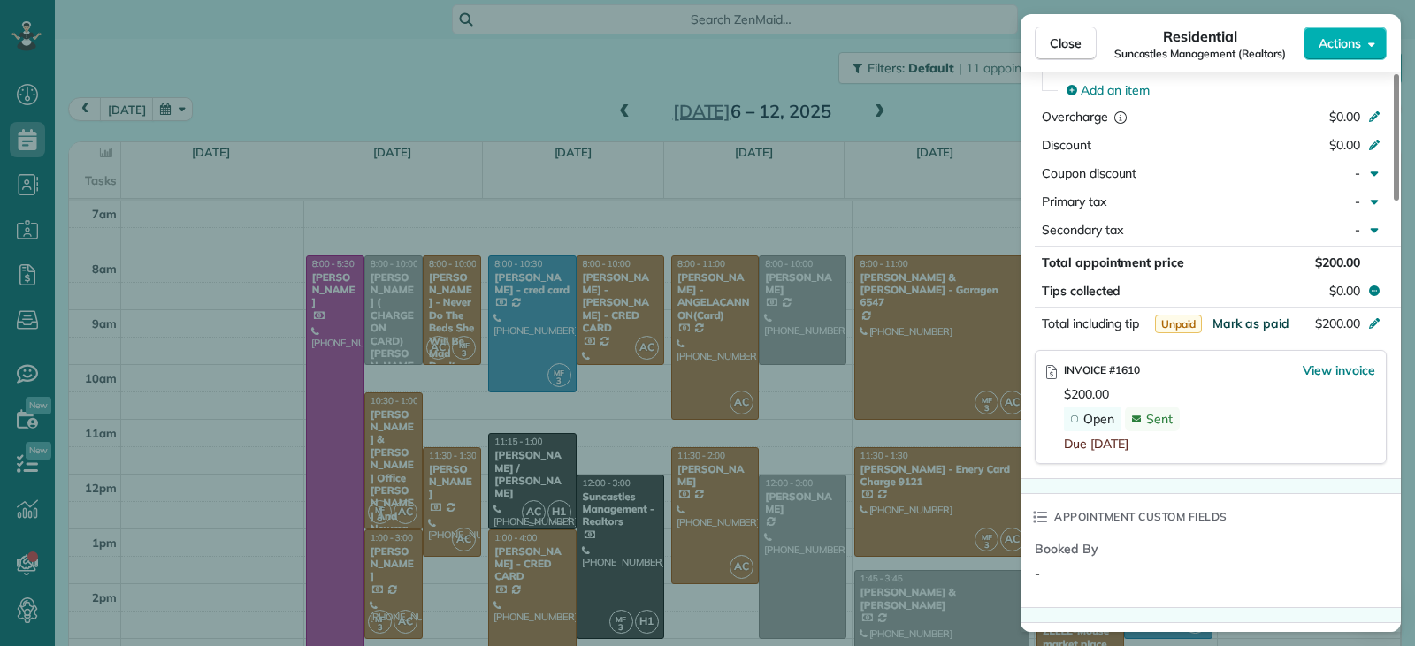
click at [1246, 324] on span "Mark as paid" at bounding box center [1250, 324] width 77 height 16
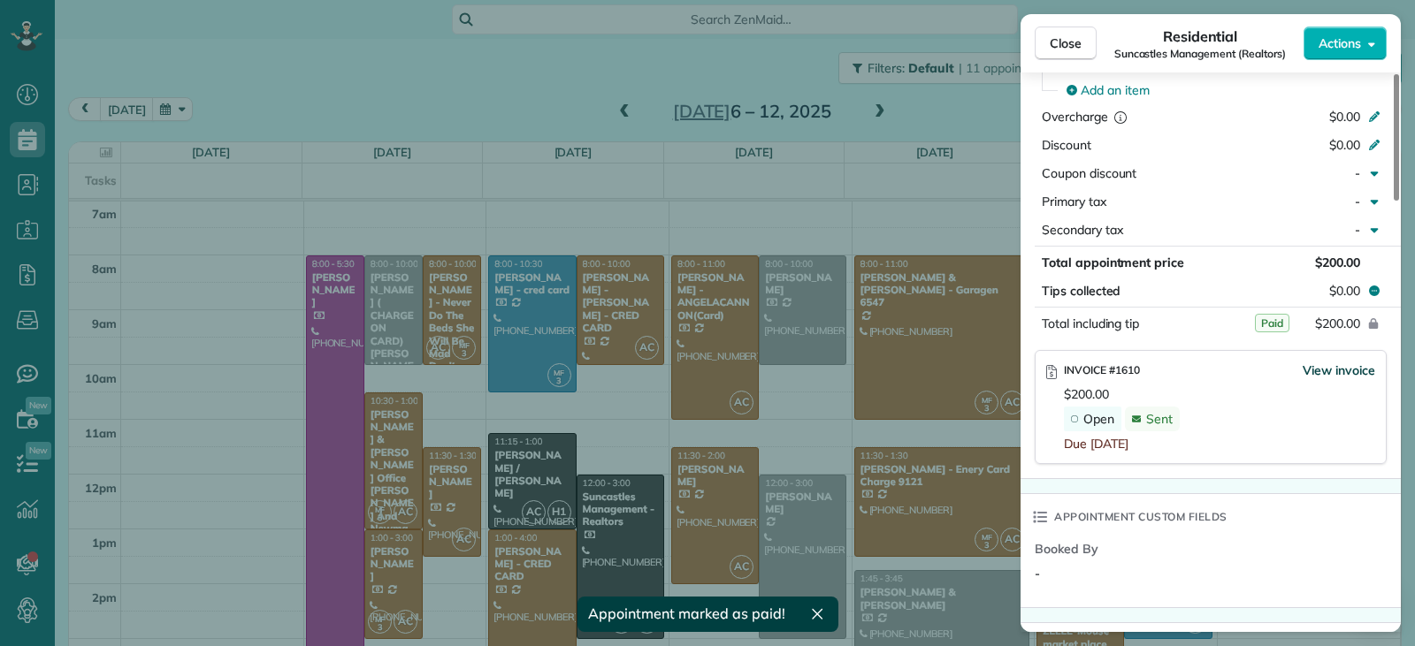
click at [1342, 371] on span "View invoice" at bounding box center [1338, 371] width 73 height 18
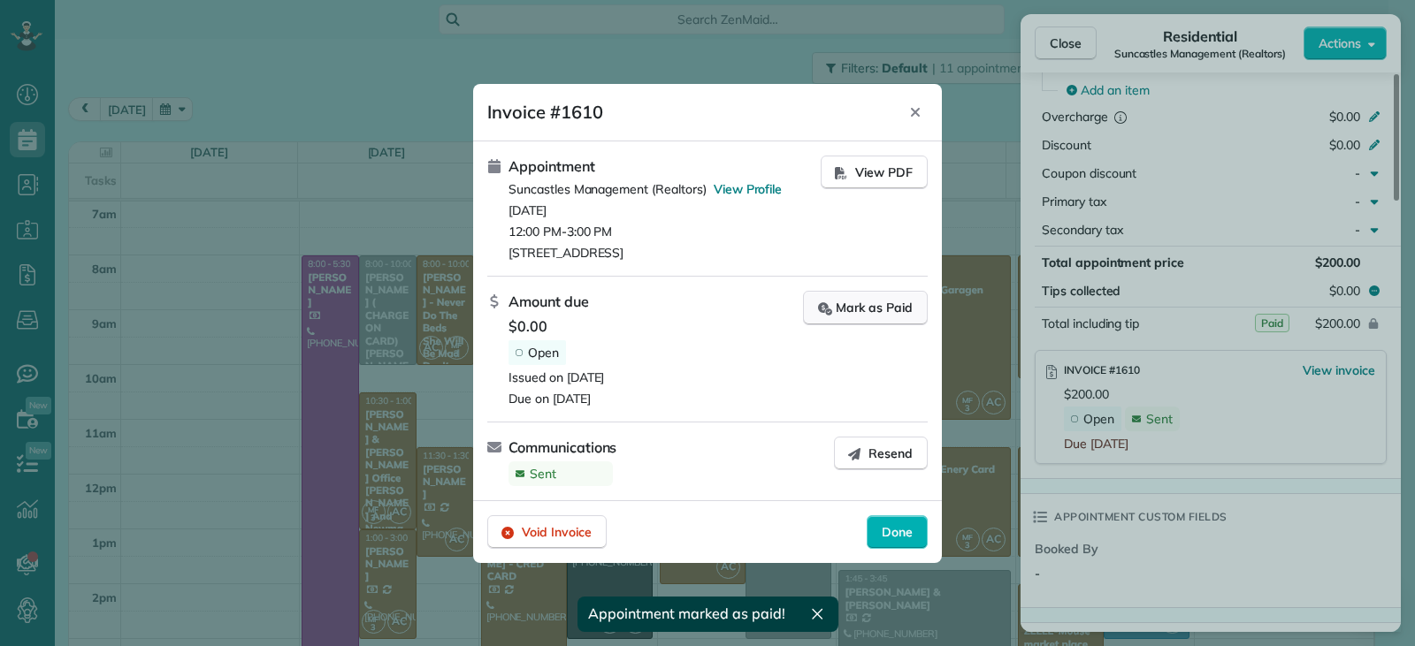
click at [888, 308] on div "Mark as Paid" at bounding box center [865, 308] width 95 height 19
click at [1046, 49] on div at bounding box center [707, 323] width 1415 height 646
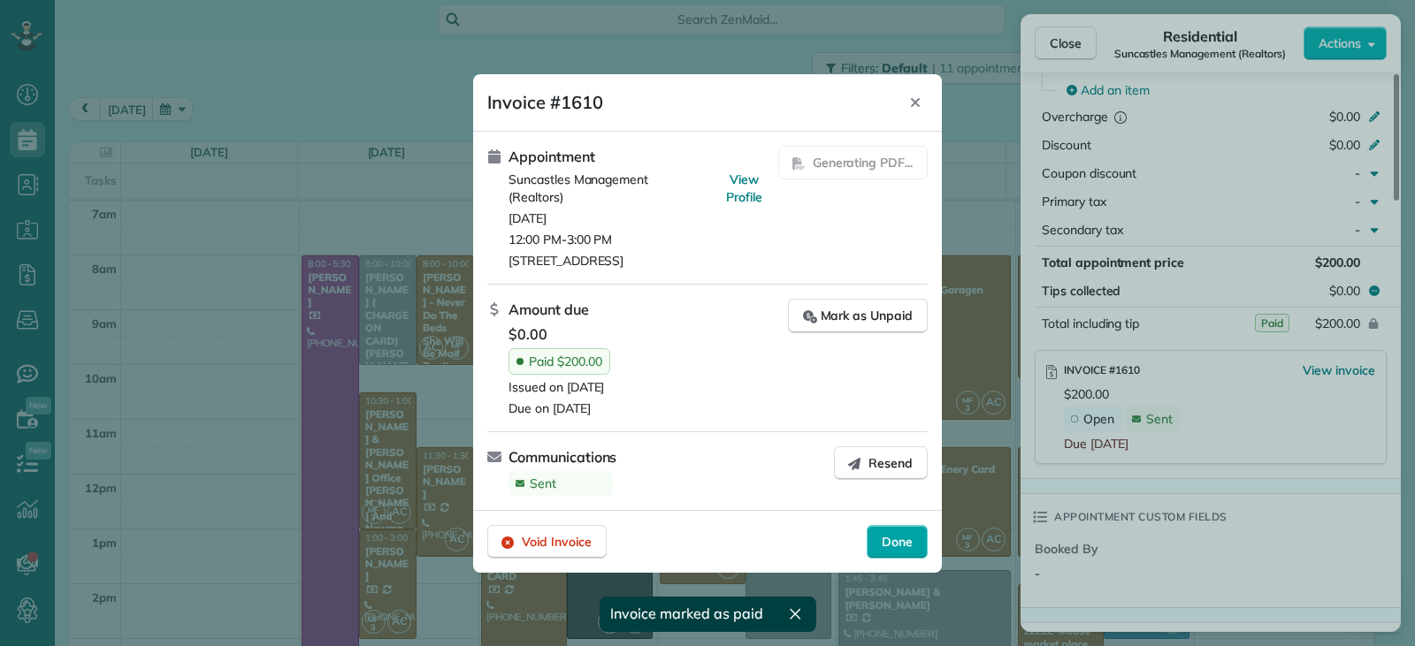
click at [897, 534] on span "Done" at bounding box center [897, 542] width 31 height 18
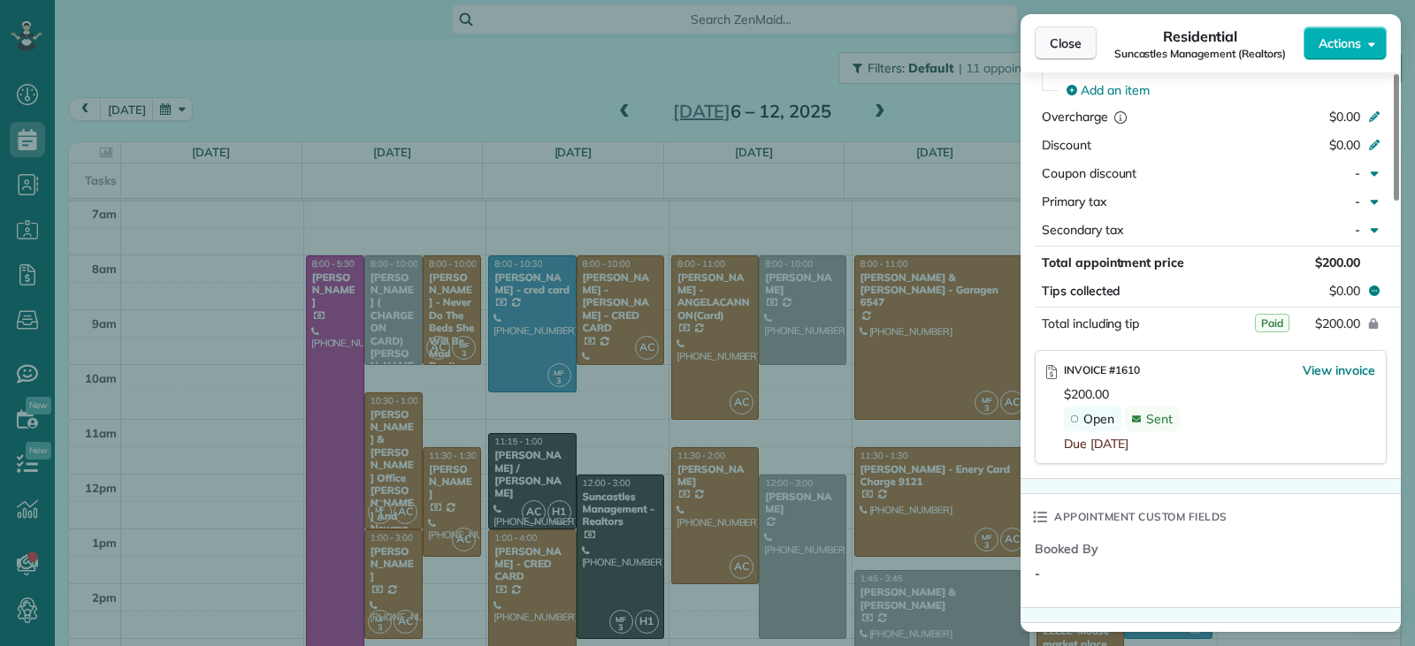
click at [1077, 43] on span "Close" at bounding box center [1066, 43] width 32 height 18
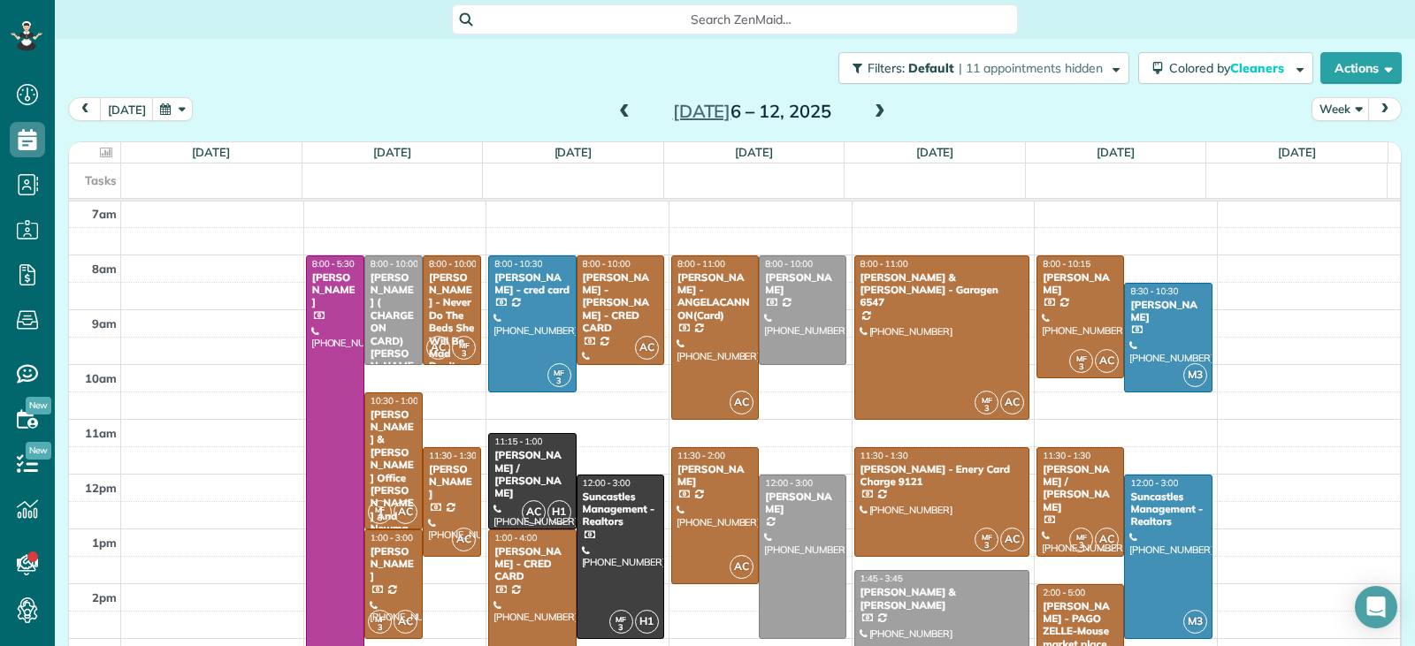
click at [1060, 606] on div "Bonnie Cribbs - PAGO ZELLE-Mouse market place" at bounding box center [1080, 625] width 77 height 51
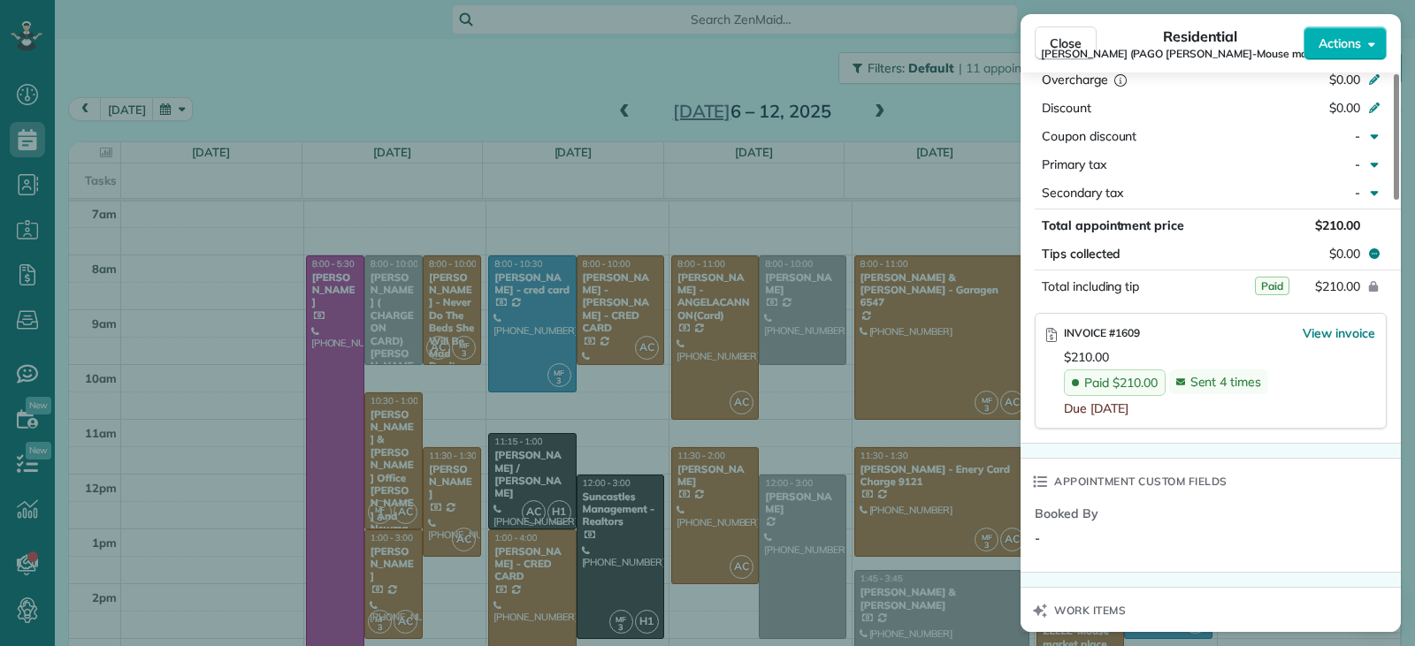
scroll to position [973, 0]
click at [1075, 39] on span "Close" at bounding box center [1066, 43] width 32 height 18
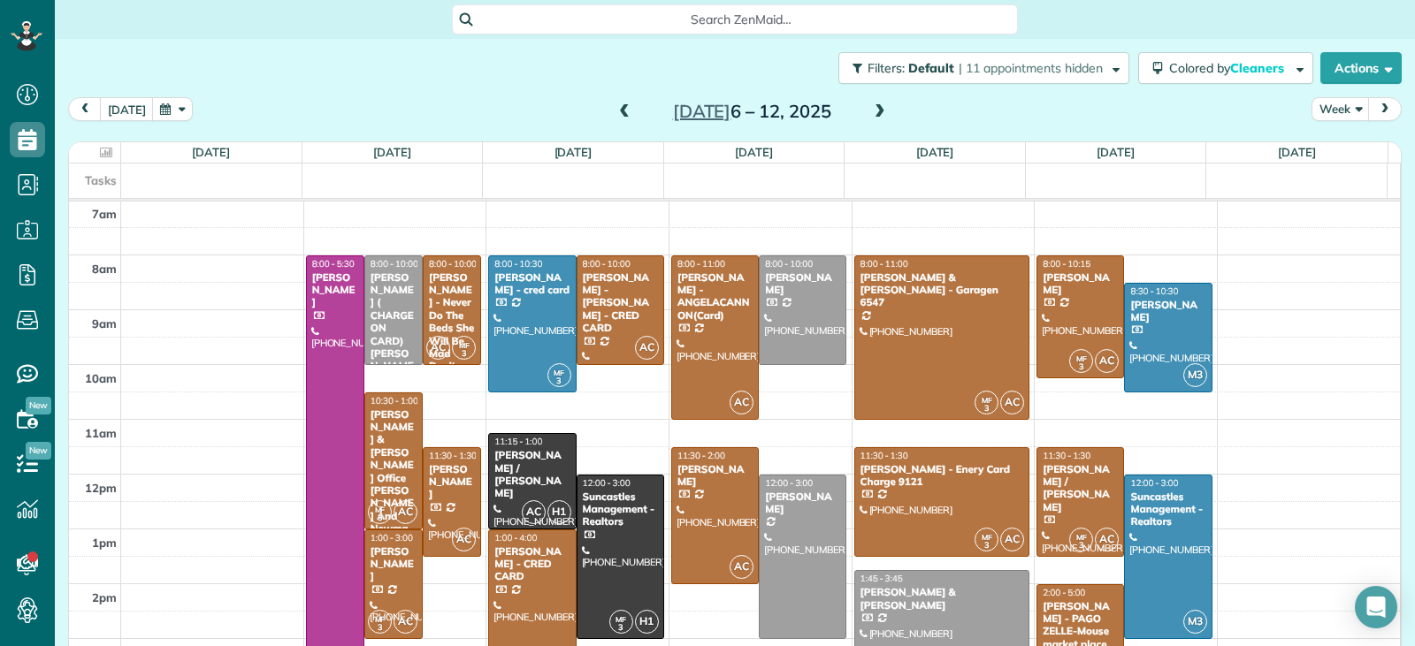
click at [870, 115] on span at bounding box center [879, 112] width 19 height 16
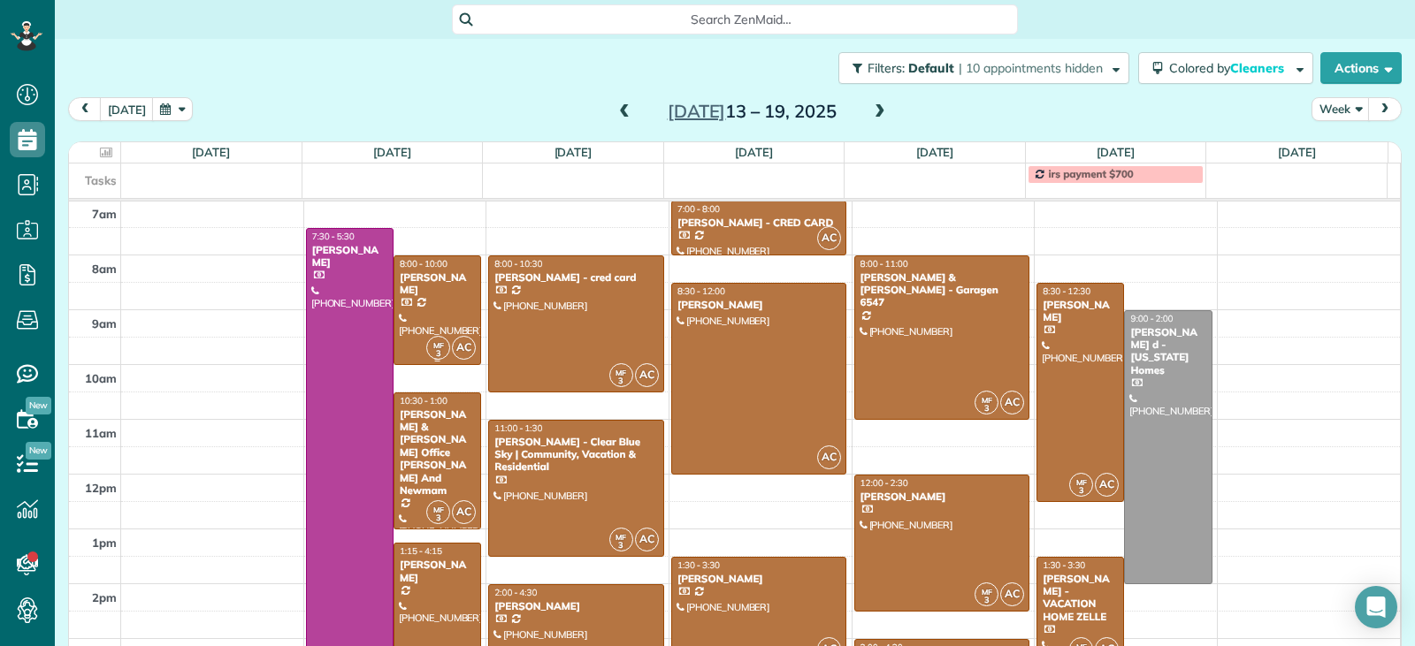
click at [442, 283] on div "[PERSON_NAME]" at bounding box center [437, 284] width 77 height 26
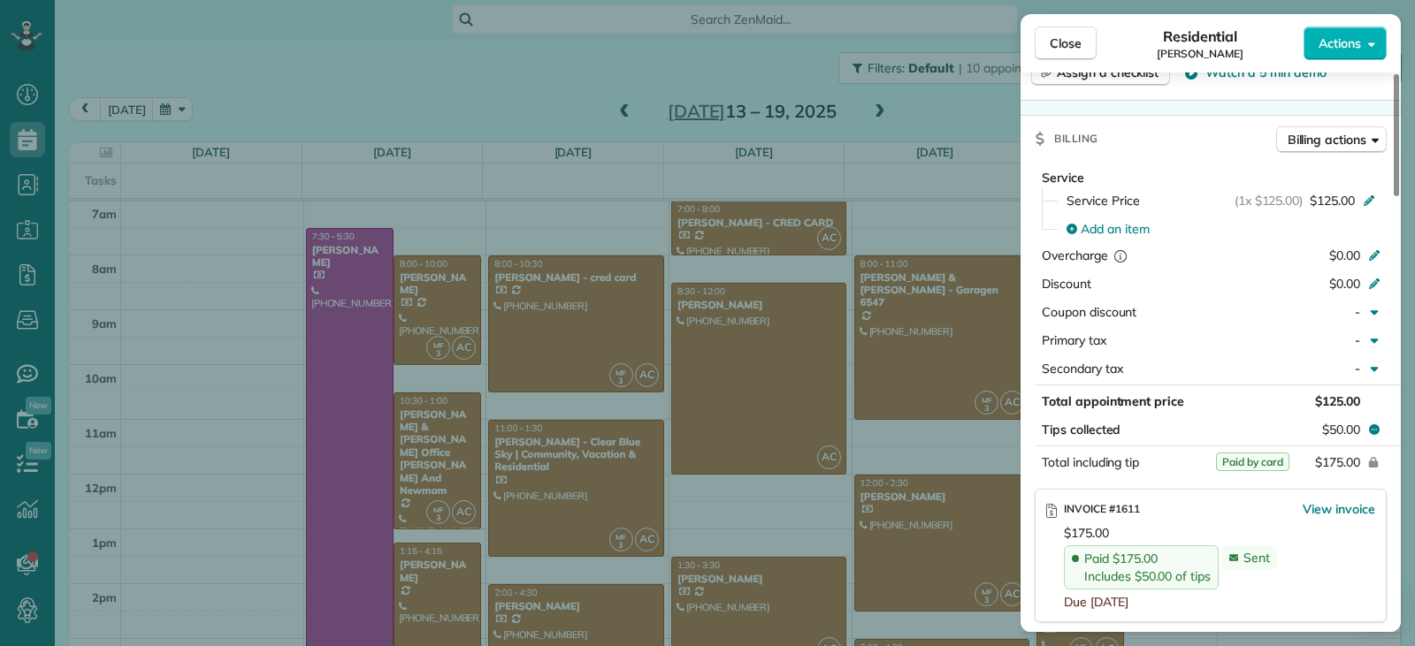
scroll to position [974, 0]
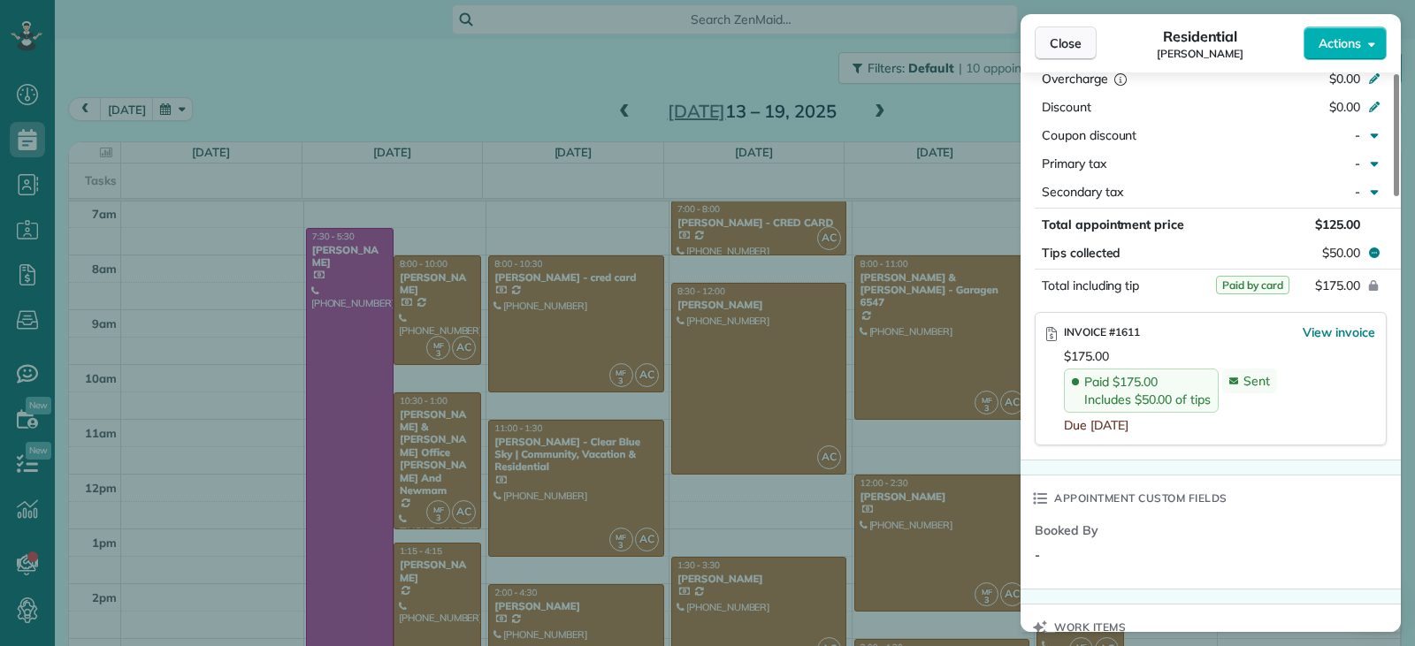
click at [1058, 45] on span "Close" at bounding box center [1066, 43] width 32 height 18
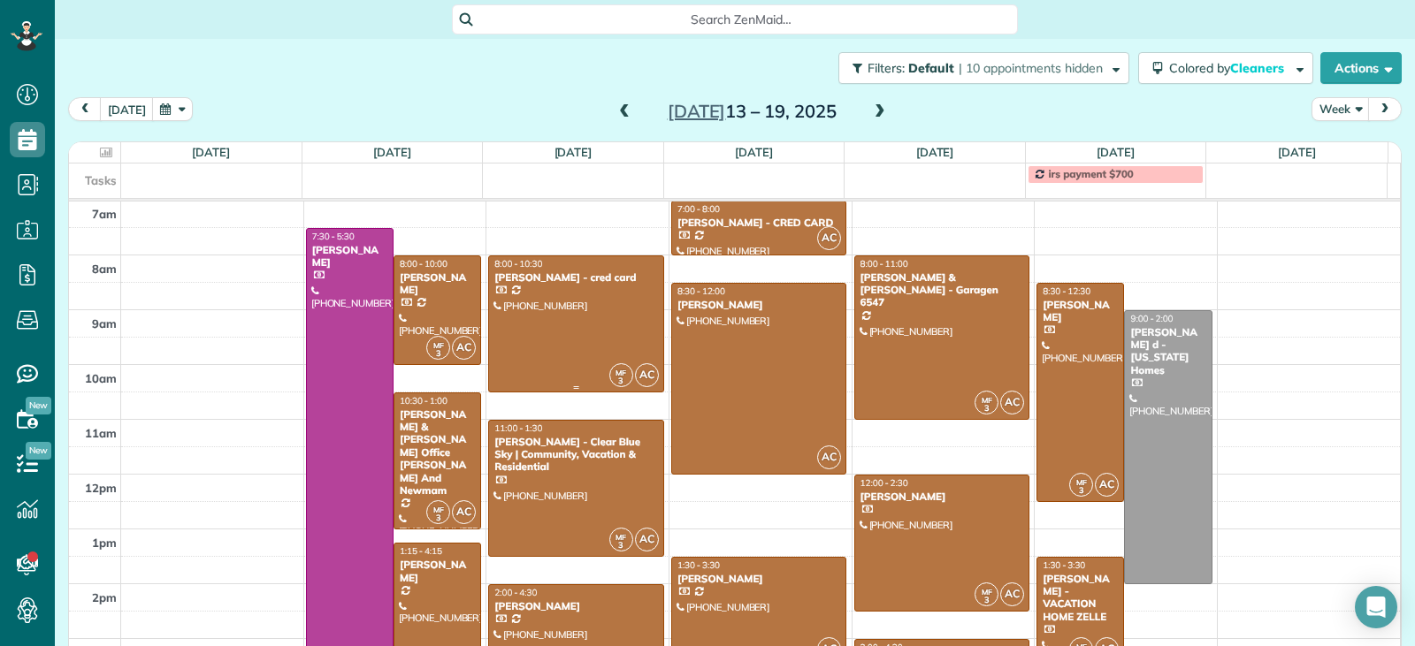
click at [581, 351] on div at bounding box center [576, 323] width 174 height 135
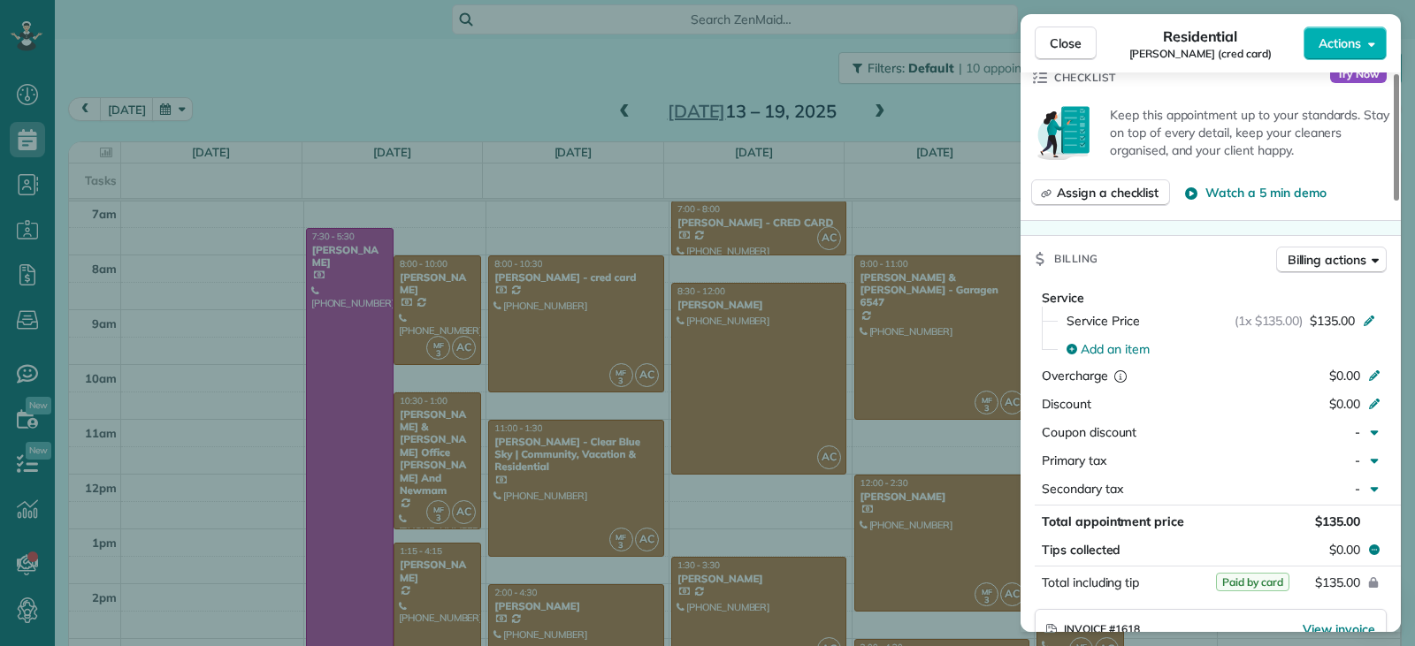
scroll to position [884, 0]
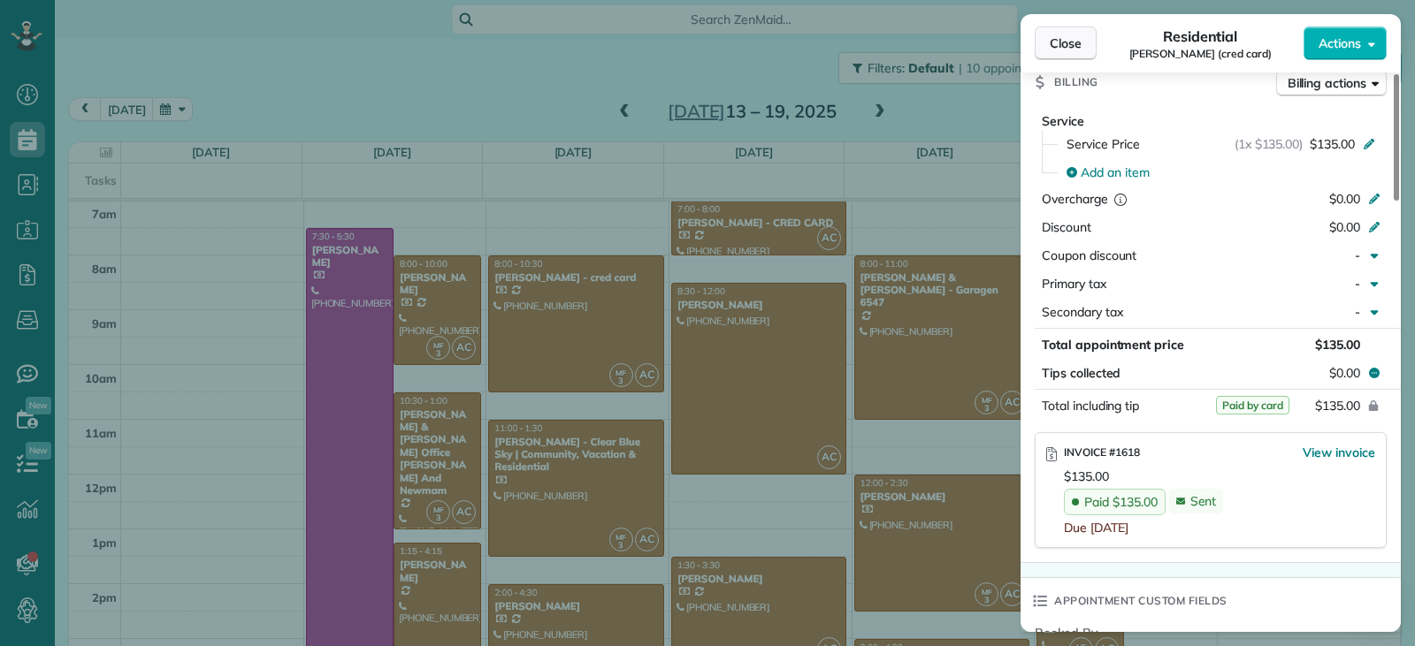
click at [1080, 57] on button "Close" at bounding box center [1066, 44] width 62 height 34
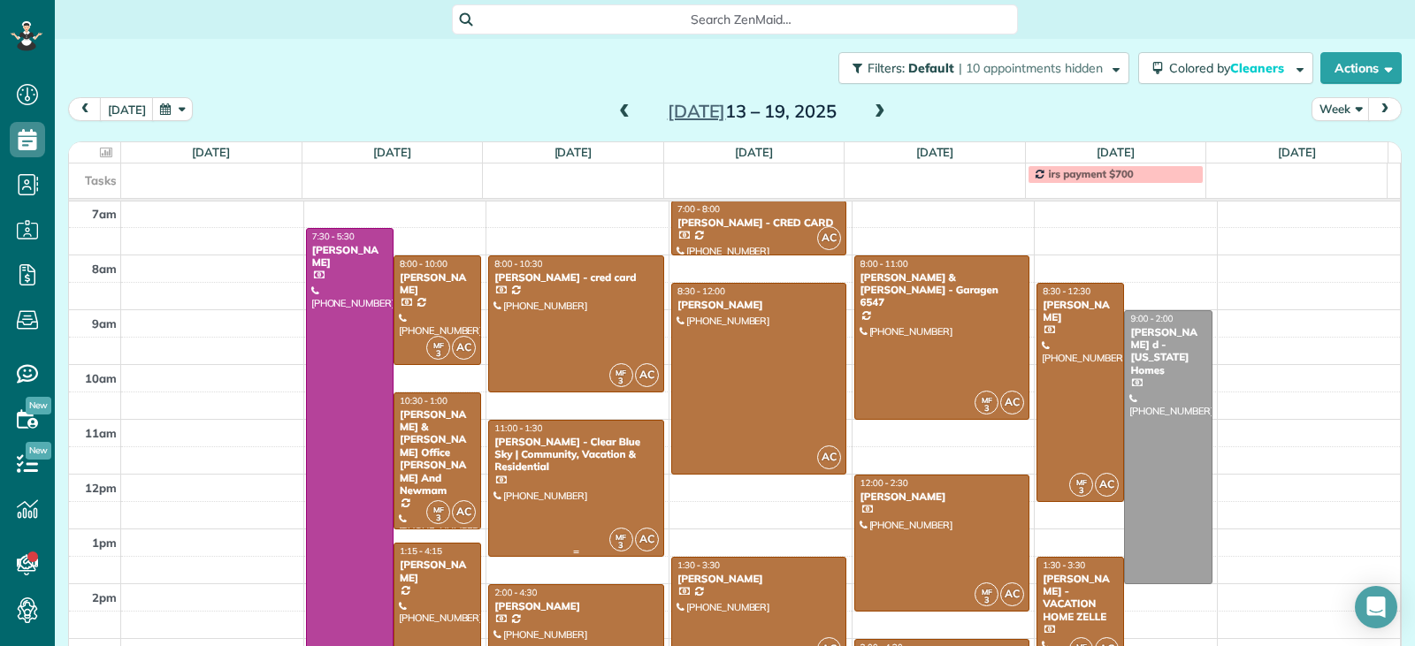
drag, startPoint x: 607, startPoint y: 488, endPoint x: 628, endPoint y: 480, distance: 21.8
click at [607, 487] on div at bounding box center [576, 488] width 174 height 135
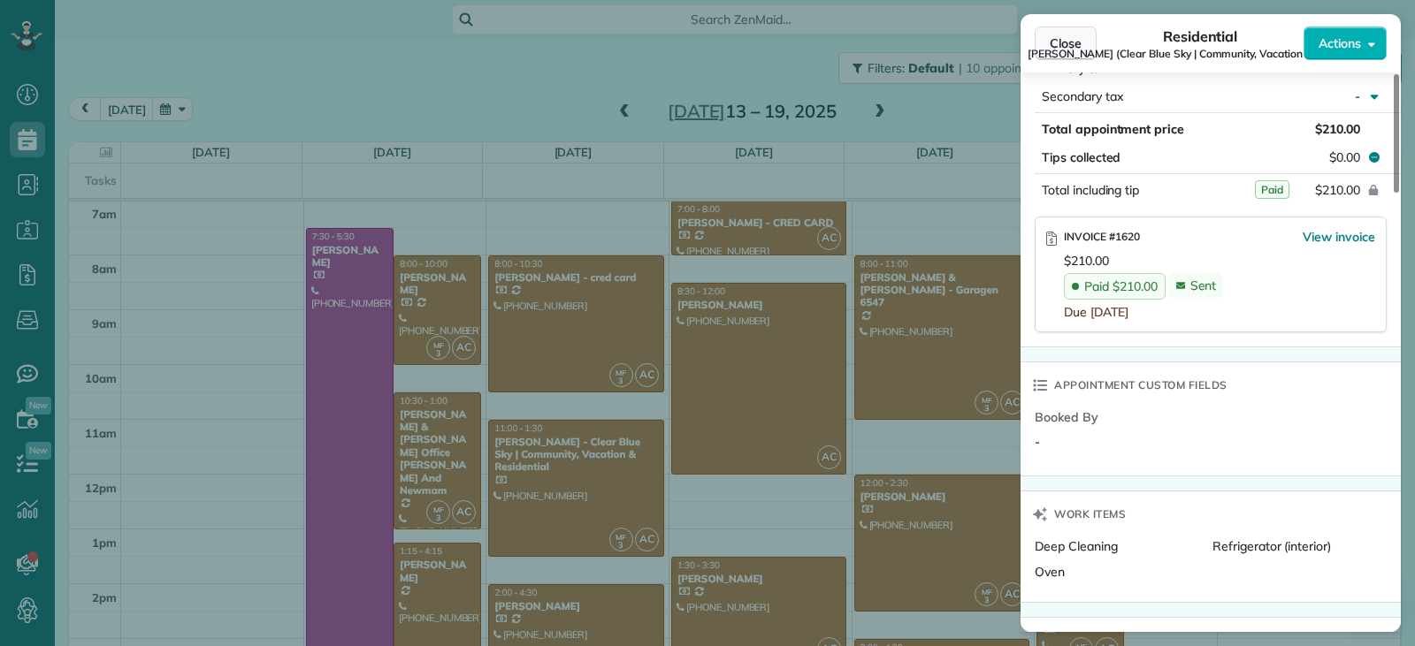
scroll to position [1143, 0]
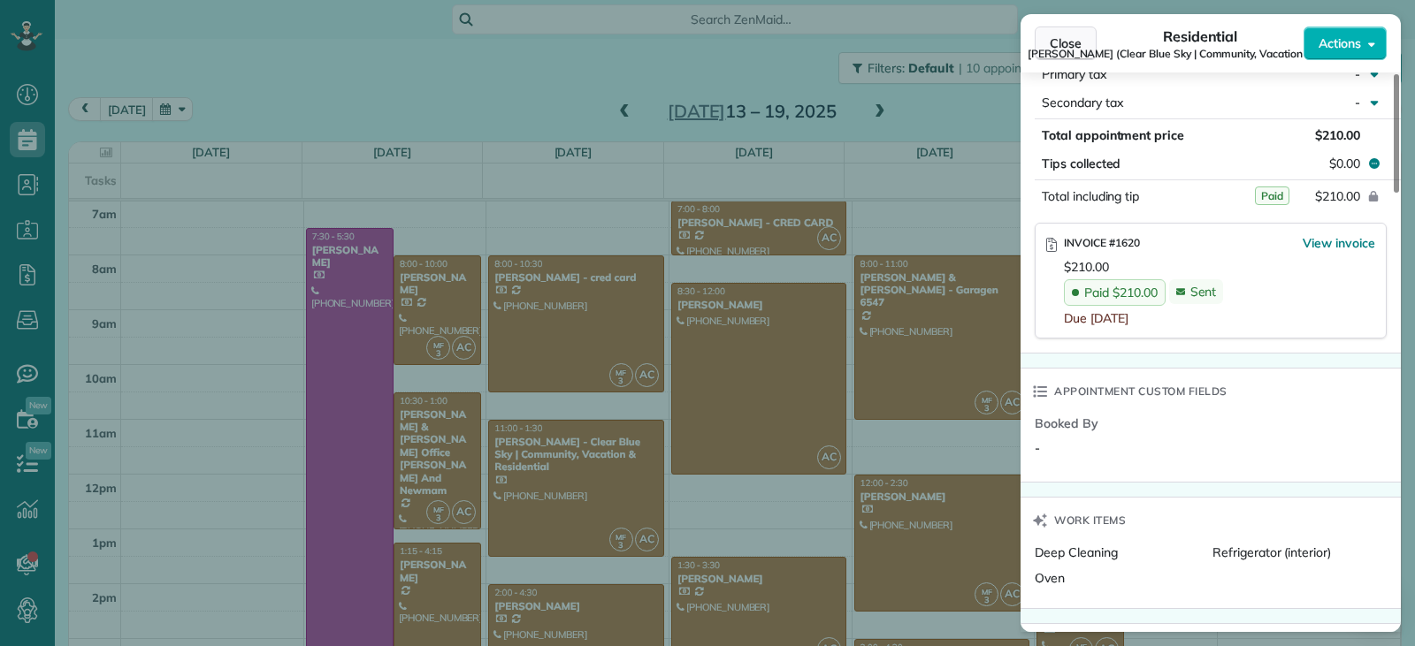
click at [1063, 33] on button "Close" at bounding box center [1066, 44] width 62 height 34
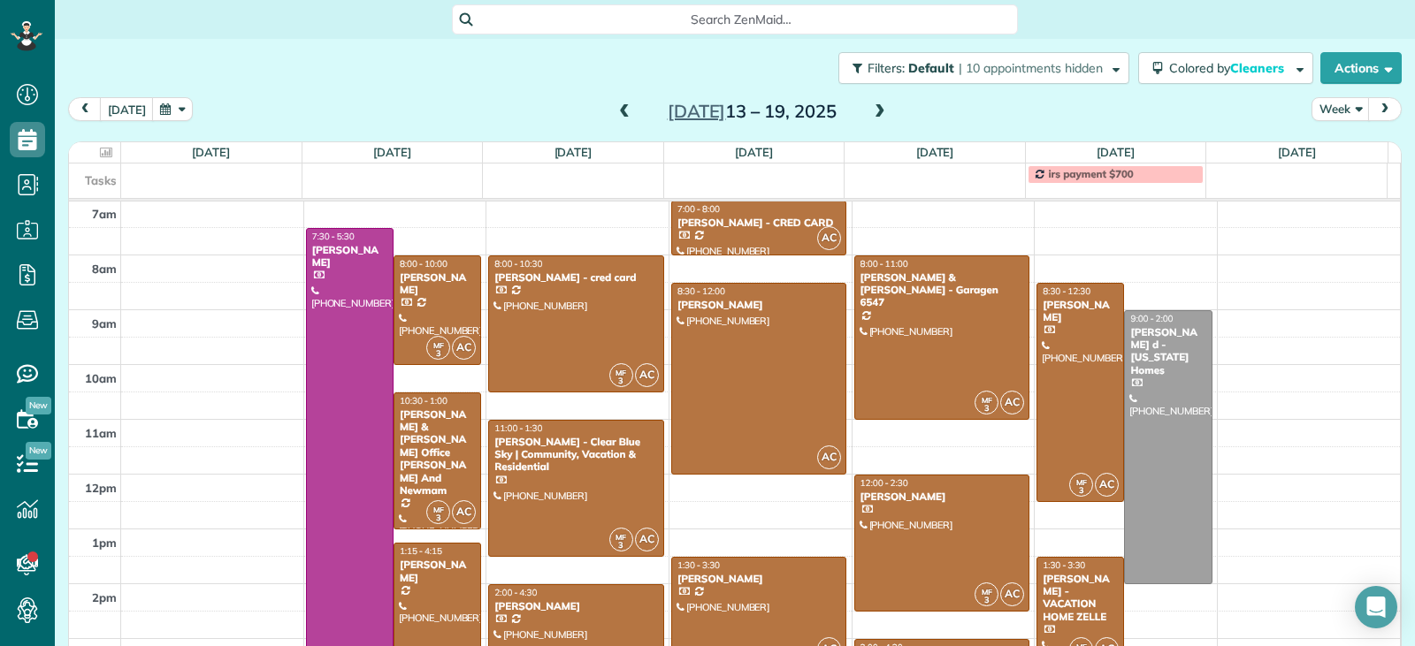
click at [611, 606] on div "[PERSON_NAME]" at bounding box center [575, 606] width 165 height 12
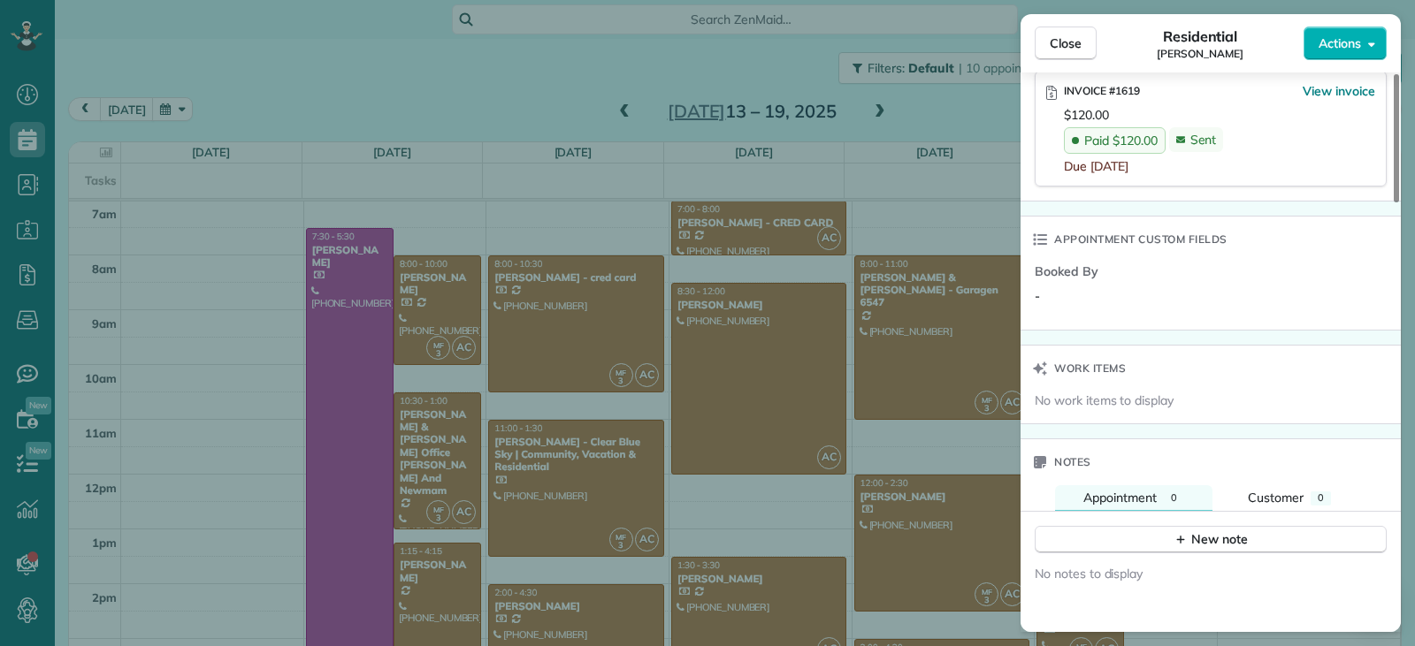
scroll to position [1240, 0]
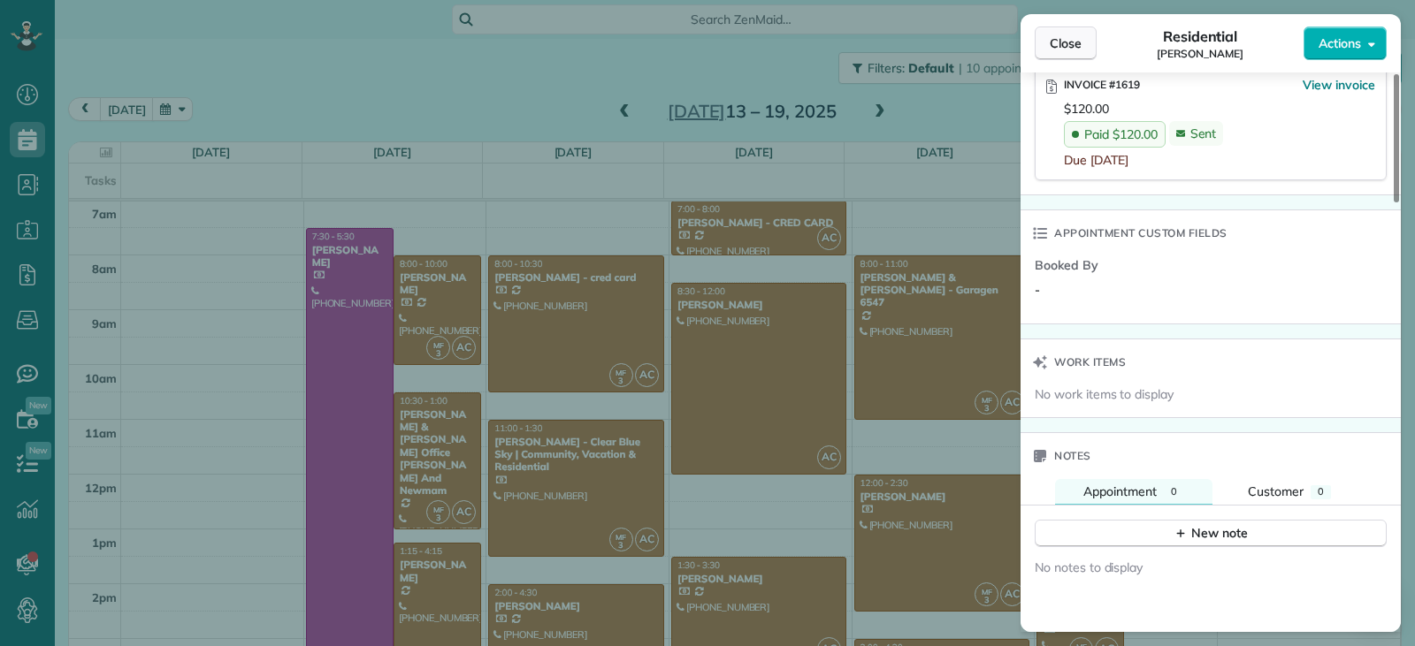
click at [1068, 44] on span "Close" at bounding box center [1066, 43] width 32 height 18
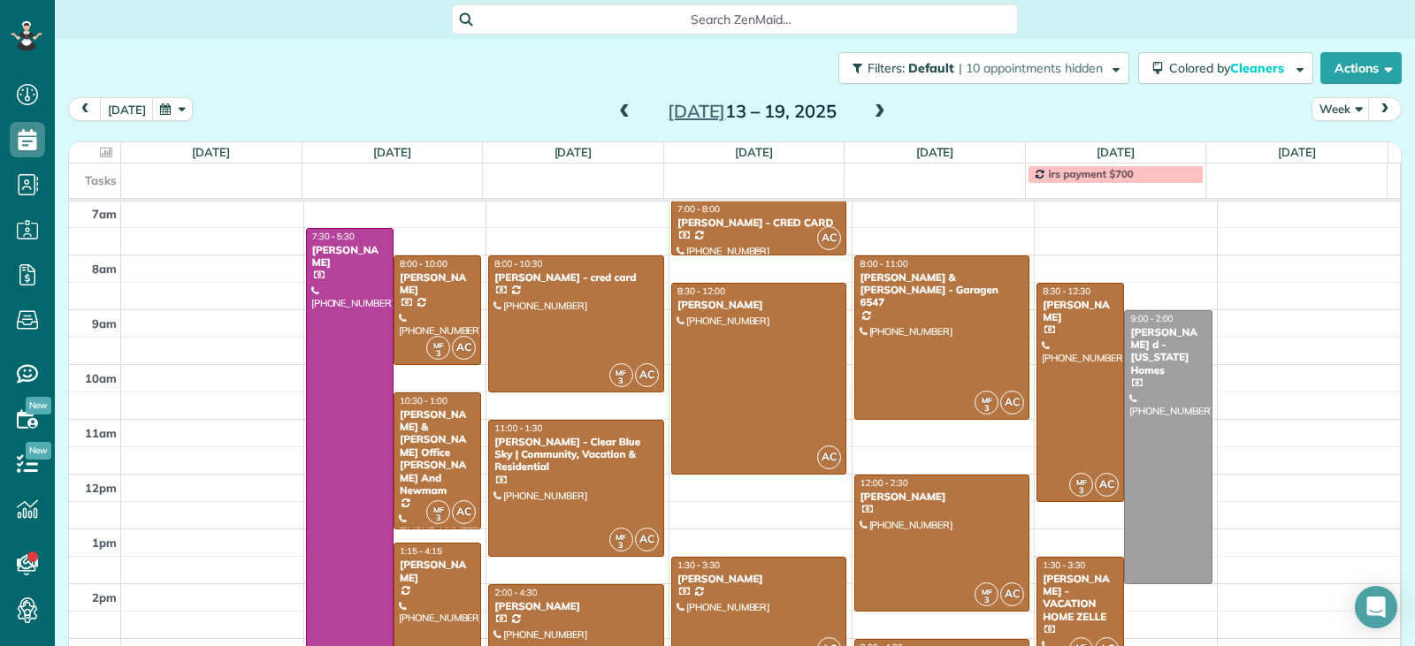
click at [763, 239] on div at bounding box center [759, 228] width 174 height 53
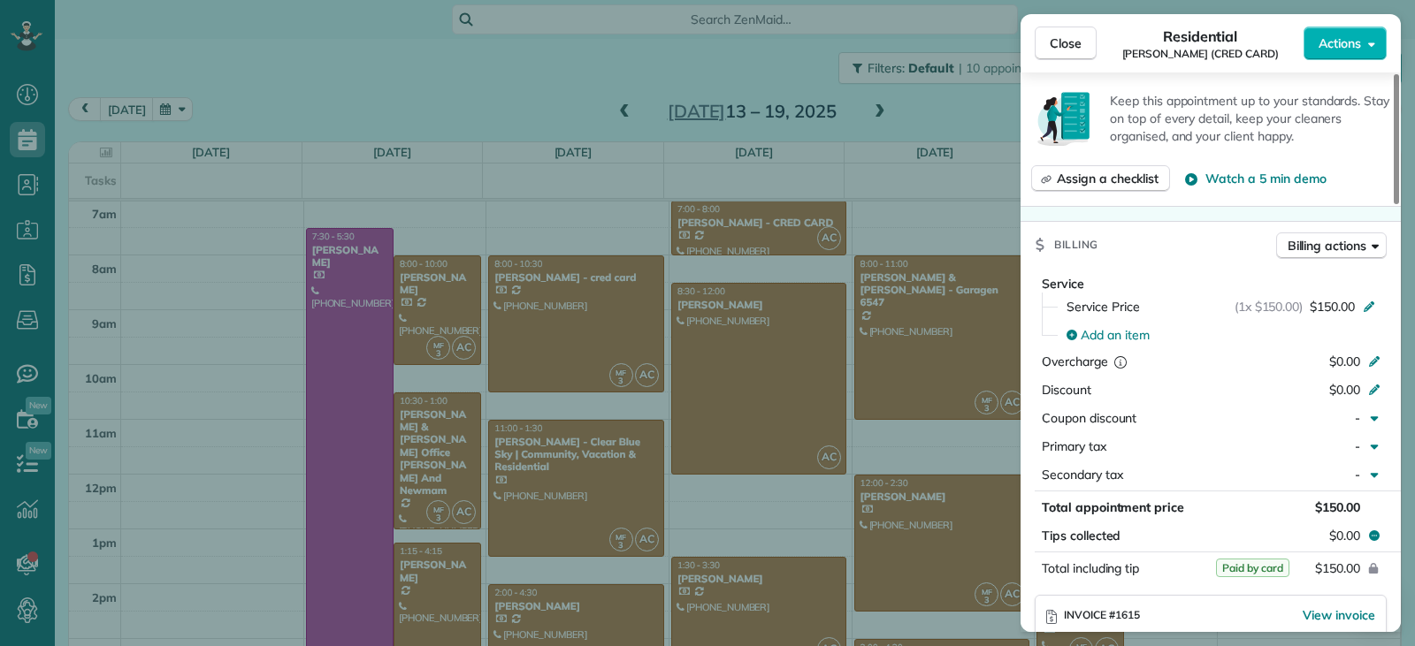
scroll to position [887, 0]
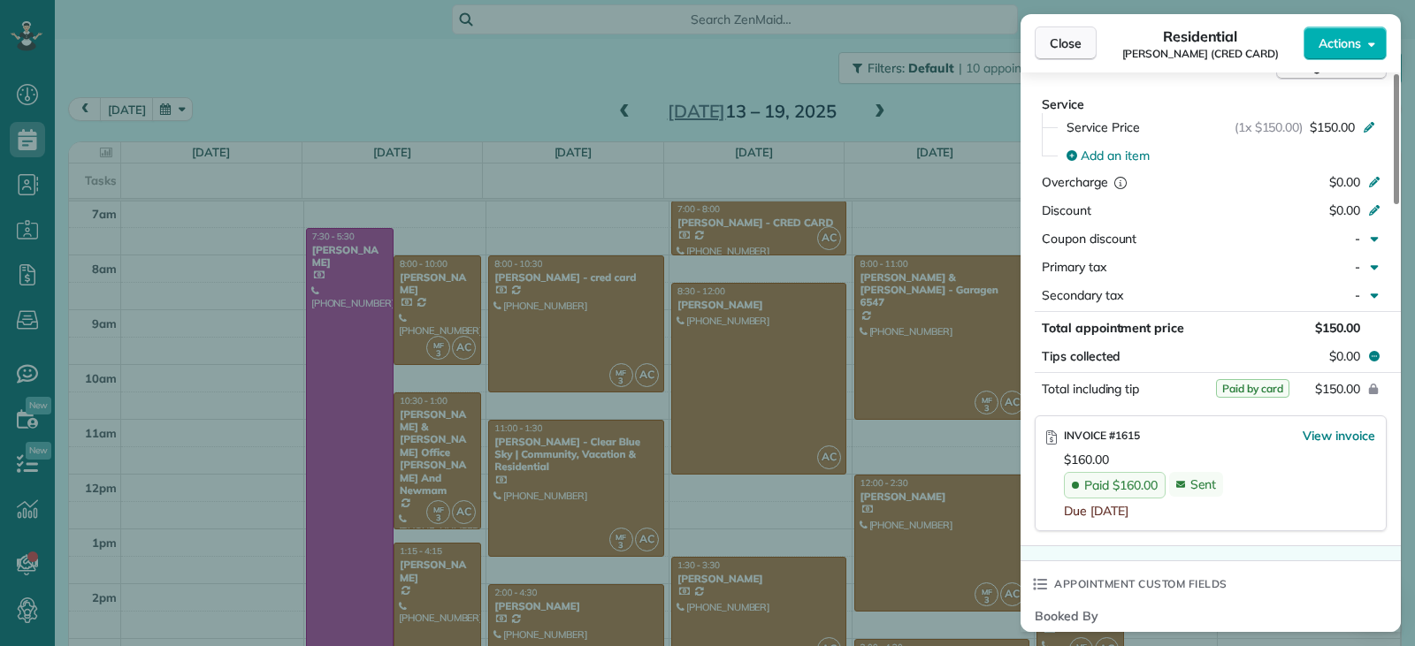
click at [1095, 51] on button "Close" at bounding box center [1066, 44] width 62 height 34
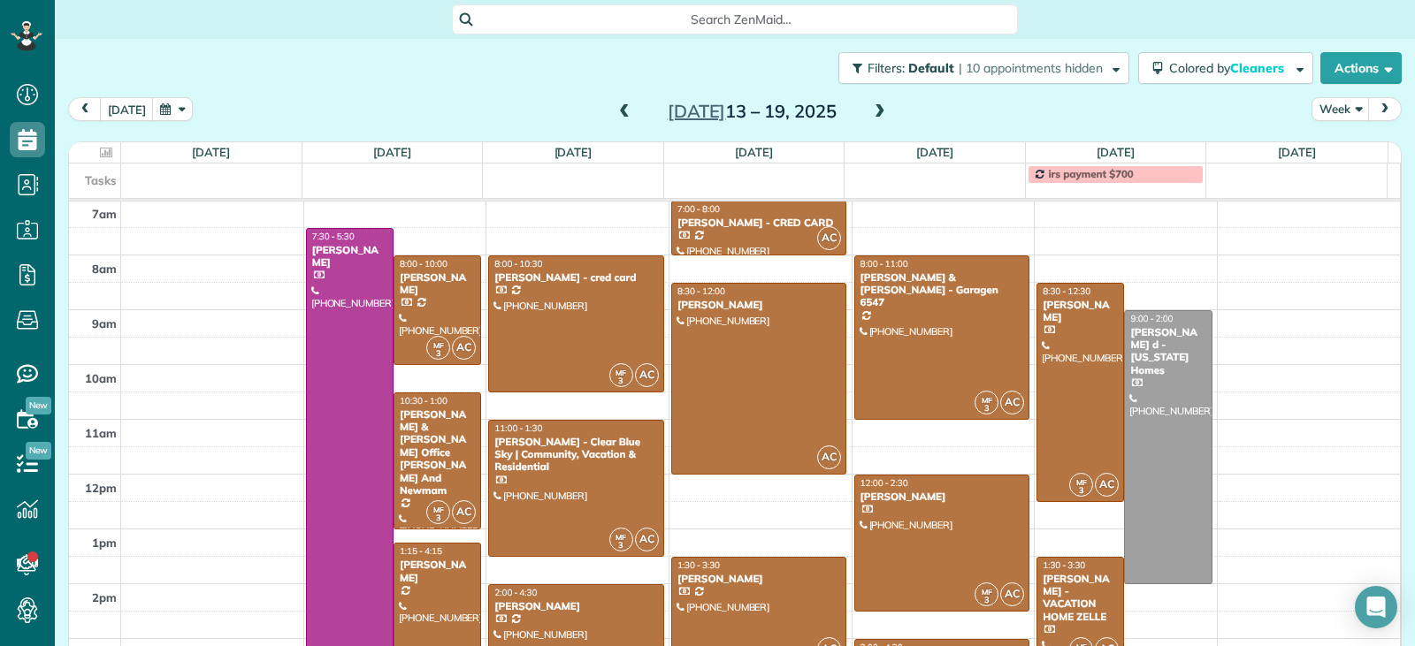
click at [767, 607] on div at bounding box center [759, 612] width 174 height 108
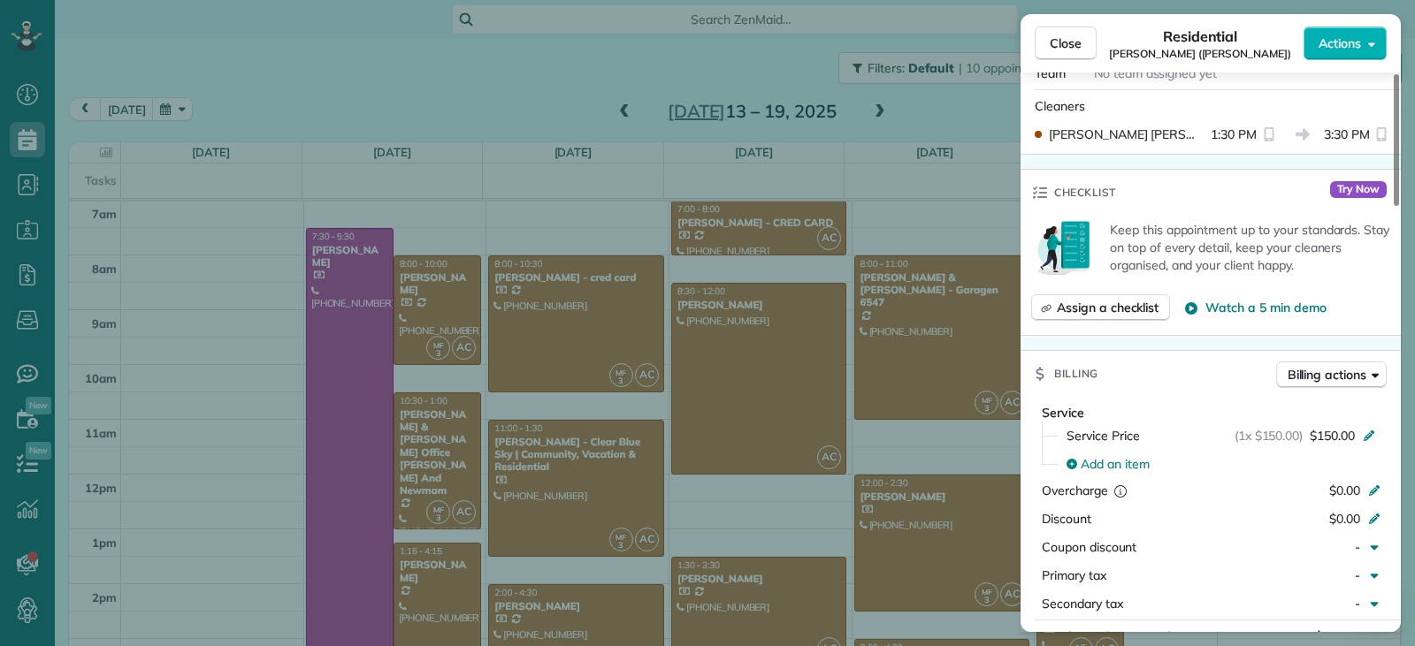
scroll to position [799, 0]
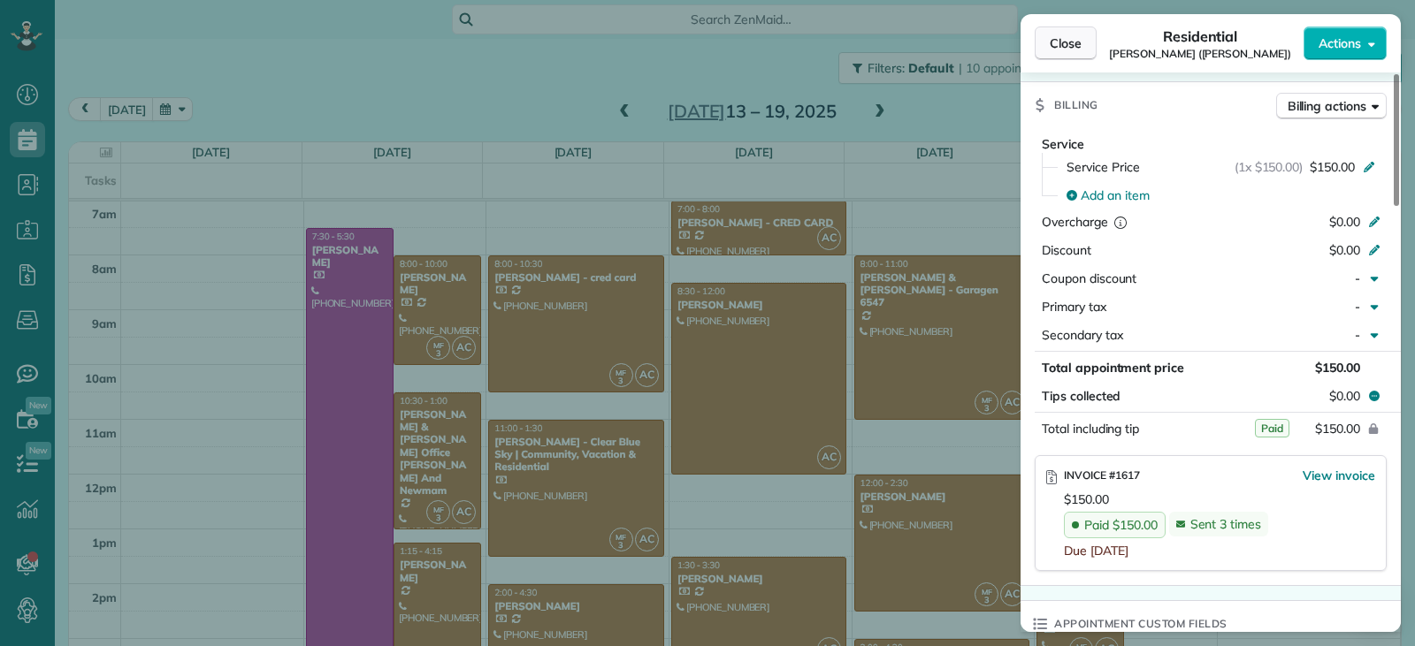
click at [1054, 39] on span "Close" at bounding box center [1066, 43] width 32 height 18
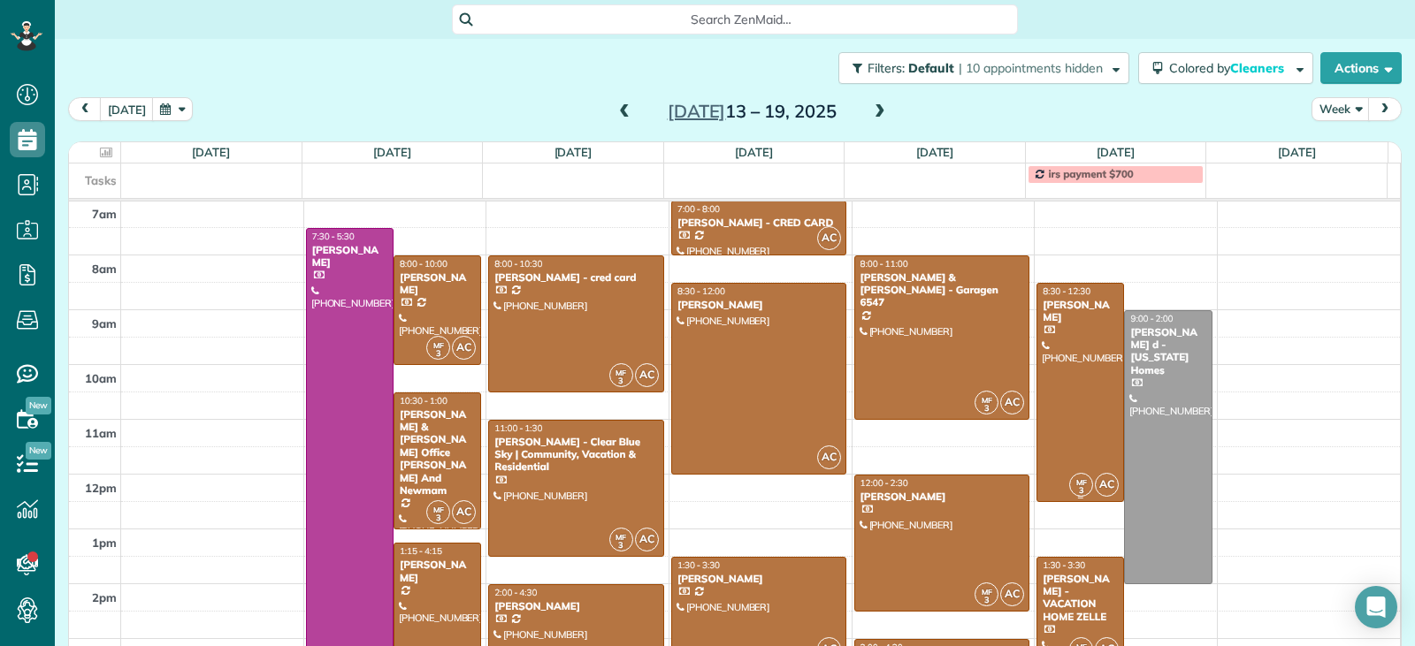
click at [1084, 392] on div at bounding box center [1080, 393] width 86 height 218
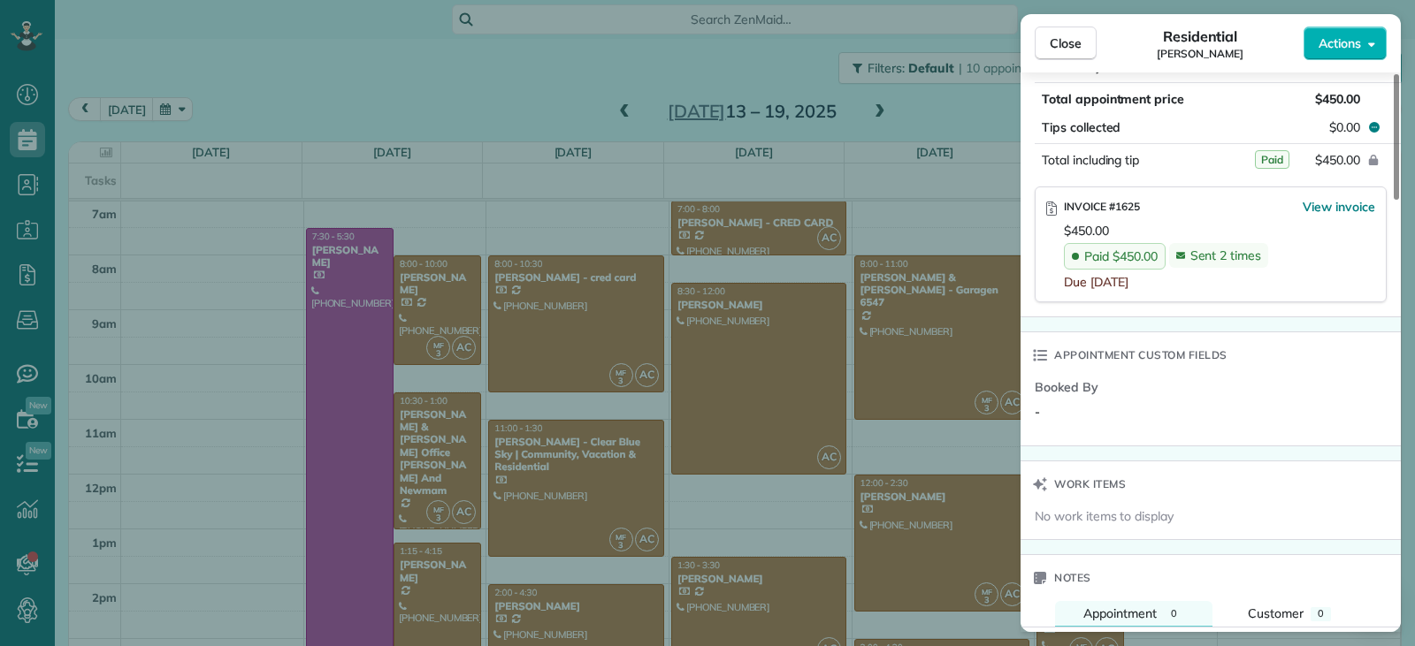
scroll to position [1153, 0]
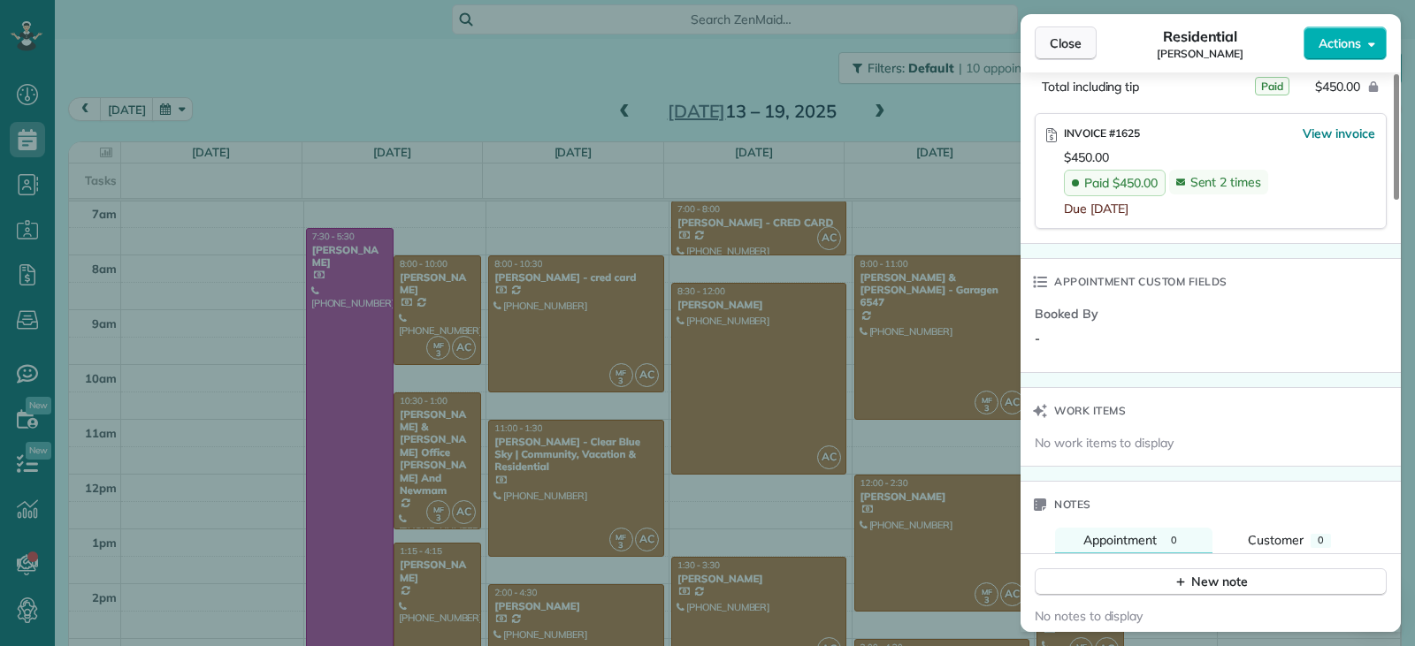
click at [1063, 35] on span "Close" at bounding box center [1066, 43] width 32 height 18
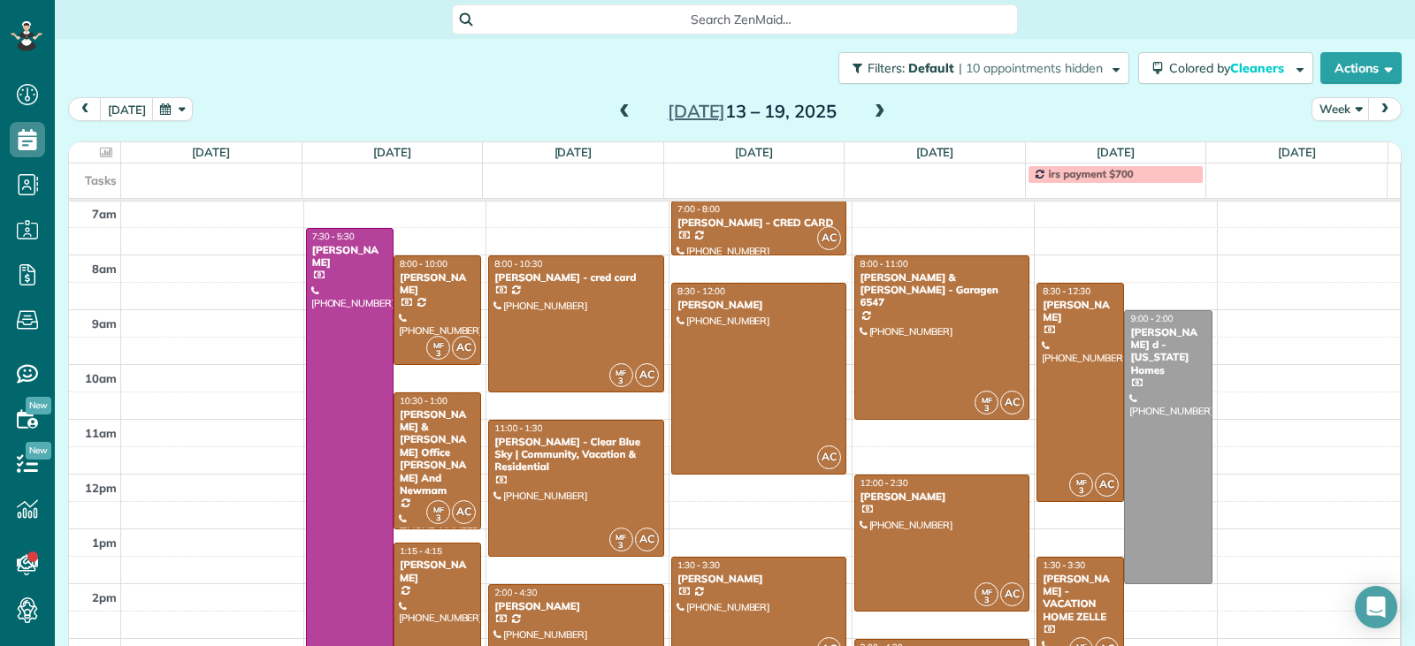
click at [1073, 568] on div "1:30 - 3:30" at bounding box center [1080, 565] width 77 height 11
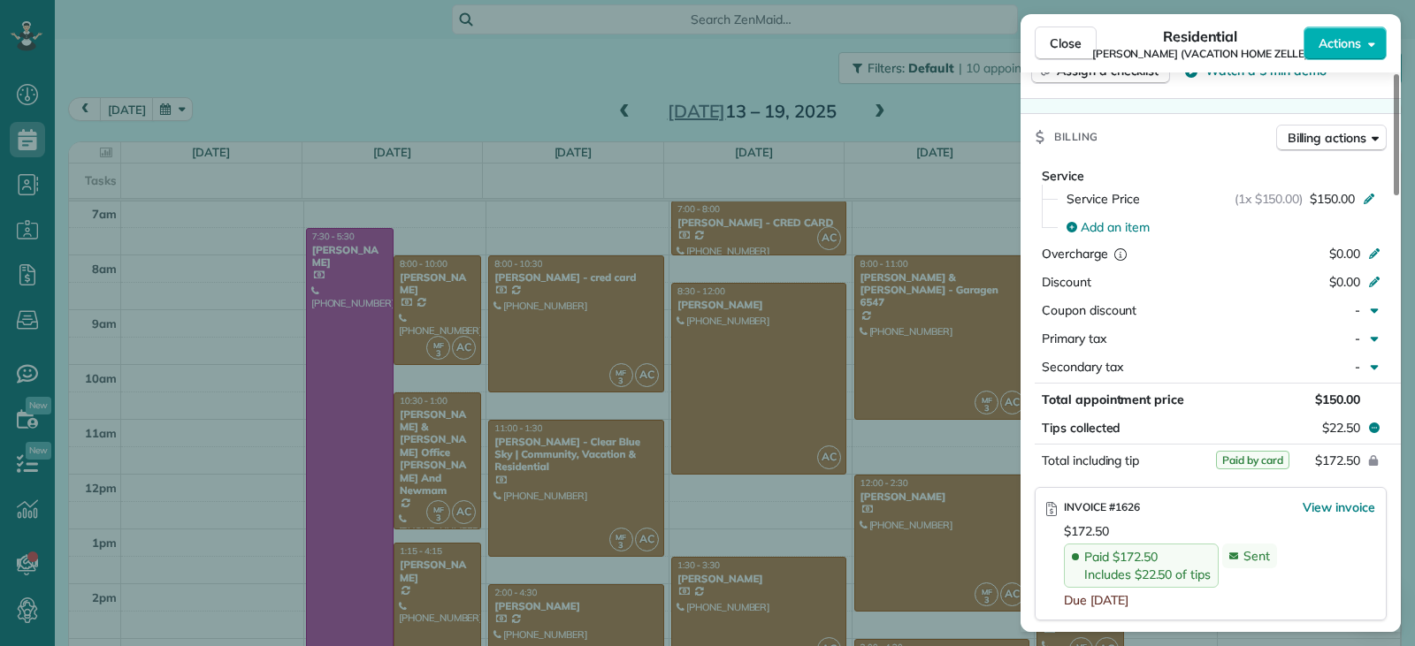
scroll to position [800, 0]
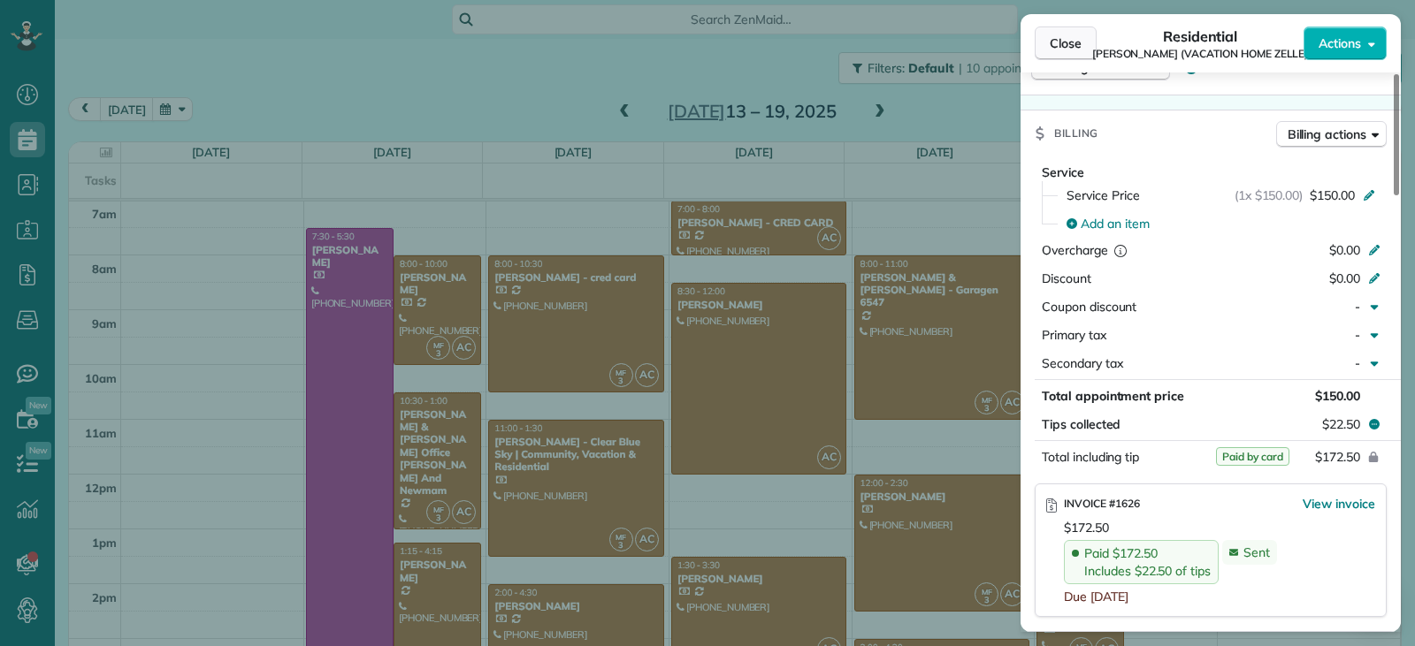
click at [1057, 44] on span "Close" at bounding box center [1066, 43] width 32 height 18
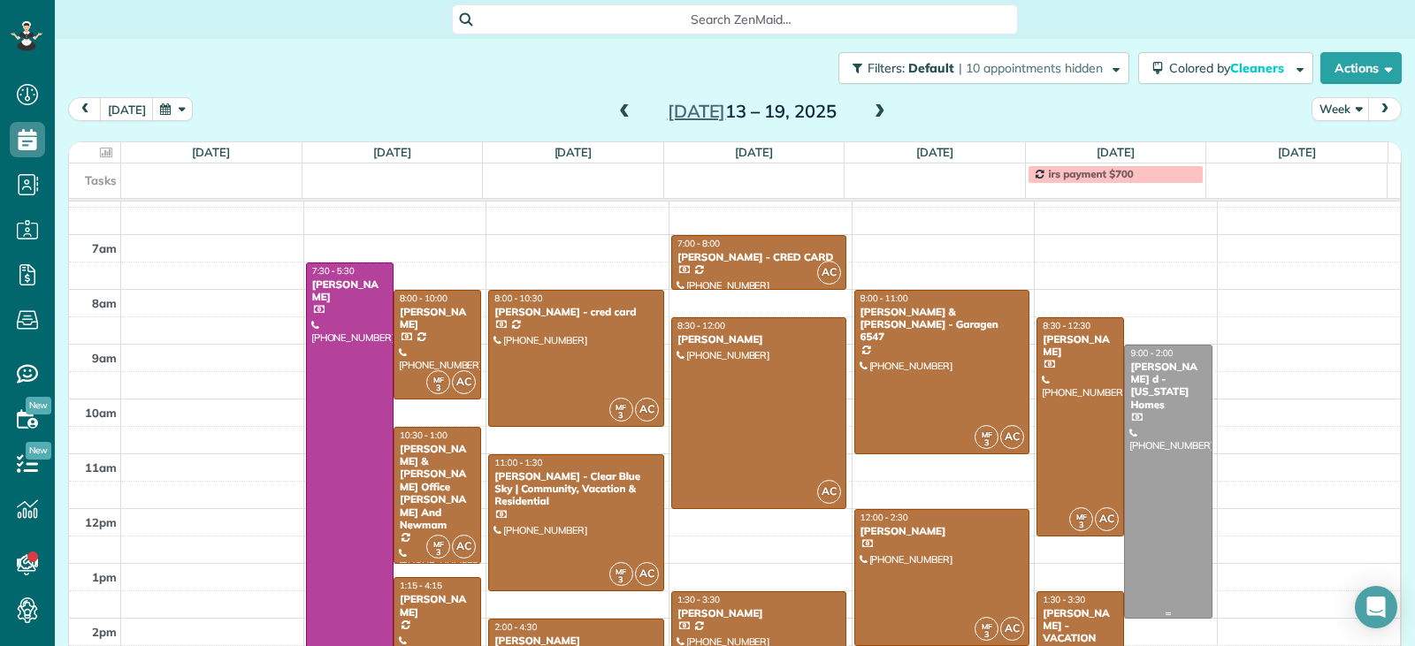
scroll to position [161, 0]
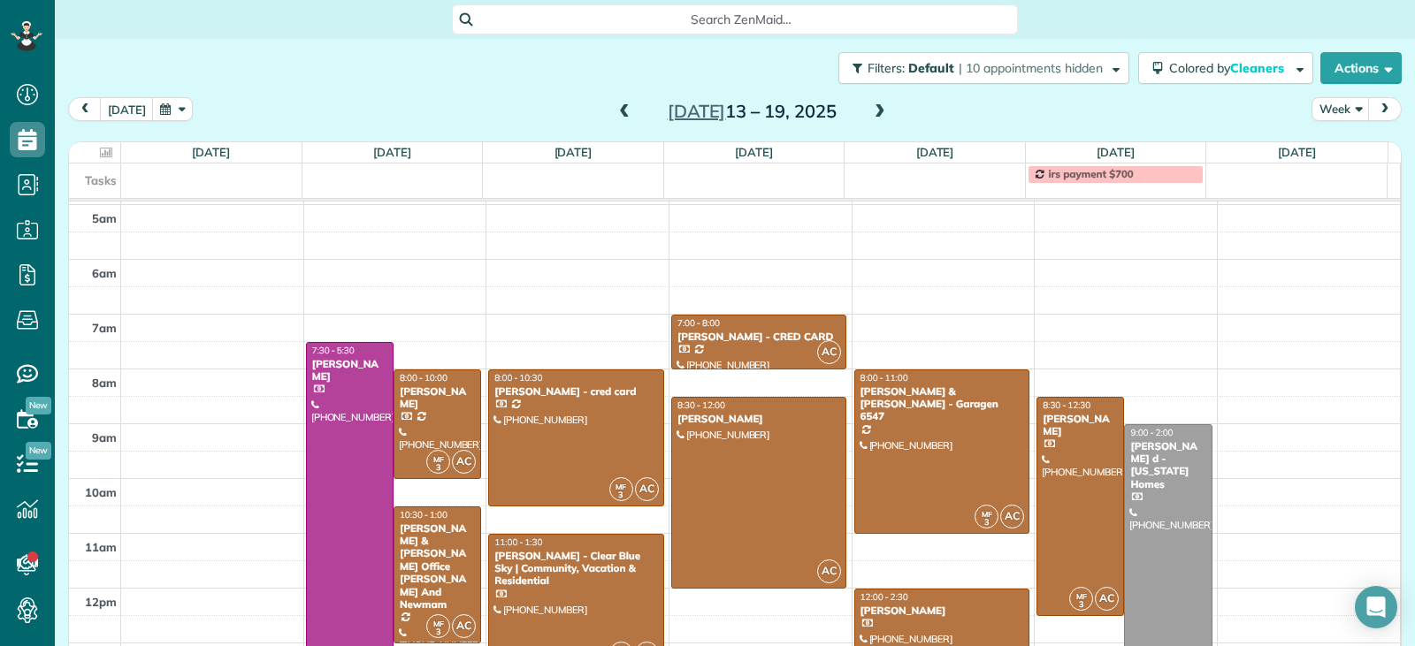
click at [1152, 499] on div at bounding box center [1168, 561] width 86 height 272
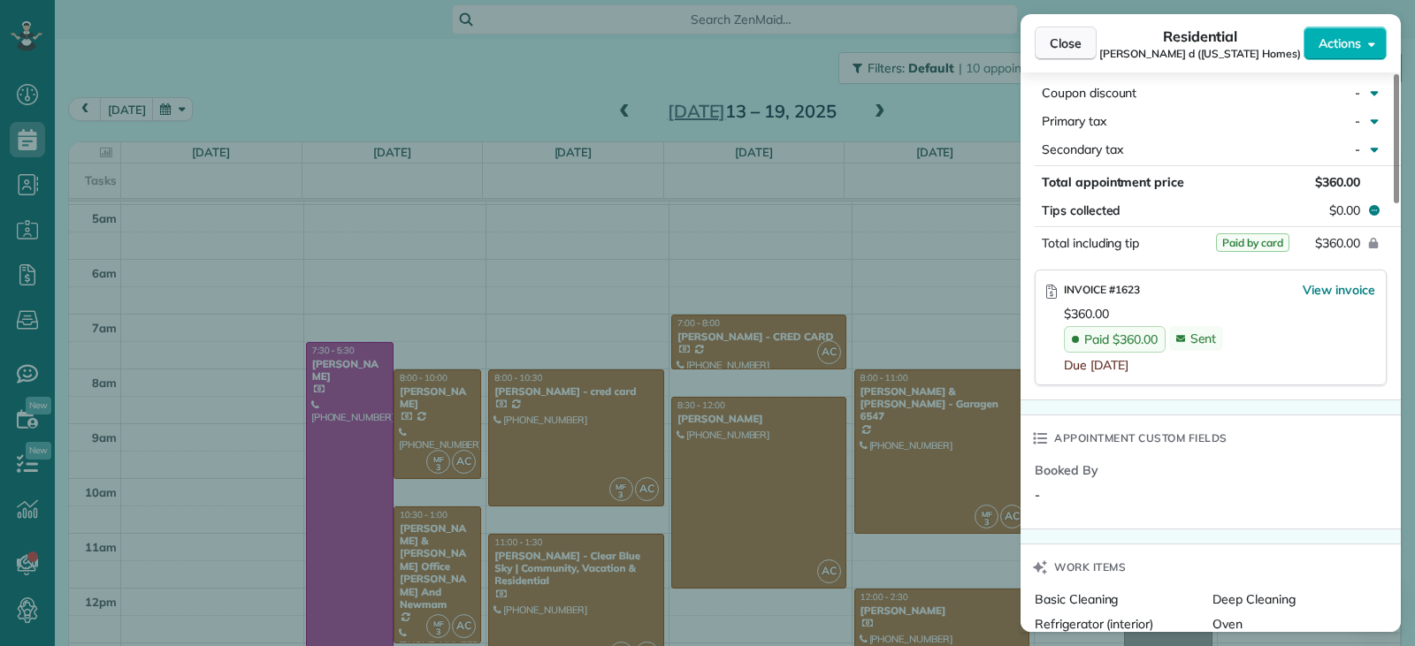
scroll to position [969, 0]
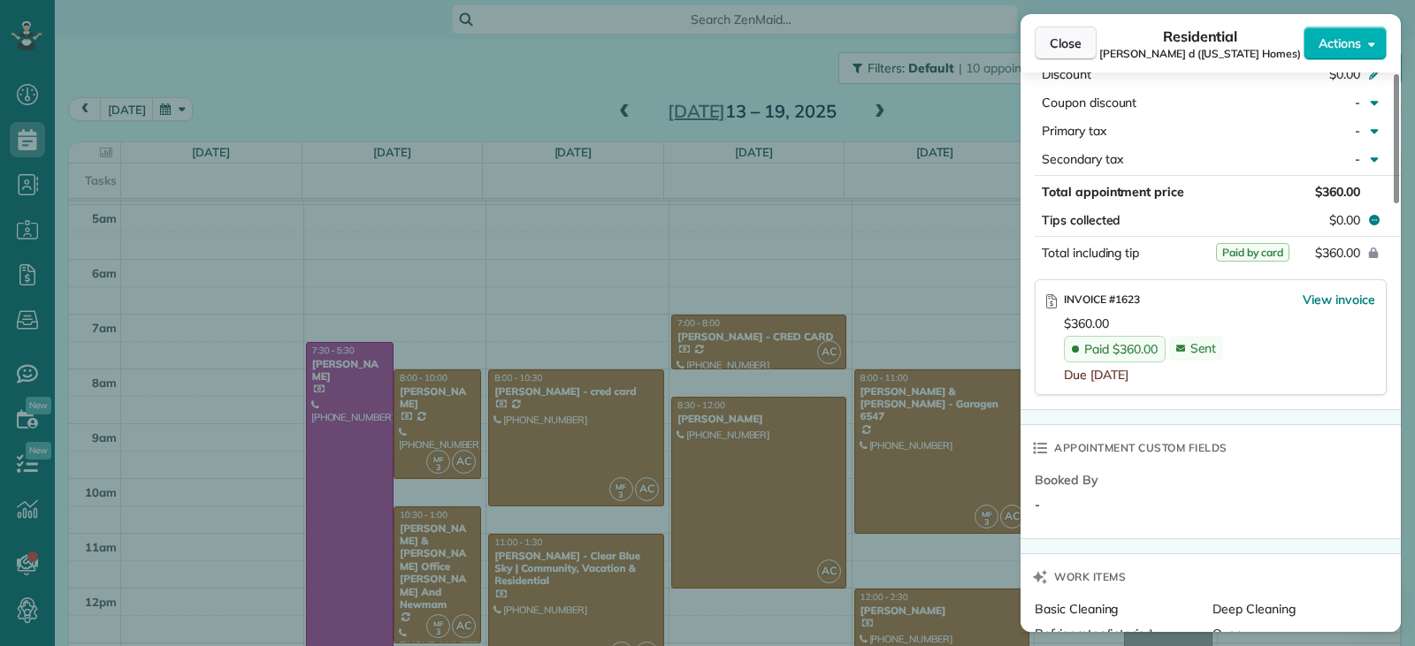
click at [1052, 36] on span "Close" at bounding box center [1066, 43] width 32 height 18
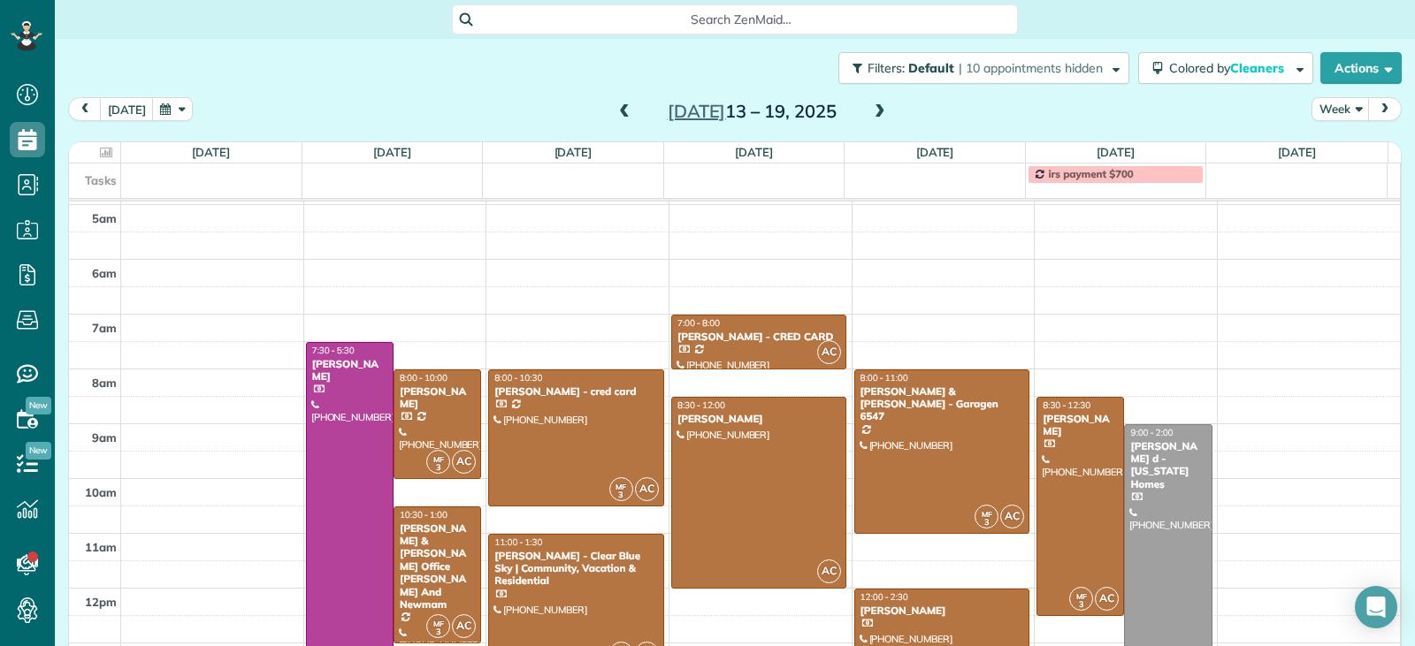
click at [870, 109] on span at bounding box center [879, 112] width 19 height 16
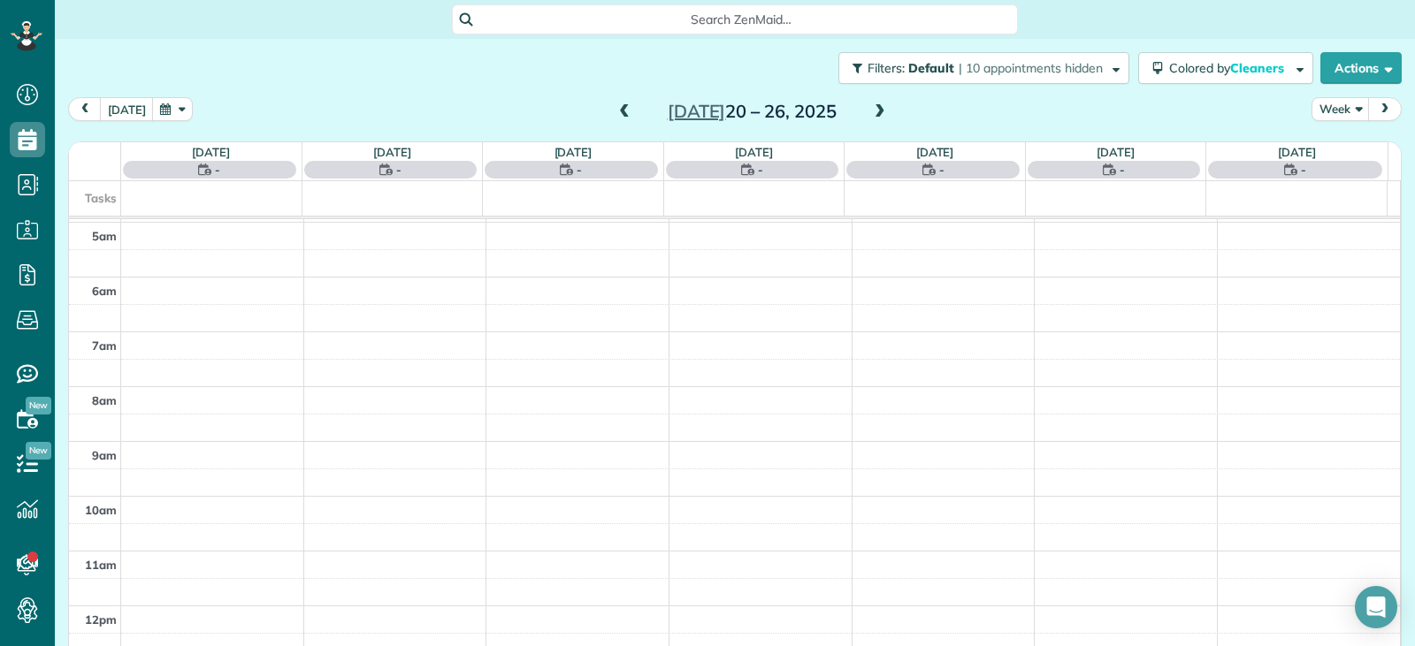
scroll to position [275, 0]
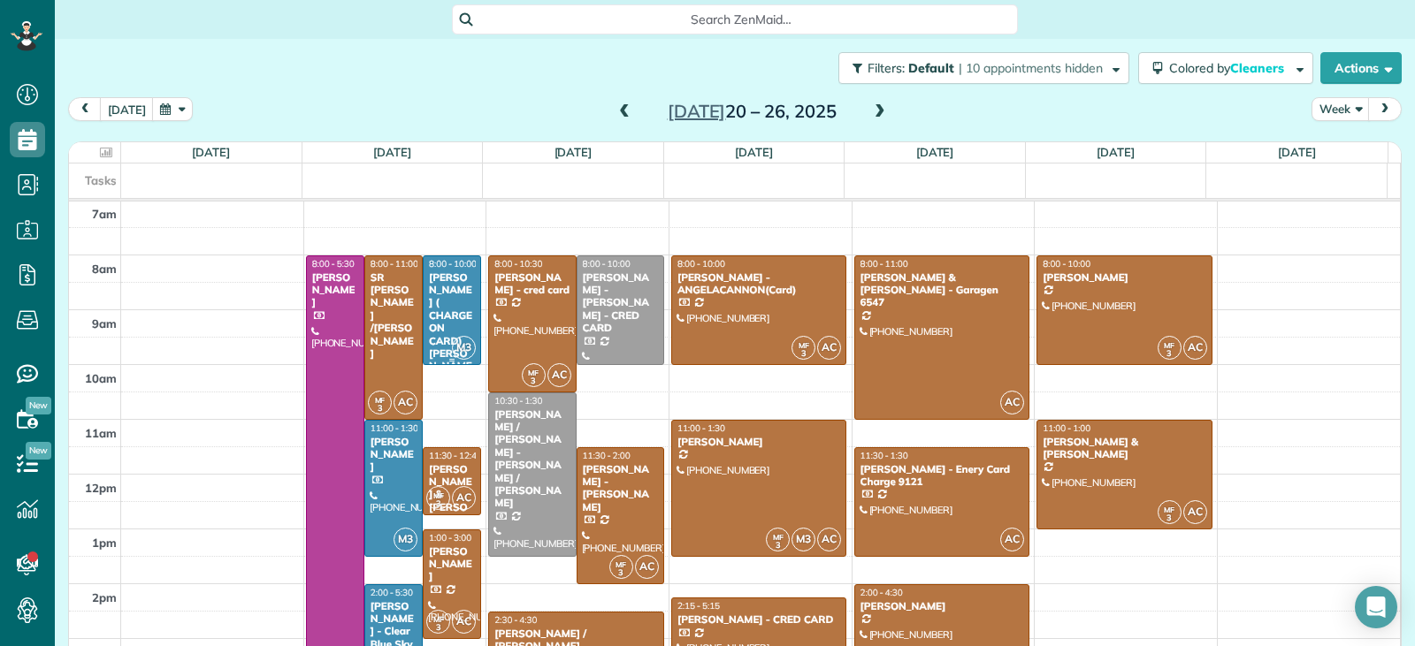
click at [447, 315] on div "[PERSON_NAME] ( CHARGE ON CARD) [PERSON_NAME]" at bounding box center [452, 328] width 48 height 114
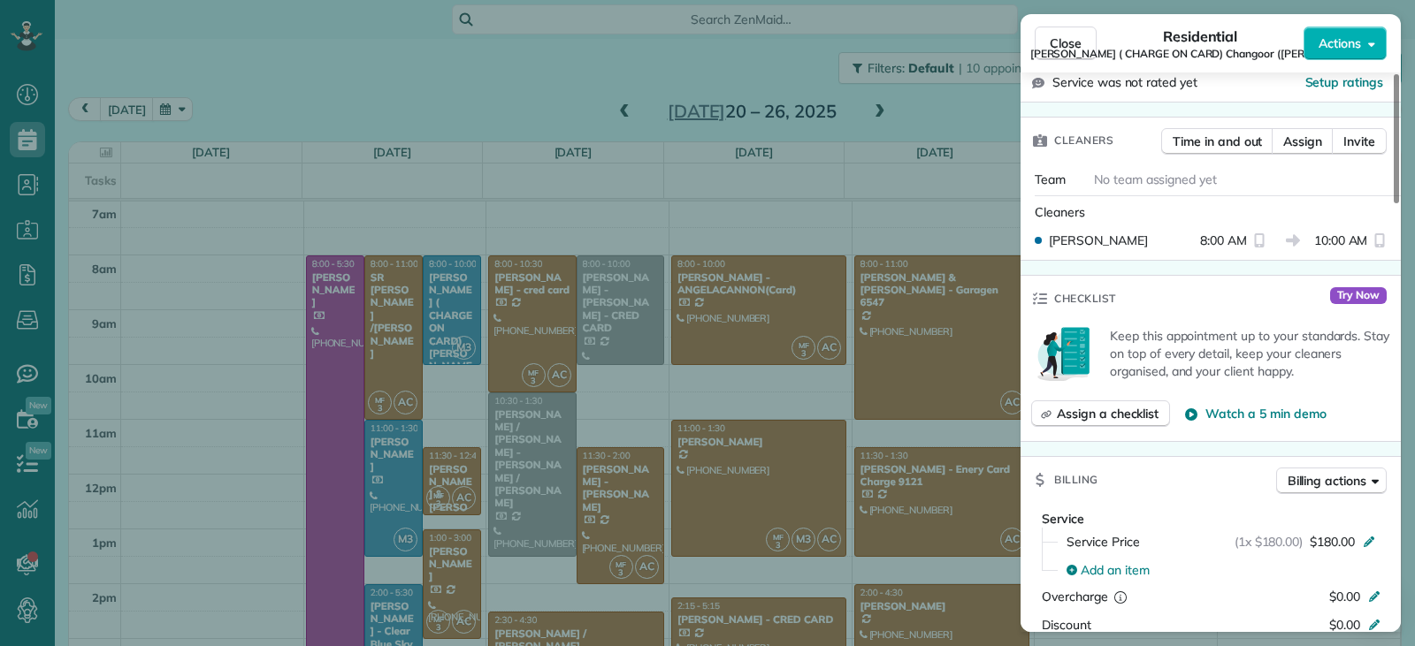
scroll to position [710, 0]
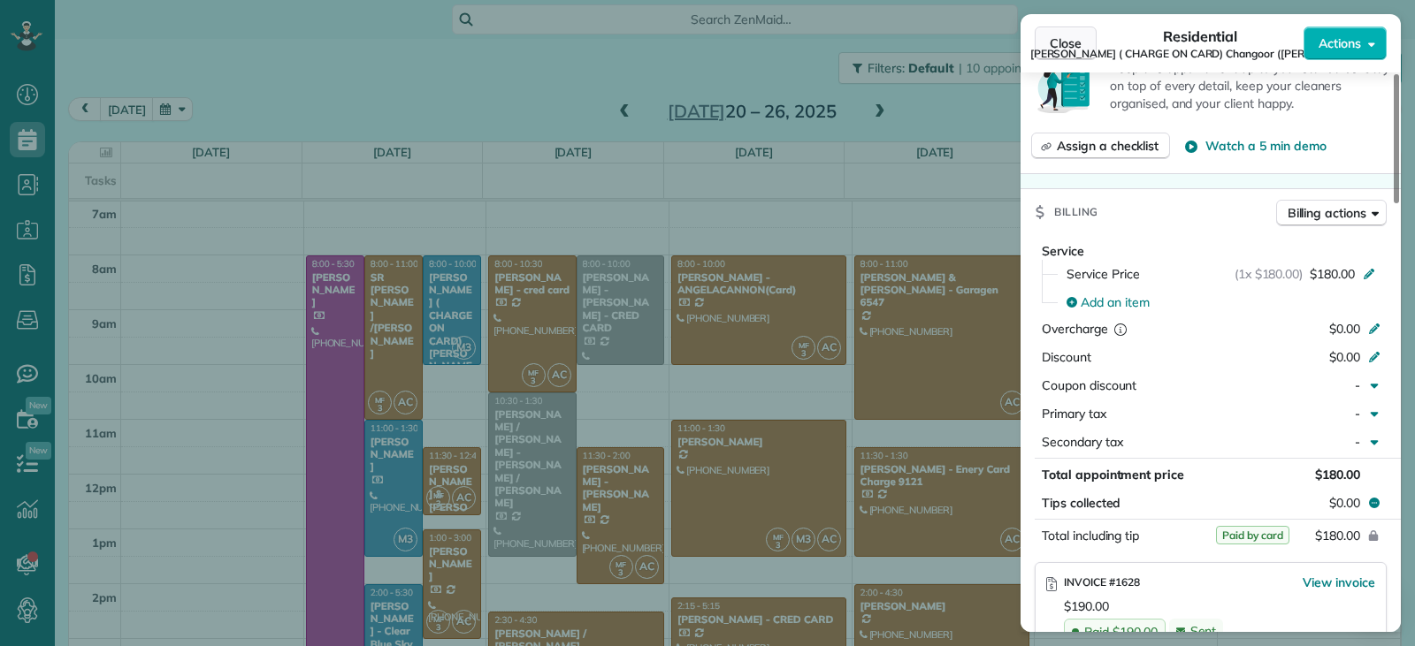
click at [1067, 34] on button "Close" at bounding box center [1066, 44] width 62 height 34
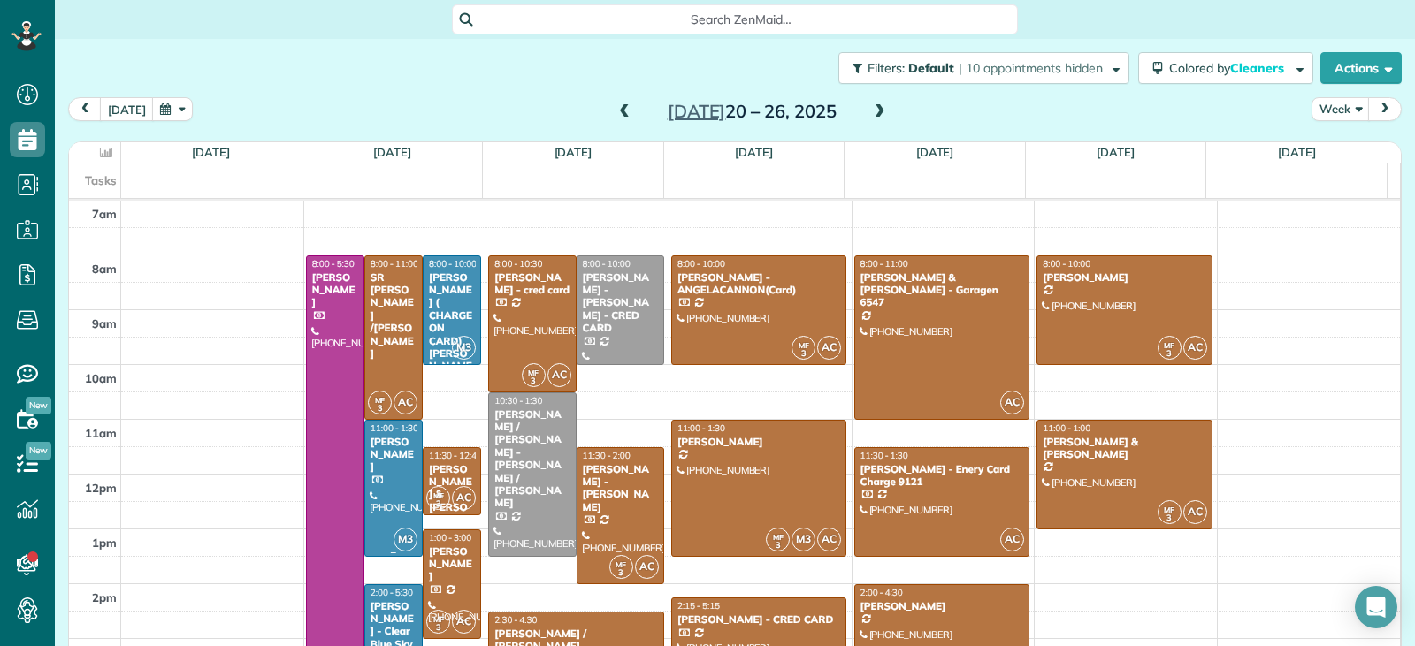
click at [399, 457] on div "[PERSON_NAME]" at bounding box center [394, 455] width 48 height 38
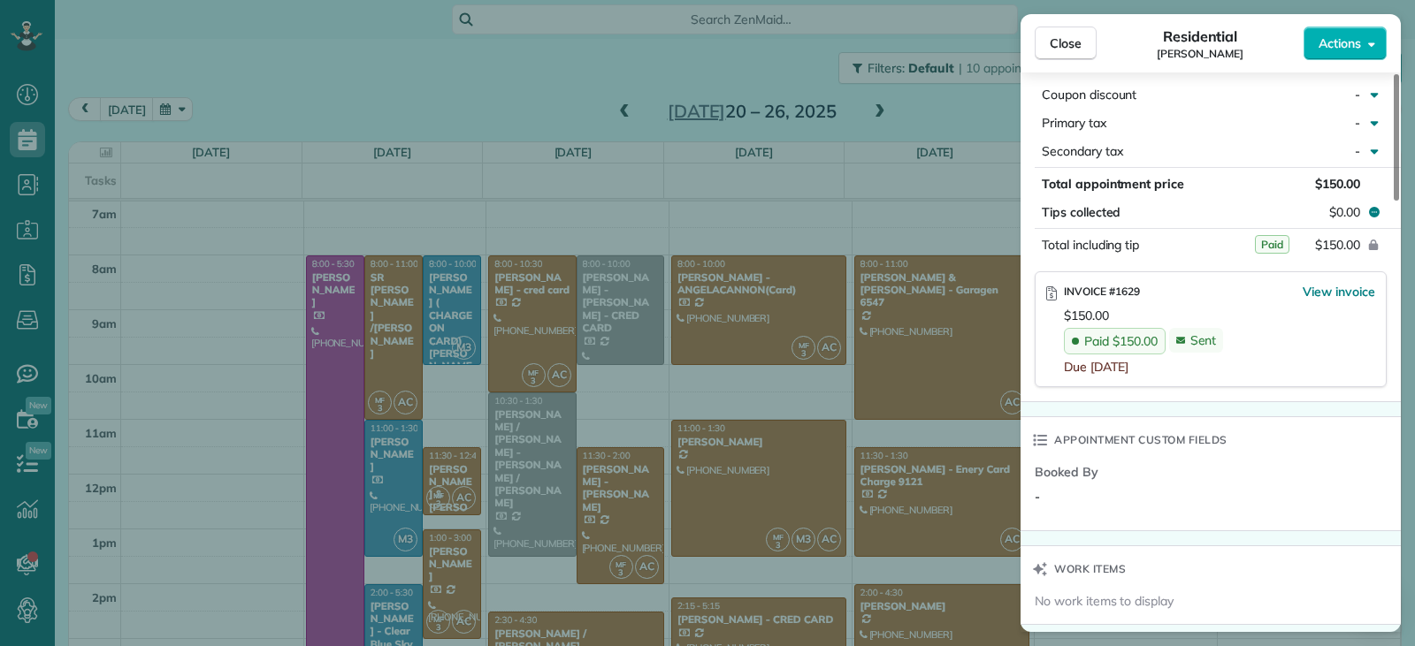
scroll to position [1061, 0]
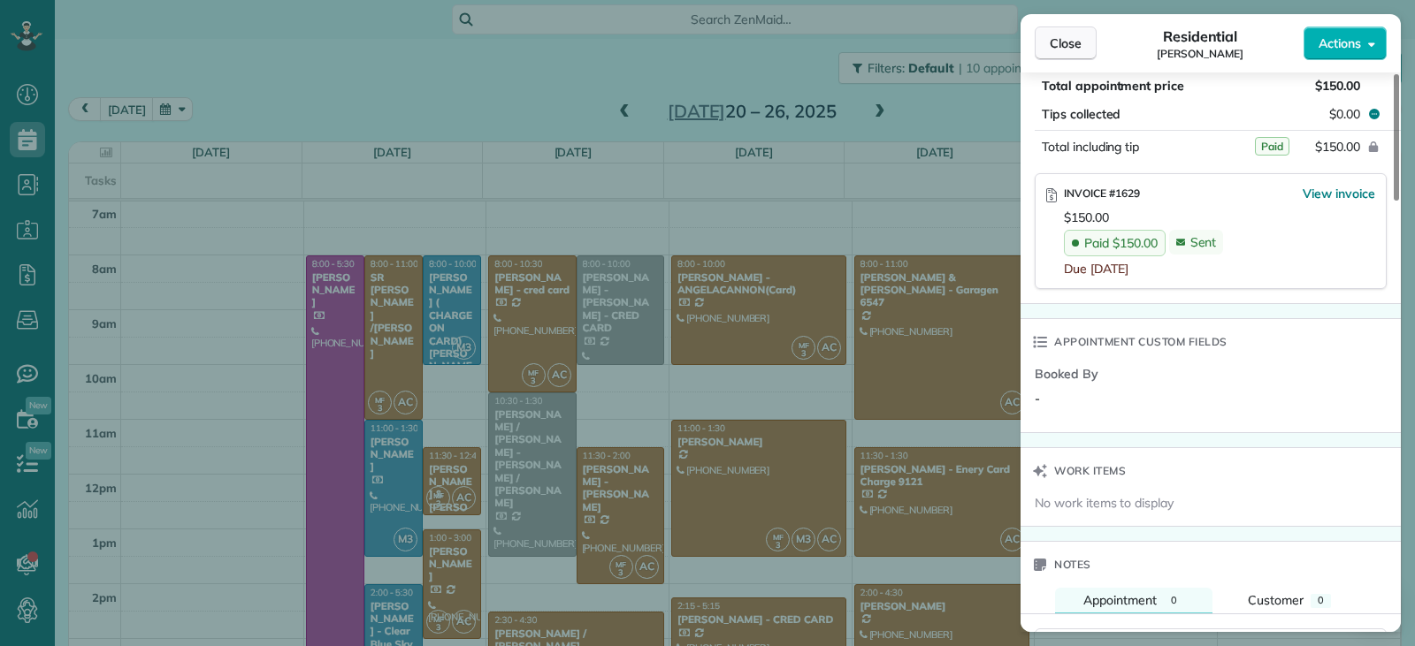
click at [1060, 40] on span "Close" at bounding box center [1066, 43] width 32 height 18
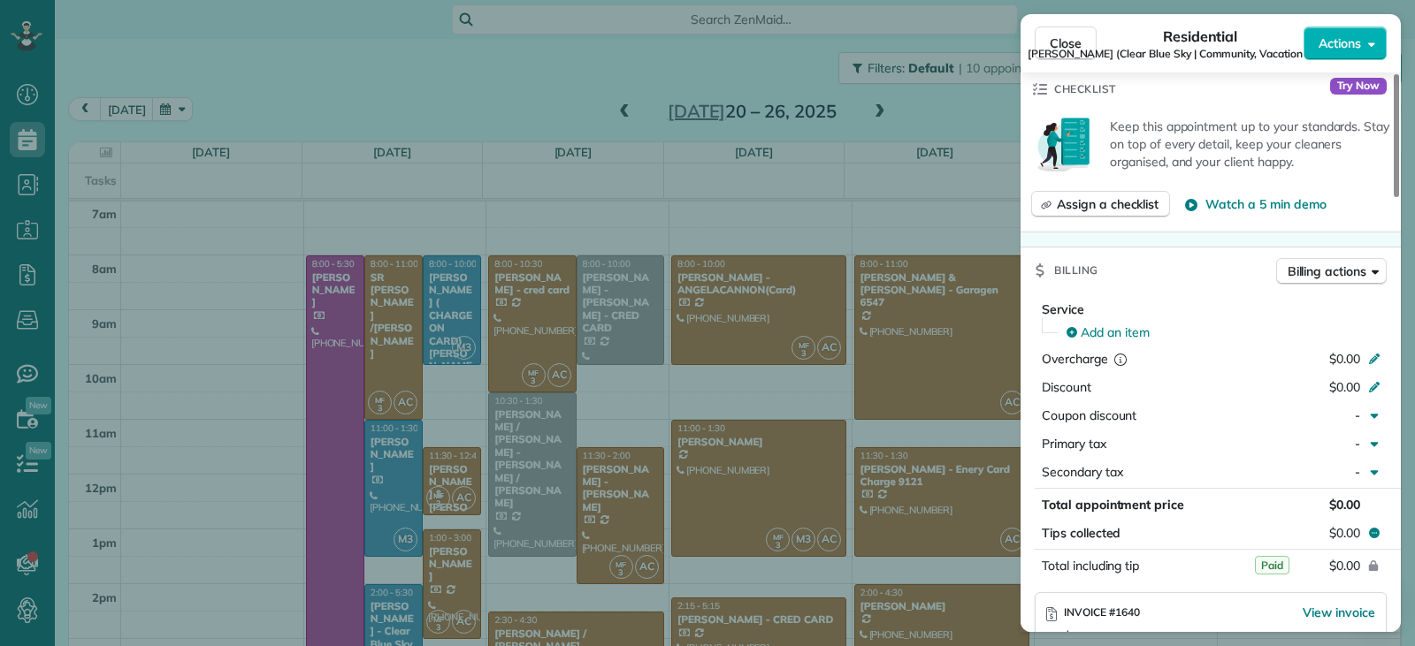
scroll to position [893, 0]
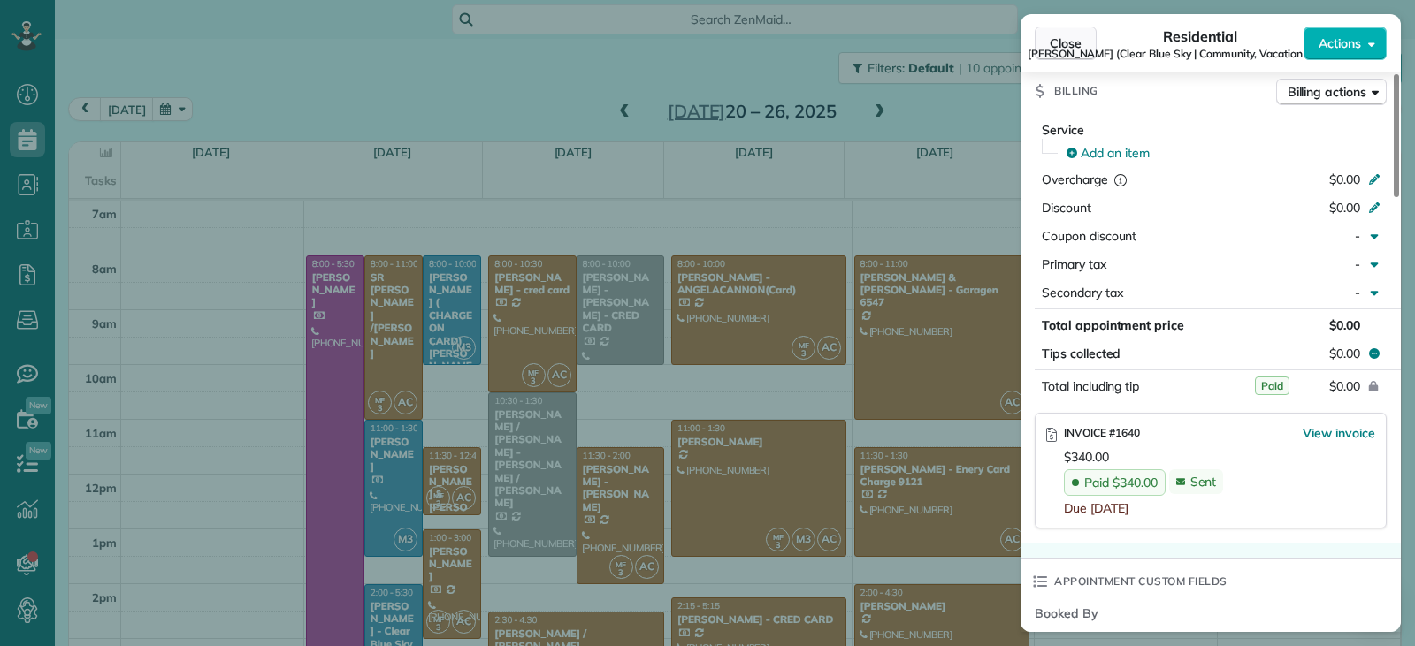
click at [1079, 42] on span "Close" at bounding box center [1066, 43] width 32 height 18
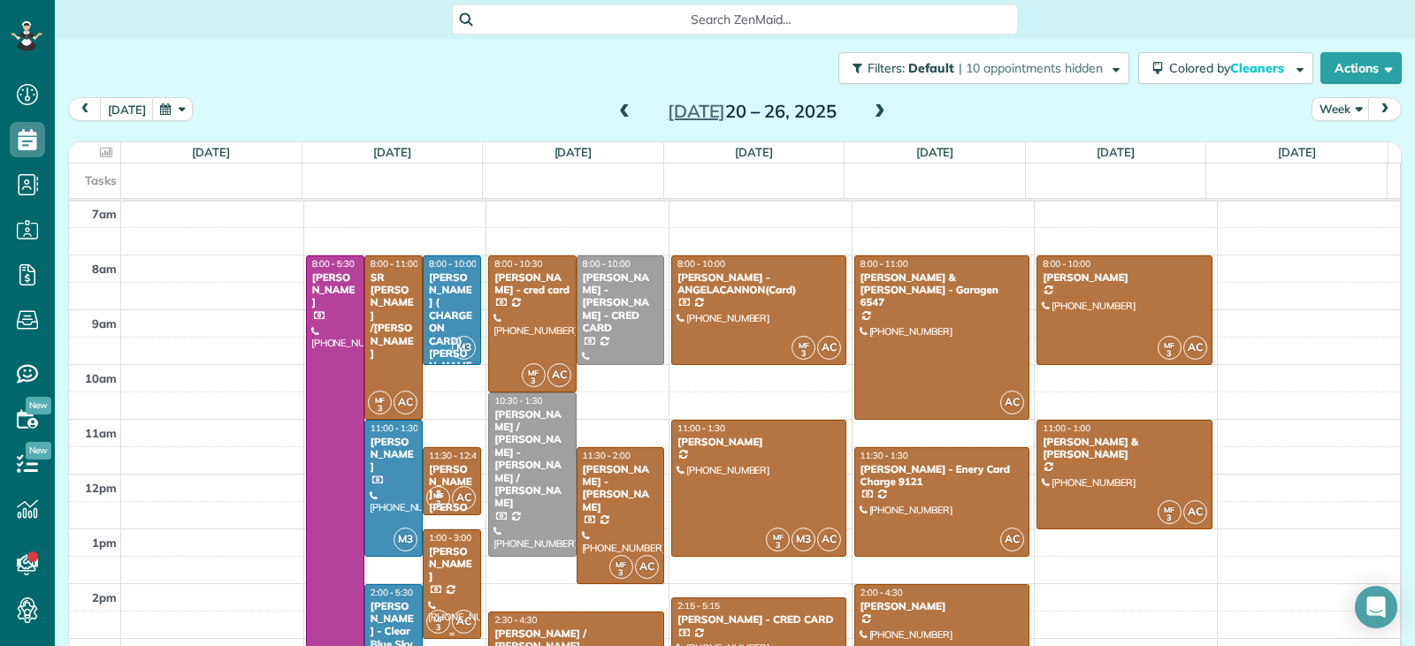
click at [448, 568] on div "[PERSON_NAME]" at bounding box center [452, 565] width 48 height 38
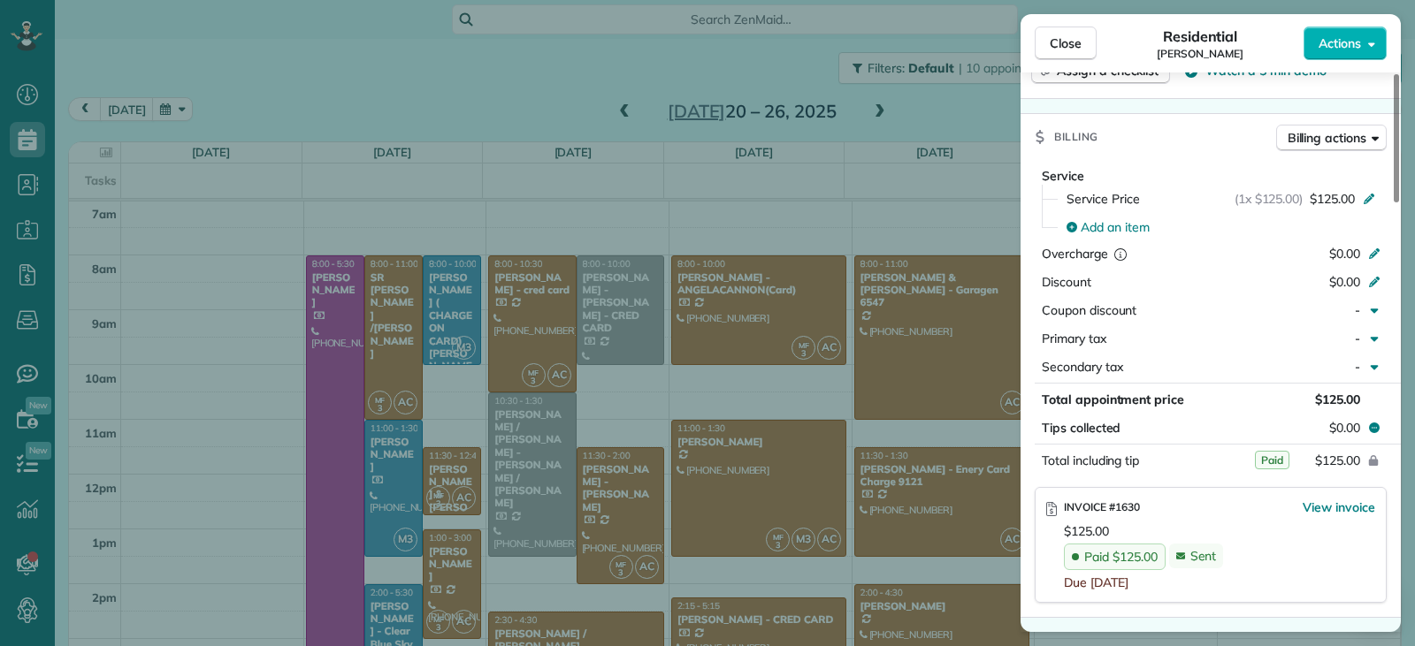
scroll to position [889, 0]
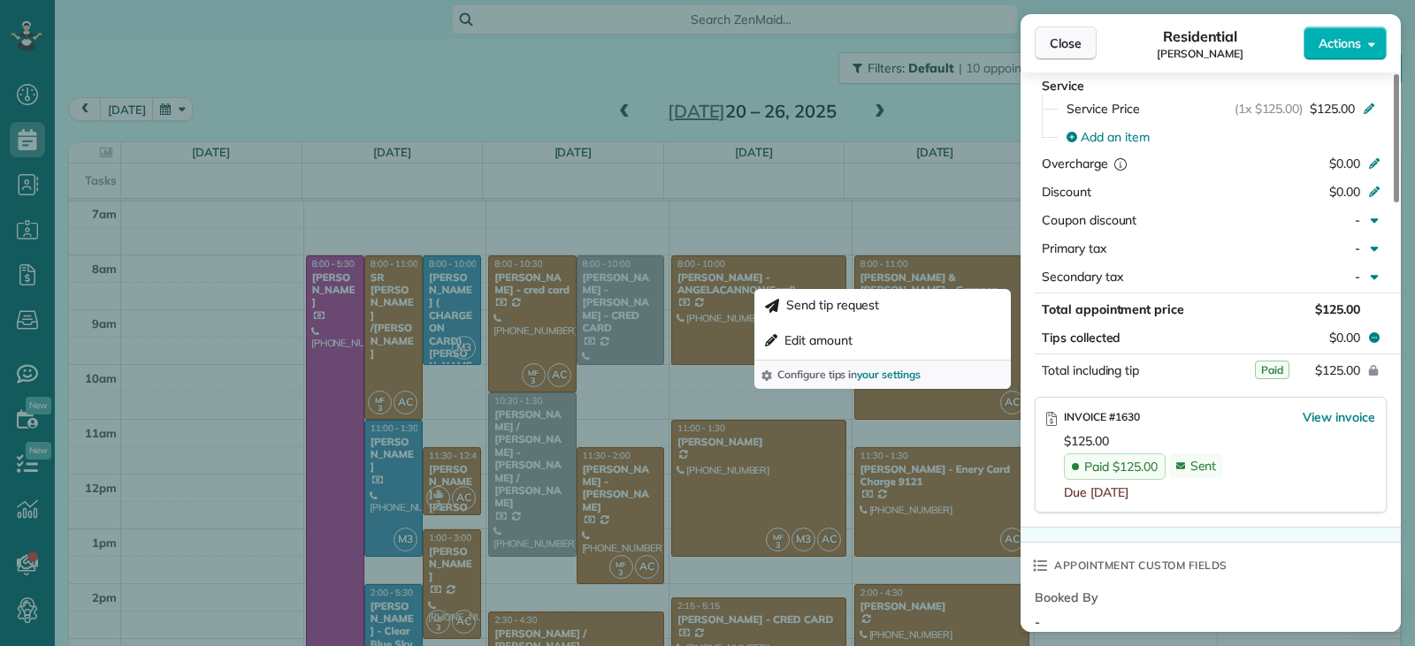
click at [1073, 44] on span "Close" at bounding box center [1066, 43] width 32 height 18
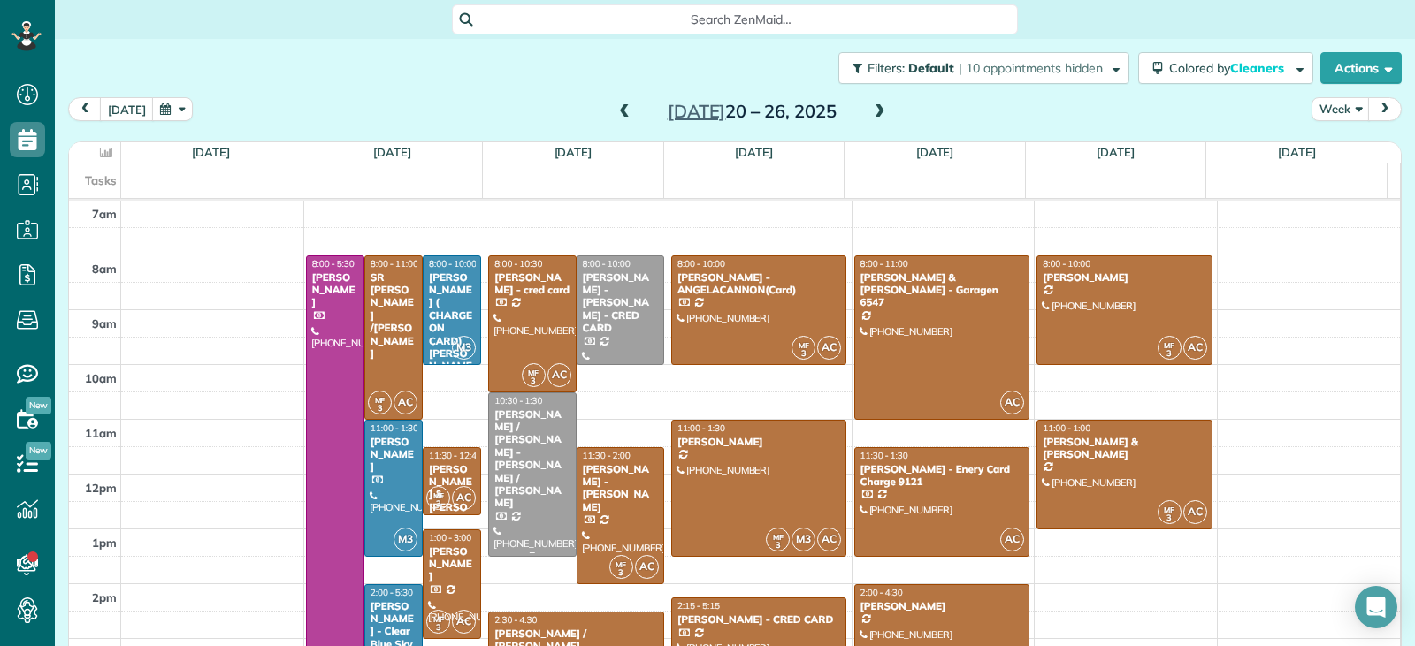
click at [530, 498] on div at bounding box center [532, 474] width 86 height 163
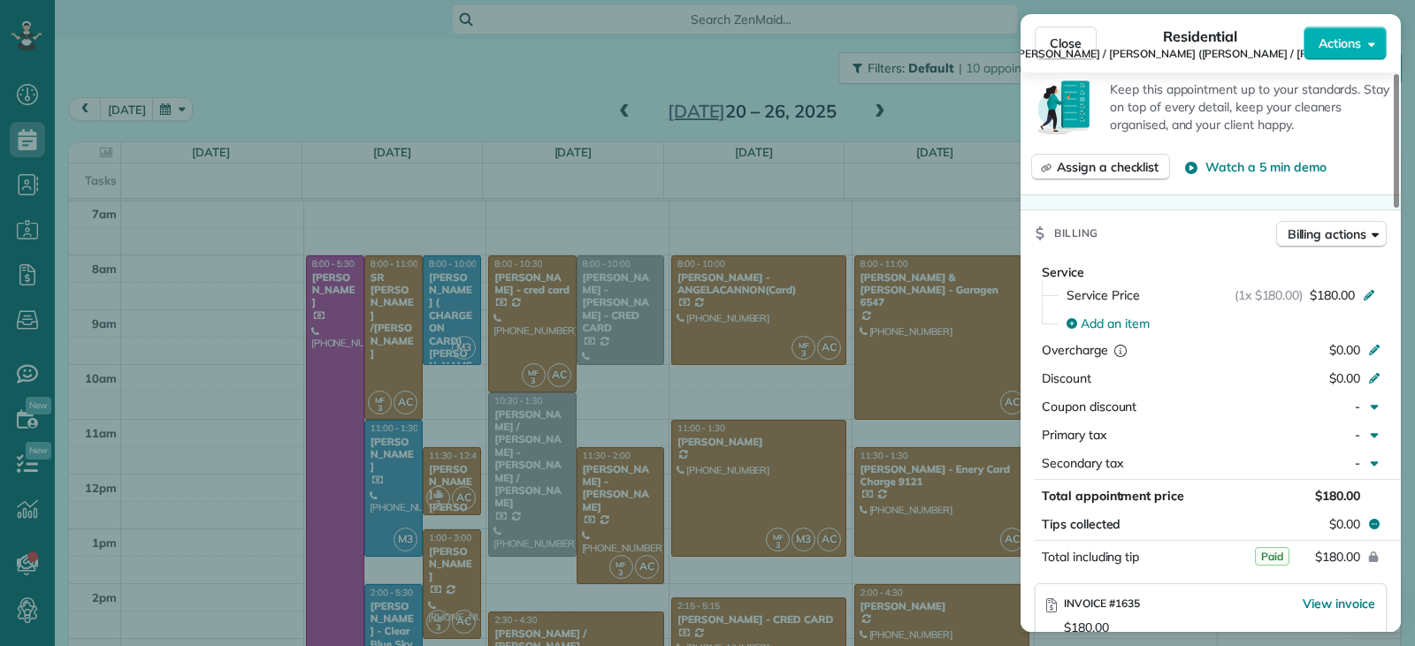
scroll to position [713, 0]
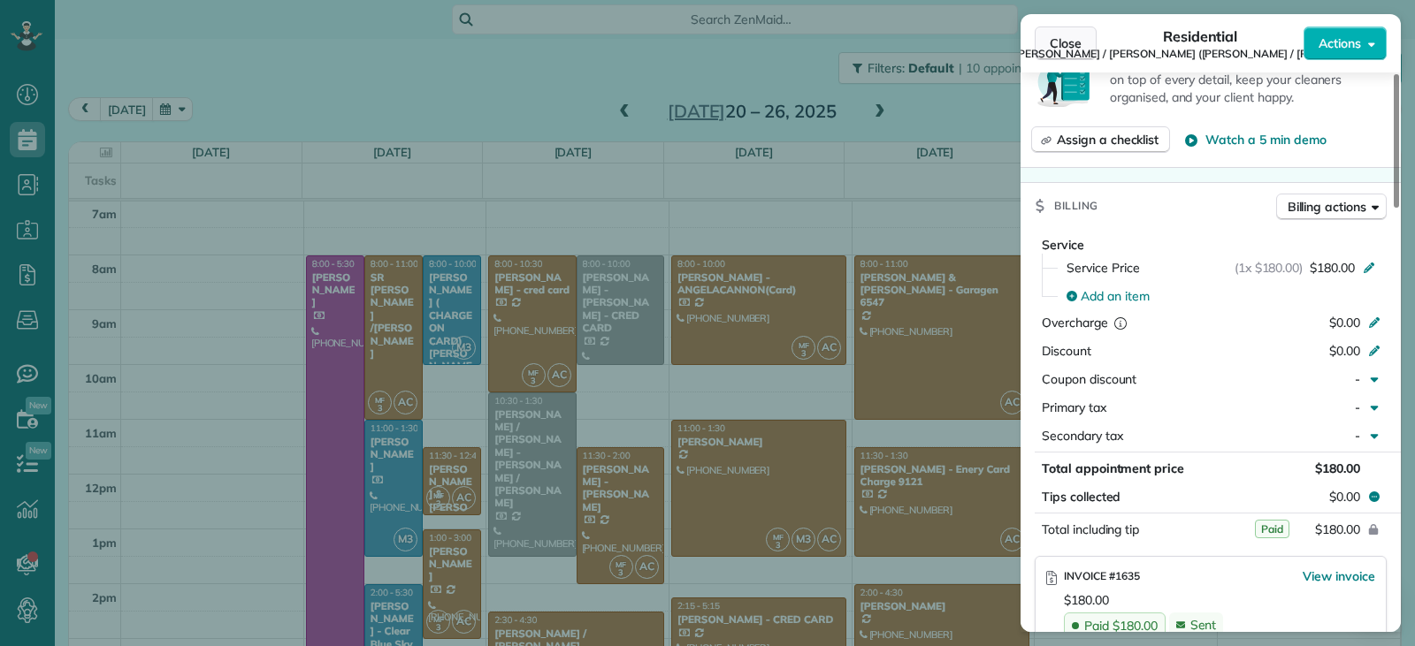
click at [1073, 40] on span "Close" at bounding box center [1066, 43] width 32 height 18
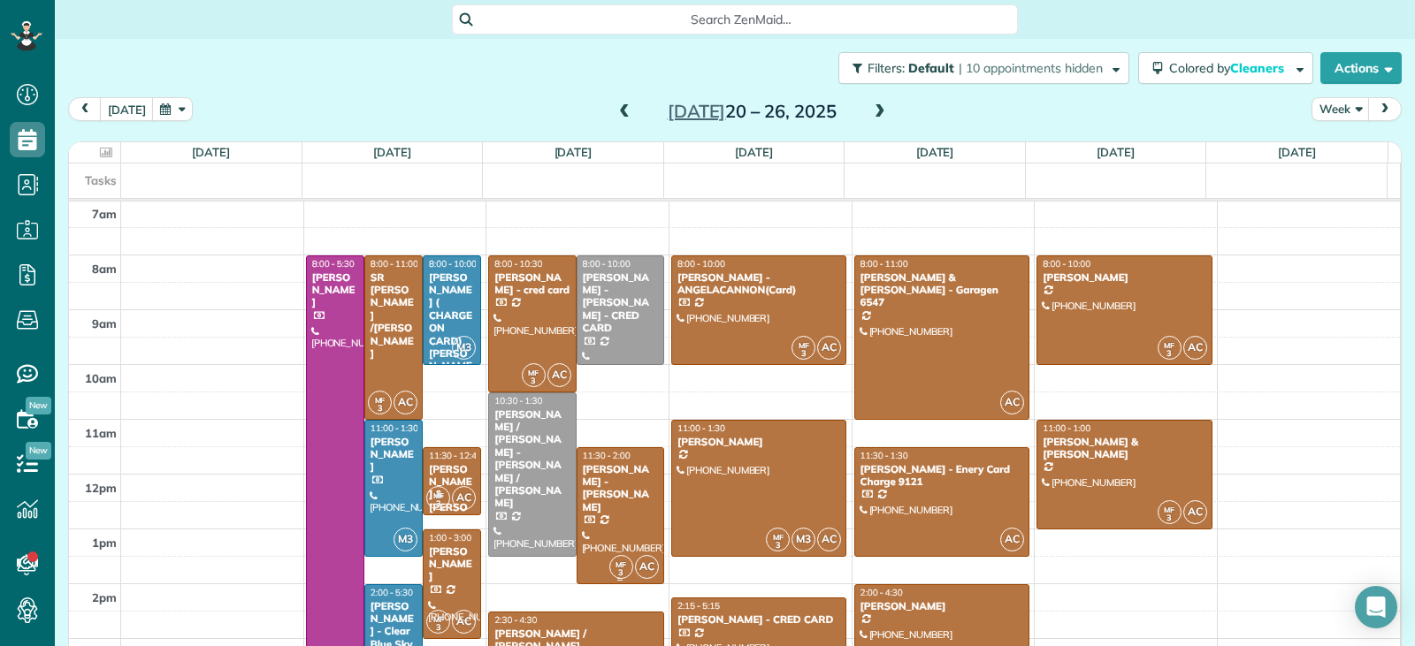
click at [603, 522] on div at bounding box center [620, 515] width 86 height 135
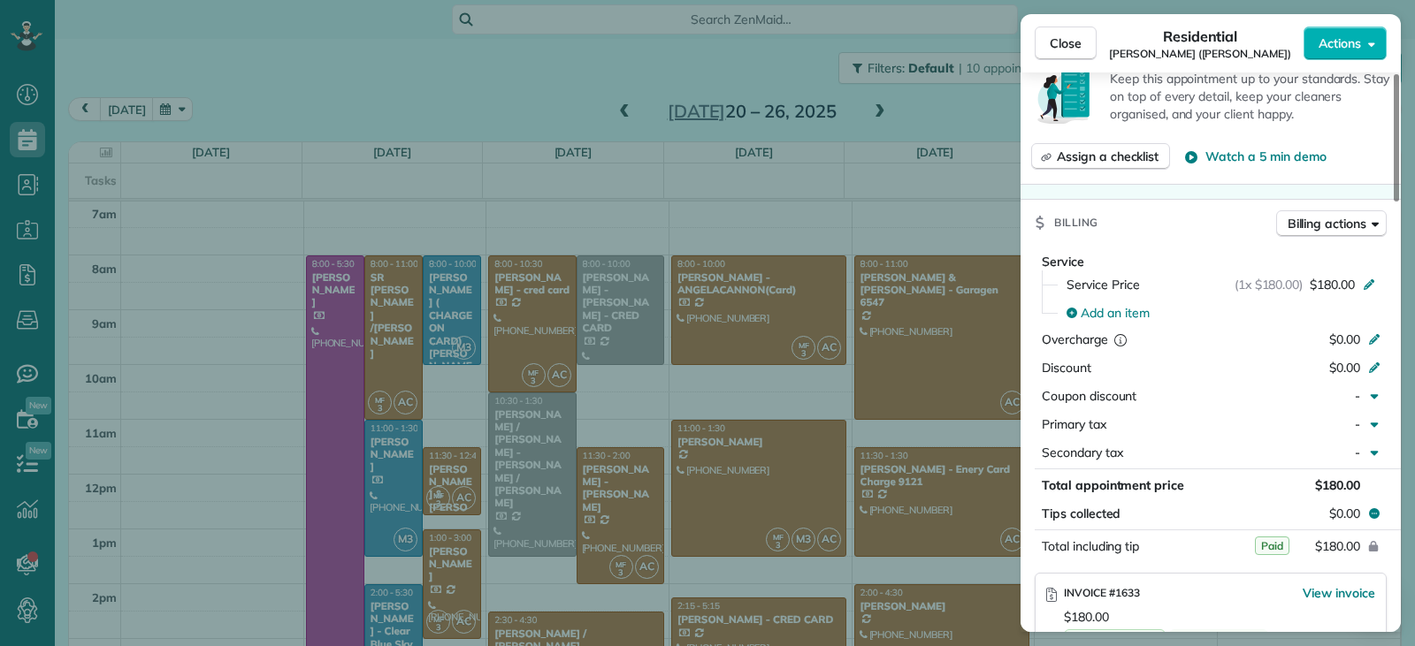
scroll to position [804, 0]
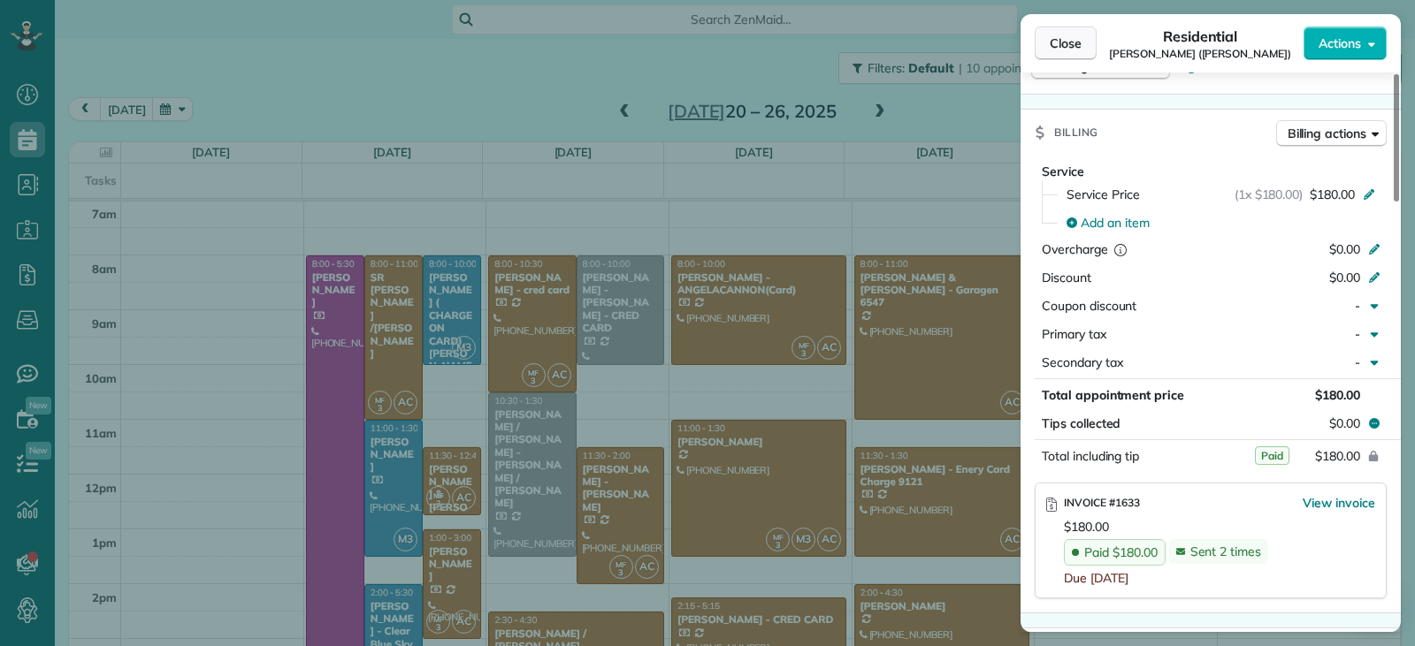
click at [1060, 50] on span "Close" at bounding box center [1066, 43] width 32 height 18
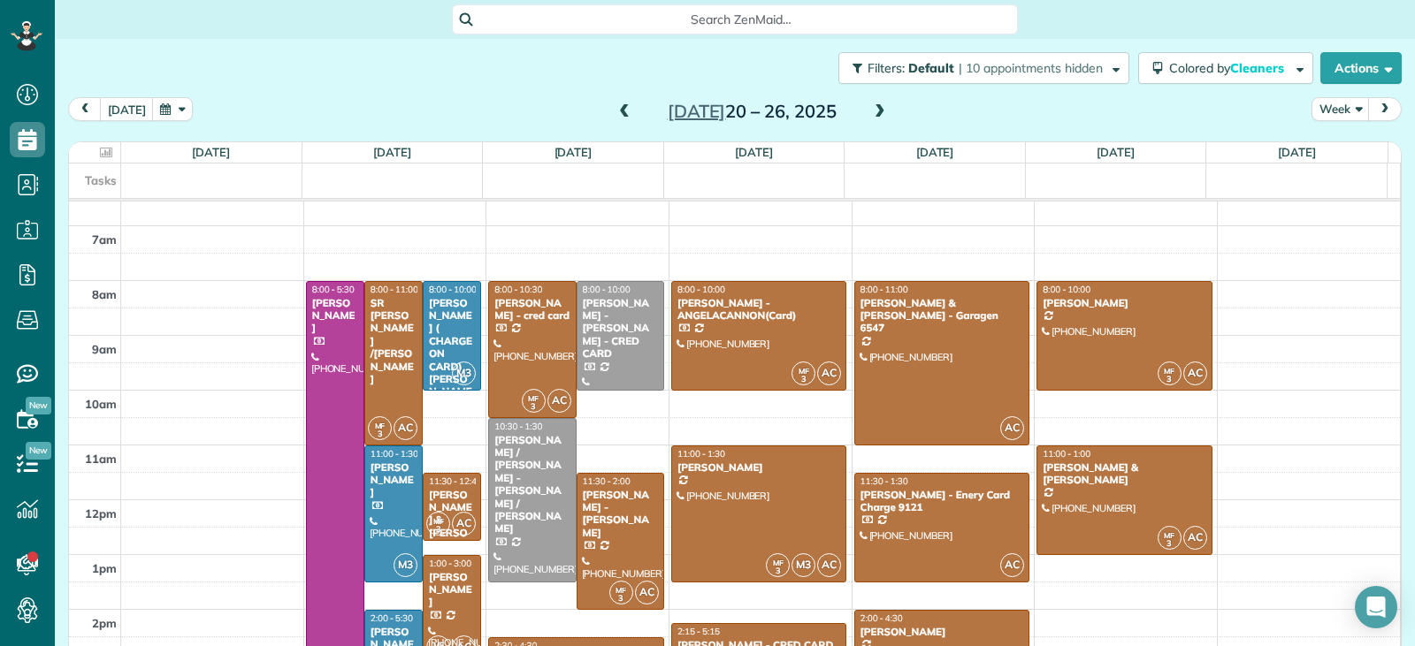
scroll to position [187, 0]
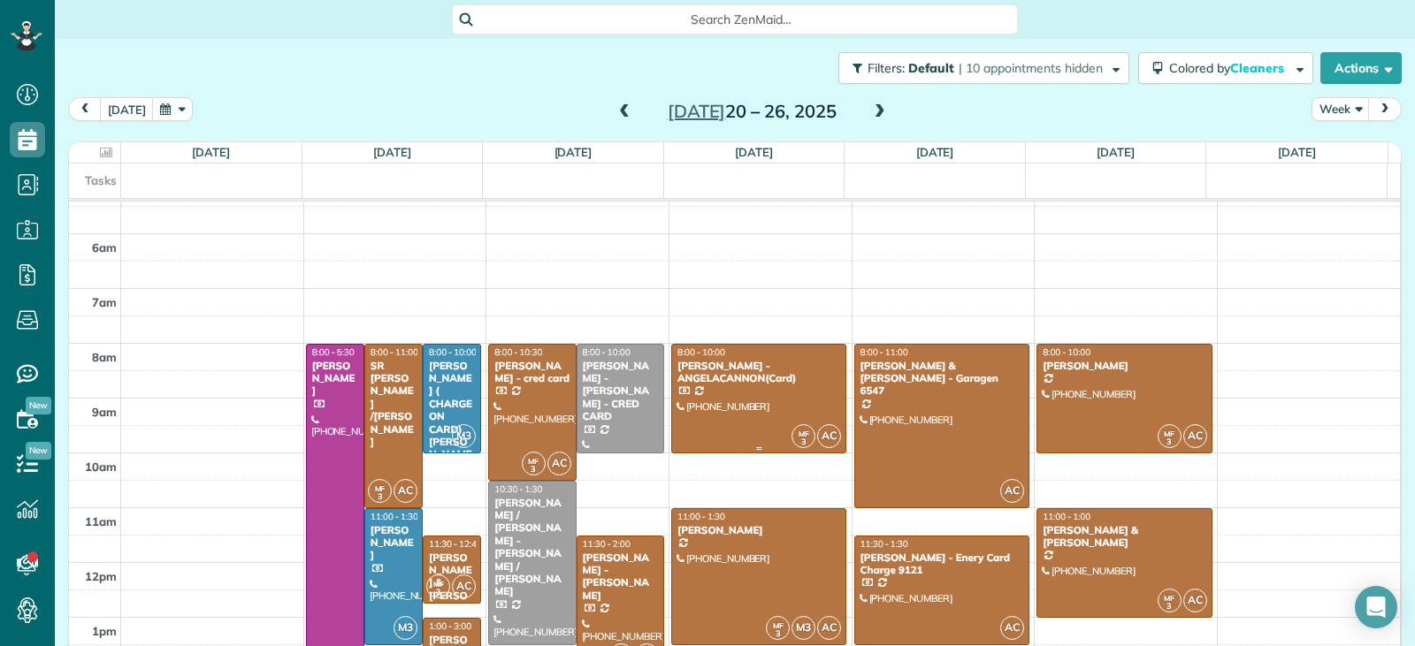
click at [779, 386] on div at bounding box center [759, 399] width 174 height 108
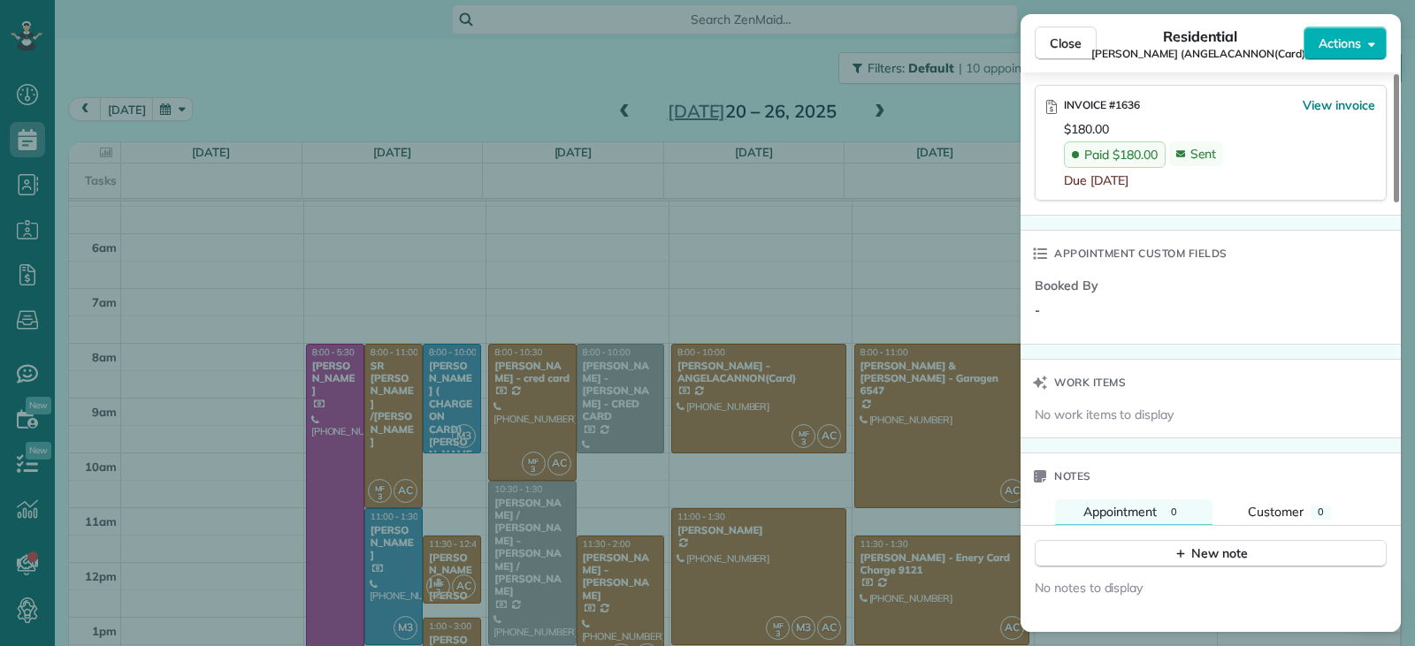
scroll to position [1151, 0]
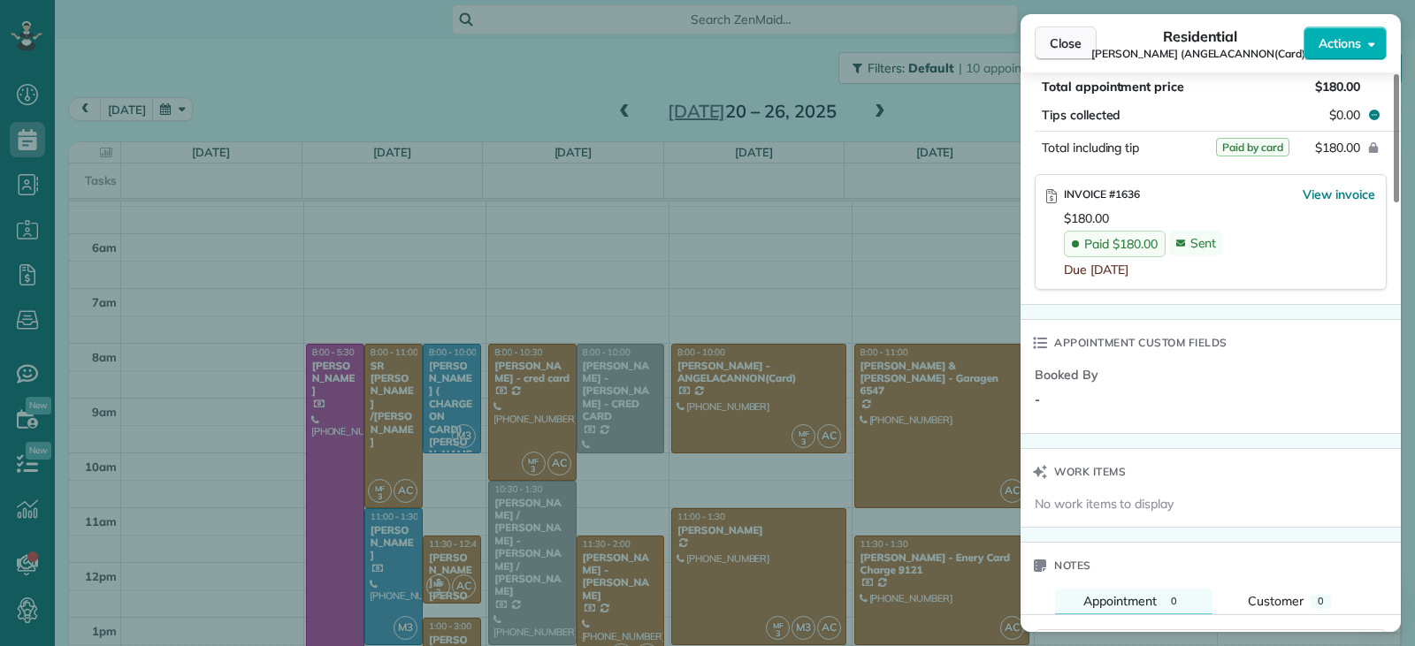
click at [1075, 51] on span "Close" at bounding box center [1066, 43] width 32 height 18
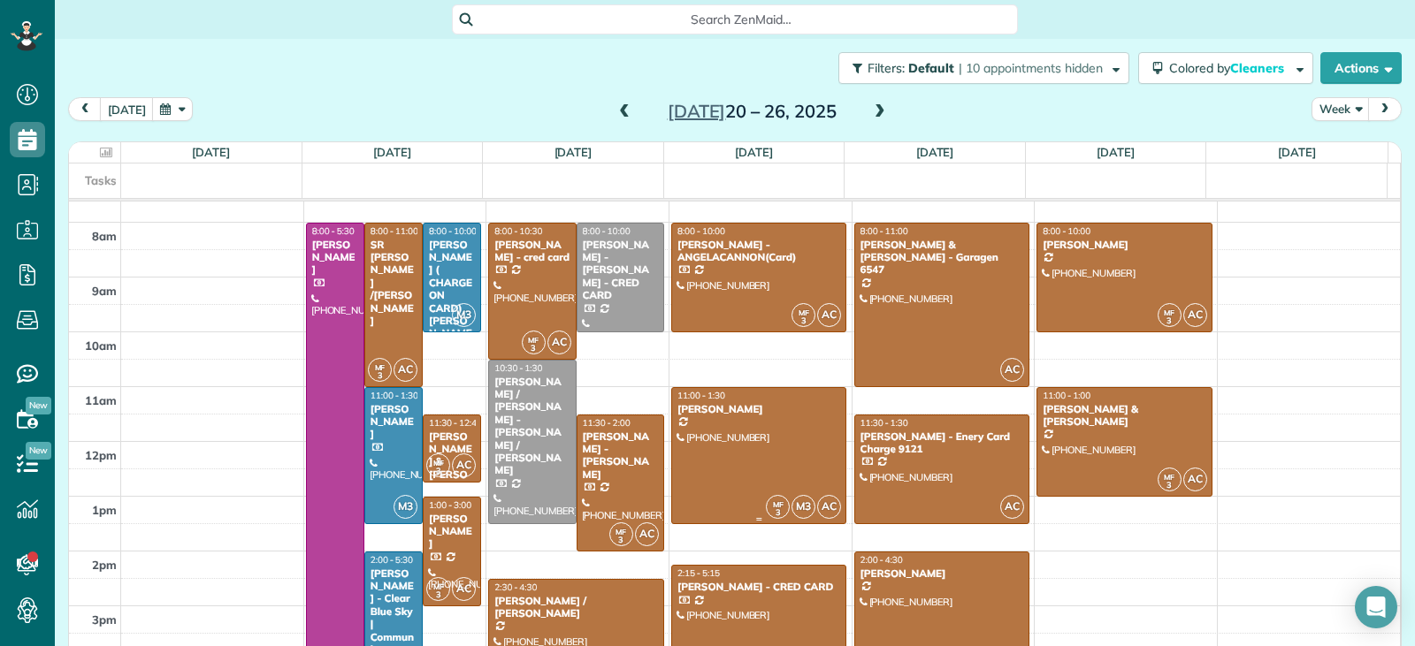
scroll to position [363, 0]
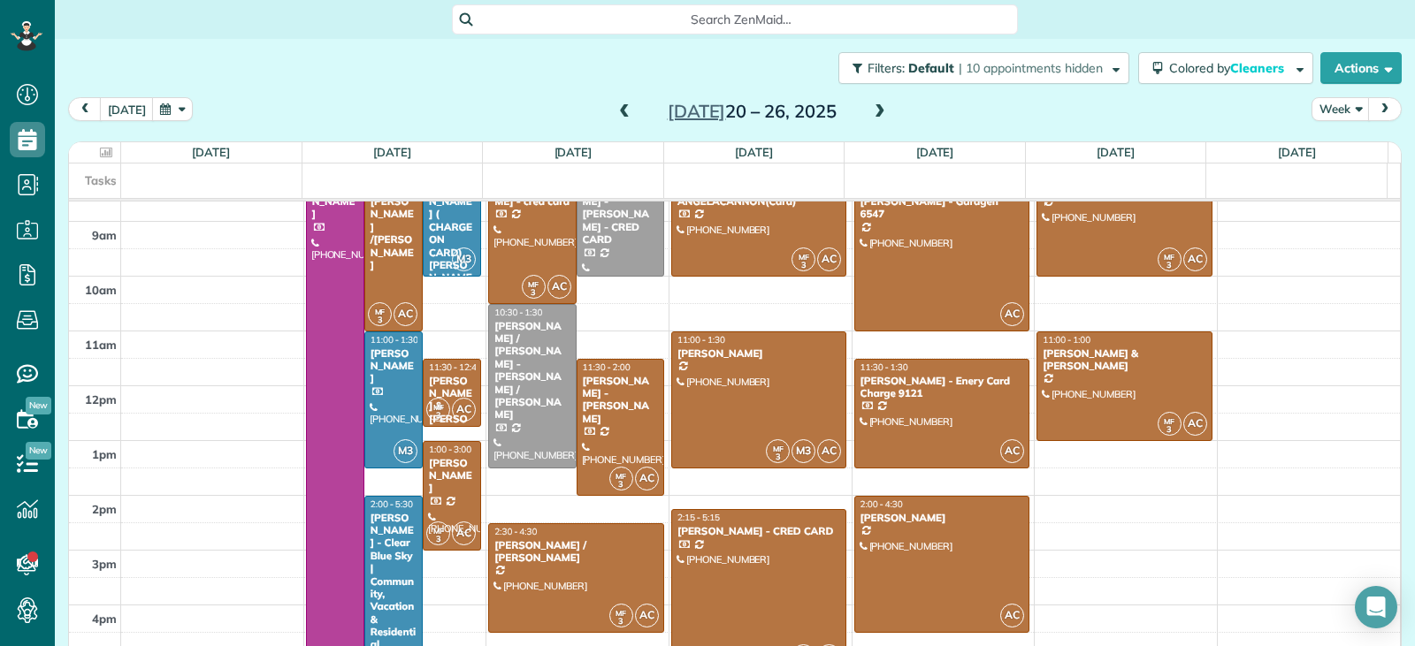
click at [758, 569] on div at bounding box center [759, 591] width 174 height 163
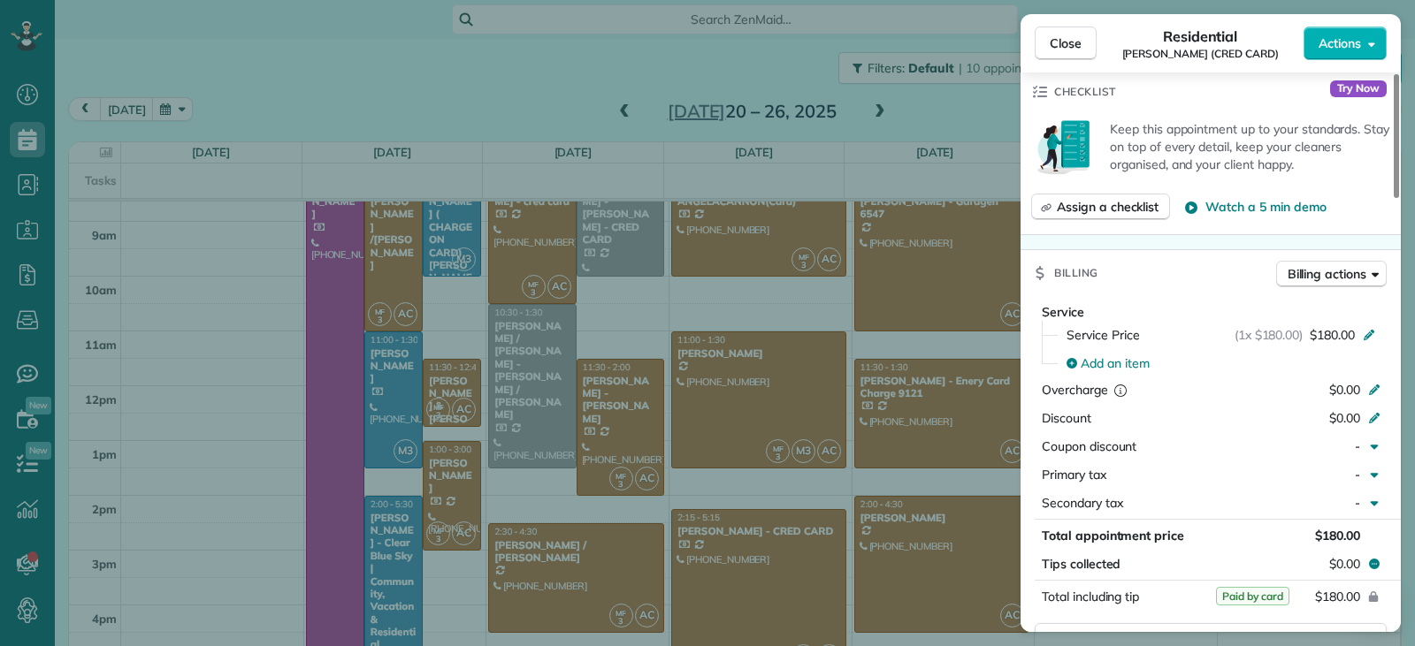
scroll to position [801, 0]
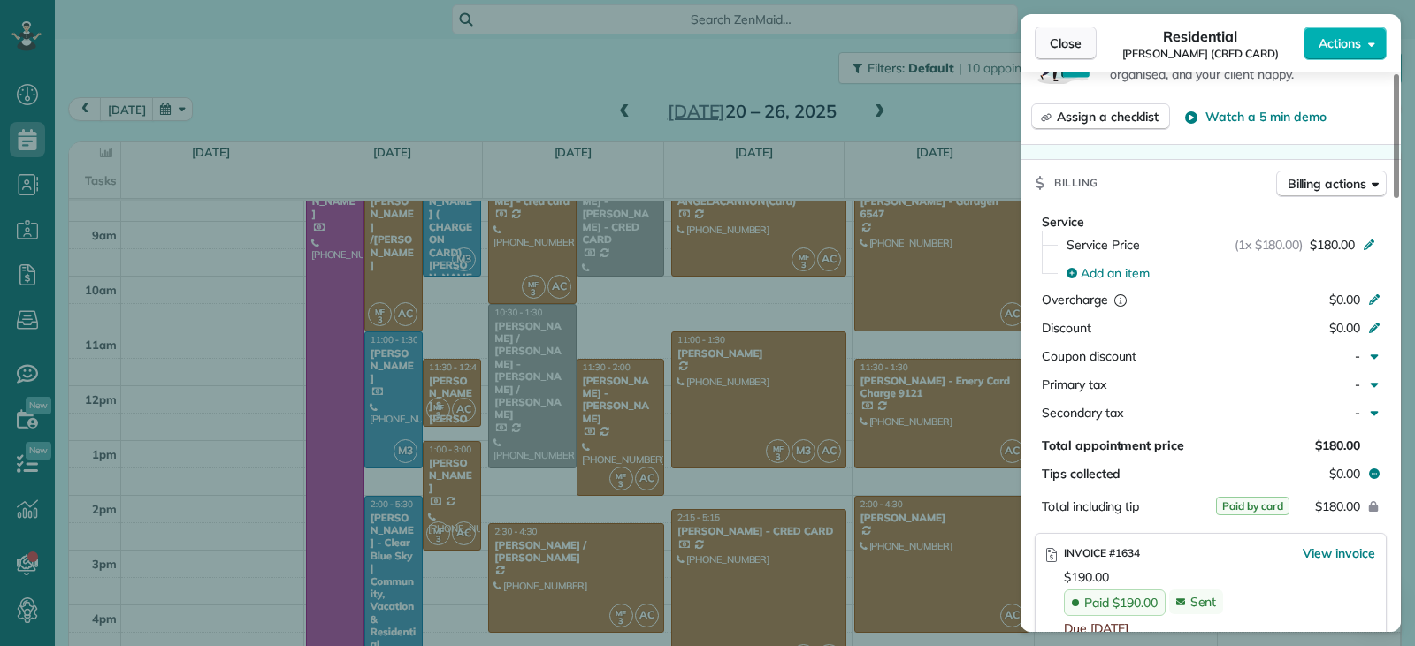
click at [1060, 34] on span "Close" at bounding box center [1066, 43] width 32 height 18
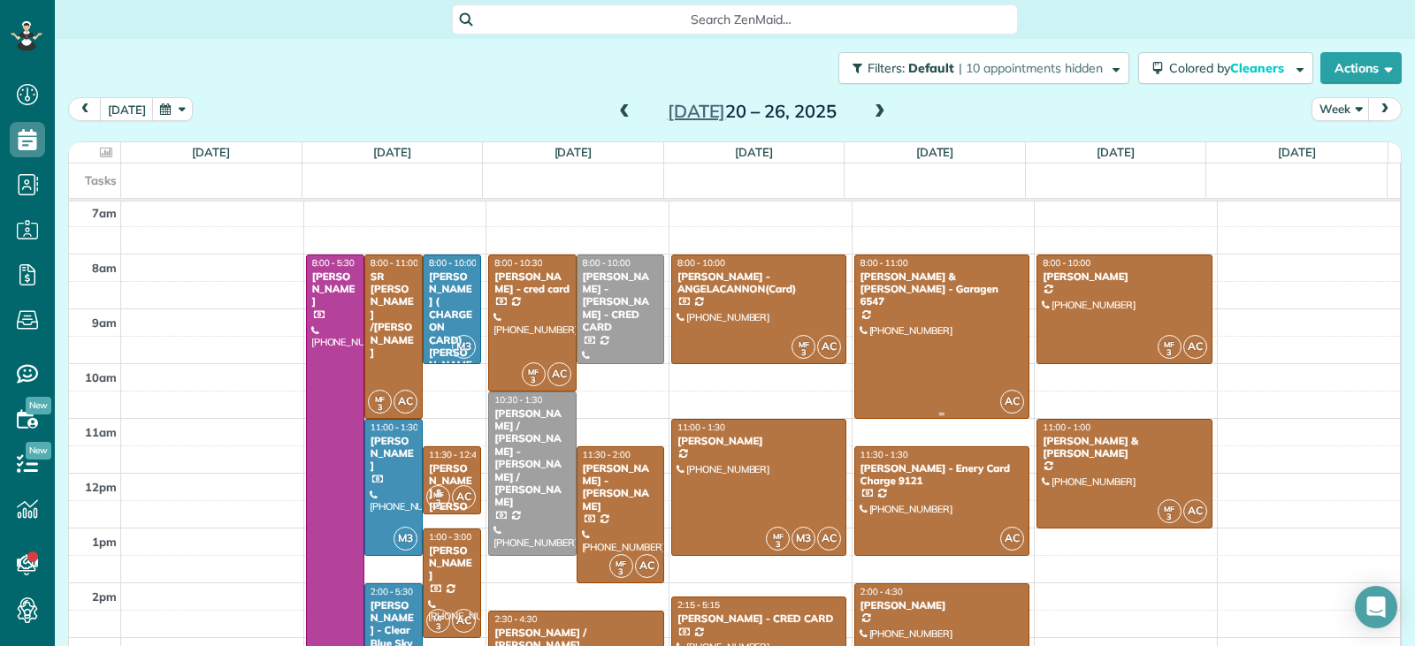
scroll to position [275, 0]
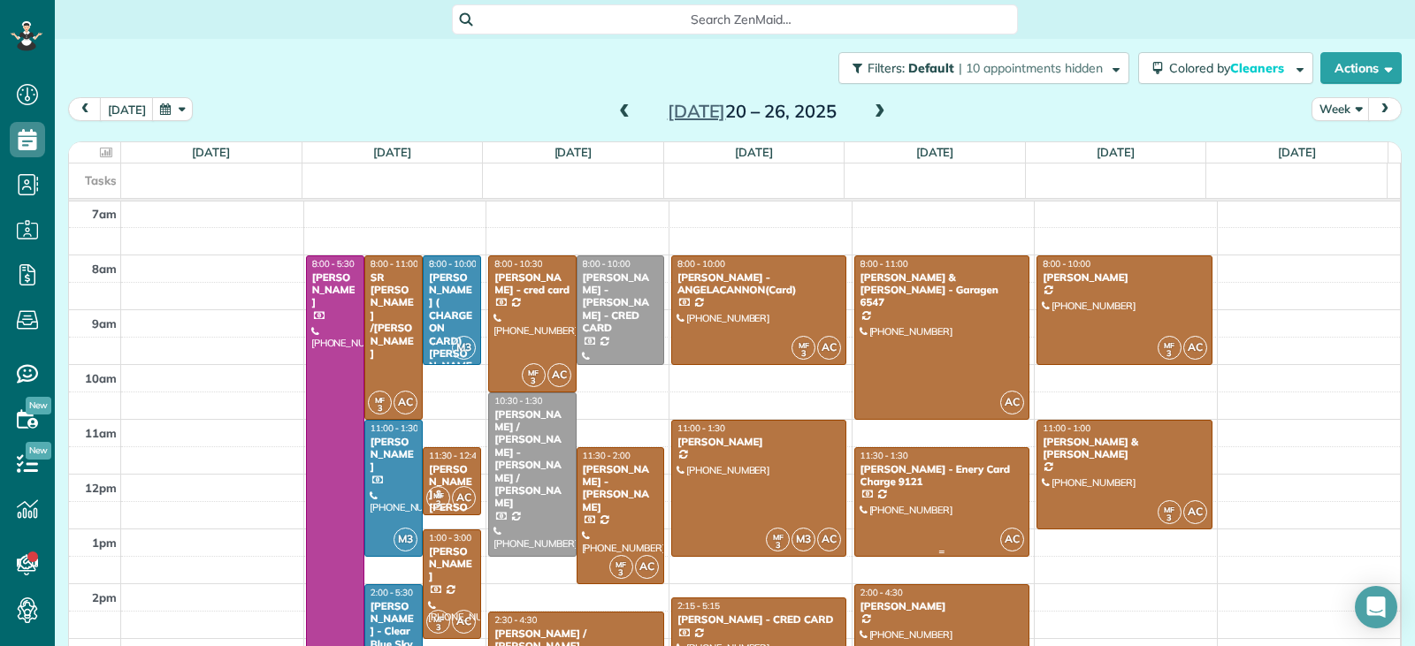
click at [958, 509] on div at bounding box center [942, 502] width 174 height 108
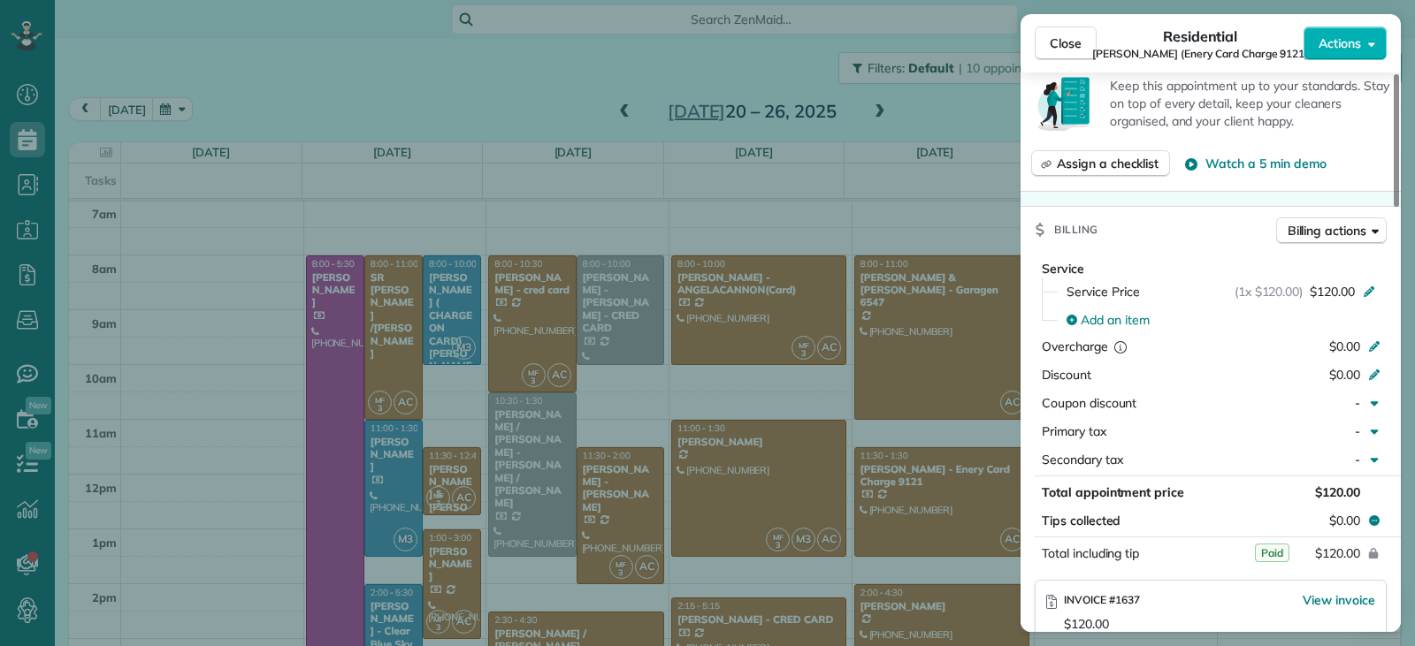
scroll to position [889, 0]
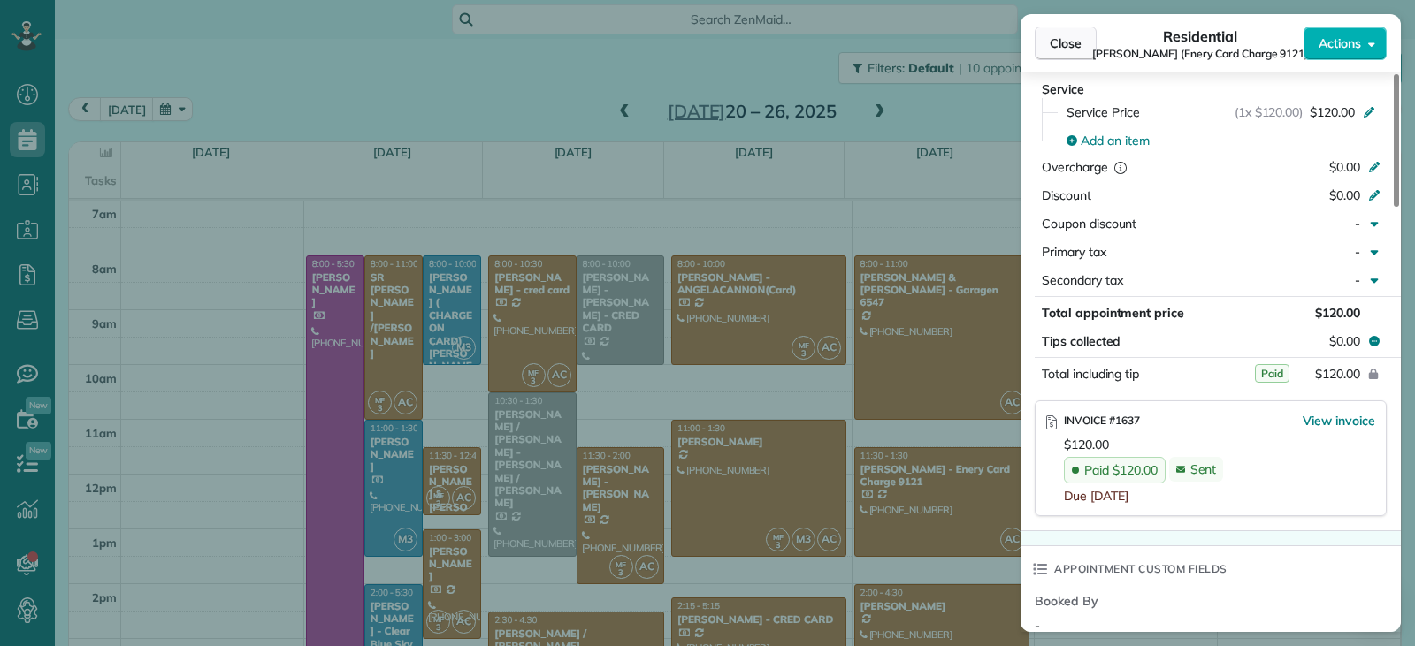
click at [1060, 47] on span "Close" at bounding box center [1066, 43] width 32 height 18
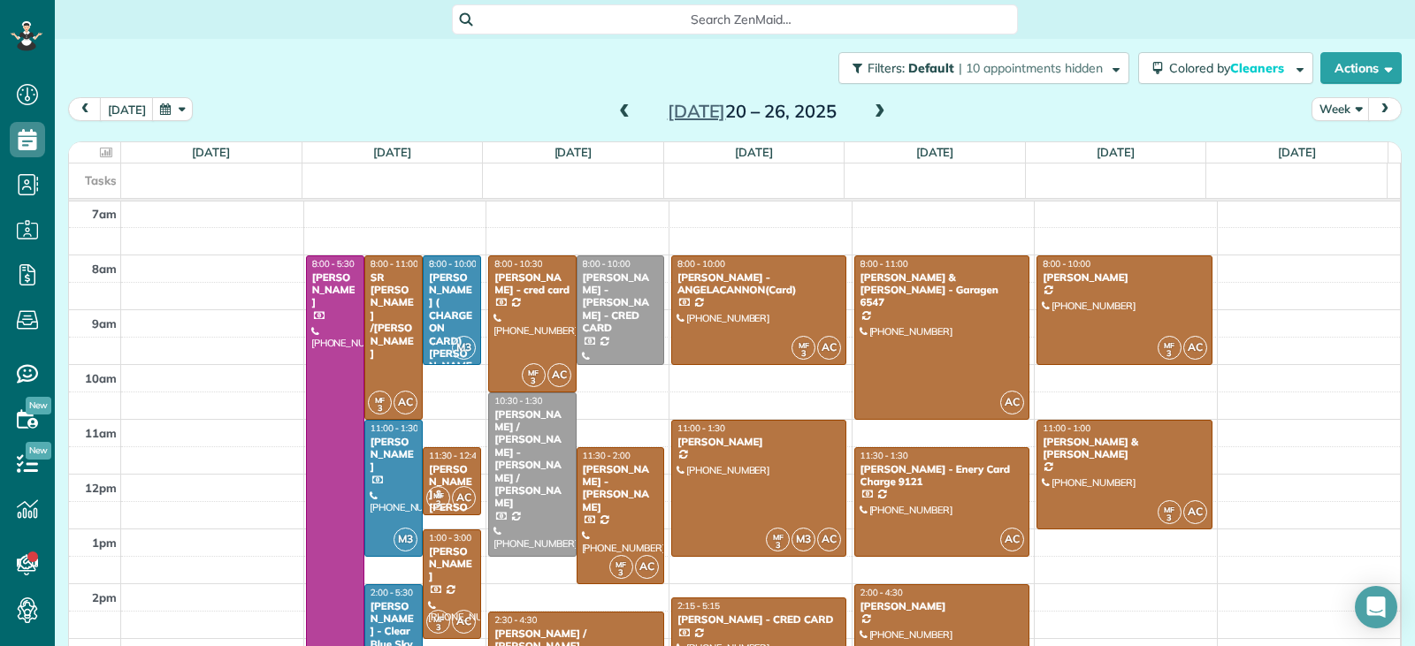
click at [949, 617] on div at bounding box center [942, 652] width 174 height 135
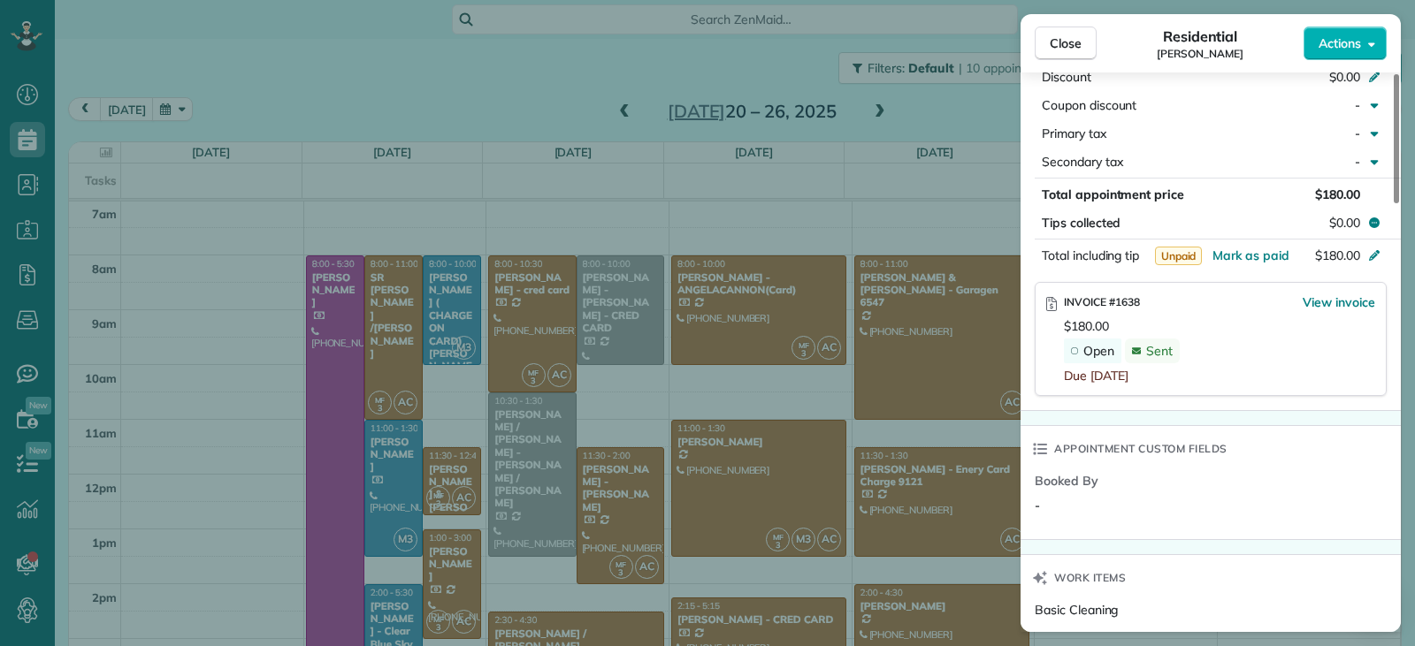
scroll to position [976, 0]
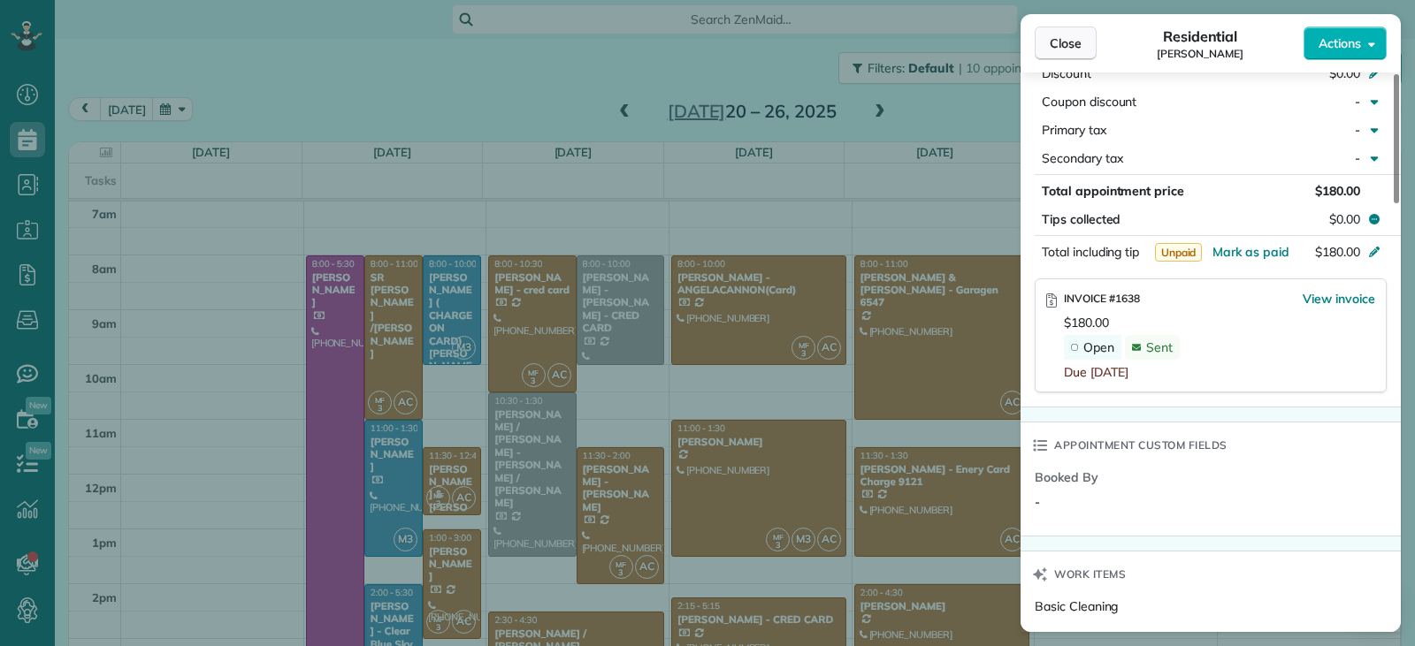
click at [1065, 47] on span "Close" at bounding box center [1066, 43] width 32 height 18
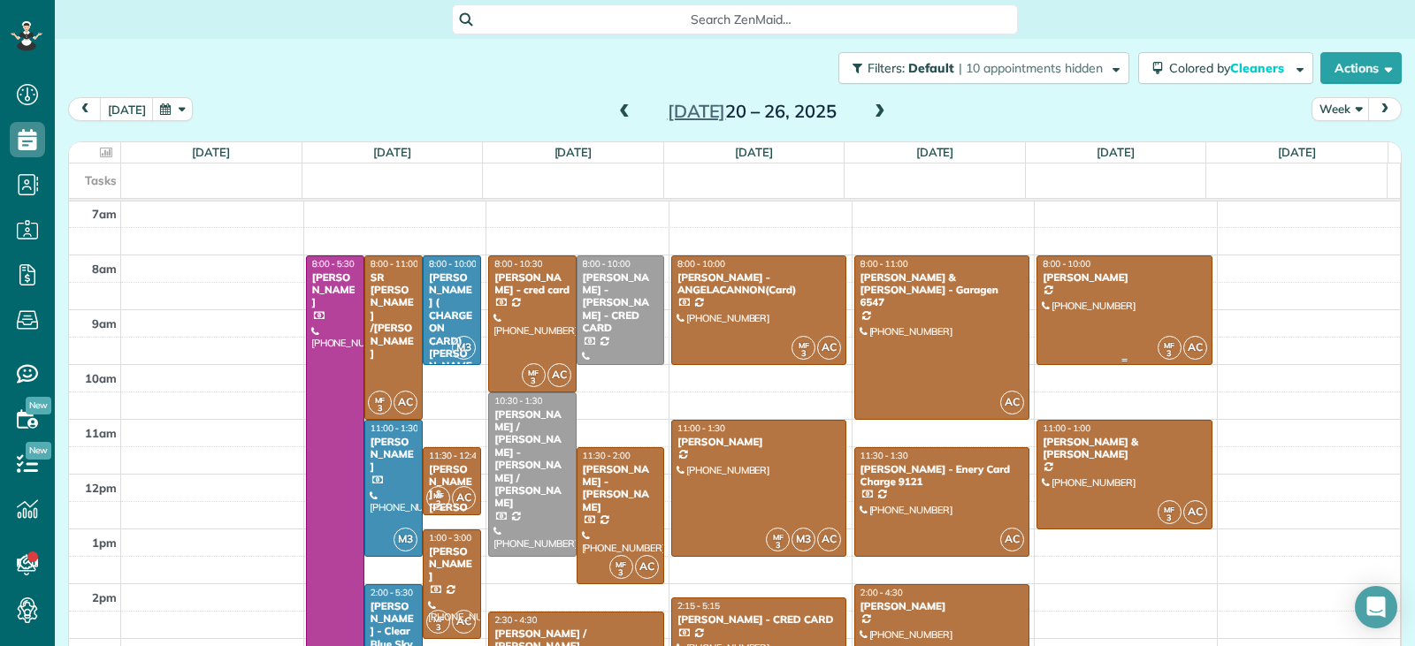
click at [1127, 308] on div at bounding box center [1124, 310] width 174 height 108
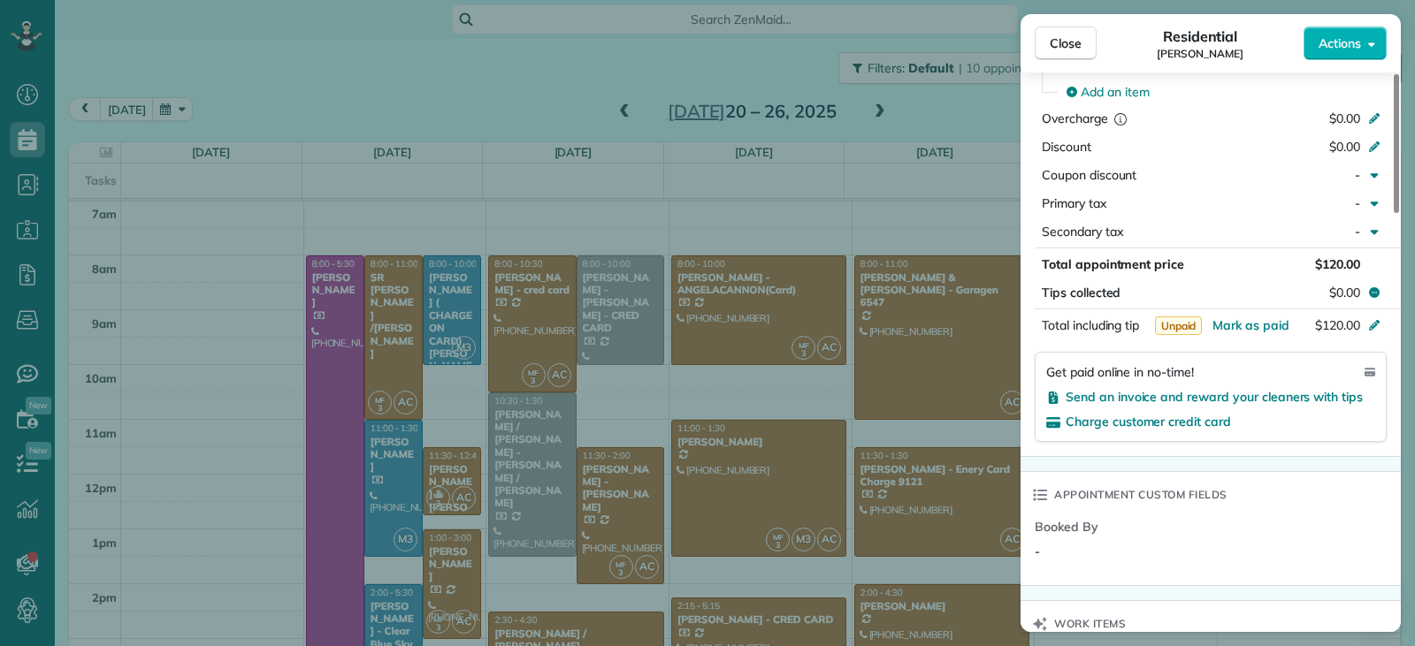
scroll to position [976, 0]
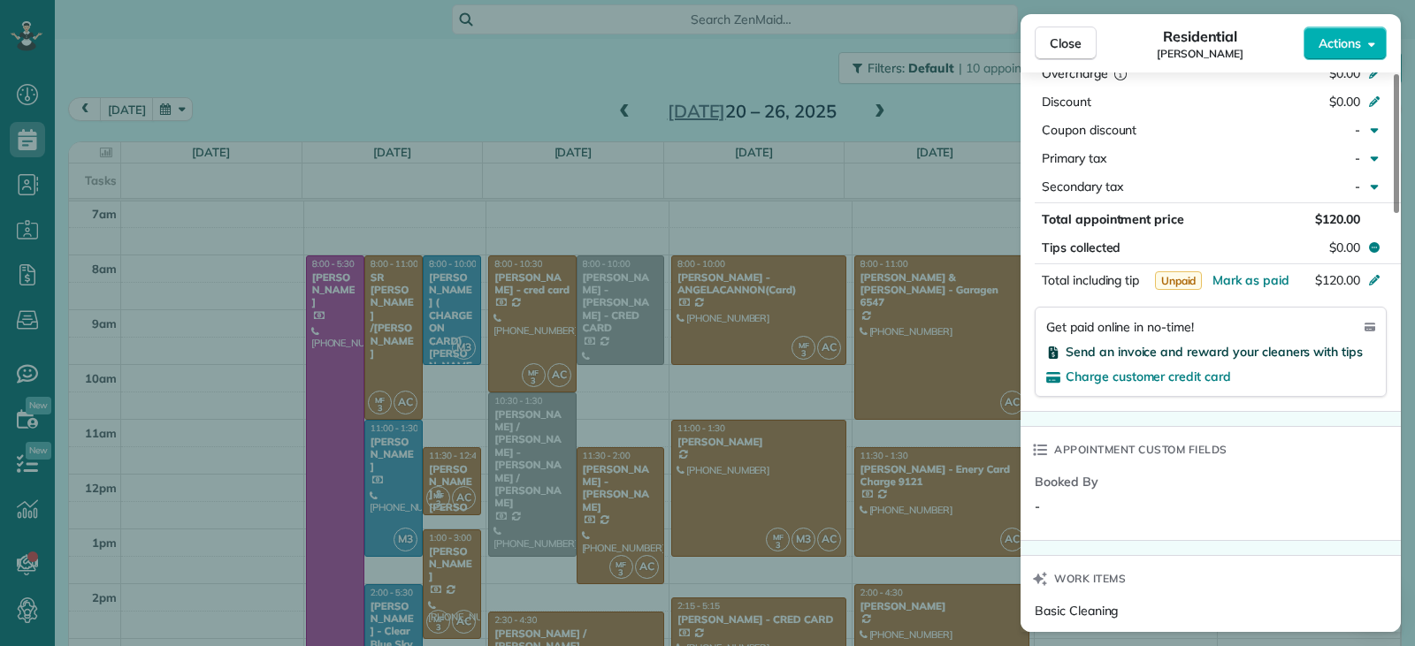
click at [1148, 349] on span "Send an invoice and reward your cleaners with tips" at bounding box center [1213, 352] width 297 height 16
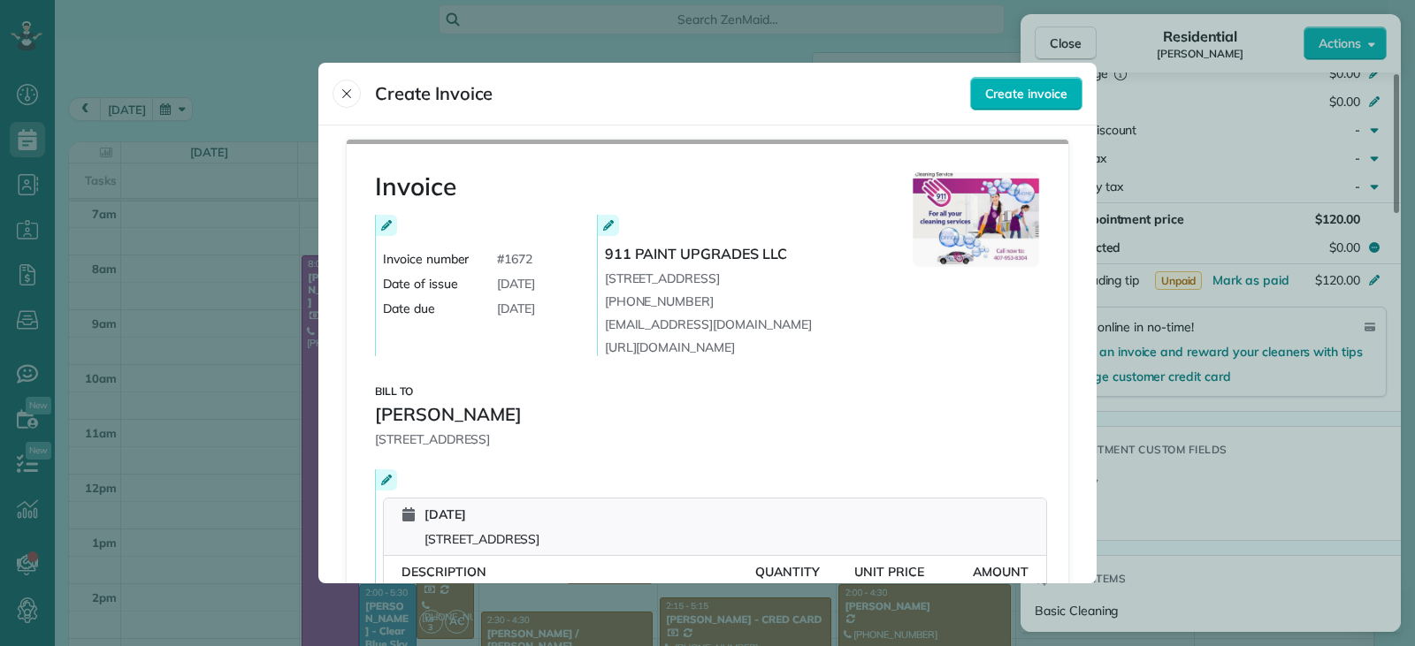
scroll to position [390, 0]
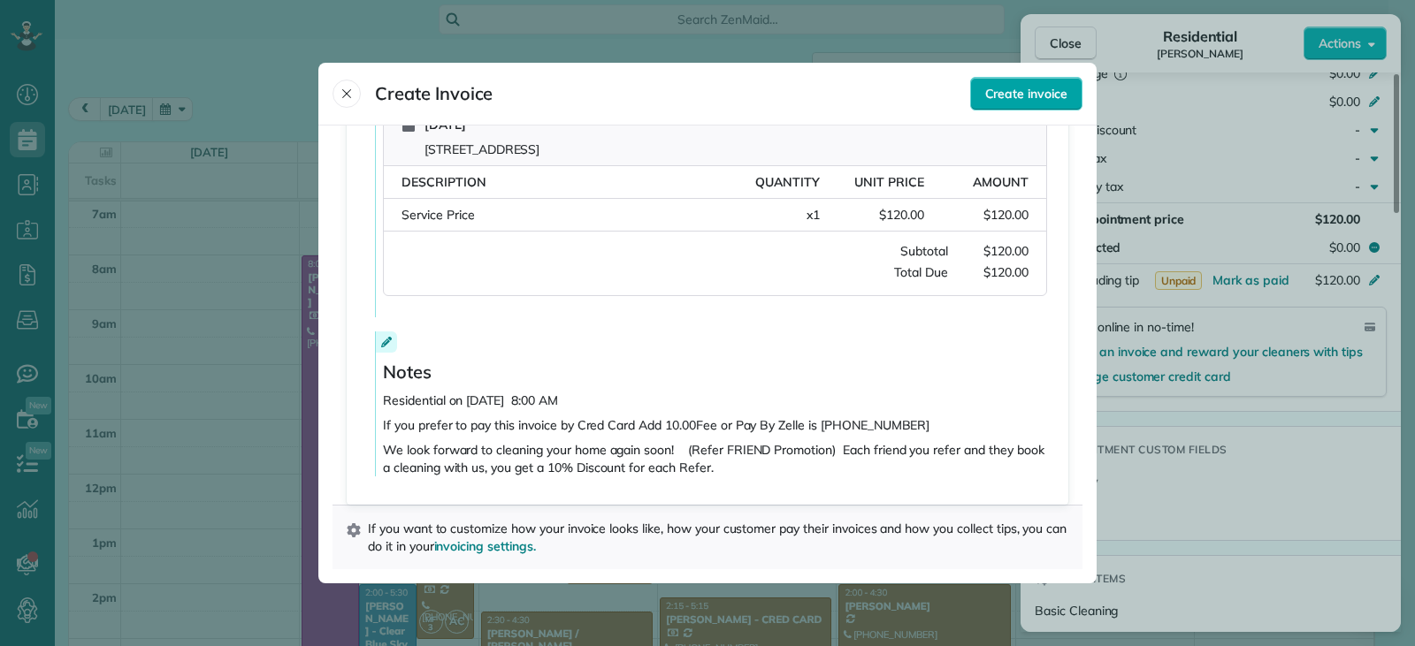
click at [974, 101] on div "Create invoice" at bounding box center [1026, 94] width 112 height 34
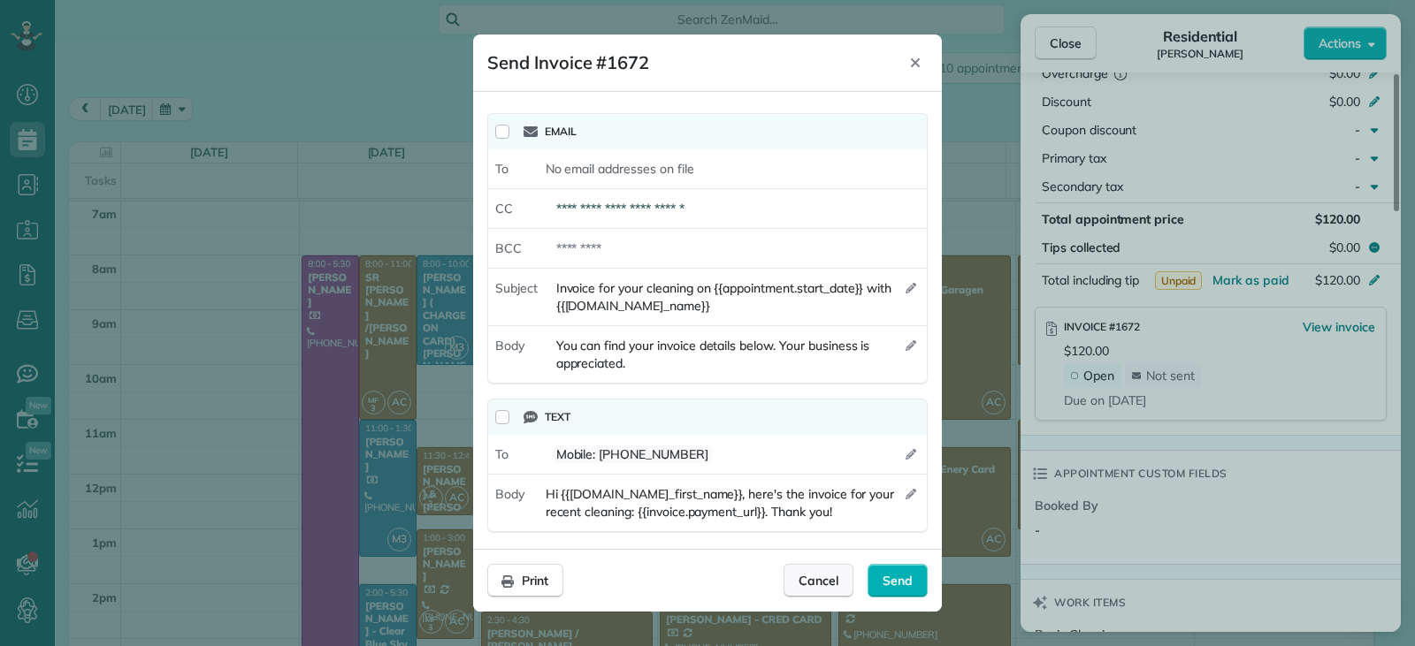
click at [826, 587] on span "Cancel" at bounding box center [818, 581] width 40 height 18
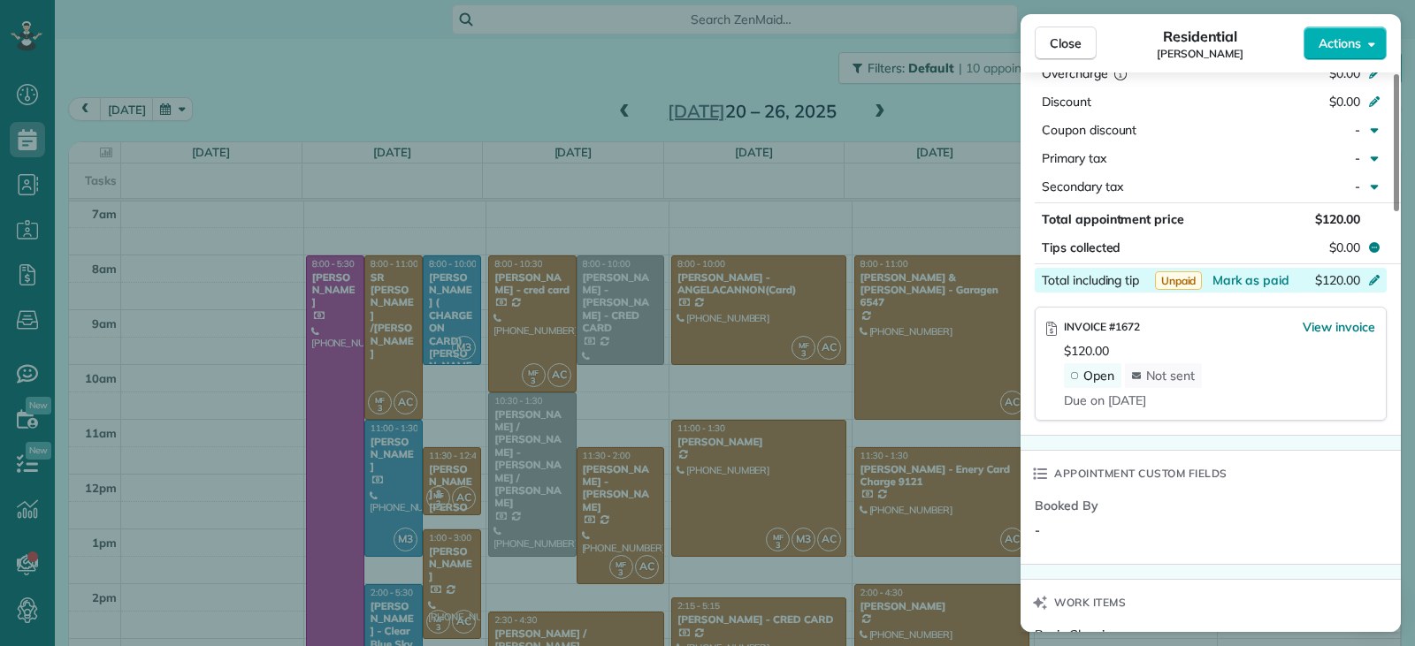
click at [1238, 270] on div "Total including tip $120.00" at bounding box center [1211, 280] width 352 height 25
click at [1332, 328] on span "View invoice" at bounding box center [1338, 327] width 73 height 18
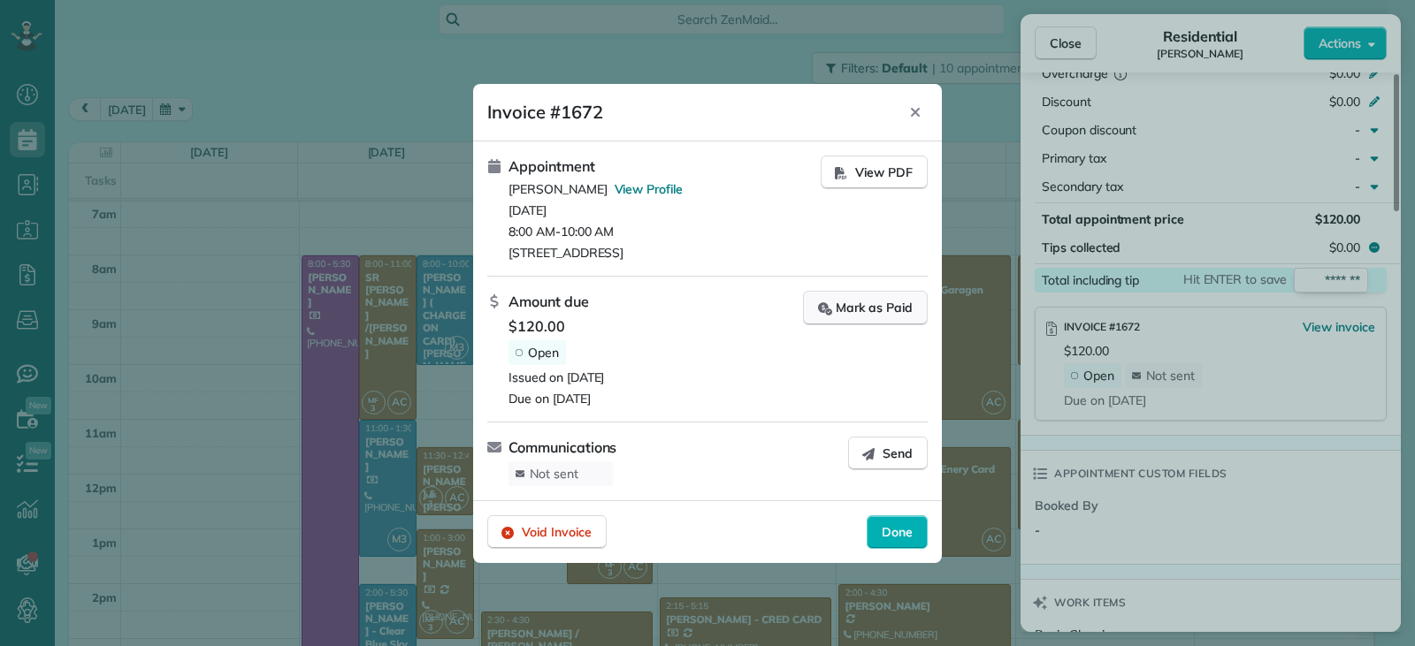
click at [854, 308] on div "Mark as Paid" at bounding box center [865, 308] width 95 height 19
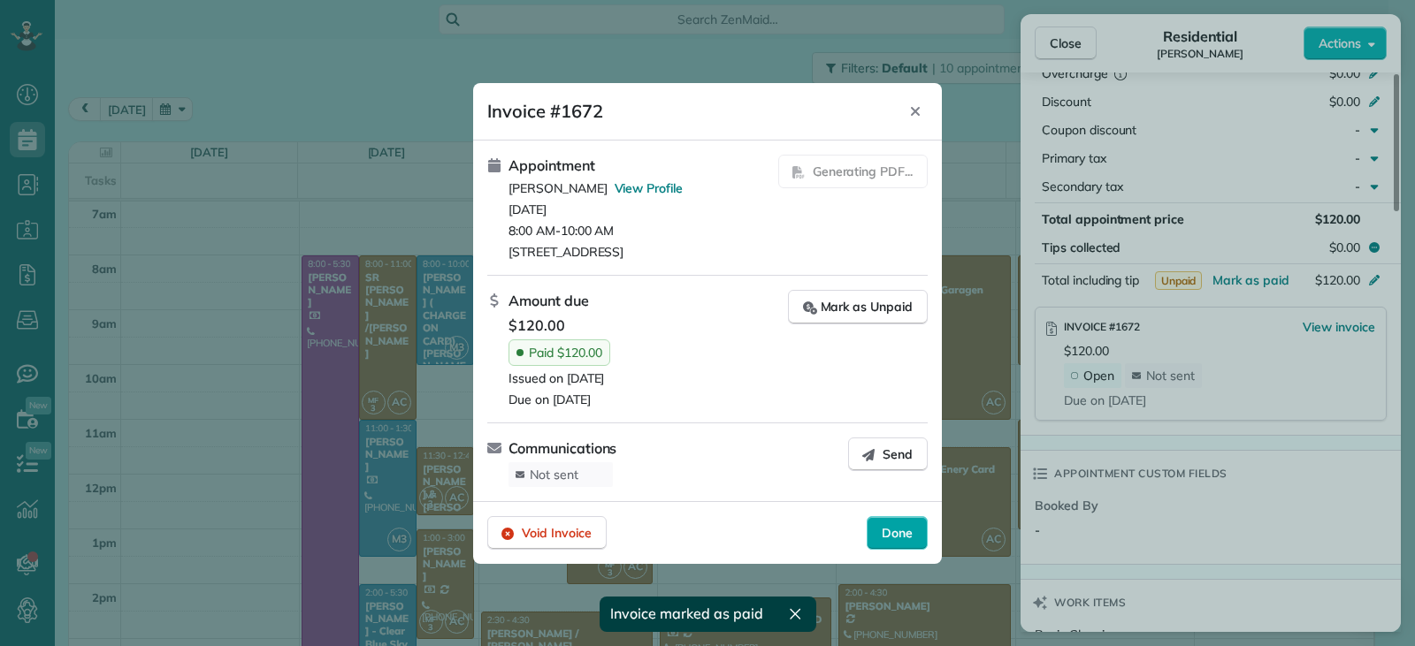
click at [894, 538] on span "Done" at bounding box center [897, 533] width 31 height 18
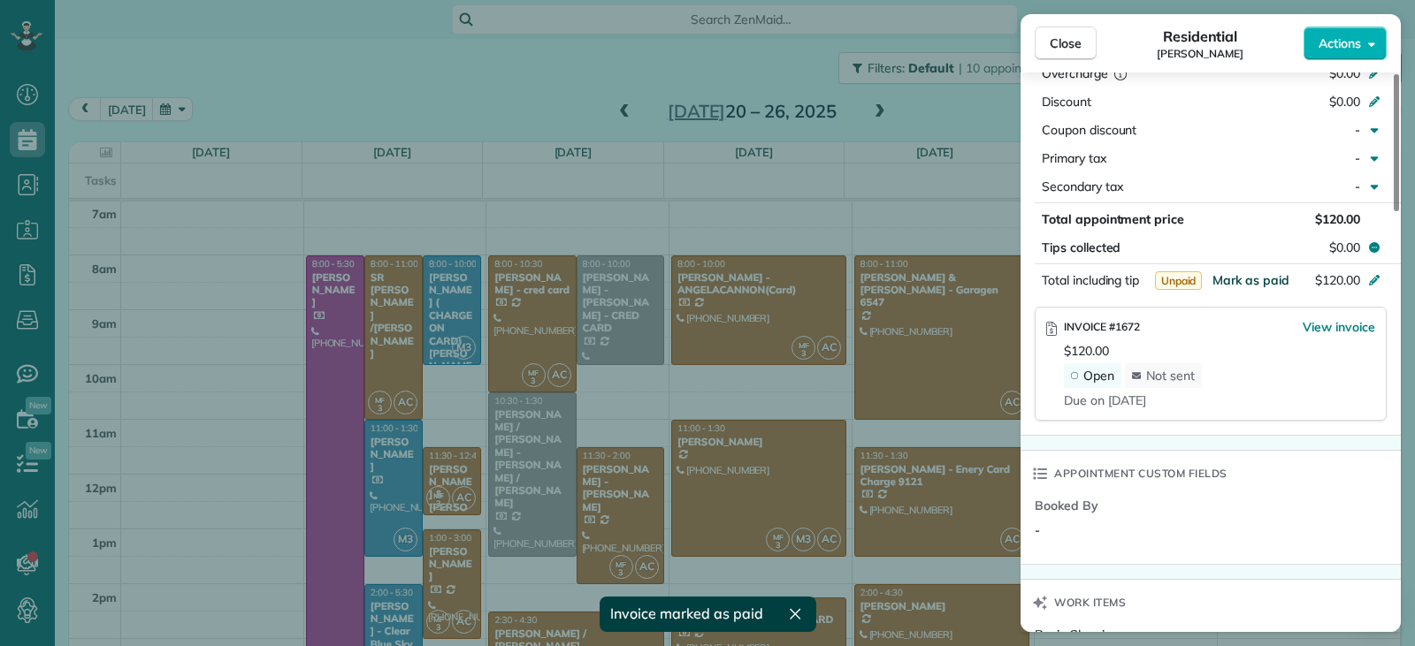
click at [1237, 279] on span "Mark as paid" at bounding box center [1250, 280] width 77 height 16
click at [1068, 36] on span "Close" at bounding box center [1066, 43] width 32 height 18
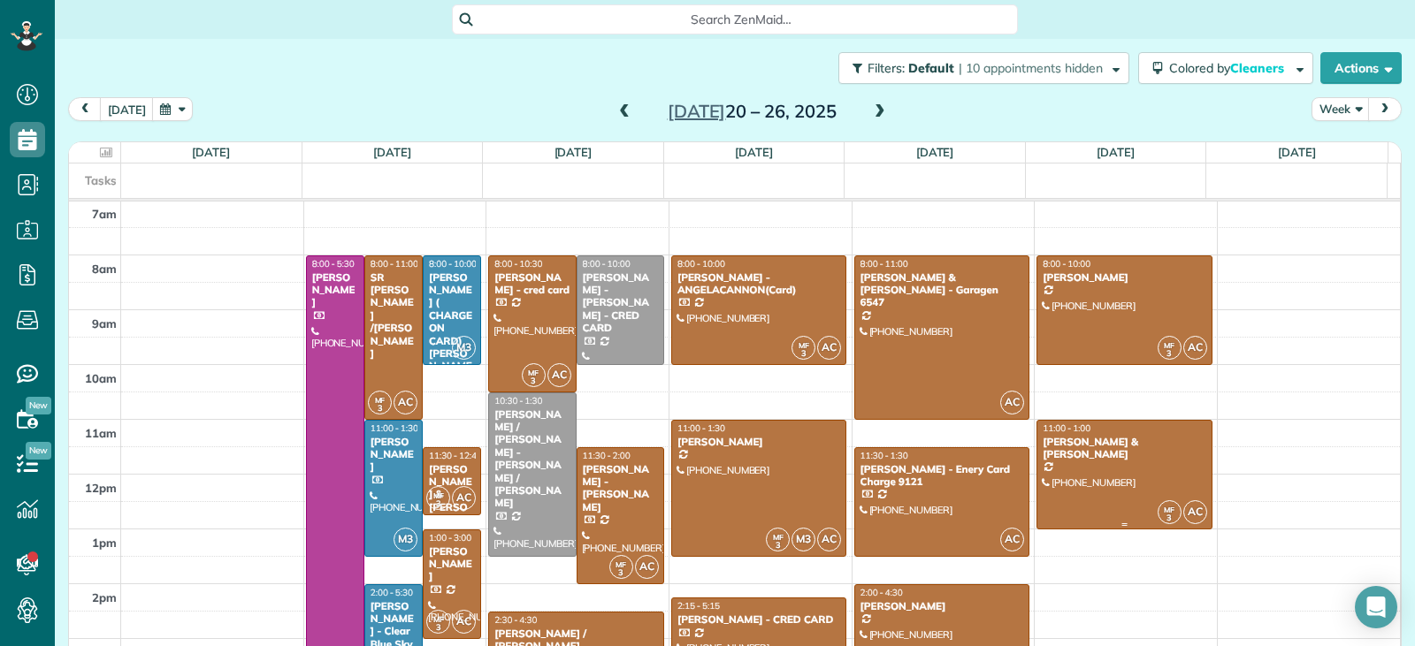
click at [1121, 470] on div at bounding box center [1124, 475] width 174 height 108
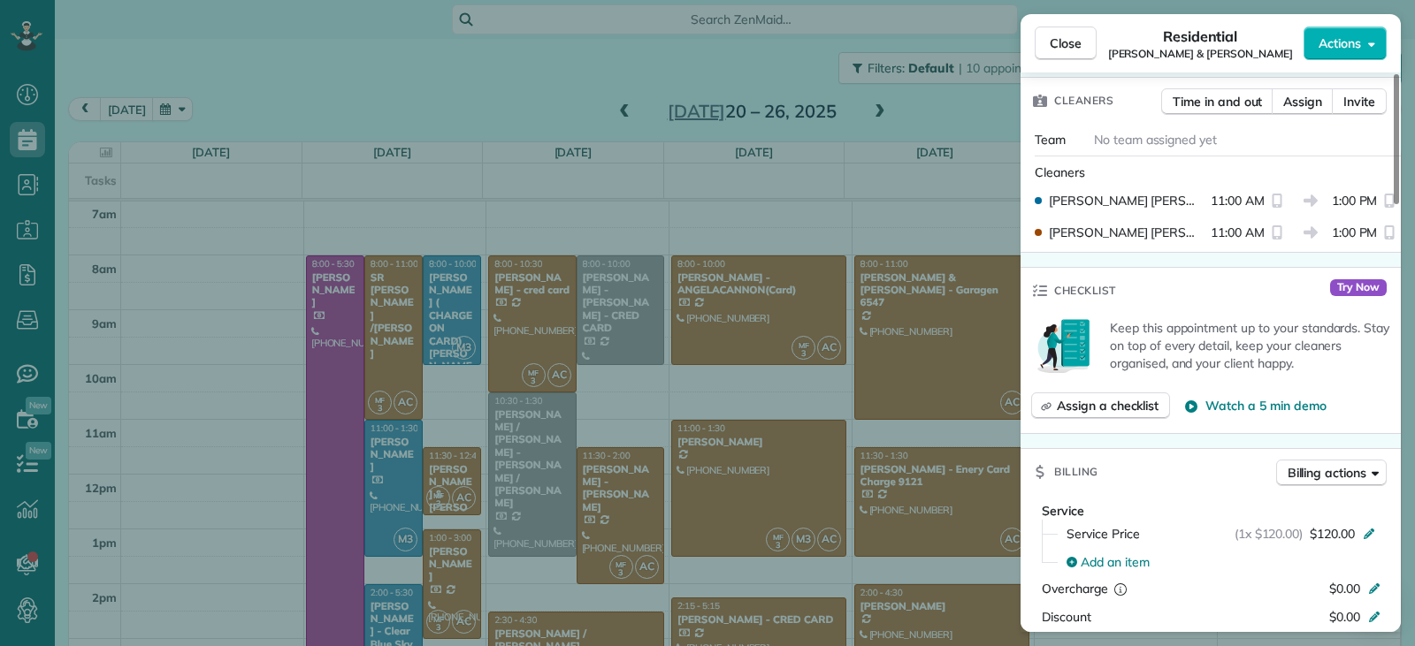
scroll to position [975, 0]
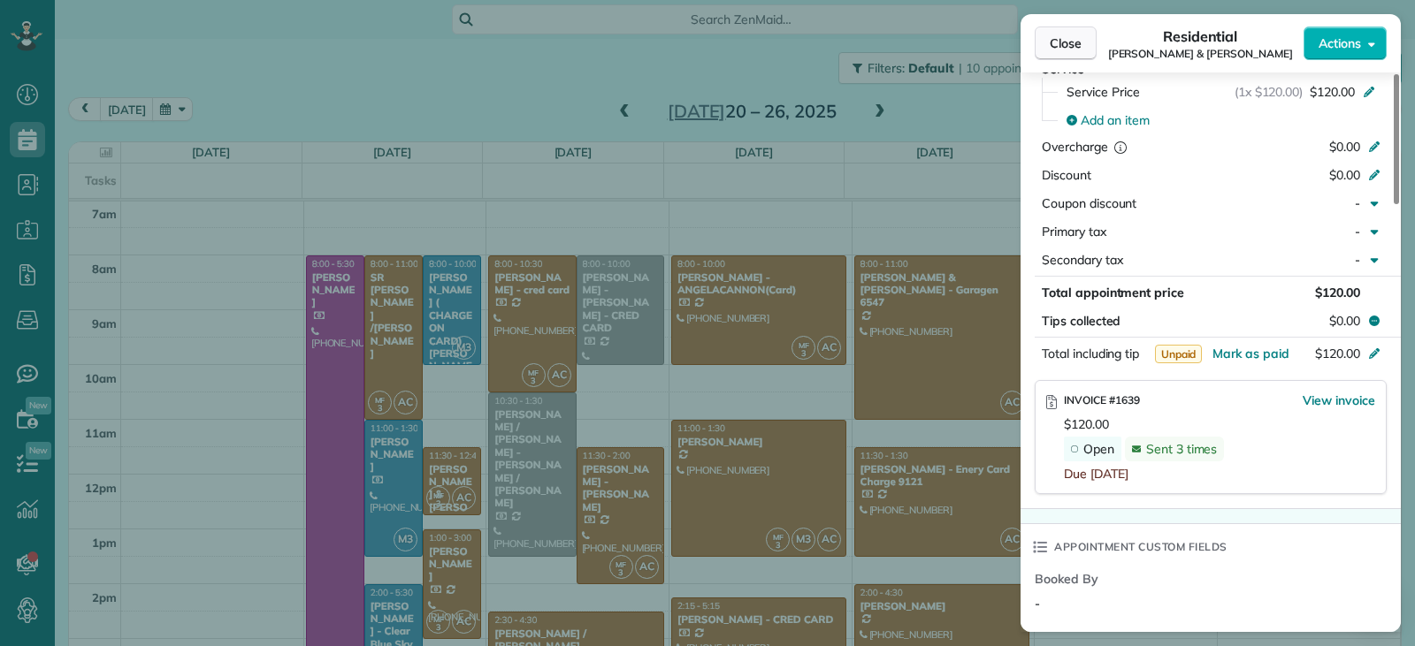
click at [1057, 49] on span "Close" at bounding box center [1066, 43] width 32 height 18
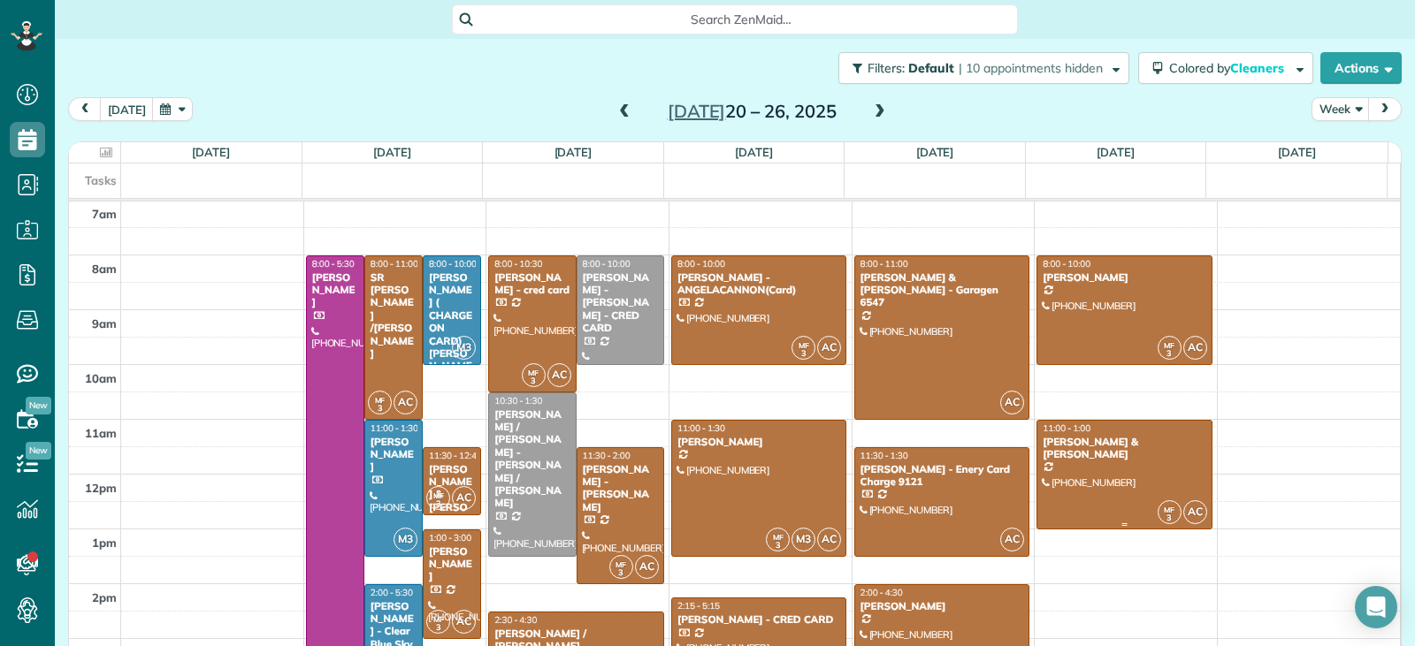
click at [1084, 487] on div at bounding box center [1124, 475] width 174 height 108
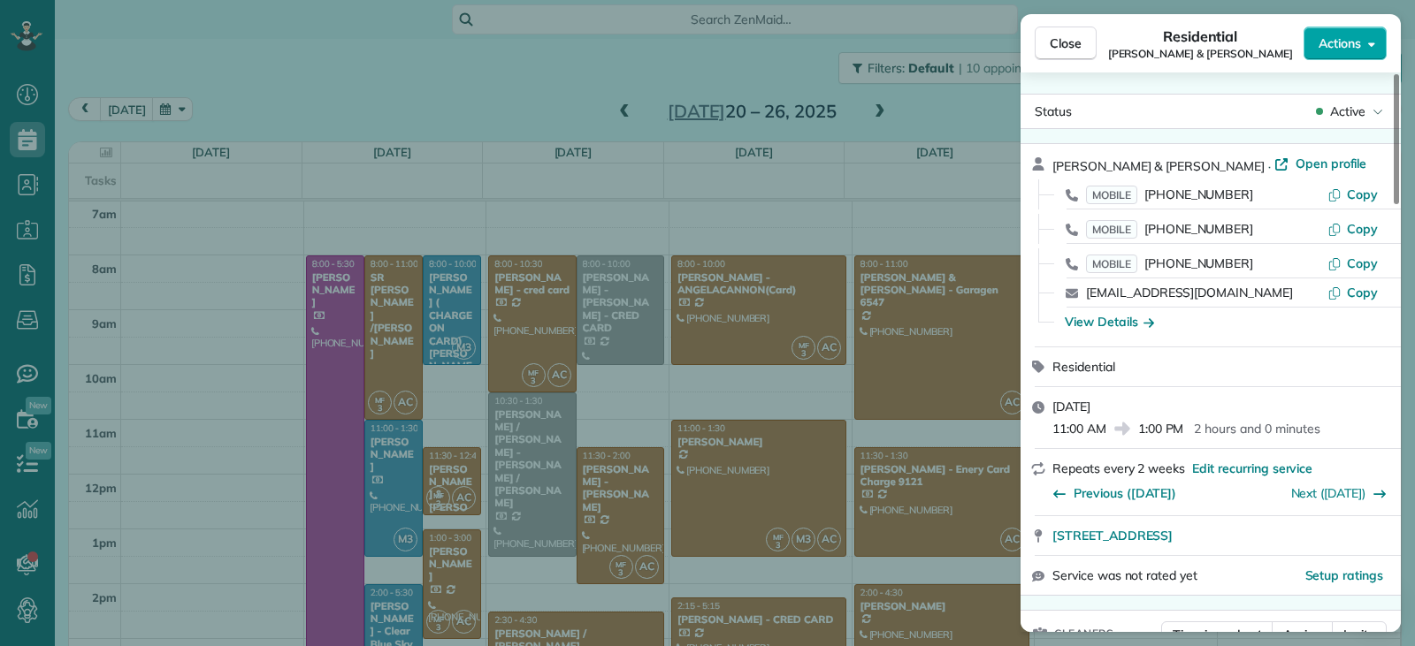
click at [1322, 45] on span "Actions" at bounding box center [1339, 43] width 42 height 18
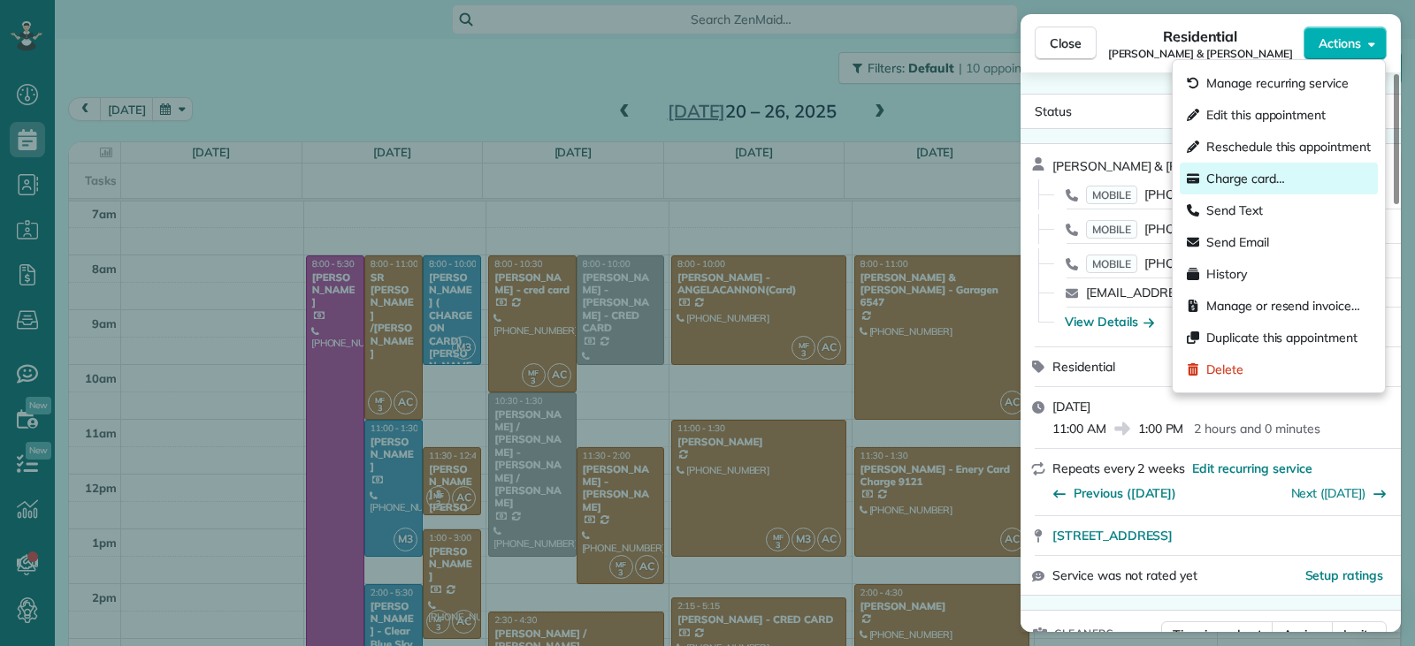
click at [1265, 177] on span "Charge card…" at bounding box center [1245, 179] width 79 height 18
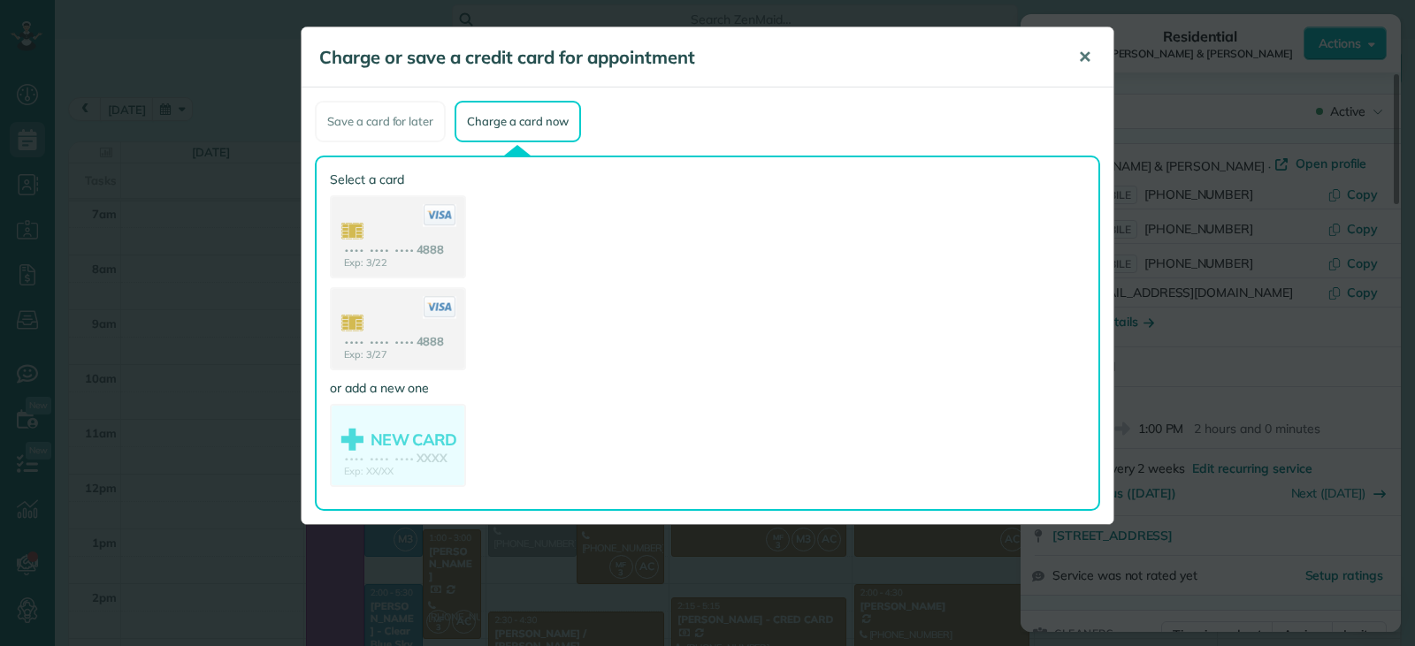
click at [1076, 53] on button "✕" at bounding box center [1085, 57] width 40 height 42
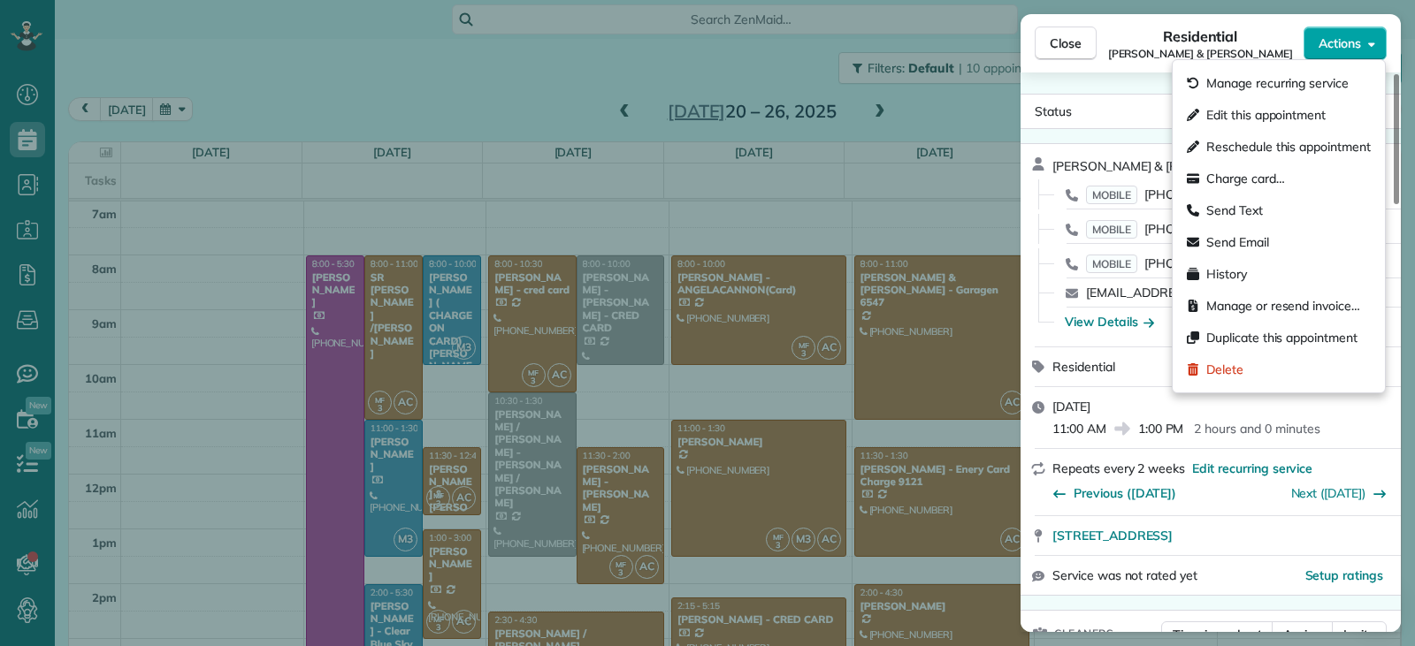
click at [1323, 40] on span "Actions" at bounding box center [1339, 43] width 42 height 18
click at [1082, 36] on button "Close" at bounding box center [1066, 44] width 62 height 34
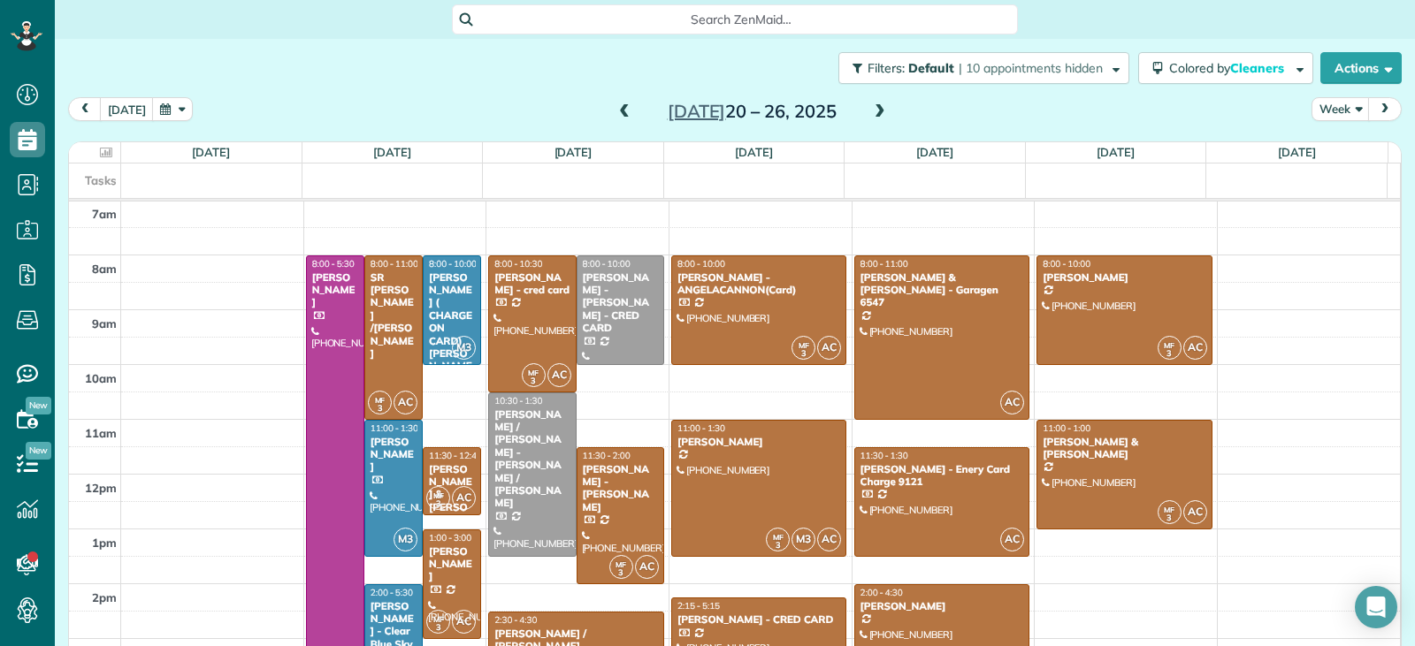
click at [929, 614] on div at bounding box center [942, 652] width 174 height 135
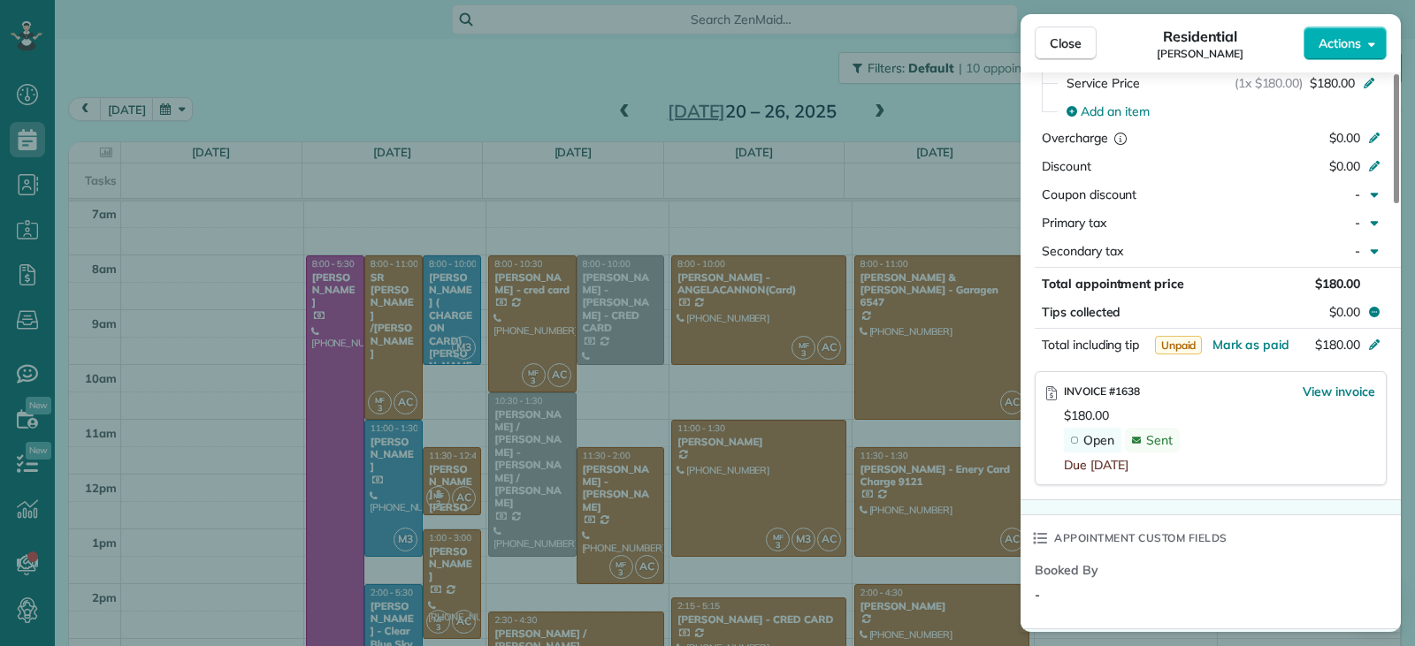
scroll to position [887, 0]
click at [1221, 342] on span "Mark as paid" at bounding box center [1250, 341] width 77 height 16
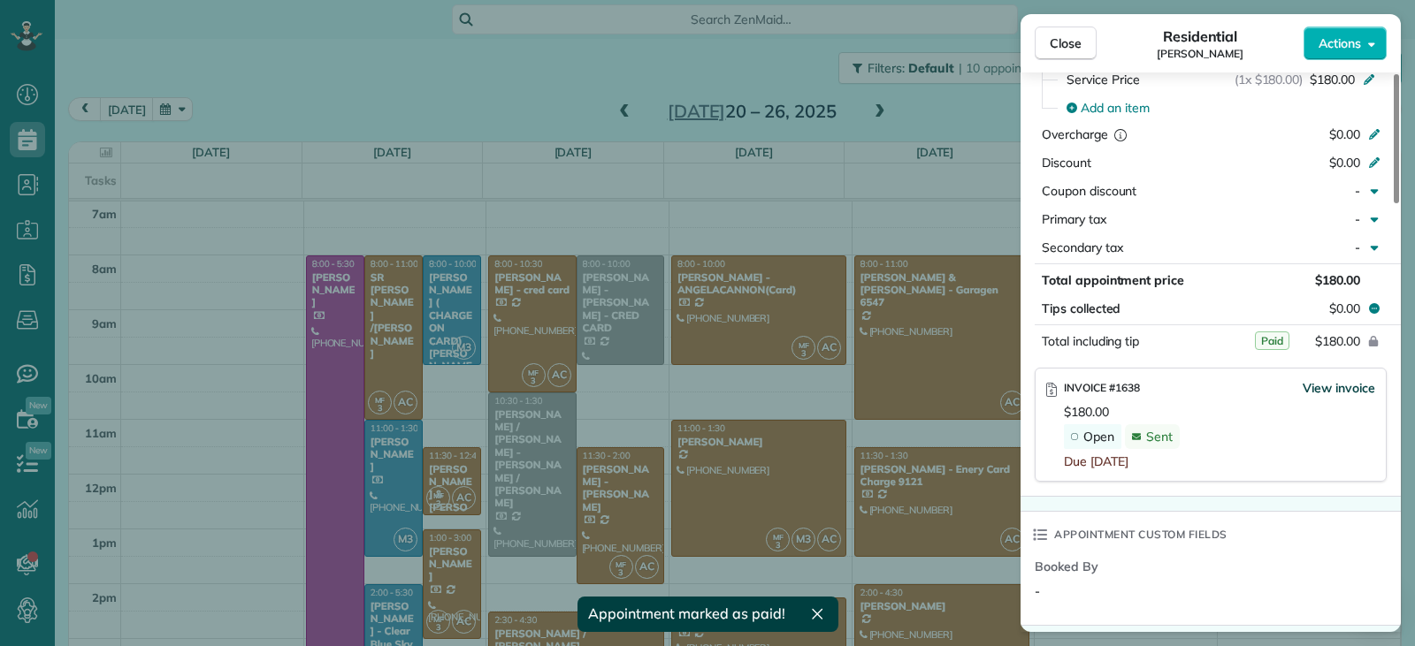
click at [1316, 388] on span "View invoice" at bounding box center [1338, 388] width 73 height 18
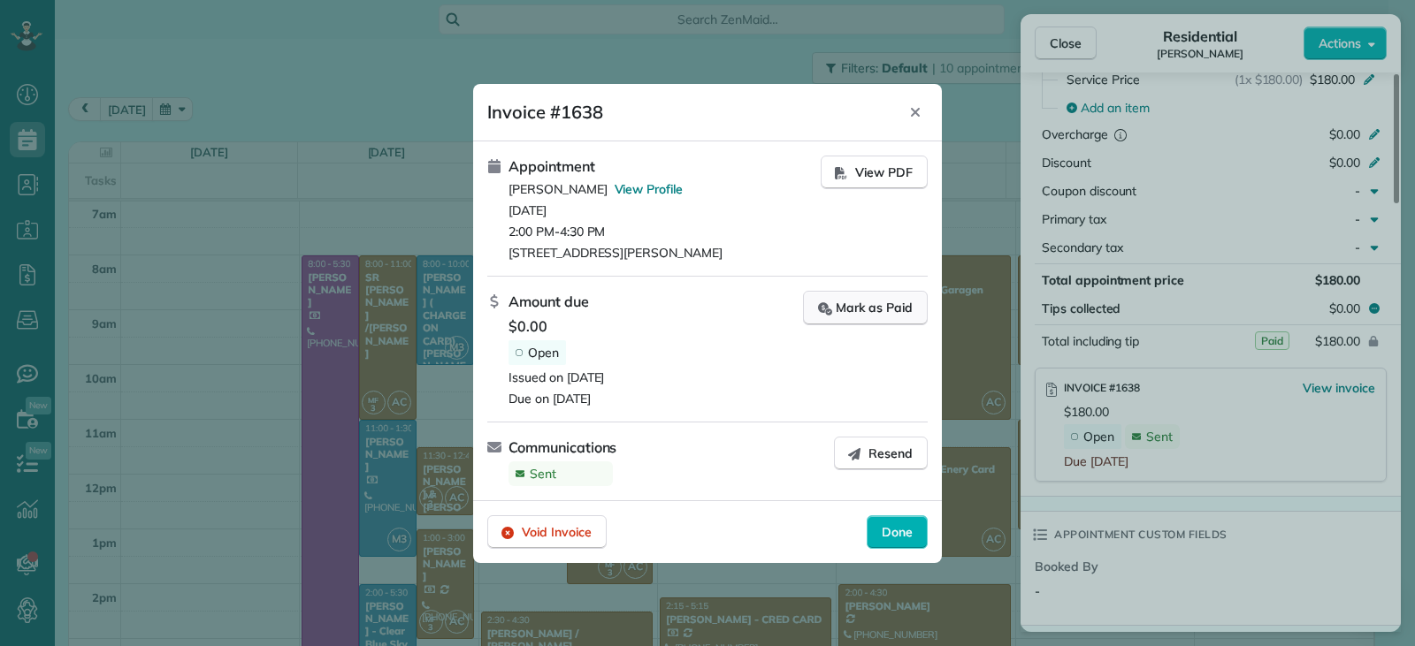
click at [863, 303] on div "Mark as Paid" at bounding box center [865, 308] width 95 height 19
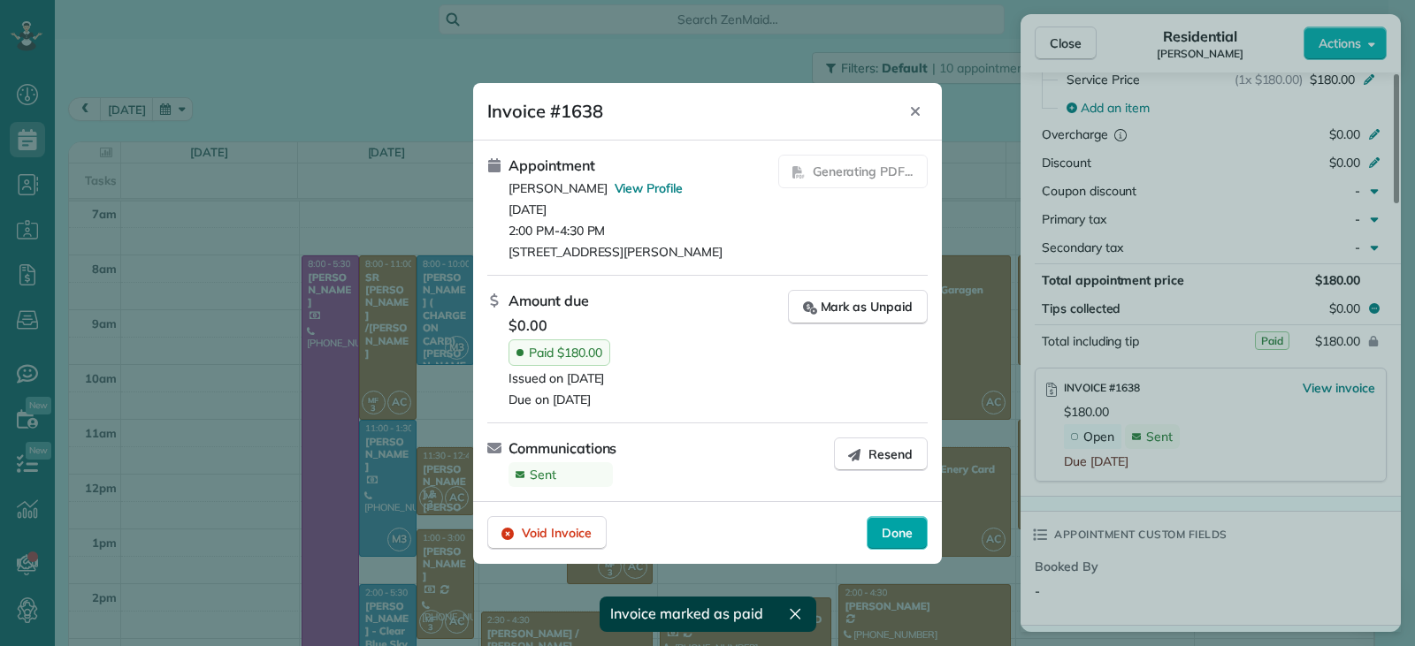
click at [902, 531] on span "Done" at bounding box center [897, 533] width 31 height 18
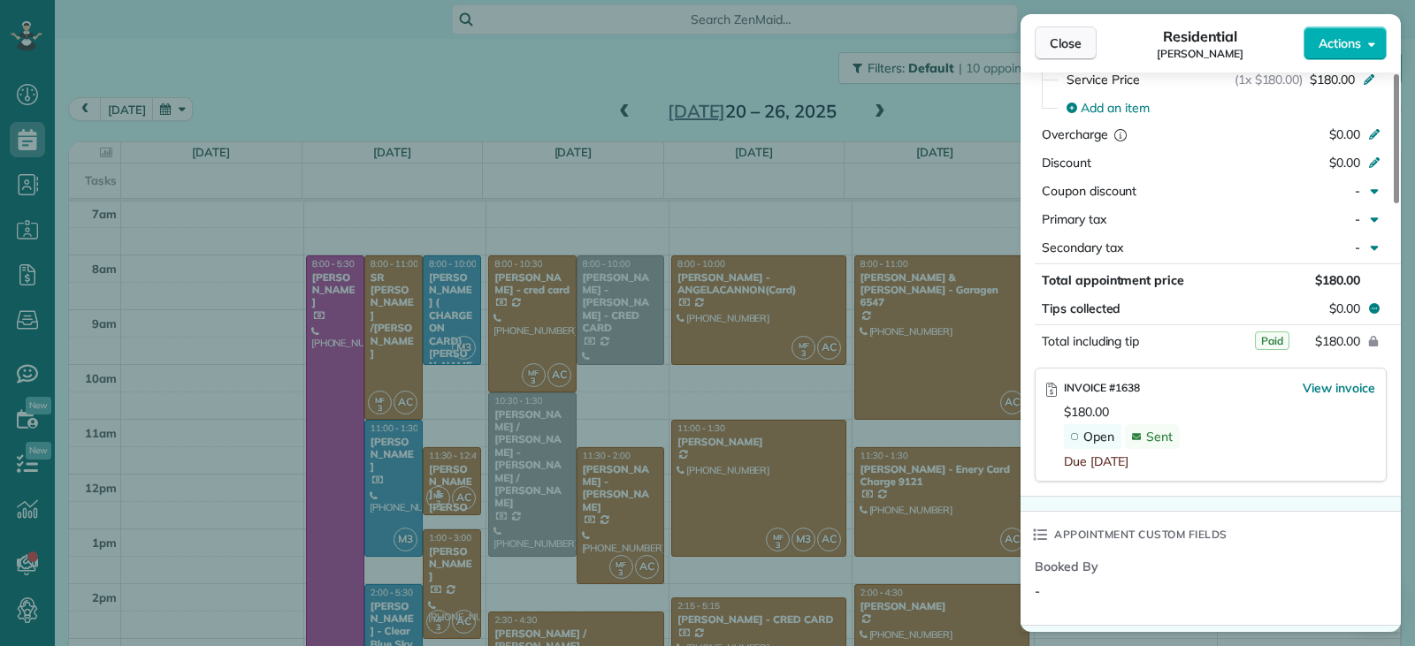
click at [1067, 50] on span "Close" at bounding box center [1066, 43] width 32 height 18
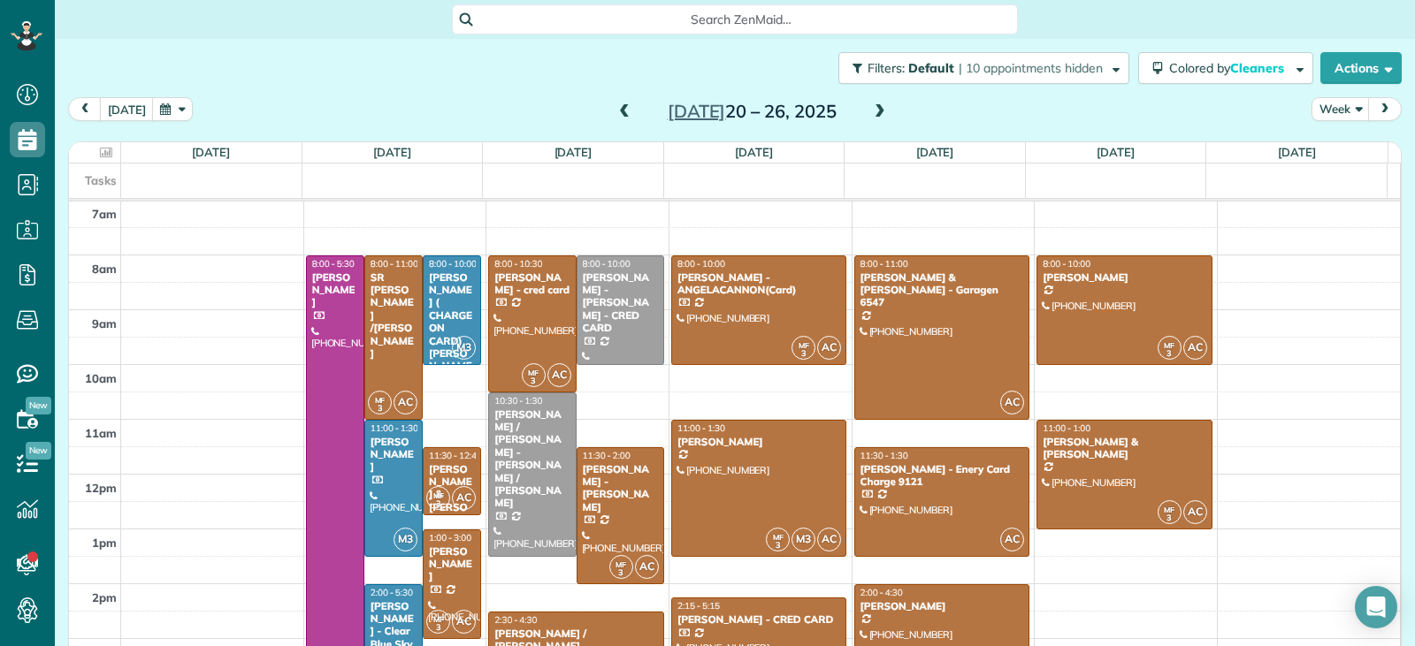
click at [875, 111] on span at bounding box center [879, 112] width 19 height 16
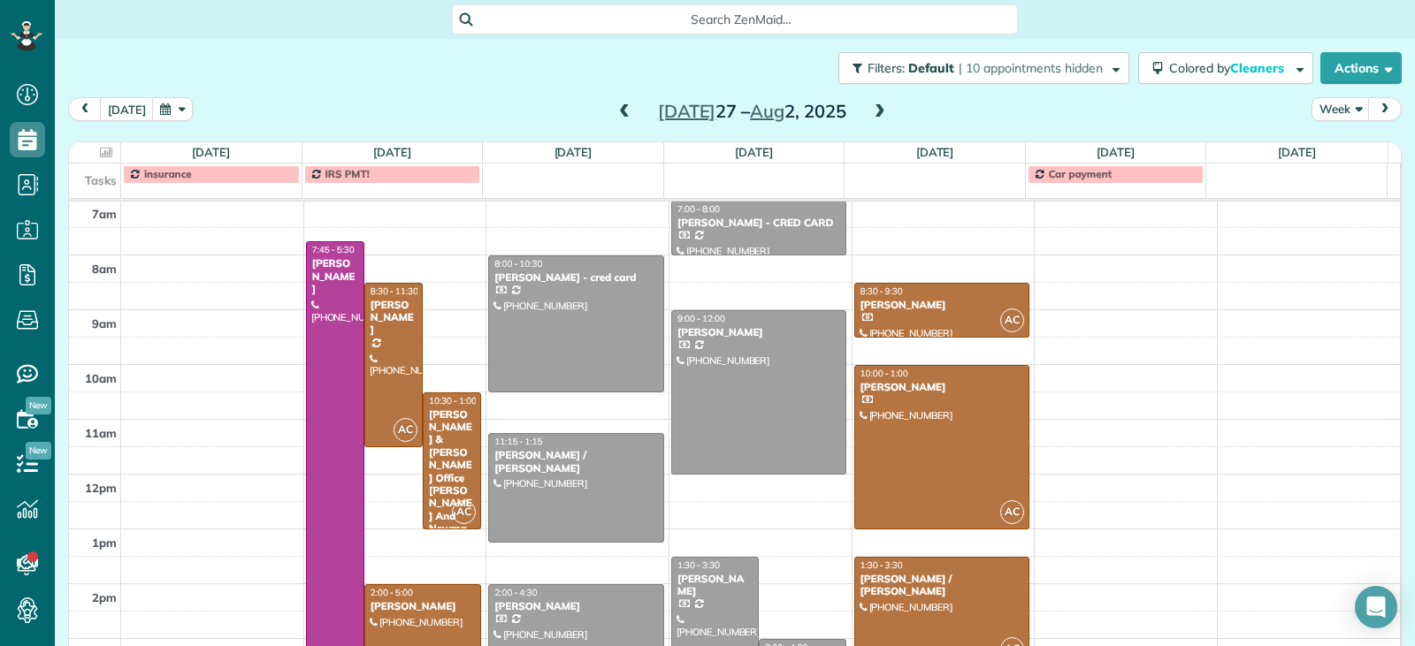
click at [875, 111] on span at bounding box center [879, 112] width 19 height 16
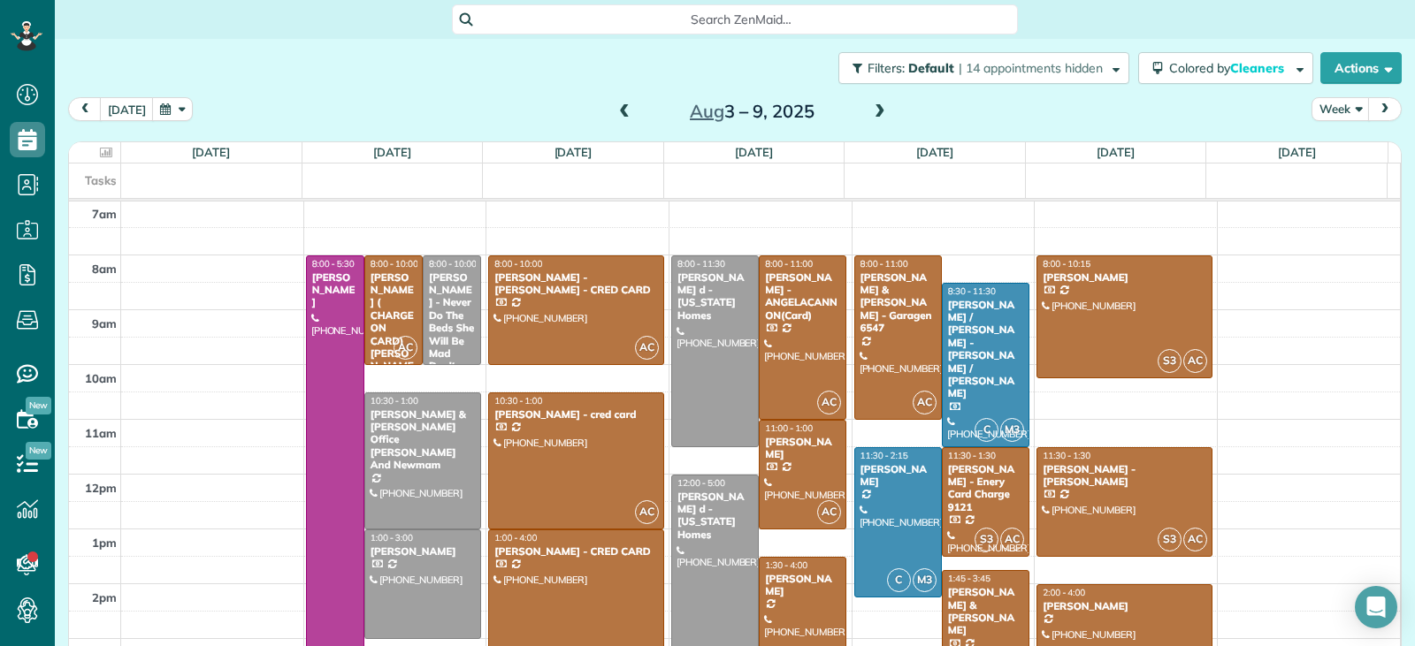
click at [975, 616] on div "Jaime & Amanda Pagan" at bounding box center [985, 611] width 77 height 51
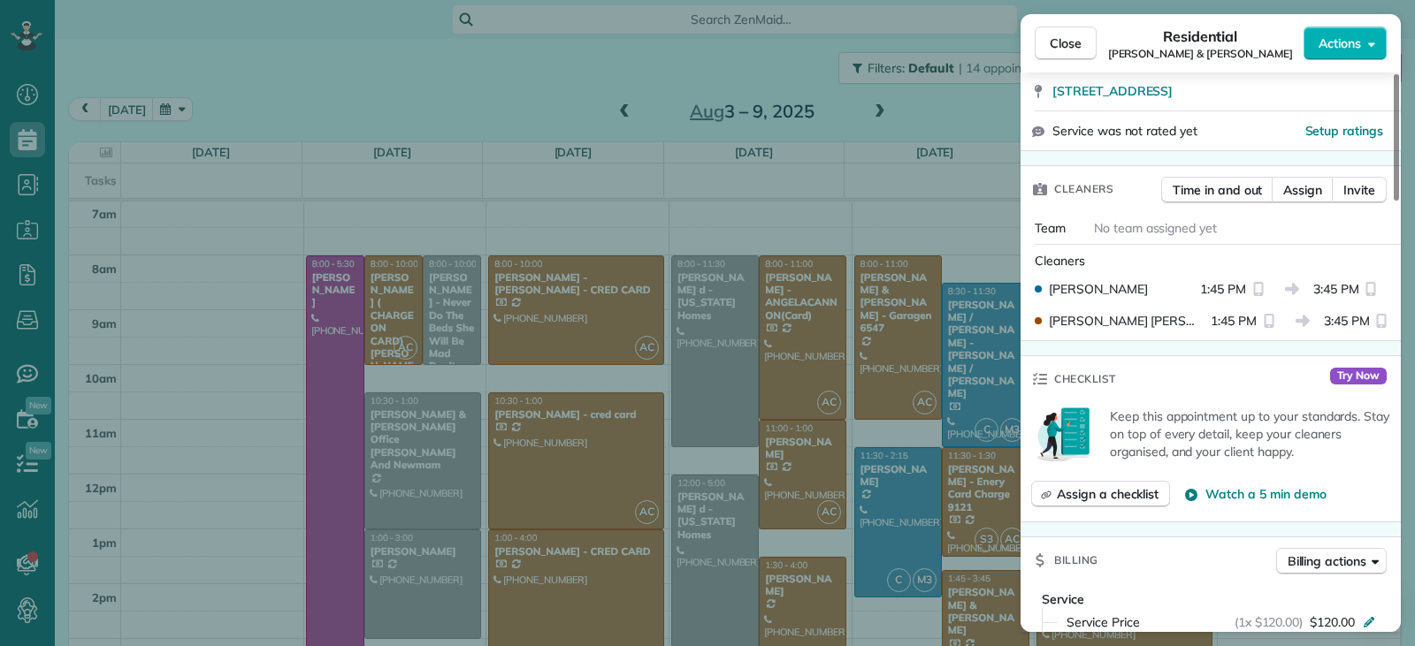
scroll to position [798, 0]
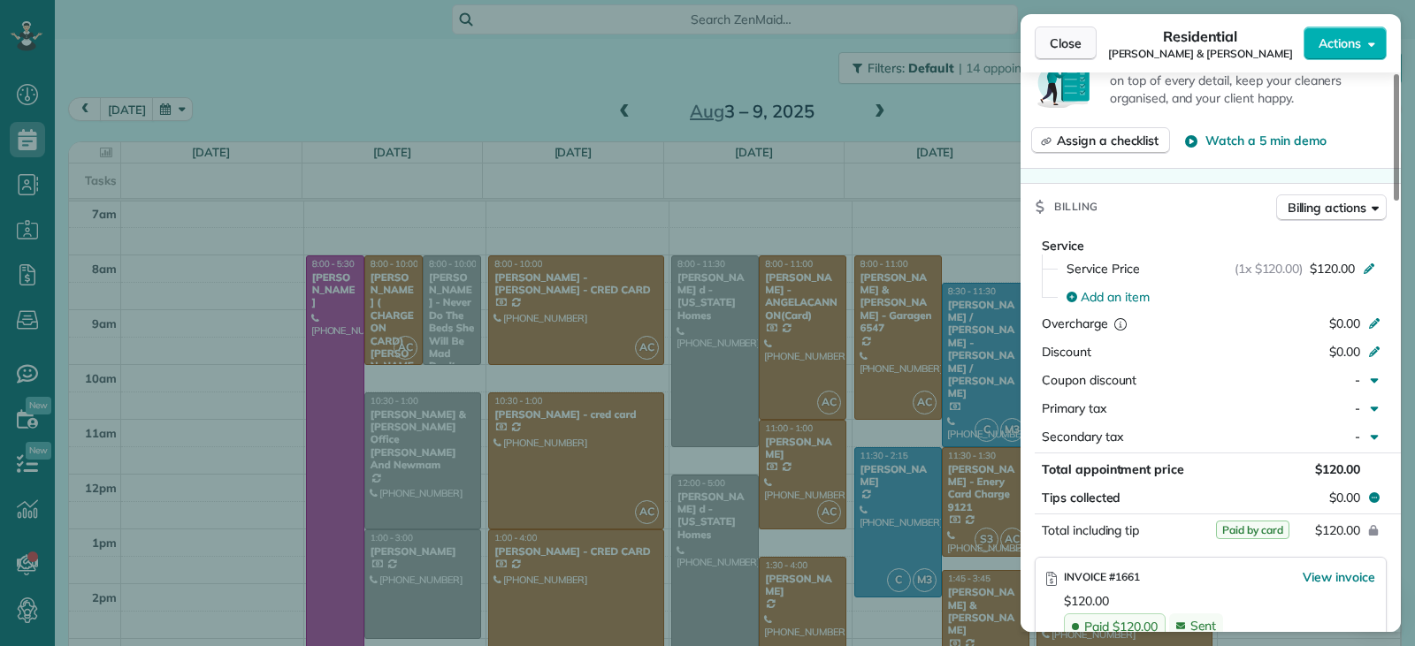
click at [1068, 55] on button "Close" at bounding box center [1066, 44] width 62 height 34
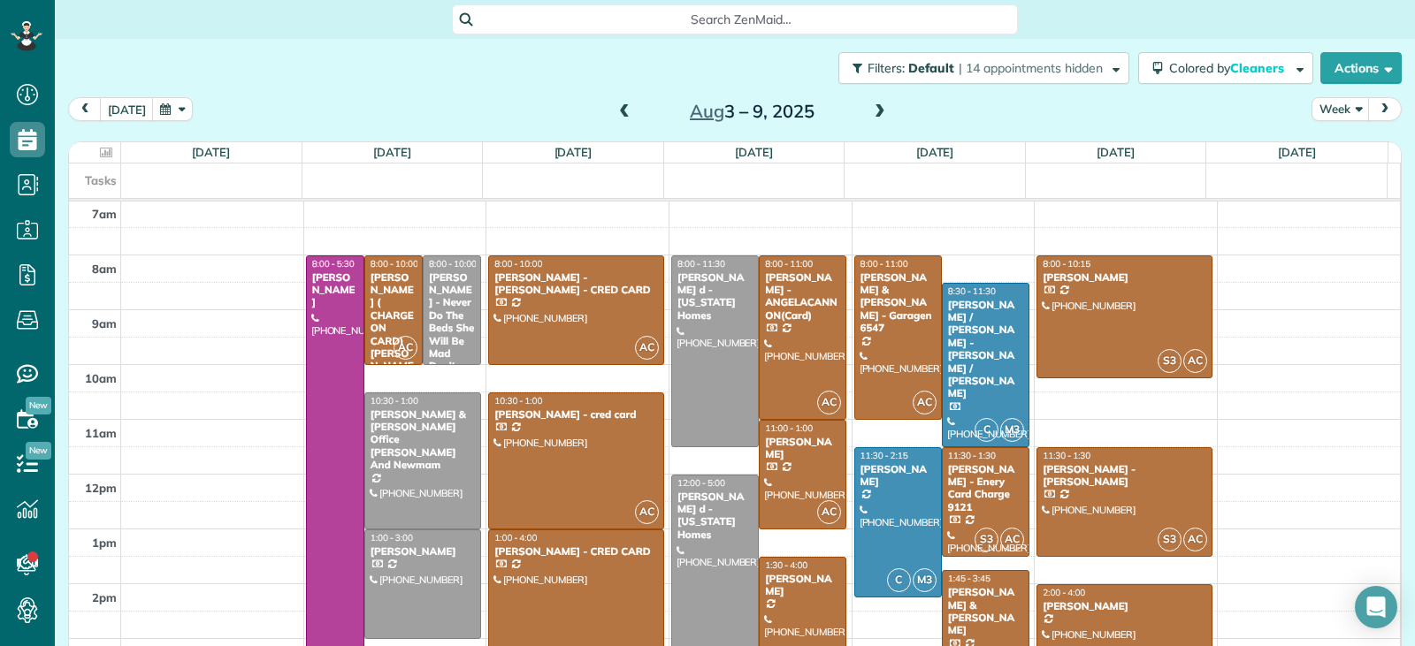
click at [618, 114] on span at bounding box center [624, 112] width 19 height 16
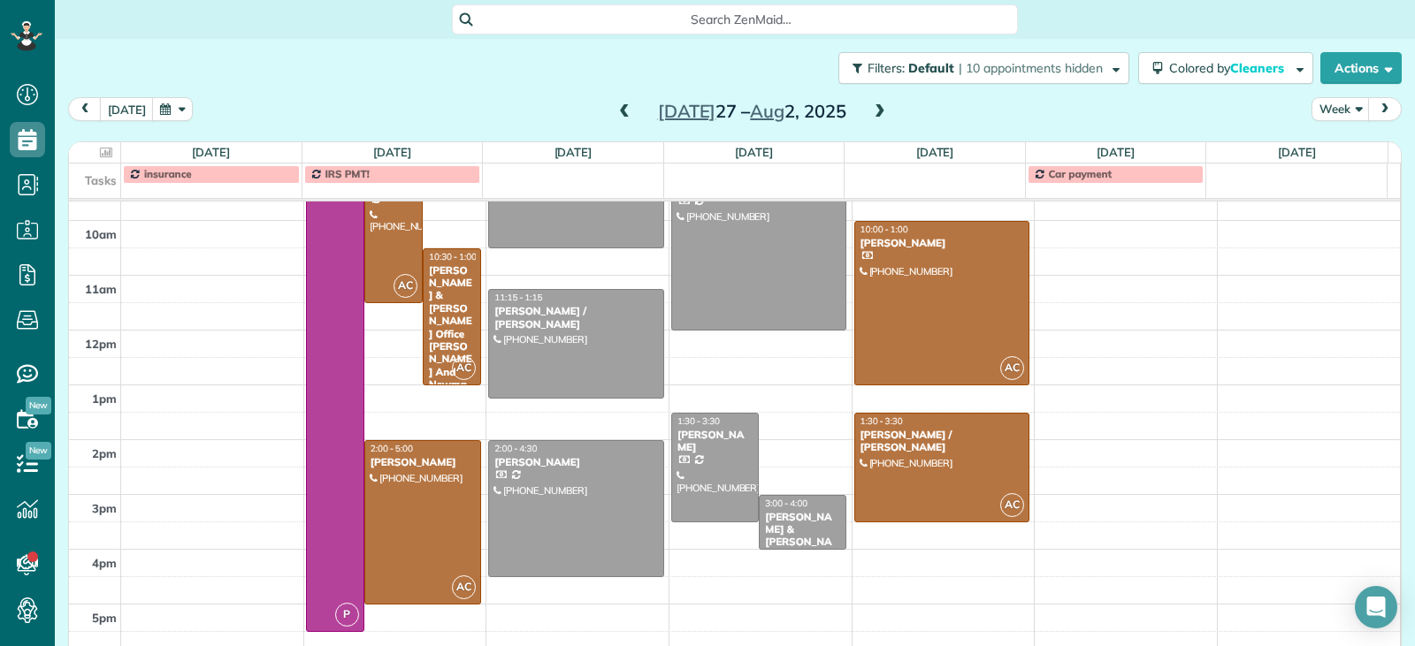
scroll to position [426, 0]
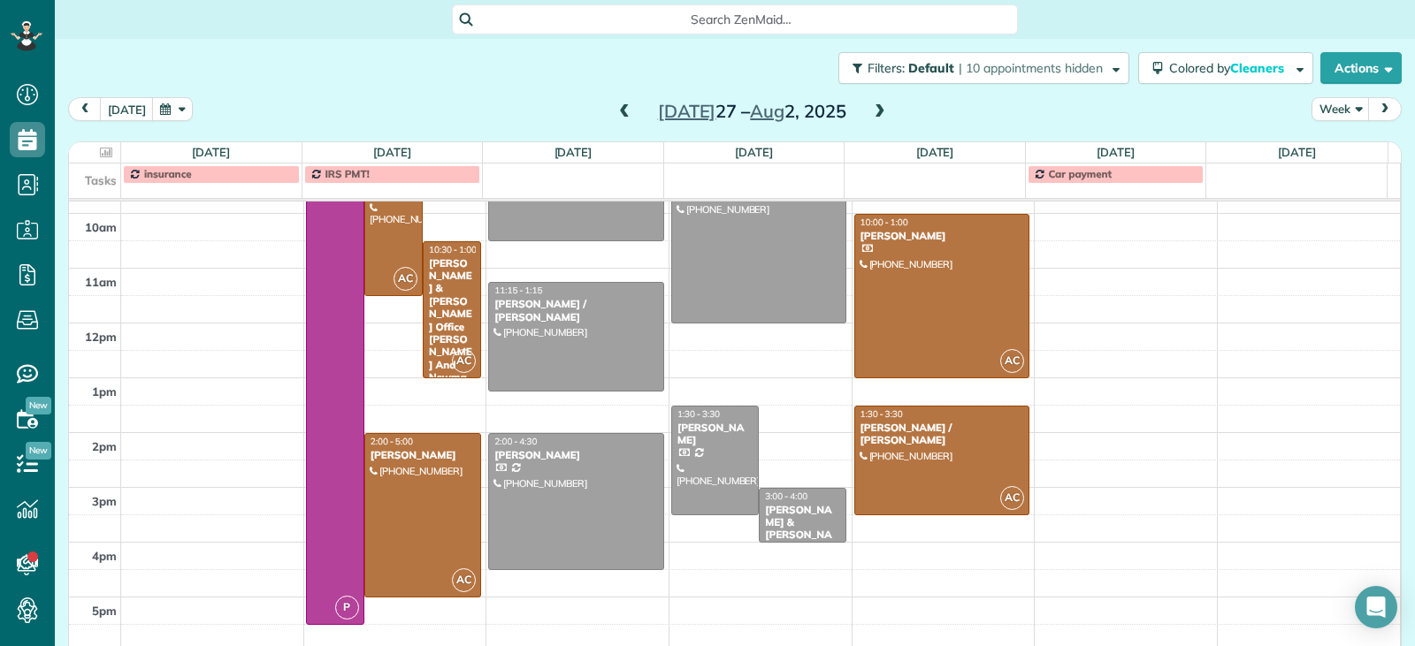
click at [622, 112] on span at bounding box center [624, 112] width 19 height 16
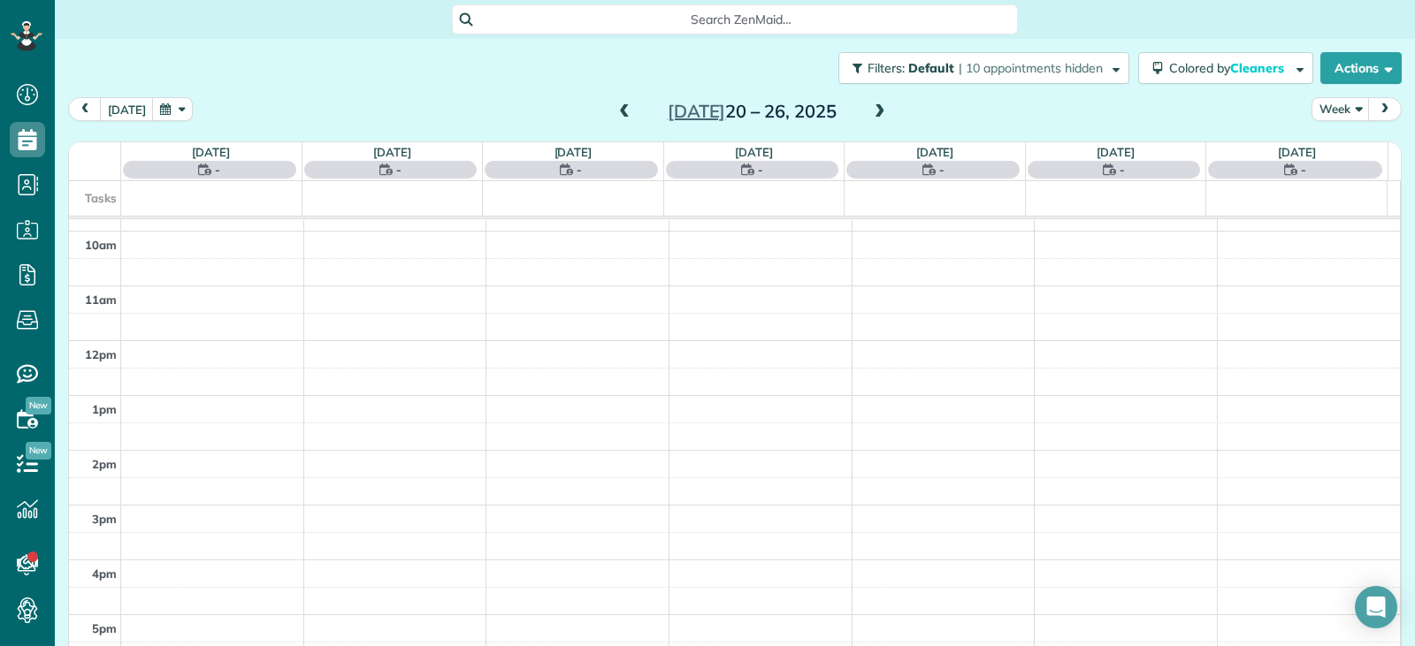
scroll to position [275, 0]
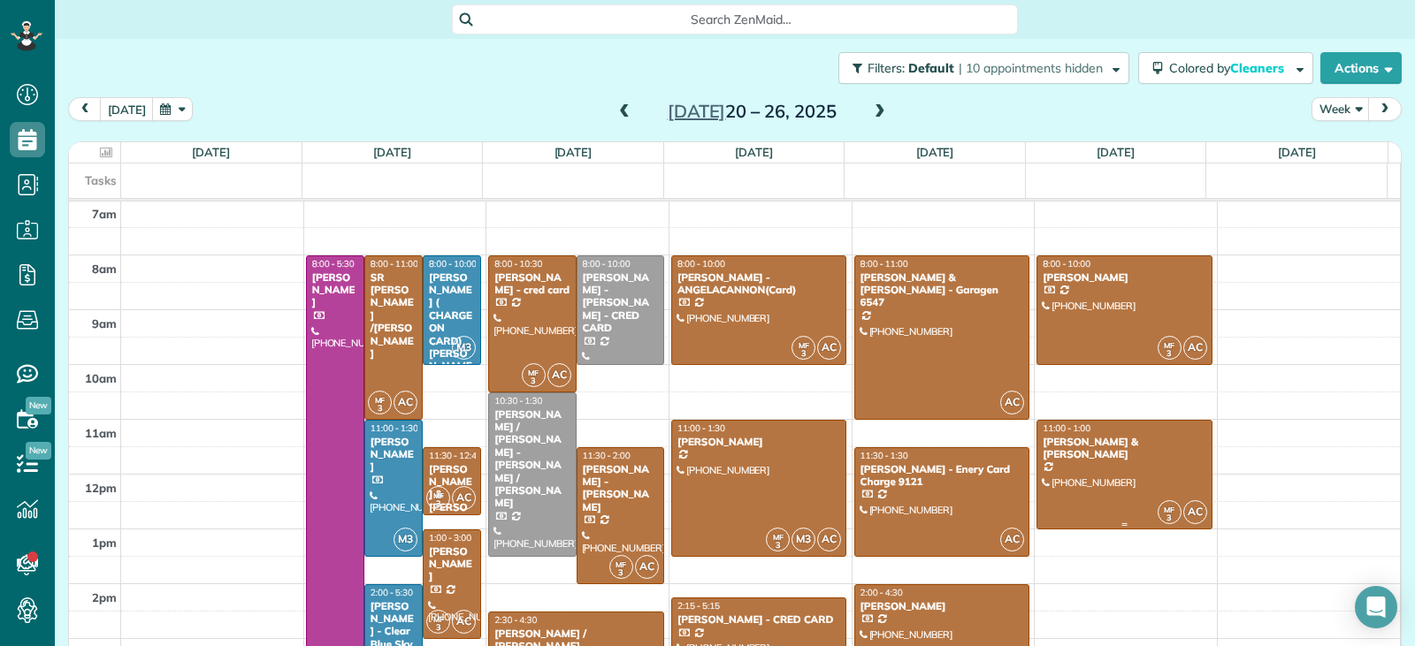
click at [1119, 466] on div at bounding box center [1124, 475] width 174 height 108
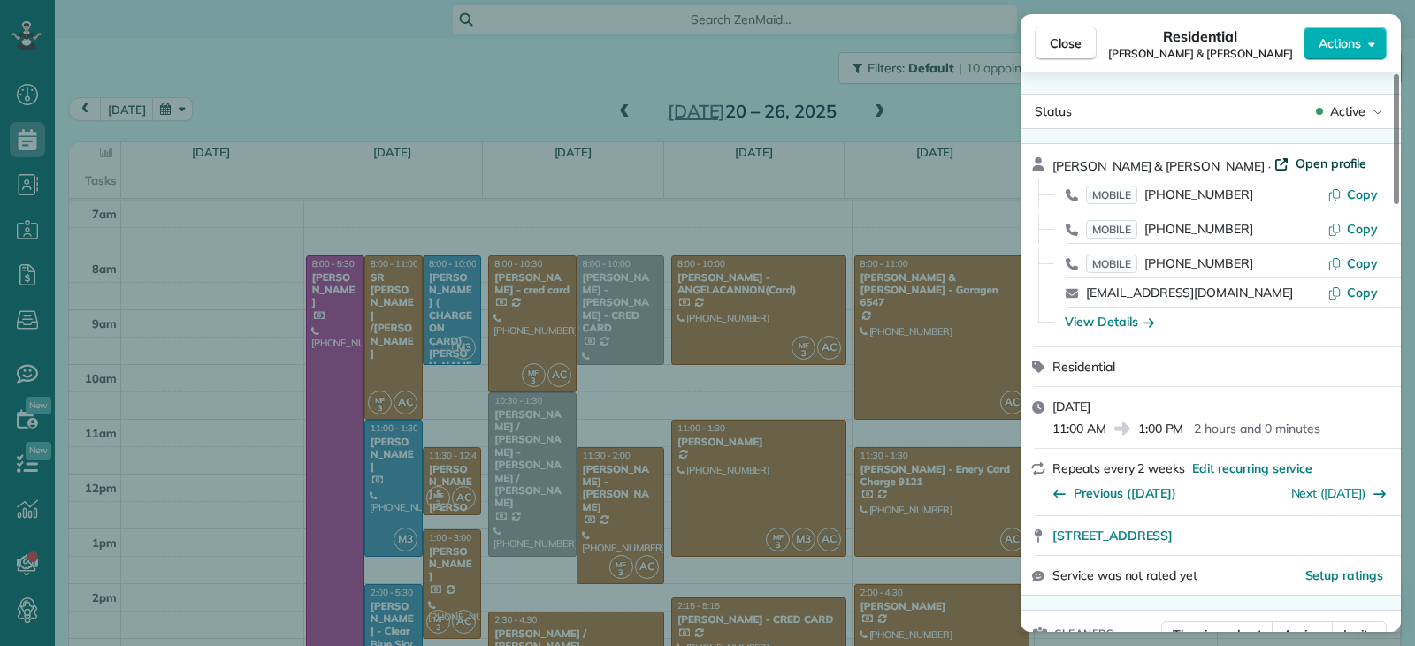
click at [1295, 161] on span "Open profile" at bounding box center [1331, 164] width 72 height 18
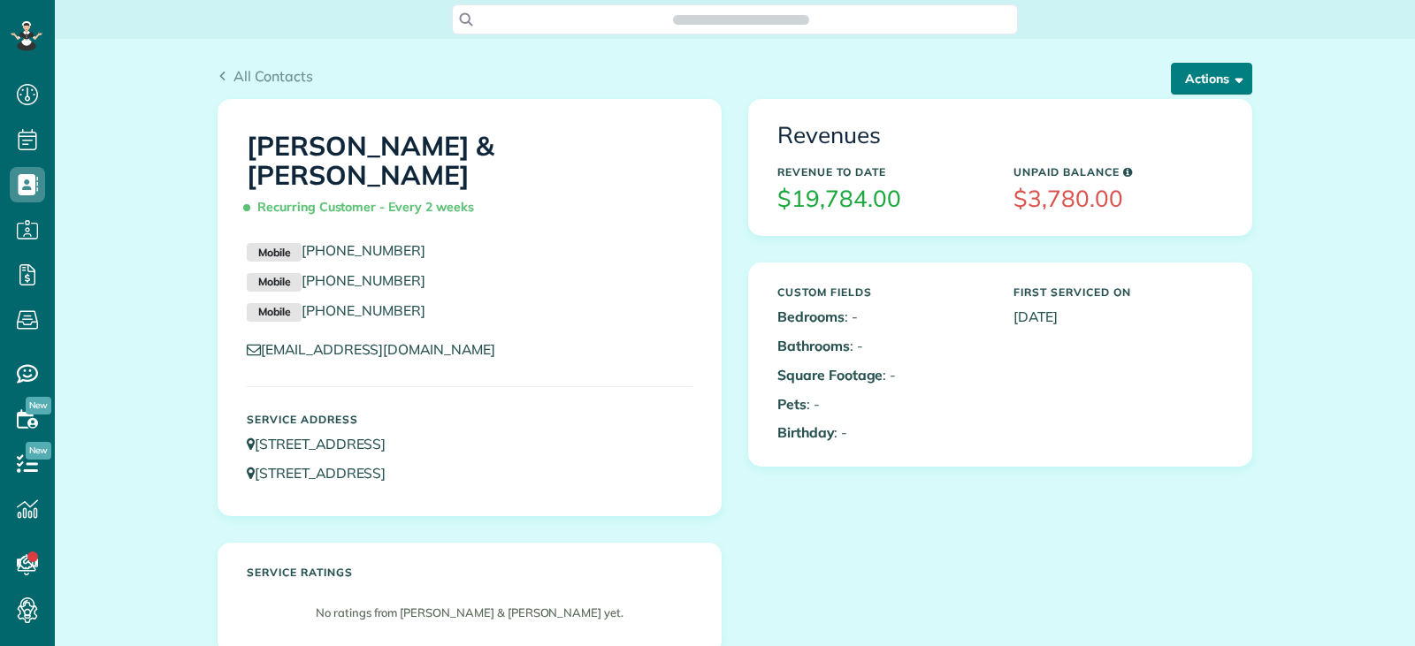
scroll to position [8, 8]
click at [1201, 76] on button "Actions" at bounding box center [1211, 79] width 81 height 32
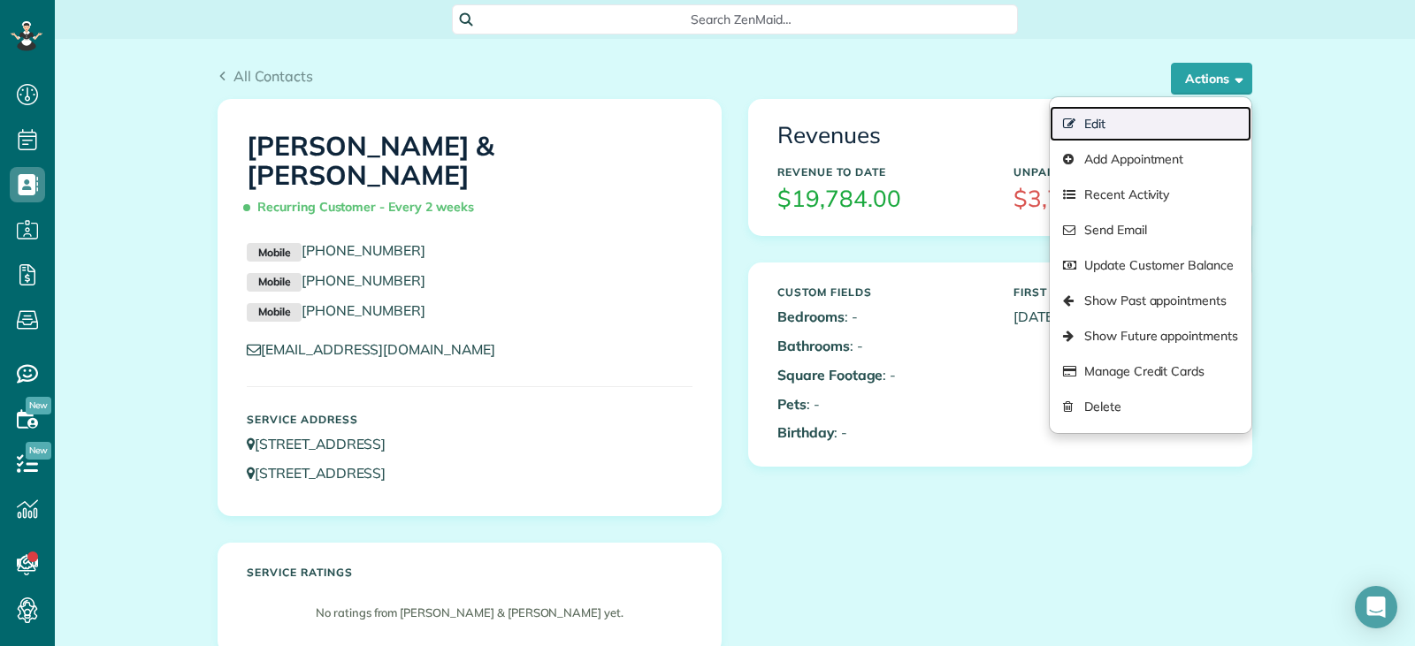
click at [1129, 124] on link "Edit" at bounding box center [1151, 123] width 202 height 35
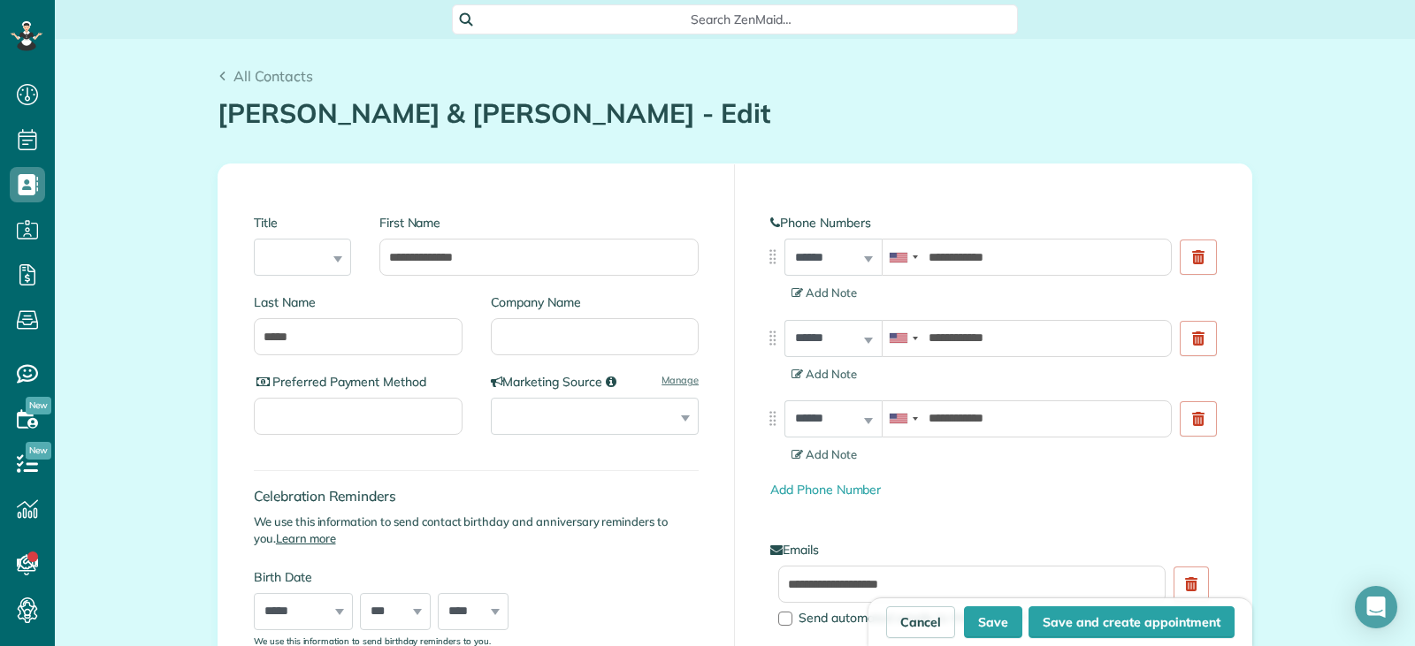
type input "**********"
click at [522, 253] on input "**********" at bounding box center [538, 257] width 319 height 37
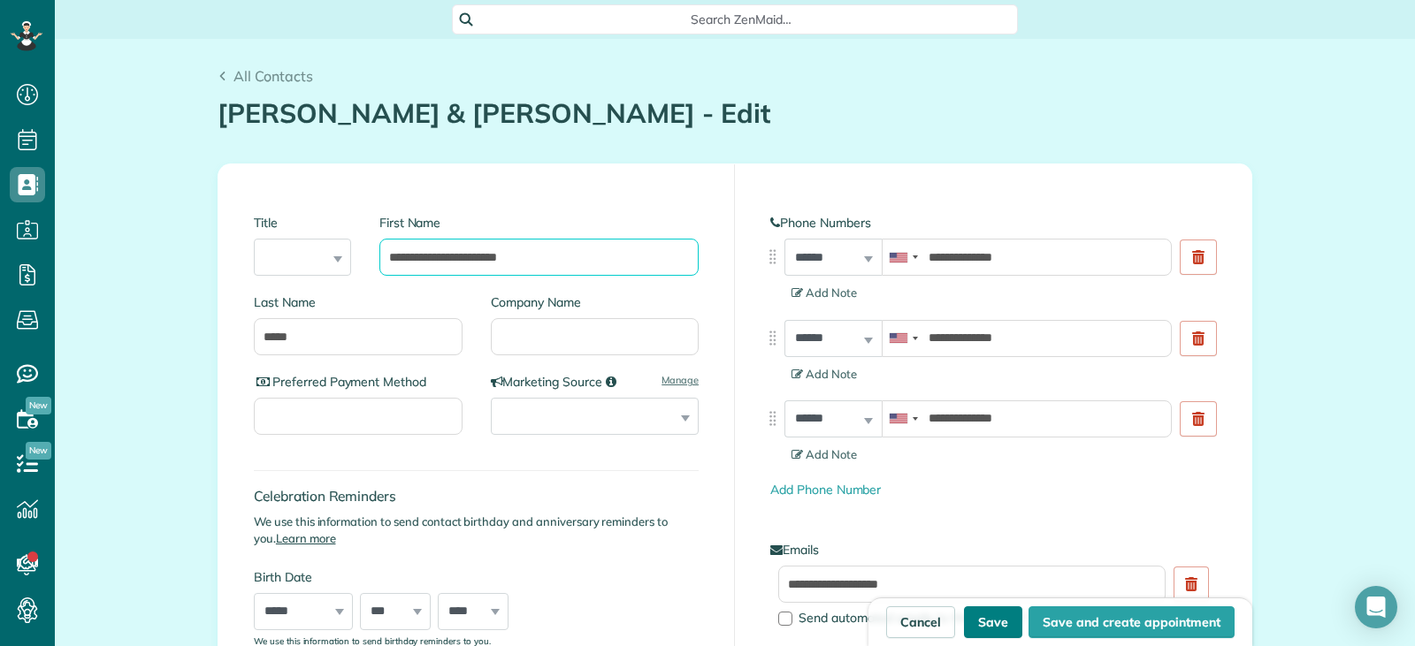
type input "**********"
click at [979, 624] on button "Save" at bounding box center [993, 623] width 58 height 32
type input "**********"
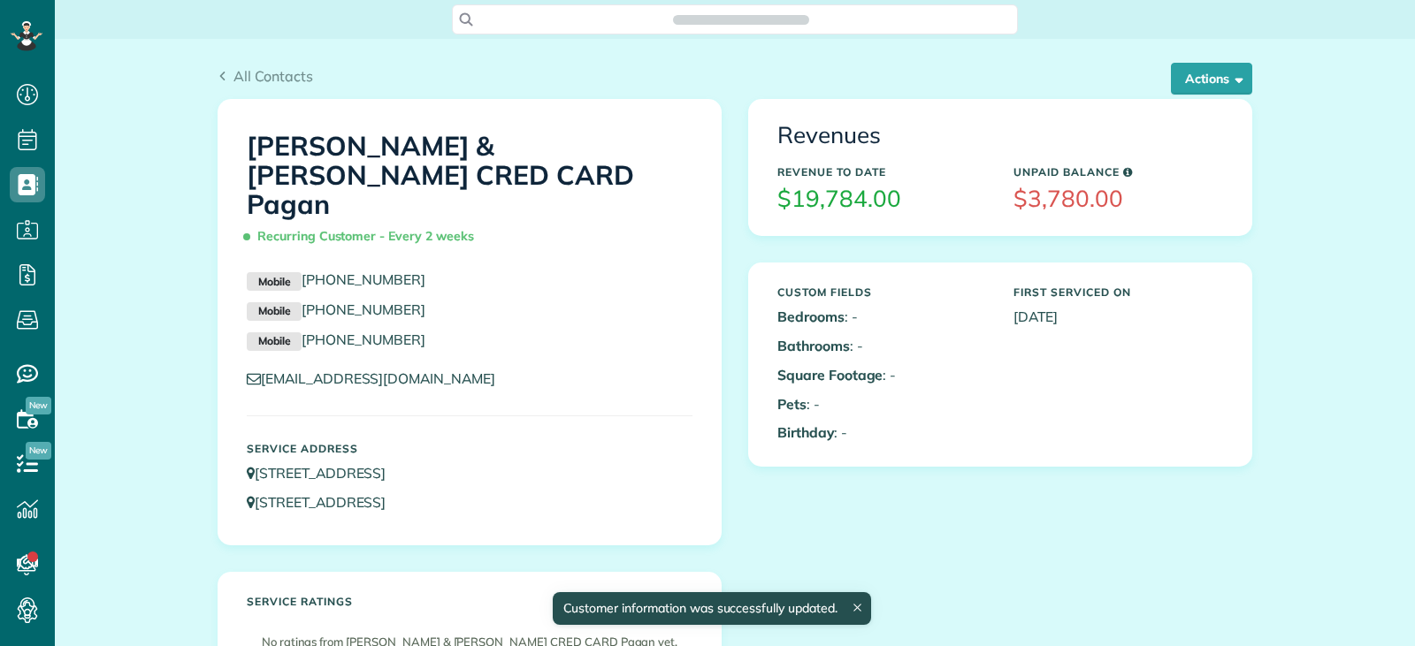
scroll to position [8, 8]
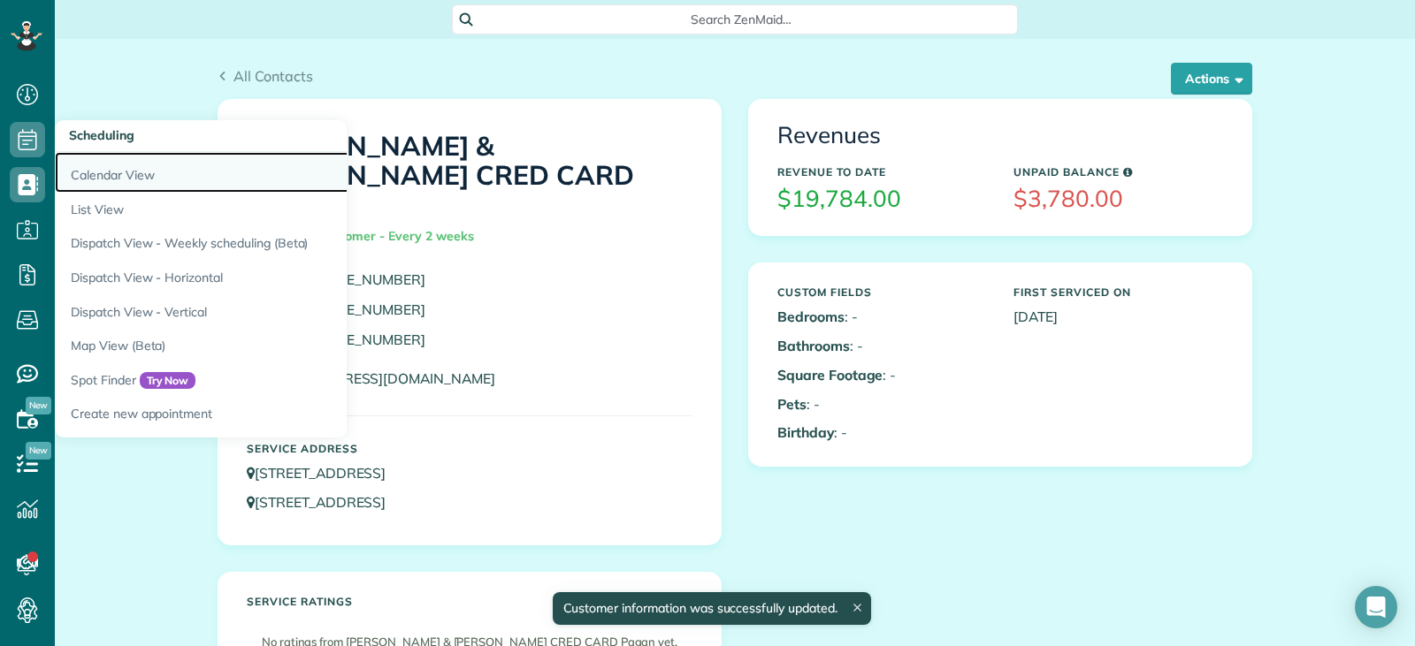
click at [138, 174] on link "Calendar View" at bounding box center [276, 172] width 442 height 41
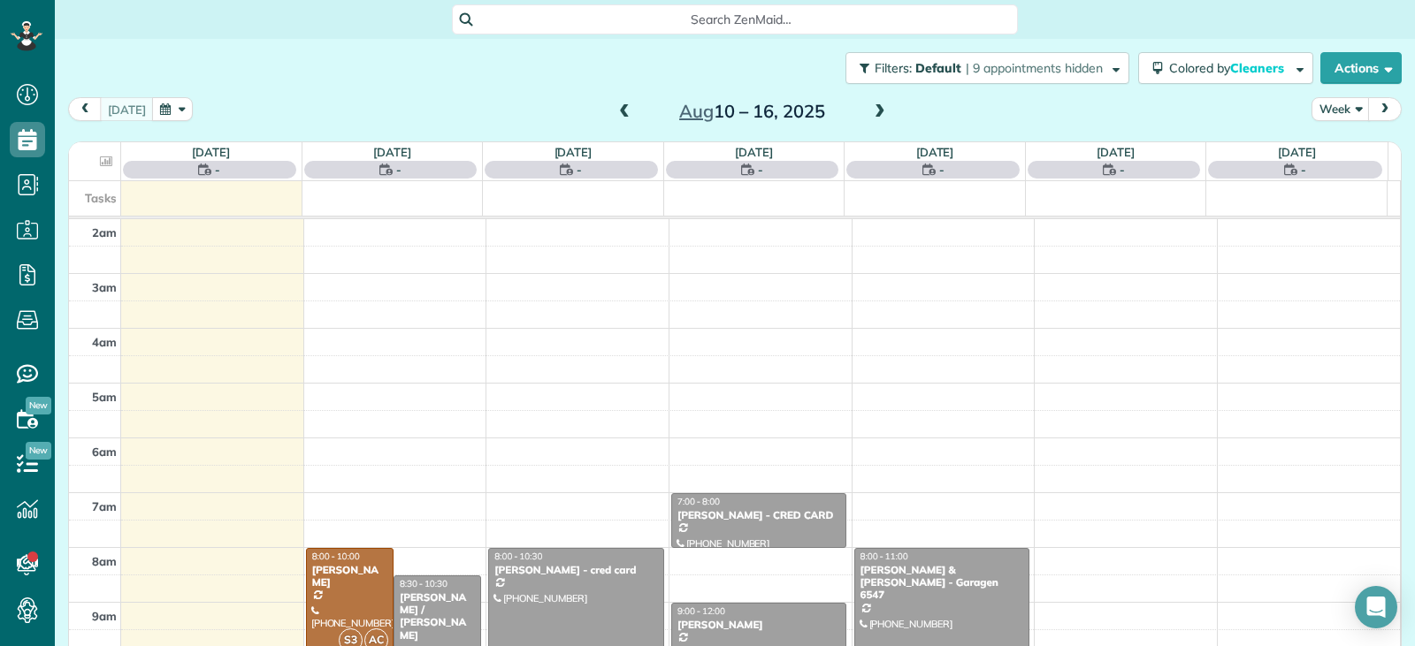
scroll to position [275, 0]
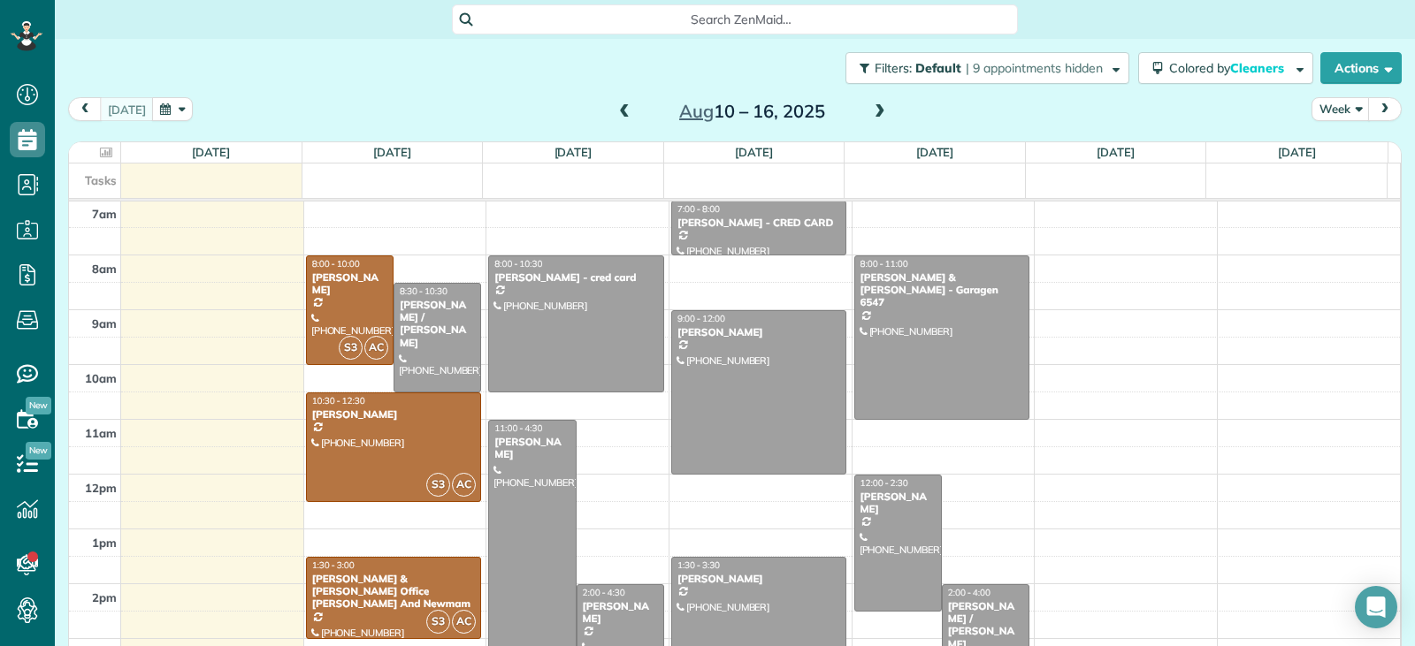
click at [615, 117] on span at bounding box center [624, 112] width 19 height 16
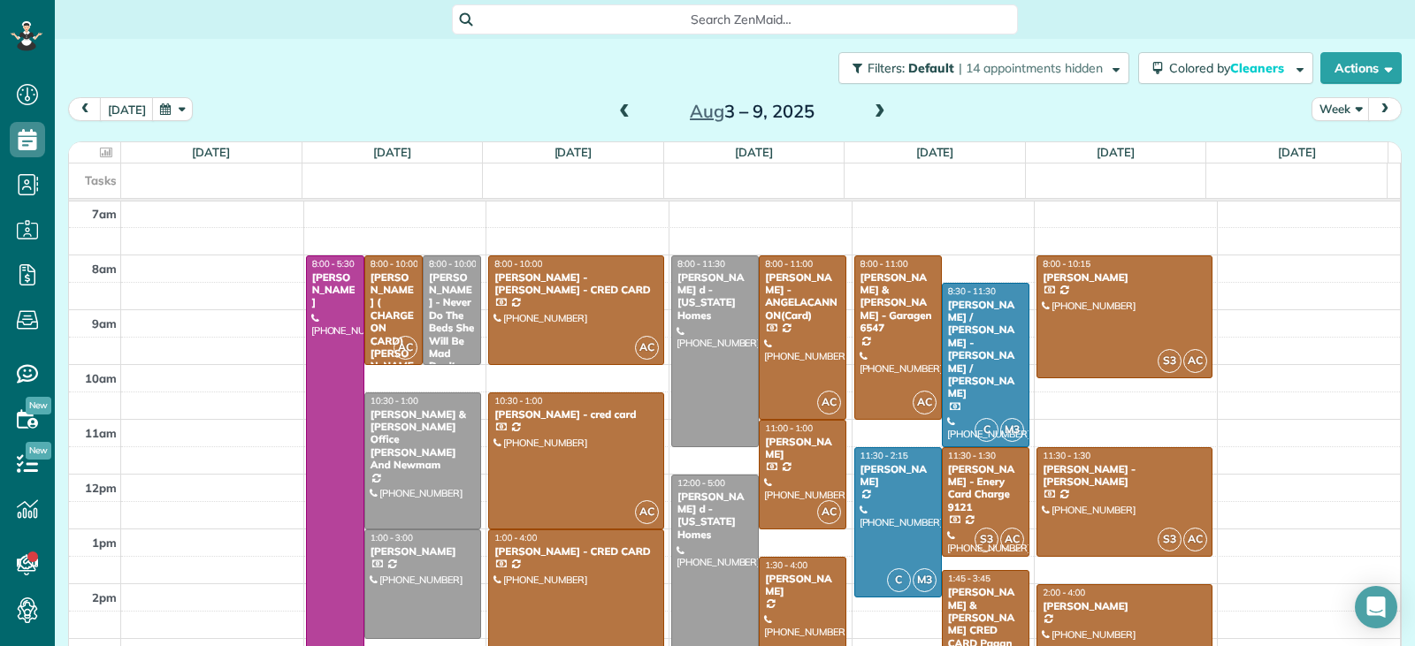
click at [615, 117] on span at bounding box center [624, 112] width 19 height 16
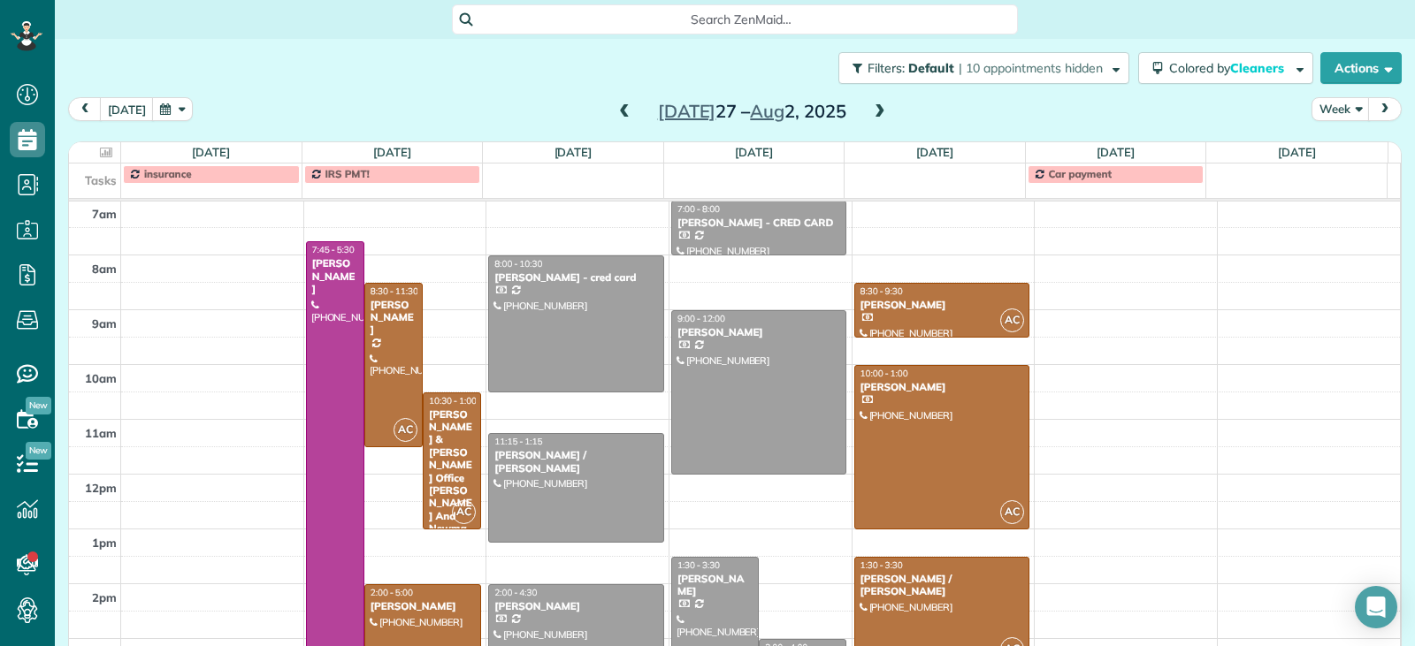
click at [615, 117] on span at bounding box center [624, 112] width 19 height 16
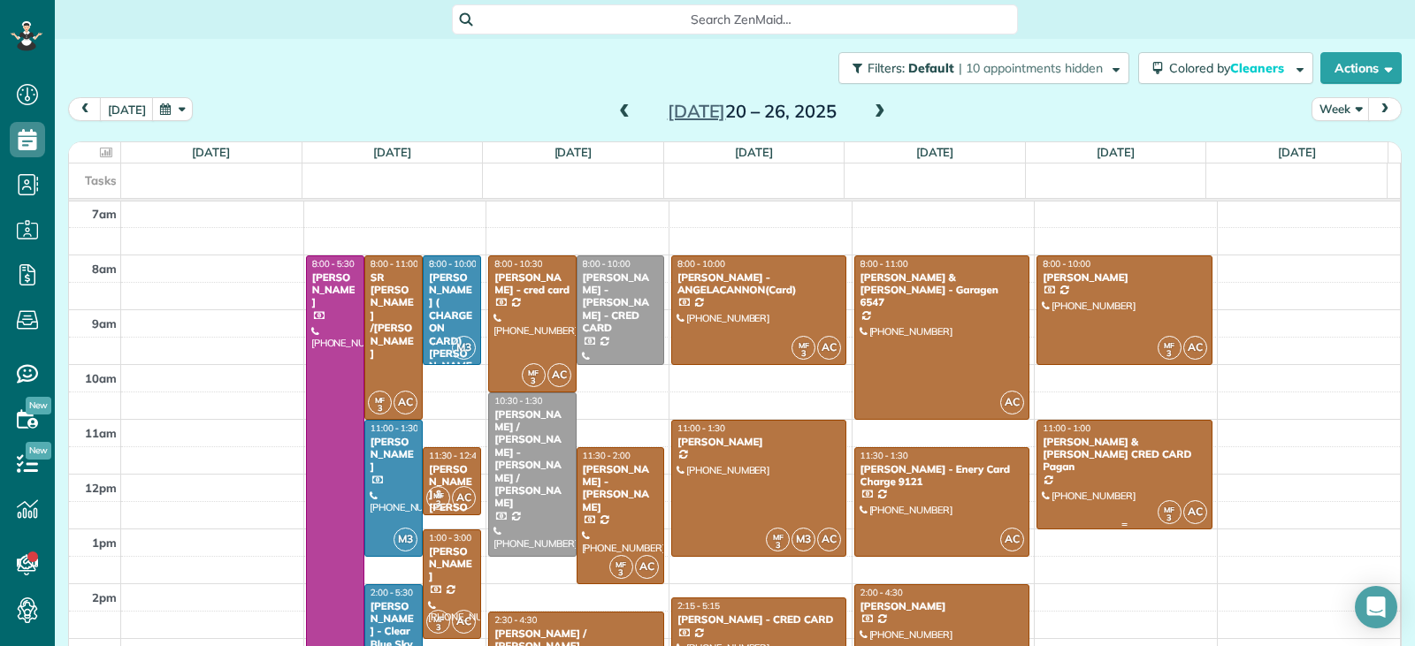
click at [1134, 460] on div "[PERSON_NAME] & [PERSON_NAME] CRED CARD Pagan" at bounding box center [1124, 455] width 165 height 38
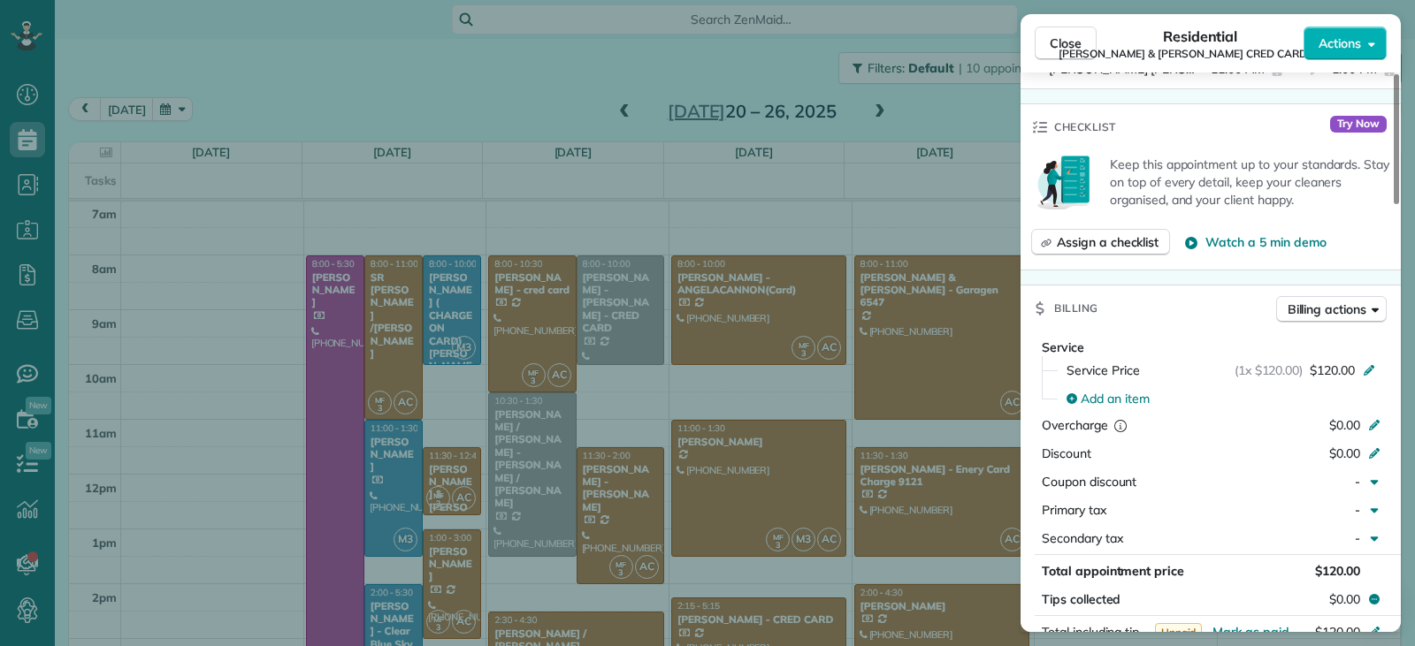
scroll to position [887, 0]
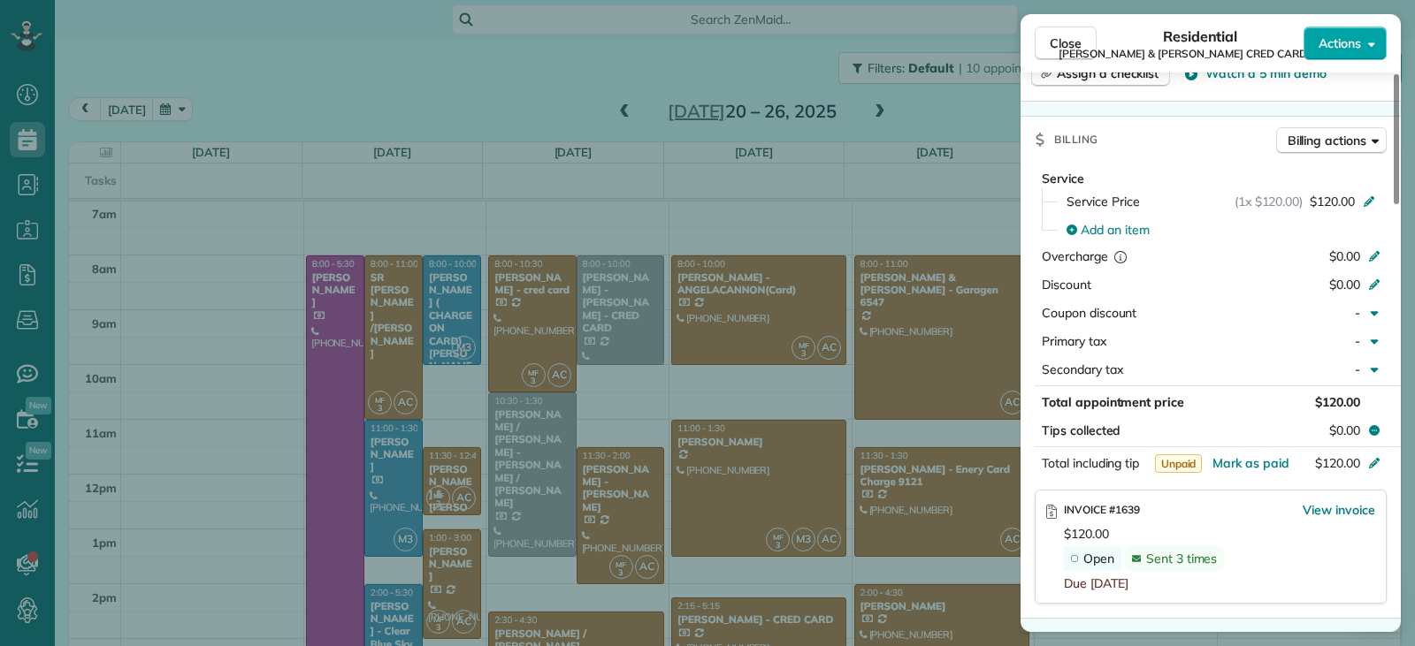
click at [1342, 34] on span "Actions" at bounding box center [1339, 43] width 42 height 18
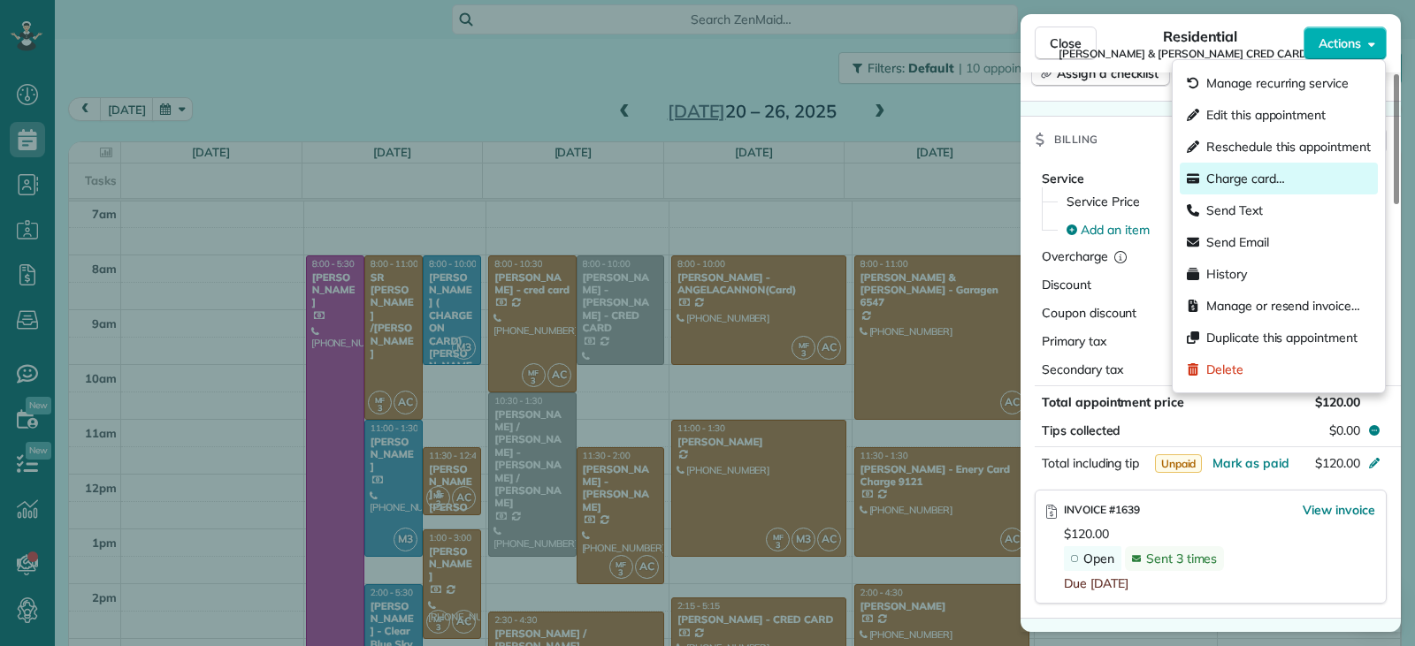
click at [1245, 179] on span "Charge card…" at bounding box center [1245, 179] width 79 height 18
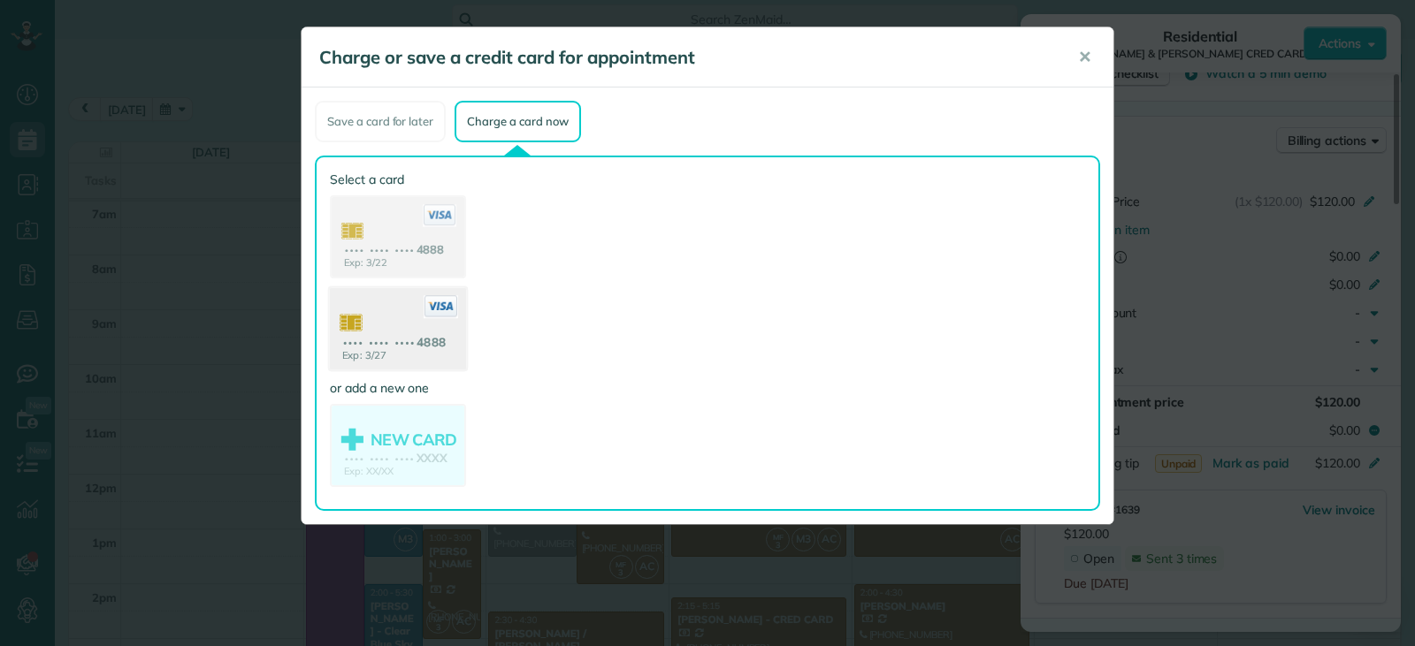
drag, startPoint x: 414, startPoint y: 347, endPoint x: 437, endPoint y: 348, distance: 23.0
click at [414, 348] on use at bounding box center [398, 331] width 136 height 86
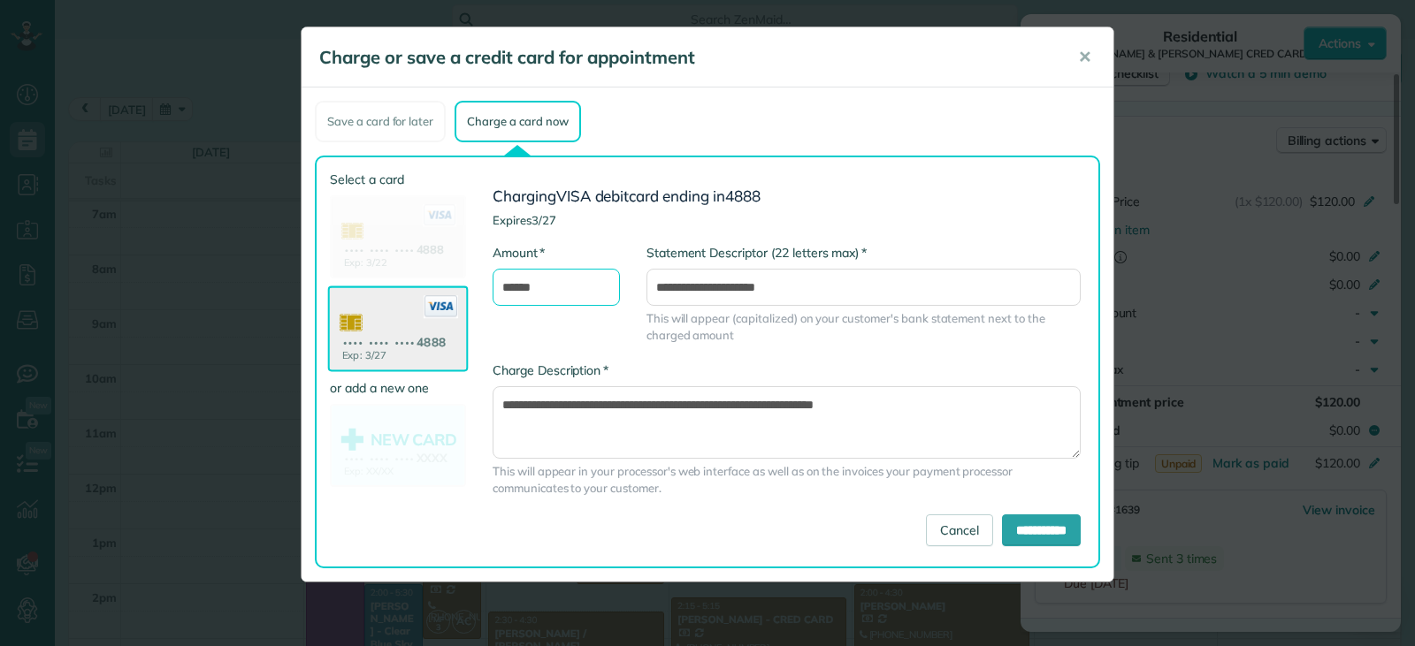
drag, startPoint x: 517, startPoint y: 279, endPoint x: 502, endPoint y: 286, distance: 16.6
click at [502, 286] on input "******" at bounding box center [555, 287] width 127 height 37
click at [506, 282] on input "******" at bounding box center [555, 287] width 127 height 37
click at [512, 273] on input "******" at bounding box center [555, 287] width 127 height 37
click at [513, 281] on input "******" at bounding box center [555, 287] width 127 height 37
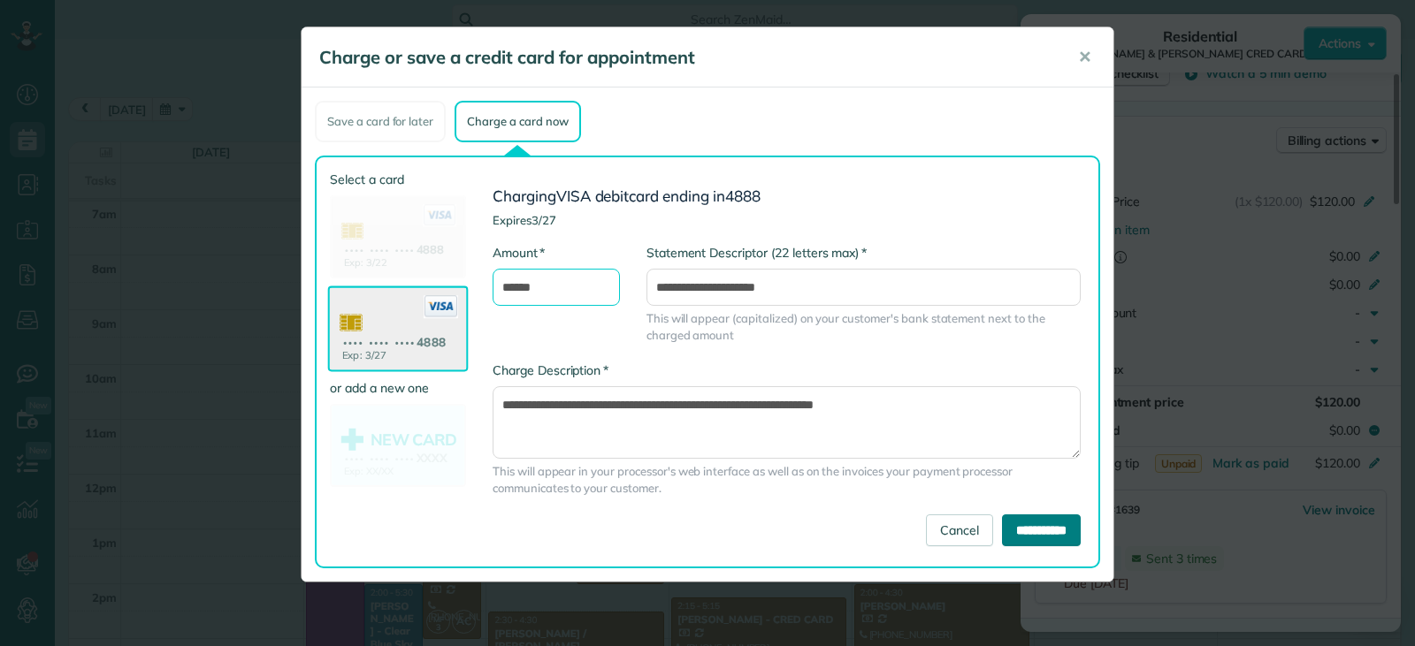
type input "******"
click at [1018, 529] on input "**********" at bounding box center [1041, 531] width 79 height 32
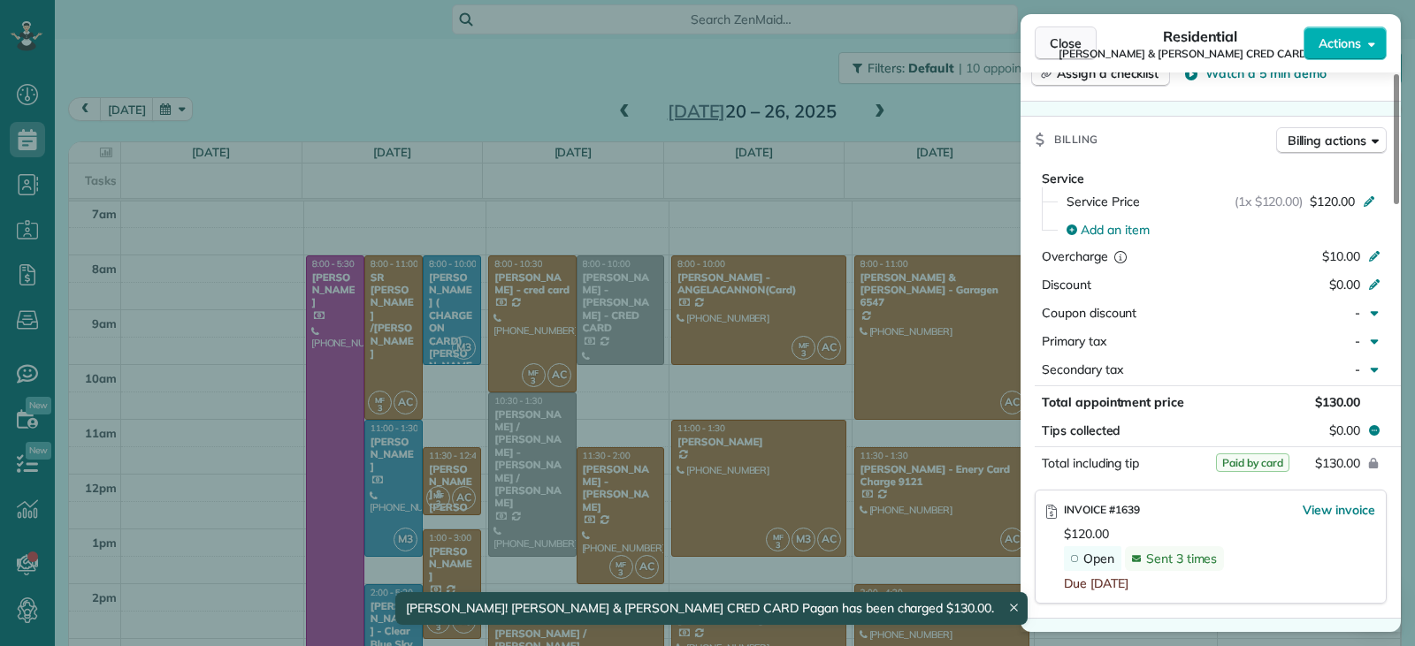
click at [1068, 46] on span "Close" at bounding box center [1066, 43] width 32 height 18
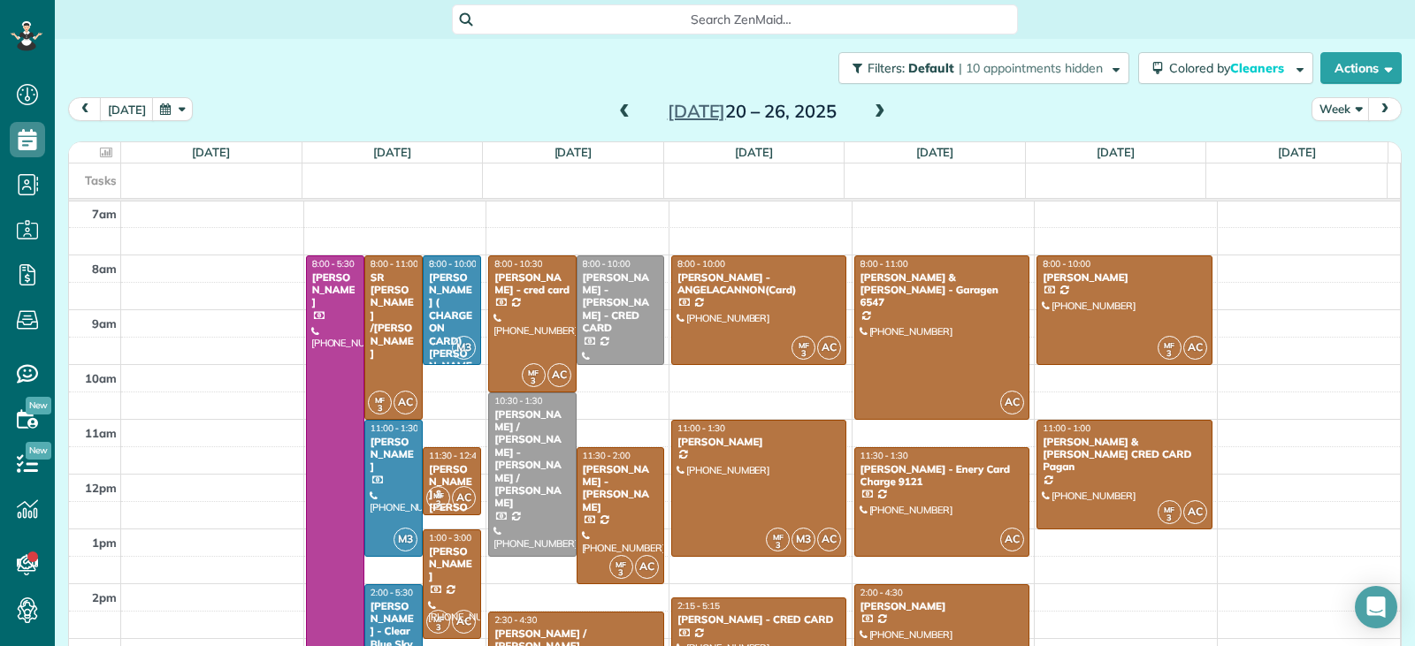
click at [874, 109] on span at bounding box center [879, 112] width 19 height 16
